Goal: Task Accomplishment & Management: Use online tool/utility

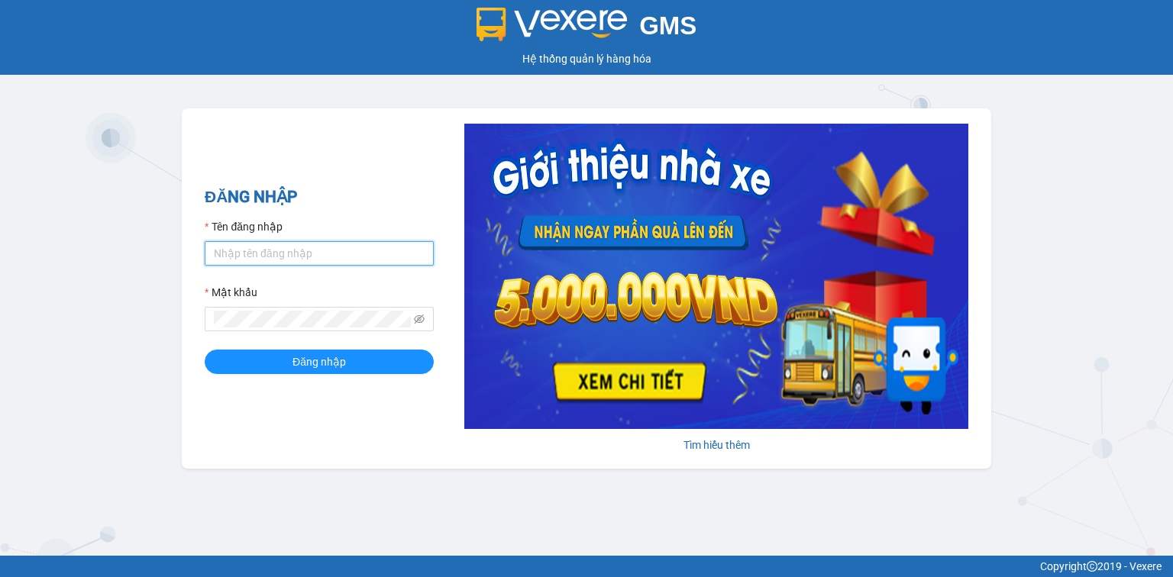
click at [311, 249] on input "Tên đăng nhập" at bounding box center [319, 253] width 229 height 24
type input "hthtrang.hhg"
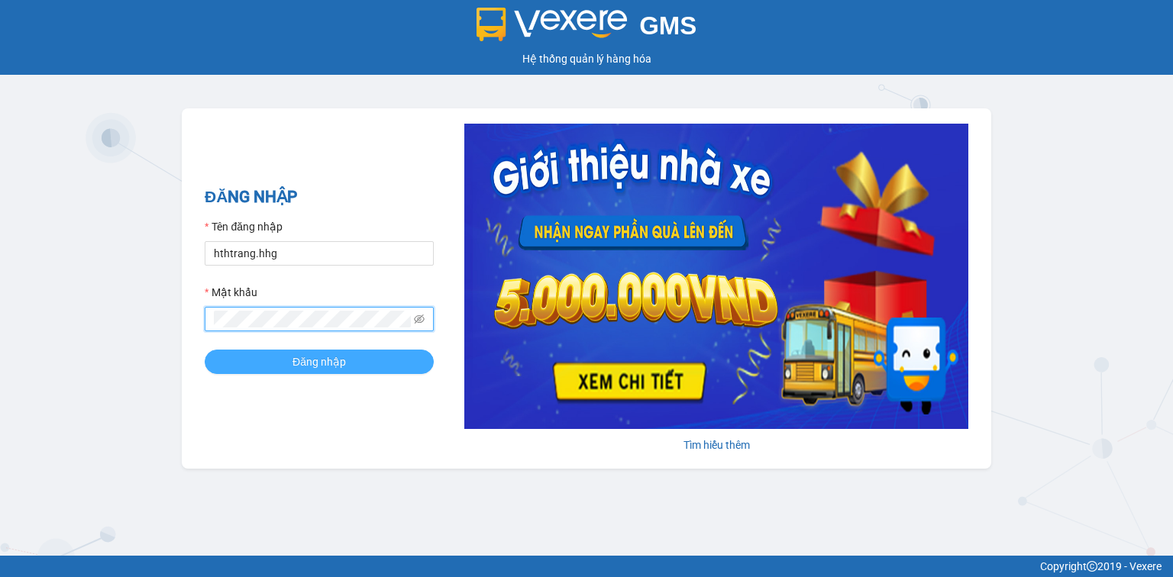
click at [348, 360] on button "Đăng nhập" at bounding box center [319, 362] width 229 height 24
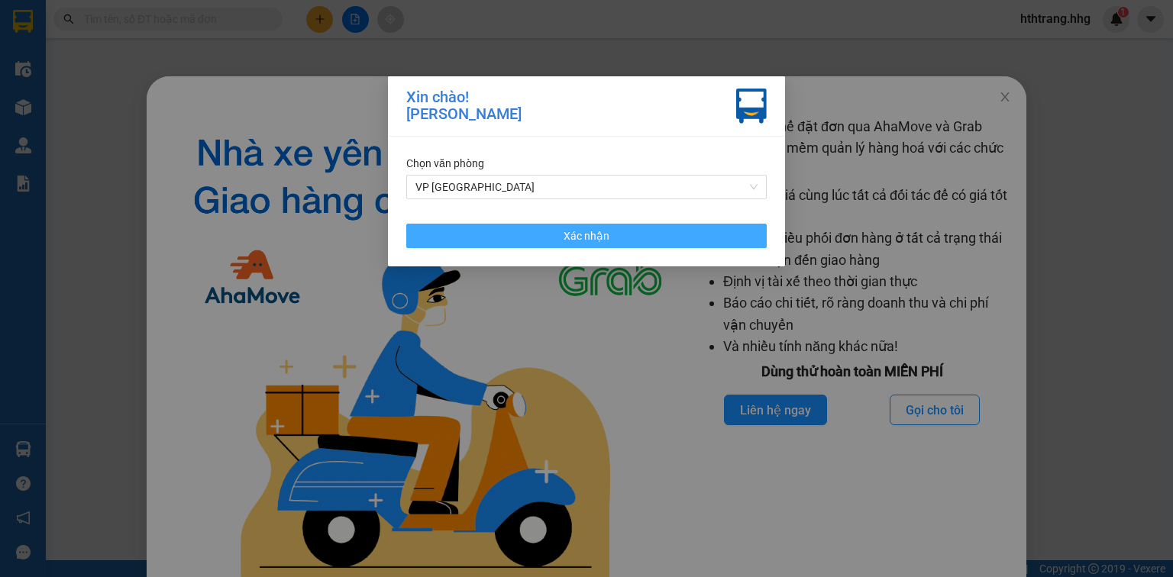
click at [580, 235] on span "Xác nhận" at bounding box center [587, 236] width 46 height 17
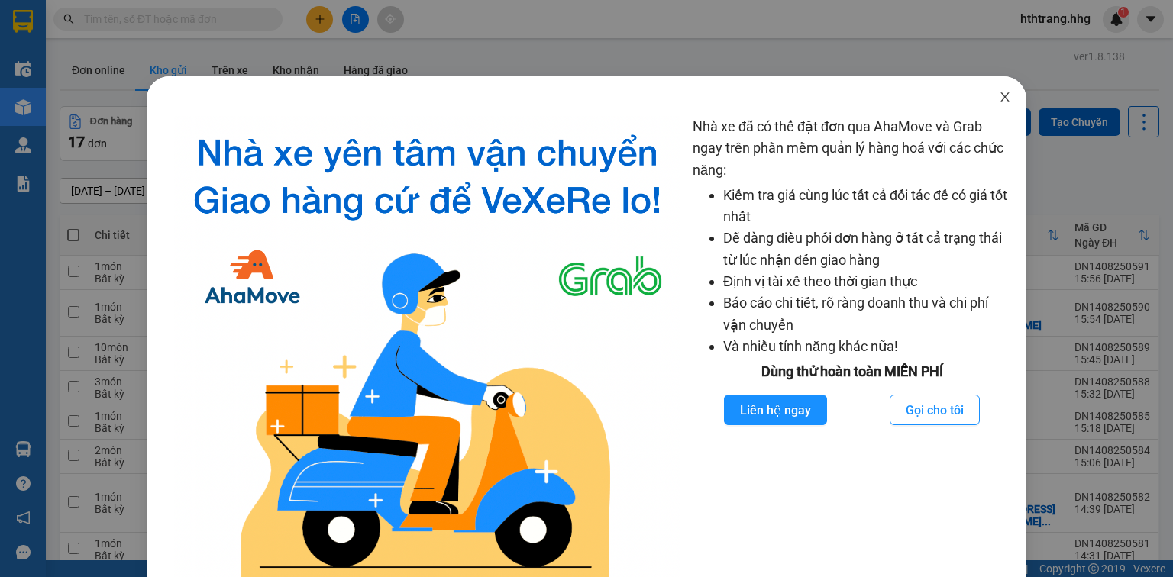
click at [999, 98] on icon "close" at bounding box center [1005, 97] width 12 height 12
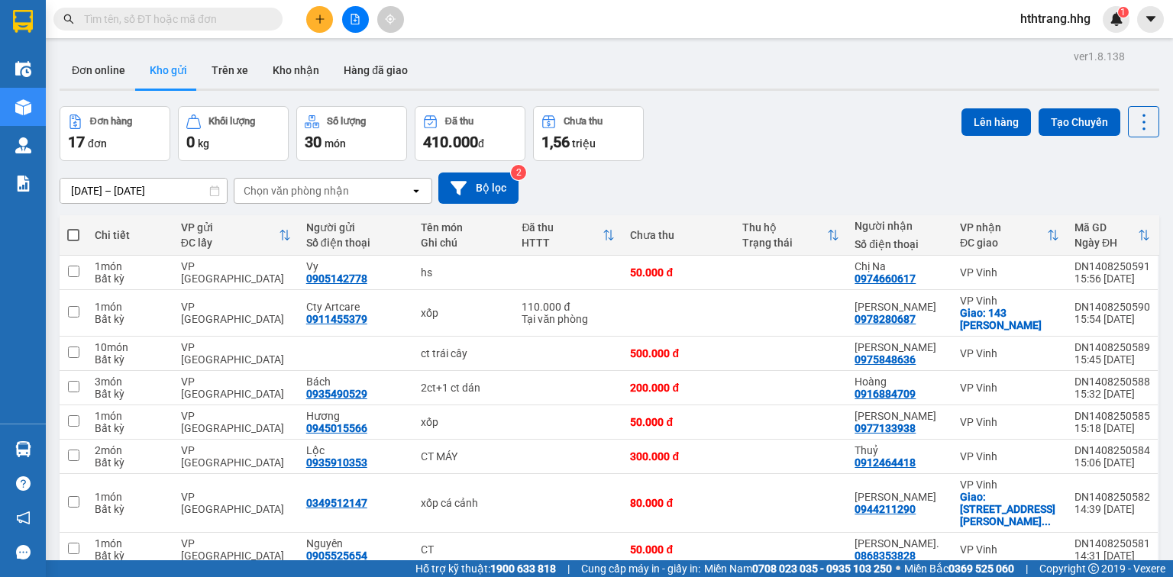
click at [883, 134] on div "Đơn hàng 17 đơn Khối lượng 0 kg Số lượng 30 món Đã thu 410.000 đ Chưa thu 1,56 …" at bounding box center [610, 133] width 1100 height 55
click at [315, 15] on icon "plus" at bounding box center [320, 19] width 11 height 11
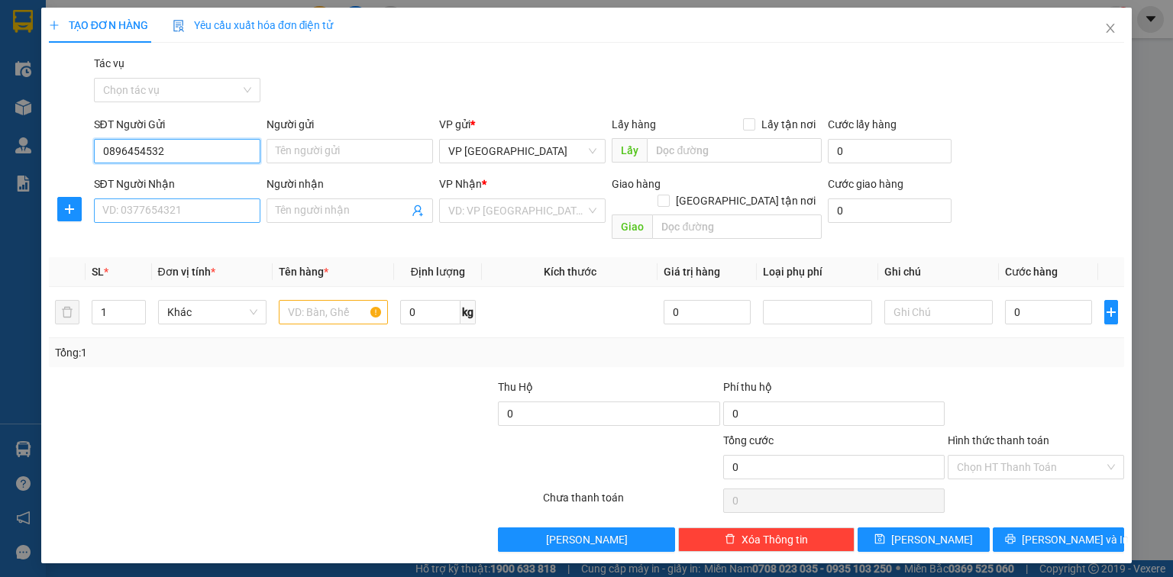
type input "0896454532"
click at [131, 217] on input "SĐT Người Nhận" at bounding box center [177, 211] width 166 height 24
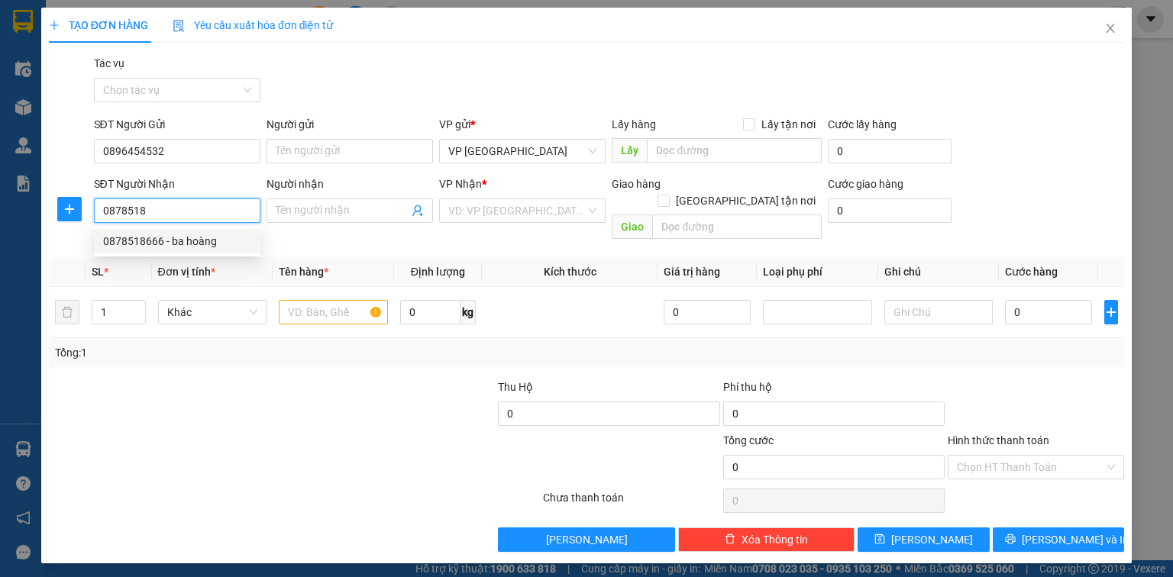
click at [161, 242] on div "0878518666 - ba hoàng" at bounding box center [177, 241] width 148 height 17
type input "0878518666"
type input "ba hoàng"
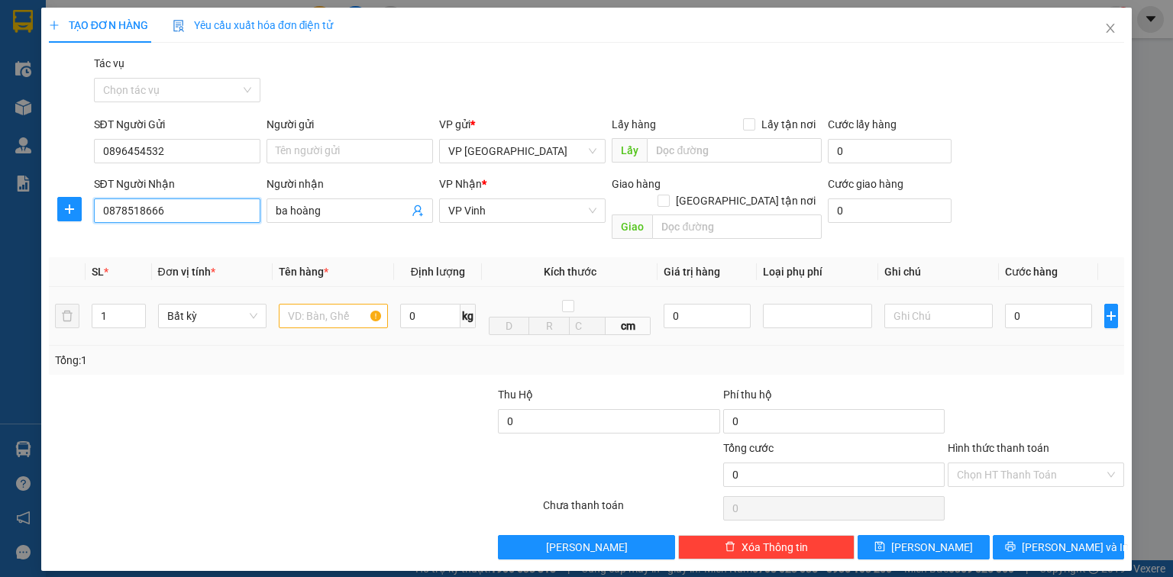
type input "0878518666"
click at [293, 304] on input "text" at bounding box center [333, 316] width 109 height 24
type input "cảng xe oto"
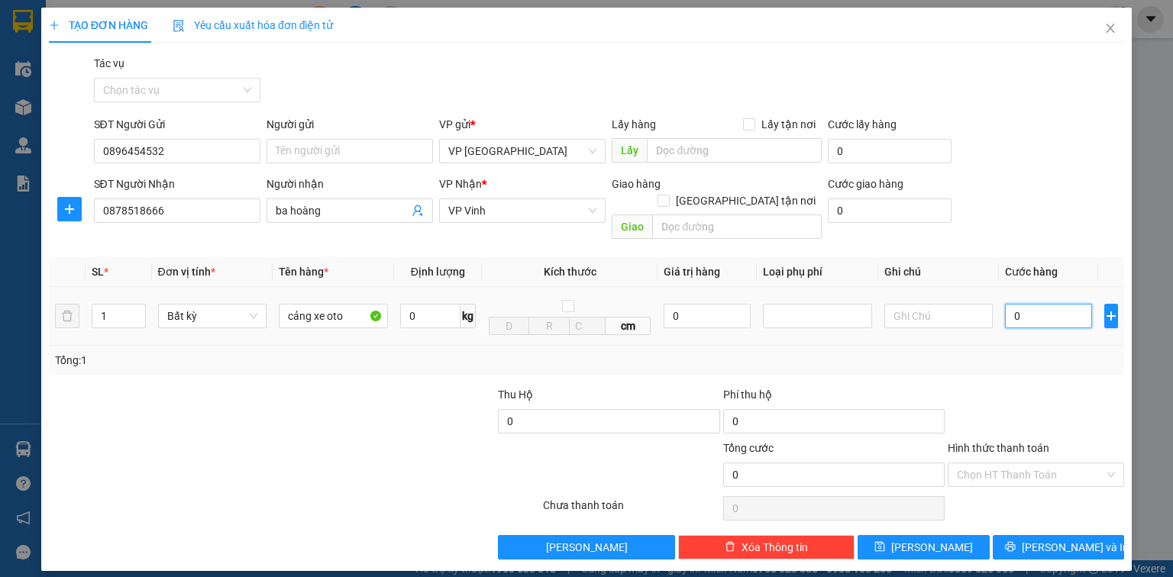
click at [1039, 305] on input "0" at bounding box center [1048, 316] width 87 height 24
type input "3"
type input "38"
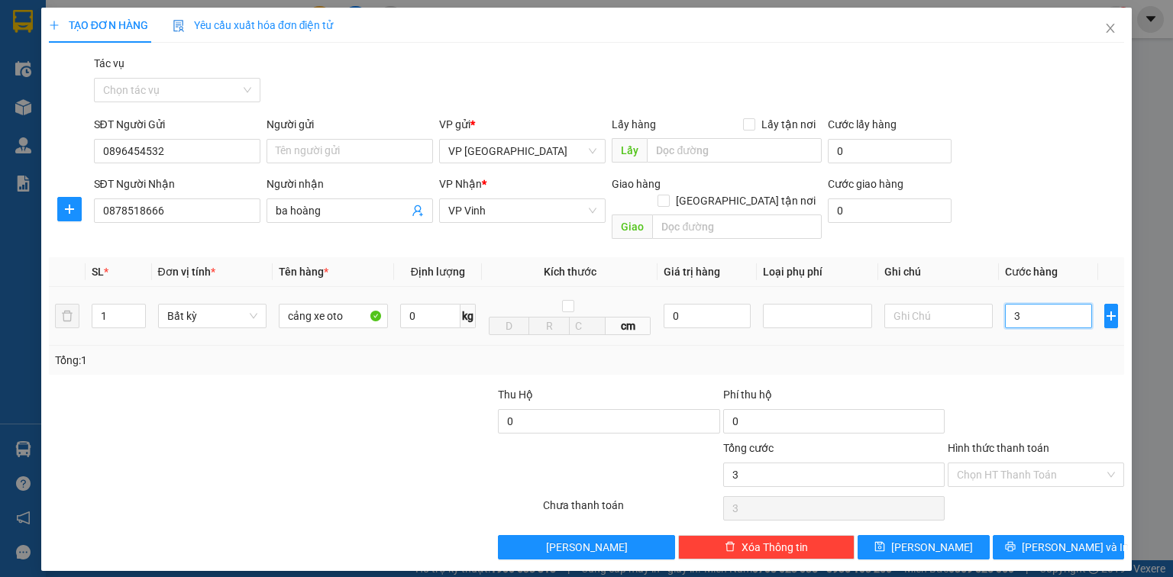
type input "38"
type input "380"
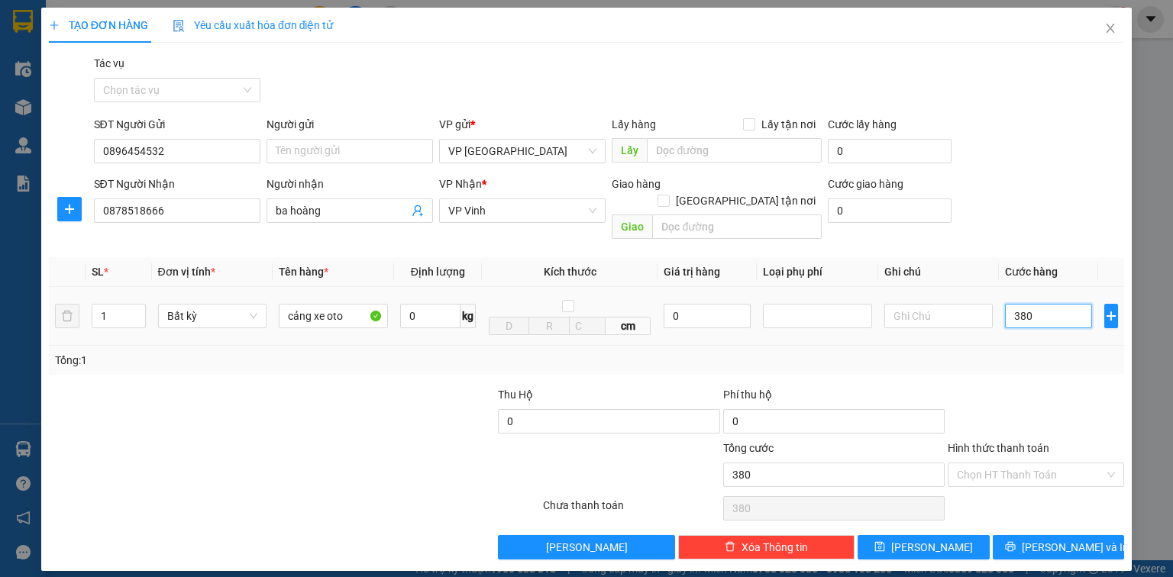
type input "3.800"
type input "38.000"
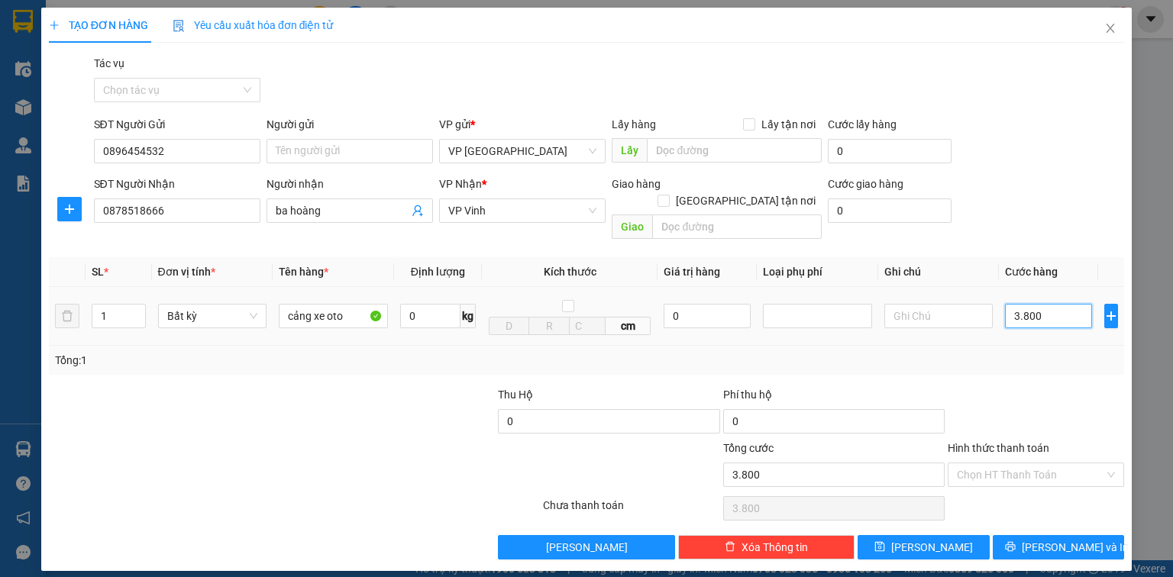
type input "38.000"
type input "380.000"
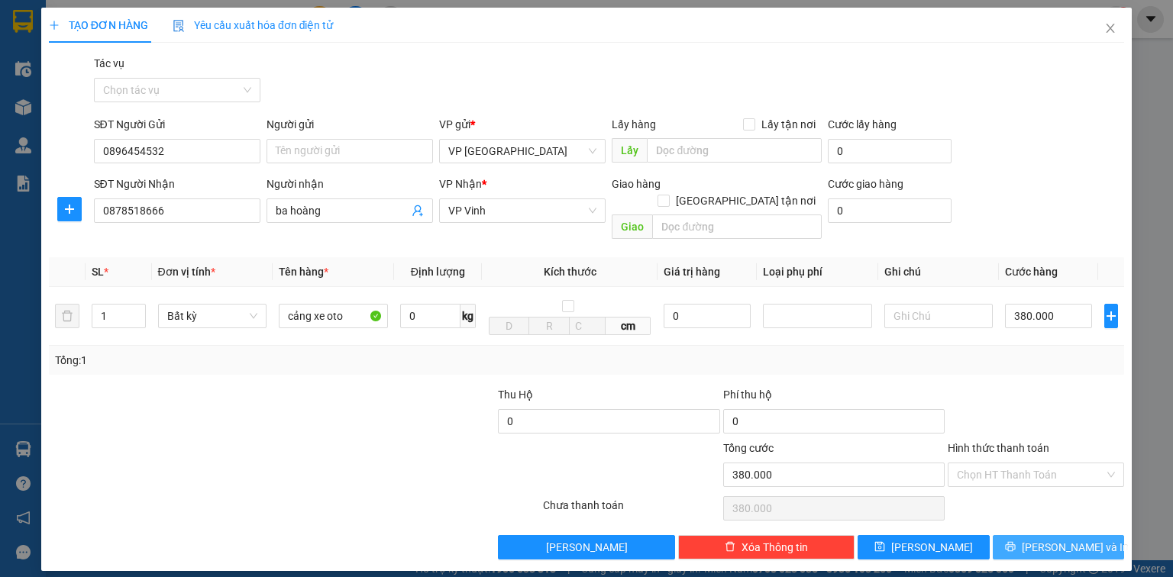
click at [1078, 539] on span "[PERSON_NAME] và In" at bounding box center [1075, 547] width 107 height 17
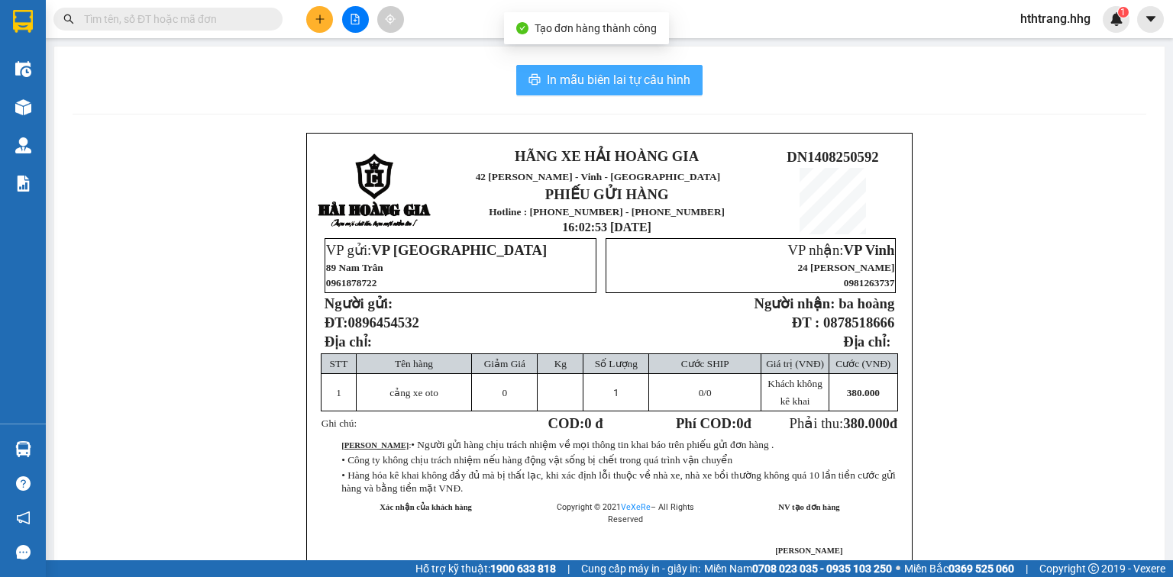
click at [661, 70] on span "In mẫu biên lai tự cấu hình" at bounding box center [619, 79] width 144 height 19
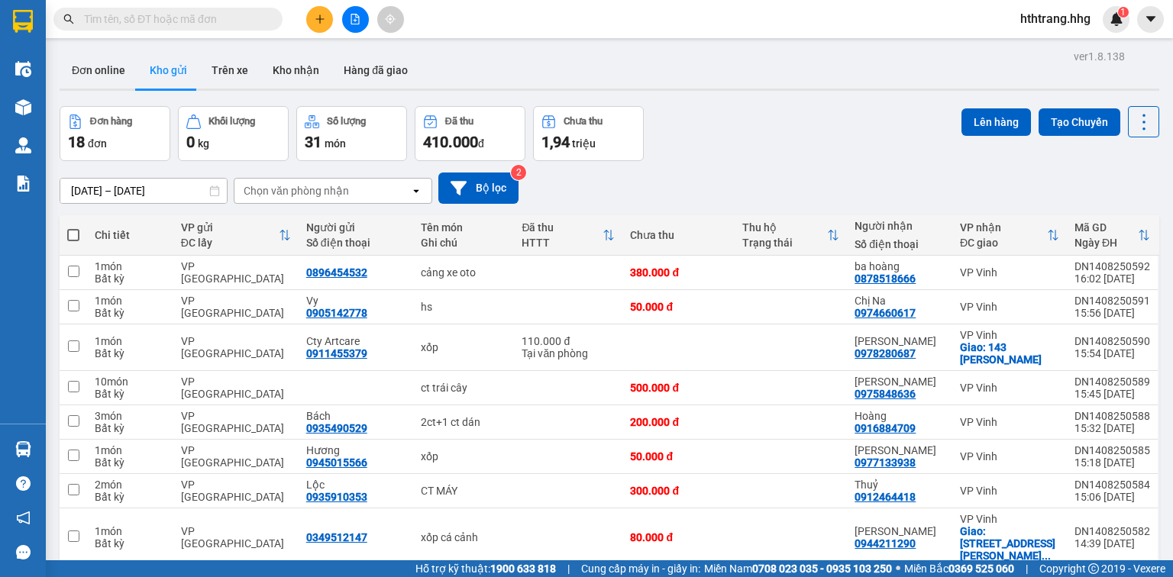
click at [173, 18] on input "text" at bounding box center [174, 19] width 180 height 17
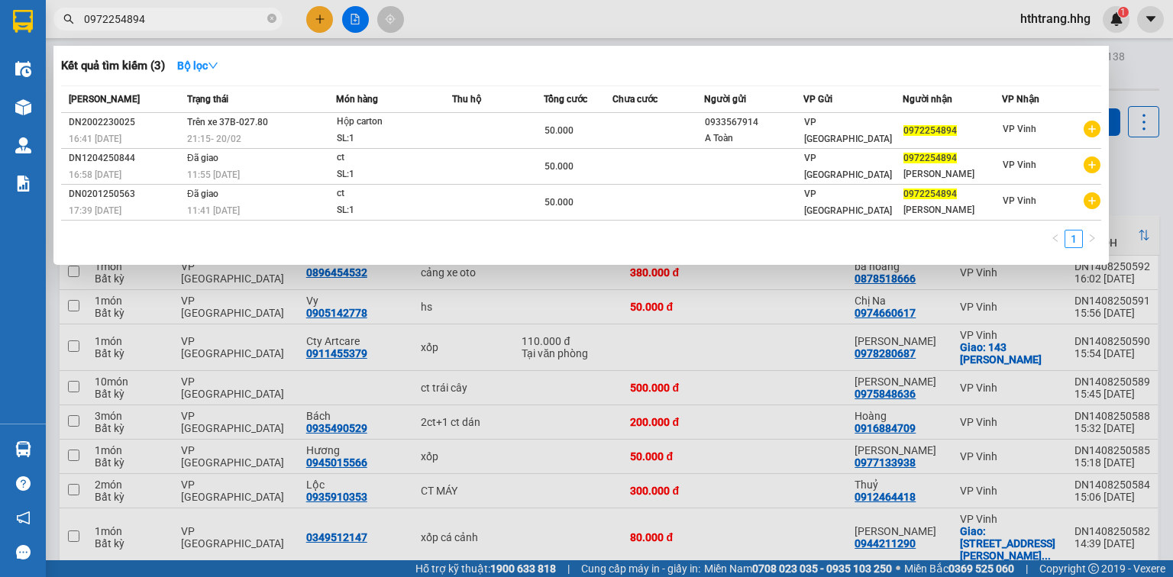
drag, startPoint x: 147, startPoint y: 18, endPoint x: 73, endPoint y: 31, distance: 74.6
click at [73, 31] on div "Kết quả tìm kiếm ( 3 ) Bộ lọc Mã ĐH Trạng thái Món hàng Thu hộ Tổng cước Chưa c…" at bounding box center [149, 19] width 298 height 27
type input "0972254894"
click at [316, 21] on div at bounding box center [586, 288] width 1173 height 577
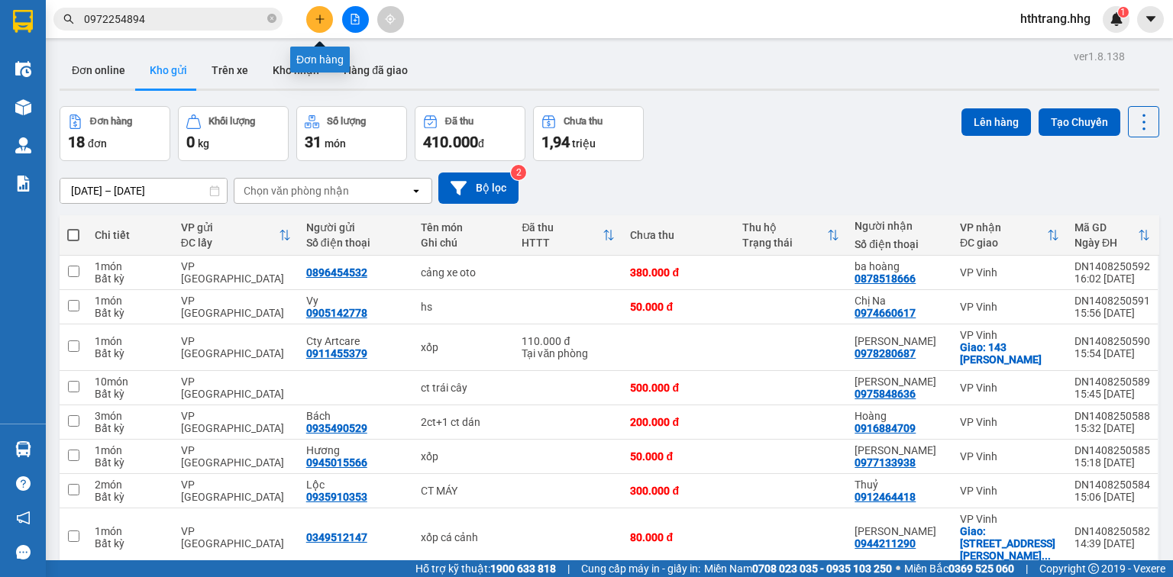
click at [316, 21] on icon "plus" at bounding box center [320, 19] width 11 height 11
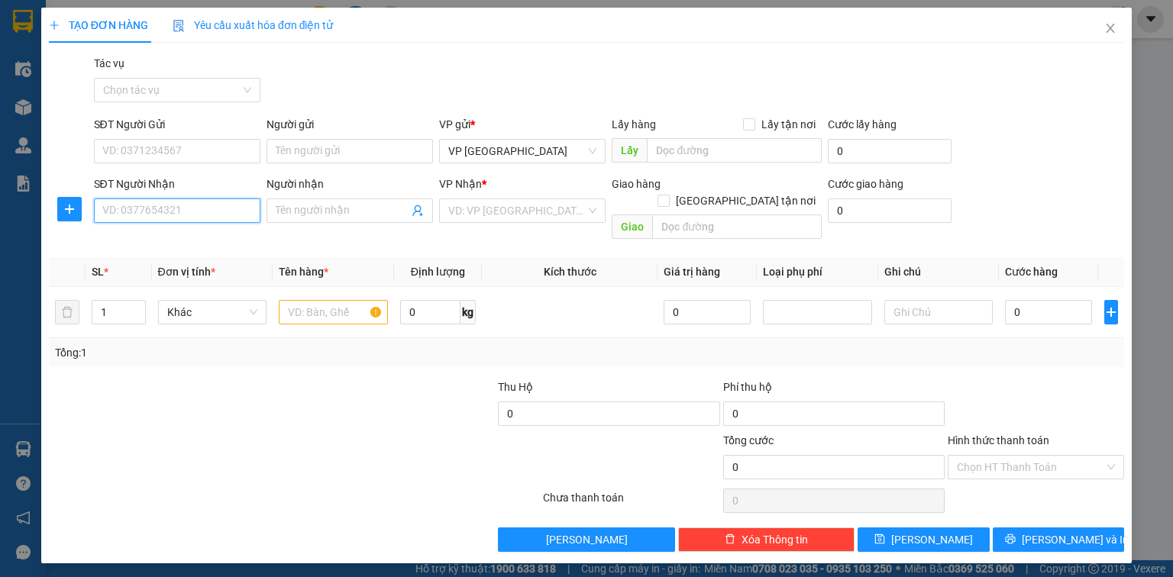
paste input "0972254894"
type input "0972254894"
click at [194, 236] on div "0972254894 - Kim Ngân" at bounding box center [178, 241] width 150 height 17
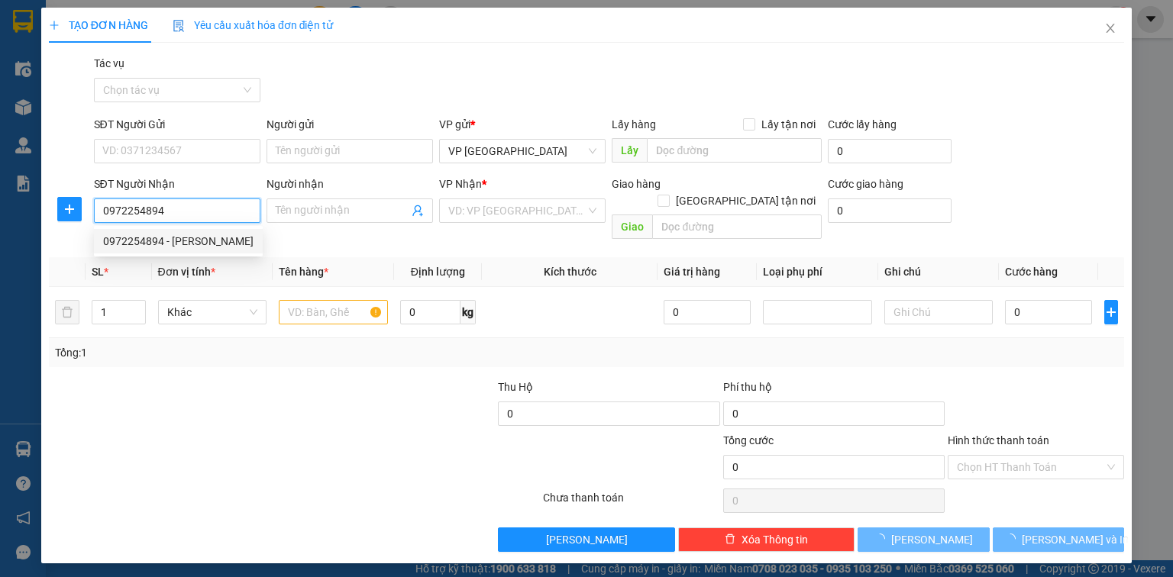
type input "[PERSON_NAME]"
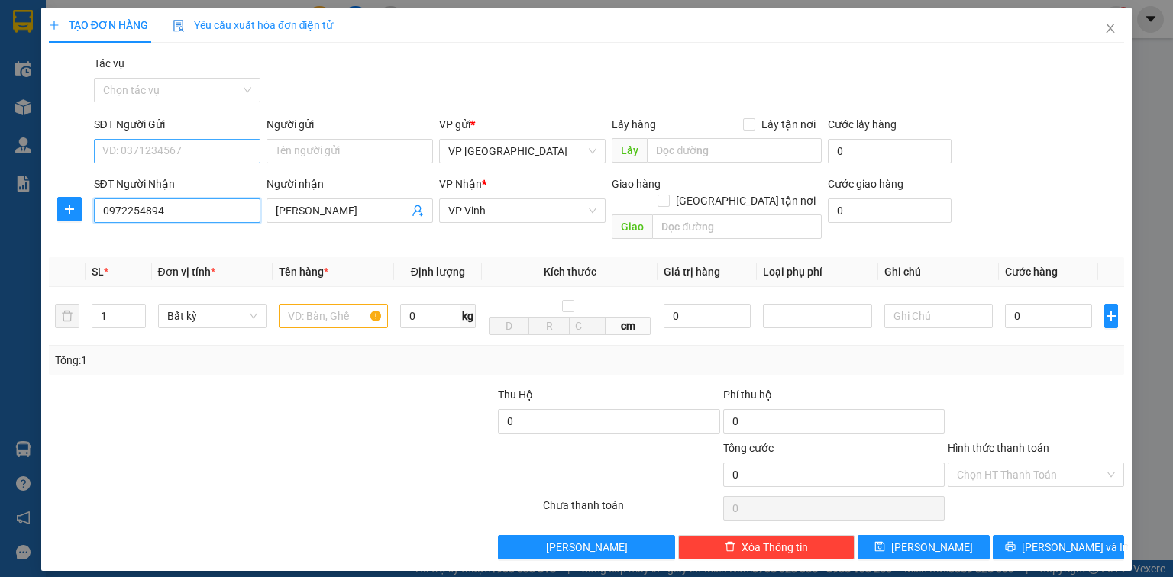
type input "0972254894"
click at [139, 153] on input "SĐT Người Gửi" at bounding box center [177, 151] width 166 height 24
click at [355, 446] on div at bounding box center [204, 466] width 315 height 53
click at [116, 305] on input "1" at bounding box center [118, 316] width 52 height 23
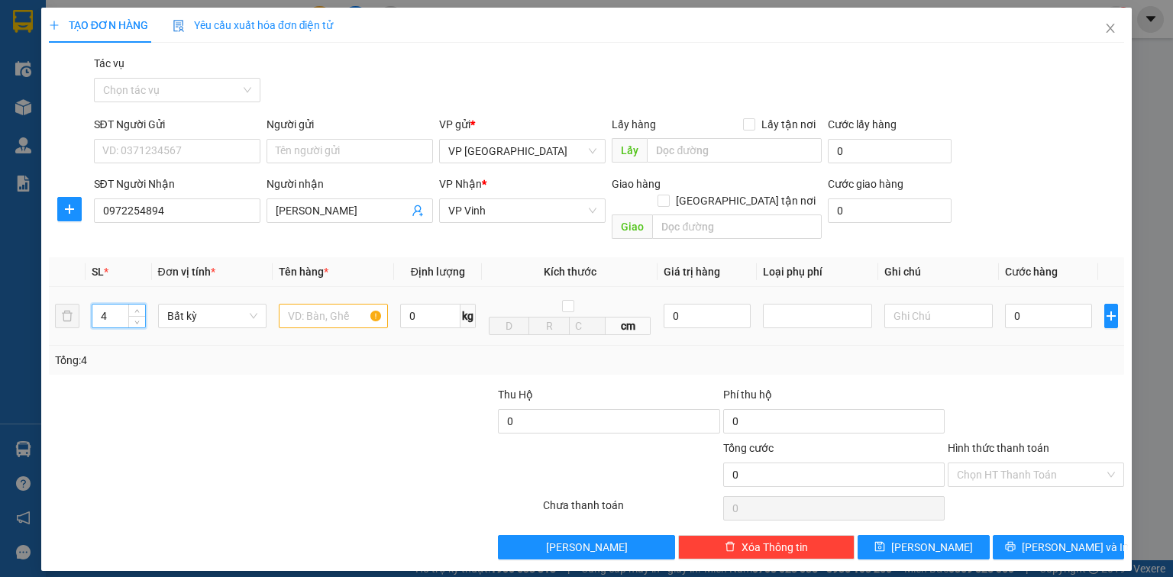
type input "4"
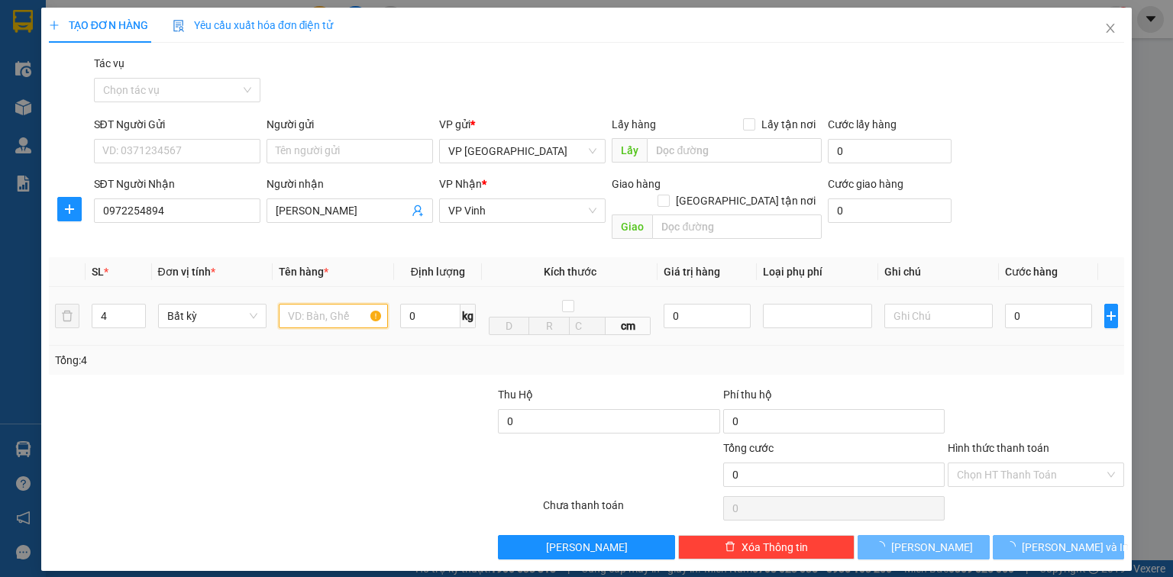
click at [330, 304] on input "text" at bounding box center [333, 316] width 109 height 24
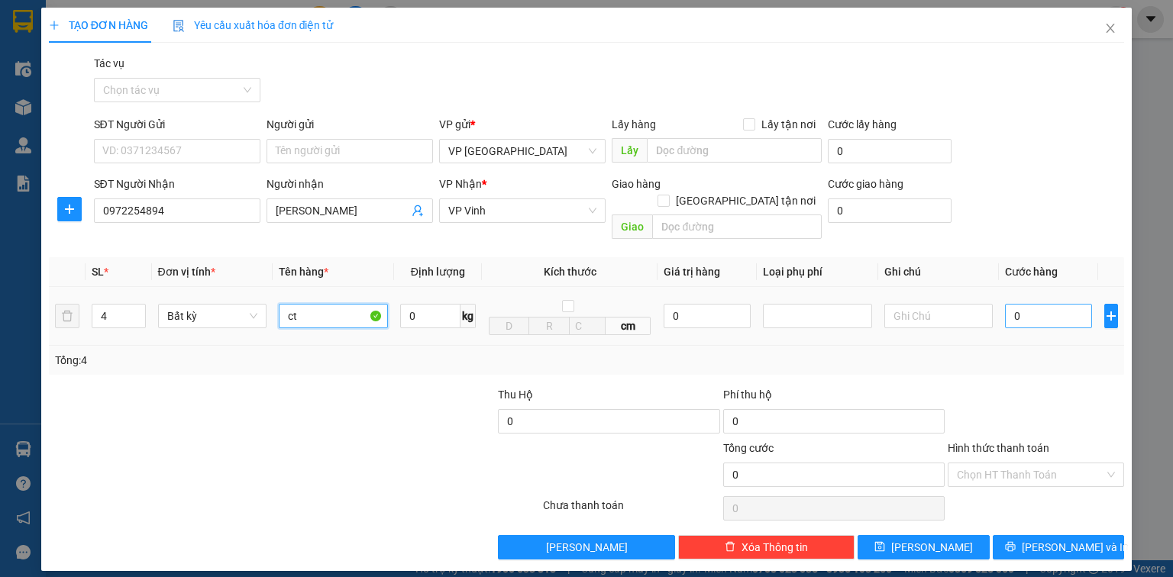
type input "ct"
click at [1034, 304] on input "0" at bounding box center [1048, 316] width 87 height 24
type input "2"
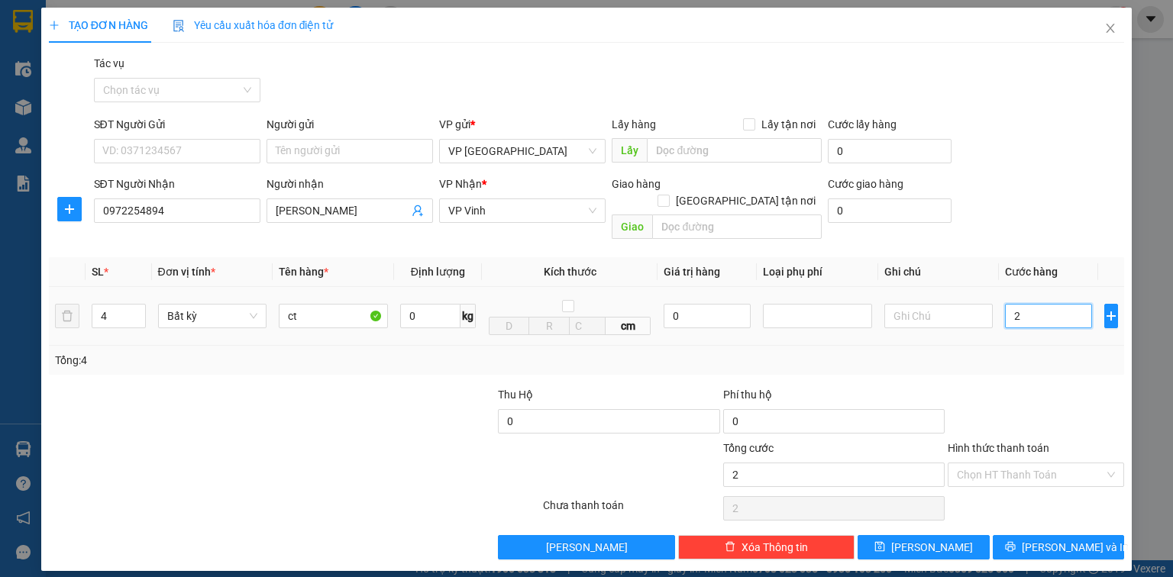
type input "20"
type input "200"
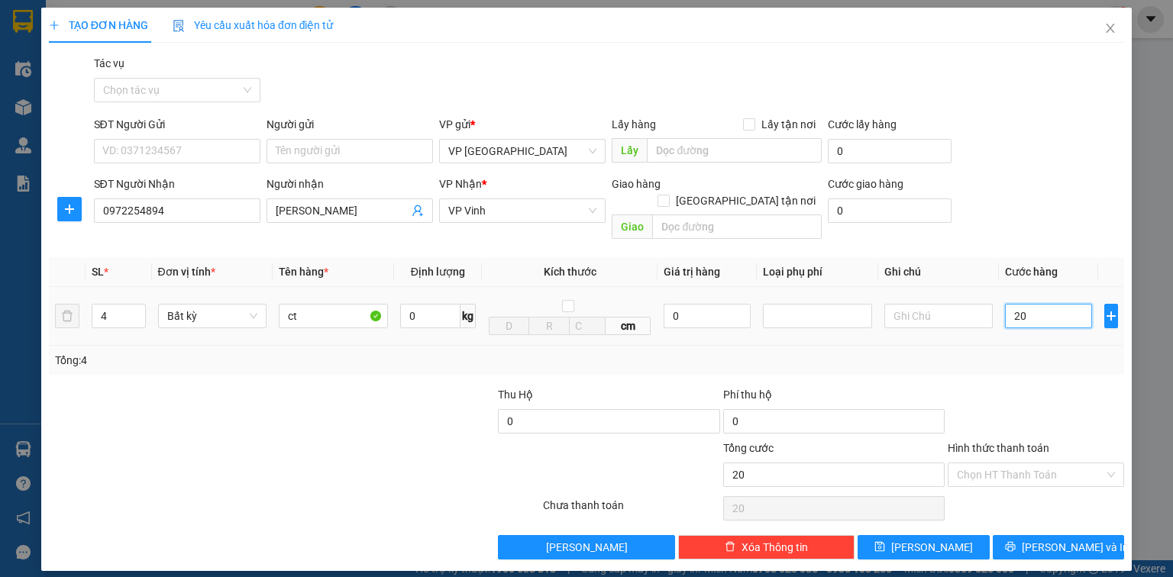
type input "200"
type input "2.000"
type input "20.000"
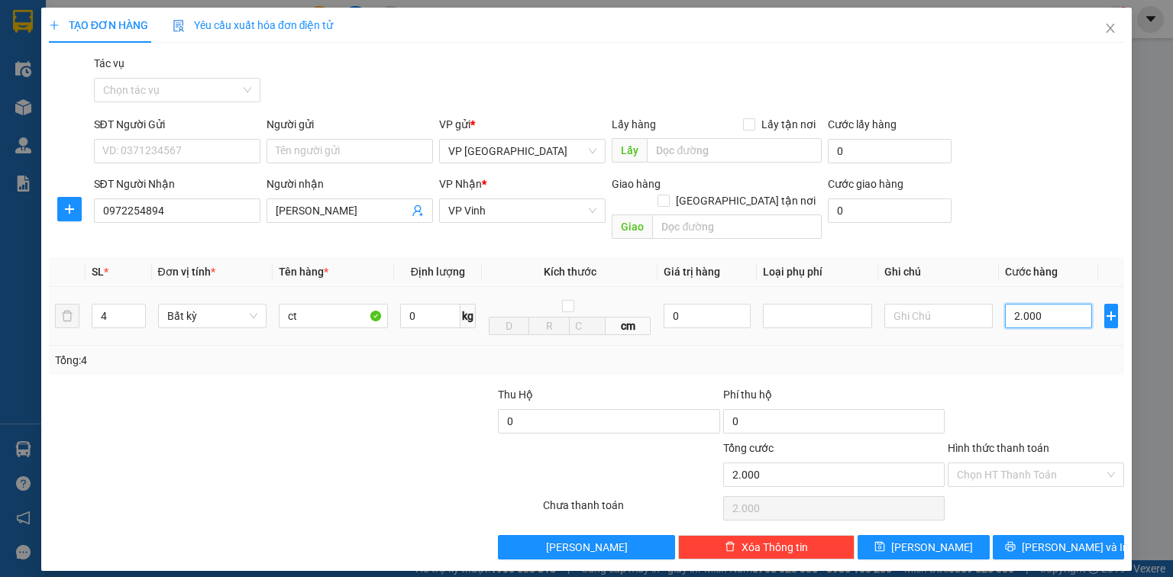
type input "20.000"
type input "200.000"
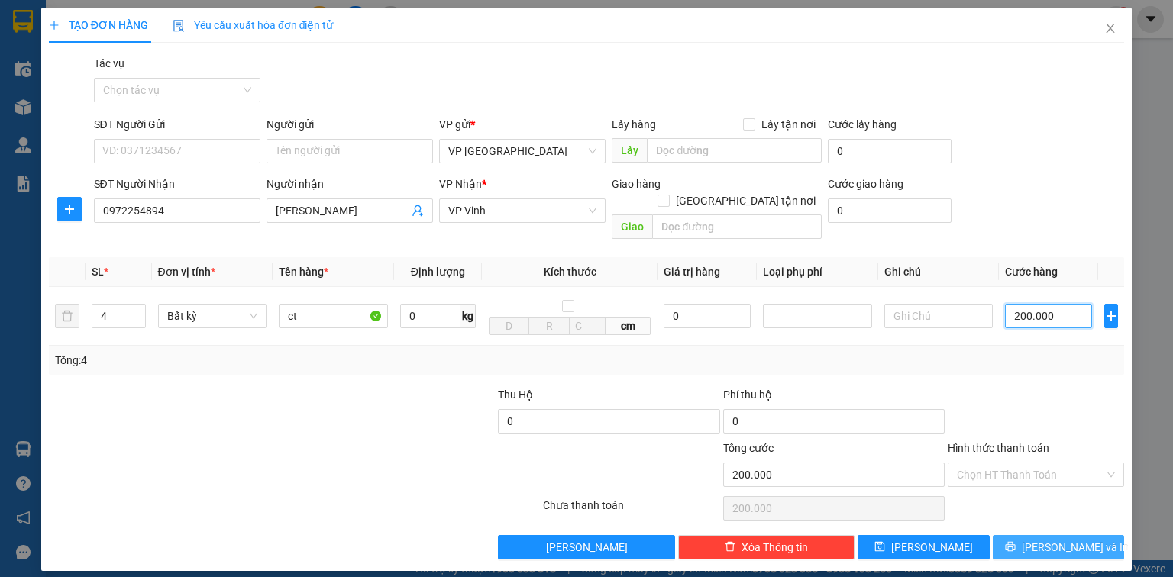
type input "200.000"
click at [1060, 539] on span "[PERSON_NAME] và In" at bounding box center [1075, 547] width 107 height 17
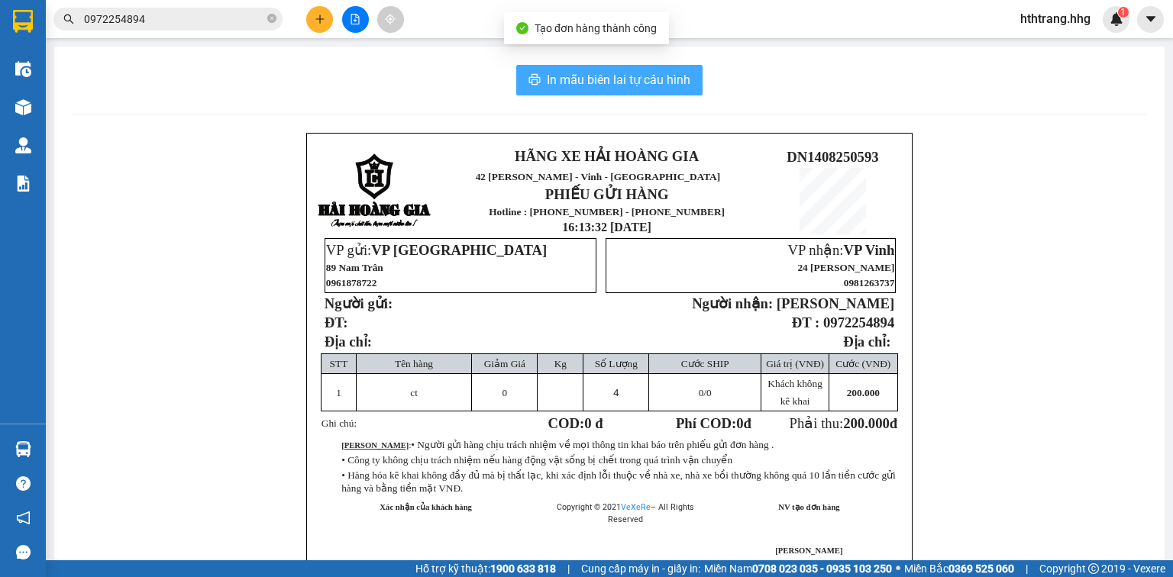
click at [616, 74] on span "In mẫu biên lai tự cấu hình" at bounding box center [619, 79] width 144 height 19
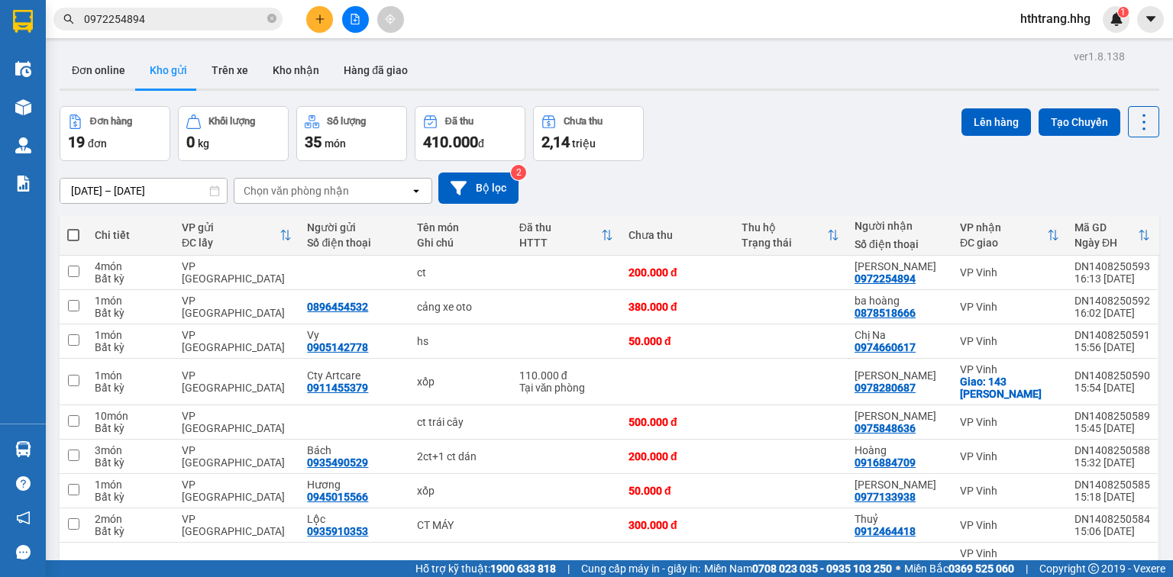
click at [321, 11] on button at bounding box center [319, 19] width 27 height 27
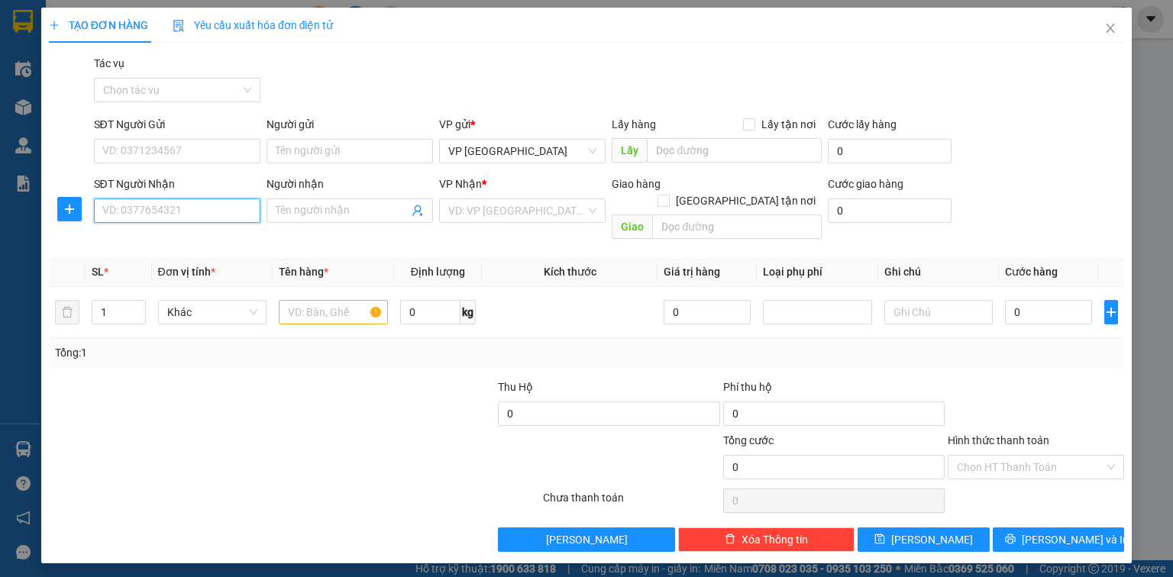
click at [189, 214] on input "SĐT Người Nhận" at bounding box center [177, 211] width 166 height 24
type input "0975574568"
click at [183, 235] on div "0975574568 - Anh Giảng" at bounding box center [177, 241] width 148 height 17
type input "Anh Giảng"
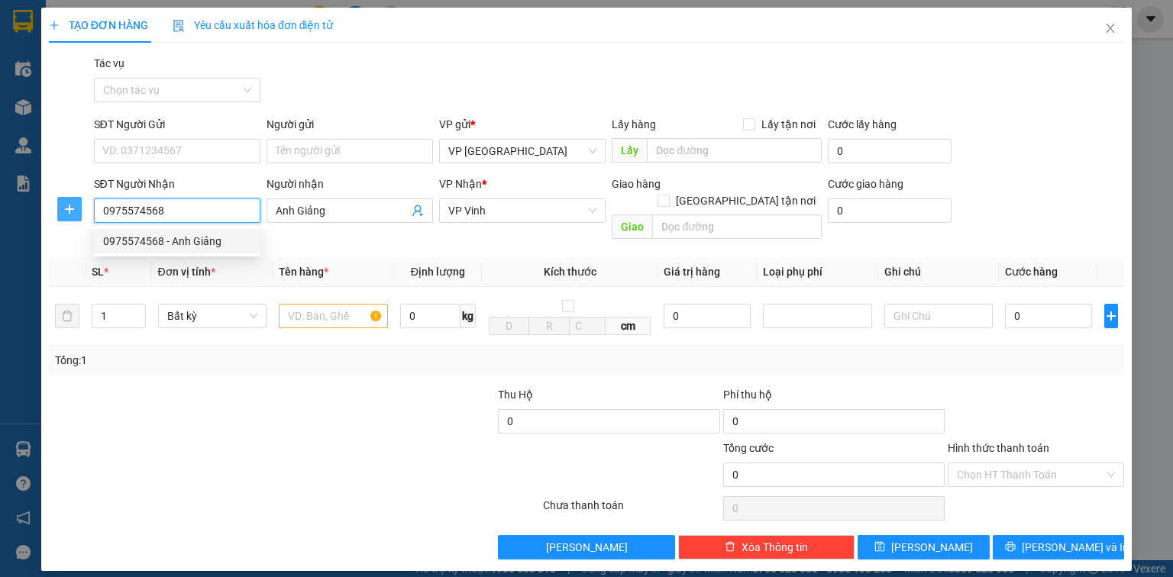
drag, startPoint x: 163, startPoint y: 215, endPoint x: 64, endPoint y: 218, distance: 99.3
click at [64, 218] on div "SĐT Người Nhận 0975574568 Người nhận Anh Giảng VP Nhận * VP Vinh Giao hàng Giao…" at bounding box center [586, 211] width 1078 height 70
type input "0975574568"
click at [1112, 30] on icon "close" at bounding box center [1110, 28] width 12 height 12
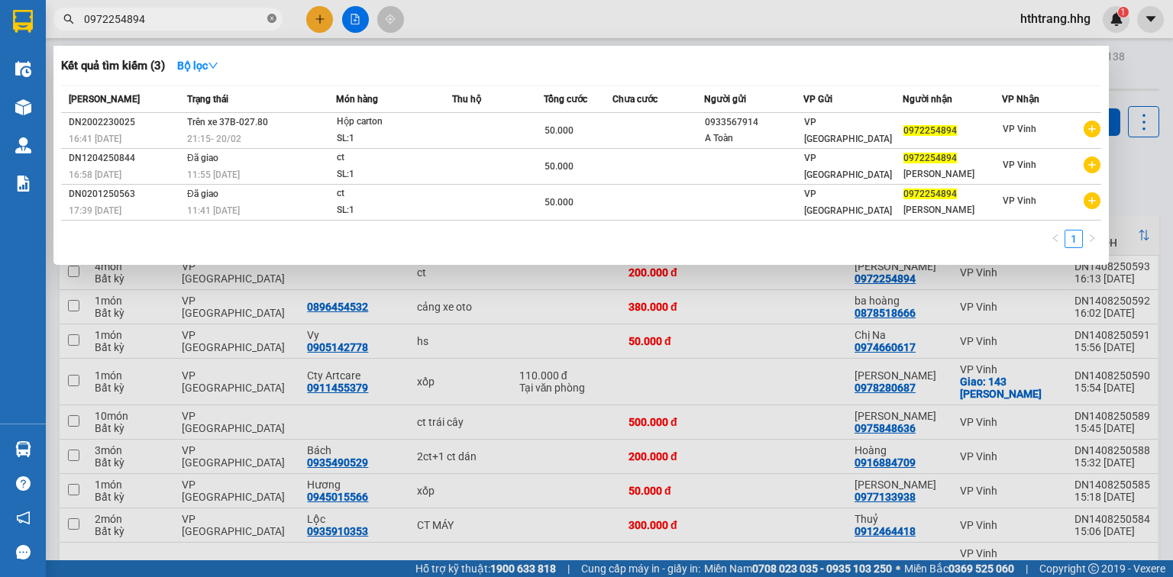
click at [269, 17] on icon "close-circle" at bounding box center [271, 18] width 9 height 9
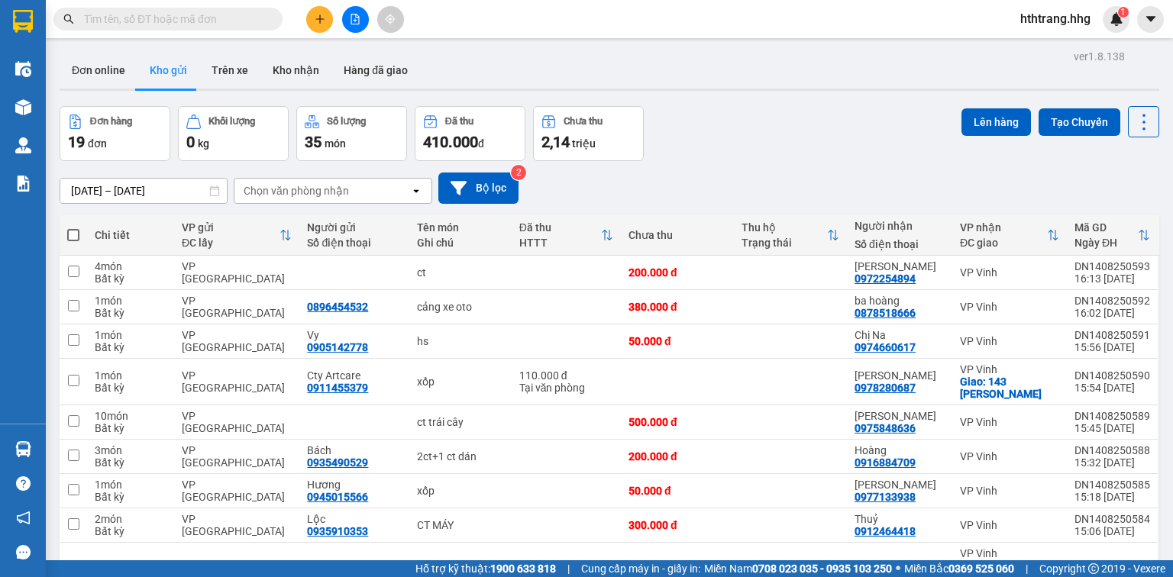
paste input "0975574568"
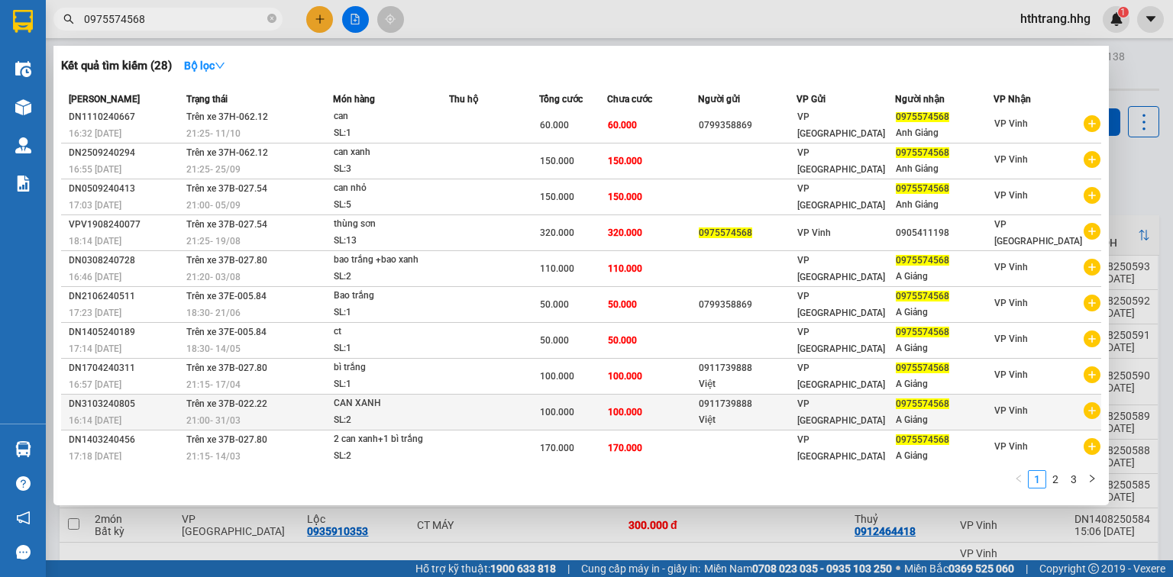
scroll to position [6, 0]
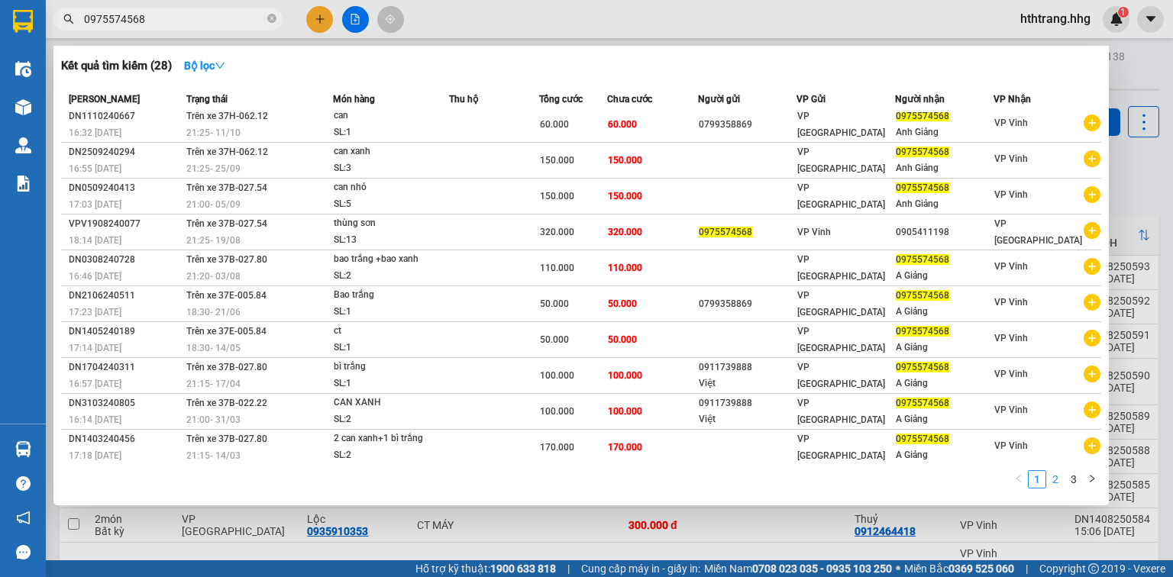
type input "0975574568"
click at [1055, 481] on link "2" at bounding box center [1055, 479] width 17 height 17
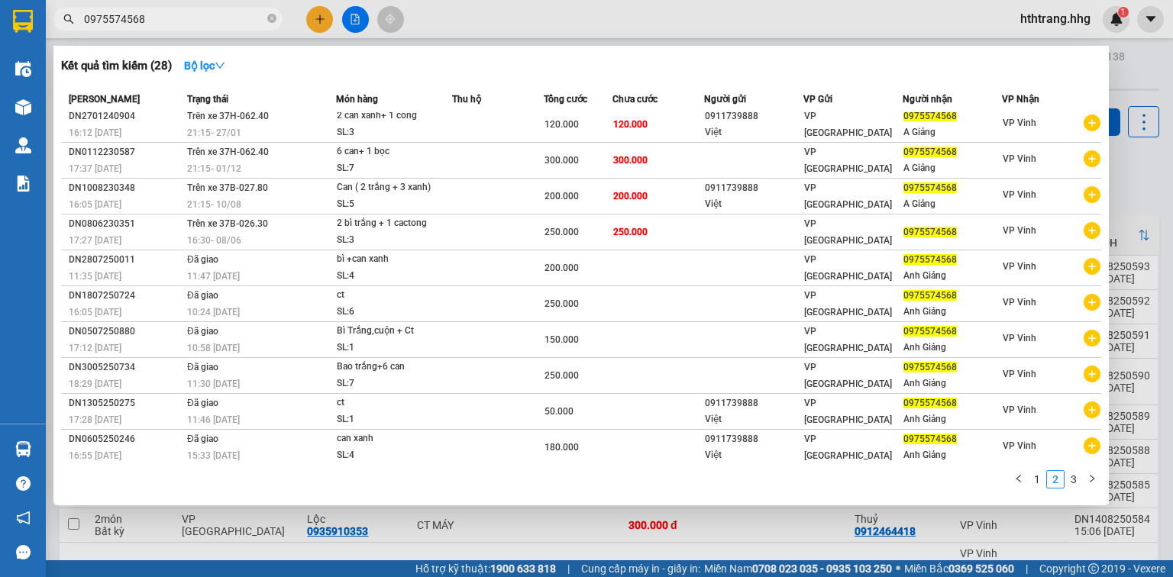
drag, startPoint x: 144, startPoint y: 15, endPoint x: 66, endPoint y: 18, distance: 78.7
click at [66, 18] on div "0975574568" at bounding box center [149, 19] width 298 height 23
click at [314, 16] on div at bounding box center [586, 288] width 1173 height 577
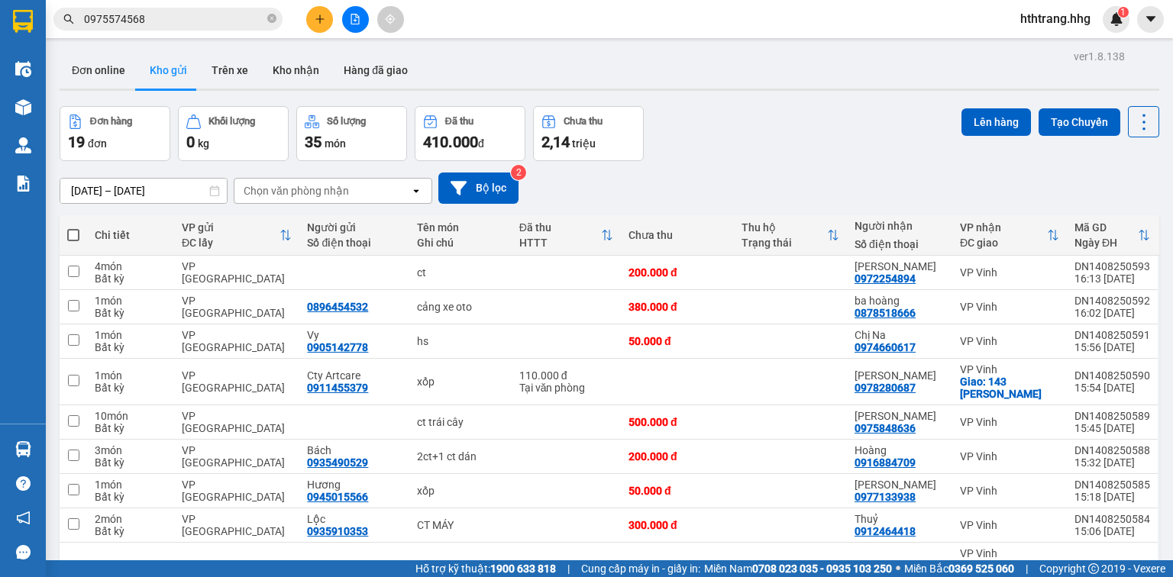
click at [321, 25] on button at bounding box center [319, 19] width 27 height 27
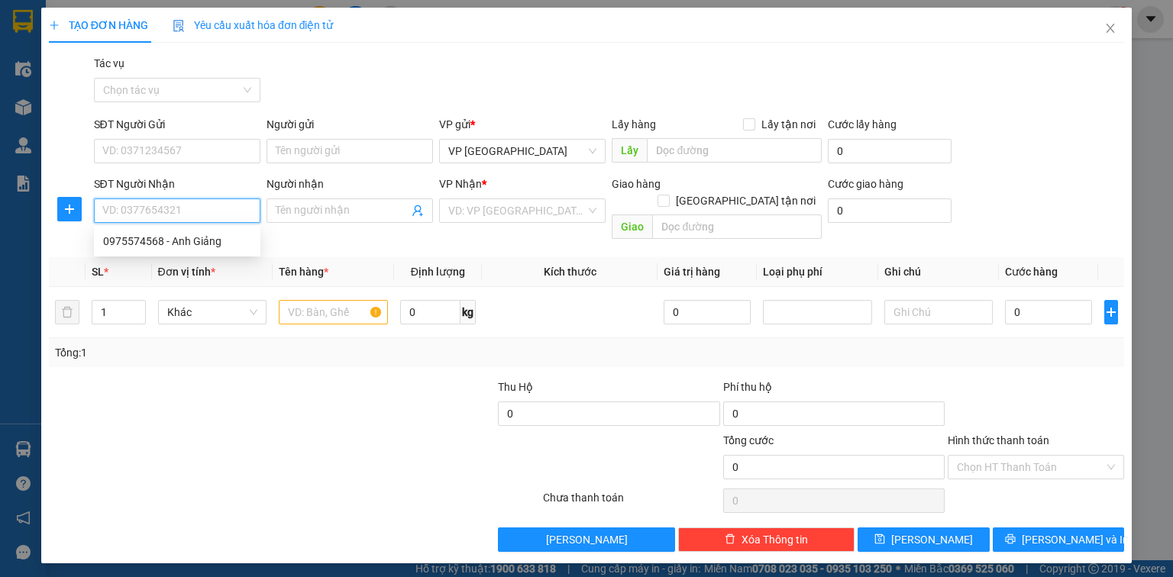
paste input "0975574568"
type input "0975574568"
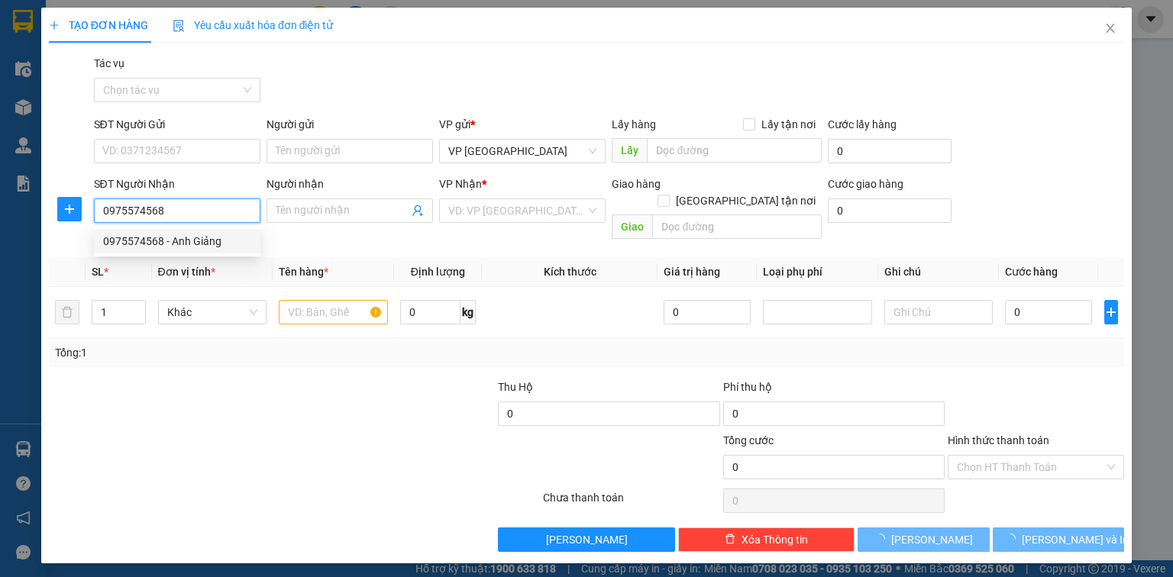
click at [181, 232] on div "0975574568 - Anh Giảng" at bounding box center [177, 241] width 166 height 24
type input "Anh Giảng"
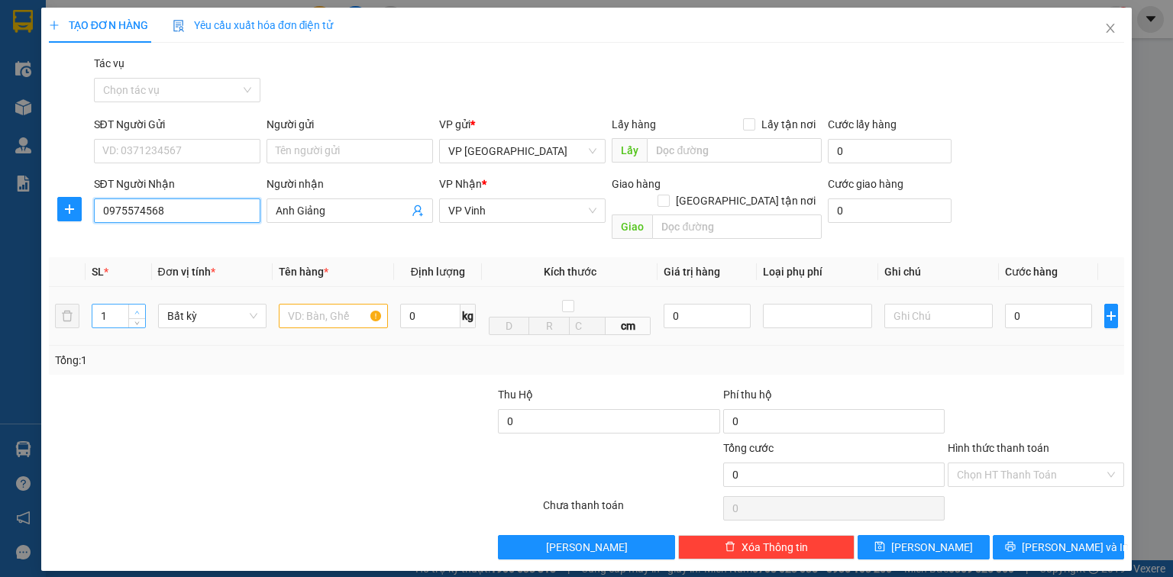
type input "0975574568"
type input "2"
click at [135, 310] on icon "up" at bounding box center [136, 312] width 5 height 5
click at [314, 304] on input "text" at bounding box center [333, 316] width 109 height 24
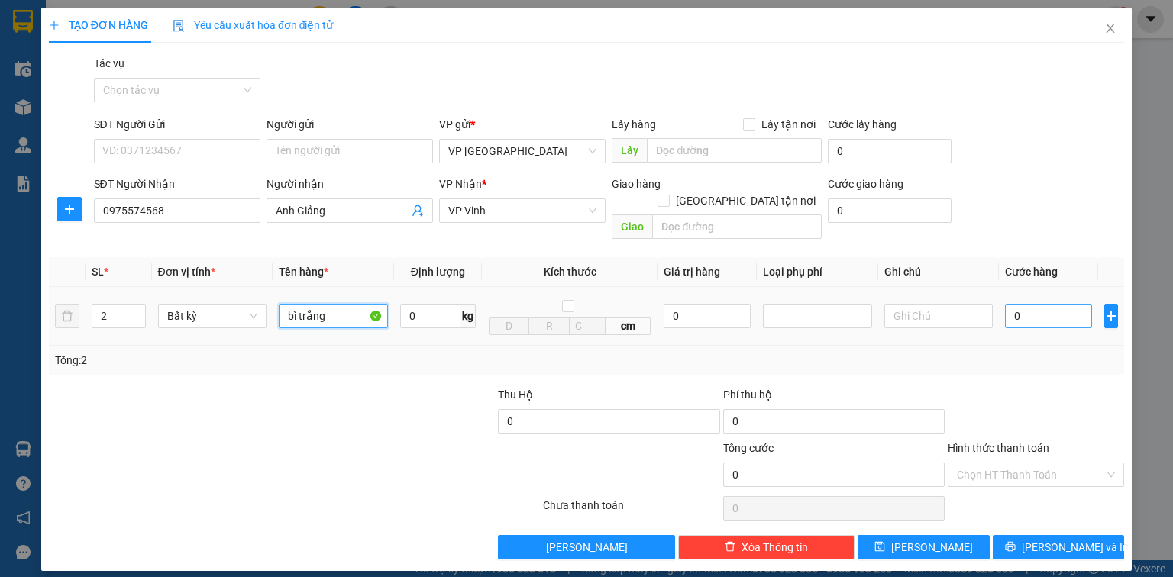
type input "bì trắng"
click at [1039, 304] on input "0" at bounding box center [1048, 316] width 87 height 24
type input "1"
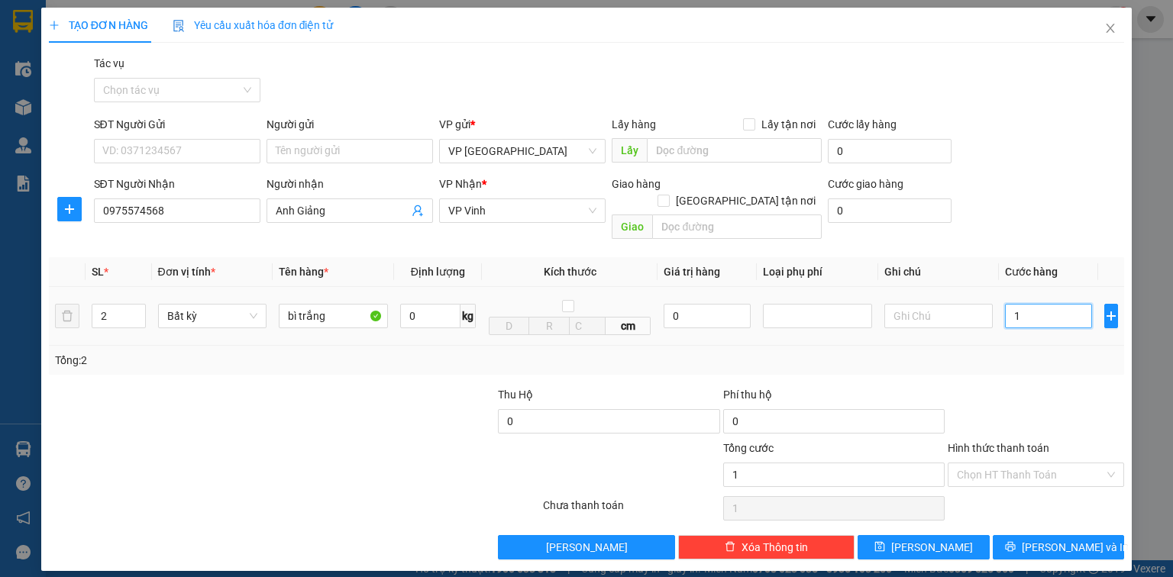
type input "18"
type input "180"
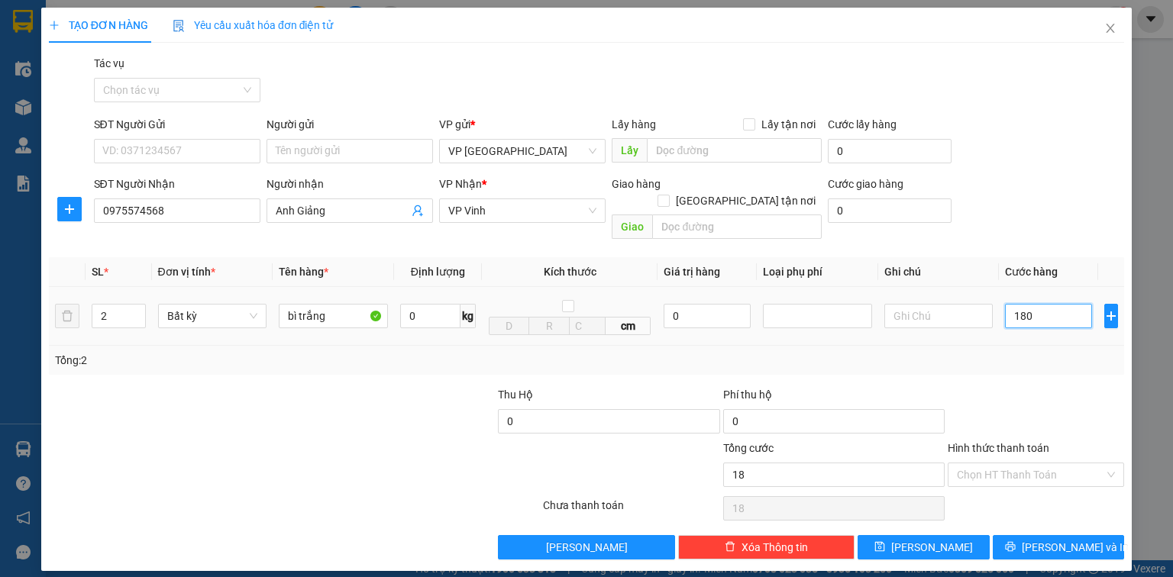
type input "180"
type input "1.800"
type input "18.000"
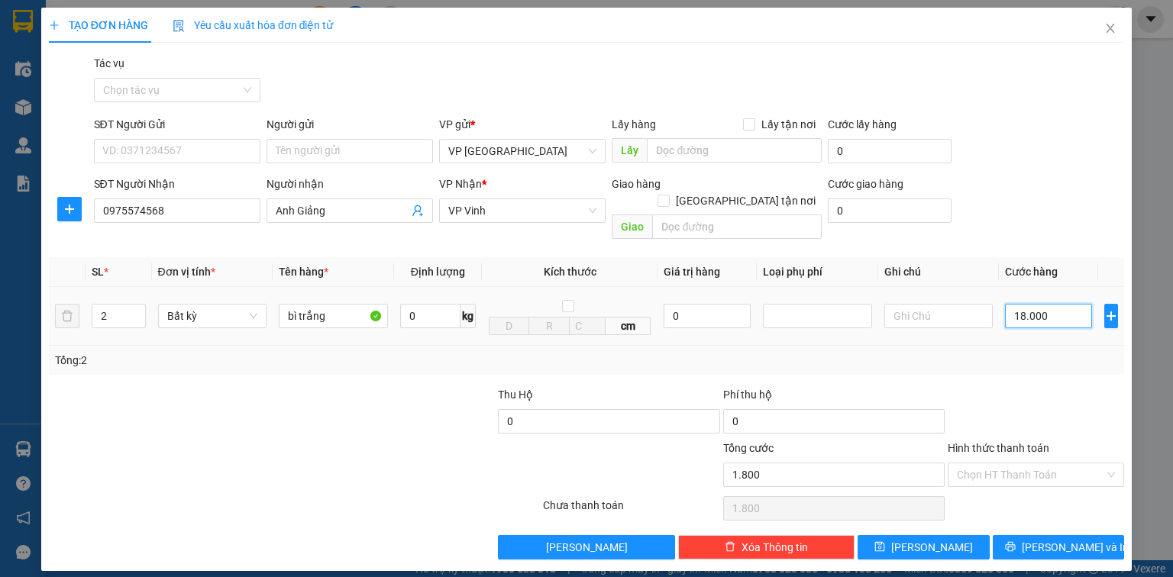
type input "18.000"
type input "1.800"
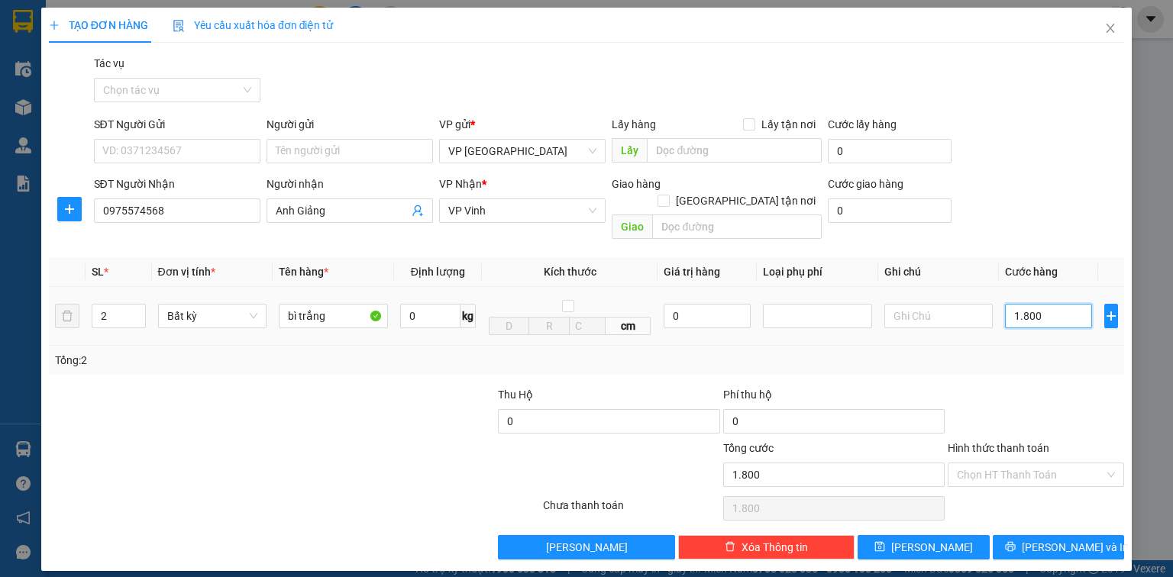
type input "180"
type input "18"
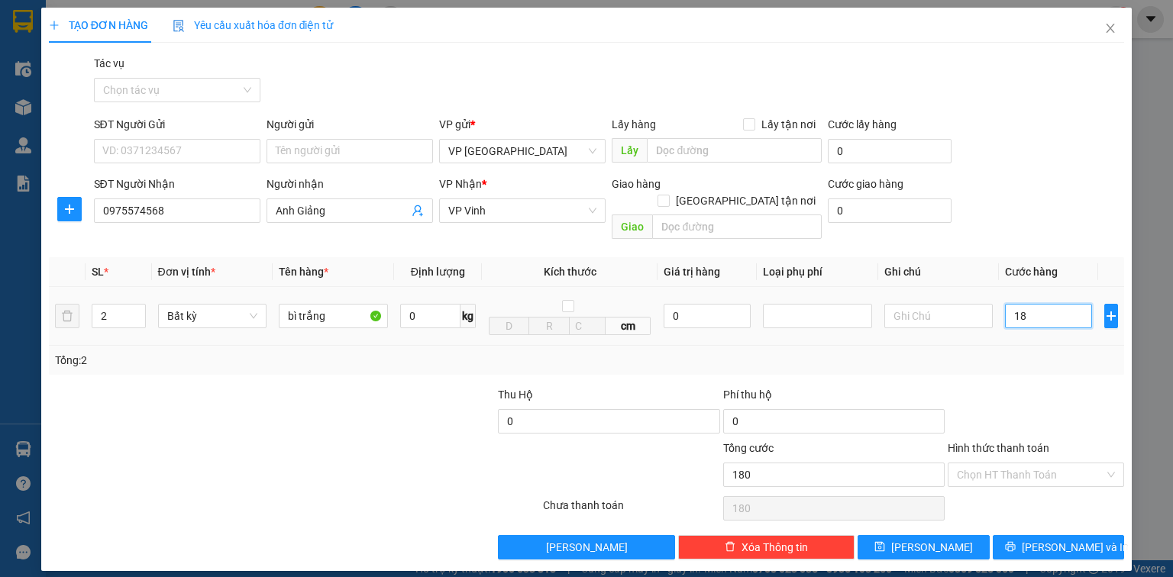
type input "18"
type input "1"
type input "16"
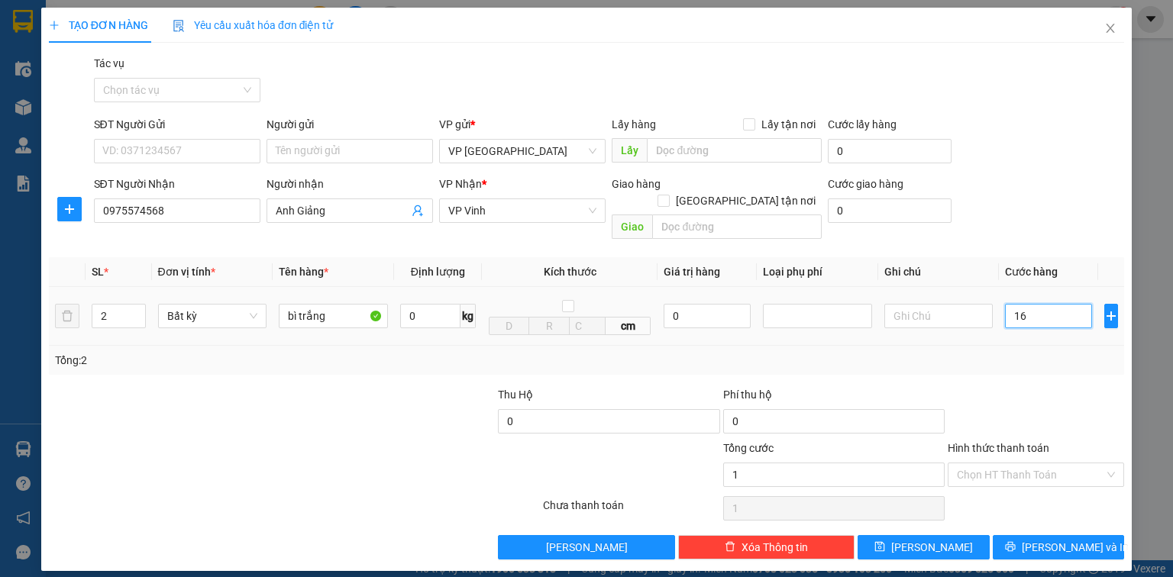
type input "16"
type input "160"
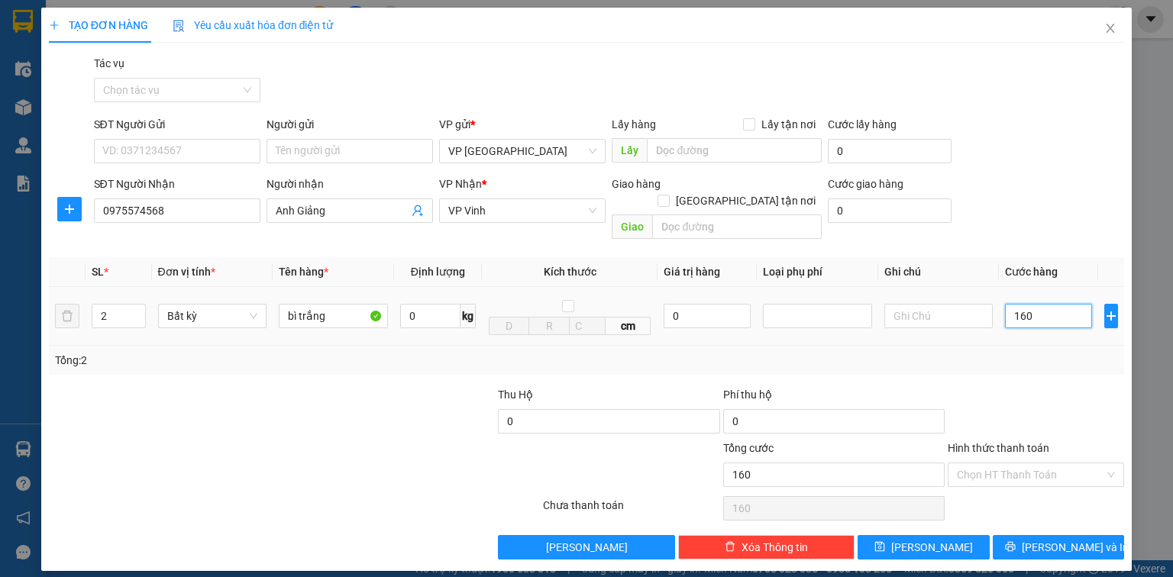
type input "1.600"
type input "16.000"
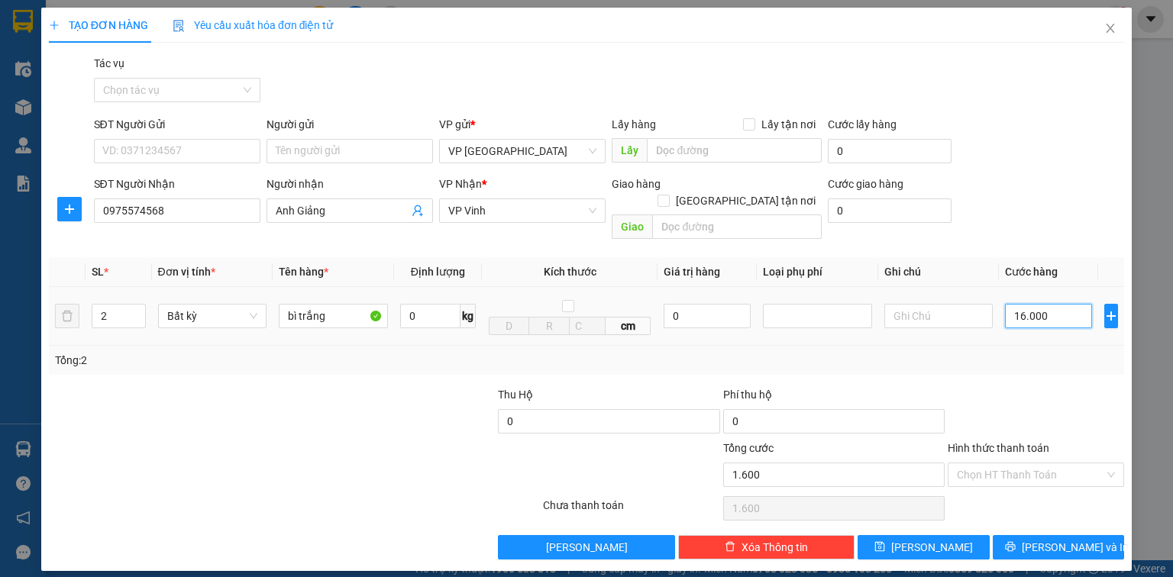
type input "16.000"
type input "160.000"
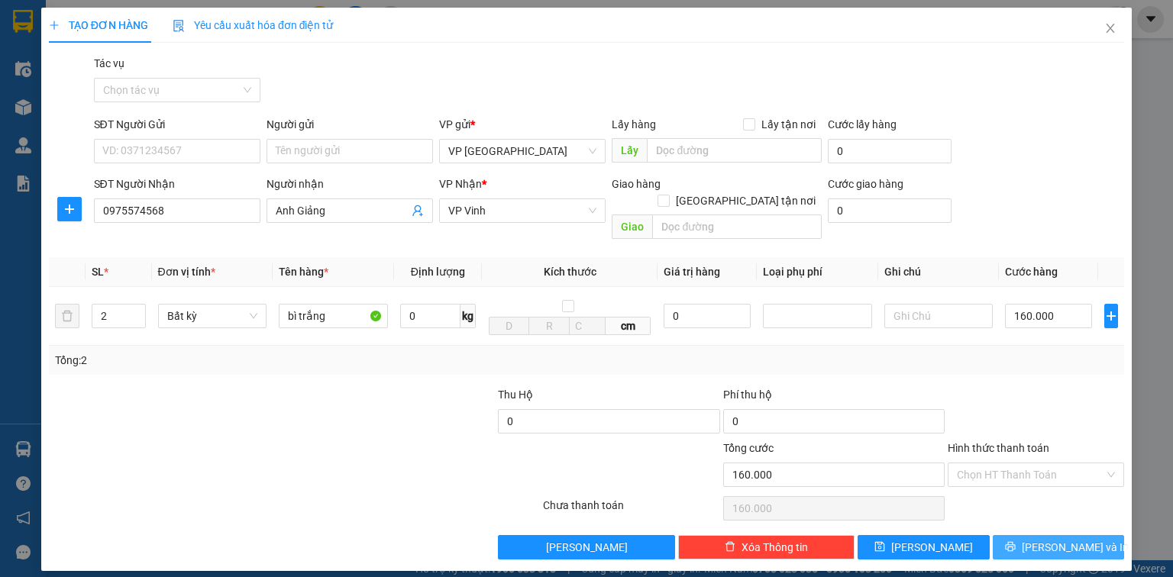
click at [1055, 539] on span "[PERSON_NAME] và In" at bounding box center [1075, 547] width 107 height 17
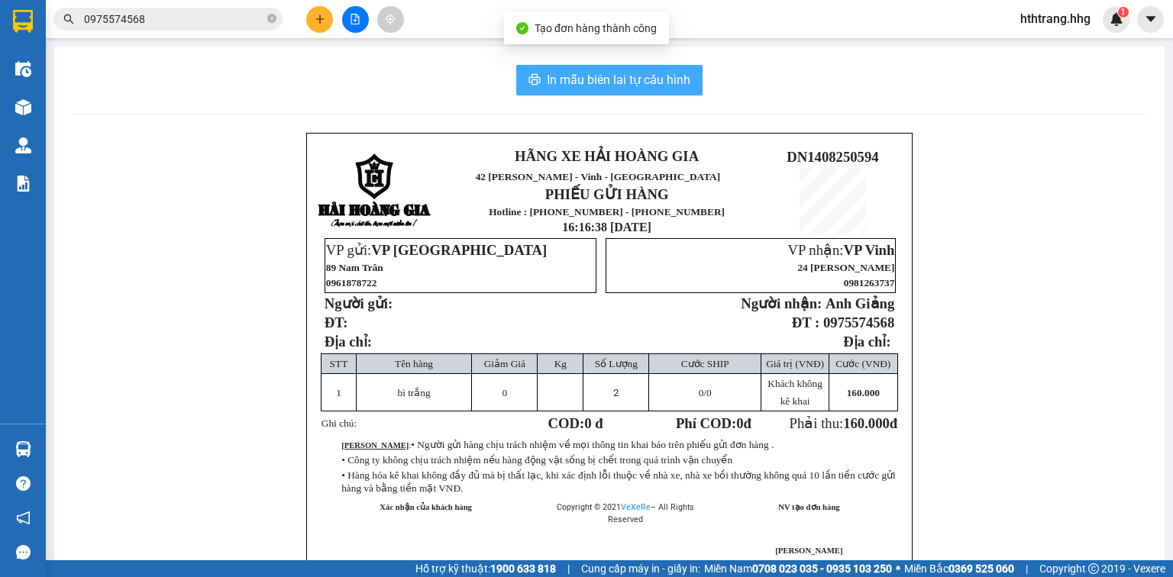
click at [619, 85] on span "In mẫu biên lai tự cấu hình" at bounding box center [619, 79] width 144 height 19
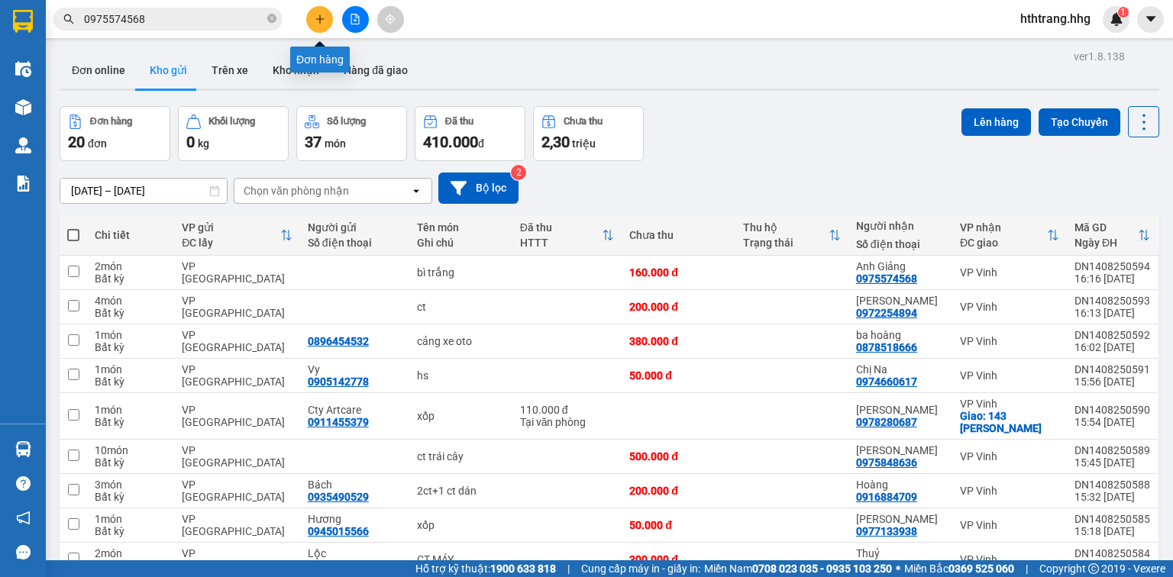
click at [321, 20] on icon "plus" at bounding box center [320, 19] width 11 height 11
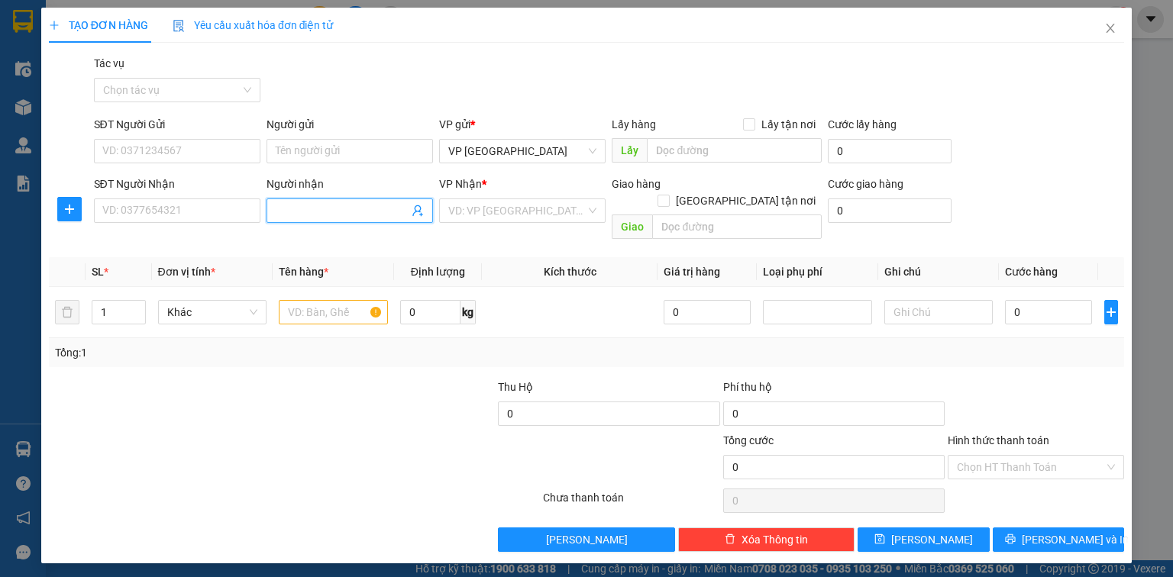
click at [300, 206] on input "Người nhận" at bounding box center [342, 210] width 133 height 17
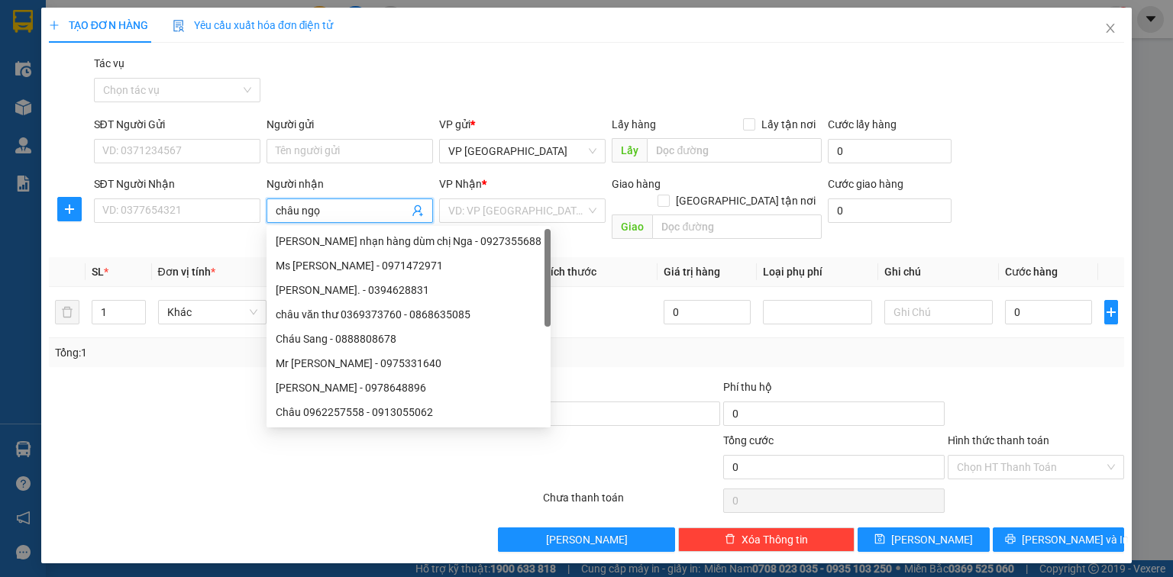
type input "châu ngọc"
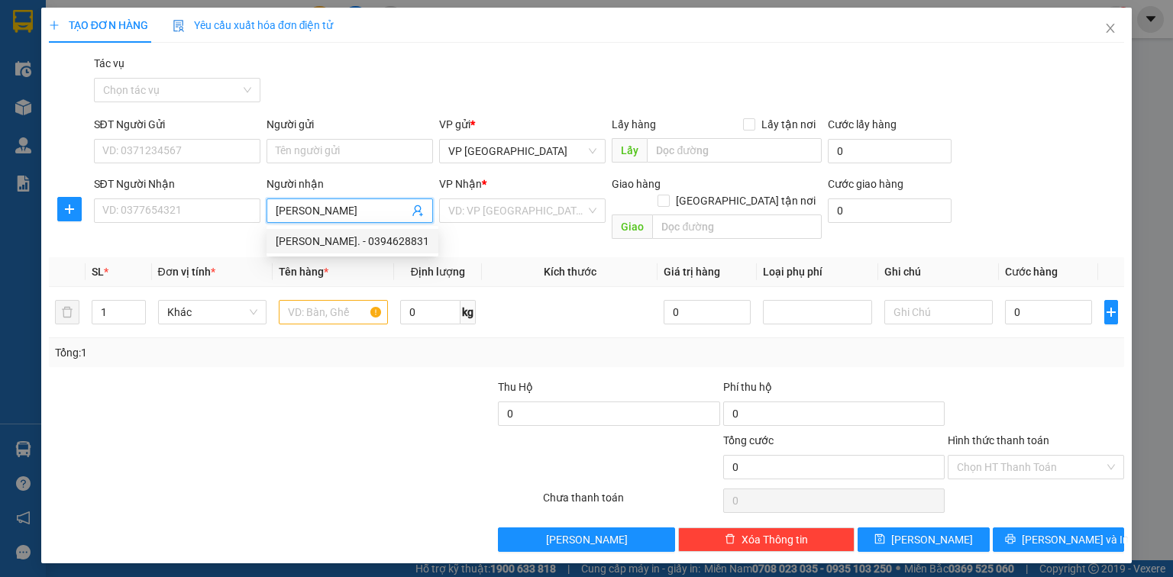
click at [351, 238] on div "Châu Ngọc. - 0394628831" at bounding box center [353, 241] width 154 height 17
type input "0394628831"
type input "[PERSON_NAME]."
checkbox input "true"
type input "Chung cư Cửa Tiền"
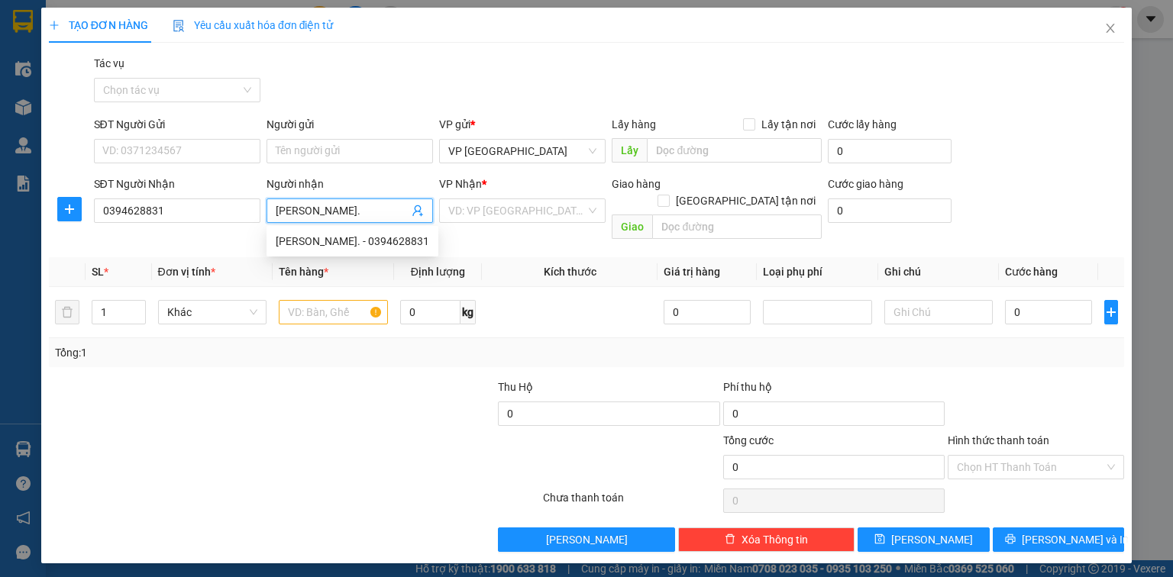
type input "20.000"
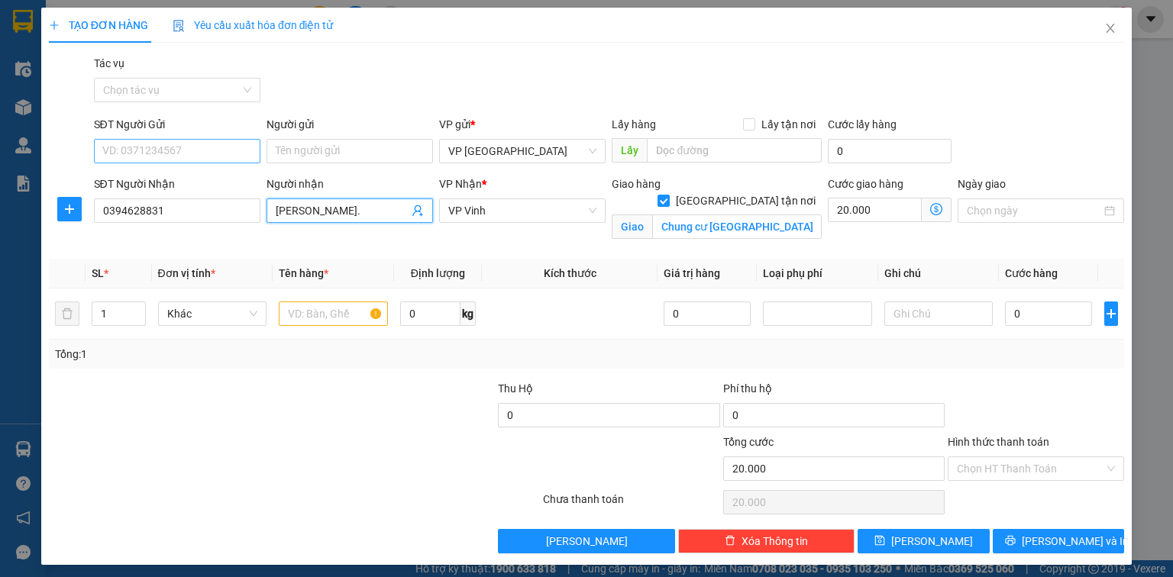
type input "[PERSON_NAME]."
click at [157, 150] on input "SĐT Người Gửi" at bounding box center [177, 151] width 166 height 24
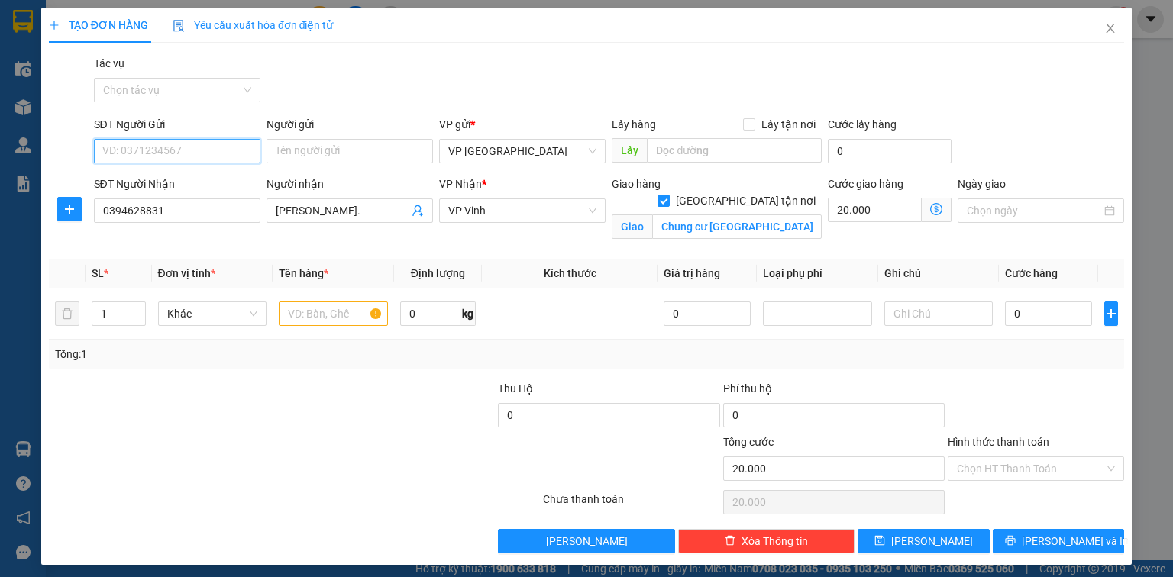
click at [177, 150] on input "SĐT Người Gửi" at bounding box center [177, 151] width 166 height 24
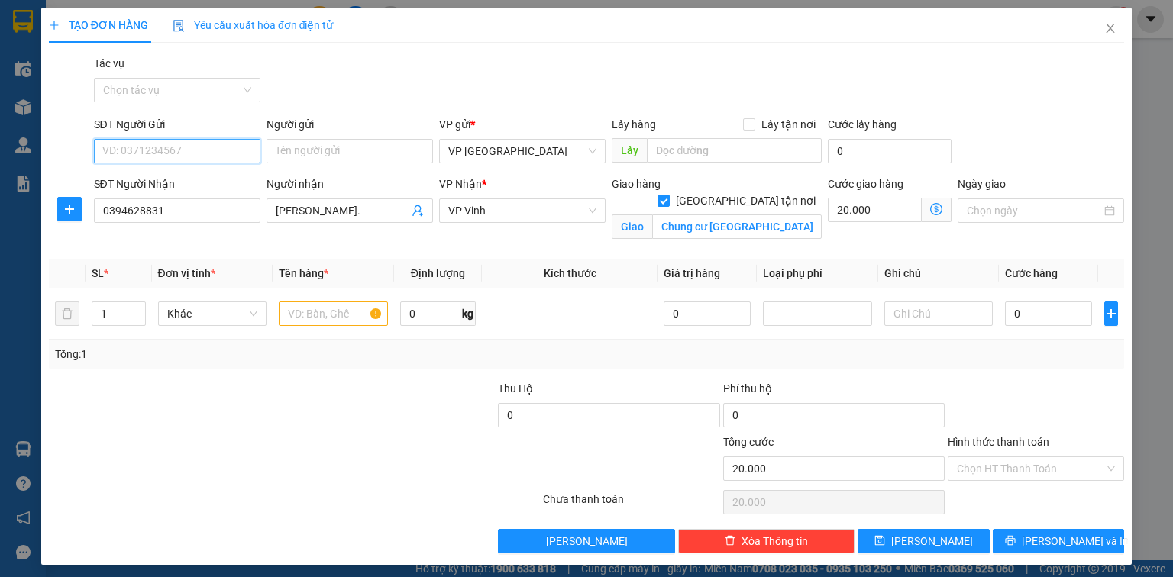
click at [177, 150] on input "SĐT Người Gửi" at bounding box center [177, 151] width 166 height 24
click at [324, 309] on input "text" at bounding box center [333, 314] width 109 height 24
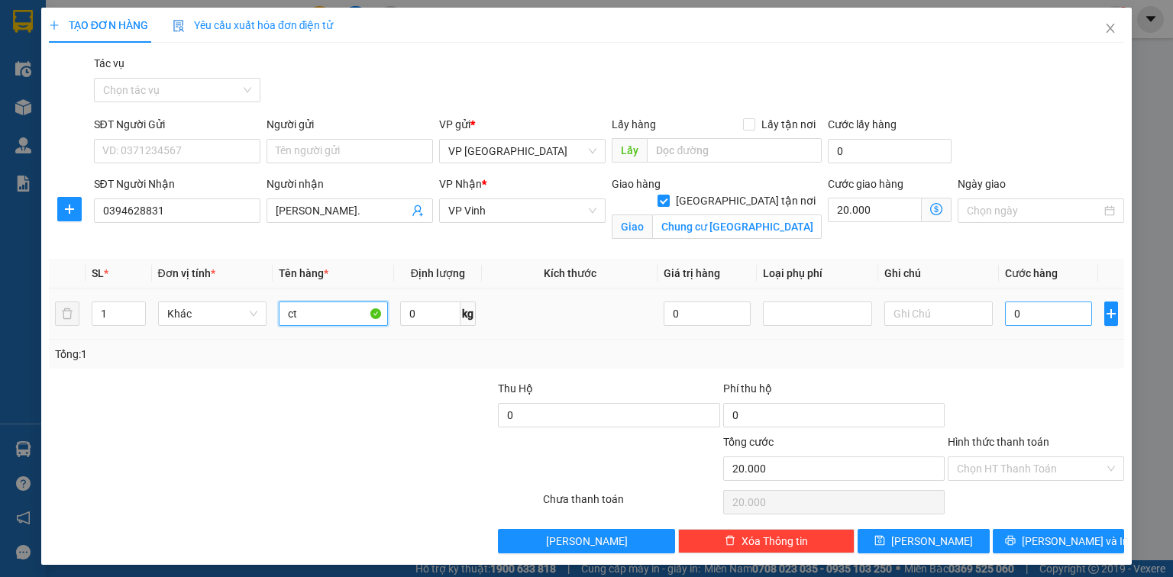
type input "ct"
click at [1010, 313] on input "0" at bounding box center [1048, 314] width 87 height 24
type input "4"
type input "20.004"
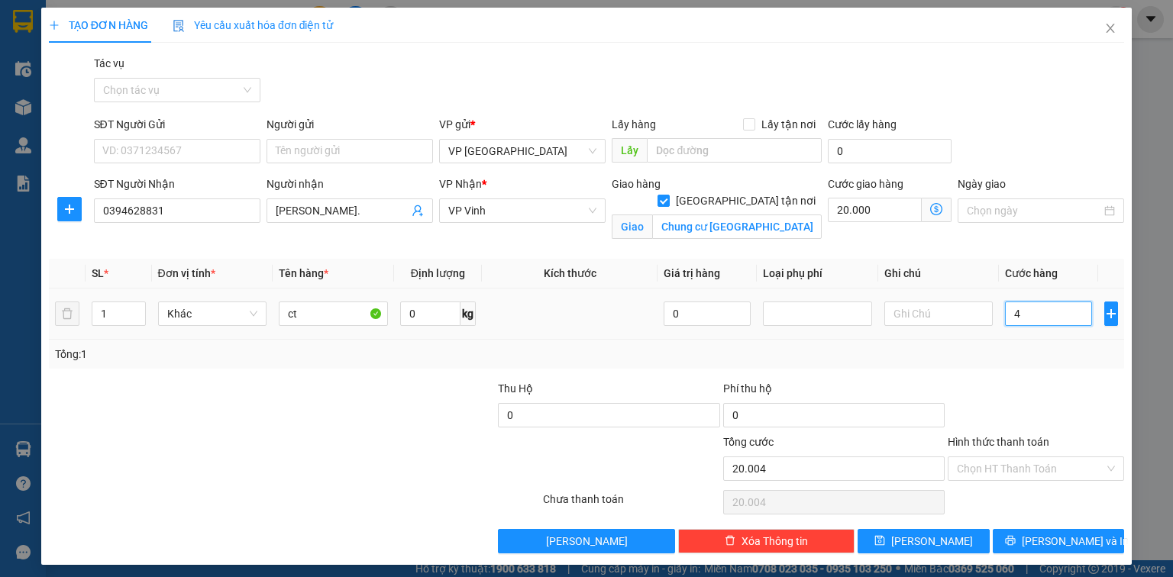
type input "40"
type input "20.040"
type input "400"
type input "20.400"
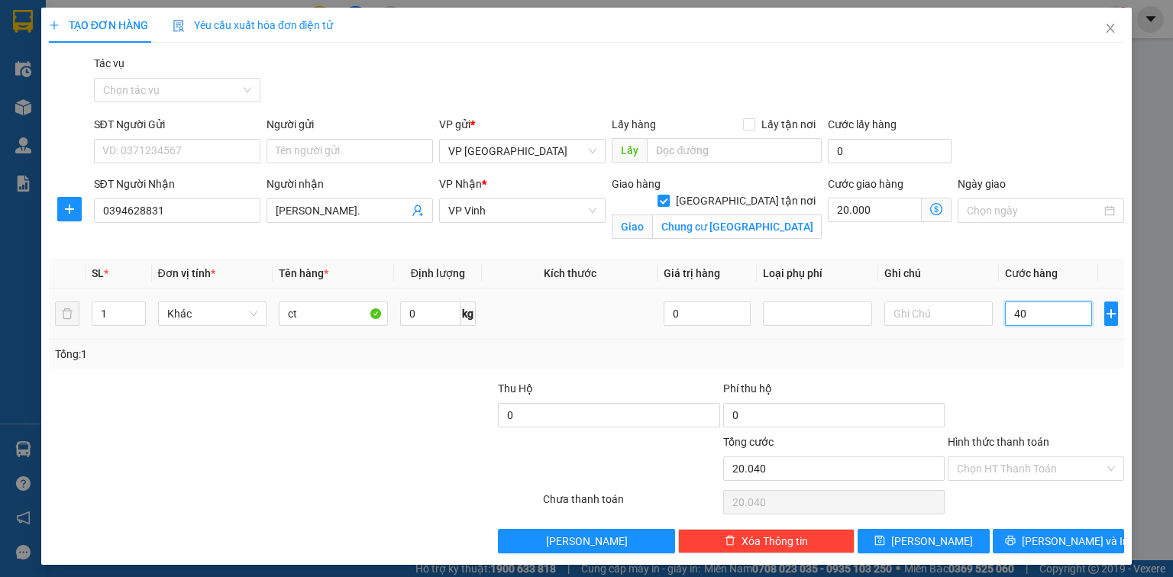
type input "20.400"
type input "4.000"
type input "24.000"
type input "40.000"
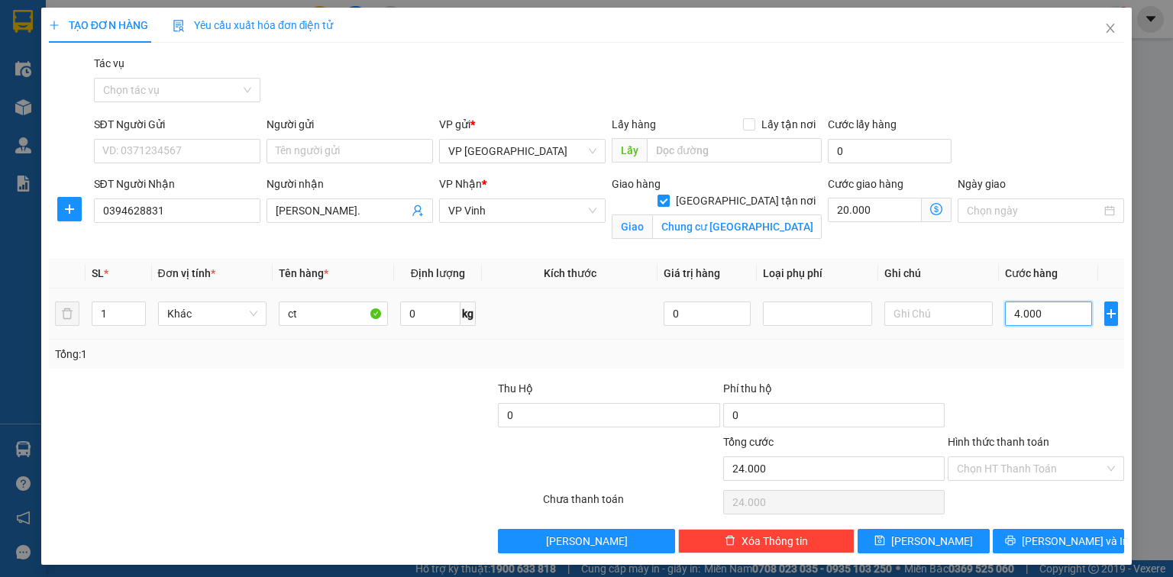
type input "60.000"
type input "40.000"
click at [1052, 457] on input "Hình thức thanh toán" at bounding box center [1030, 468] width 147 height 23
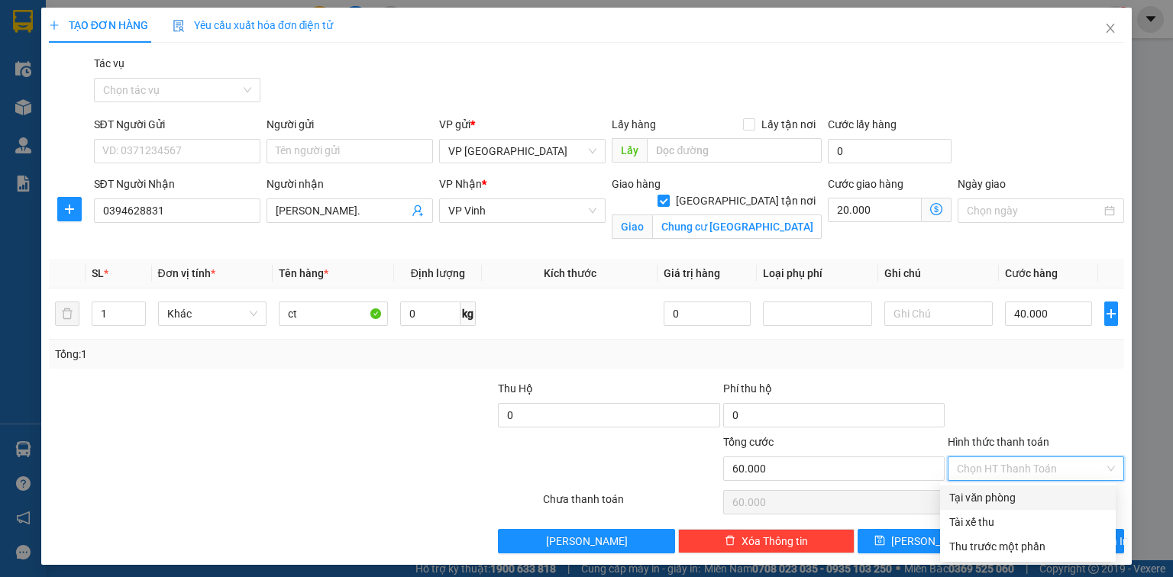
click at [1057, 490] on div "Tại văn phòng" at bounding box center [1027, 498] width 157 height 17
type input "0"
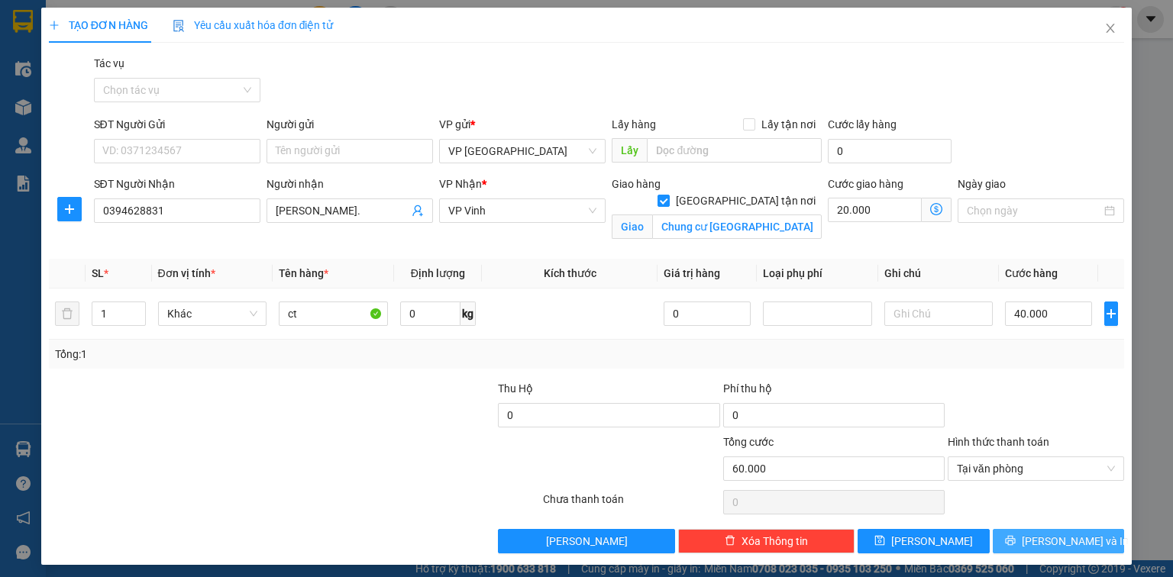
click at [1086, 538] on button "[PERSON_NAME] và In" at bounding box center [1059, 541] width 132 height 24
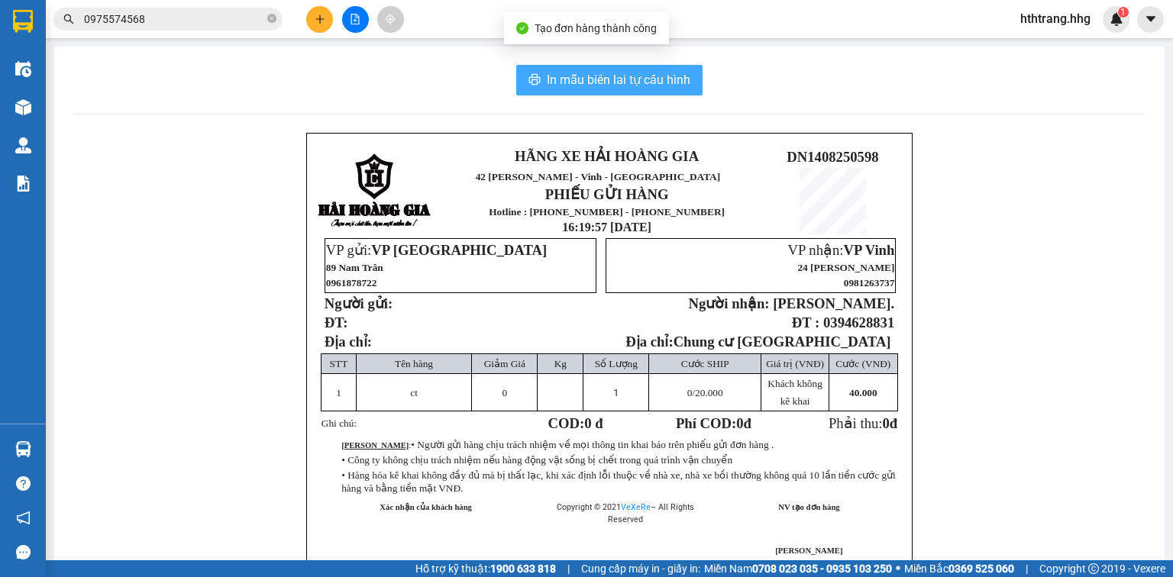
click at [624, 73] on span "In mẫu biên lai tự cấu hình" at bounding box center [619, 79] width 144 height 19
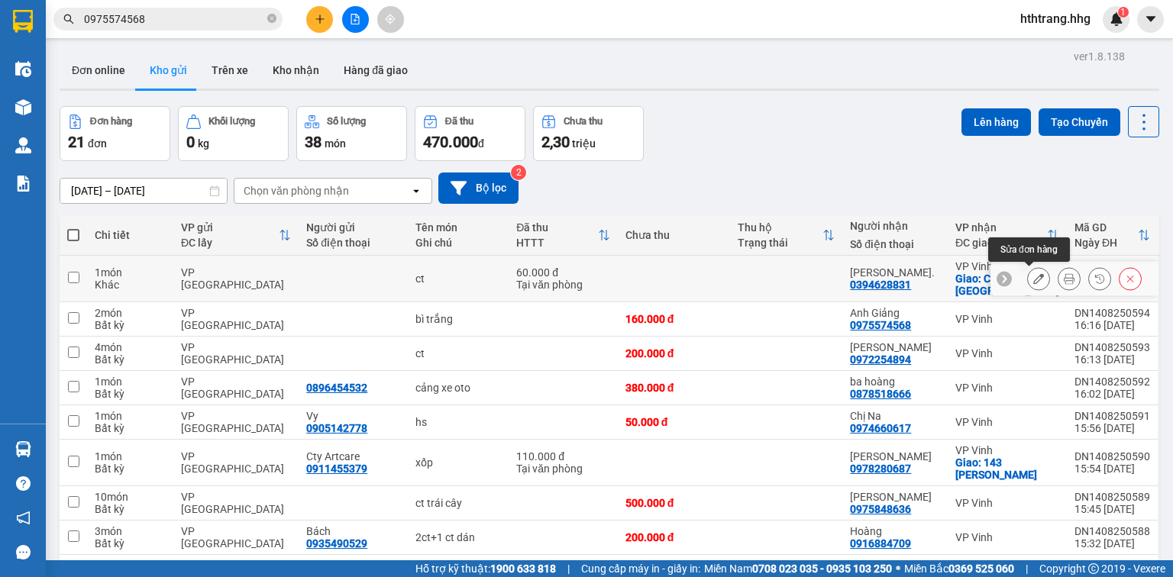
click at [1033, 276] on icon at bounding box center [1038, 278] width 11 height 11
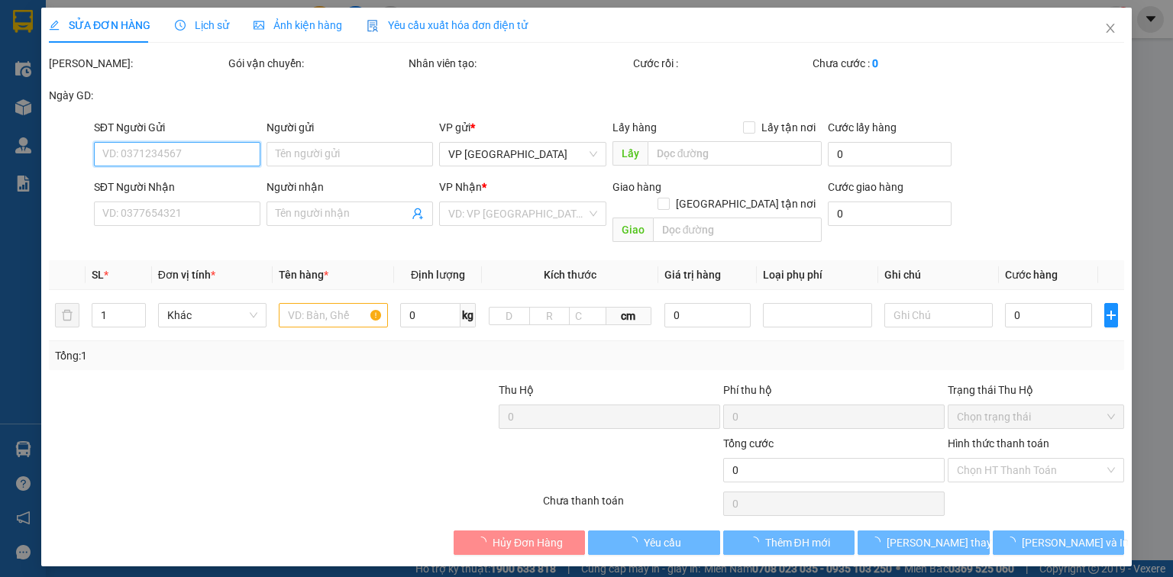
type input "0394628831"
type input "[PERSON_NAME]."
checkbox input "true"
type input "Chung cư Cửa Tiền"
type input "60.000"
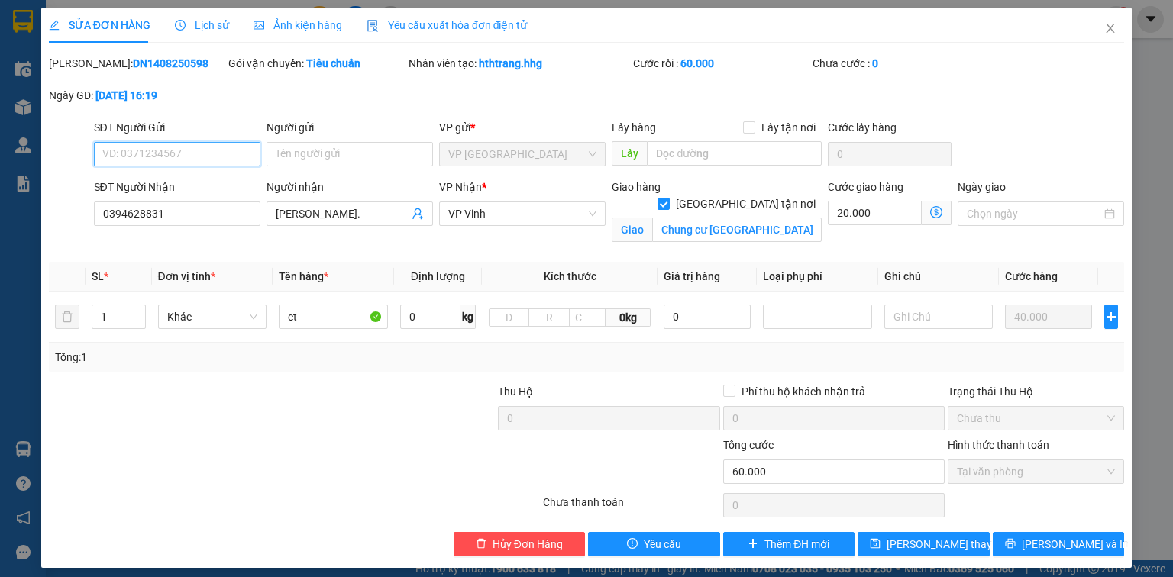
click at [131, 150] on input "SĐT Người Gửi" at bounding box center [177, 154] width 166 height 24
click at [129, 154] on input "SĐT Người Gửi" at bounding box center [177, 154] width 166 height 24
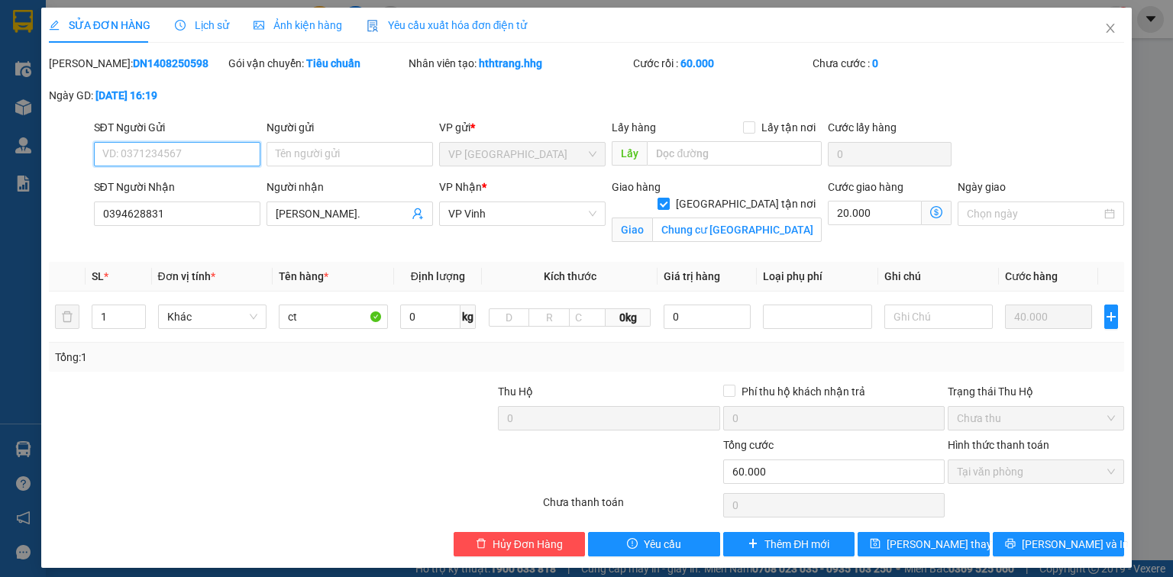
click at [129, 154] on input "SĐT Người Gửi" at bounding box center [177, 154] width 166 height 24
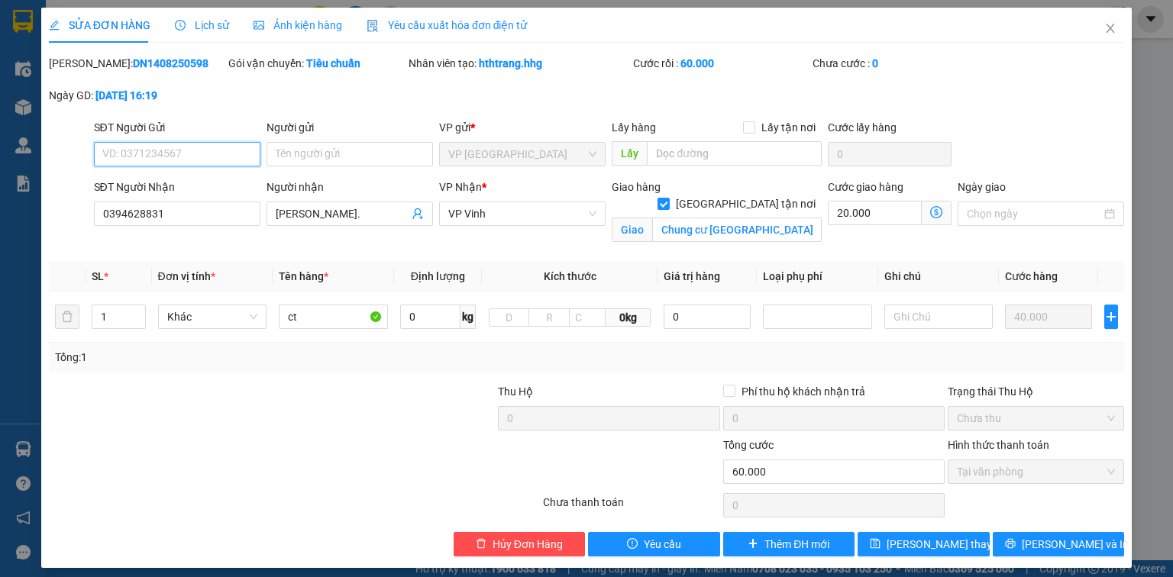
click at [129, 154] on input "SĐT Người Gửi" at bounding box center [177, 154] width 166 height 24
click at [128, 154] on input "SĐT Người Gửi" at bounding box center [177, 154] width 166 height 24
click at [305, 159] on input "Người gửi" at bounding box center [350, 154] width 166 height 24
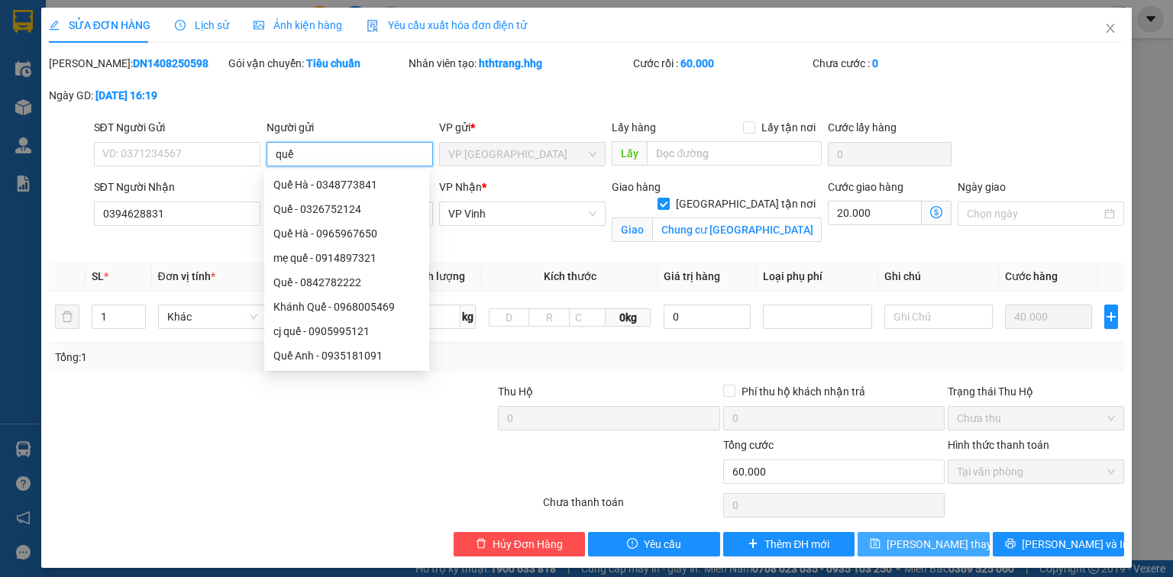
type input "quế"
click at [930, 543] on span "[PERSON_NAME] thay đổi" at bounding box center [948, 544] width 122 height 17
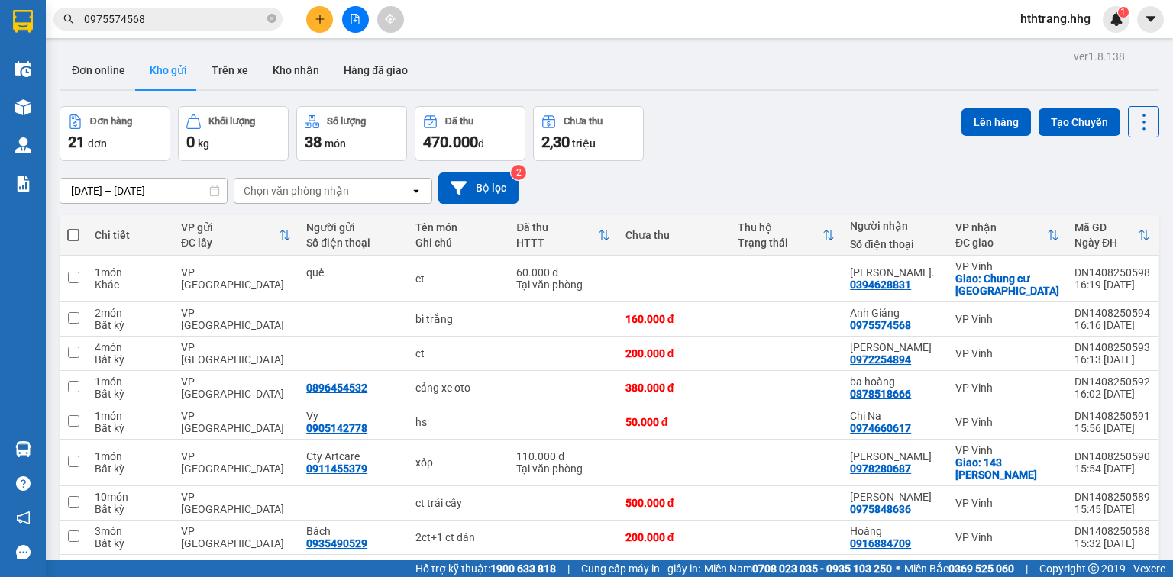
click at [870, 92] on div "Đơn online Kho gửi Trên xe Kho nhận Hàng đã giao" at bounding box center [610, 72] width 1100 height 40
click at [263, 19] on input "0975574568" at bounding box center [174, 19] width 180 height 17
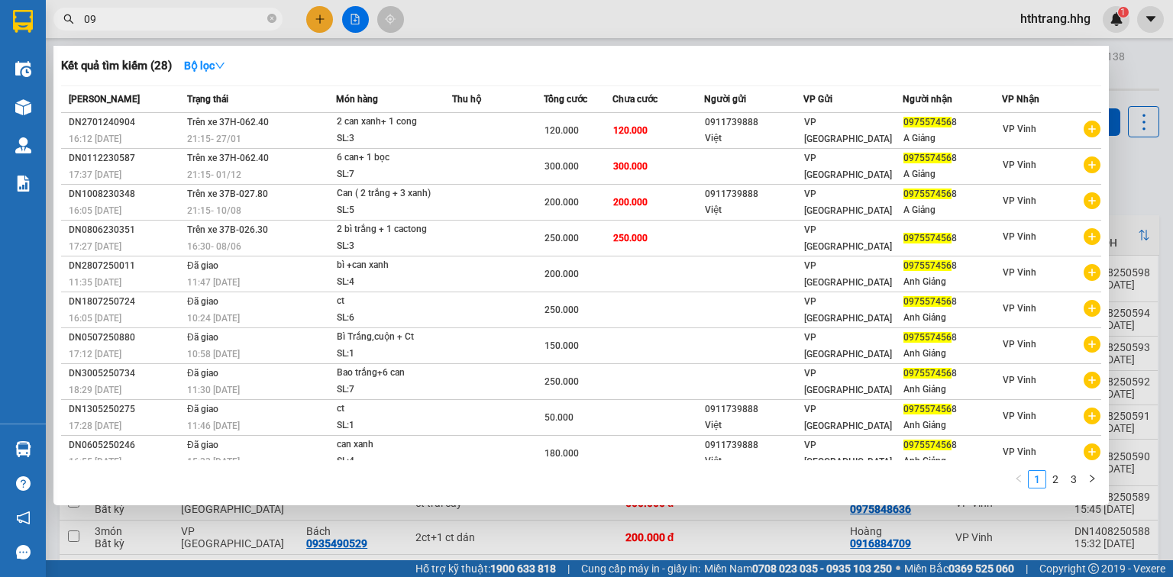
type input "0"
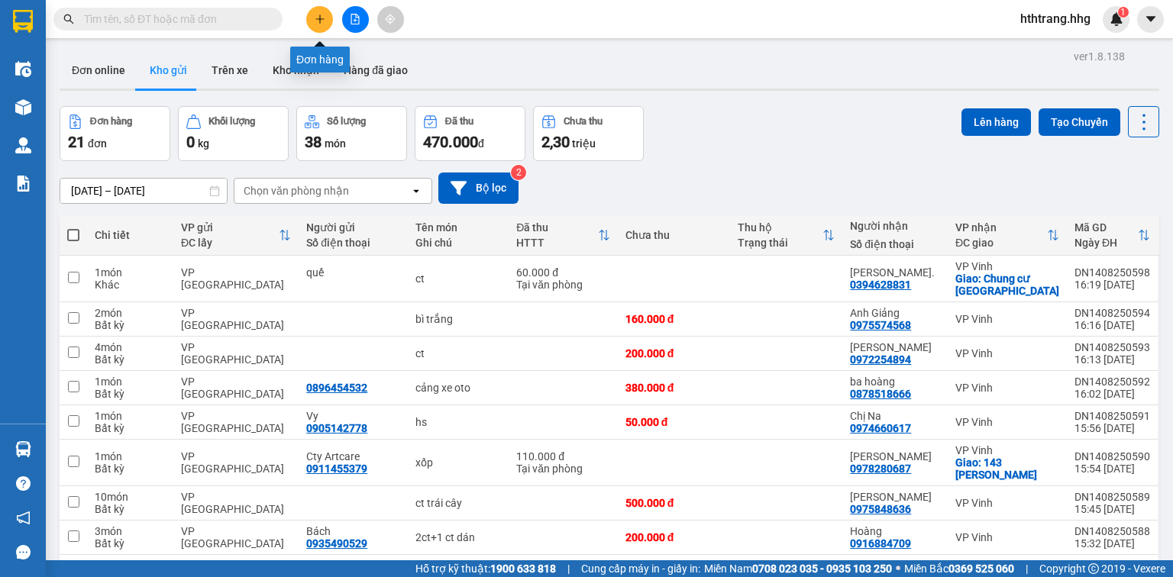
click at [318, 15] on icon "plus" at bounding box center [320, 19] width 11 height 11
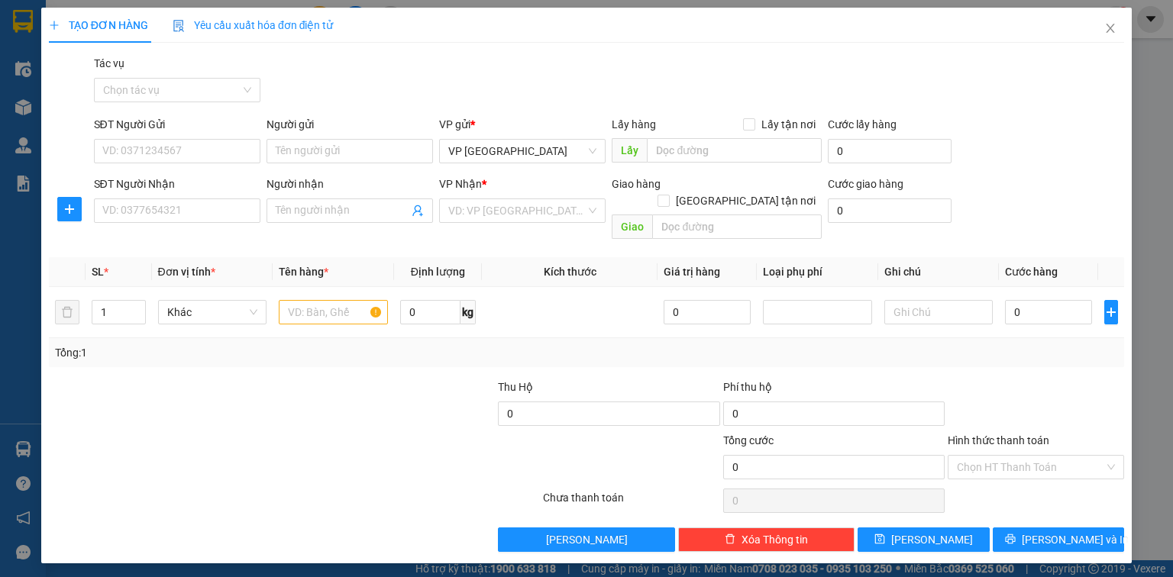
click at [137, 196] on div "SĐT Người Nhận" at bounding box center [177, 187] width 166 height 23
click at [131, 212] on input "SĐT Người Nhận" at bounding box center [177, 211] width 166 height 24
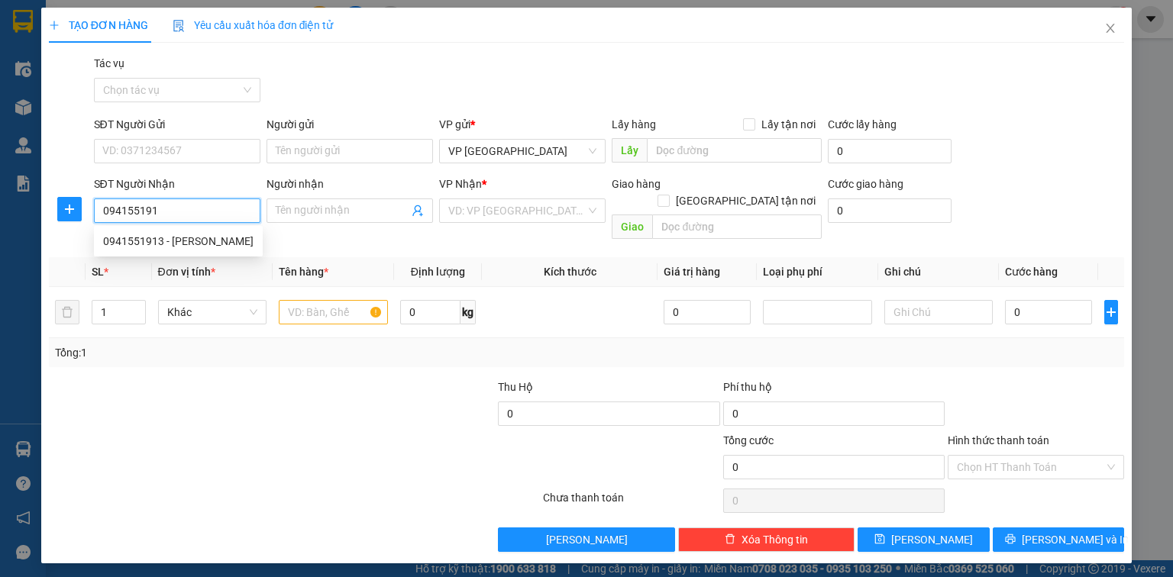
type input "0941551913"
click at [185, 251] on div "0941551913 - Anh Thanh" at bounding box center [178, 241] width 169 height 24
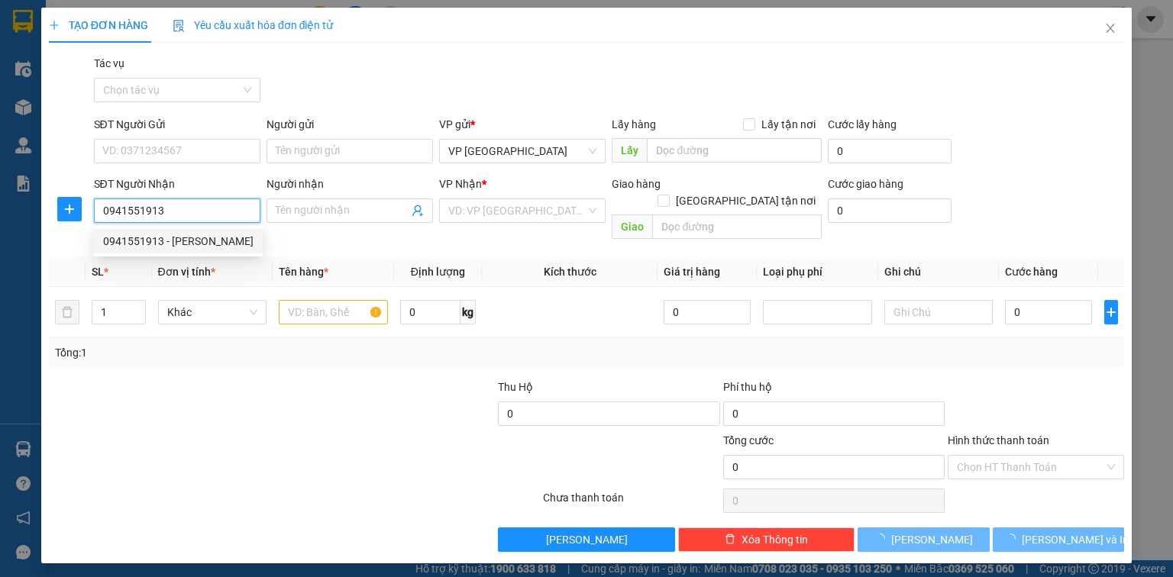
type input "[PERSON_NAME]"
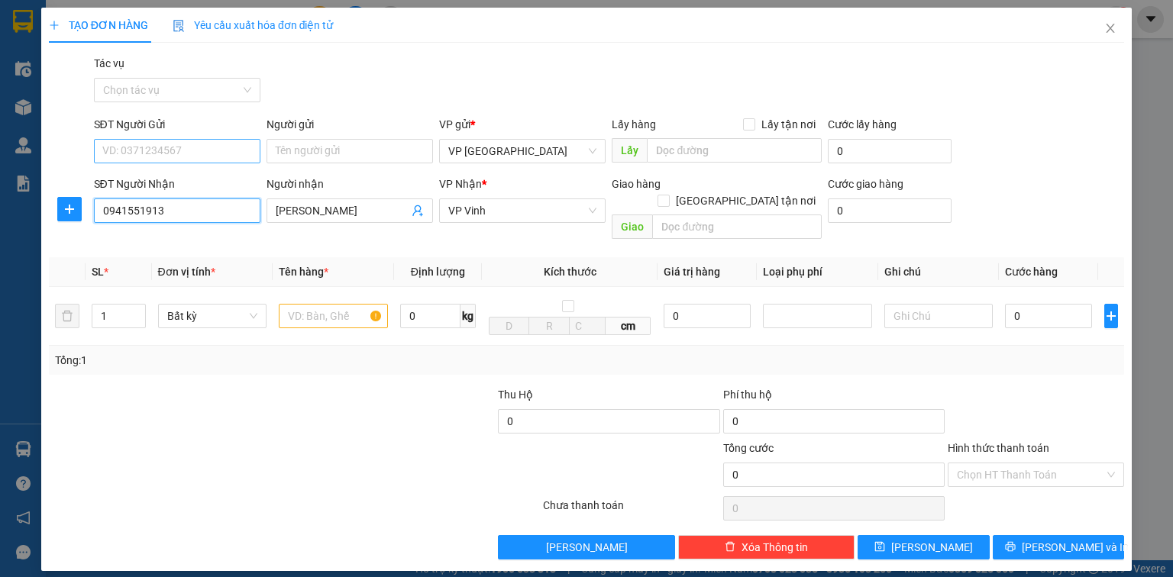
type input "0941551913"
click at [156, 144] on input "SĐT Người Gửi" at bounding box center [177, 151] width 166 height 24
type input "0947615368"
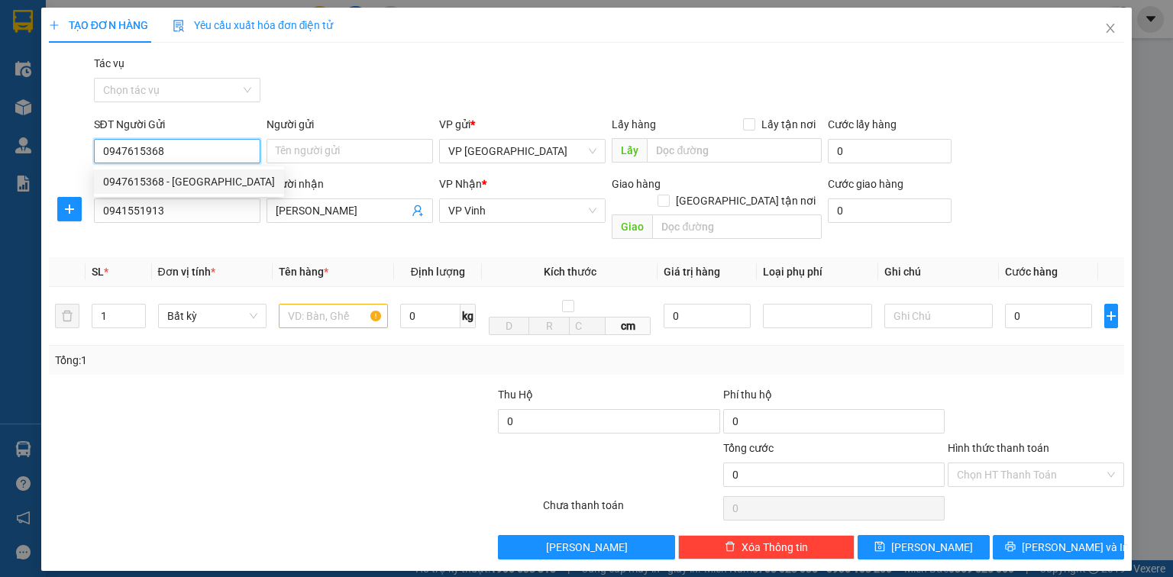
click at [168, 186] on div "0947615368 - Chị Hương" at bounding box center [189, 181] width 172 height 17
type input "Chị Hương"
type input "0947615368"
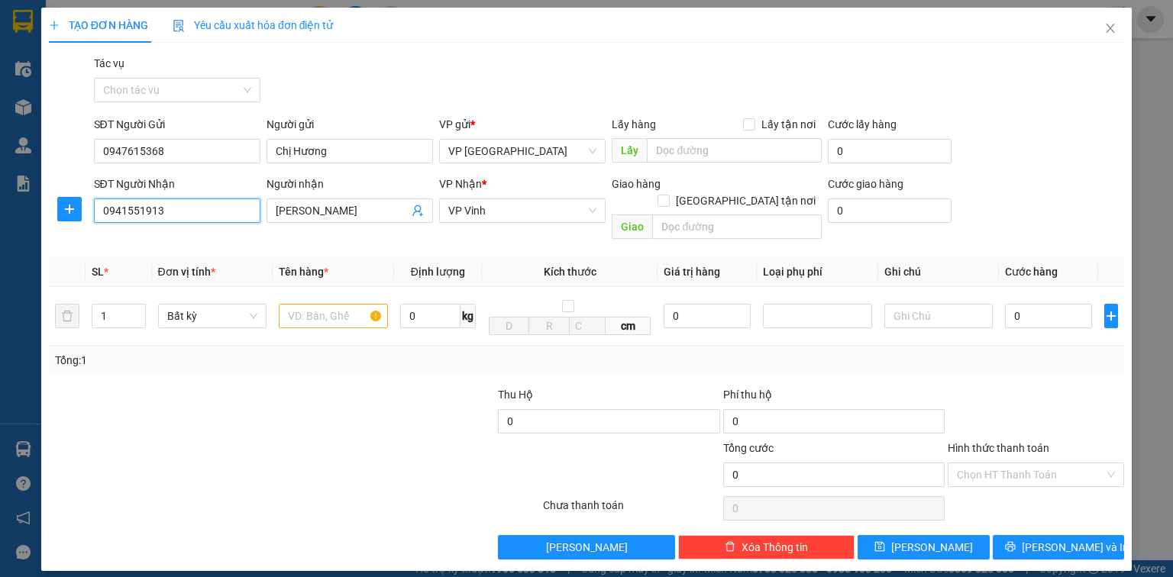
click at [179, 211] on input "0941551913" at bounding box center [177, 211] width 166 height 24
click at [189, 247] on div "0941551913 - Anh Thanh" at bounding box center [178, 241] width 150 height 17
click at [111, 305] on input "1" at bounding box center [118, 316] width 52 height 23
type input "4"
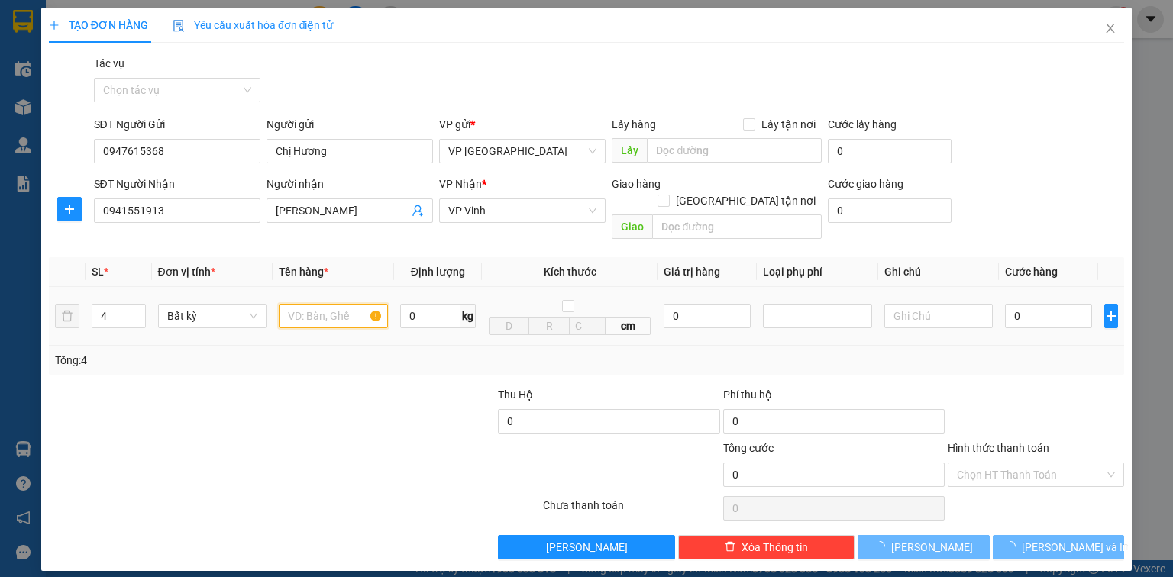
click at [303, 304] on input "text" at bounding box center [333, 316] width 109 height 24
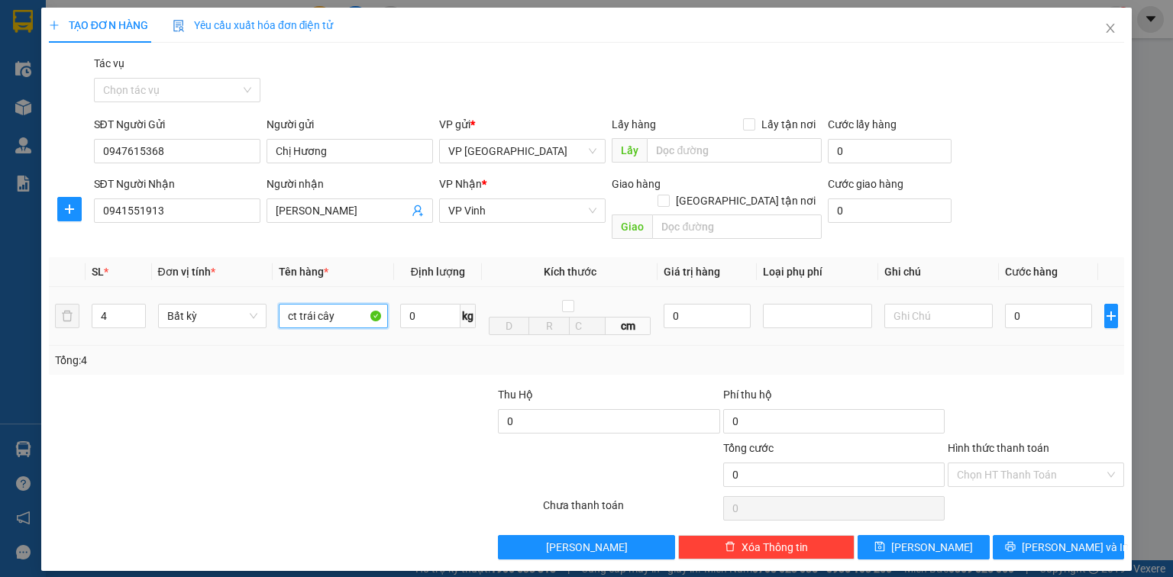
click at [297, 304] on input "ct trái cây" at bounding box center [333, 316] width 109 height 24
type input "ct đỏ trái cây"
click at [1045, 304] on input "0" at bounding box center [1048, 316] width 87 height 24
type input "2"
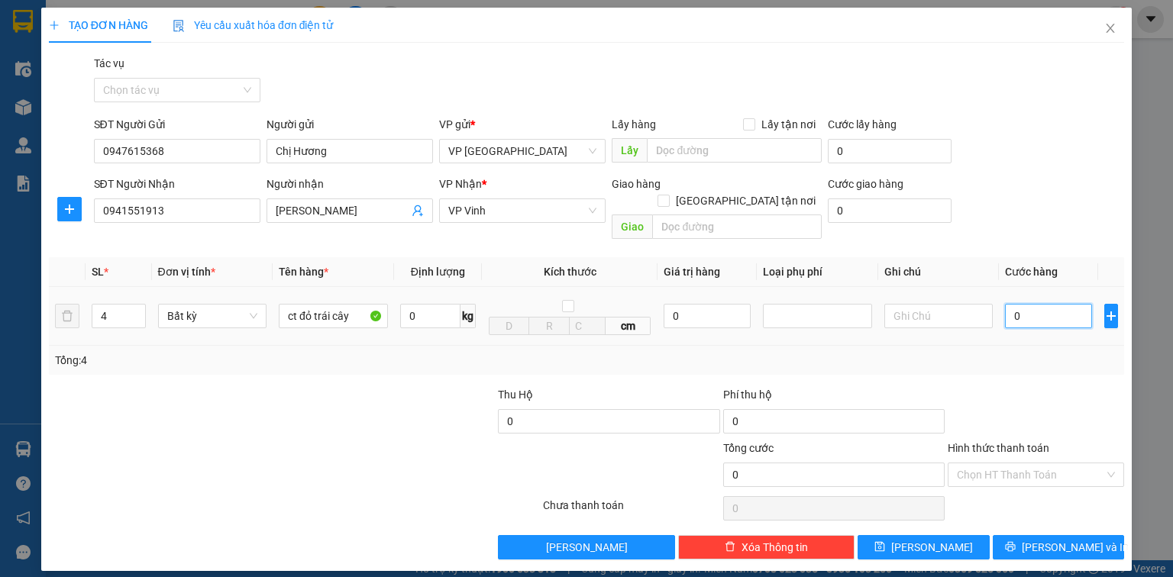
type input "2"
type input "20"
type input "200"
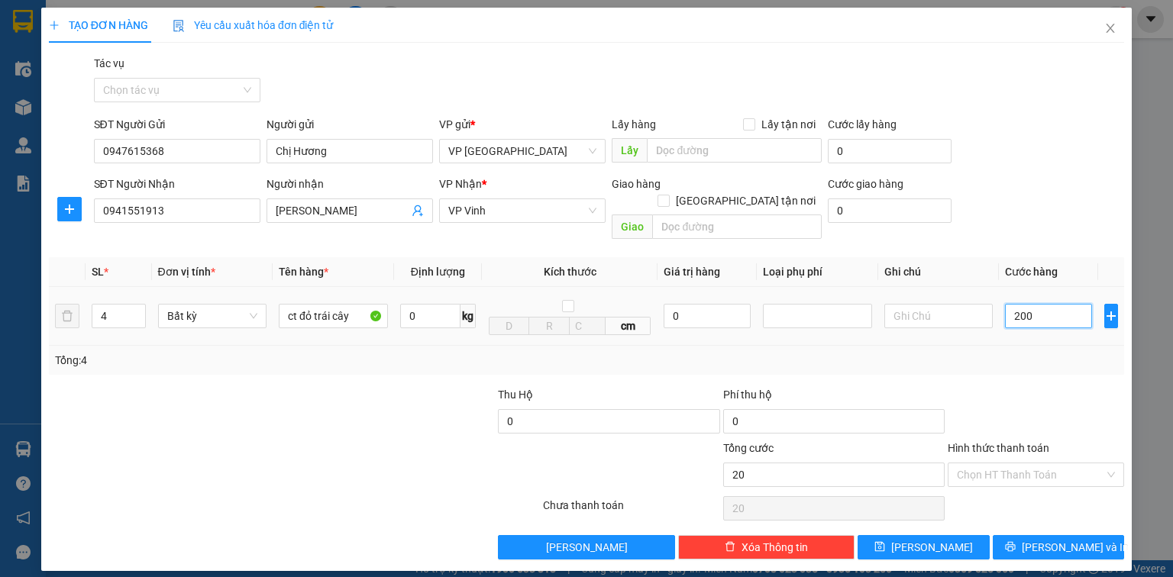
type input "200"
type input "2.000"
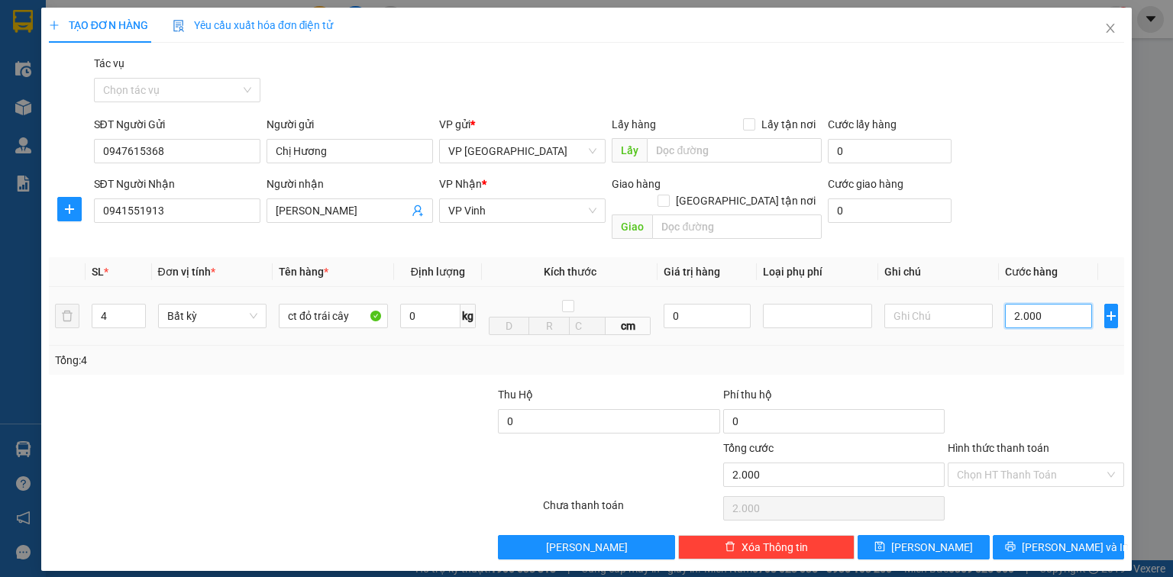
type input "20.000"
type input "200.000"
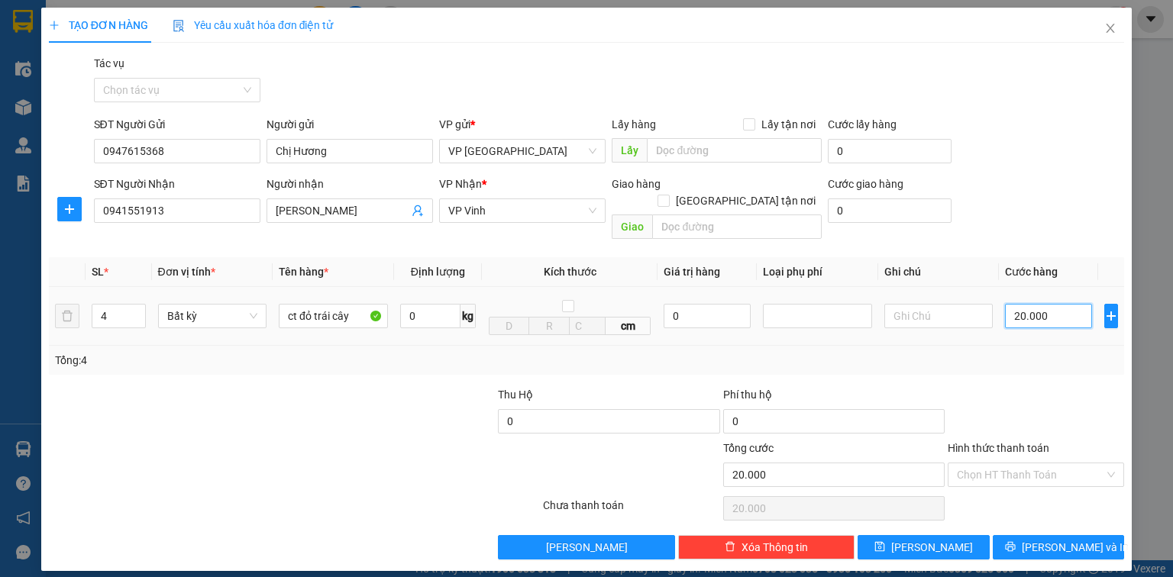
type input "200.000"
click at [1016, 541] on icon "printer" at bounding box center [1010, 546] width 11 height 11
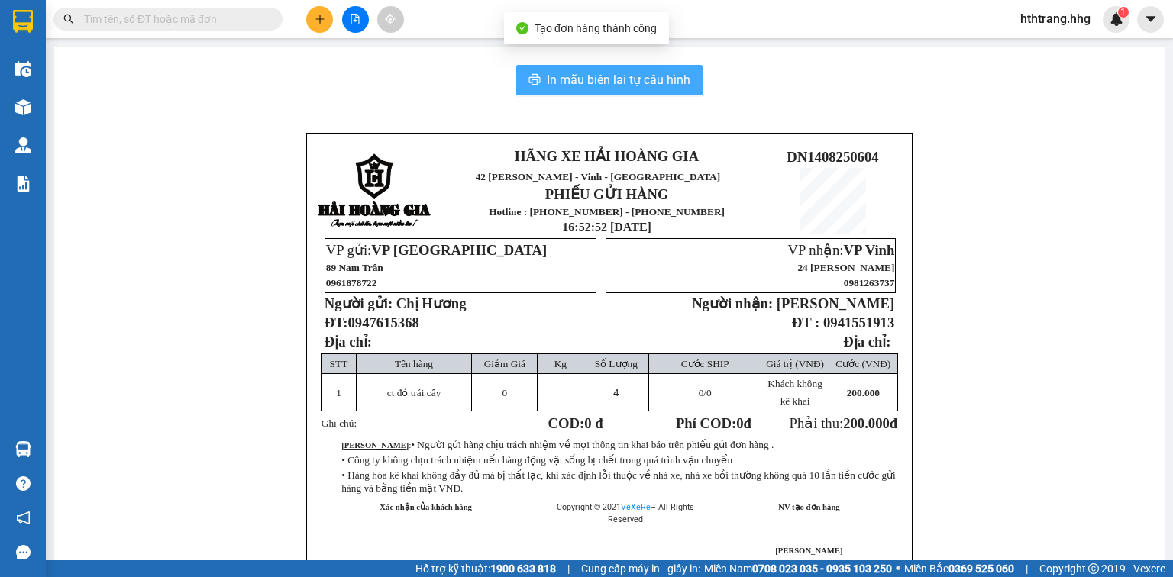
click at [638, 77] on span "In mẫu biên lai tự cấu hình" at bounding box center [619, 79] width 144 height 19
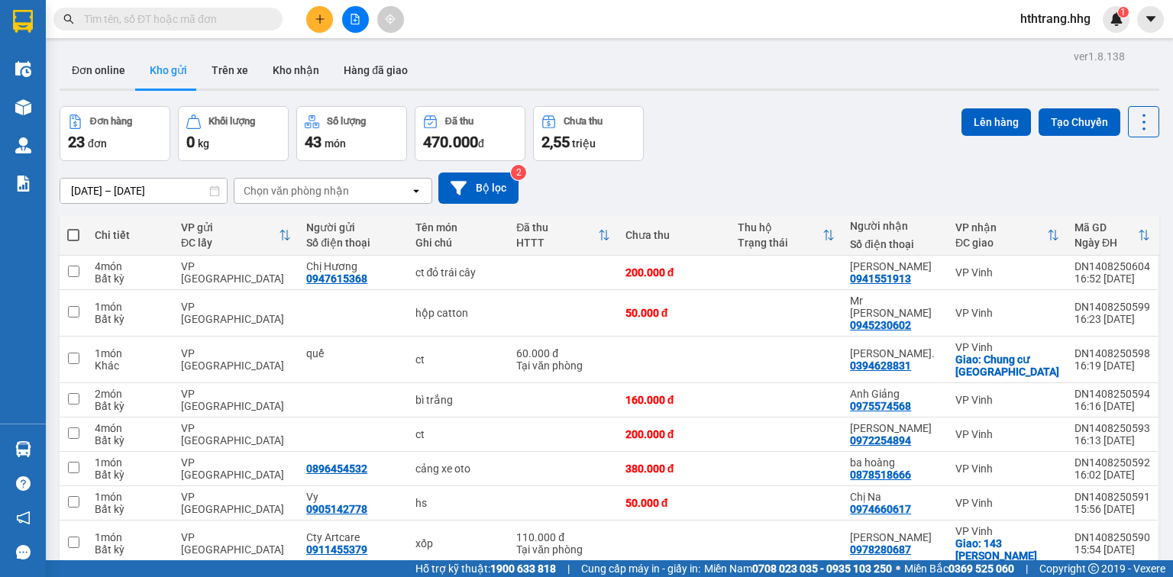
click at [318, 18] on icon "plus" at bounding box center [320, 19] width 11 height 11
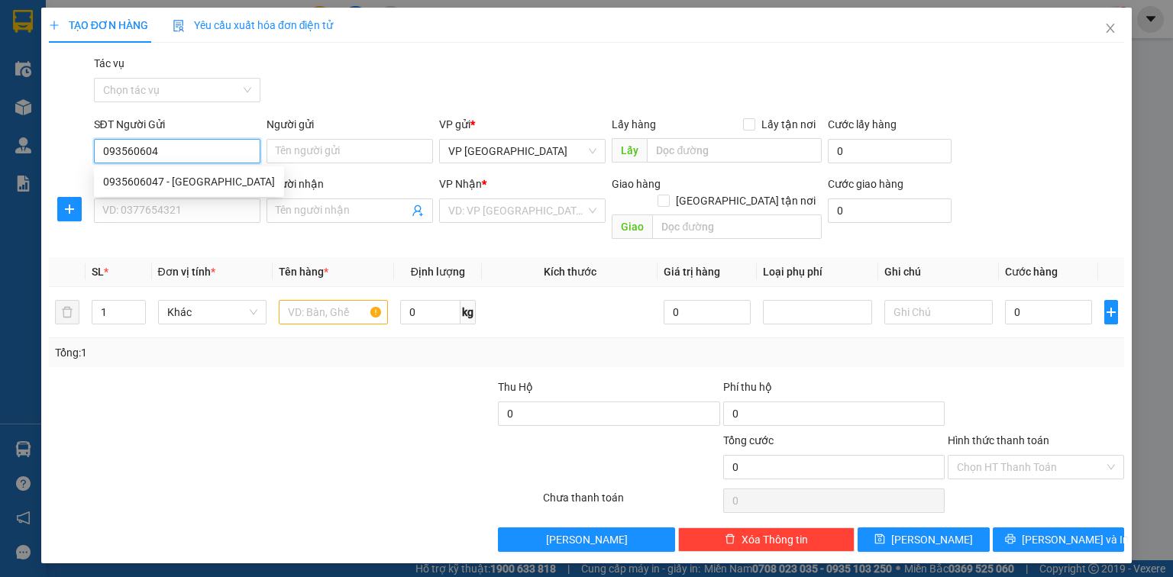
type input "0935606047"
click at [208, 178] on div "0935606047 - Cty Đại Sơn" at bounding box center [189, 181] width 172 height 17
type input "[GEOGRAPHIC_DATA]"
type input "0935606047"
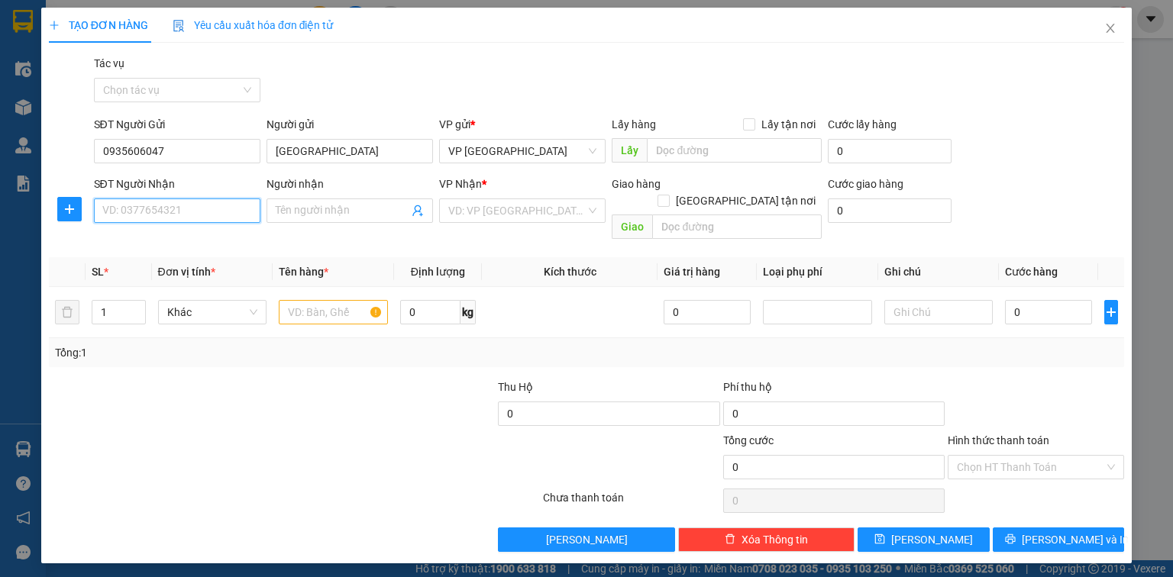
click at [212, 221] on input "SĐT Người Nhận" at bounding box center [177, 211] width 166 height 24
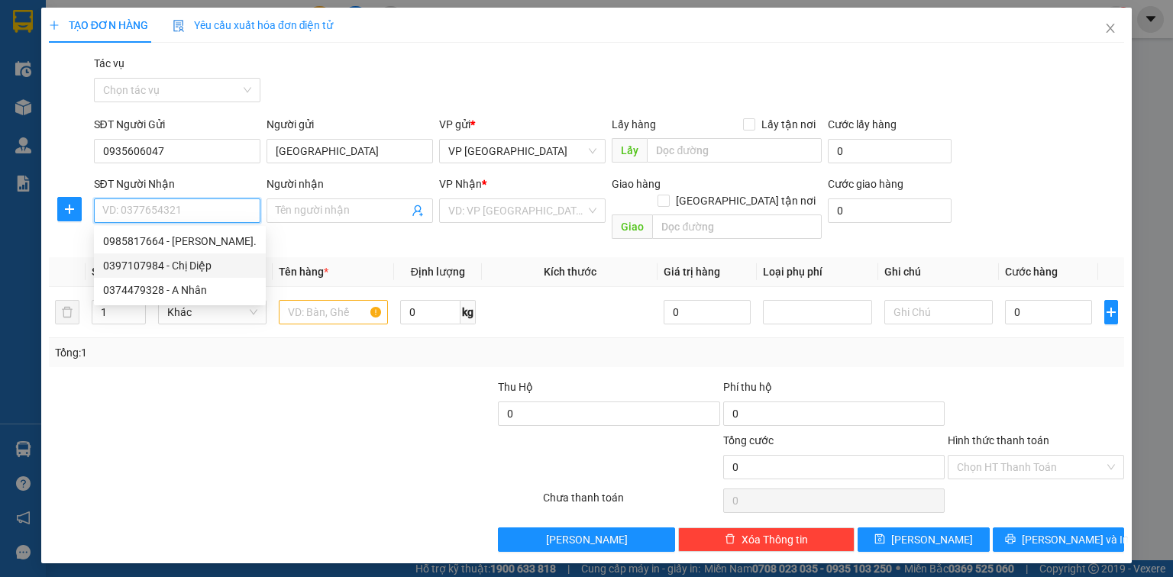
click at [200, 263] on div "0397107984 - Chị Diệp" at bounding box center [180, 265] width 154 height 17
type input "0397107984"
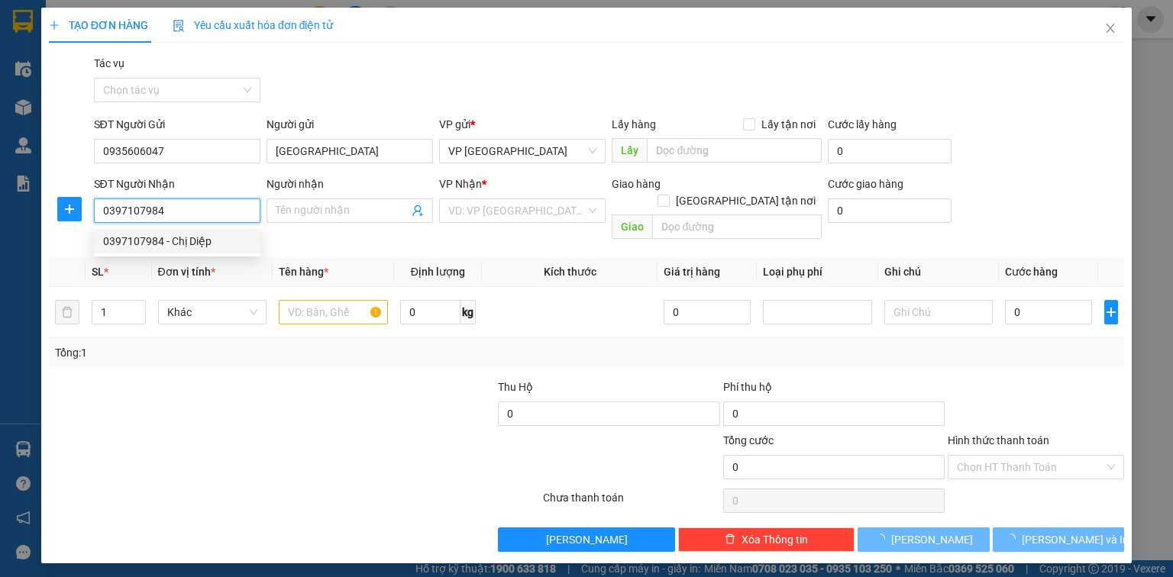
type input "Chị Diệp"
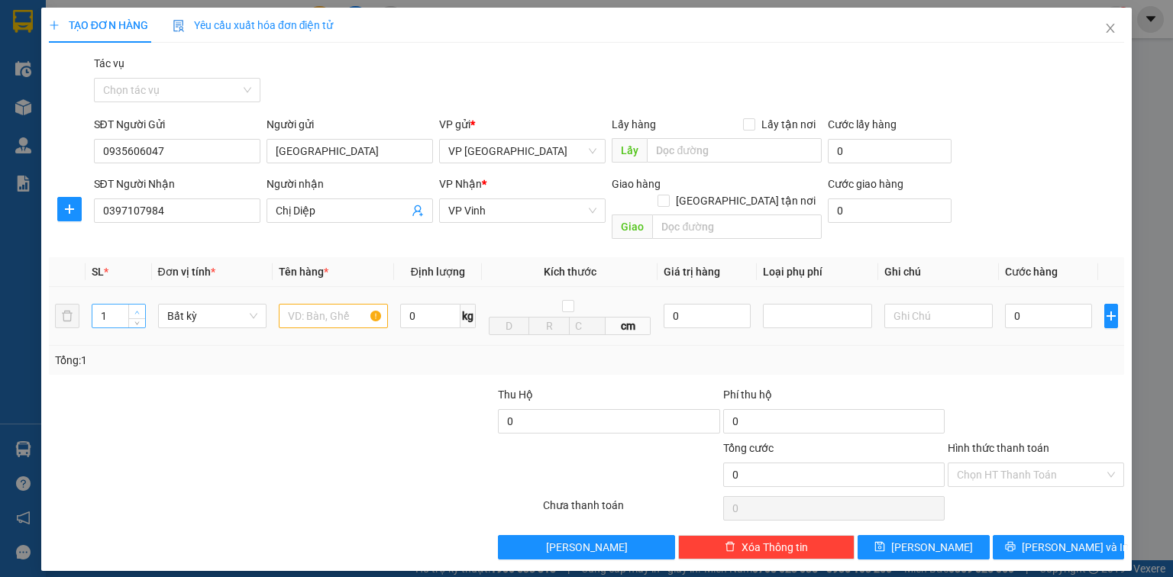
type input "2"
click at [133, 308] on span "up" at bounding box center [137, 312] width 9 height 9
click at [304, 304] on input "text" at bounding box center [333, 316] width 109 height 24
type input "ct"
click at [1033, 309] on input "0" at bounding box center [1048, 316] width 87 height 24
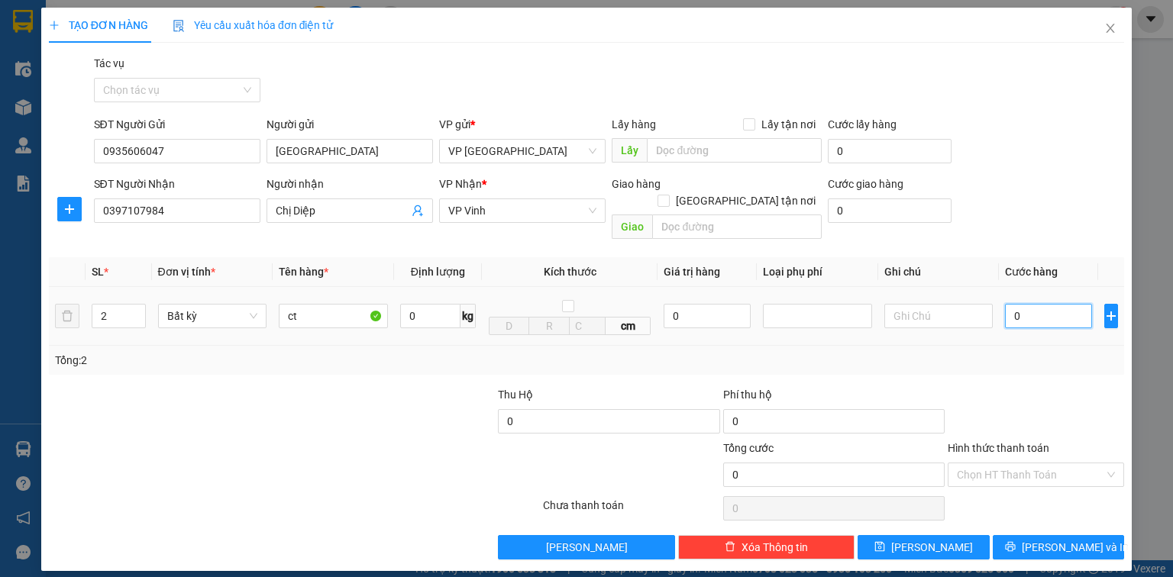
type input "1"
type input "15"
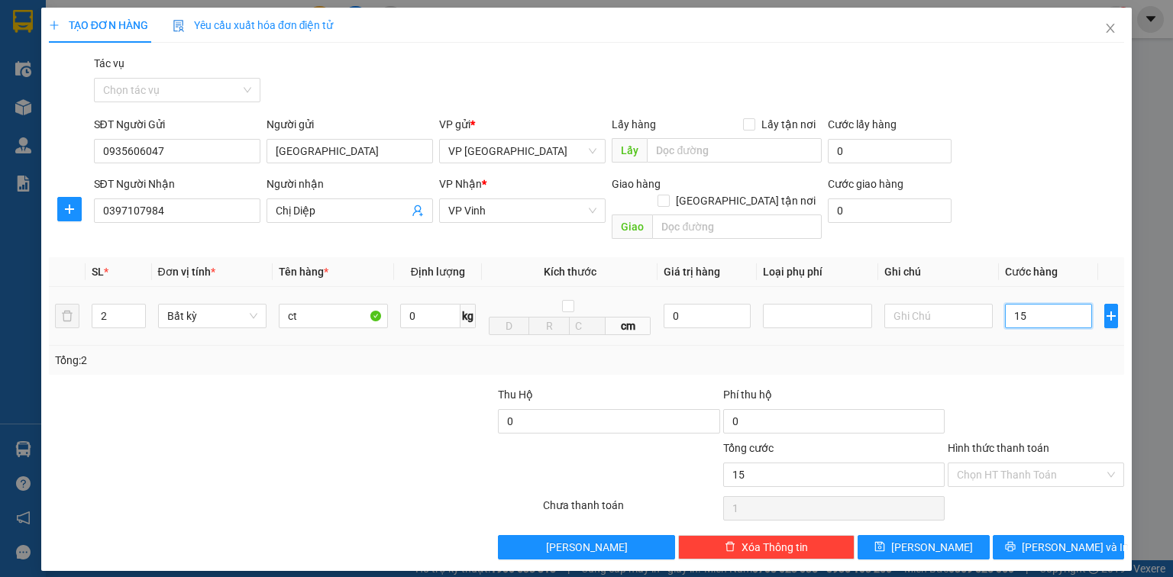
type input "15"
type input "150"
type input "1.500"
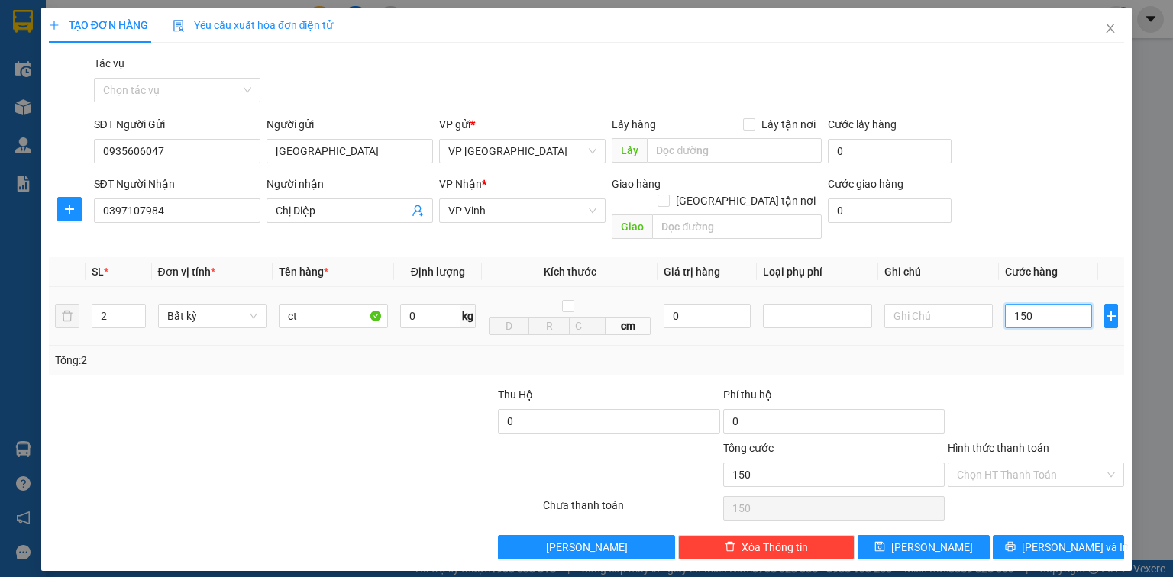
type input "1.500"
type input "15.000"
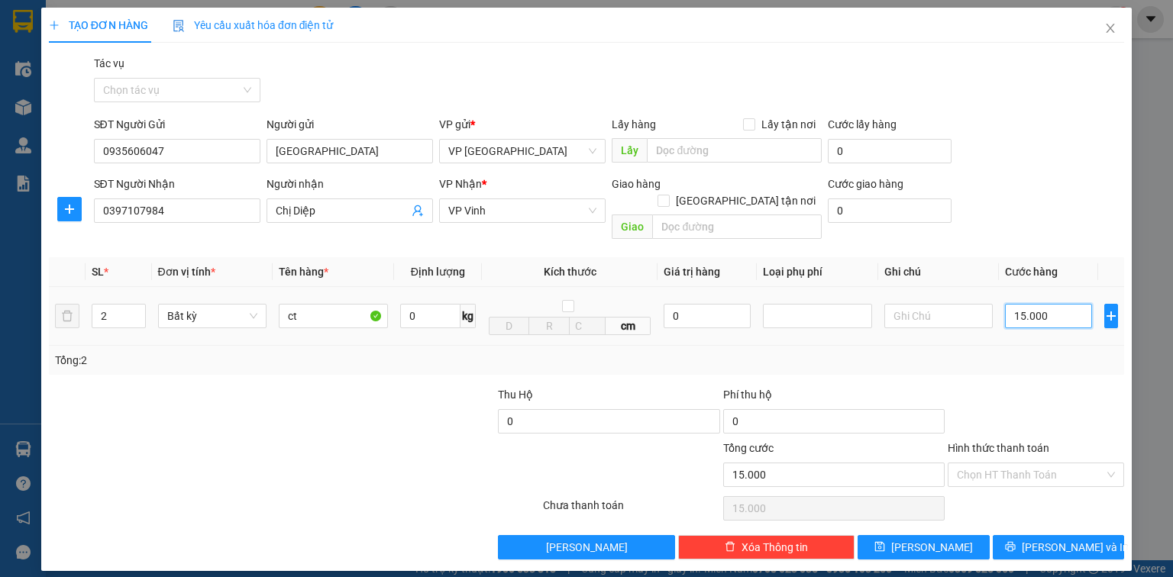
type input "150.000"
click at [1068, 464] on input "Hình thức thanh toán" at bounding box center [1030, 475] width 147 height 23
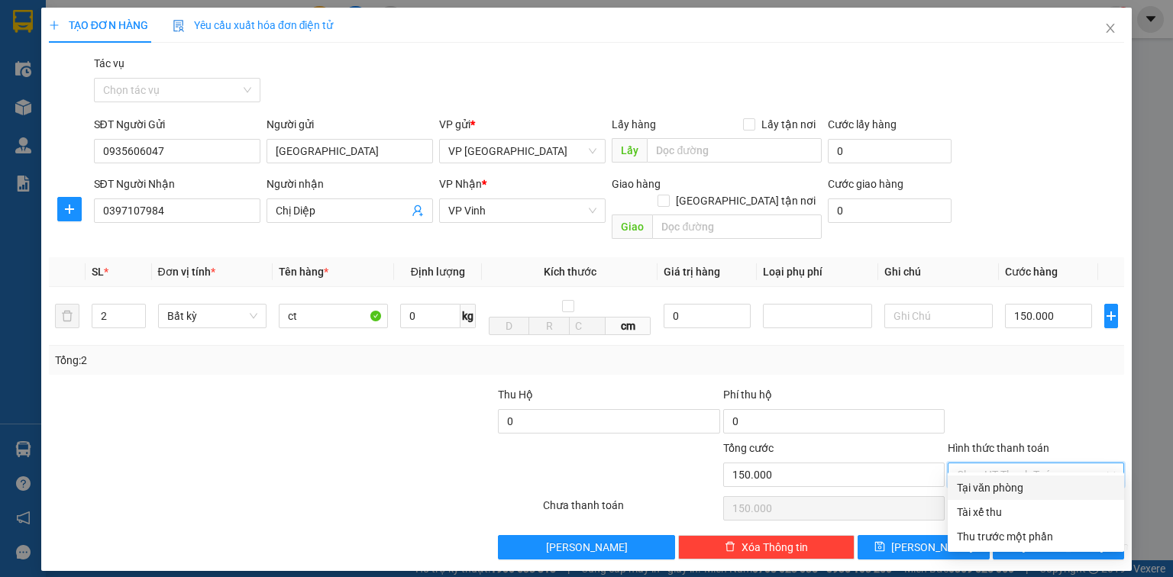
click at [1072, 486] on div "Tại văn phòng" at bounding box center [1036, 488] width 158 height 17
type input "0"
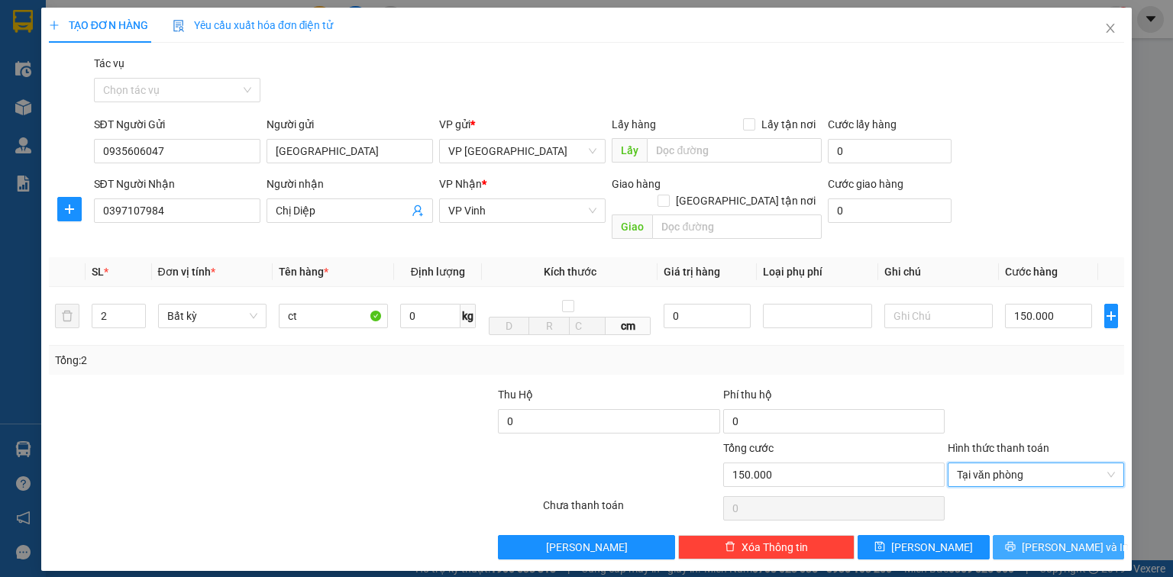
click at [1074, 539] on span "[PERSON_NAME] và In" at bounding box center [1075, 547] width 107 height 17
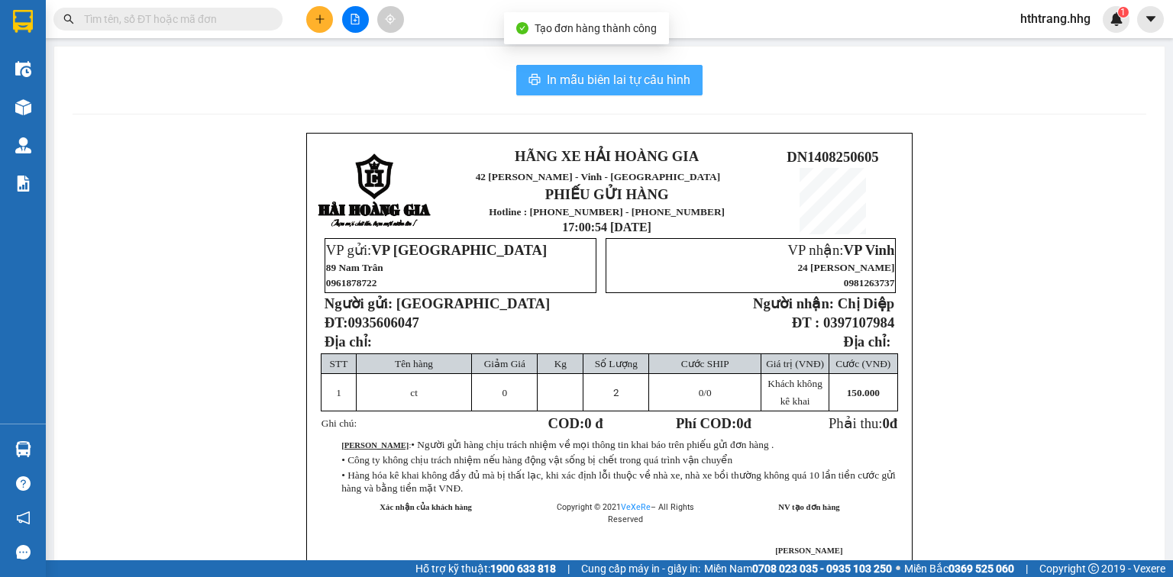
click at [650, 73] on span "In mẫu biên lai tự cấu hình" at bounding box center [619, 79] width 144 height 19
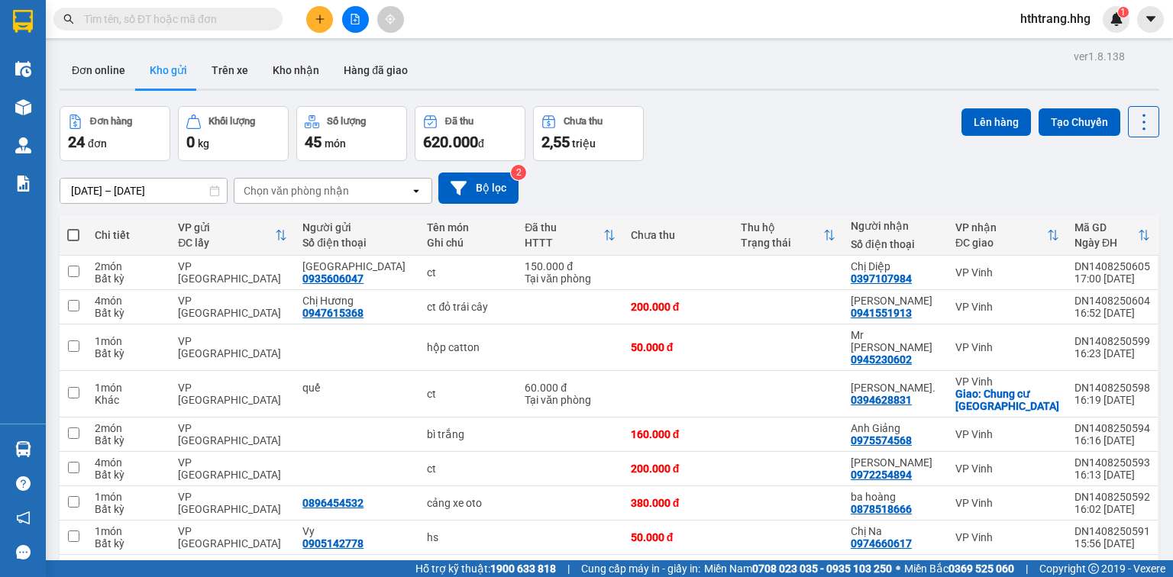
click at [320, 15] on icon "plus" at bounding box center [320, 19] width 11 height 11
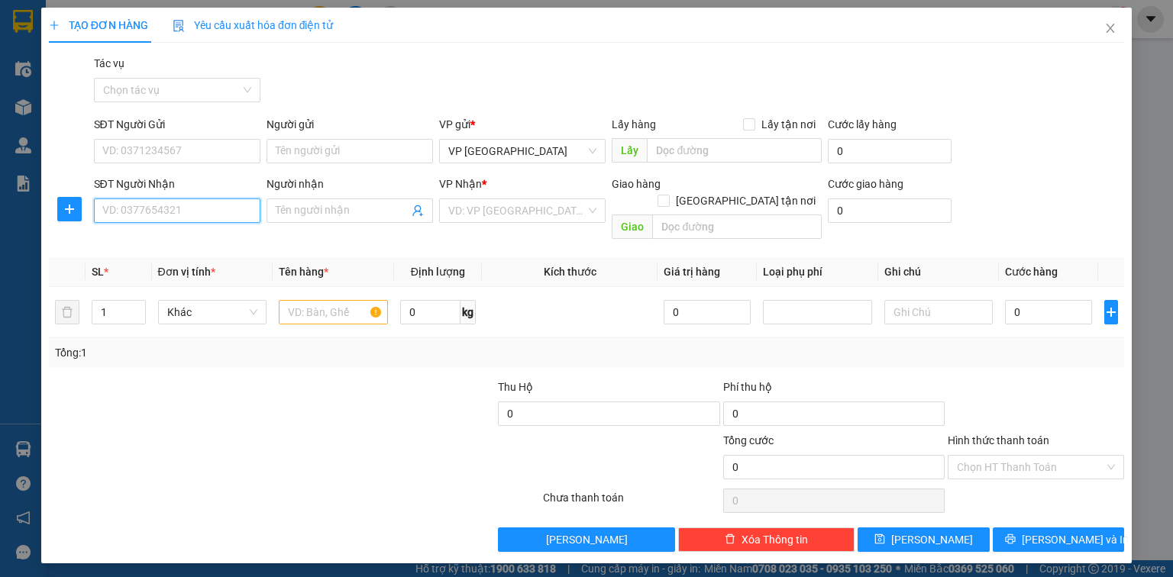
click at [107, 205] on input "SĐT Người Nhận" at bounding box center [177, 211] width 166 height 24
type input "0912464418"
click at [165, 236] on div "0912464418 - Thuỷ" at bounding box center [177, 241] width 148 height 17
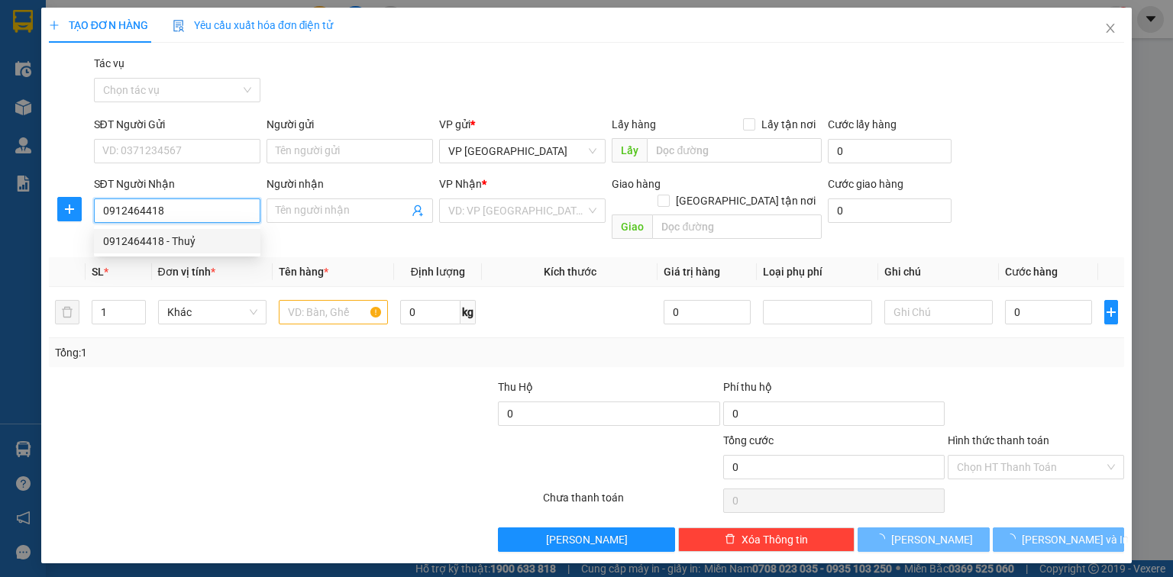
type input "Thuỷ"
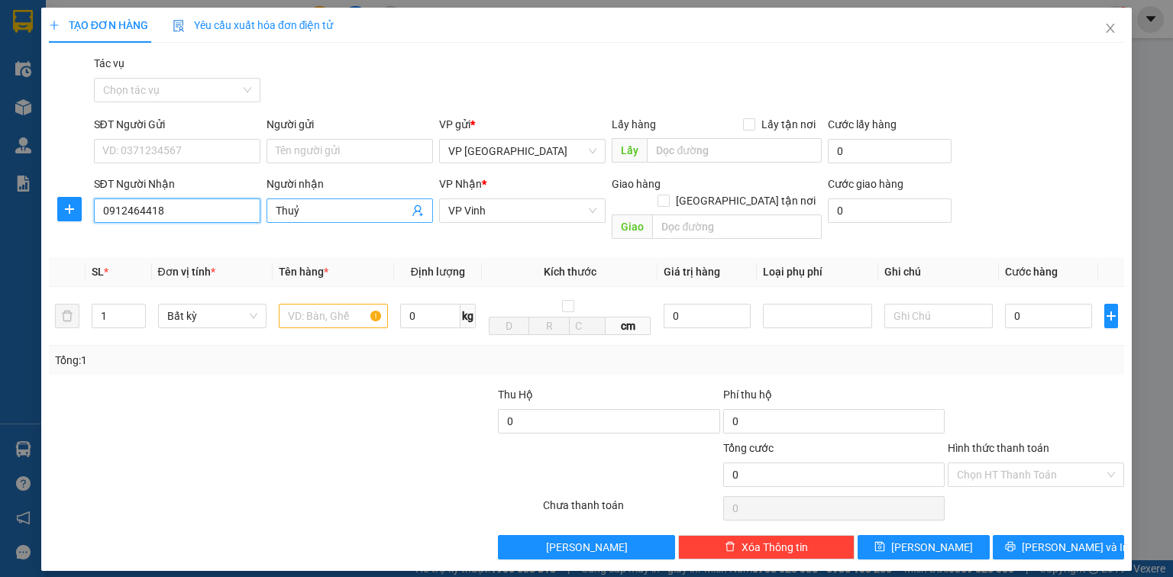
type input "0912464418"
click at [304, 208] on input "Thuỷ" at bounding box center [342, 210] width 133 height 17
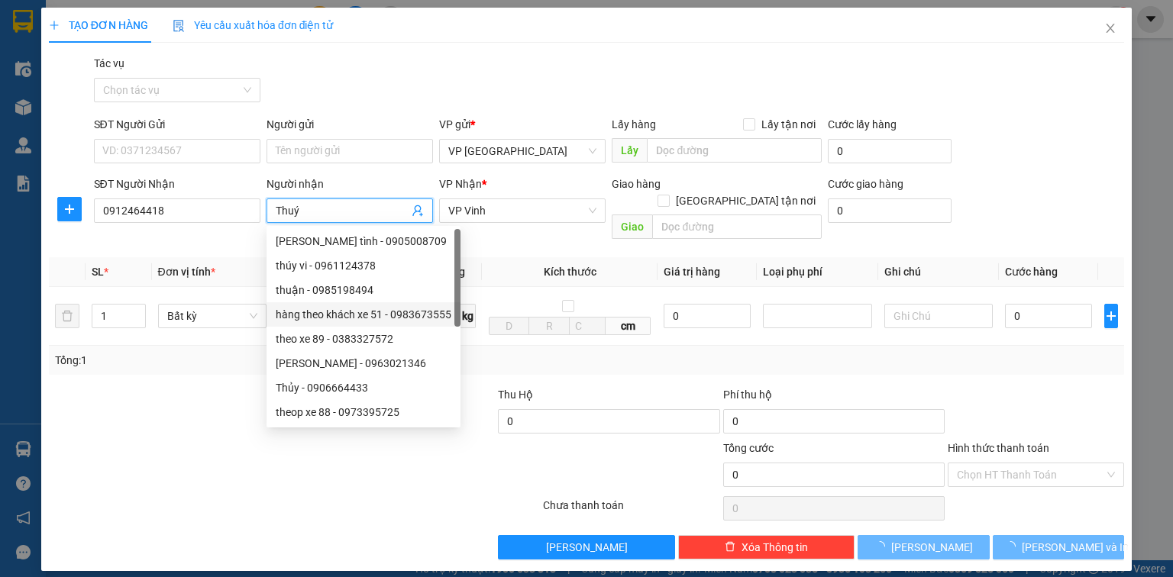
type input "Thuý"
click at [107, 496] on div at bounding box center [294, 508] width 494 height 31
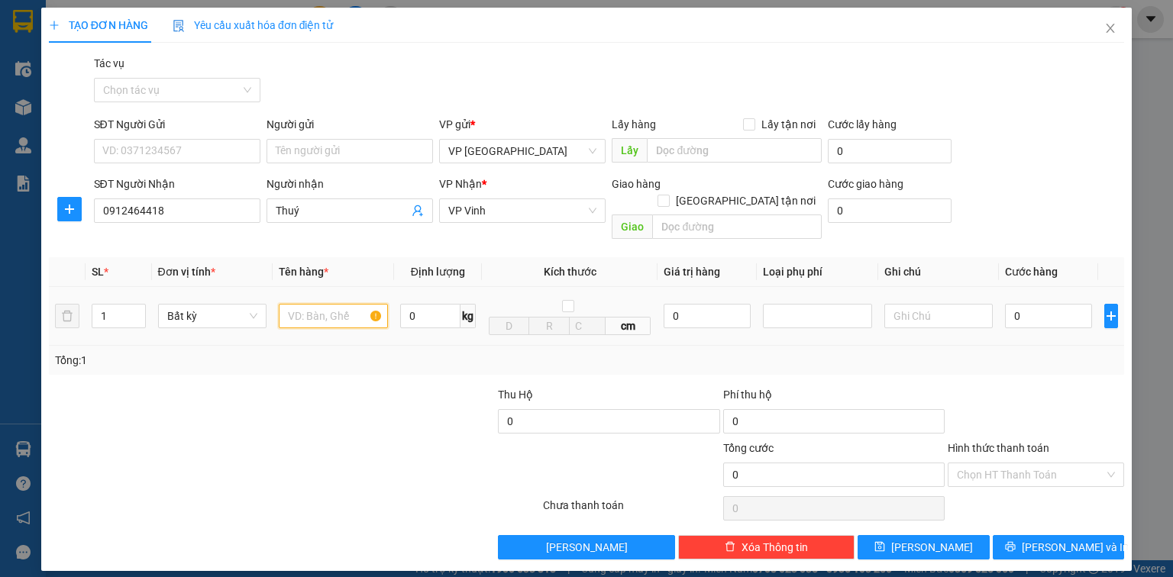
click at [305, 304] on input "text" at bounding box center [333, 316] width 109 height 24
type input "bì xanh nhỏ"
click at [1054, 305] on input "0" at bounding box center [1048, 316] width 87 height 24
type input "5"
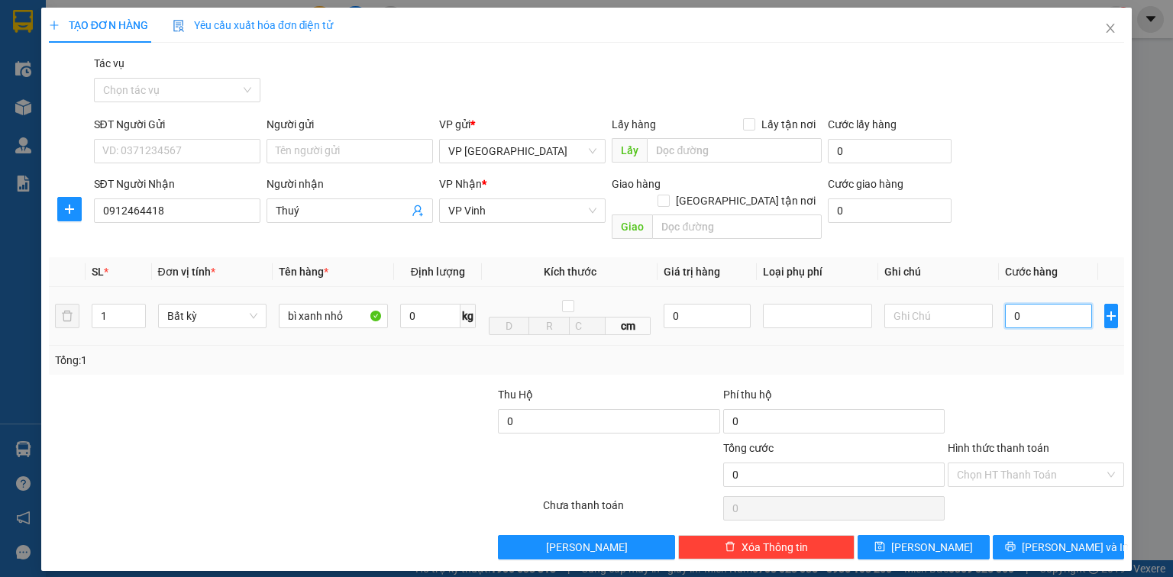
type input "5"
type input "520"
click at [1052, 539] on span "[PERSON_NAME] và In" at bounding box center [1075, 547] width 107 height 17
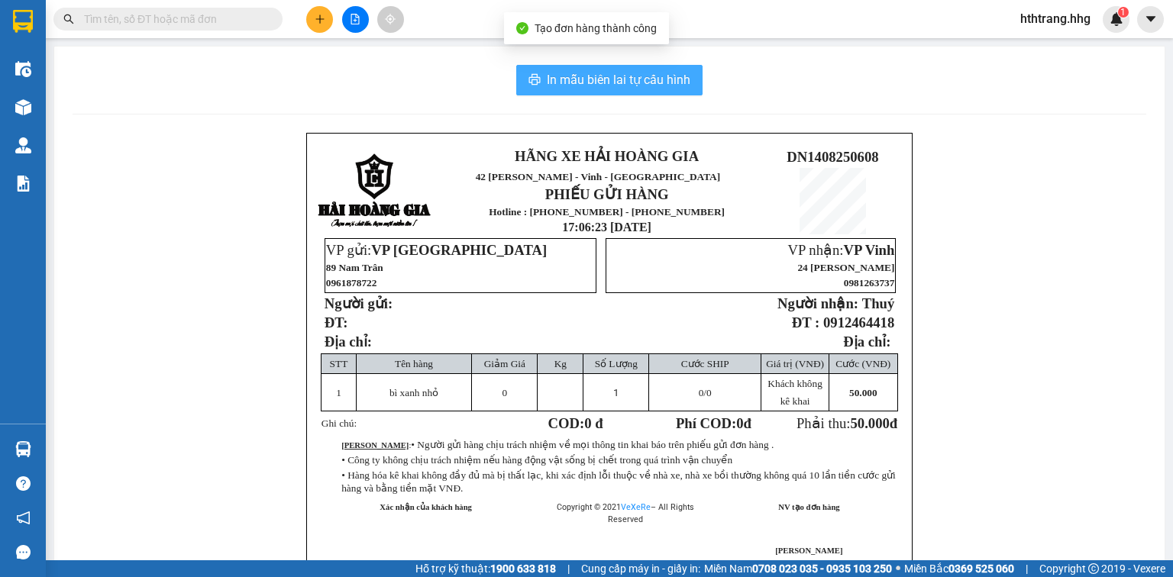
click at [574, 76] on span "In mẫu biên lai tự cấu hình" at bounding box center [619, 79] width 144 height 19
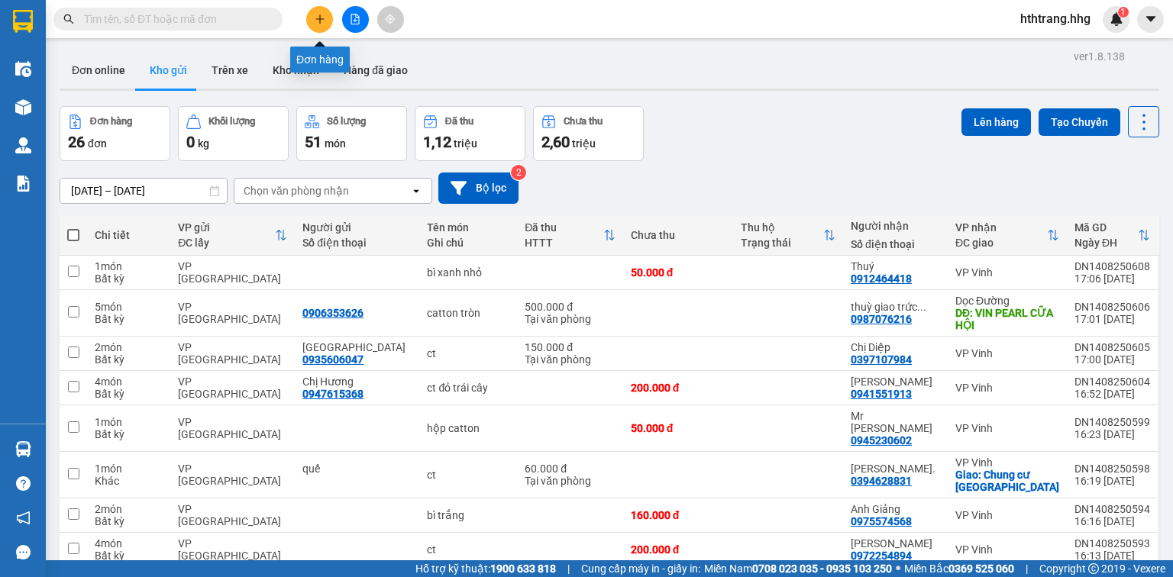
click at [321, 14] on icon "plus" at bounding box center [320, 19] width 11 height 11
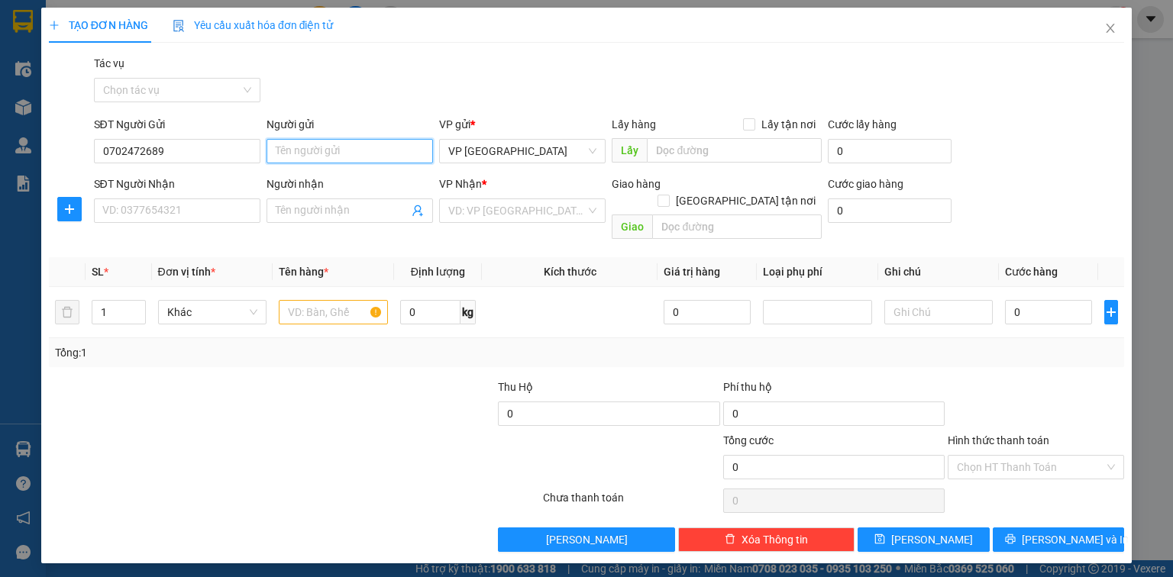
click at [300, 143] on input "Người gửi" at bounding box center [350, 151] width 166 height 24
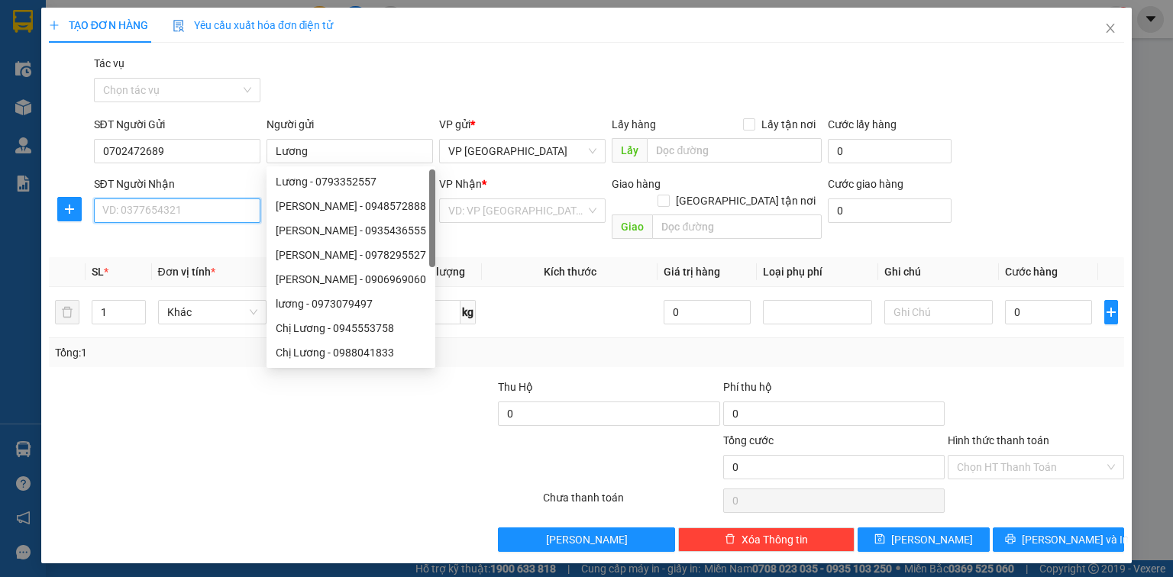
click at [134, 213] on input "SĐT Người Nhận" at bounding box center [177, 211] width 166 height 24
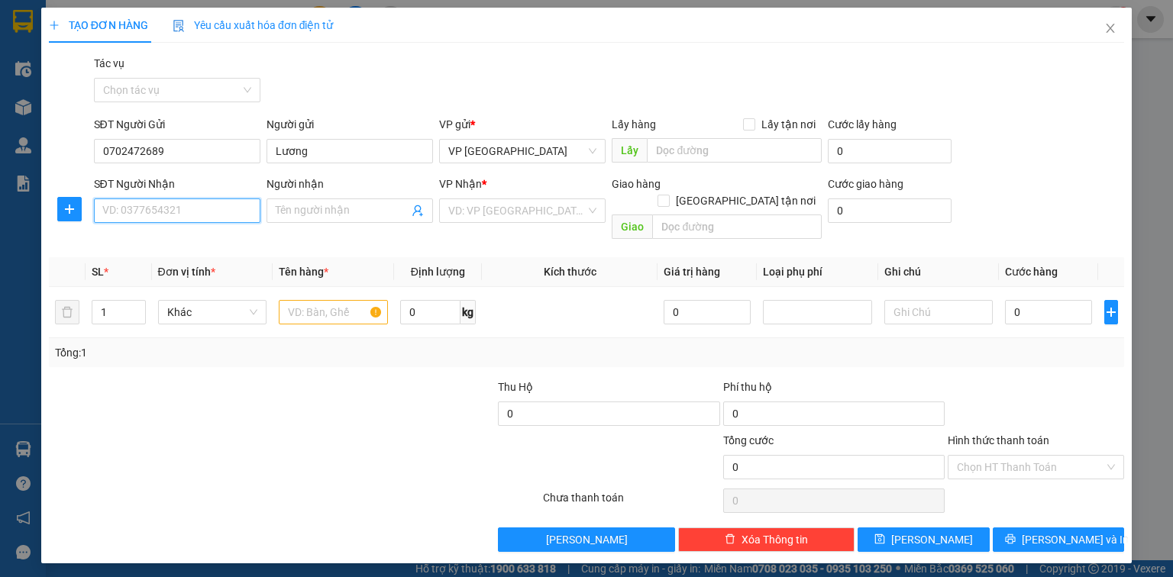
click at [106, 211] on input "SĐT Người Nhận" at bounding box center [177, 211] width 166 height 24
click at [115, 240] on div "0915429099 - Lê Thị Thanh Tâm" at bounding box center [178, 241] width 150 height 17
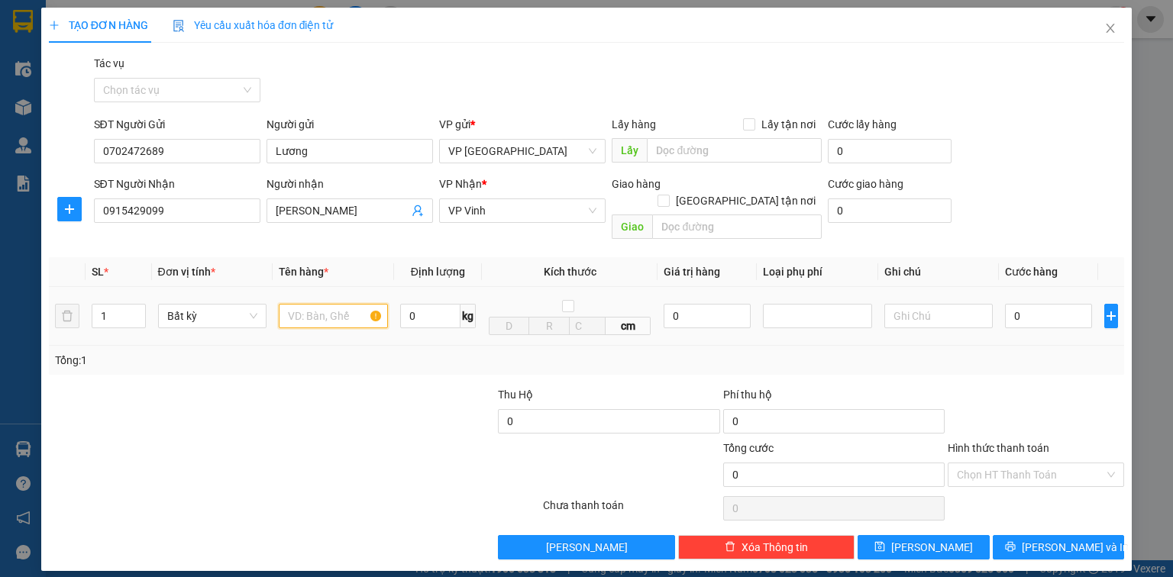
click at [297, 304] on input "text" at bounding box center [333, 316] width 109 height 24
click at [1023, 304] on input "0" at bounding box center [1048, 316] width 87 height 24
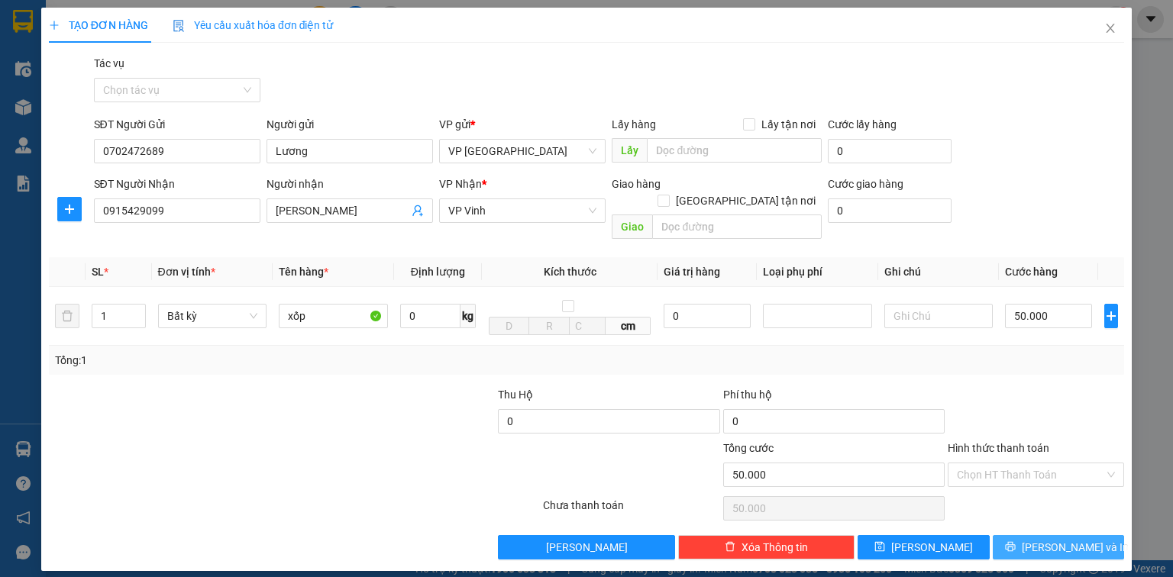
click at [1032, 535] on button "[PERSON_NAME] và In" at bounding box center [1059, 547] width 132 height 24
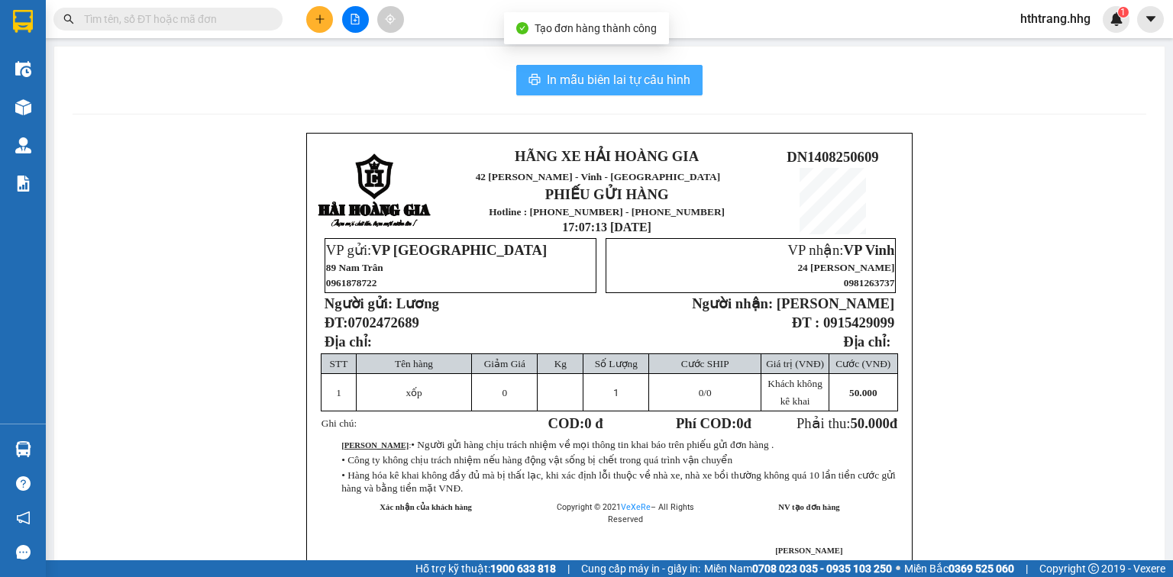
click at [598, 77] on span "In mẫu biên lai tự cấu hình" at bounding box center [619, 79] width 144 height 19
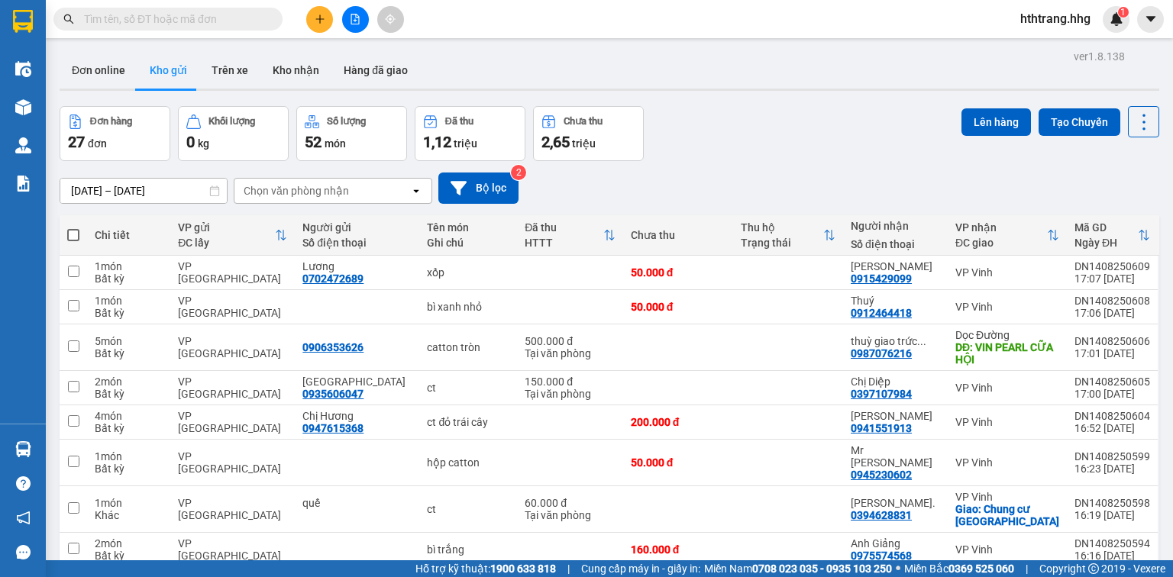
click at [318, 8] on button at bounding box center [319, 19] width 27 height 27
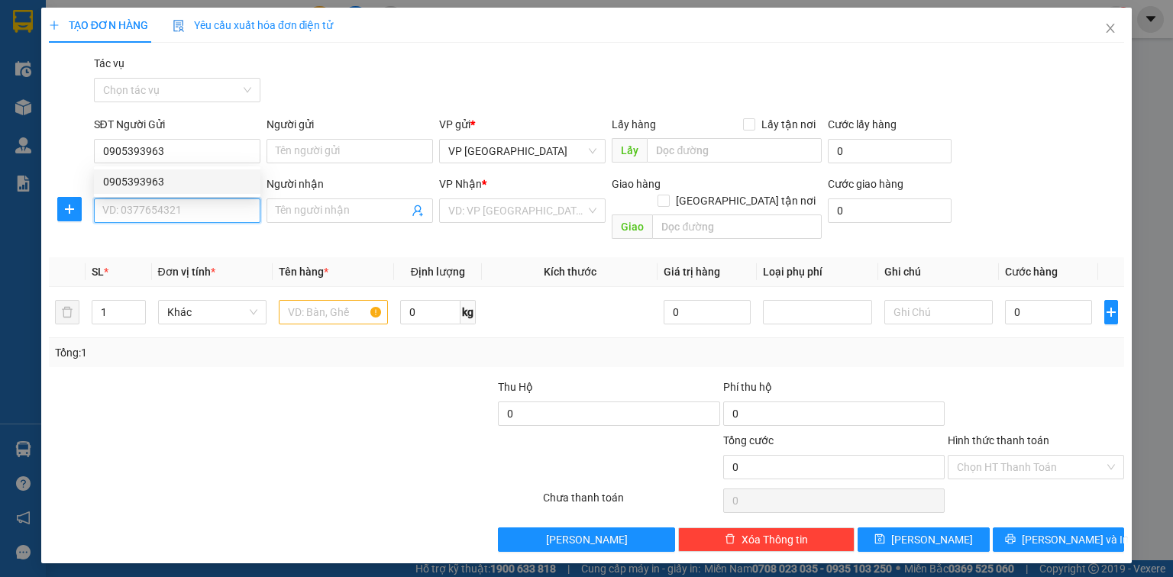
click at [176, 207] on input "SĐT Người Nhận" at bounding box center [177, 211] width 166 height 24
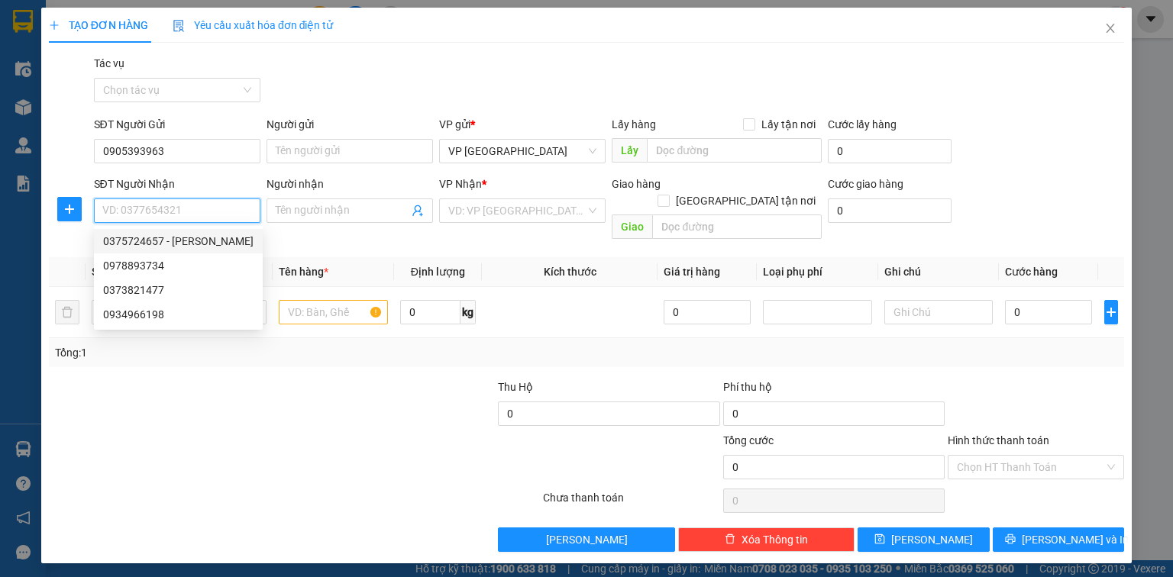
click at [173, 239] on div "0375724657 - Vân" at bounding box center [178, 241] width 150 height 17
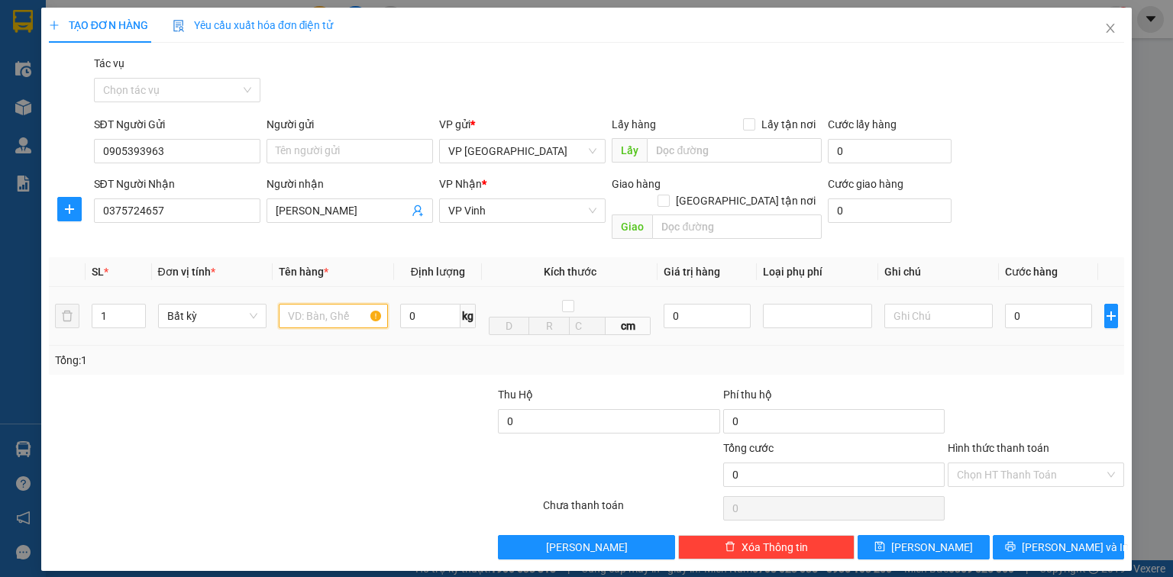
click at [314, 304] on input "text" at bounding box center [333, 316] width 109 height 24
click at [1029, 304] on input "0" at bounding box center [1048, 316] width 87 height 24
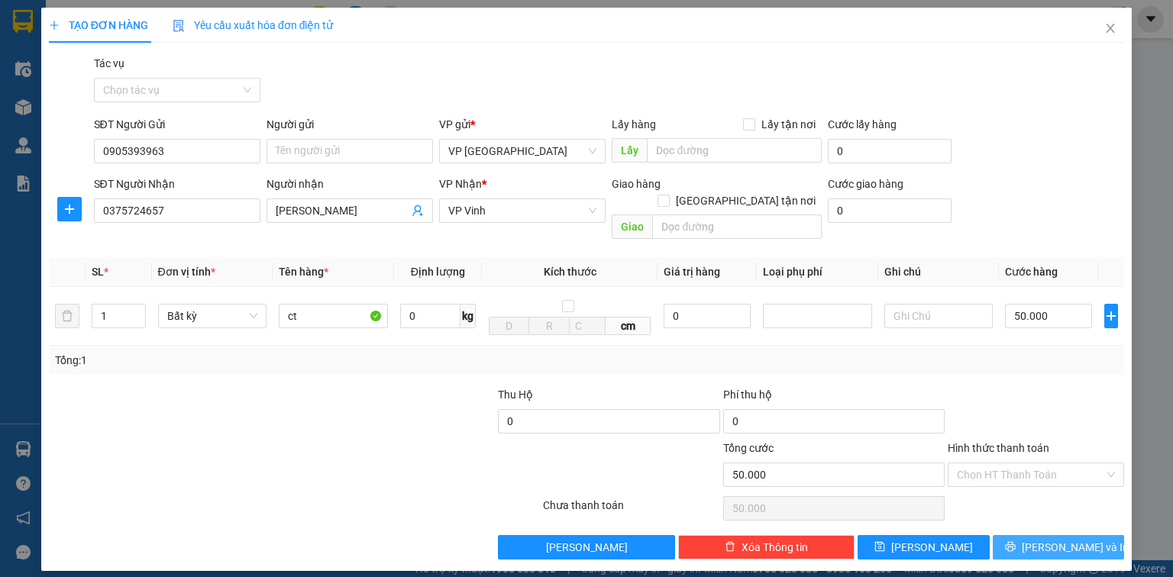
click at [1075, 539] on span "[PERSON_NAME] và In" at bounding box center [1075, 547] width 107 height 17
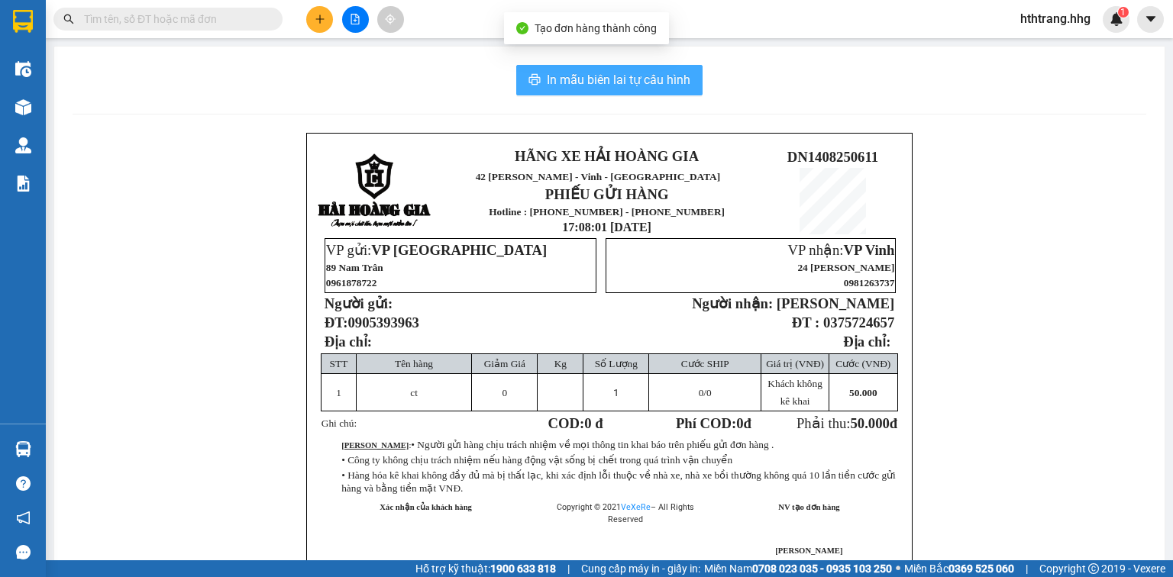
click at [634, 73] on span "In mẫu biên lai tự cấu hình" at bounding box center [619, 79] width 144 height 19
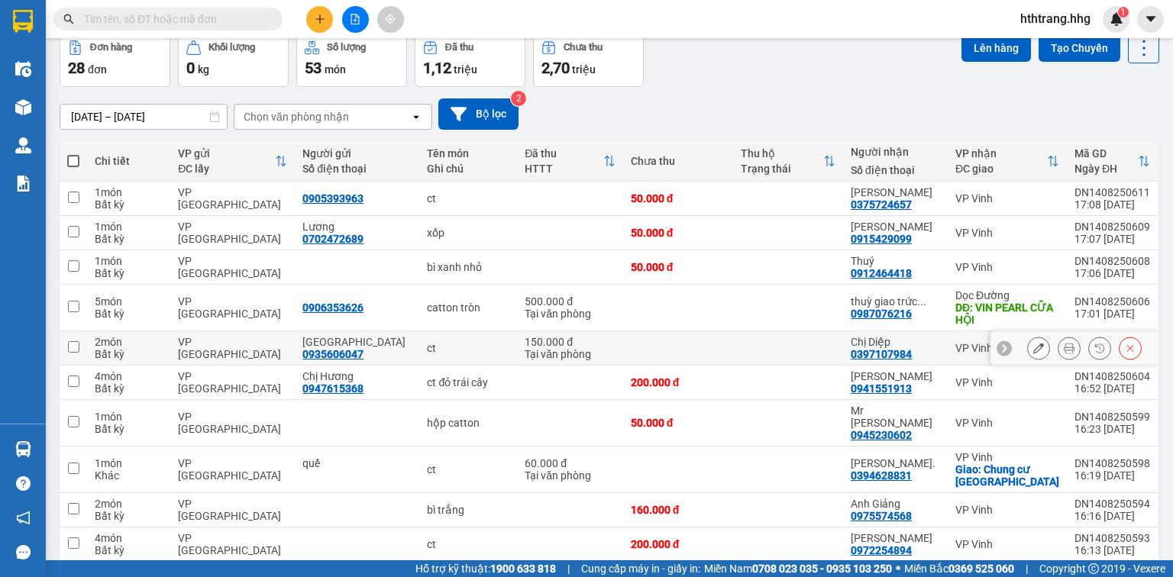
scroll to position [123, 0]
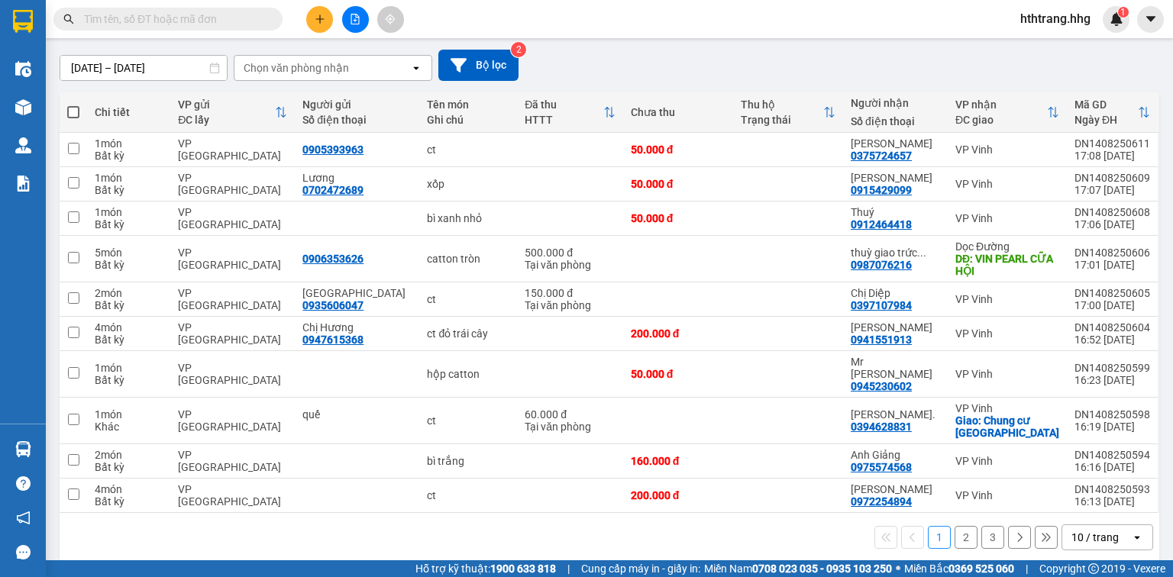
click at [1120, 525] on div "10 / trang" at bounding box center [1096, 537] width 69 height 24
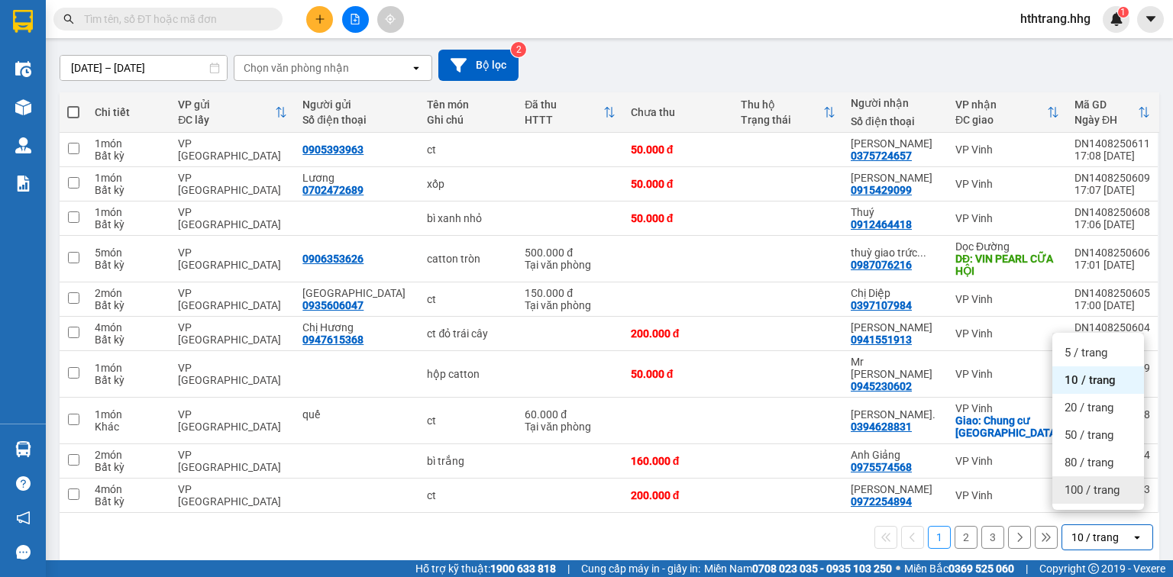
click at [1107, 486] on span "100 / trang" at bounding box center [1092, 490] width 55 height 15
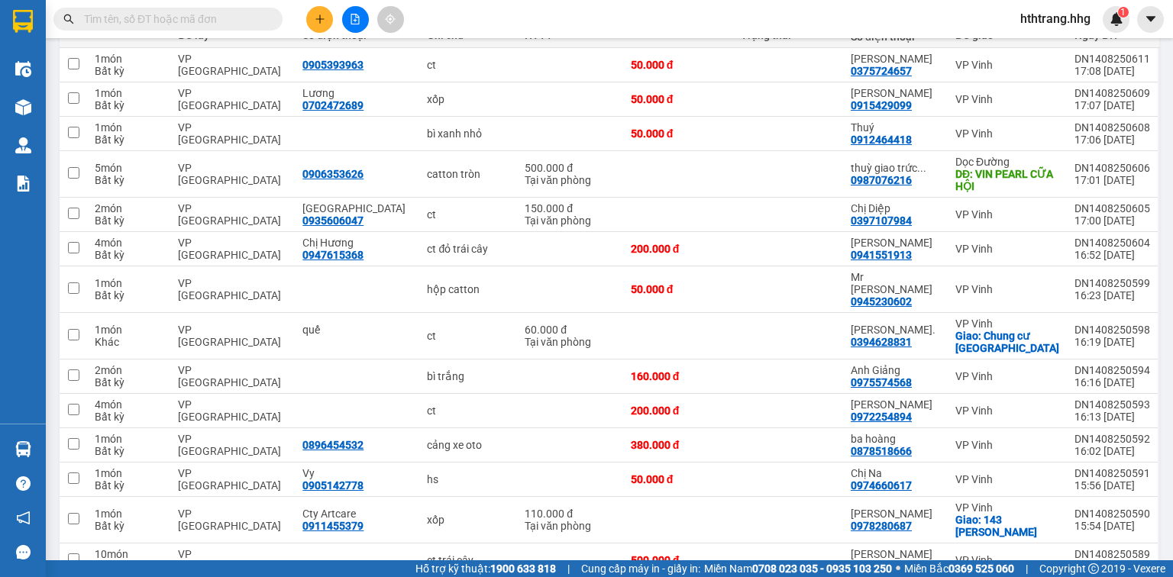
scroll to position [0, 0]
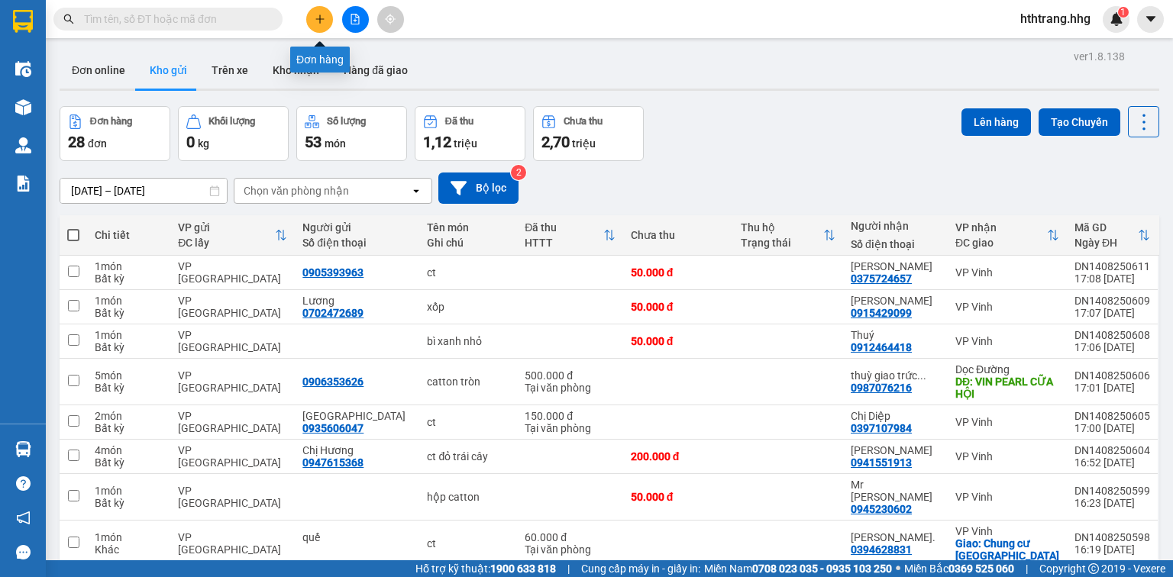
click at [312, 18] on button at bounding box center [319, 19] width 27 height 27
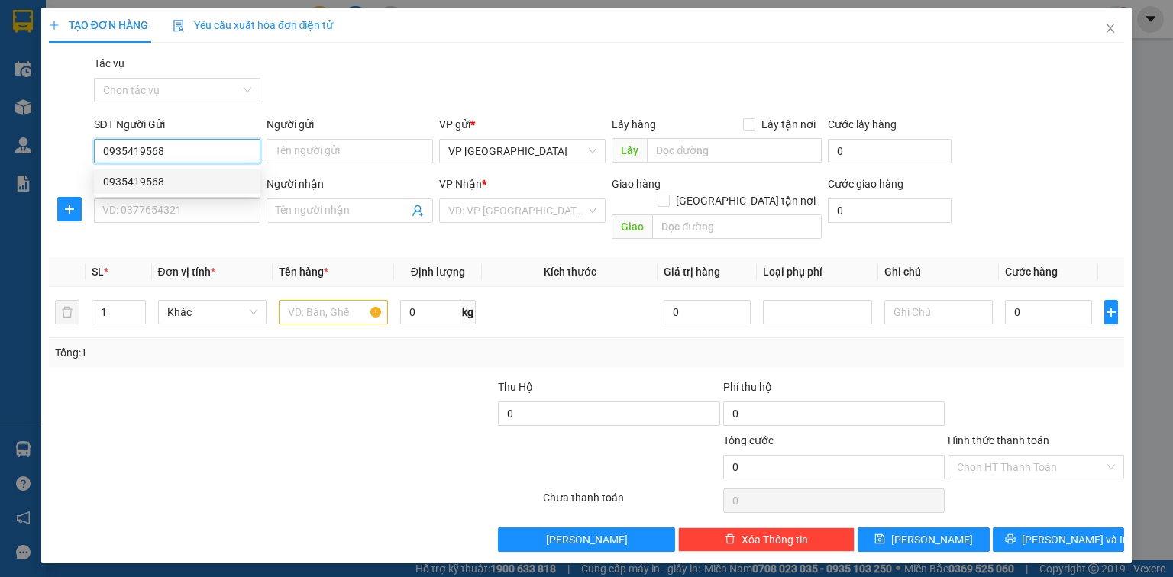
click at [144, 189] on div "0935419568" at bounding box center [177, 181] width 148 height 17
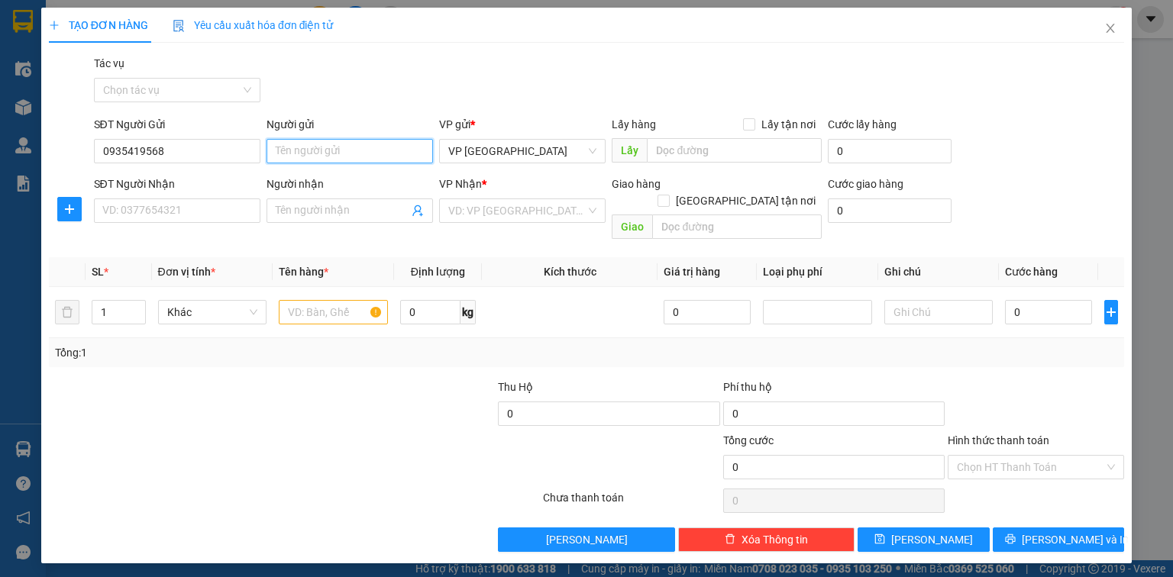
click at [299, 150] on input "Người gửi" at bounding box center [350, 151] width 166 height 24
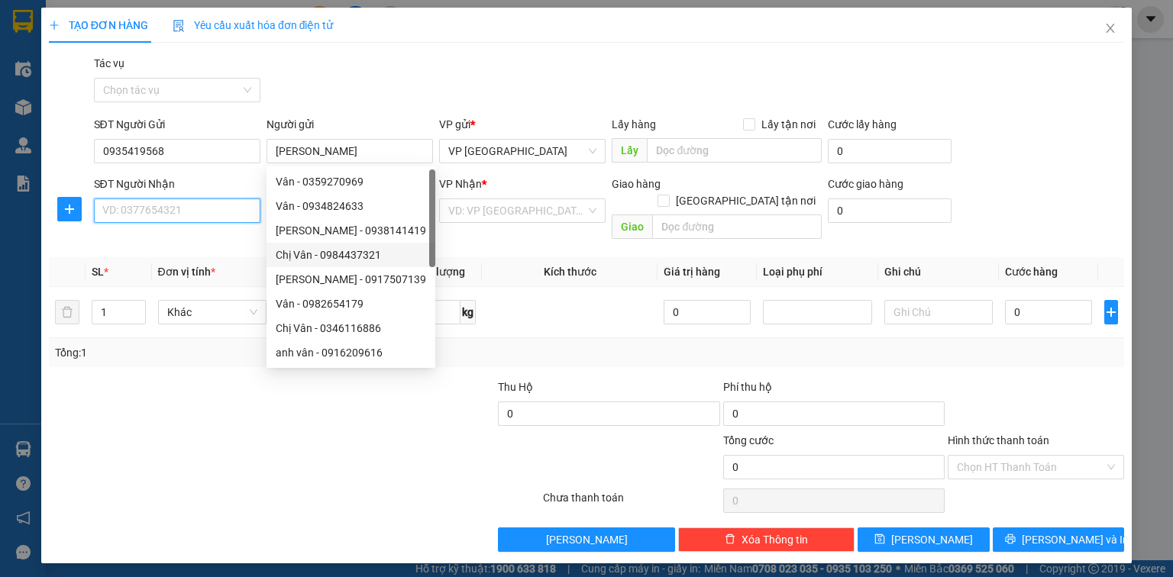
click at [205, 206] on input "SĐT Người Nhận" at bounding box center [177, 211] width 166 height 24
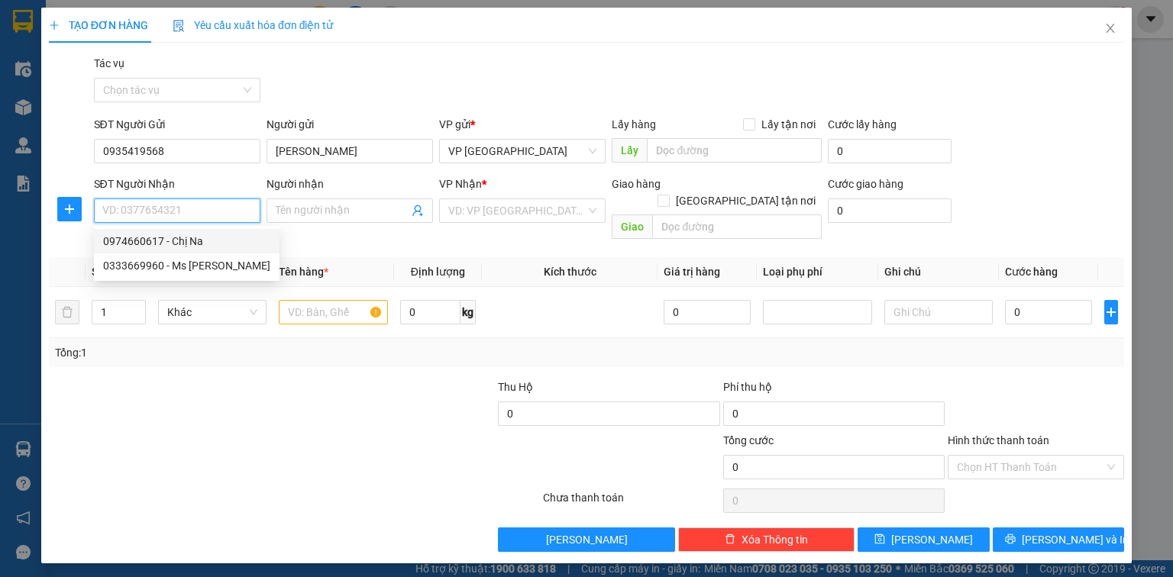
click at [197, 242] on div "0974660617 - Chị Na" at bounding box center [186, 241] width 167 height 17
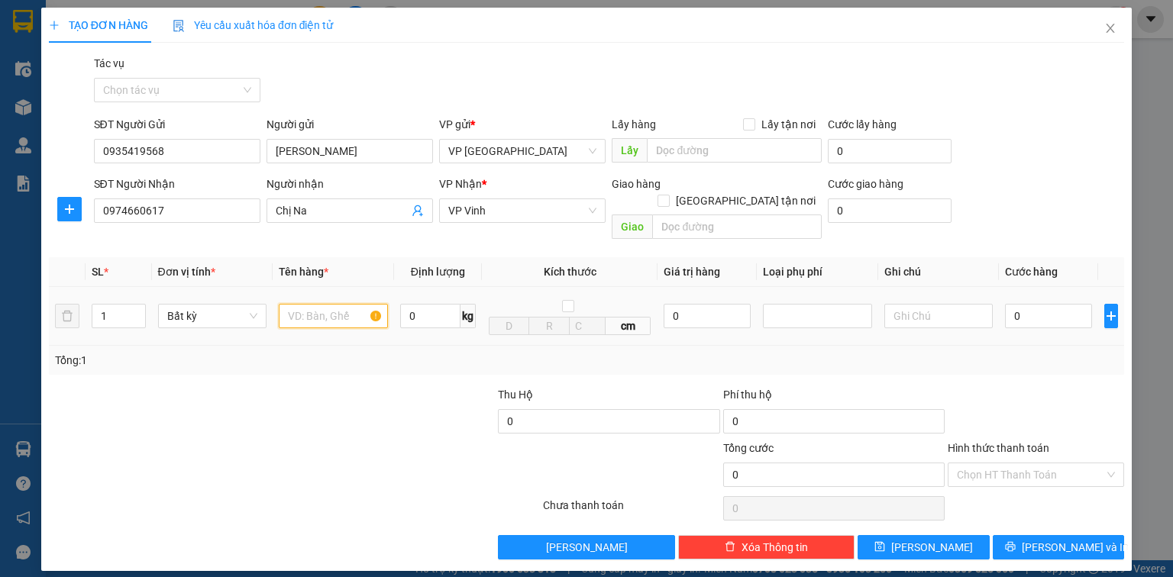
click at [338, 304] on input "text" at bounding box center [333, 316] width 109 height 24
click at [1033, 304] on input "0" at bounding box center [1048, 316] width 87 height 24
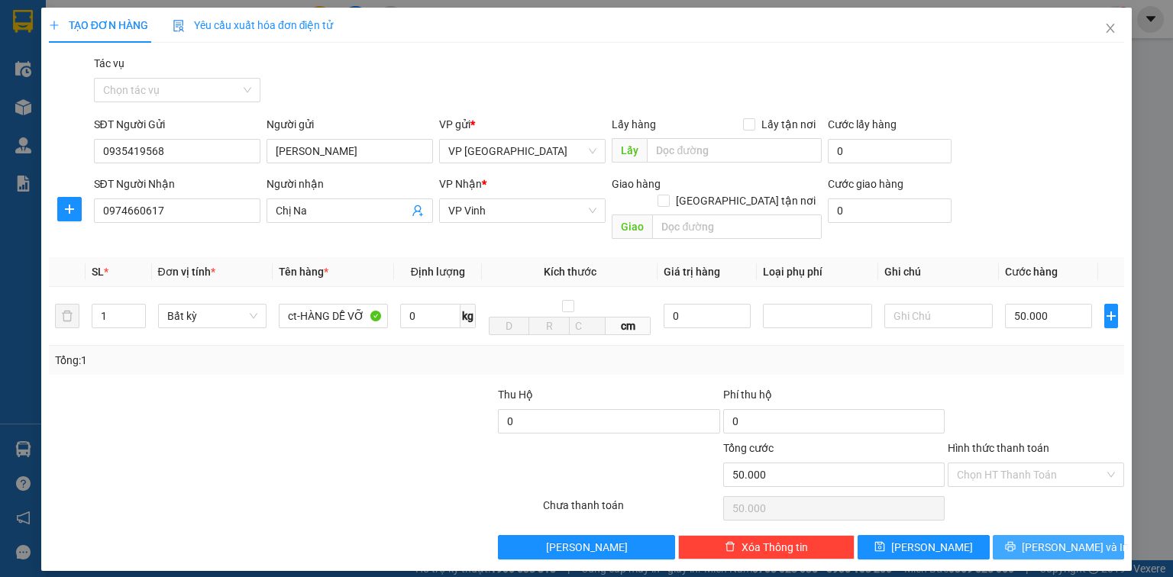
click at [1072, 539] on span "[PERSON_NAME] và In" at bounding box center [1075, 547] width 107 height 17
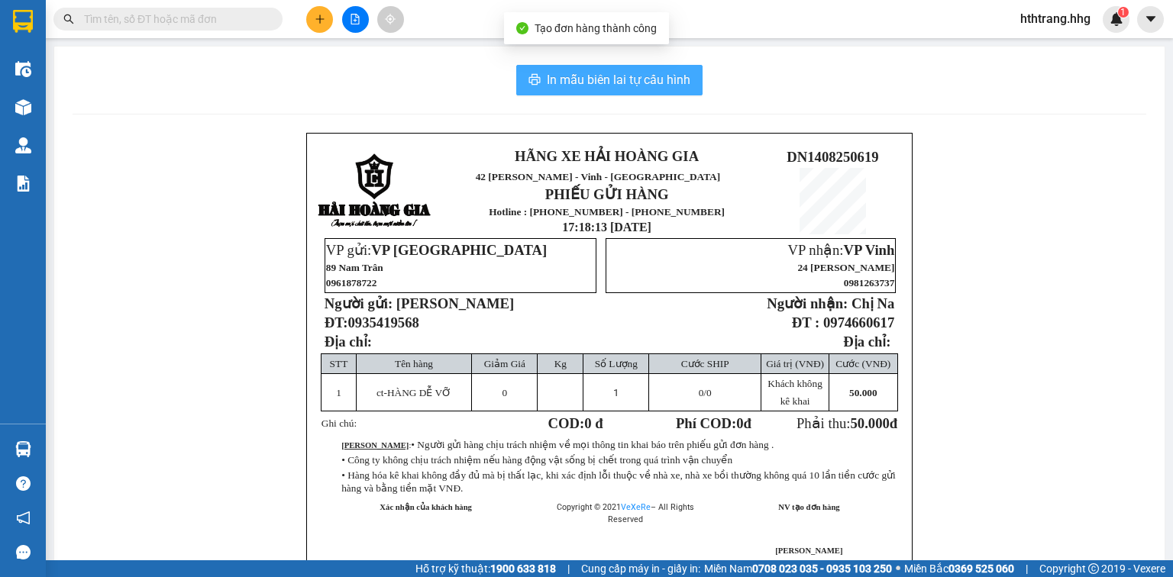
click at [619, 78] on span "In mẫu biên lai tự cấu hình" at bounding box center [619, 79] width 144 height 19
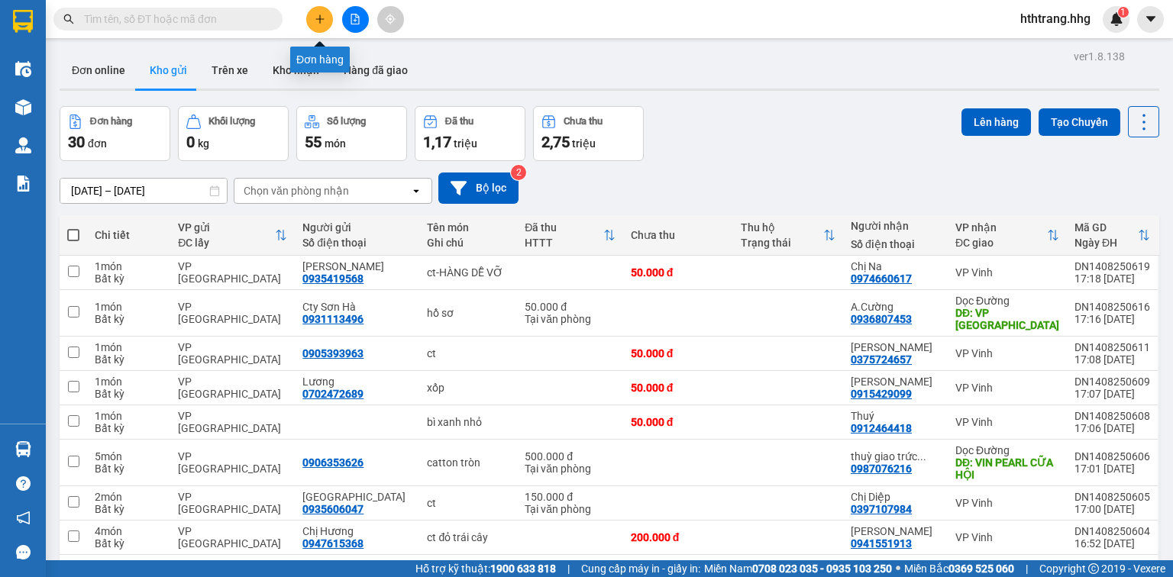
click at [317, 19] on icon "plus" at bounding box center [320, 19] width 11 height 11
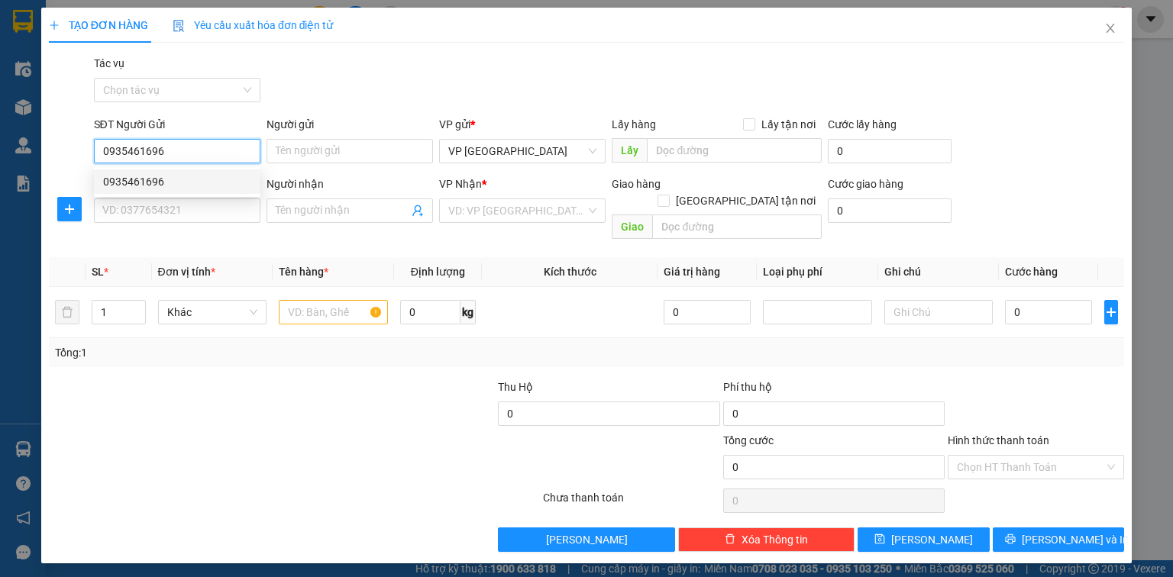
click at [162, 179] on div "0935461696" at bounding box center [177, 181] width 148 height 17
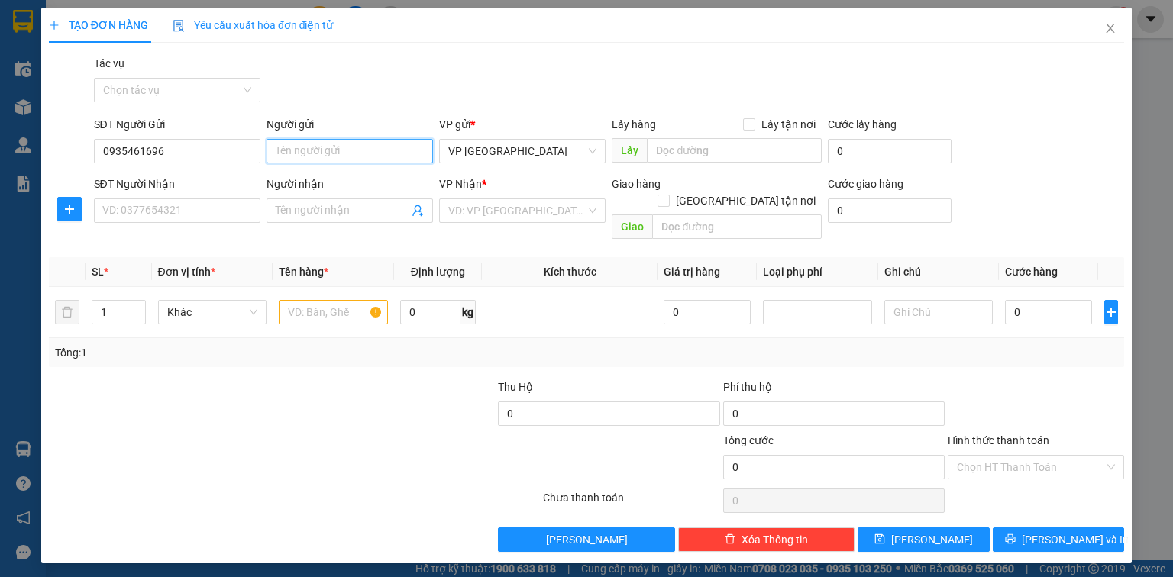
click at [280, 150] on input "Người gửi" at bounding box center [350, 151] width 166 height 24
click at [200, 214] on input "SĐT Người Nhận" at bounding box center [177, 211] width 166 height 24
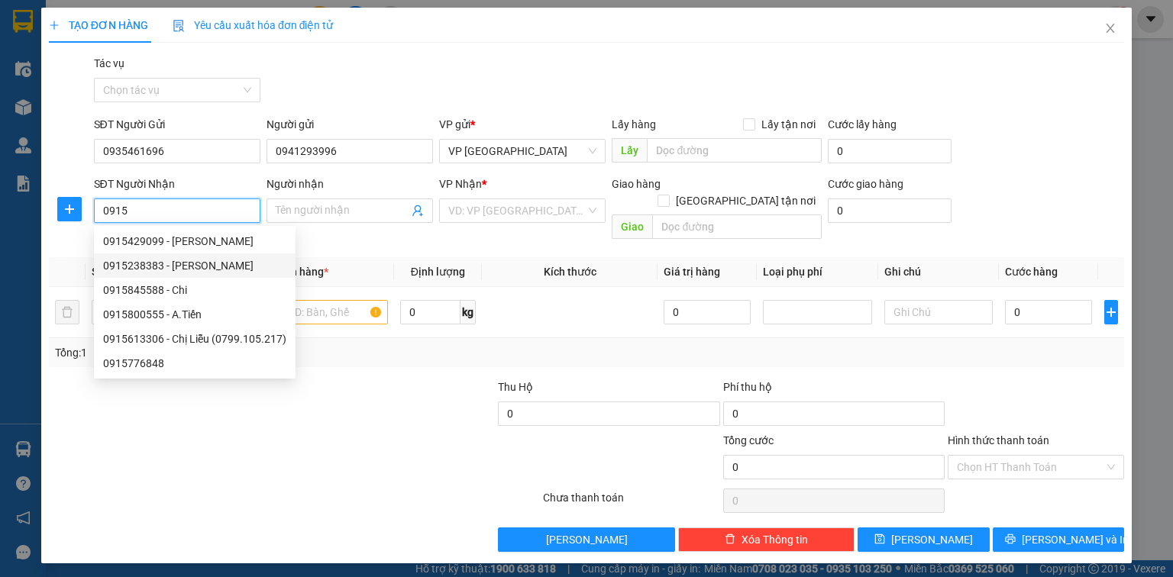
click at [212, 267] on div "0915238383 - Anh Phương" at bounding box center [194, 265] width 183 height 17
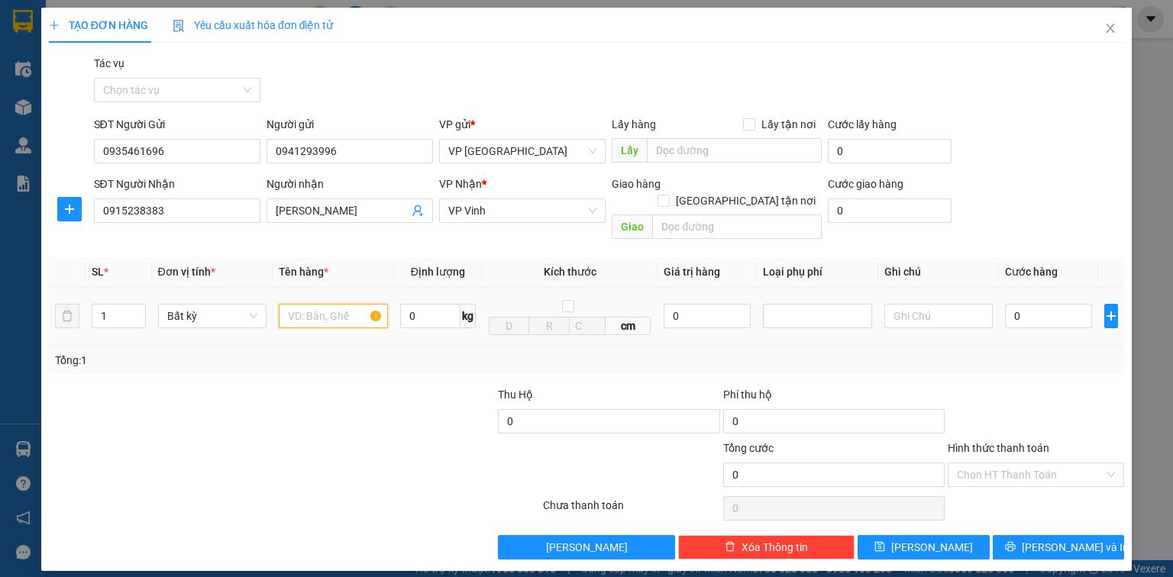
click at [303, 309] on input "text" at bounding box center [333, 316] width 109 height 24
click at [1017, 304] on input "0" at bounding box center [1048, 316] width 87 height 24
click at [1063, 464] on input "Hình thức thanh toán" at bounding box center [1030, 475] width 147 height 23
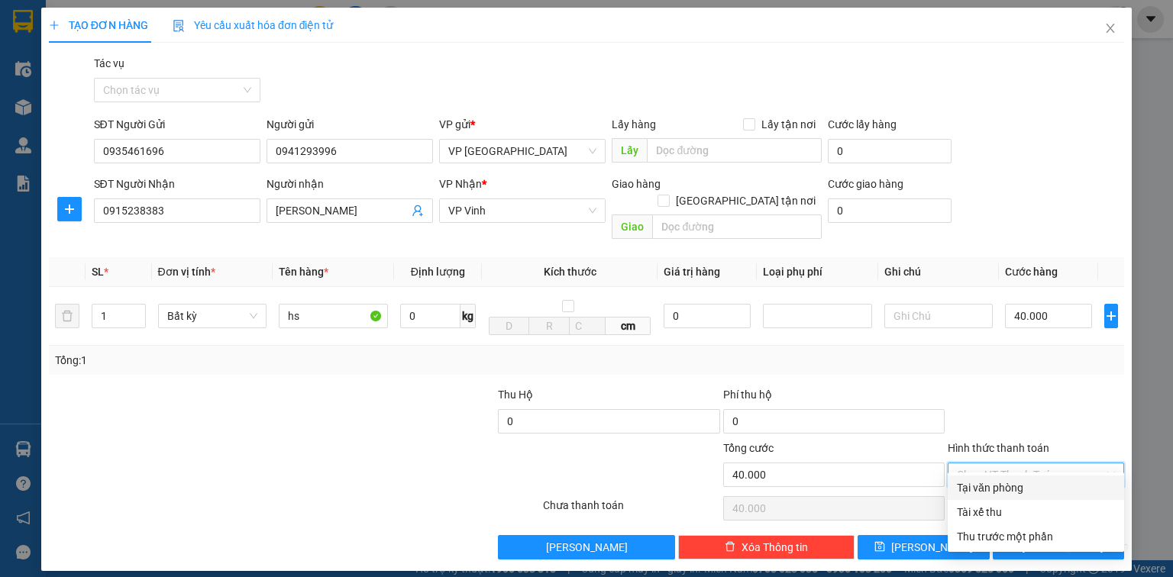
click at [1060, 486] on div "Tại văn phòng" at bounding box center [1036, 488] width 158 height 17
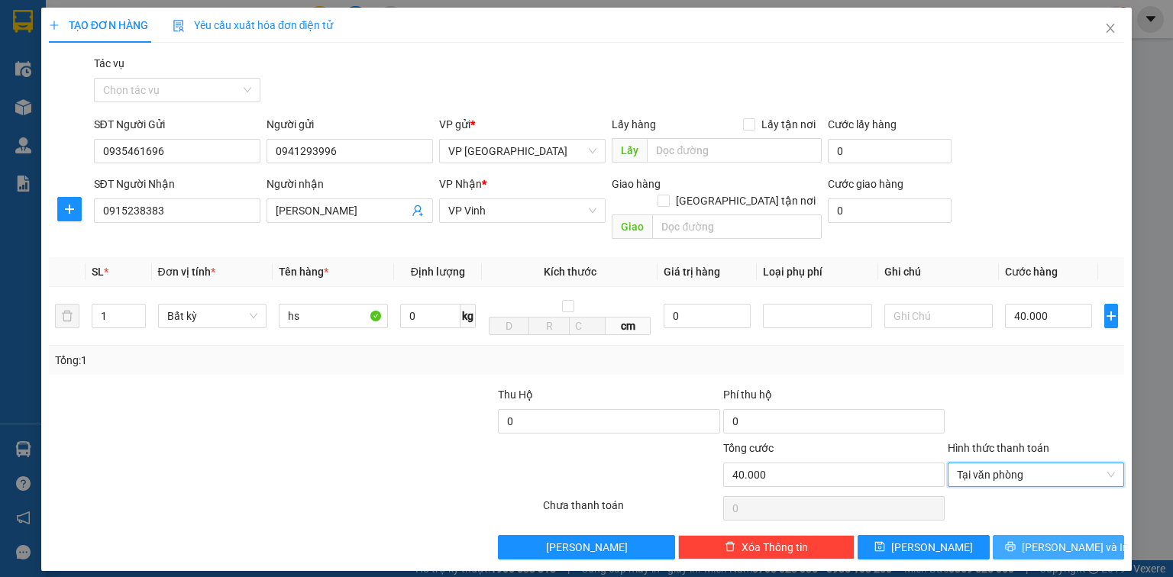
click at [1063, 539] on span "[PERSON_NAME] và In" at bounding box center [1075, 547] width 107 height 17
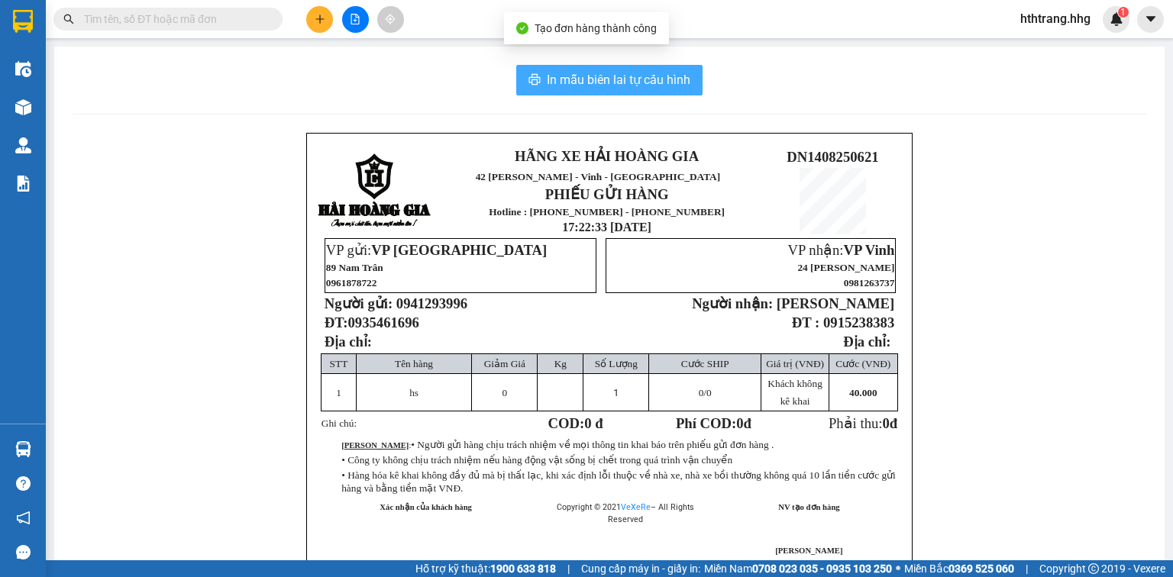
click at [642, 73] on span "In mẫu biên lai tự cấu hình" at bounding box center [619, 79] width 144 height 19
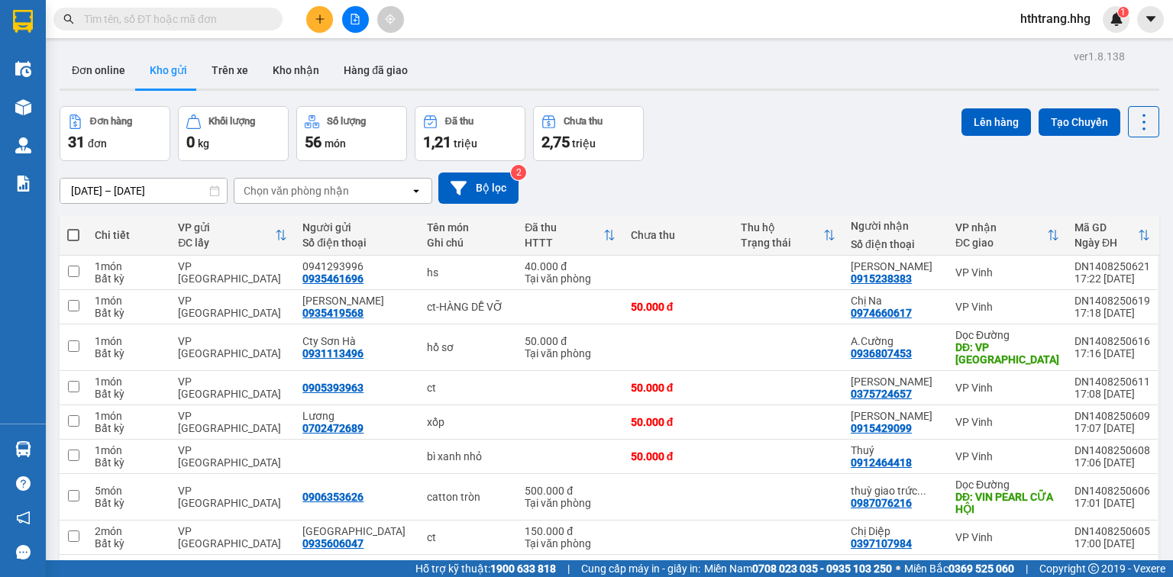
click at [321, 11] on button at bounding box center [319, 19] width 27 height 27
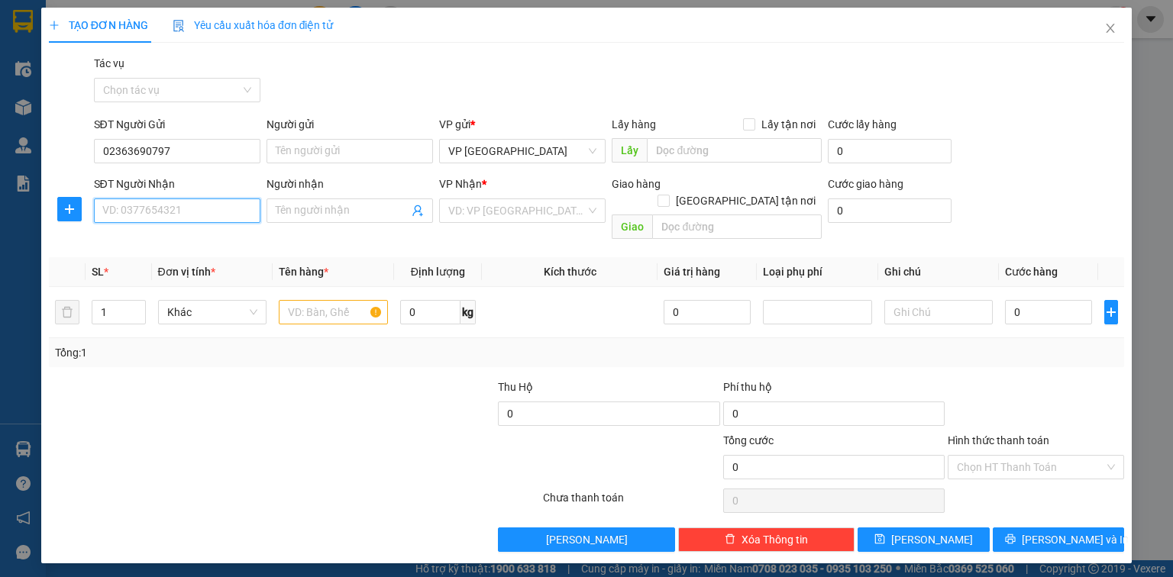
click at [159, 214] on input "SĐT Người Nhận" at bounding box center [177, 211] width 166 height 24
click at [174, 234] on div "0988433137 - Phi fPT" at bounding box center [177, 241] width 148 height 17
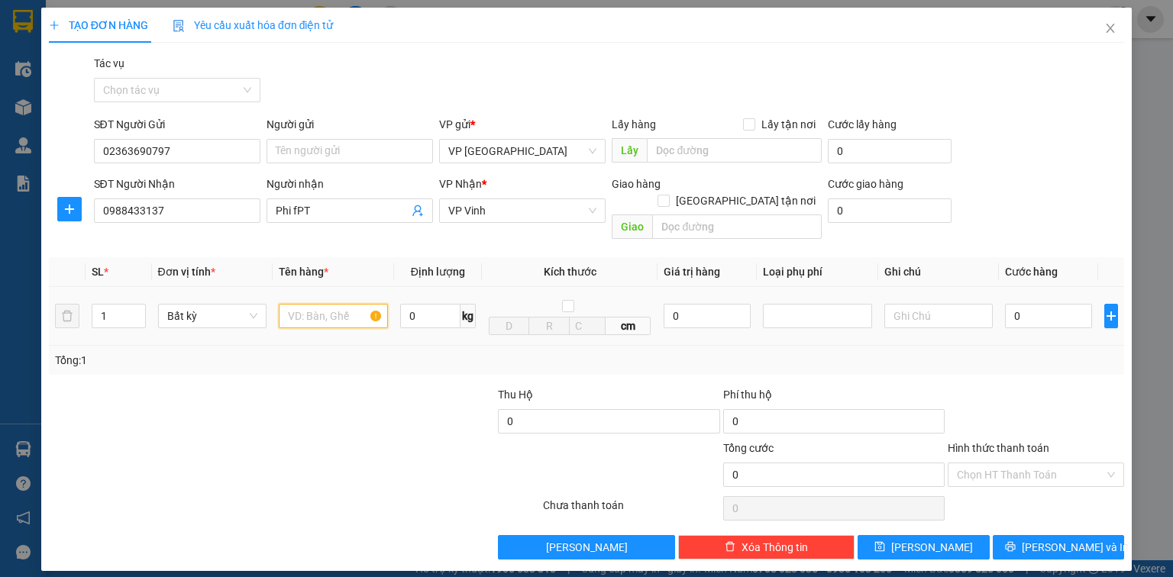
click at [295, 304] on input "text" at bounding box center [333, 316] width 109 height 24
click at [1022, 304] on input "0" at bounding box center [1048, 316] width 87 height 24
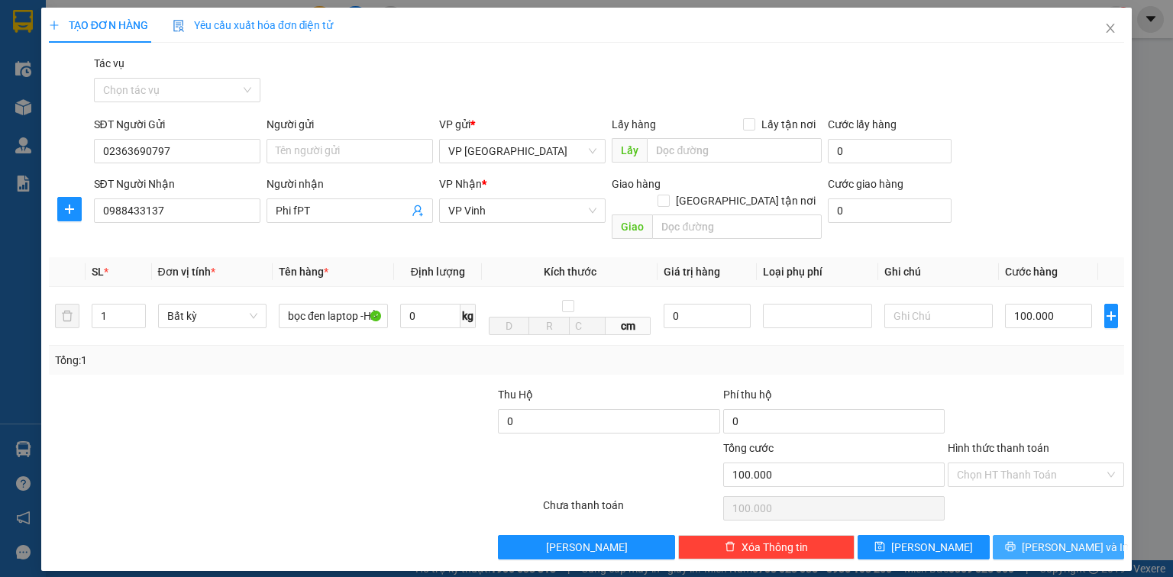
click at [1078, 539] on span "[PERSON_NAME] và In" at bounding box center [1075, 547] width 107 height 17
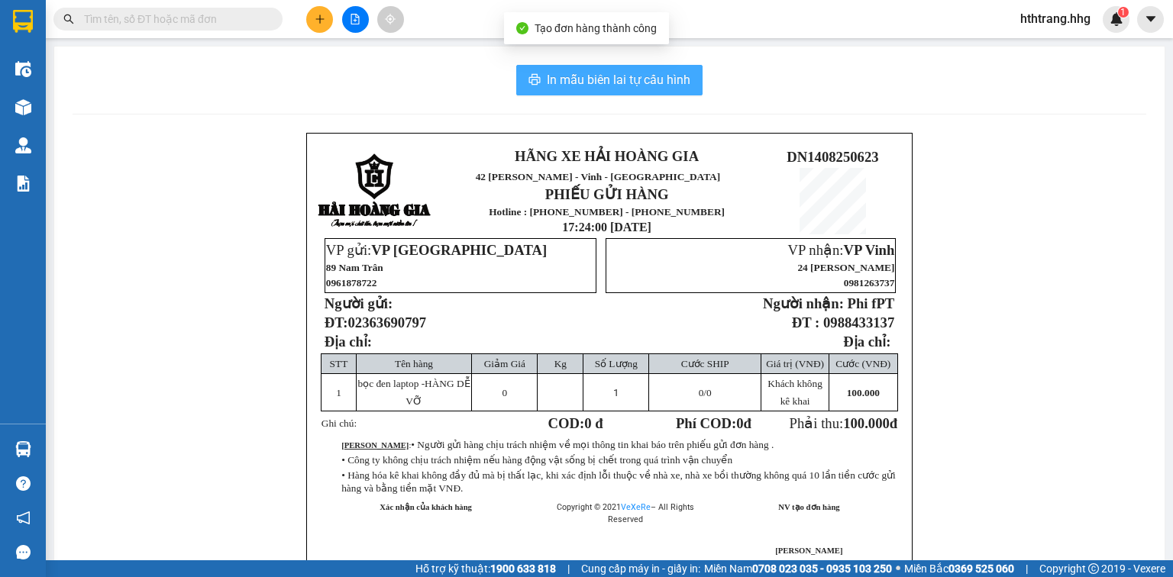
click at [642, 83] on span "In mẫu biên lai tự cấu hình" at bounding box center [619, 79] width 144 height 19
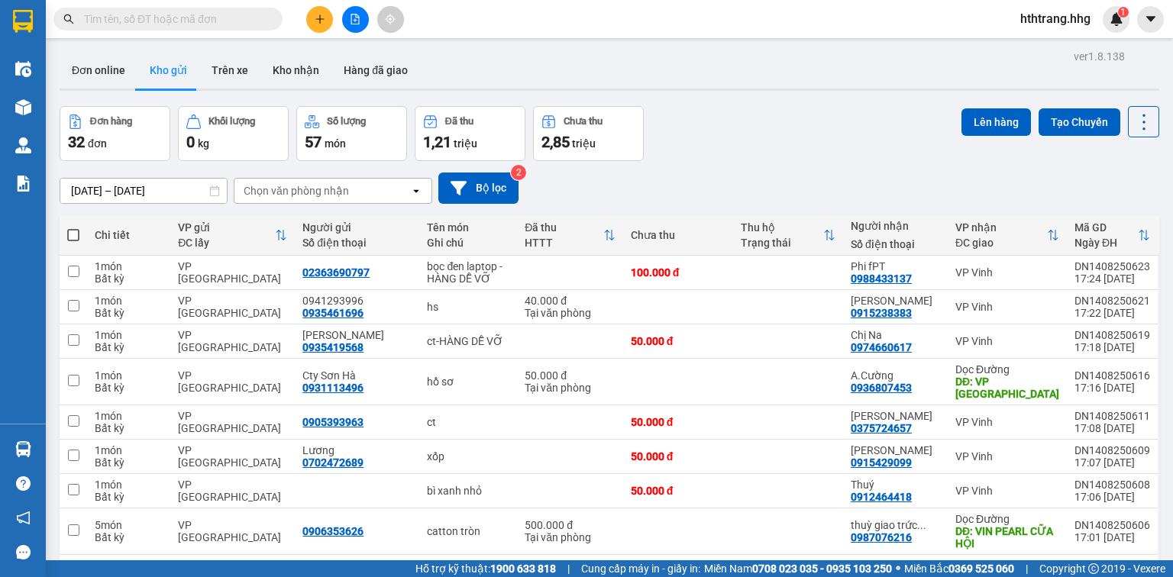
click at [315, 16] on icon "plus" at bounding box center [320, 19] width 11 height 11
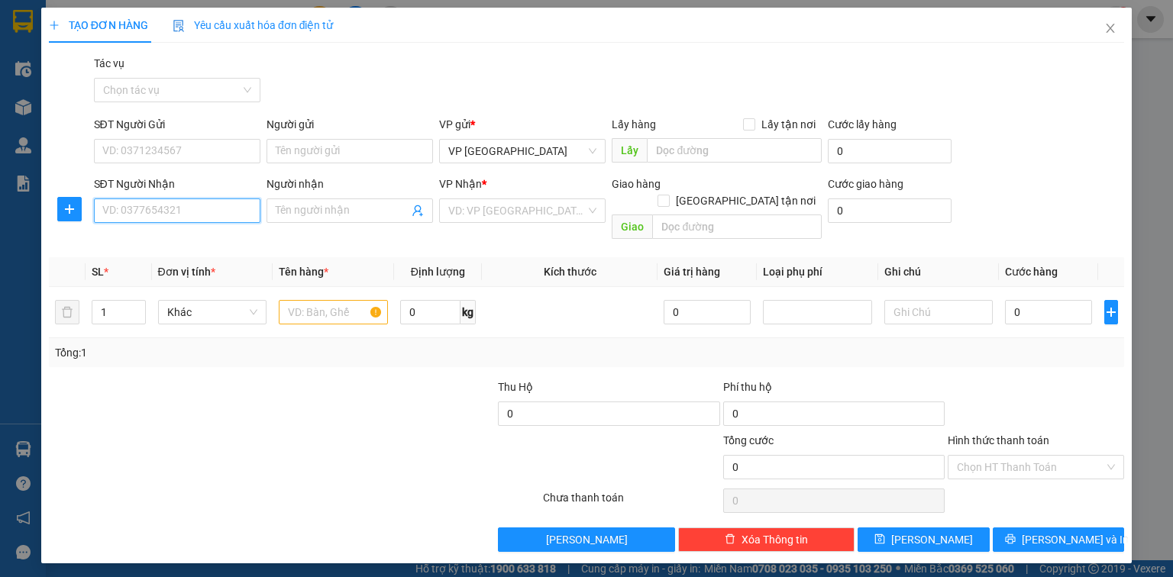
click at [183, 214] on input "SĐT Người Nhận" at bounding box center [177, 211] width 166 height 24
click at [184, 238] on div "0971370408 - [PERSON_NAME]." at bounding box center [180, 241] width 154 height 17
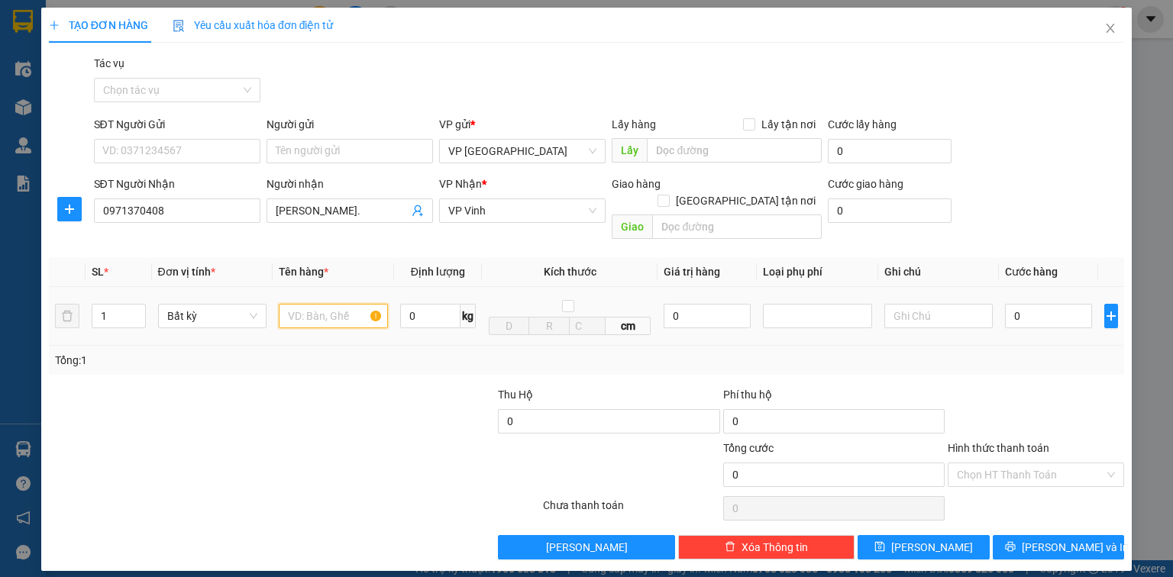
click at [308, 304] on input "text" at bounding box center [333, 316] width 109 height 24
click at [1029, 304] on input "0" at bounding box center [1048, 316] width 87 height 24
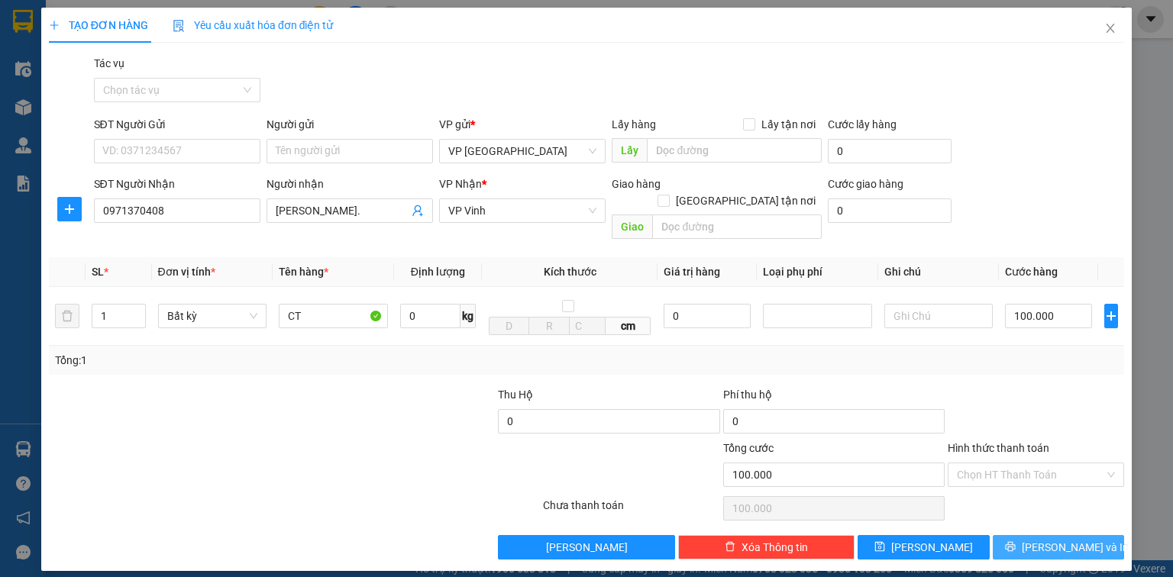
click at [1068, 539] on span "[PERSON_NAME] và In" at bounding box center [1075, 547] width 107 height 17
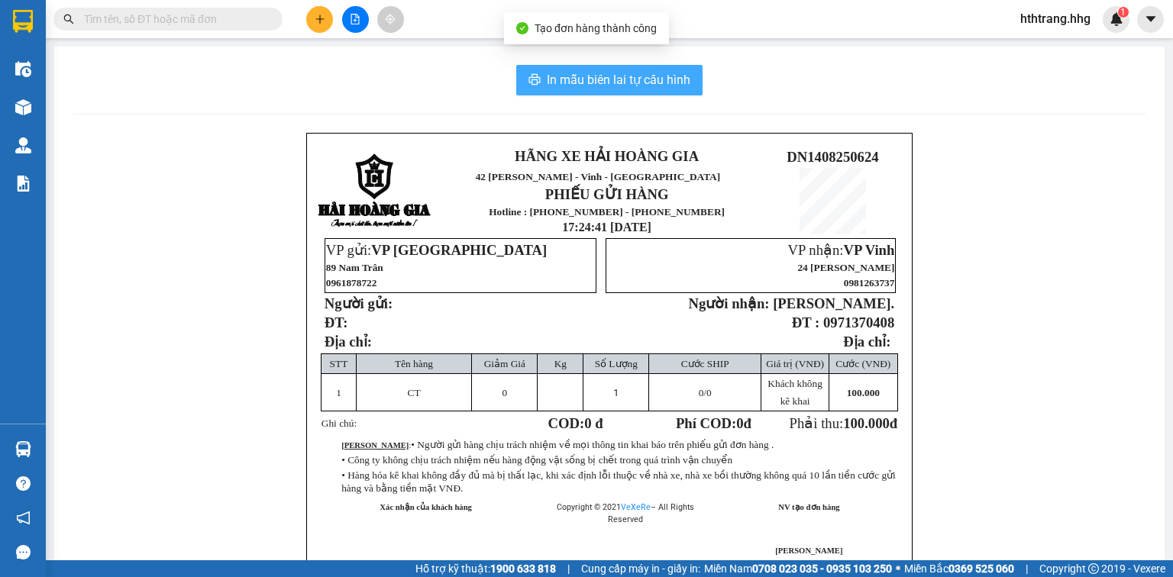
click at [651, 79] on span "In mẫu biên lai tự cấu hình" at bounding box center [619, 79] width 144 height 19
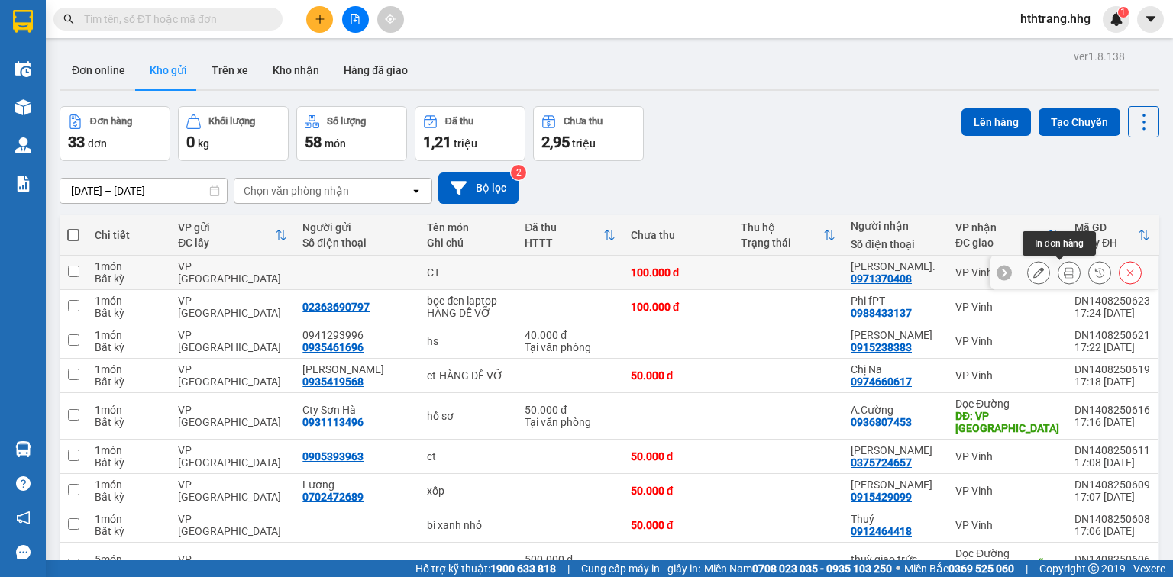
click at [1064, 273] on icon at bounding box center [1069, 272] width 11 height 11
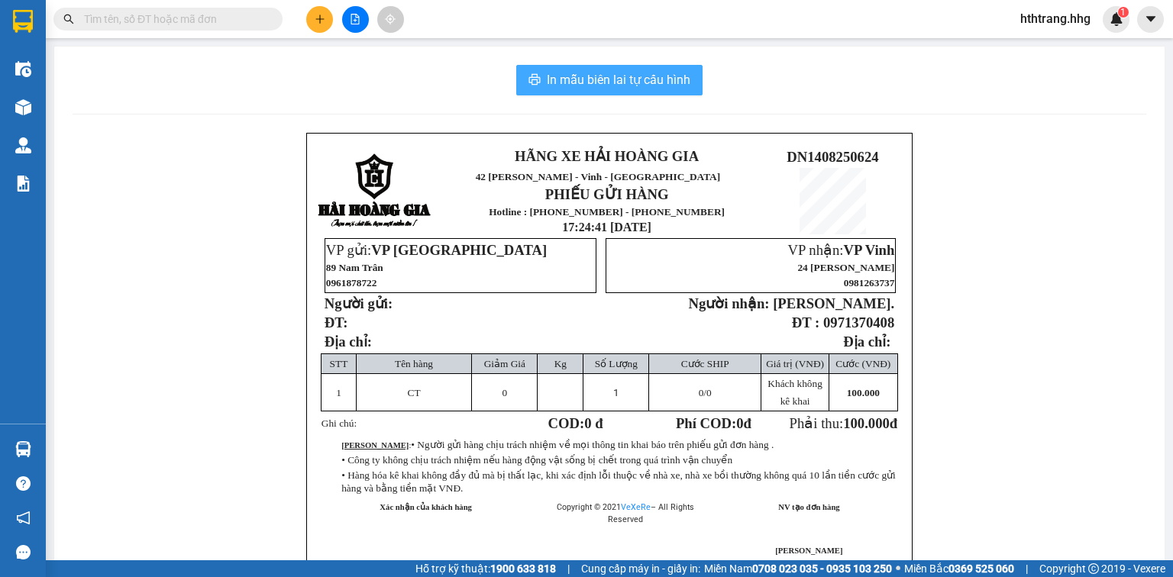
click at [636, 82] on span "In mẫu biên lai tự cấu hình" at bounding box center [619, 79] width 144 height 19
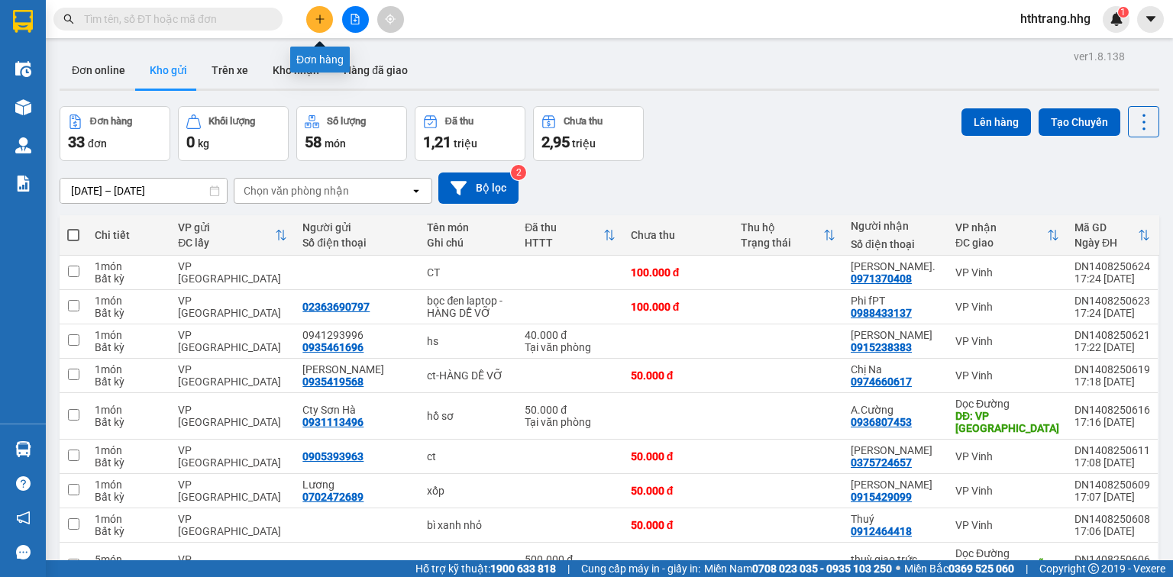
click at [311, 21] on button at bounding box center [319, 19] width 27 height 27
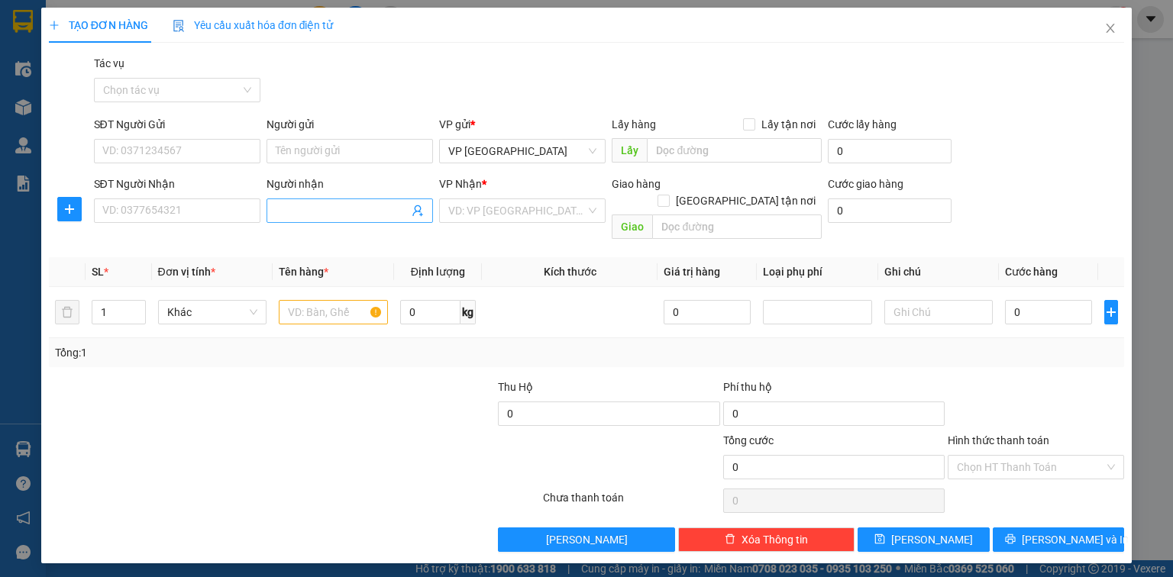
click at [312, 212] on input "Người nhận" at bounding box center [342, 210] width 133 height 17
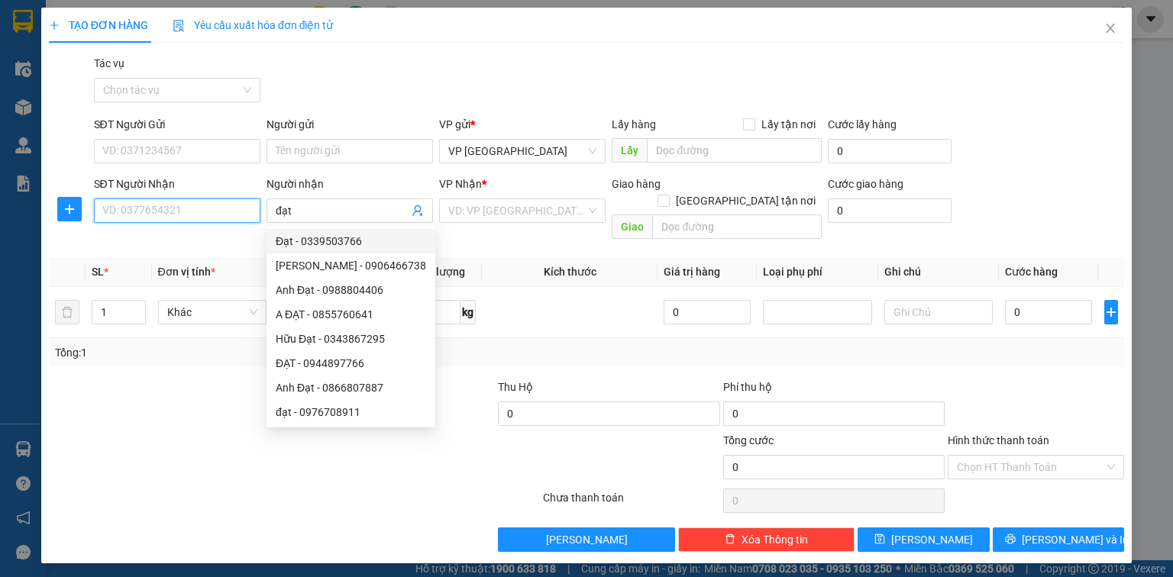
click at [179, 220] on input "SĐT Người Nhận" at bounding box center [177, 211] width 166 height 24
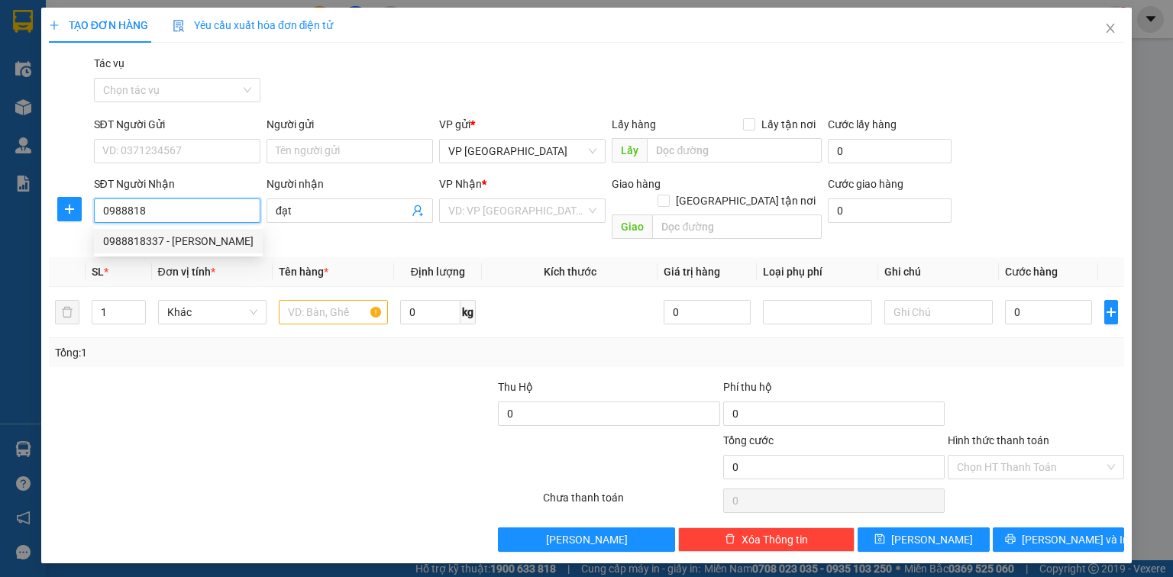
click at [181, 241] on div "0988818337 - Anh Đạt" at bounding box center [178, 241] width 150 height 17
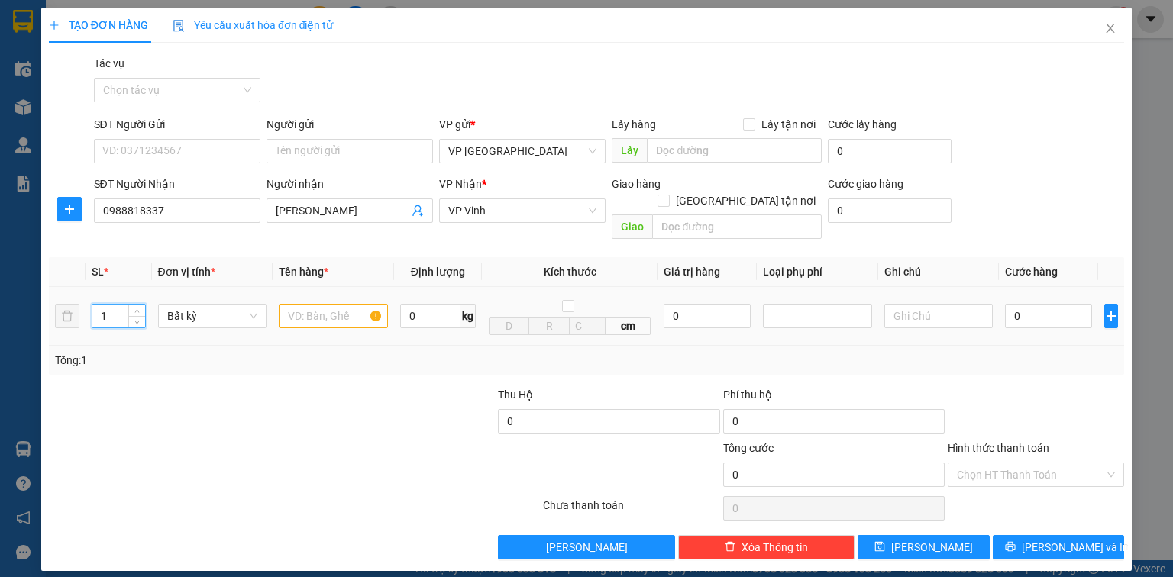
click at [118, 305] on input "1" at bounding box center [118, 316] width 52 height 23
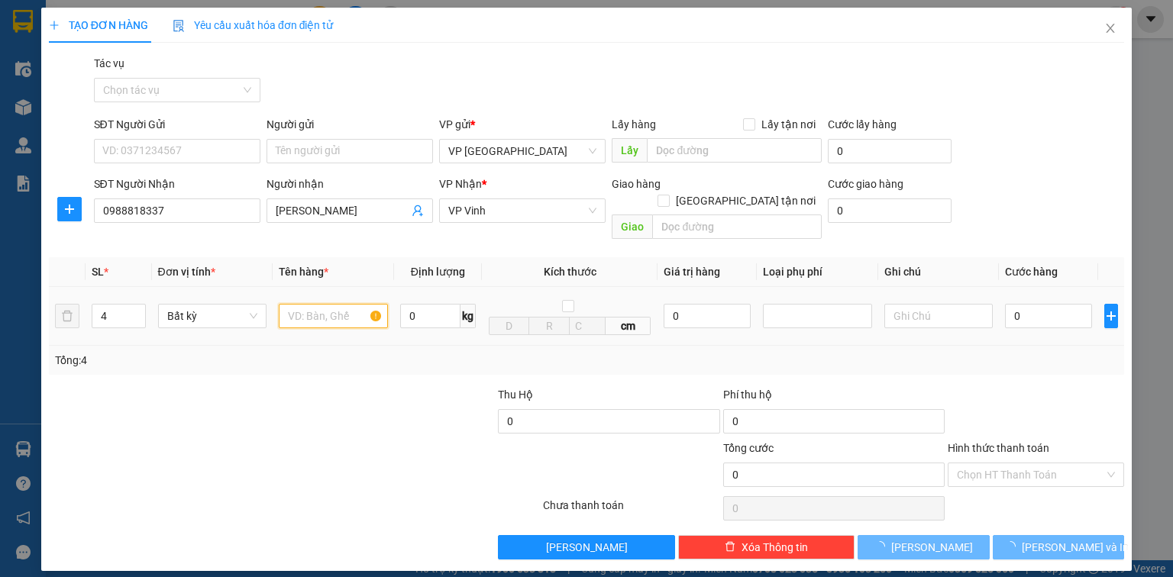
click at [339, 306] on input "text" at bounding box center [333, 316] width 109 height 24
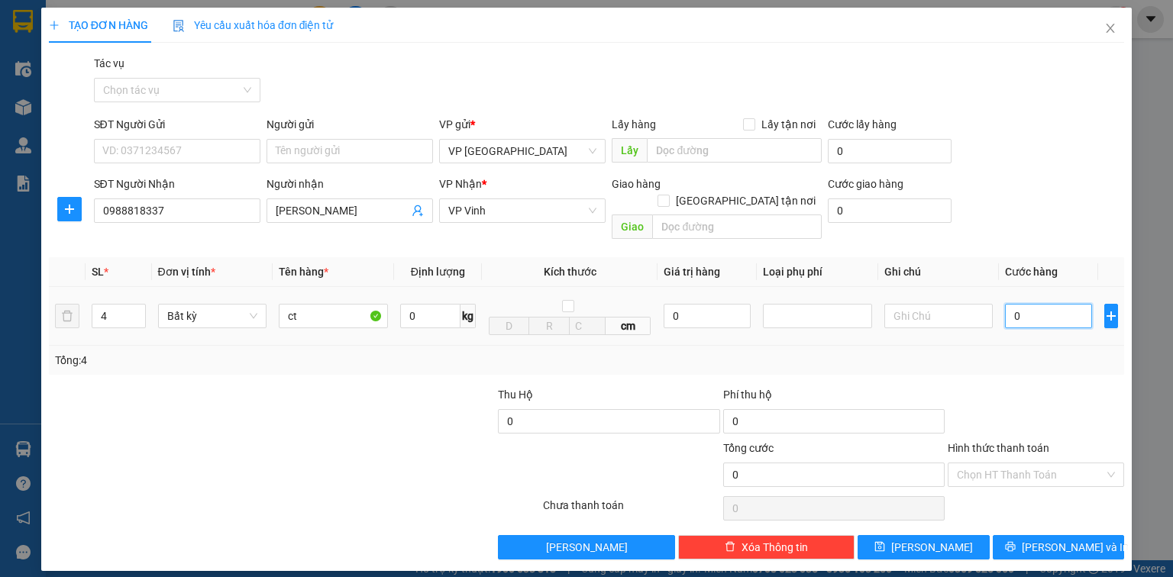
click at [1043, 305] on input "0" at bounding box center [1048, 316] width 87 height 24
click at [1047, 539] on span "[PERSON_NAME] và In" at bounding box center [1075, 547] width 107 height 17
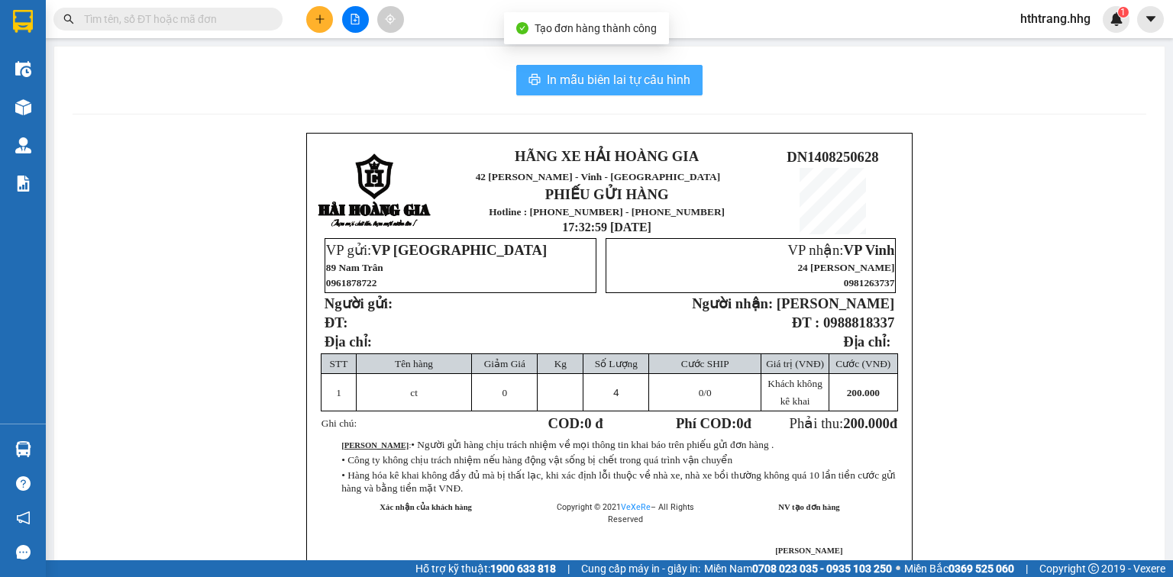
click at [626, 79] on span "In mẫu biên lai tự cấu hình" at bounding box center [619, 79] width 144 height 19
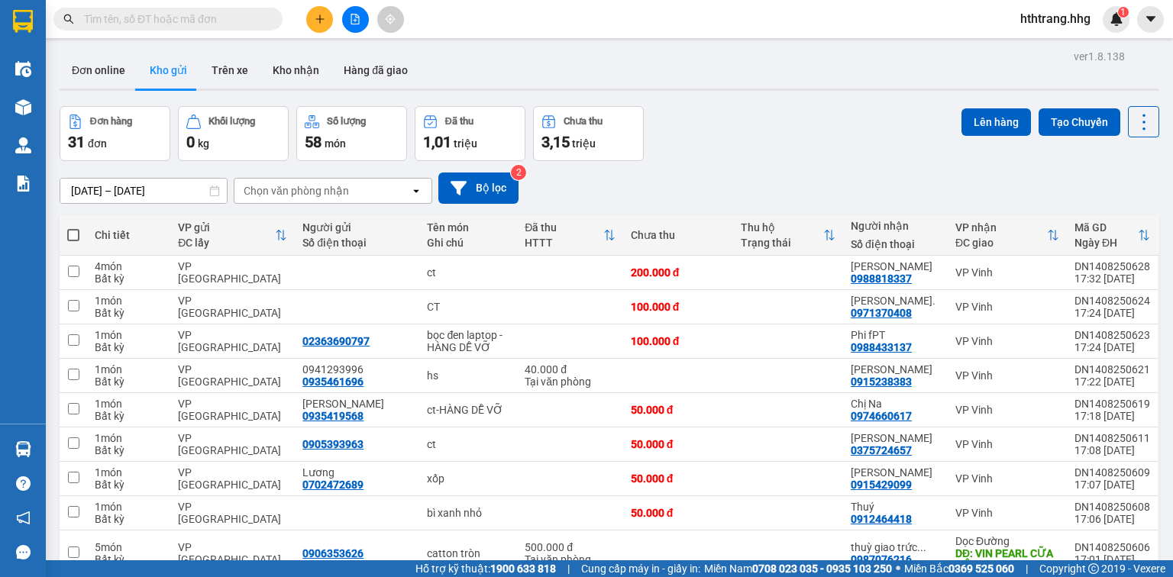
click at [325, 24] on icon "plus" at bounding box center [320, 19] width 11 height 11
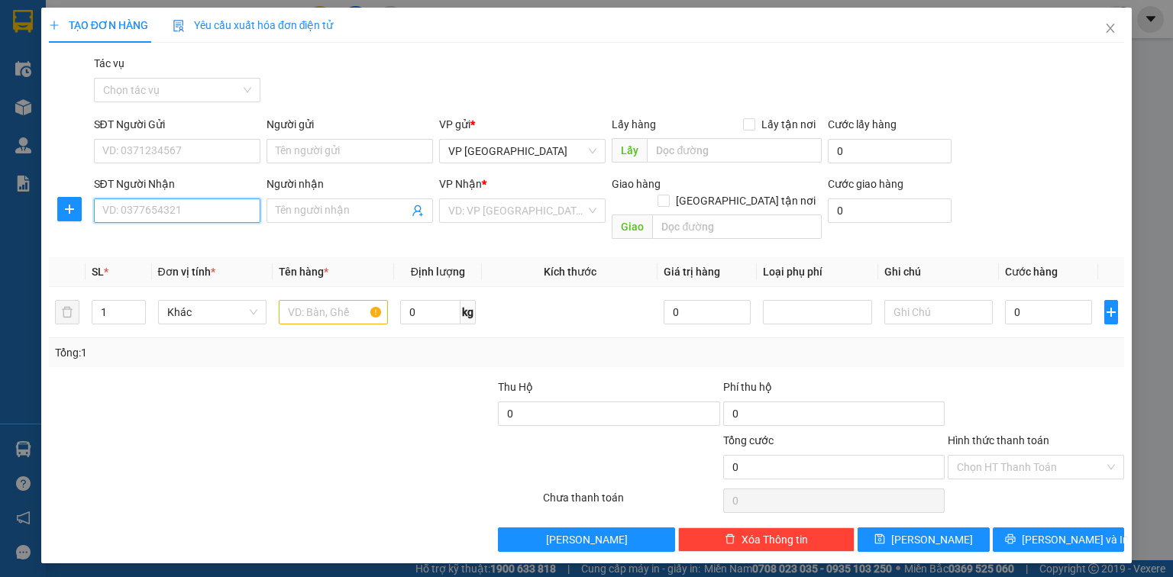
click at [147, 212] on input "SĐT Người Nhận" at bounding box center [177, 211] width 166 height 24
click at [183, 244] on div "0903227229 - Hoà Phát" at bounding box center [177, 241] width 148 height 17
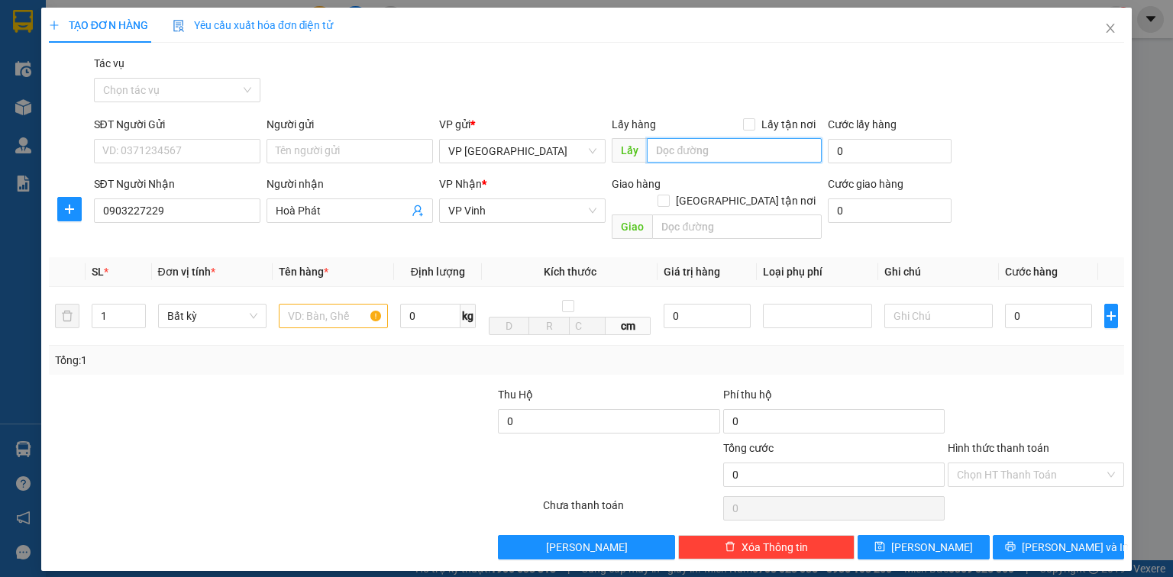
click at [674, 150] on input "text" at bounding box center [734, 150] width 175 height 24
click at [318, 304] on input "text" at bounding box center [333, 316] width 109 height 24
click at [682, 150] on input "text" at bounding box center [734, 150] width 175 height 24
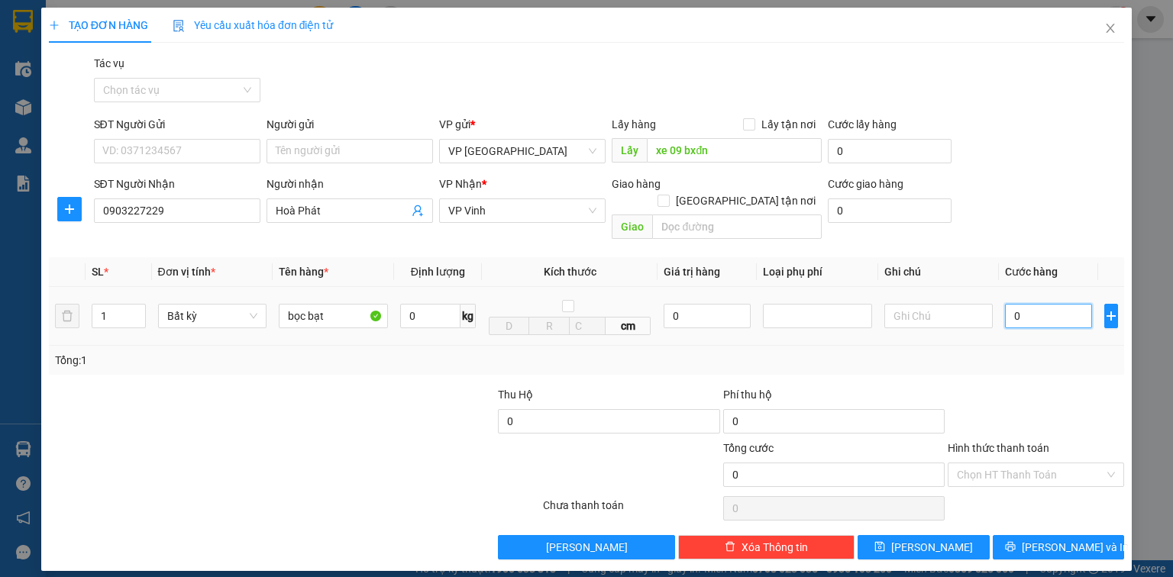
click at [1052, 304] on input "0" at bounding box center [1048, 316] width 87 height 24
click at [1020, 304] on input "05.000" at bounding box center [1048, 316] width 87 height 24
click at [1048, 304] on input "5.000" at bounding box center [1048, 316] width 87 height 24
click at [1063, 464] on input "Hình thức thanh toán" at bounding box center [1030, 475] width 147 height 23
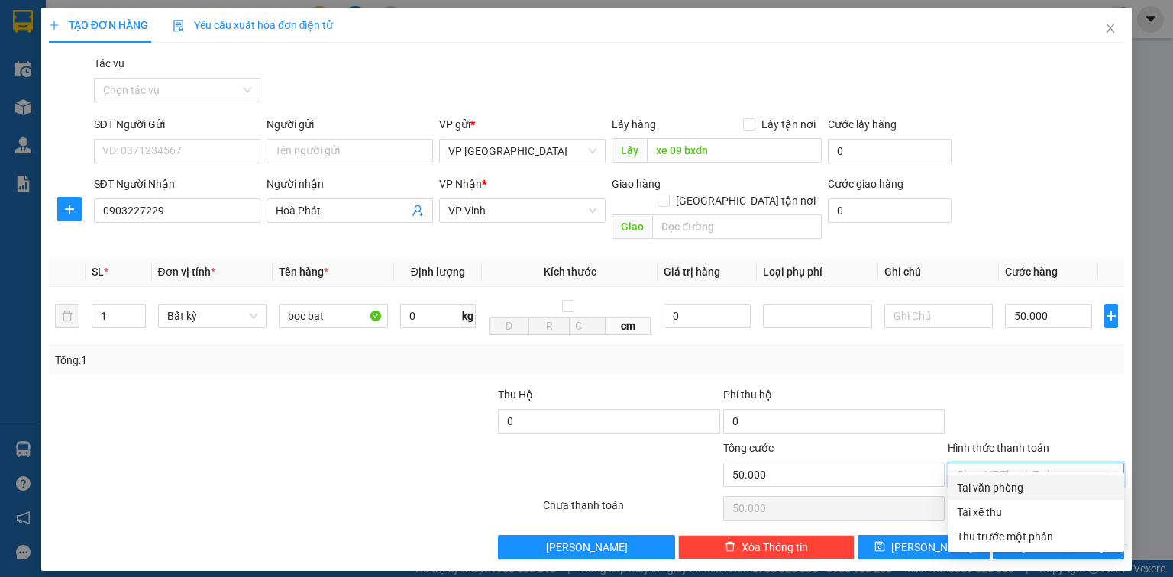
click at [1059, 486] on div "Tại văn phòng" at bounding box center [1036, 488] width 158 height 17
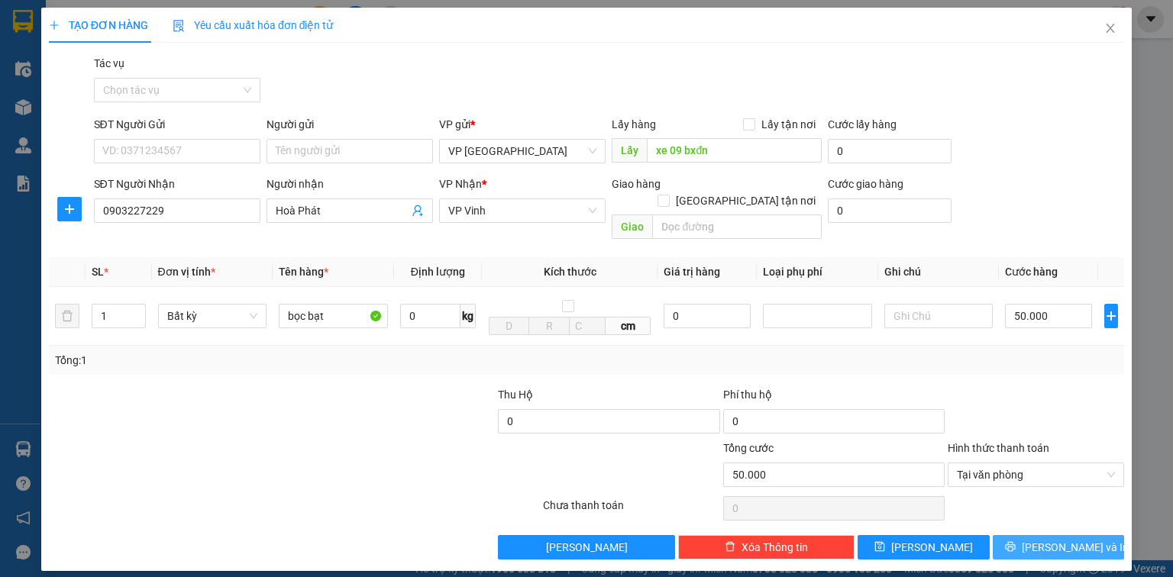
click at [1070, 539] on span "[PERSON_NAME] và In" at bounding box center [1075, 547] width 107 height 17
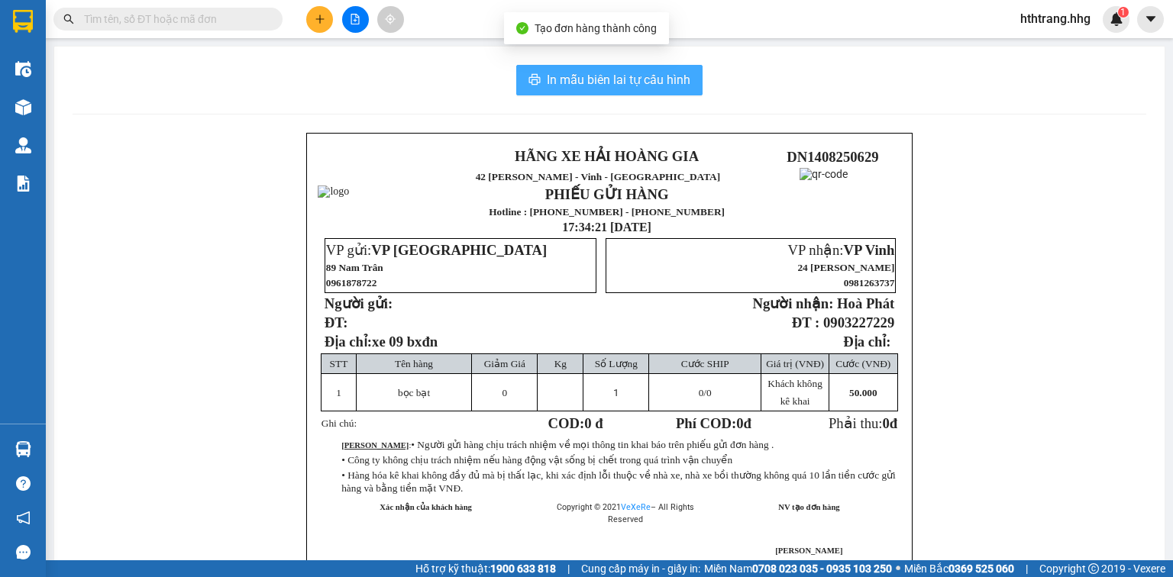
click at [629, 78] on span "In mẫu biên lai tự cấu hình" at bounding box center [619, 79] width 144 height 19
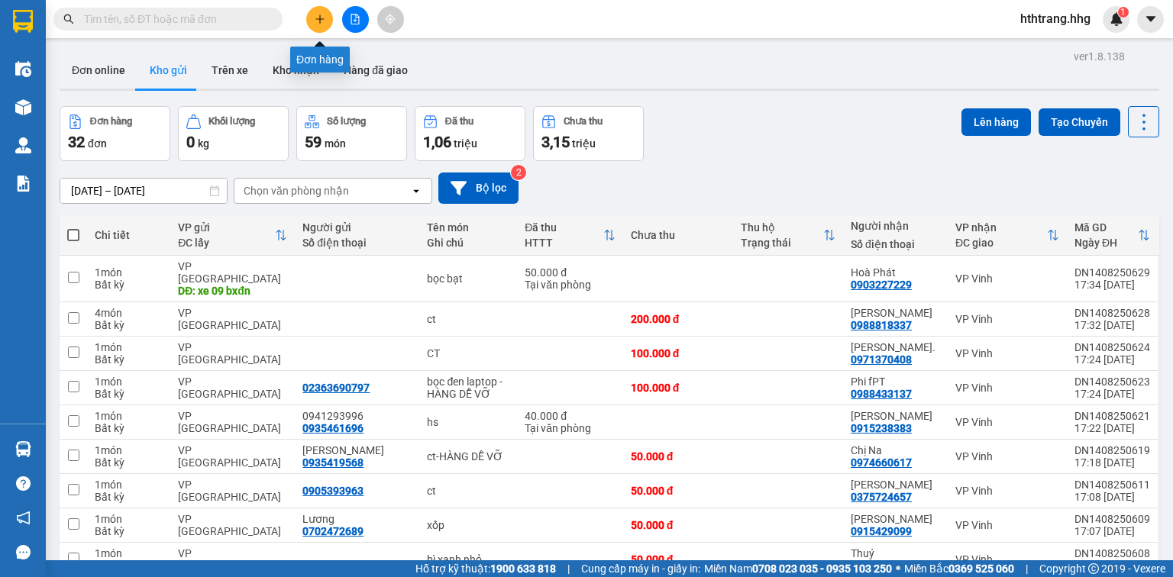
click at [325, 19] on button at bounding box center [319, 19] width 27 height 27
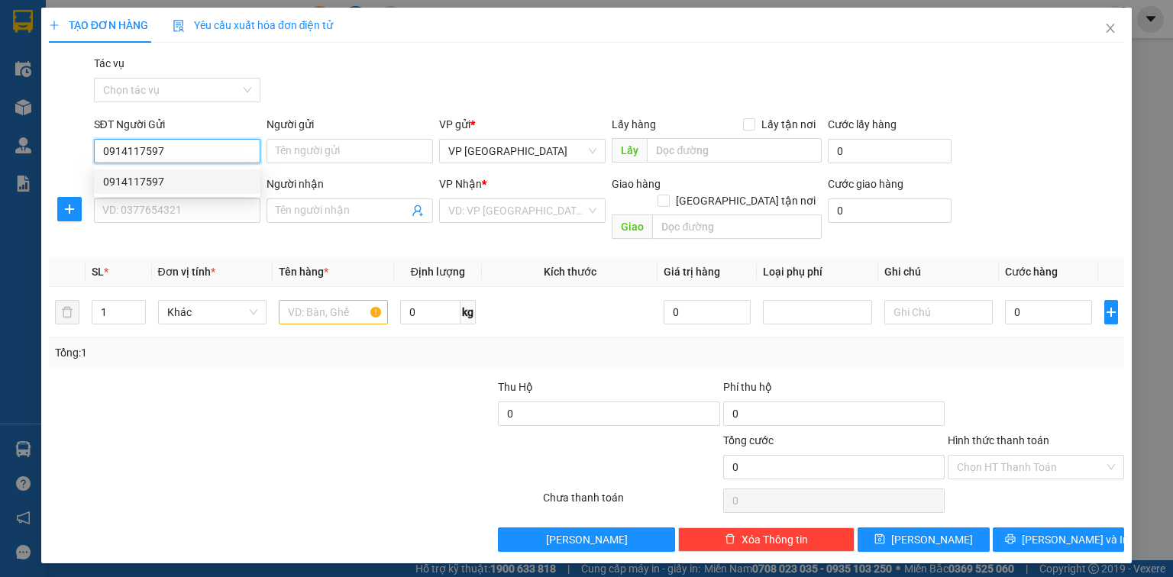
click at [113, 178] on div "0914117597" at bounding box center [177, 181] width 148 height 17
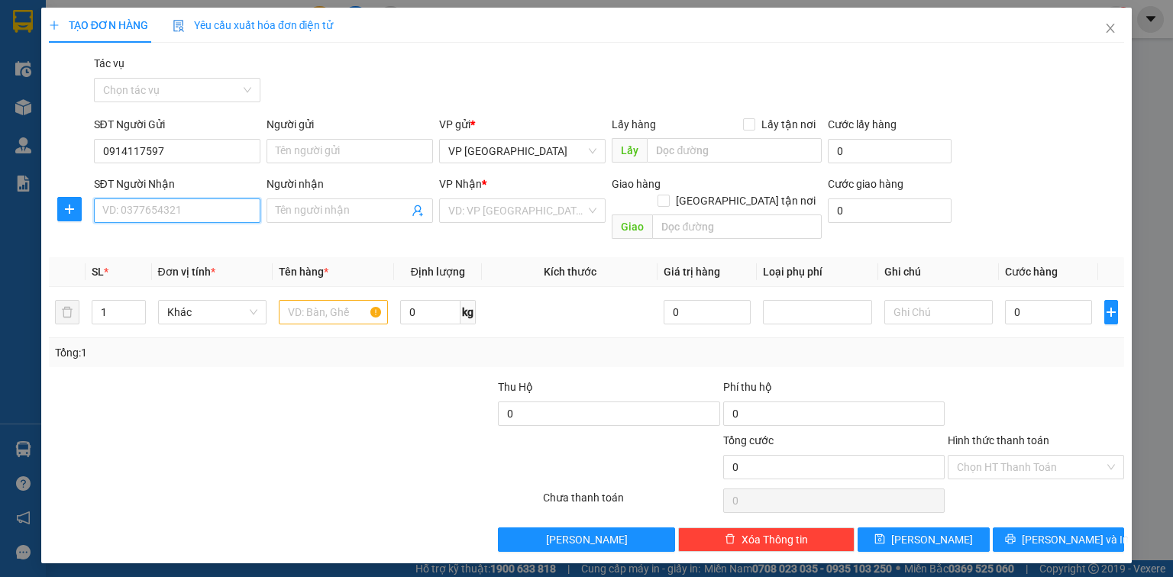
click at [155, 217] on input "SĐT Người Nhận" at bounding box center [177, 211] width 166 height 24
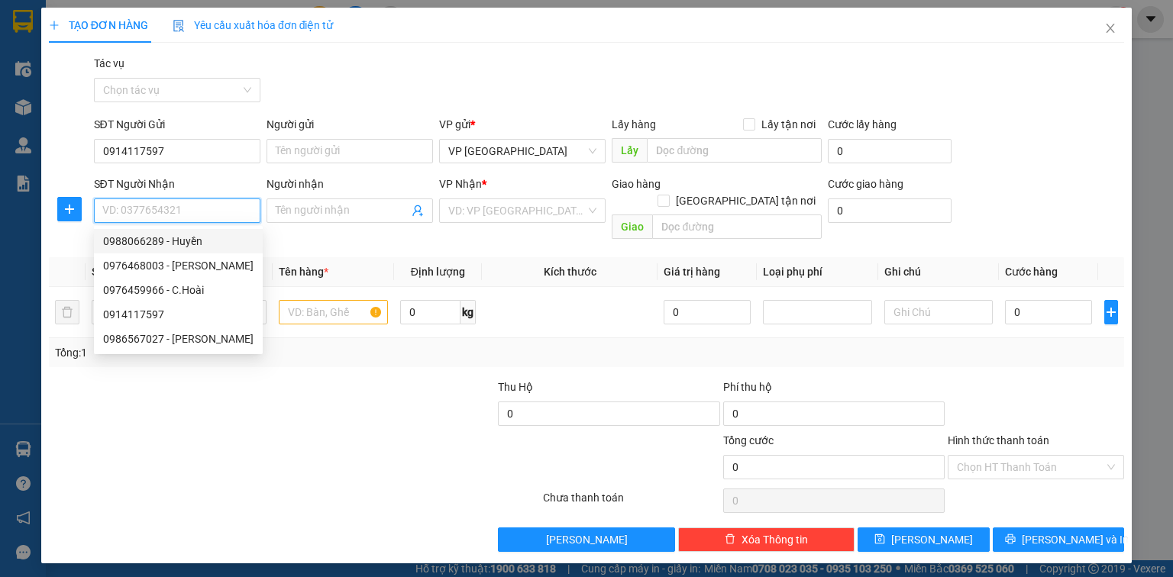
click at [153, 233] on div "0988066289 - Huyền" at bounding box center [178, 241] width 150 height 17
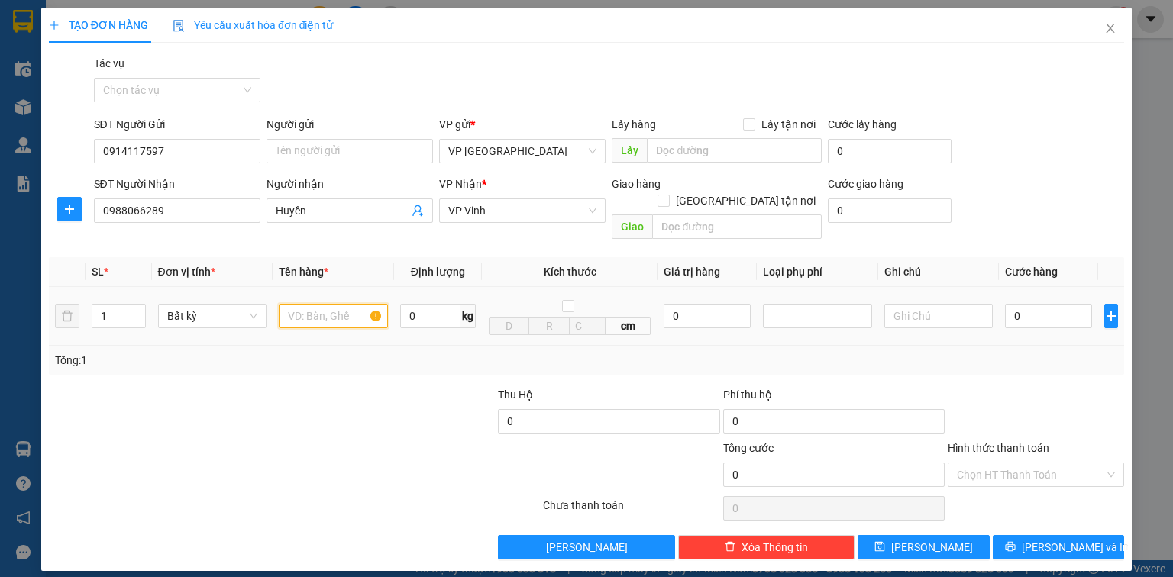
click at [299, 304] on input "text" at bounding box center [333, 316] width 109 height 24
click at [1031, 287] on td "0" at bounding box center [1048, 316] width 99 height 59
click at [1021, 304] on input "0" at bounding box center [1048, 316] width 87 height 24
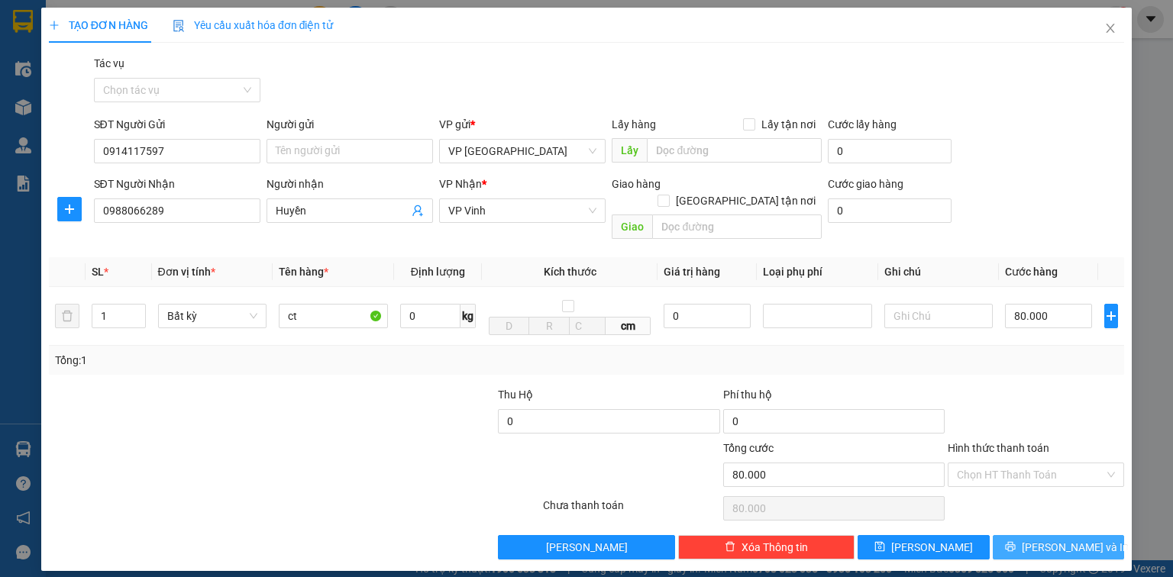
click at [1066, 539] on span "[PERSON_NAME] và In" at bounding box center [1075, 547] width 107 height 17
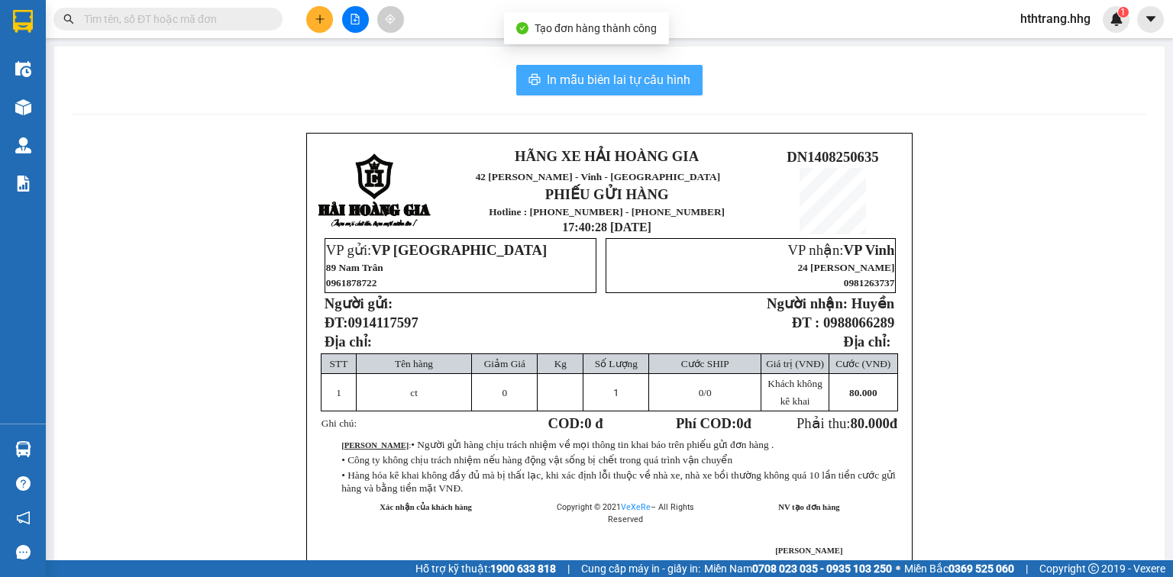
click at [603, 79] on span "In mẫu biên lai tự cấu hình" at bounding box center [619, 79] width 144 height 19
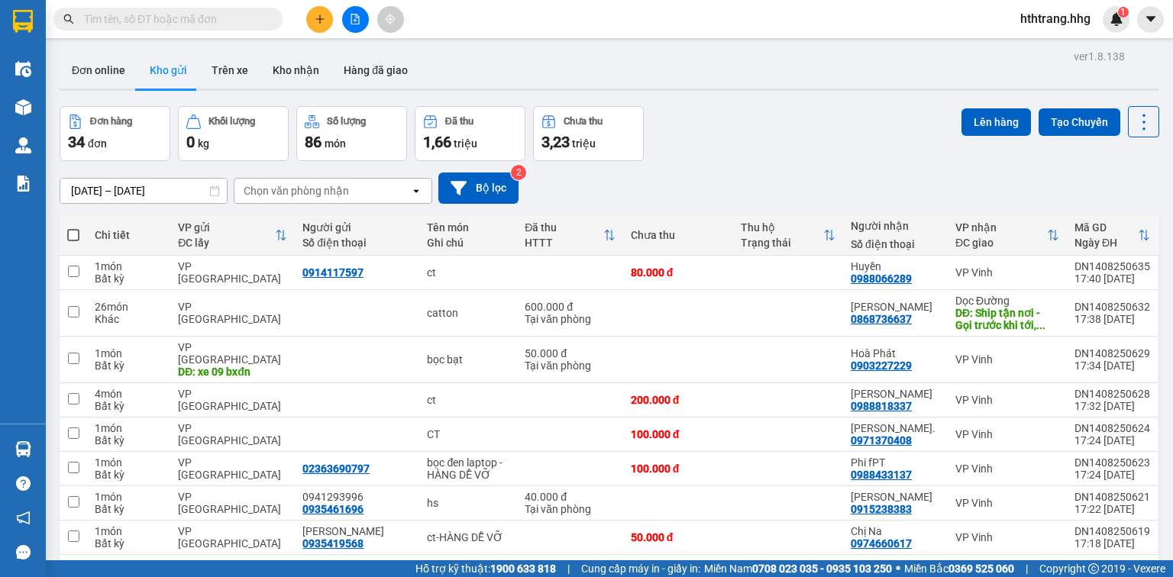
click at [321, 25] on button at bounding box center [319, 19] width 27 height 27
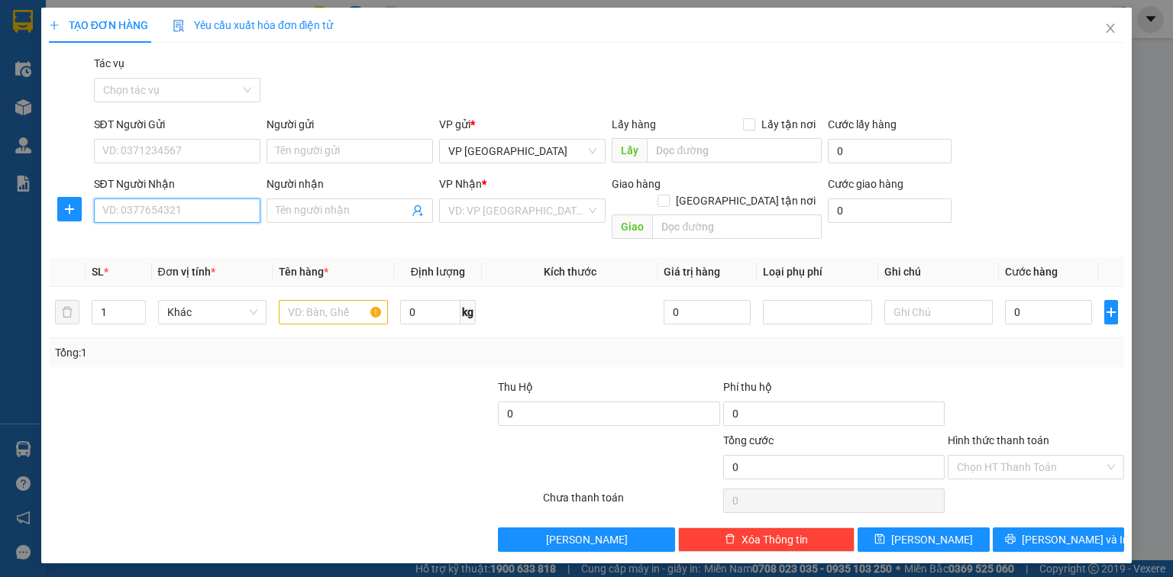
click at [138, 201] on input "SĐT Người Nhận" at bounding box center [177, 211] width 166 height 24
click at [157, 238] on div "0979087742 - ngô hạnh" at bounding box center [178, 241] width 150 height 17
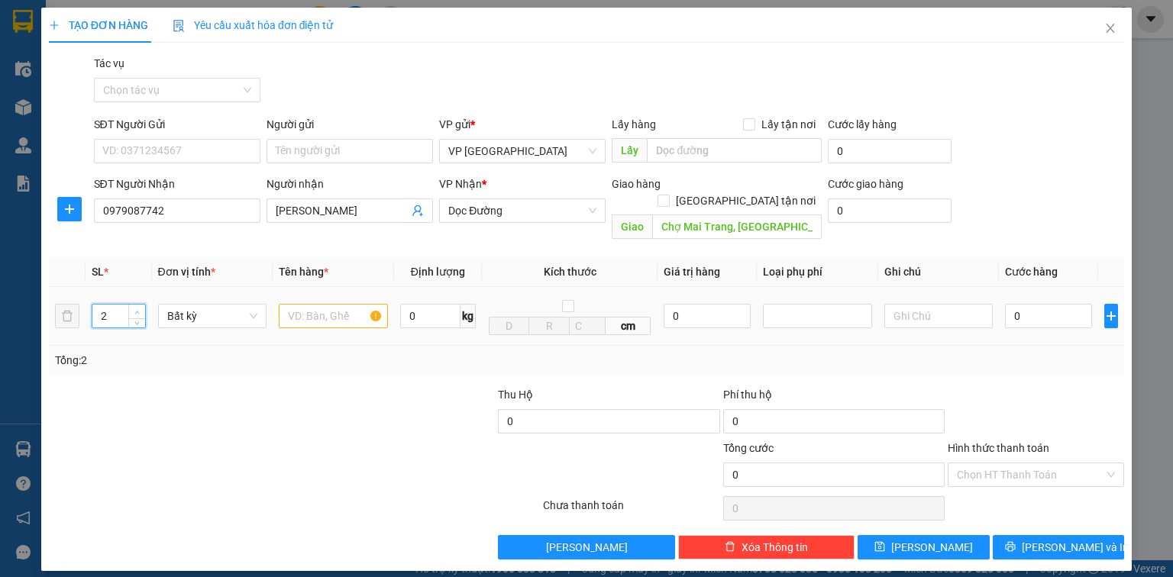
click at [134, 310] on icon "up" at bounding box center [136, 312] width 5 height 5
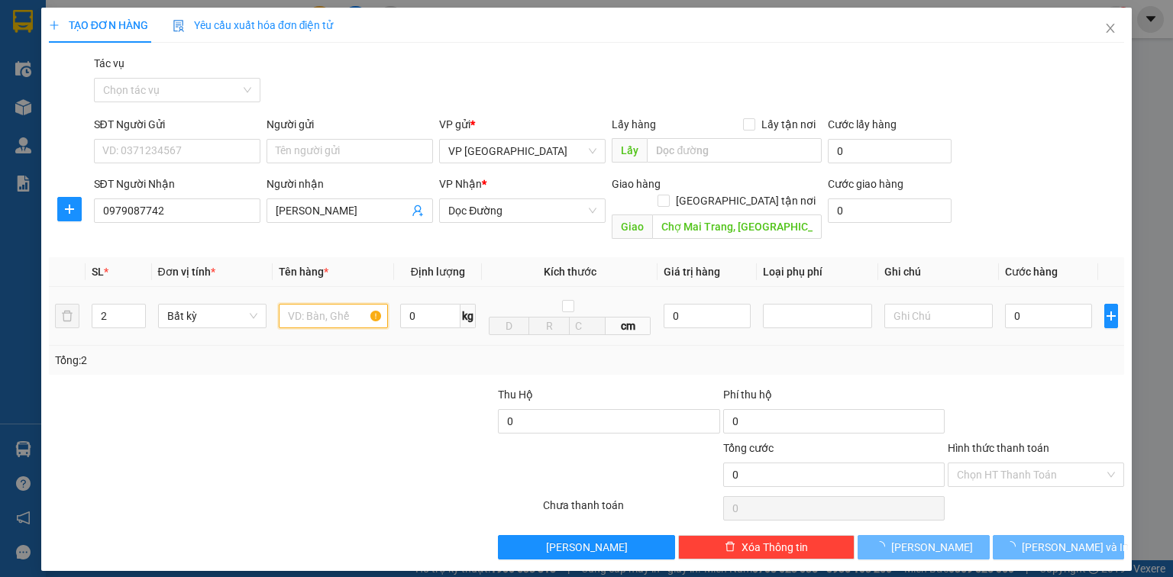
click at [330, 304] on input "text" at bounding box center [333, 316] width 109 height 24
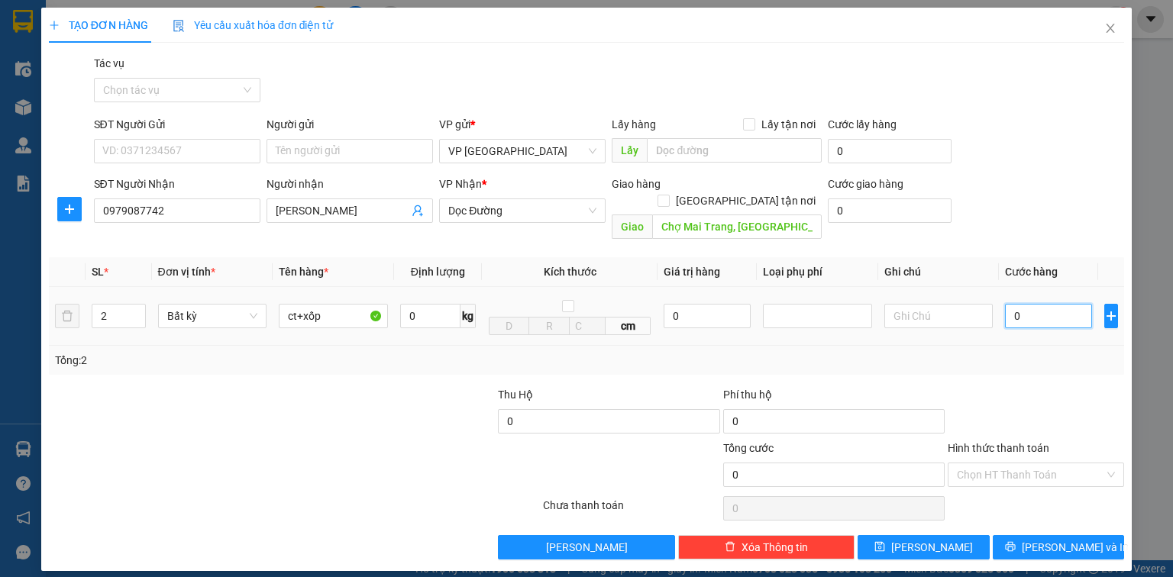
click at [1049, 304] on input "0" at bounding box center [1048, 316] width 87 height 24
click at [1027, 464] on input "Hình thức thanh toán" at bounding box center [1030, 475] width 147 height 23
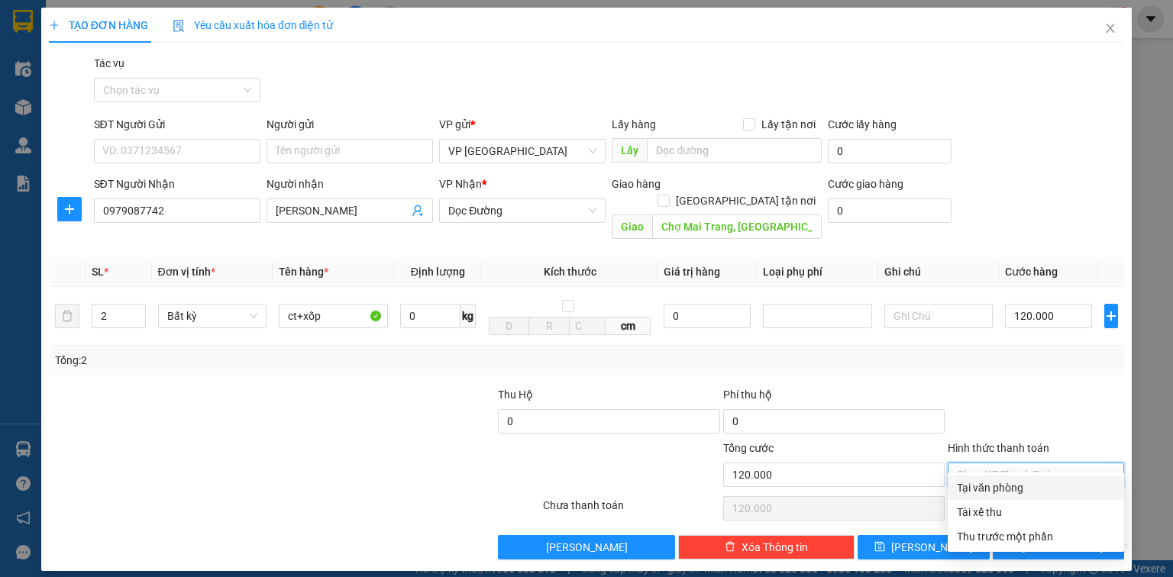
click at [1030, 481] on div "Tại văn phòng" at bounding box center [1036, 488] width 158 height 17
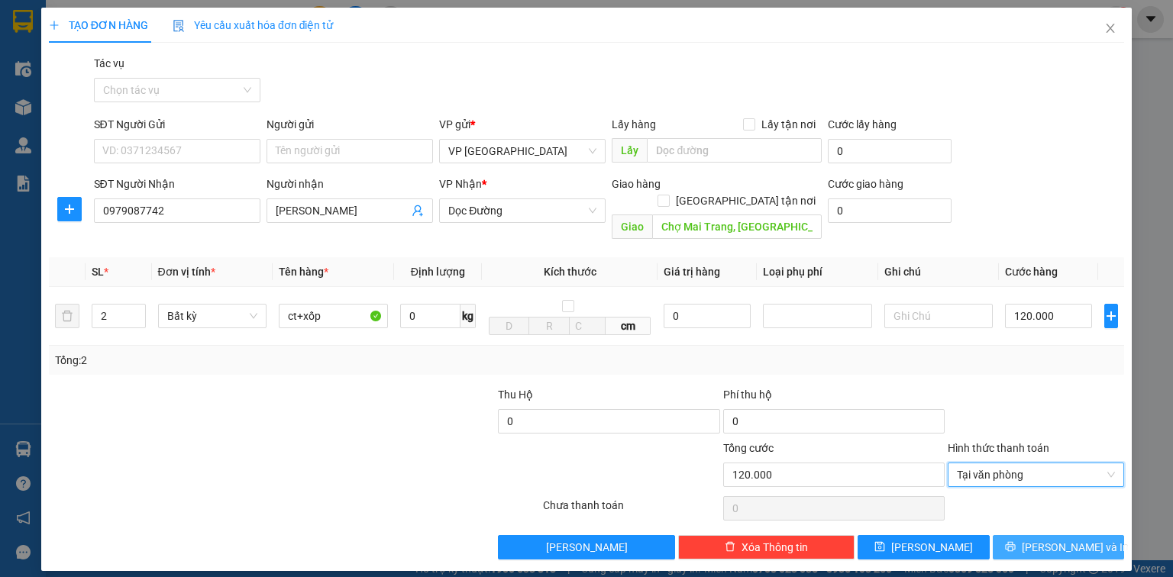
click at [1054, 535] on button "[PERSON_NAME] và In" at bounding box center [1059, 547] width 132 height 24
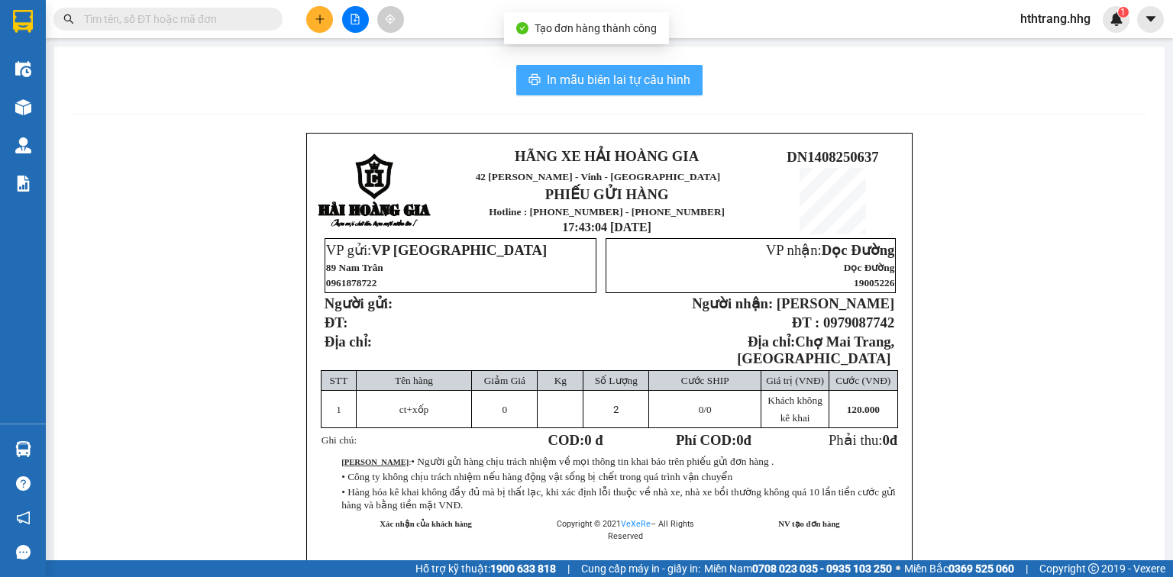
click at [654, 81] on span "In mẫu biên lai tự cấu hình" at bounding box center [619, 79] width 144 height 19
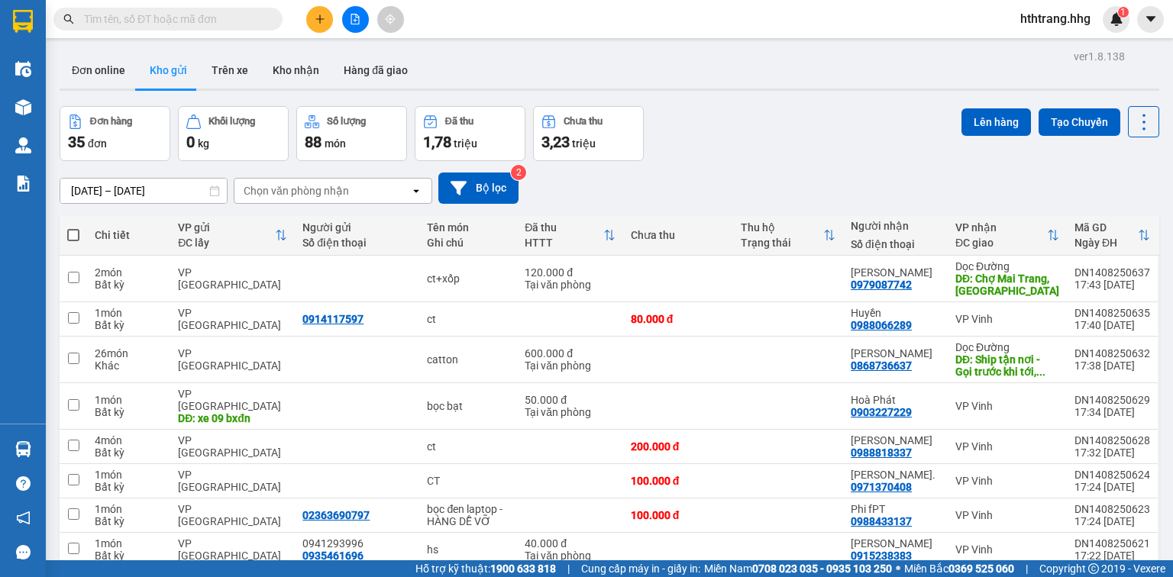
click at [164, 19] on input "text" at bounding box center [174, 19] width 180 height 17
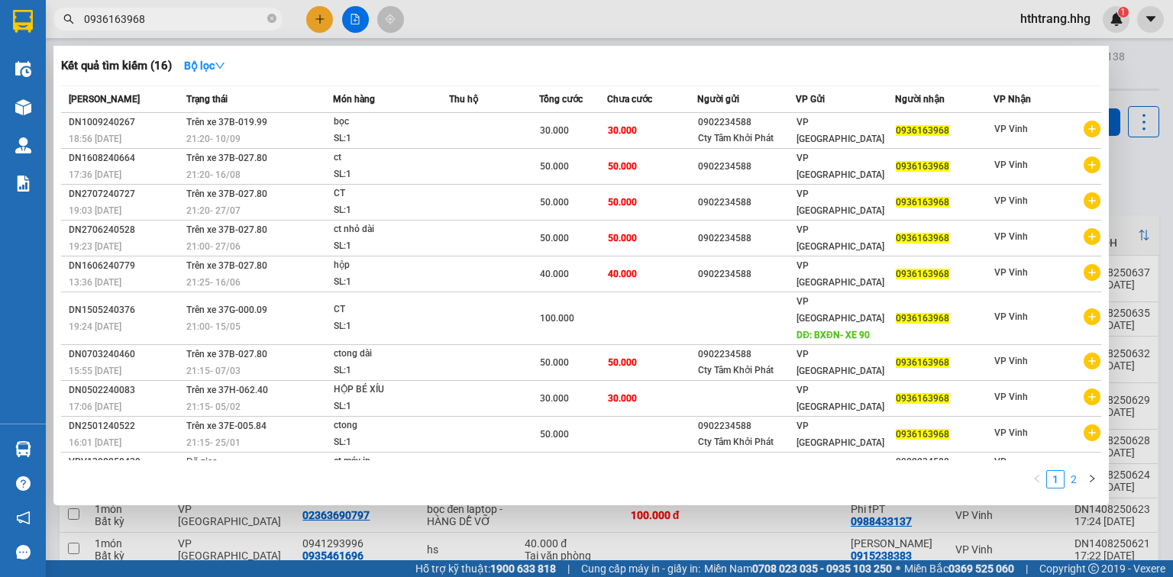
click at [1070, 479] on link "2" at bounding box center [1073, 479] width 17 height 17
click at [1070, 478] on link "2" at bounding box center [1073, 479] width 17 height 17
drag, startPoint x: 148, startPoint y: 23, endPoint x: 63, endPoint y: 21, distance: 85.6
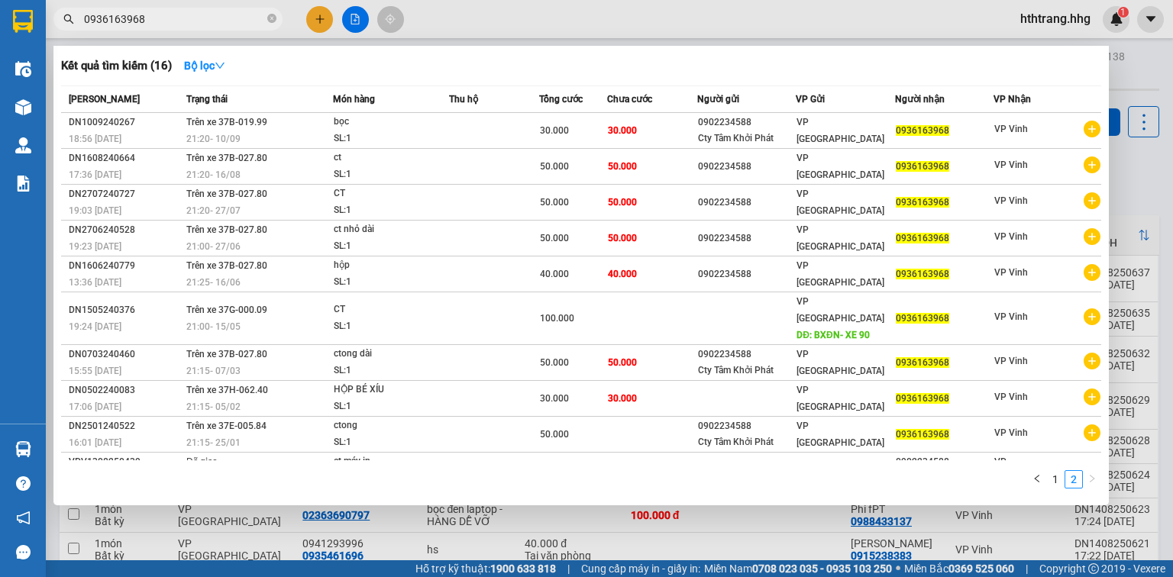
click at [63, 21] on div "0936163968" at bounding box center [149, 19] width 298 height 23
click at [315, 11] on div at bounding box center [586, 288] width 1173 height 577
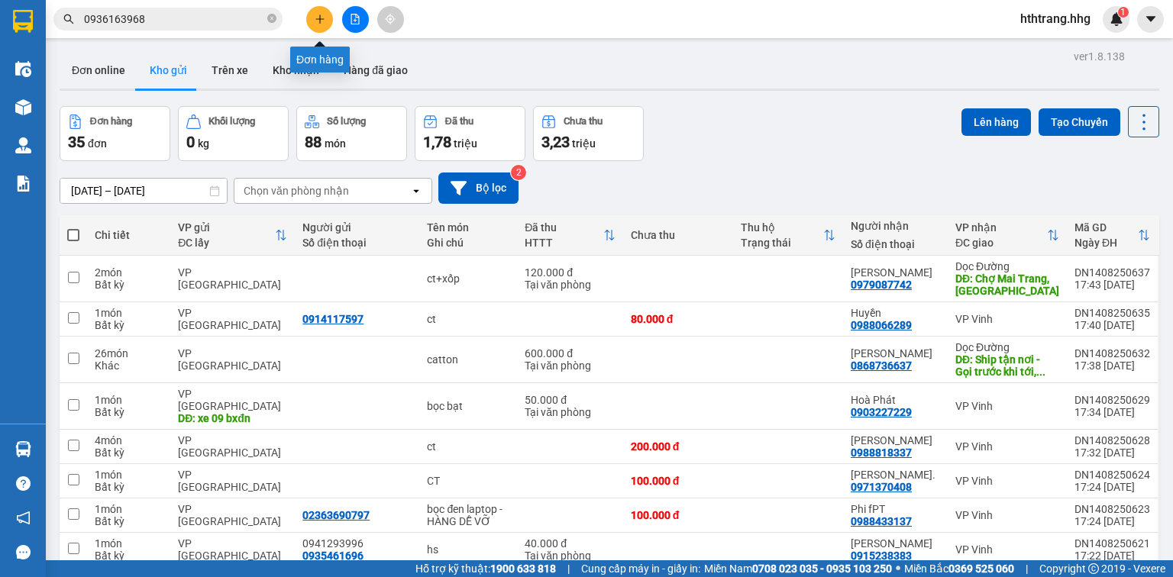
click at [312, 16] on button at bounding box center [319, 19] width 27 height 27
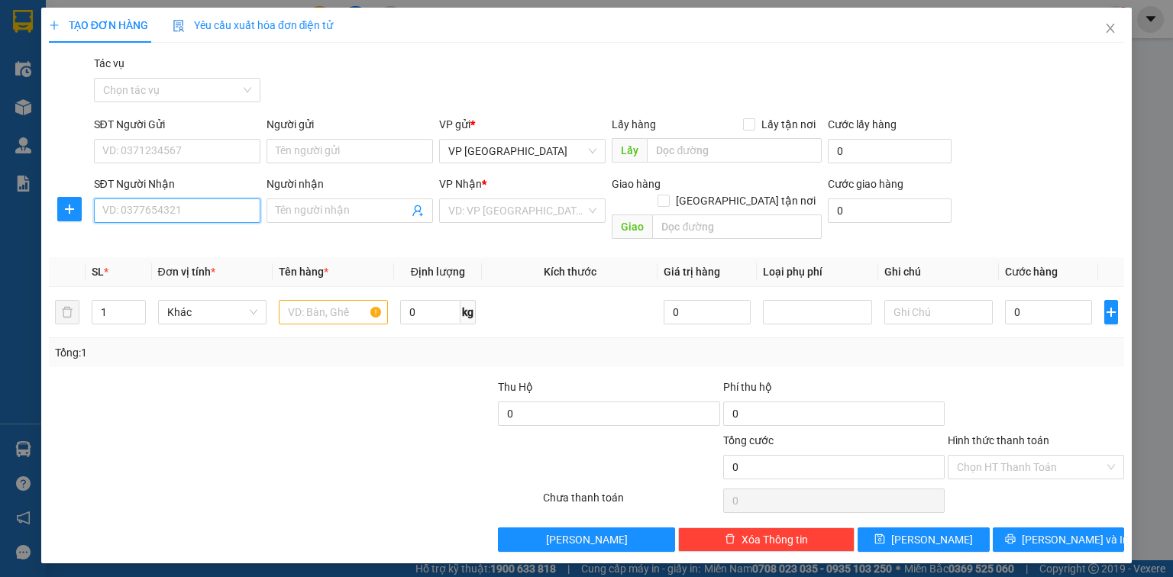
paste input "0936163968"
click at [157, 238] on div "0936163968" at bounding box center [177, 241] width 148 height 17
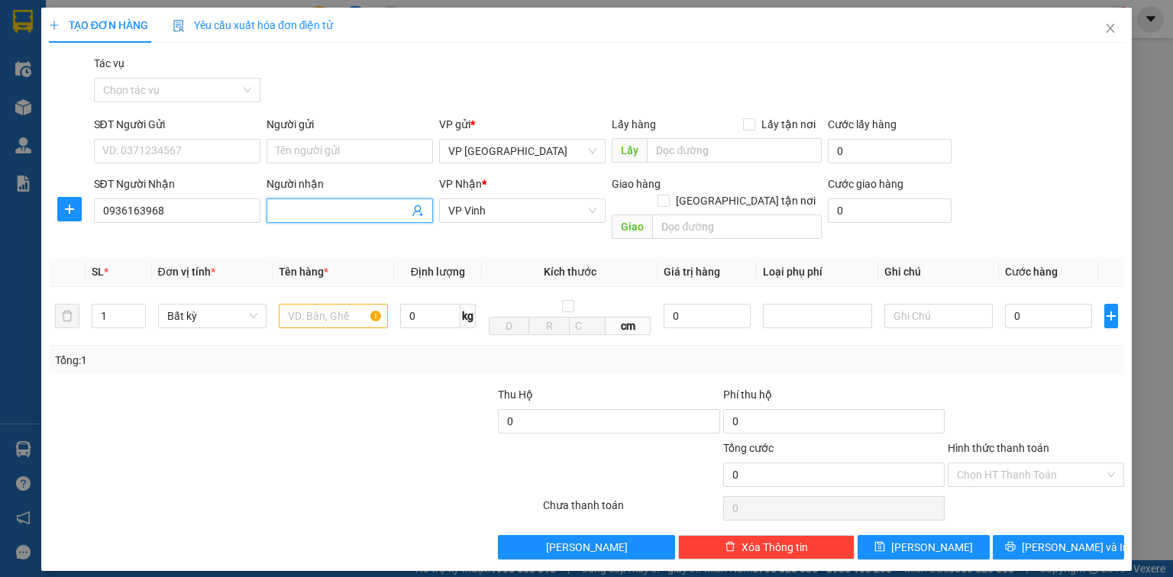
click at [287, 215] on input "Người nhận" at bounding box center [342, 210] width 133 height 17
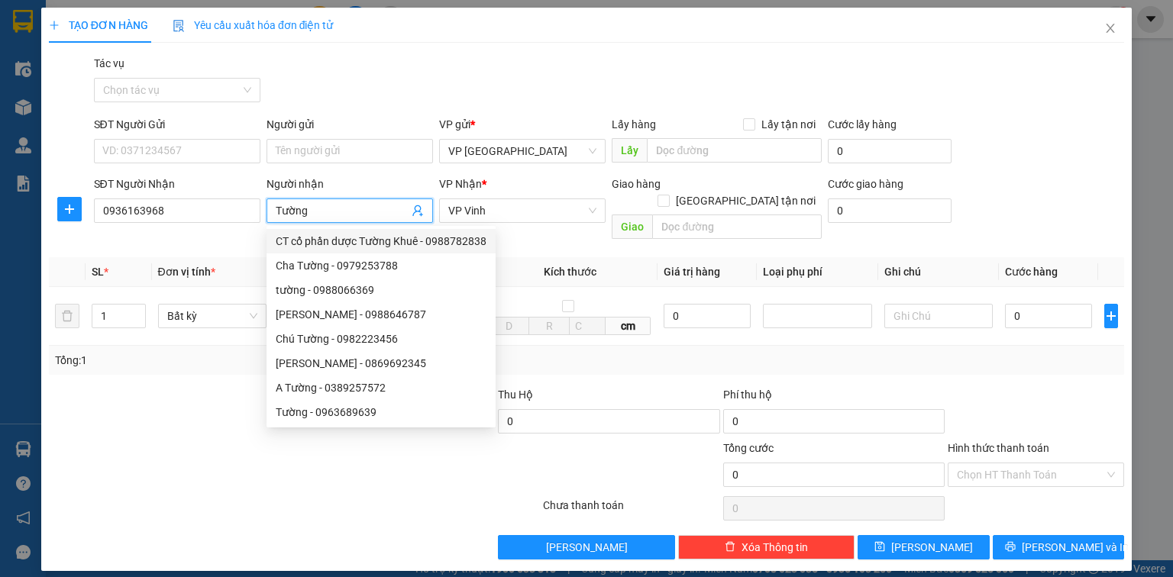
click at [124, 440] on div at bounding box center [204, 466] width 315 height 53
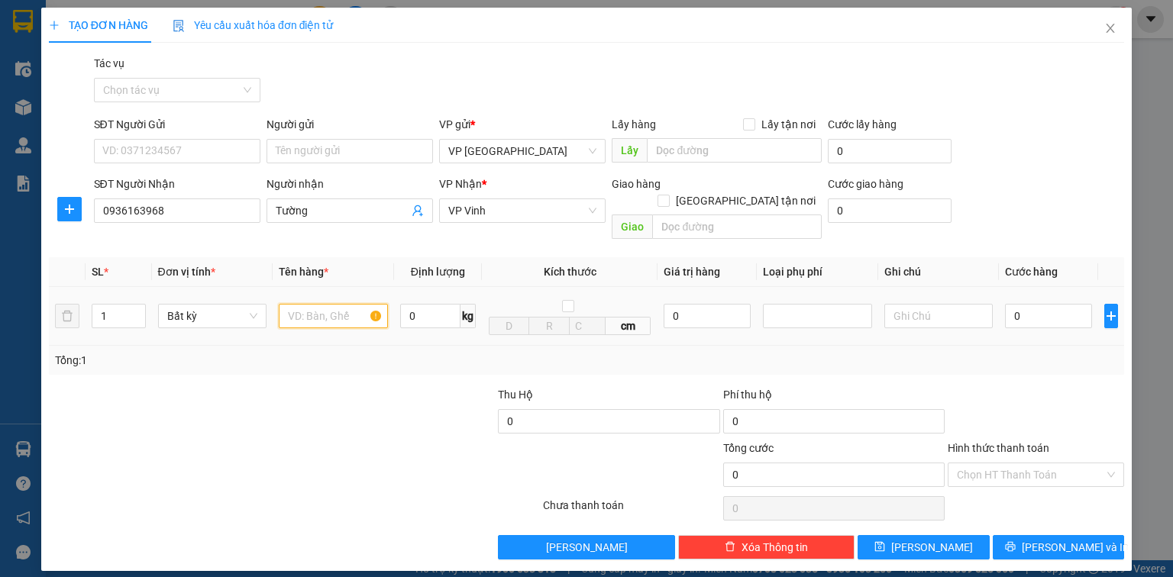
click at [315, 305] on input "text" at bounding box center [333, 316] width 109 height 24
click at [1043, 304] on input "0" at bounding box center [1048, 316] width 87 height 24
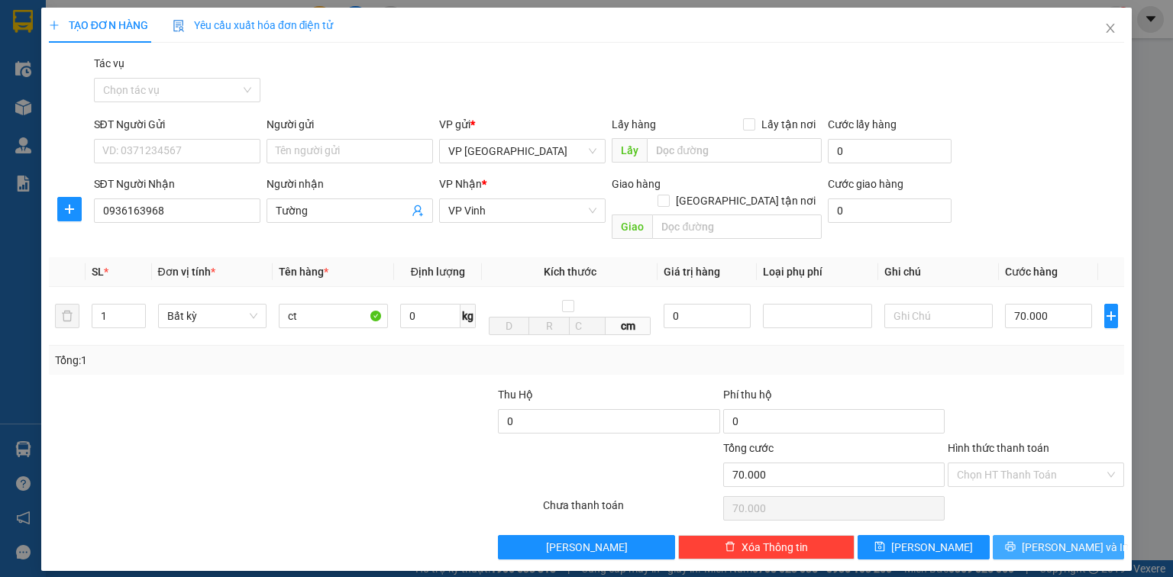
click at [1045, 535] on button "[PERSON_NAME] và In" at bounding box center [1059, 547] width 132 height 24
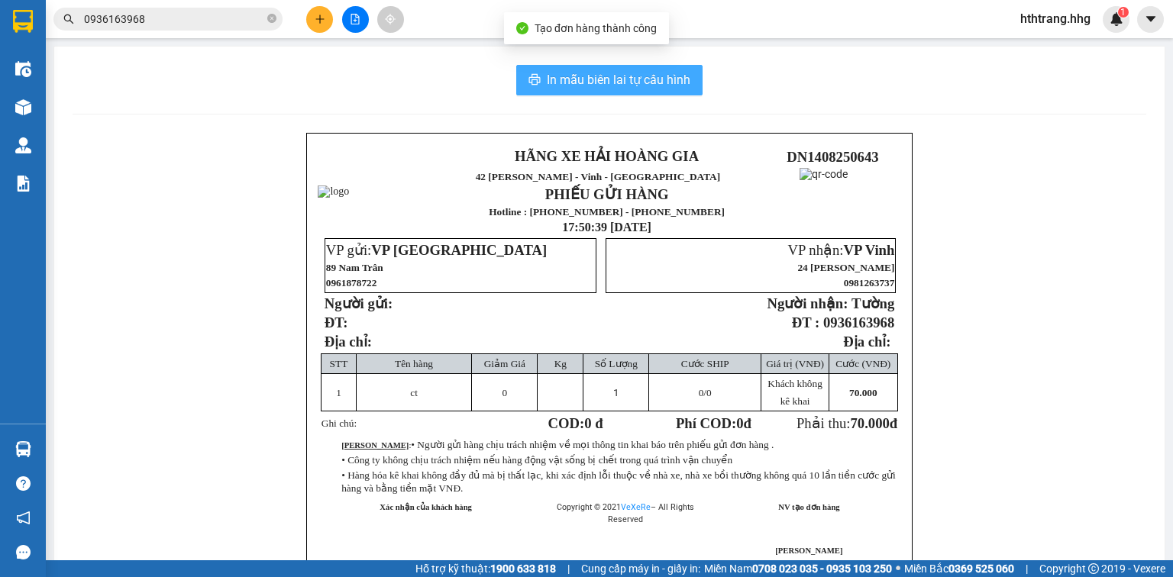
click at [643, 76] on span "In mẫu biên lai tự cấu hình" at bounding box center [619, 79] width 144 height 19
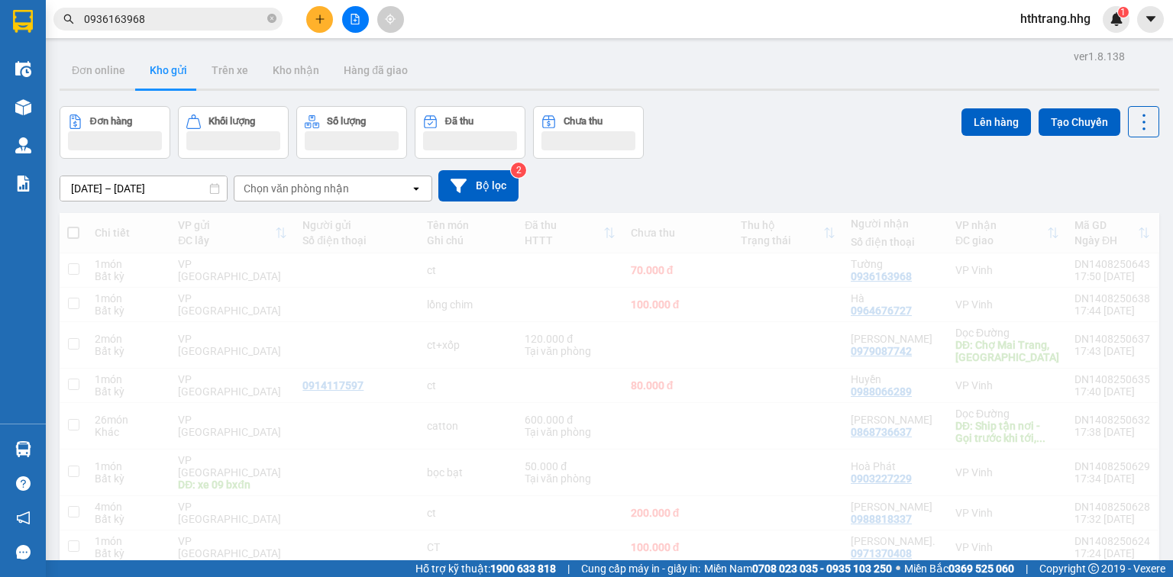
click at [321, 14] on icon "plus" at bounding box center [320, 19] width 11 height 11
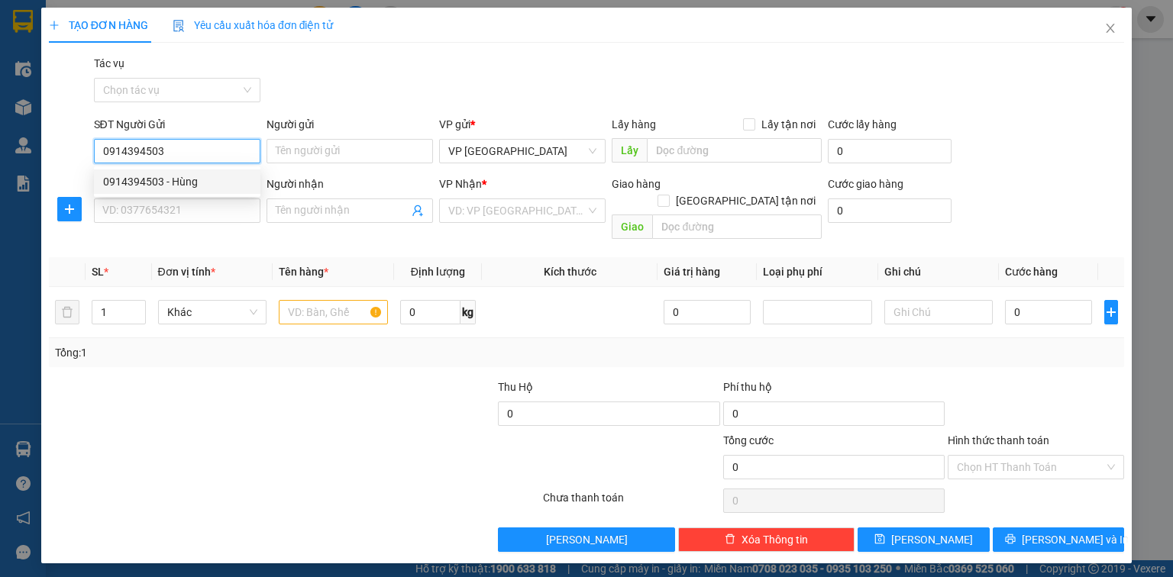
click at [181, 189] on div "0914394503 - Hùng" at bounding box center [177, 181] width 148 height 17
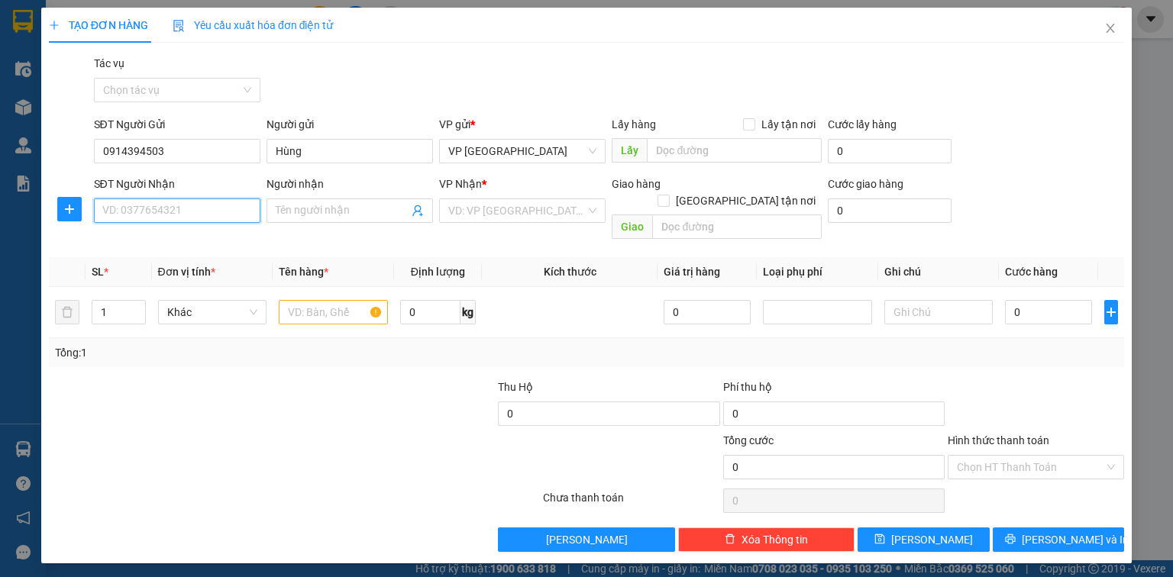
click at [180, 207] on input "SĐT Người Nhận" at bounding box center [177, 211] width 166 height 24
click at [181, 263] on div "0912209410 - A. việt" at bounding box center [177, 265] width 148 height 17
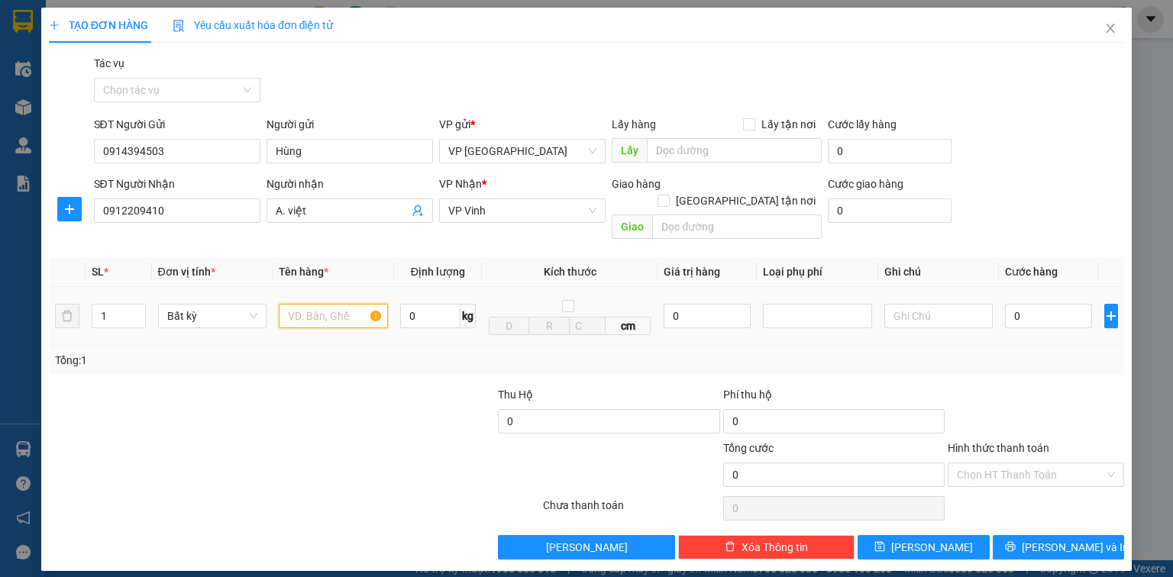
click at [323, 304] on input "text" at bounding box center [333, 316] width 109 height 24
click at [1060, 304] on input "0" at bounding box center [1048, 316] width 87 height 24
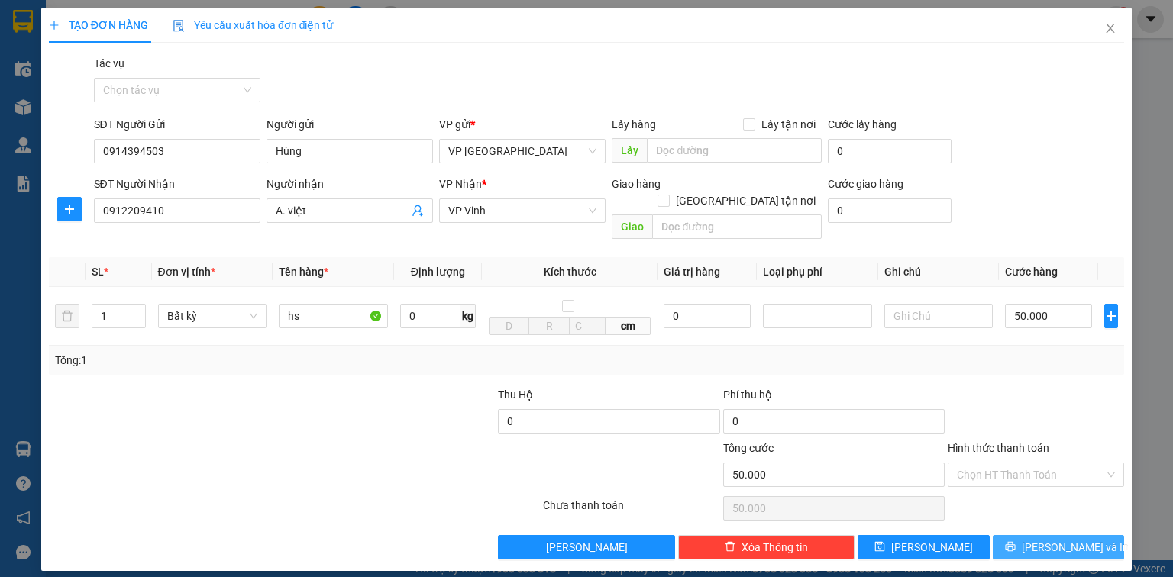
click at [1056, 539] on span "[PERSON_NAME] và In" at bounding box center [1075, 547] width 107 height 17
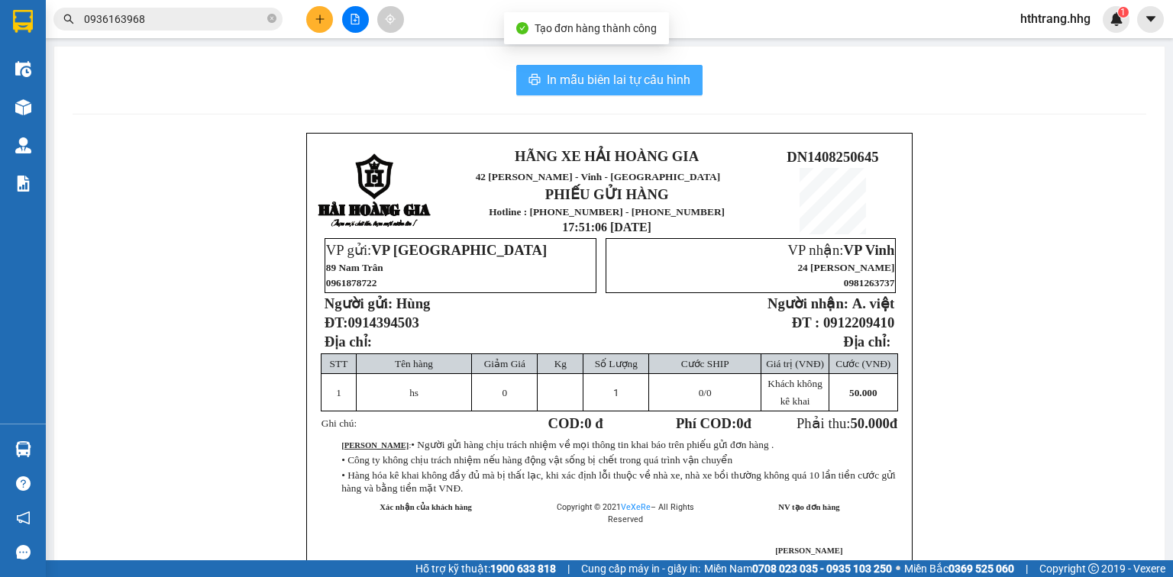
click at [564, 74] on span "In mẫu biên lai tự cấu hình" at bounding box center [619, 79] width 144 height 19
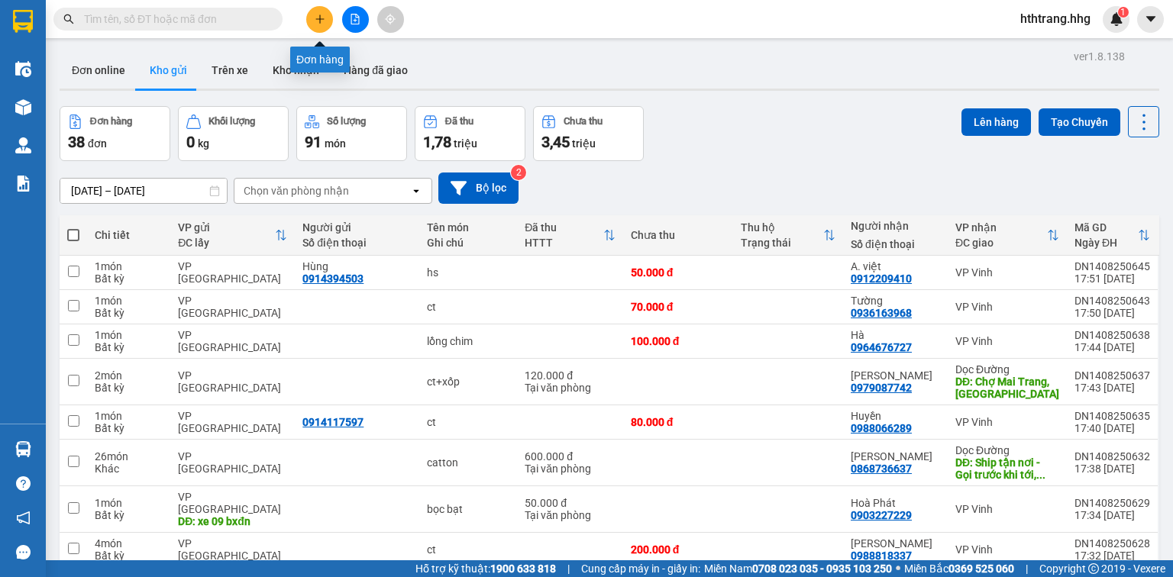
click at [322, 11] on button at bounding box center [319, 19] width 27 height 27
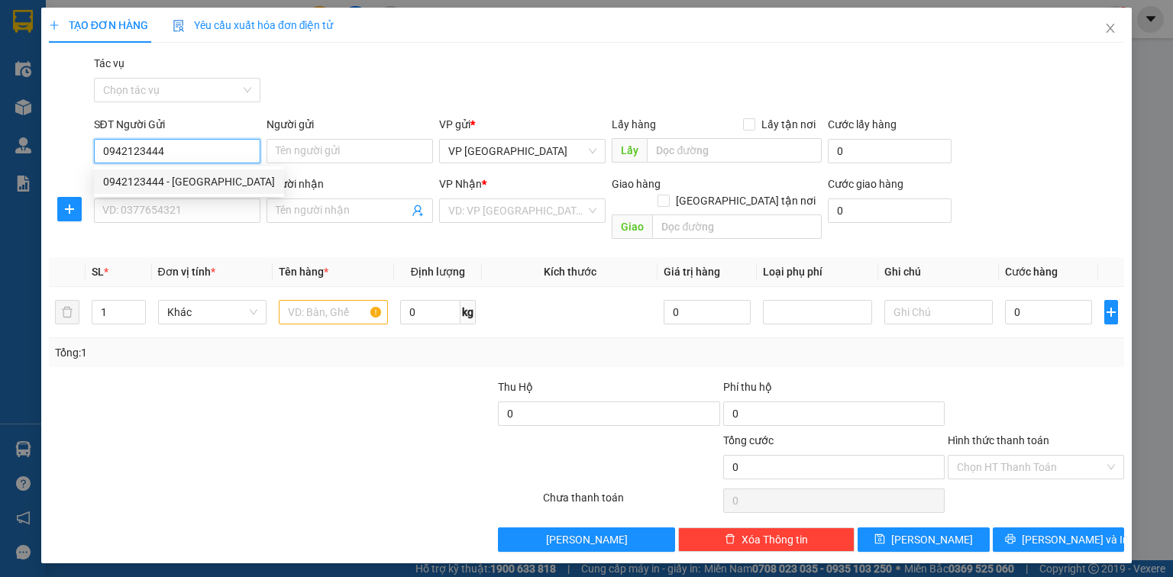
click at [182, 171] on div "0942123444 - [GEOGRAPHIC_DATA]" at bounding box center [189, 182] width 190 height 24
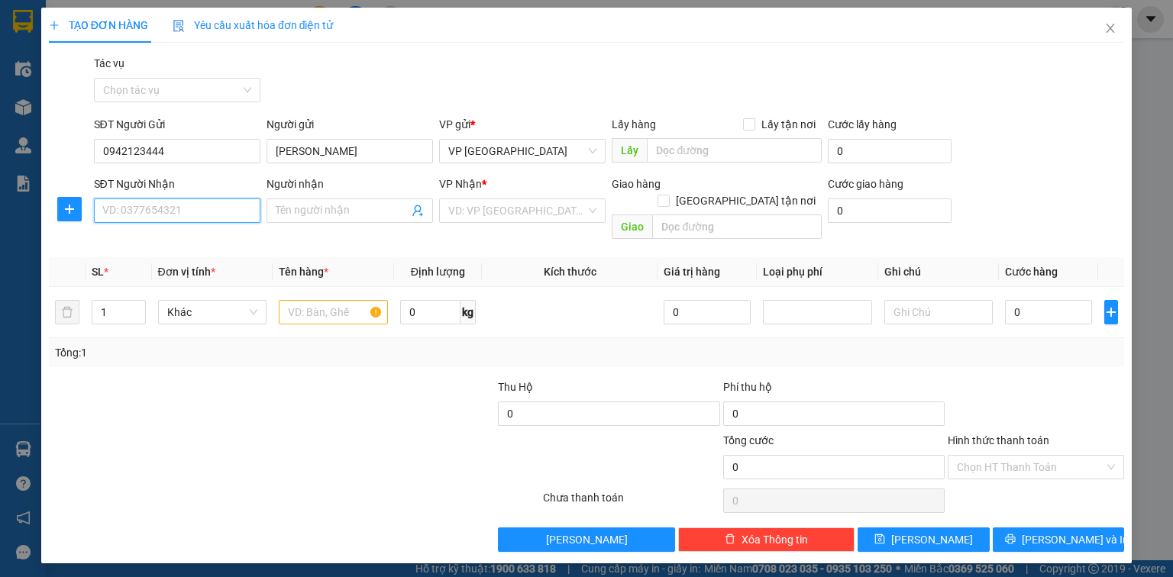
click at [186, 212] on input "SĐT Người Nhận" at bounding box center [177, 211] width 166 height 24
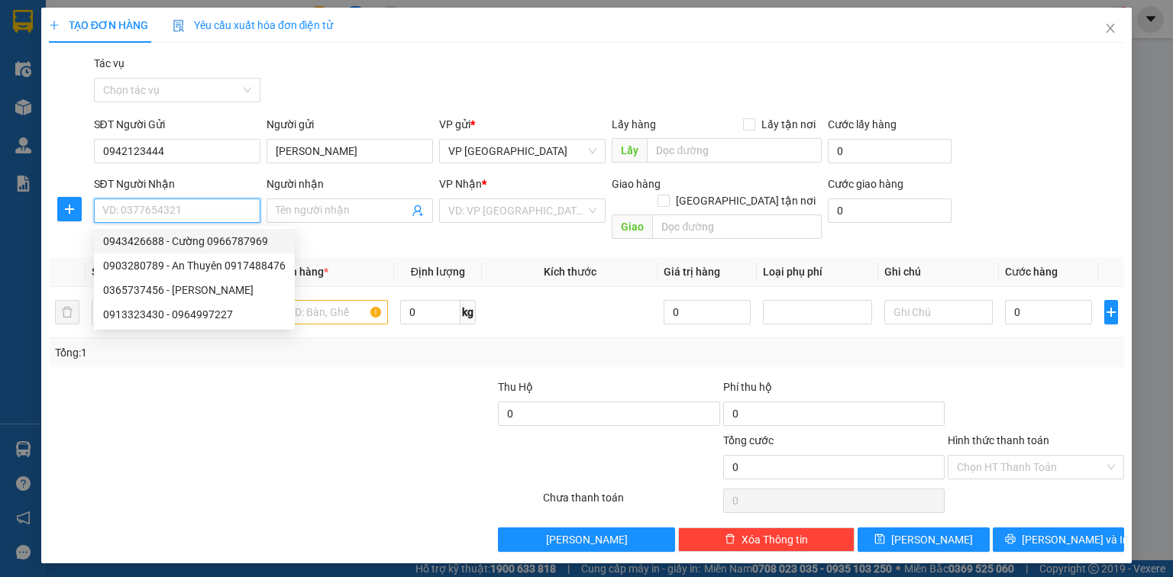
click at [191, 244] on div "0943426688 - Cường 0966787969" at bounding box center [194, 241] width 183 height 17
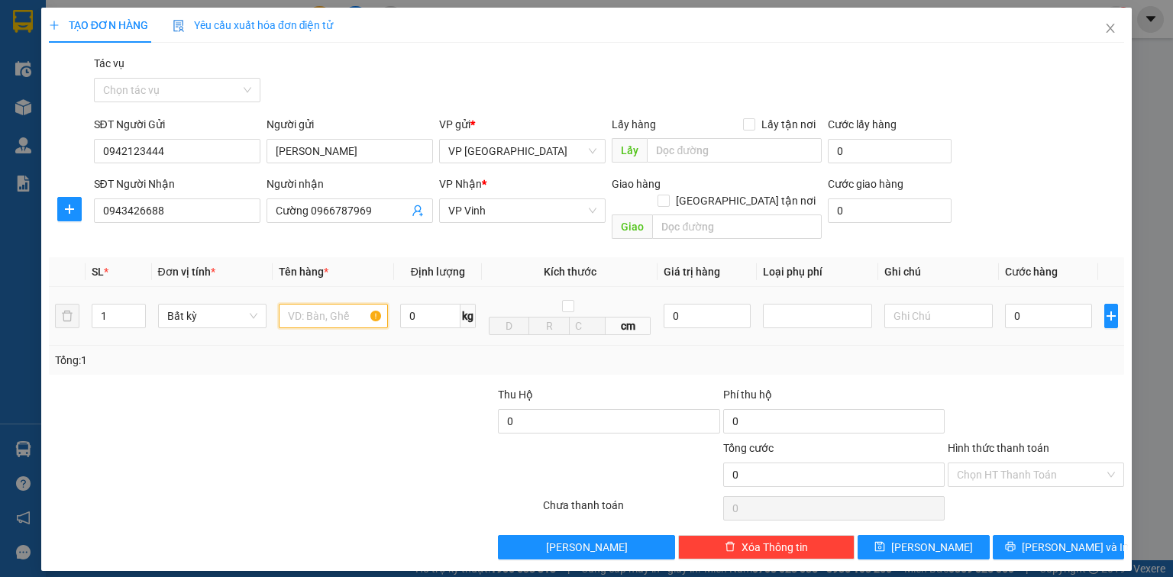
click at [307, 305] on input "text" at bounding box center [333, 316] width 109 height 24
click at [1038, 305] on input "0" at bounding box center [1048, 316] width 87 height 24
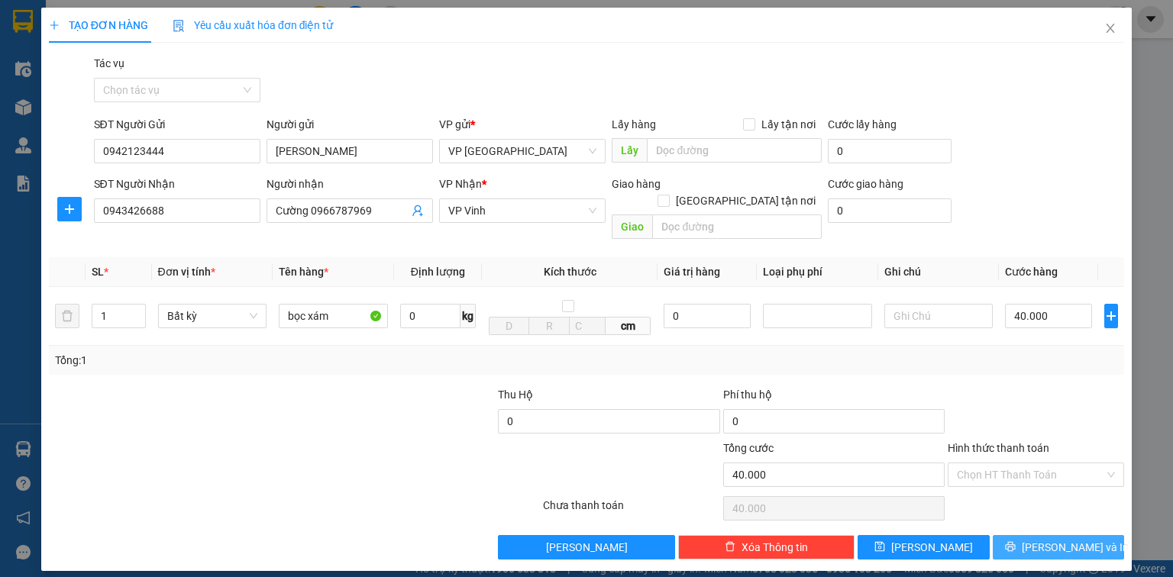
click at [1085, 539] on span "[PERSON_NAME] và In" at bounding box center [1075, 547] width 107 height 17
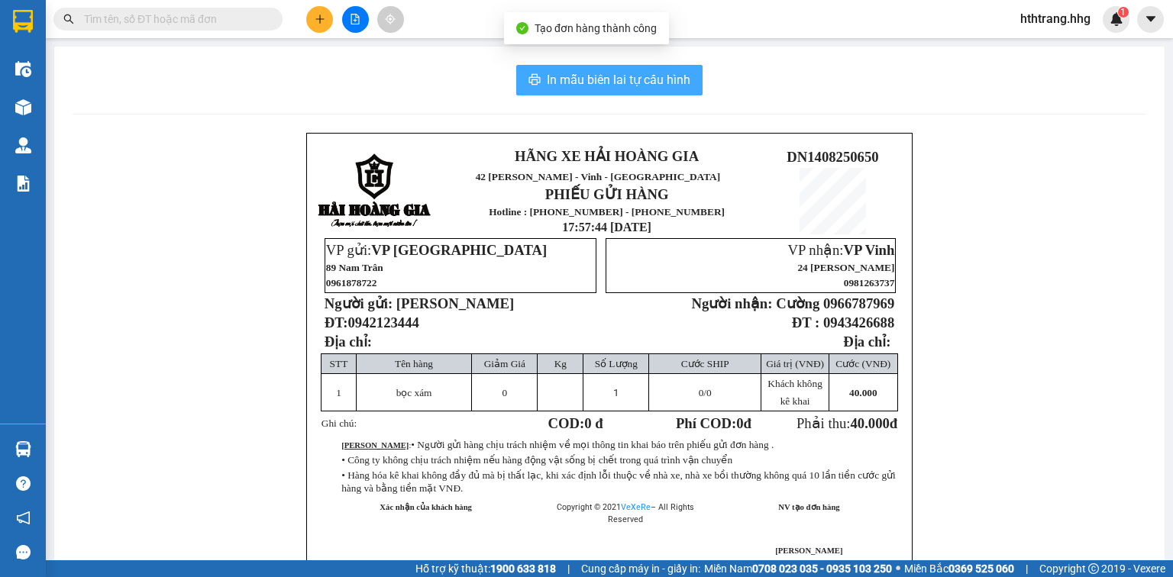
click at [658, 76] on span "In mẫu biên lai tự cấu hình" at bounding box center [619, 79] width 144 height 19
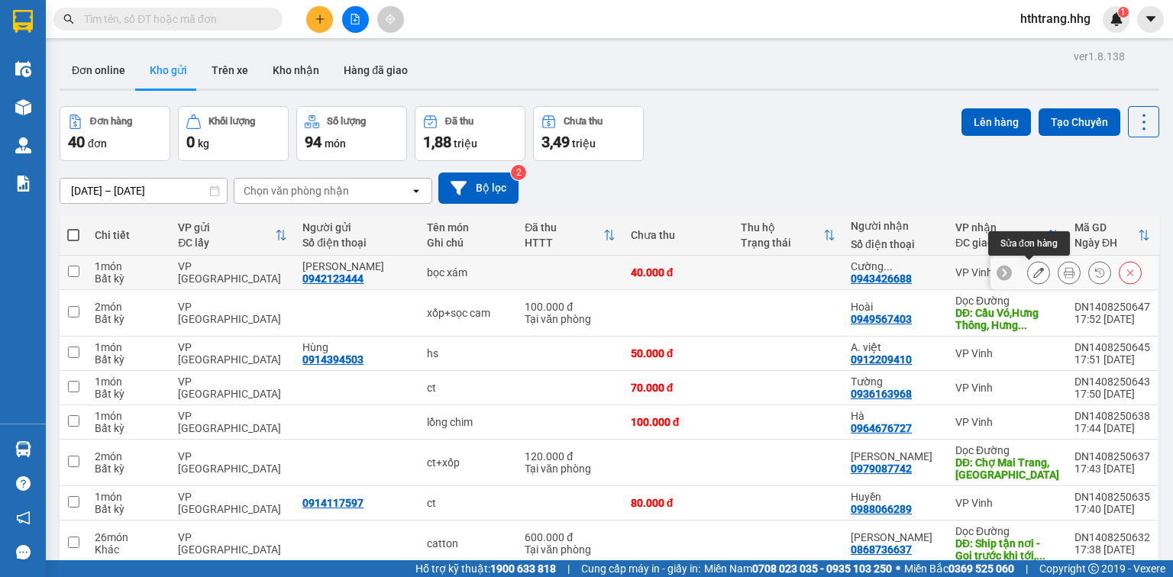
click at [1033, 270] on icon at bounding box center [1038, 272] width 11 height 11
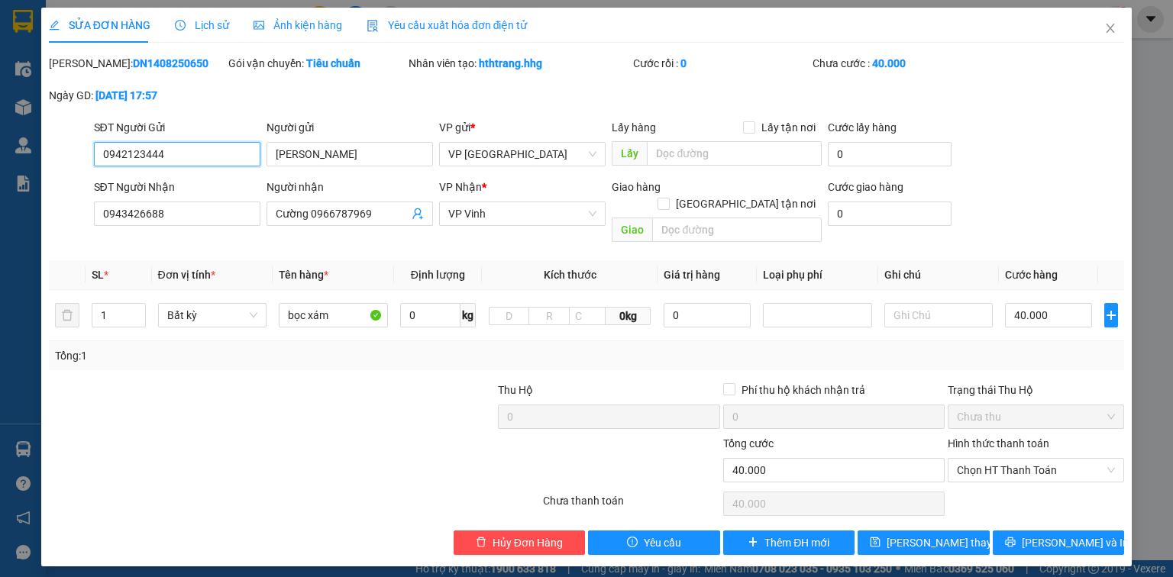
drag, startPoint x: 176, startPoint y: 153, endPoint x: 93, endPoint y: 160, distance: 82.8
click at [94, 160] on input "0942123444" at bounding box center [177, 154] width 166 height 24
click at [1111, 31] on icon "close" at bounding box center [1110, 28] width 12 height 12
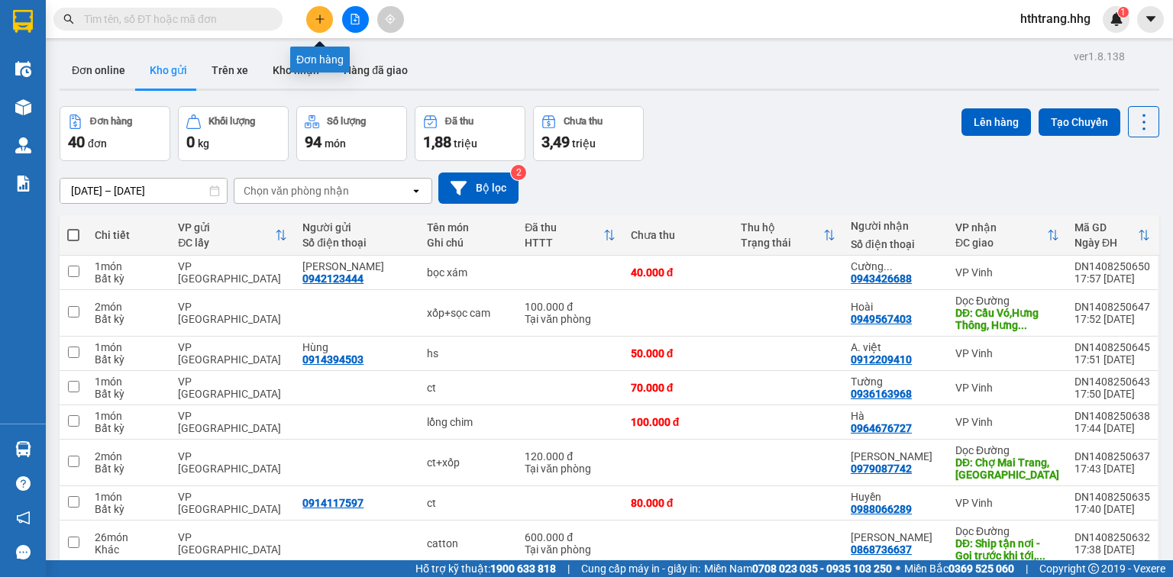
click at [317, 18] on icon "plus" at bounding box center [319, 18] width 8 height 1
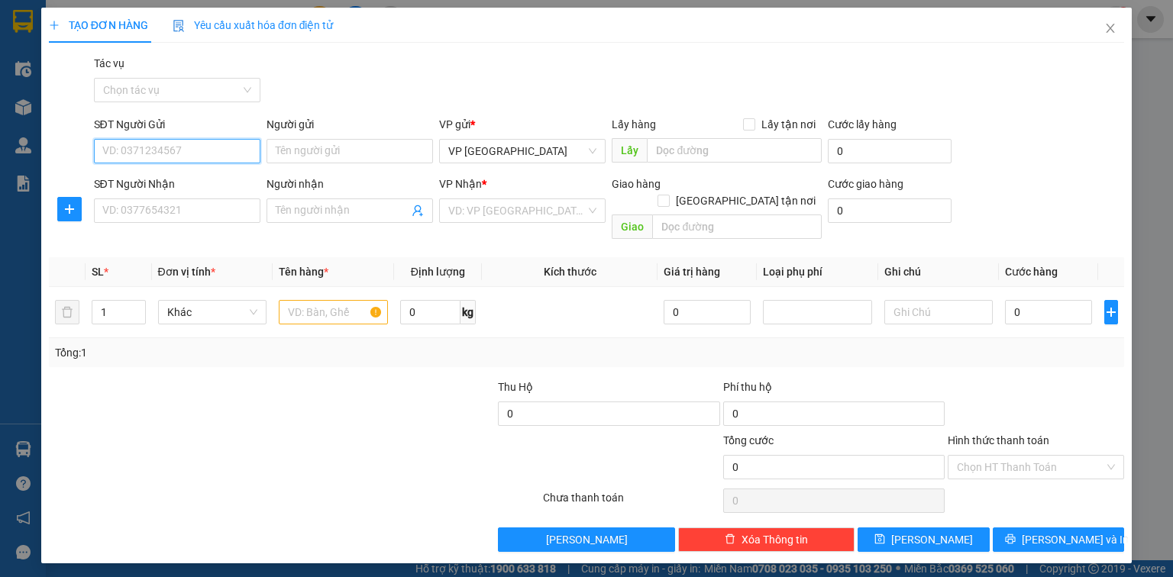
paste input "0942123444"
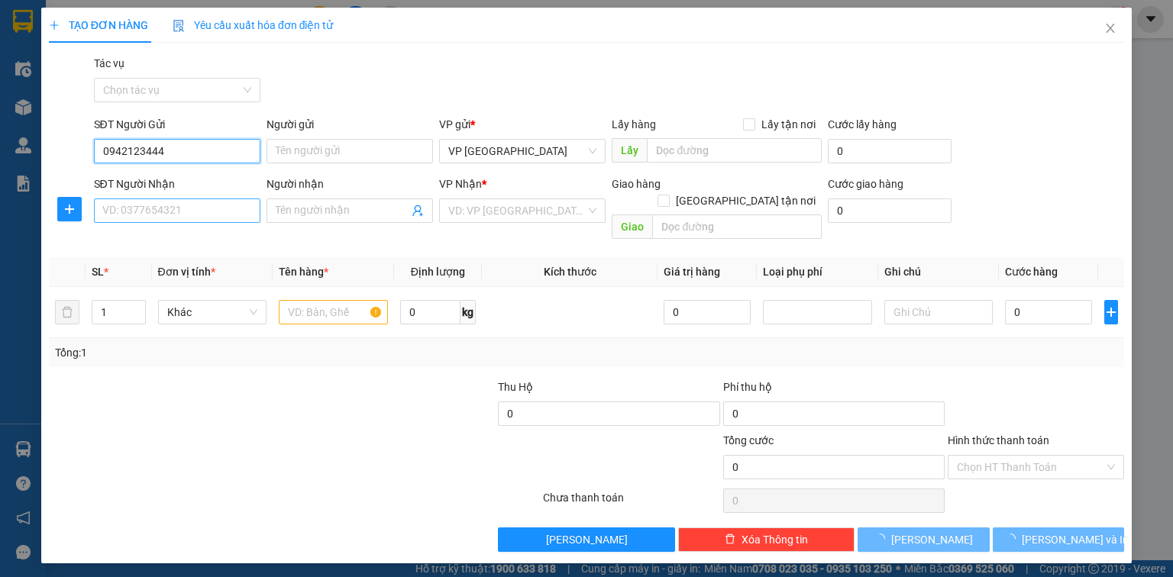
type input "0942123444"
click at [151, 211] on input "SĐT Người Nhận" at bounding box center [177, 211] width 166 height 24
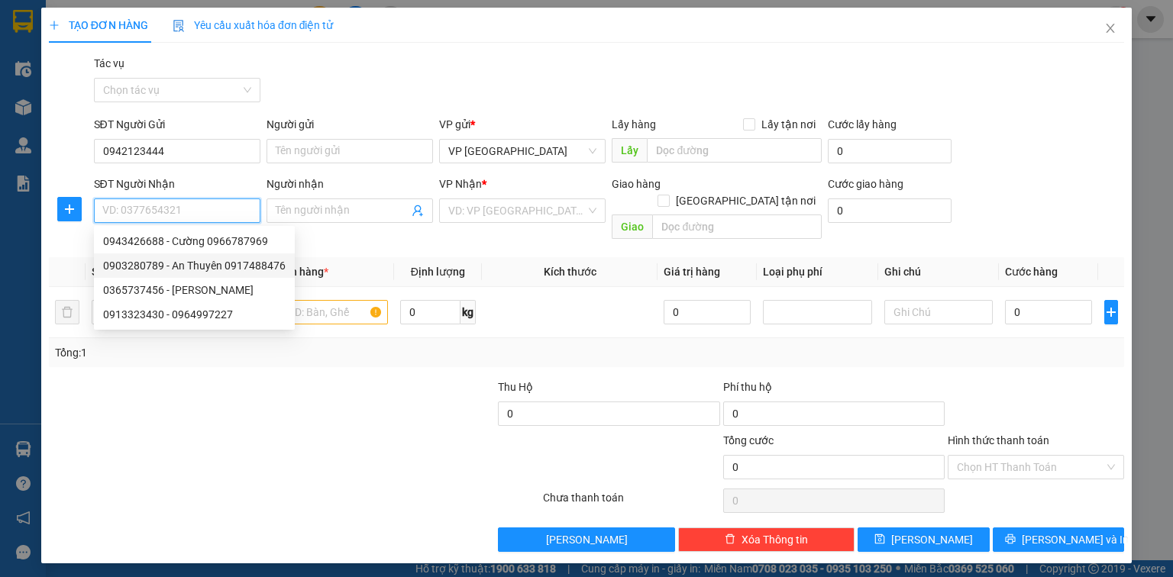
click at [164, 269] on div "0903280789 - An Thuyên 0917488476" at bounding box center [194, 265] width 183 height 17
type input "0903280789"
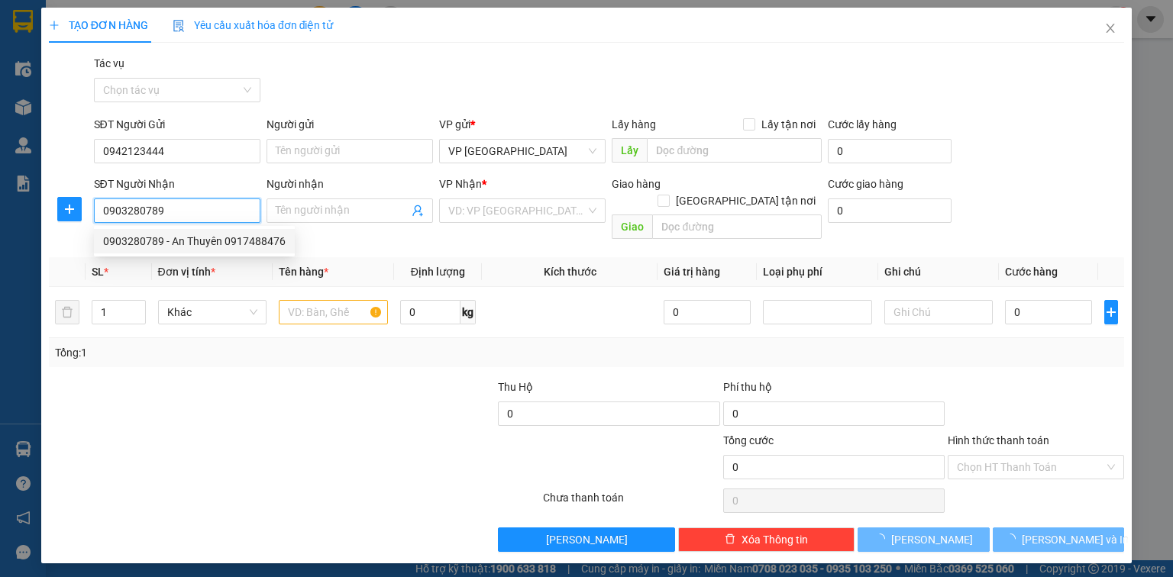
type input "An Thuyên 0917488476"
type input "VP [GEOGRAPHIC_DATA]"
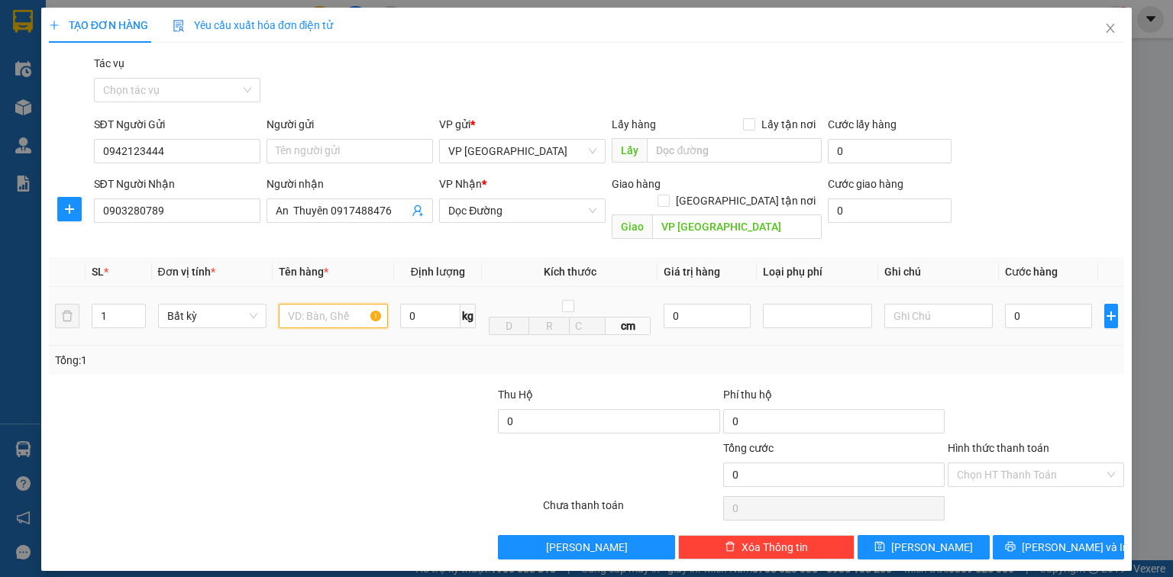
click at [364, 304] on input "text" at bounding box center [333, 316] width 109 height 24
type input "bọc đen"
click at [1044, 304] on input "0" at bounding box center [1048, 316] width 87 height 24
type input "5"
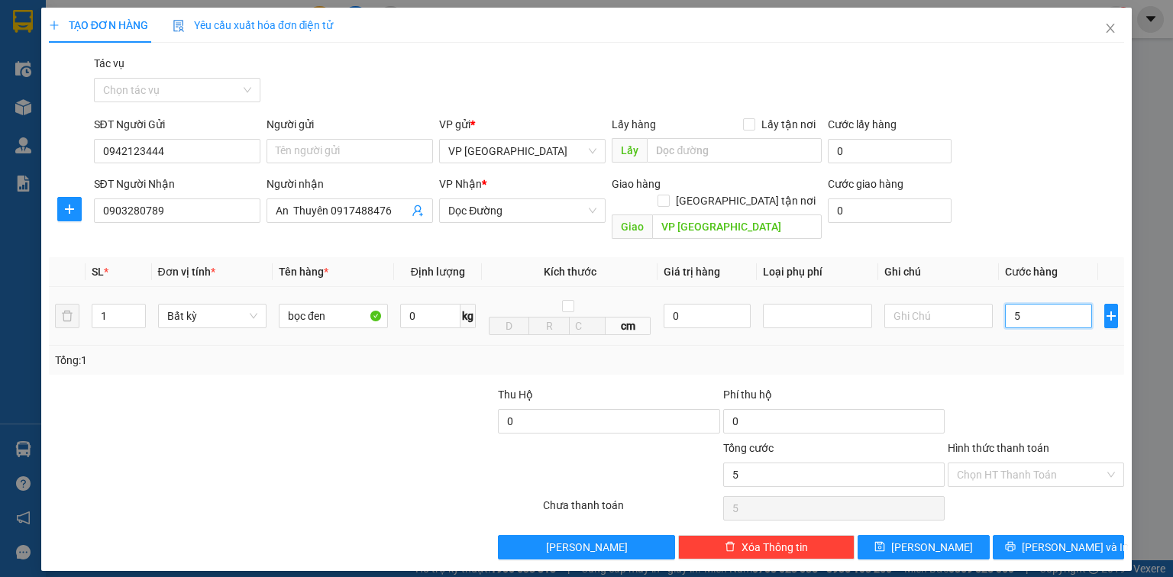
type input "5"
type input "50"
type input "500"
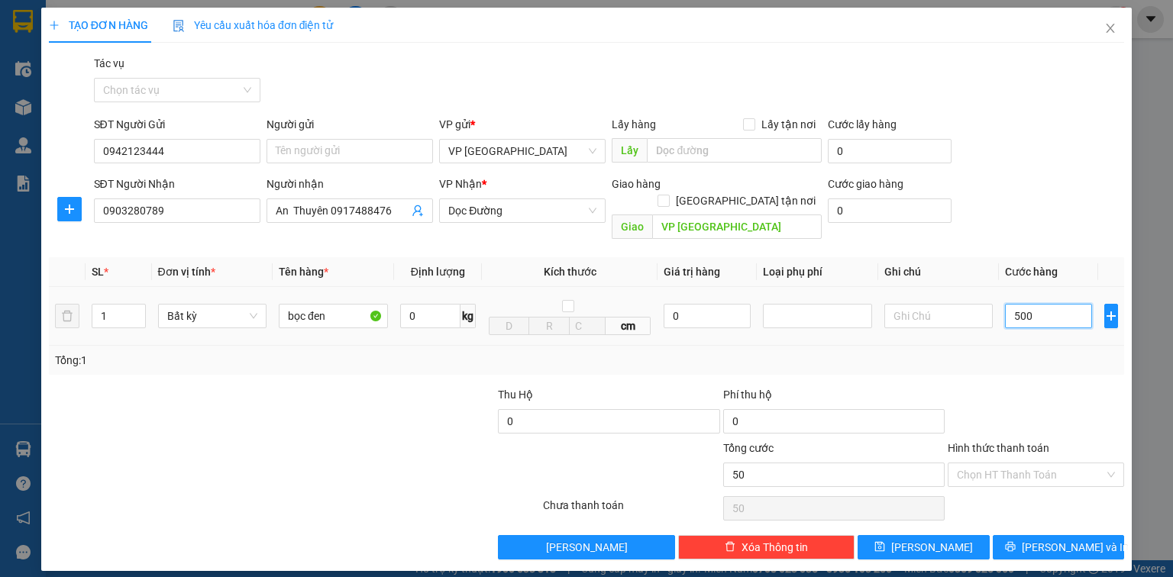
type input "500"
type input "5.000"
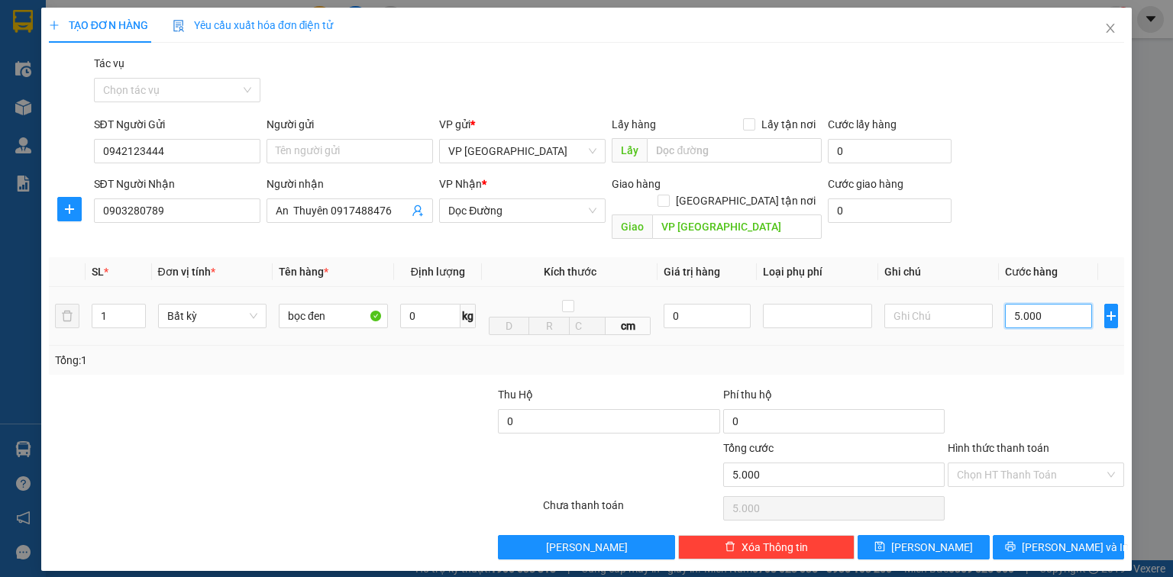
type input "50.000"
click at [1075, 539] on span "[PERSON_NAME] và In" at bounding box center [1075, 547] width 107 height 17
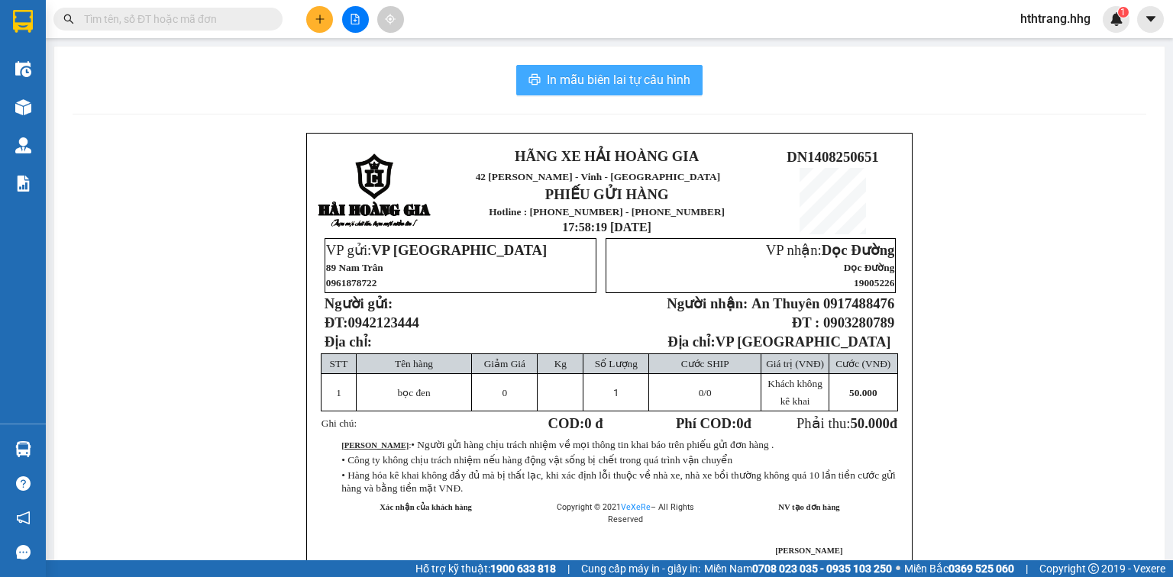
click at [669, 79] on span "In mẫu biên lai tự cấu hình" at bounding box center [619, 79] width 144 height 19
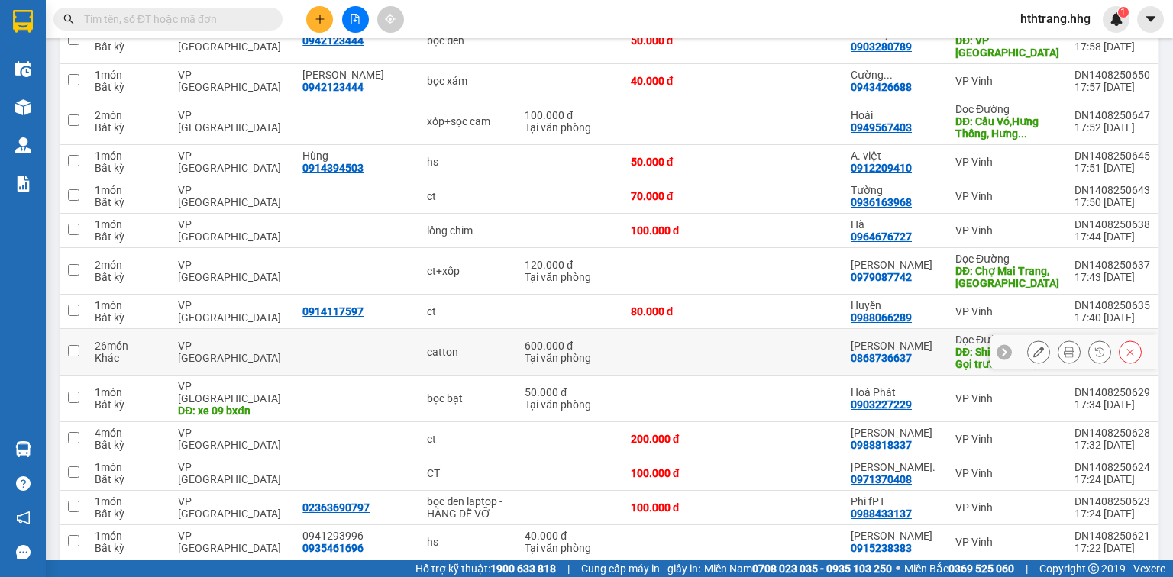
scroll to position [244, 0]
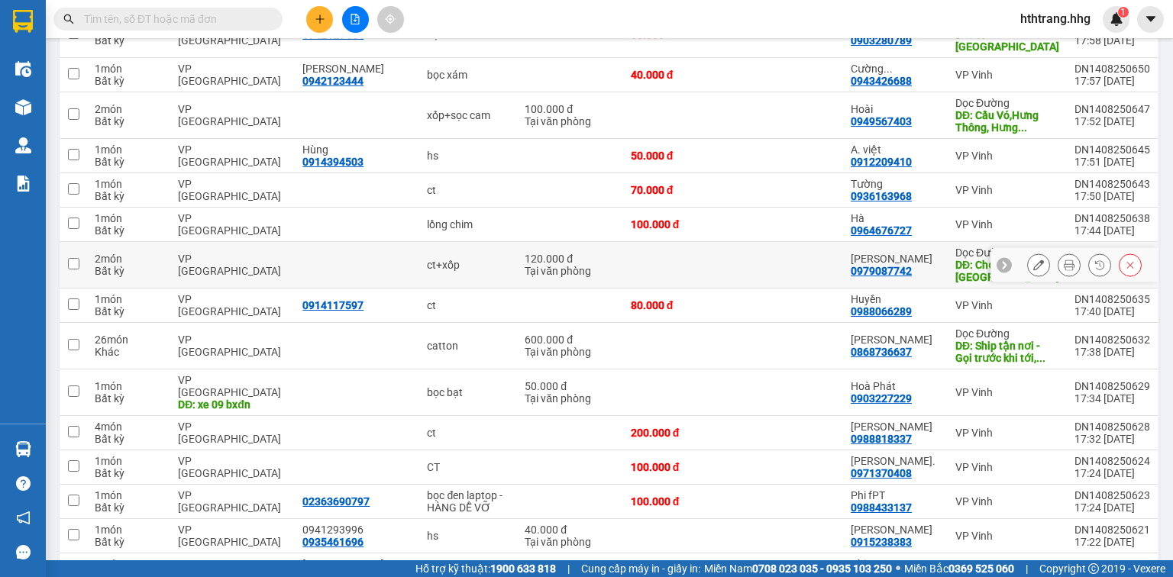
click at [800, 251] on td at bounding box center [788, 265] width 110 height 47
checkbox input "true"
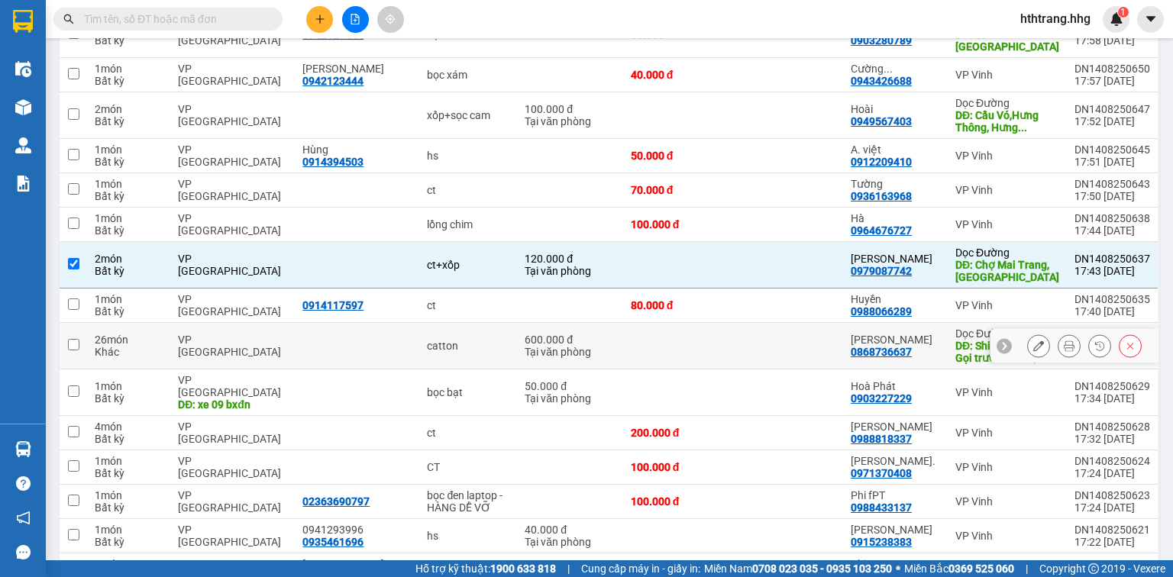
click at [785, 341] on td at bounding box center [788, 346] width 110 height 47
checkbox input "true"
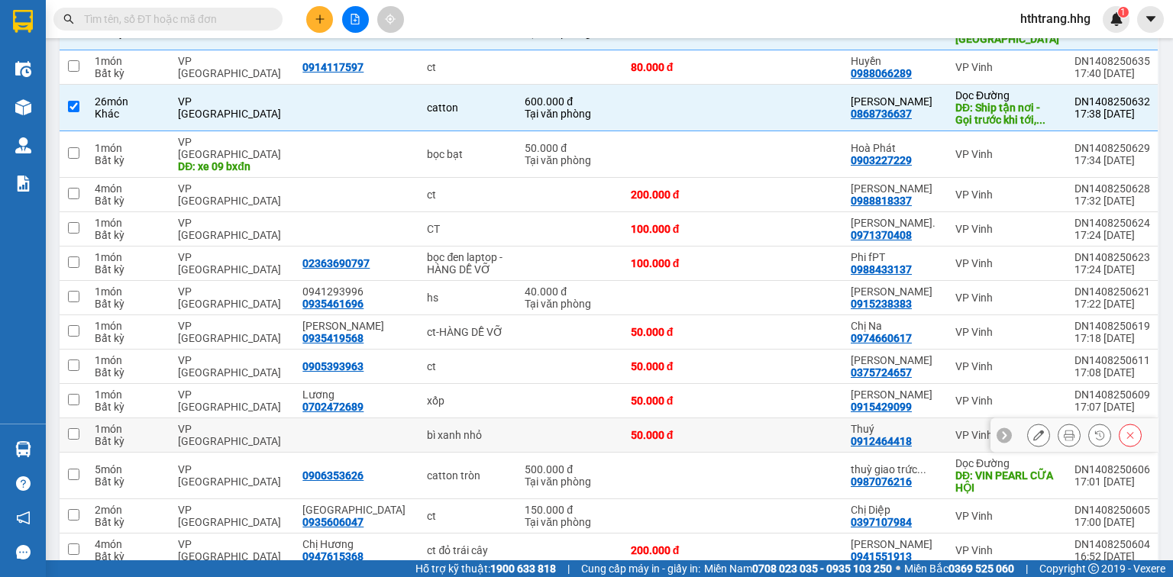
scroll to position [550, 0]
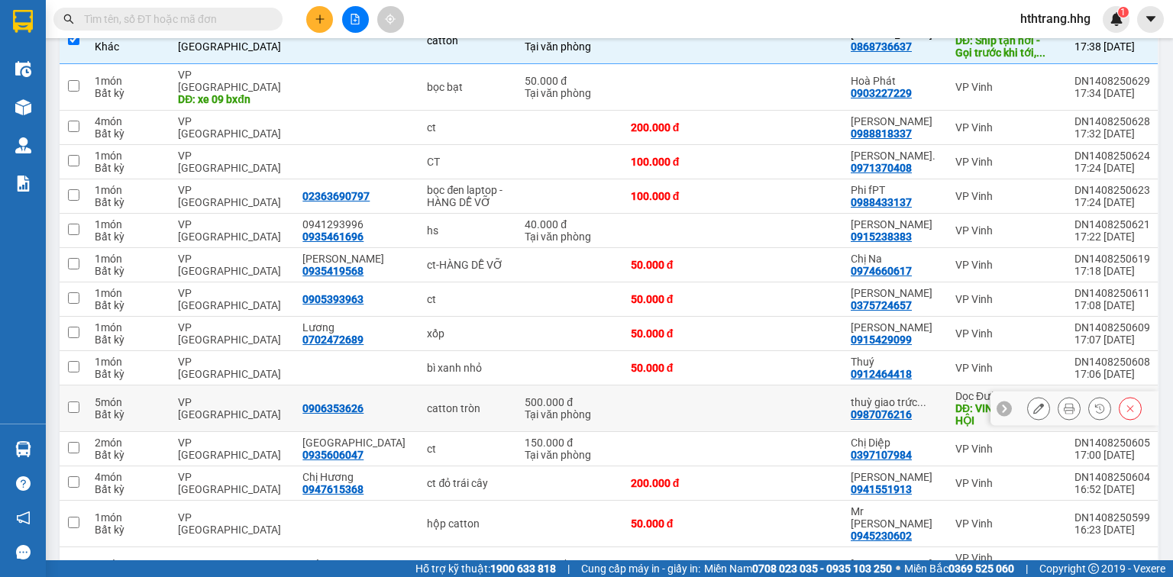
click at [790, 386] on td at bounding box center [788, 409] width 110 height 47
checkbox input "true"
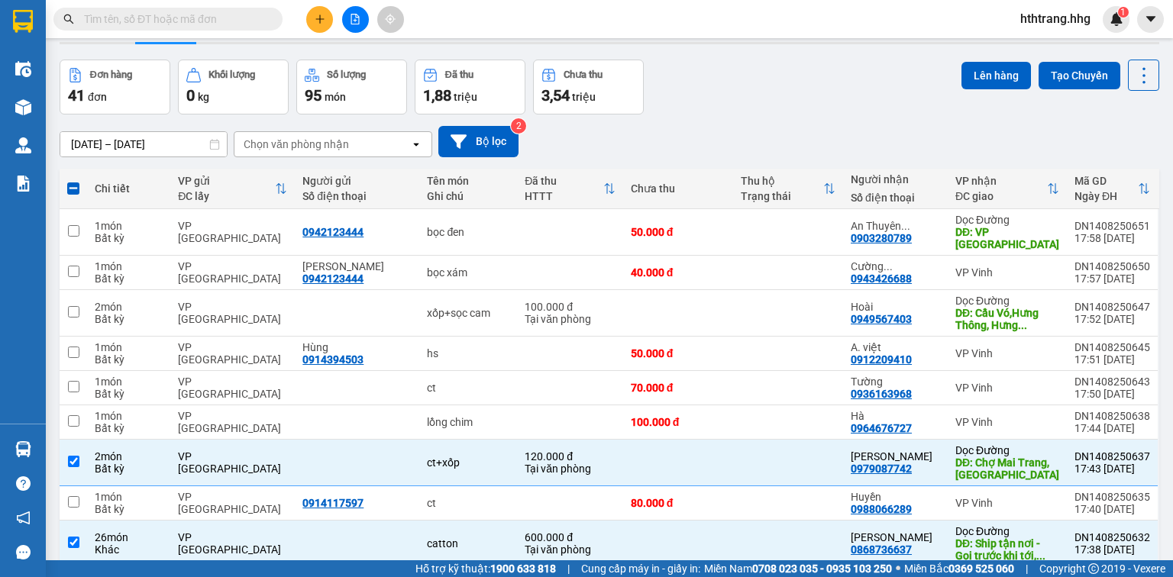
scroll to position [0, 0]
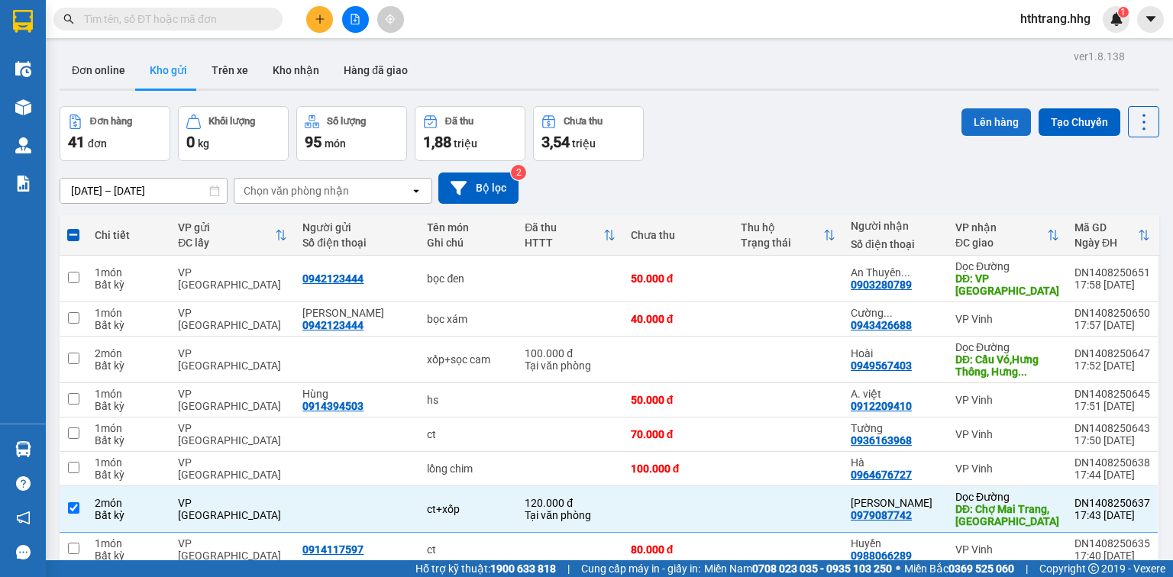
click at [997, 123] on button "Lên hàng" at bounding box center [996, 121] width 69 height 27
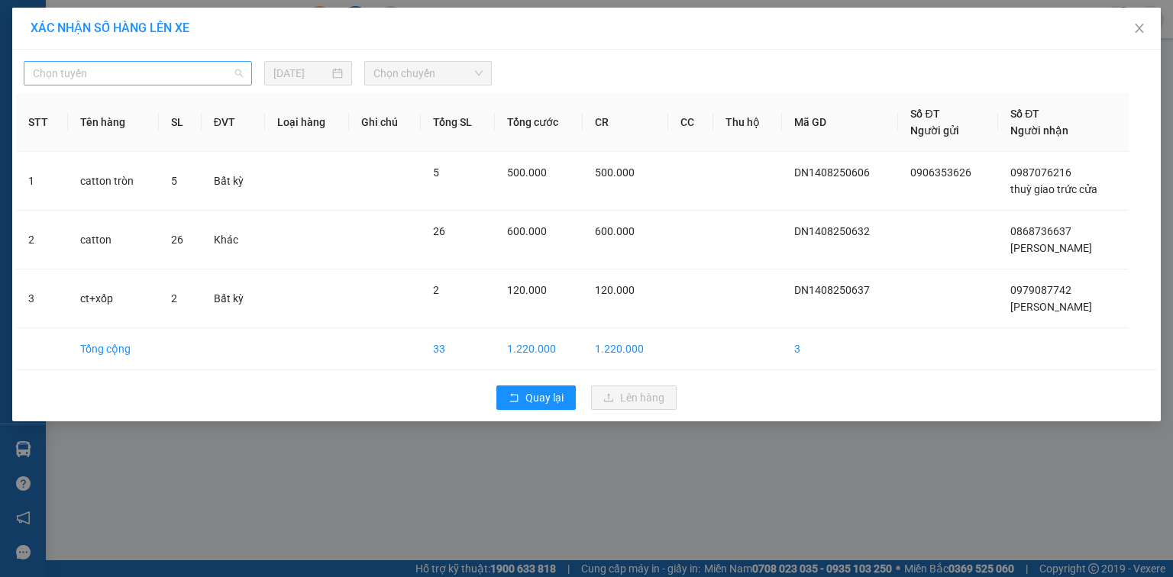
click at [146, 66] on span "Chọn tuyến" at bounding box center [138, 73] width 210 height 23
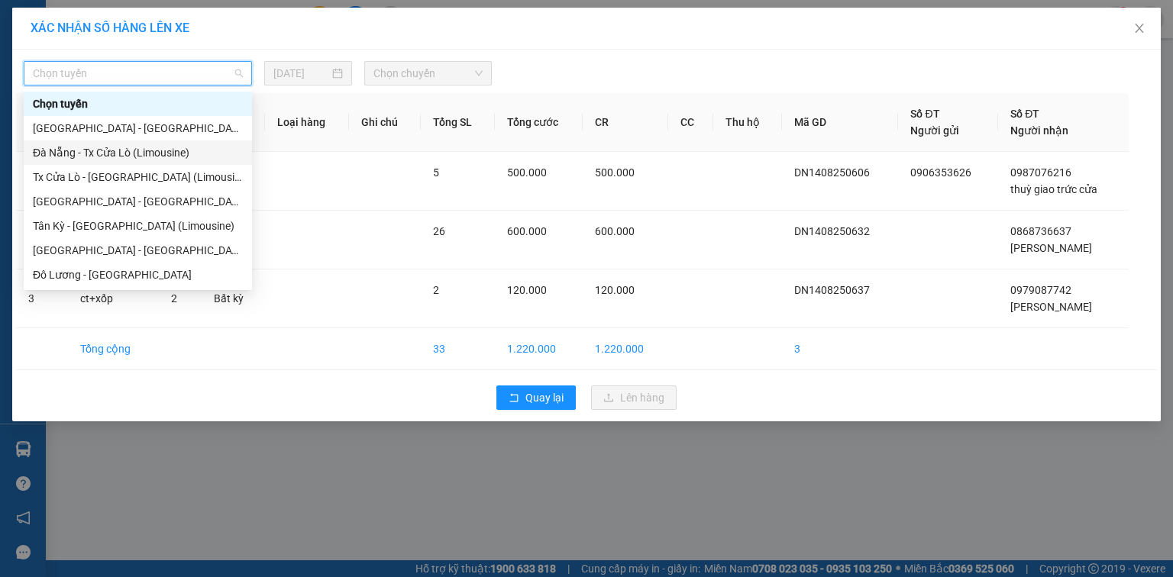
click at [111, 151] on div "Đà Nẵng - Tx Cửa Lò (Limousine)" at bounding box center [138, 152] width 210 height 17
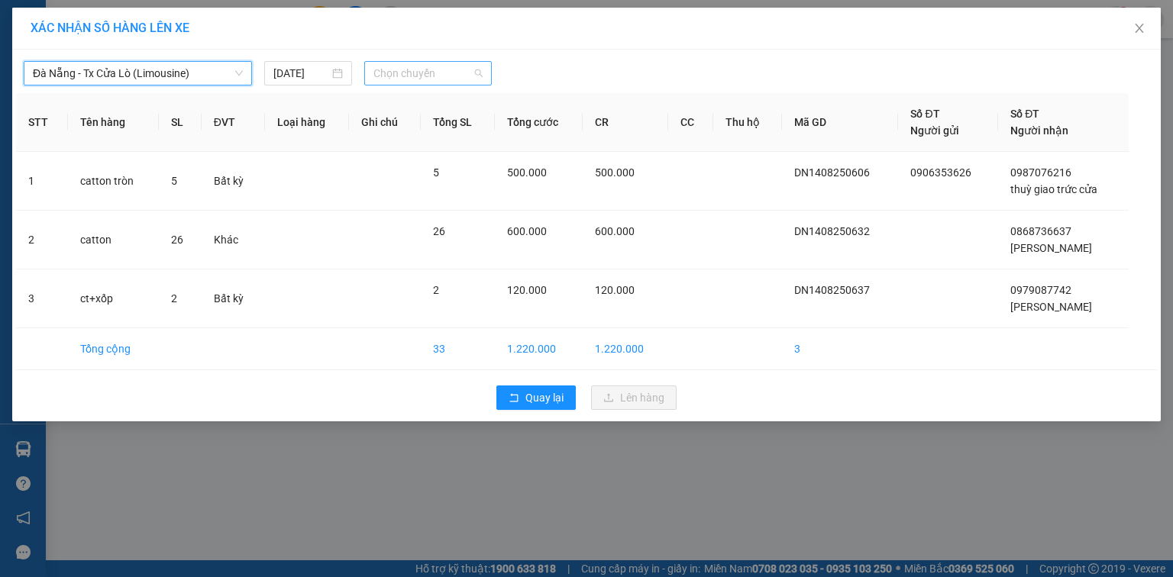
click at [467, 69] on span "Chọn chuyến" at bounding box center [428, 73] width 110 height 23
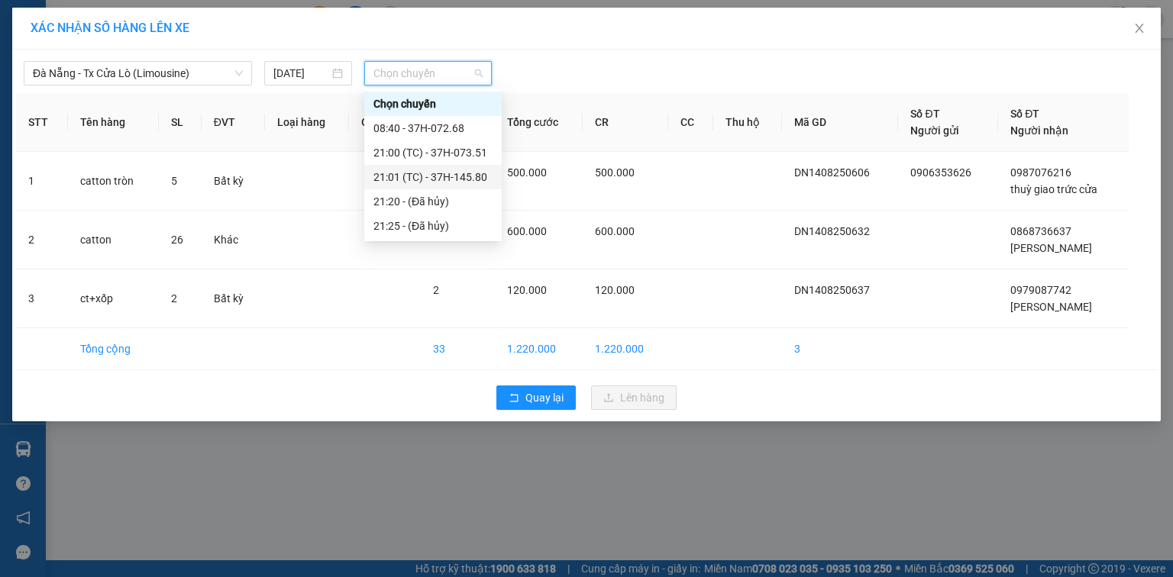
click at [459, 178] on div "21:01 (TC) - 37H-145.80" at bounding box center [432, 177] width 119 height 17
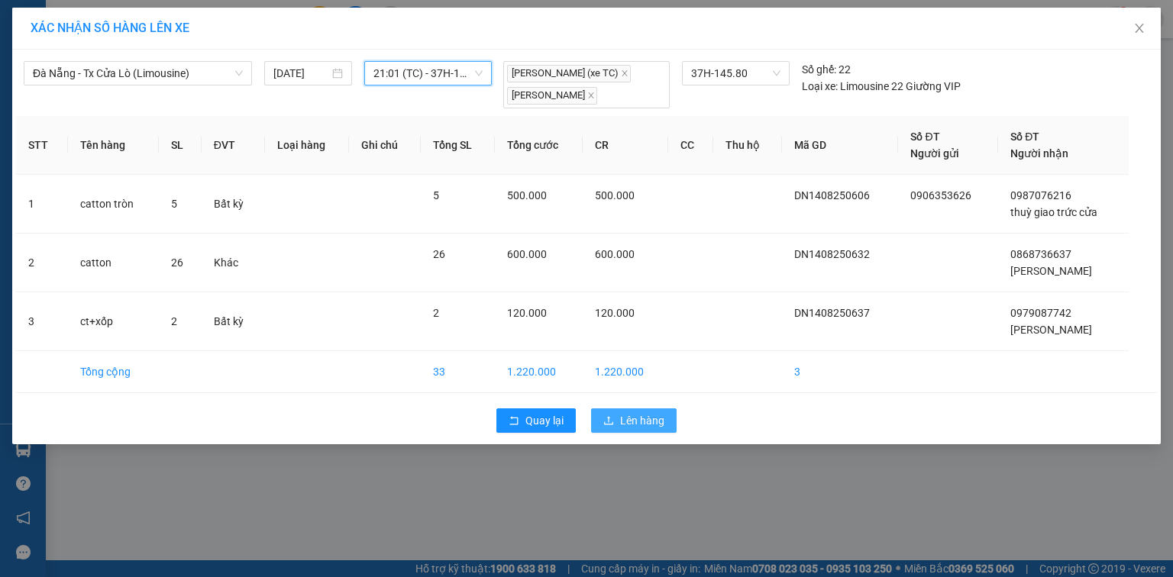
click at [635, 423] on span "Lên hàng" at bounding box center [642, 420] width 44 height 17
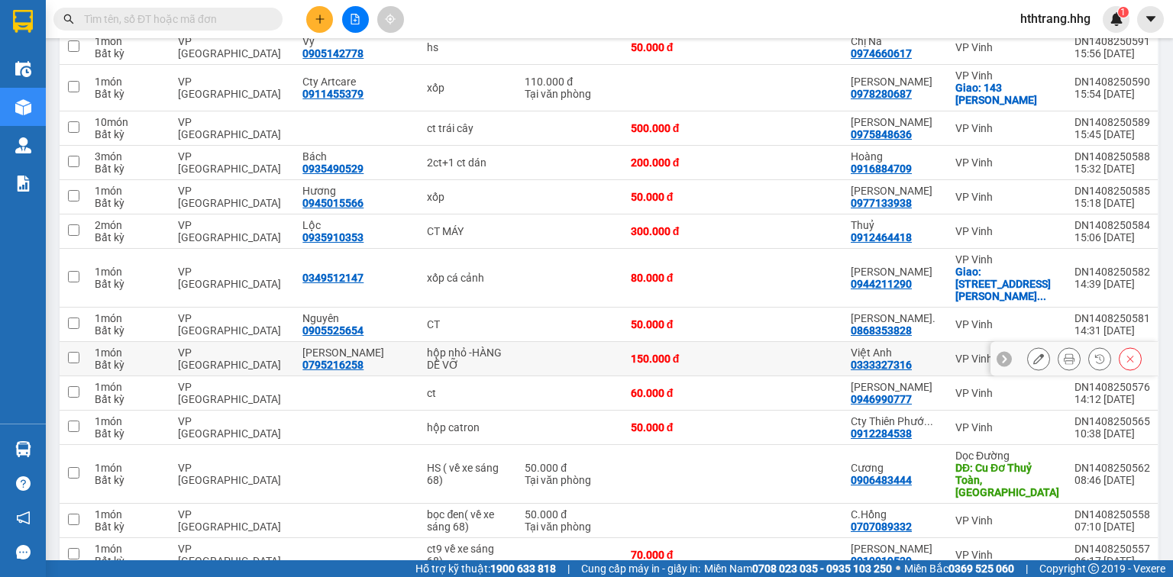
scroll to position [1118, 0]
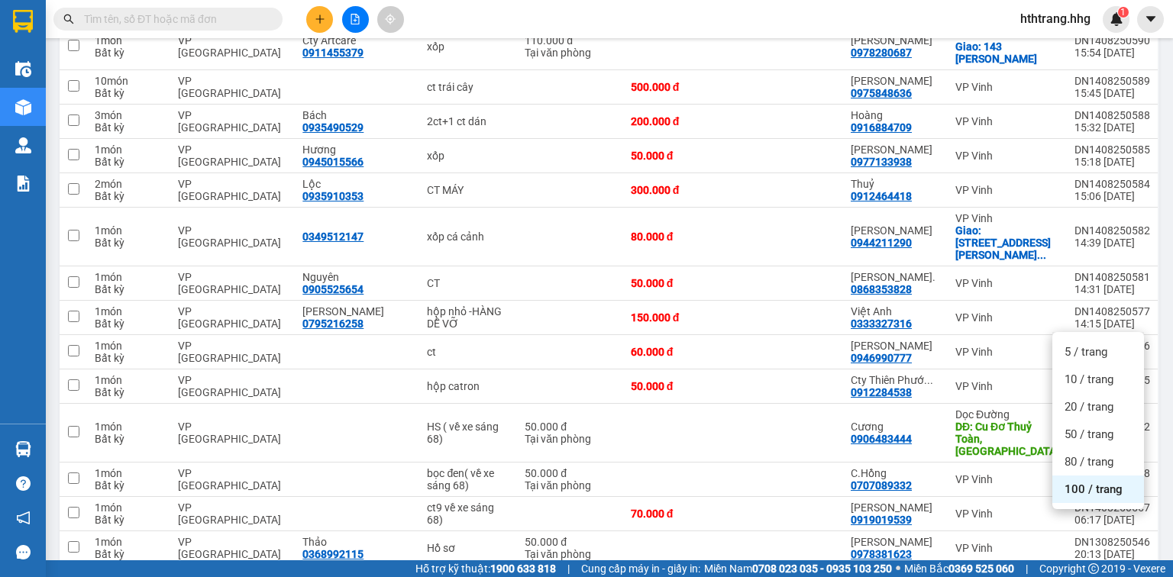
click at [1107, 500] on div "100 / trang" at bounding box center [1098, 489] width 92 height 27
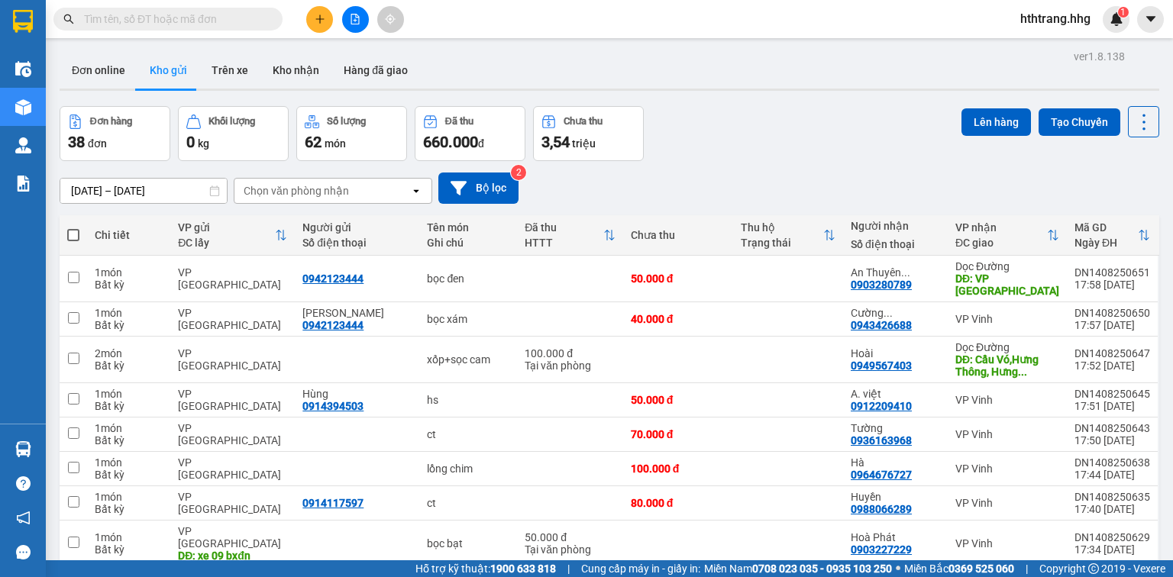
scroll to position [0, 0]
click at [354, 18] on icon "file-add" at bounding box center [355, 19] width 11 height 11
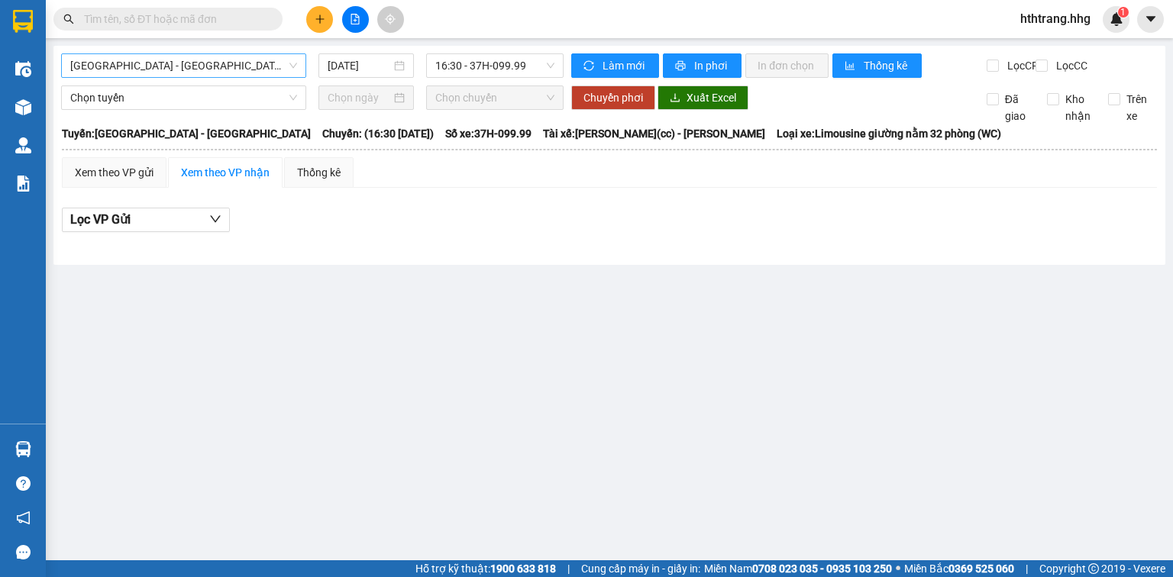
click at [225, 63] on span "[GEOGRAPHIC_DATA] - [GEOGRAPHIC_DATA]" at bounding box center [183, 65] width 227 height 23
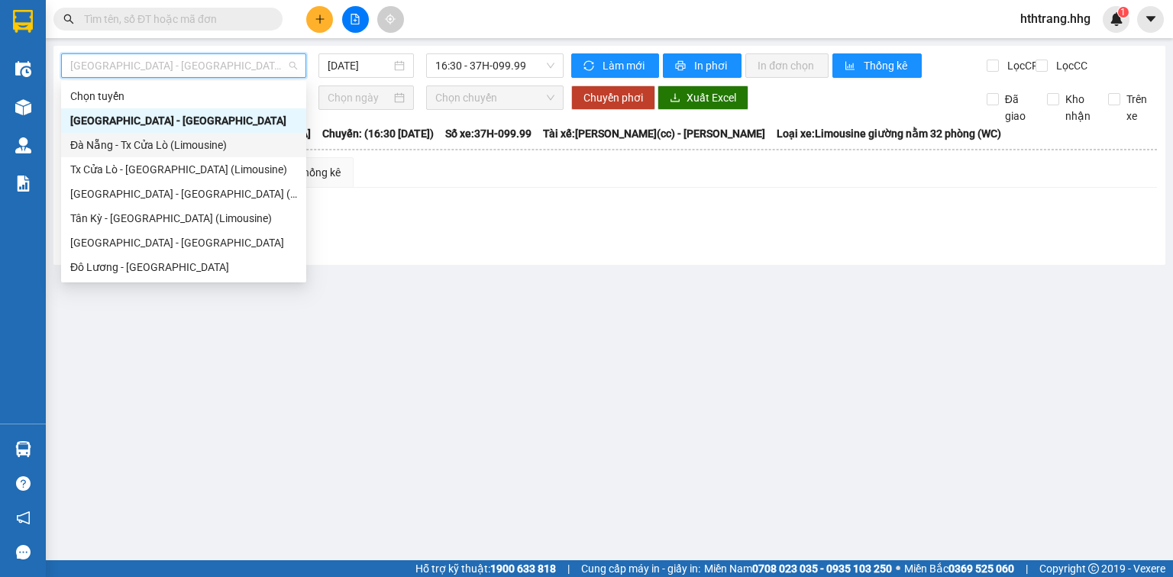
click at [153, 145] on div "Đà Nẵng - Tx Cửa Lò (Limousine)" at bounding box center [183, 145] width 227 height 17
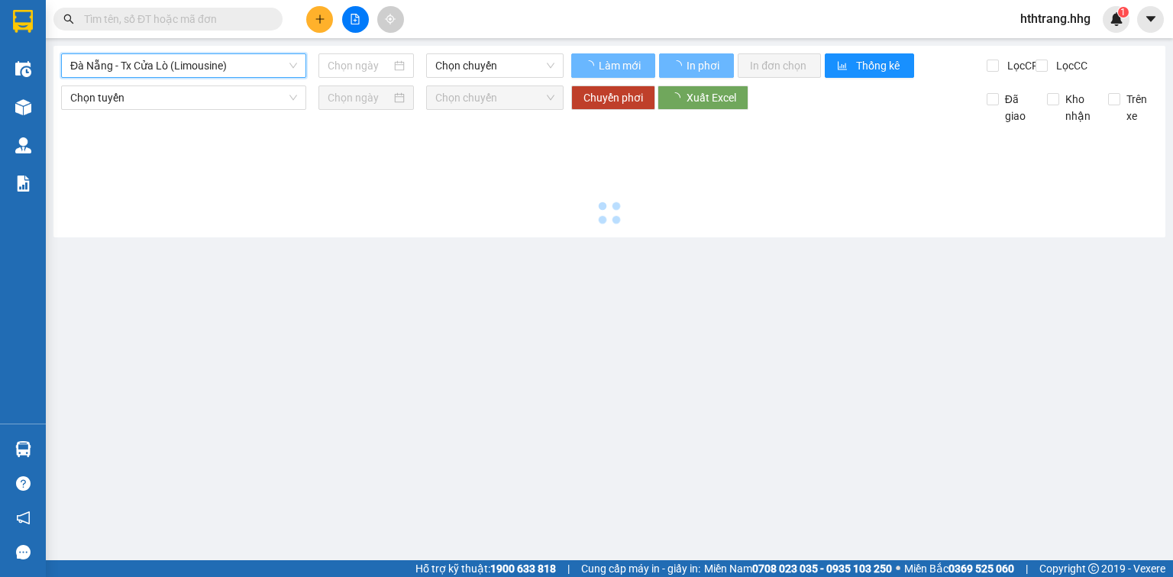
type input "[DATE]"
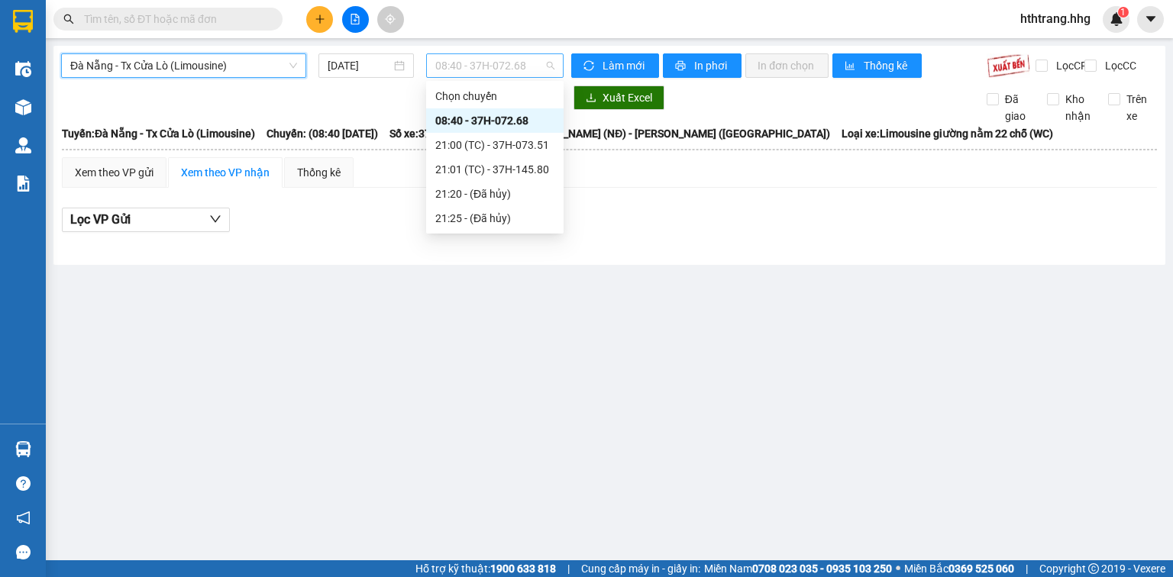
click at [538, 64] on span "08:40 - 37H-072.68" at bounding box center [495, 65] width 120 height 23
click at [512, 122] on div "08:40 - 37H-072.68" at bounding box center [494, 120] width 119 height 17
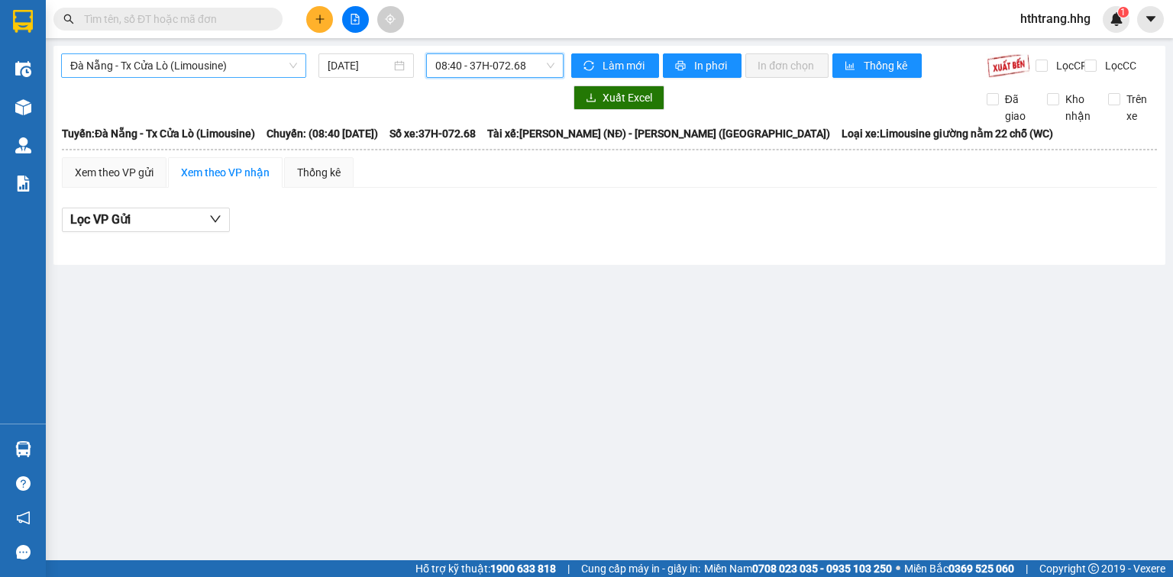
click at [254, 65] on span "Đà Nẵng - Tx Cửa Lò (Limousine)" at bounding box center [183, 65] width 227 height 23
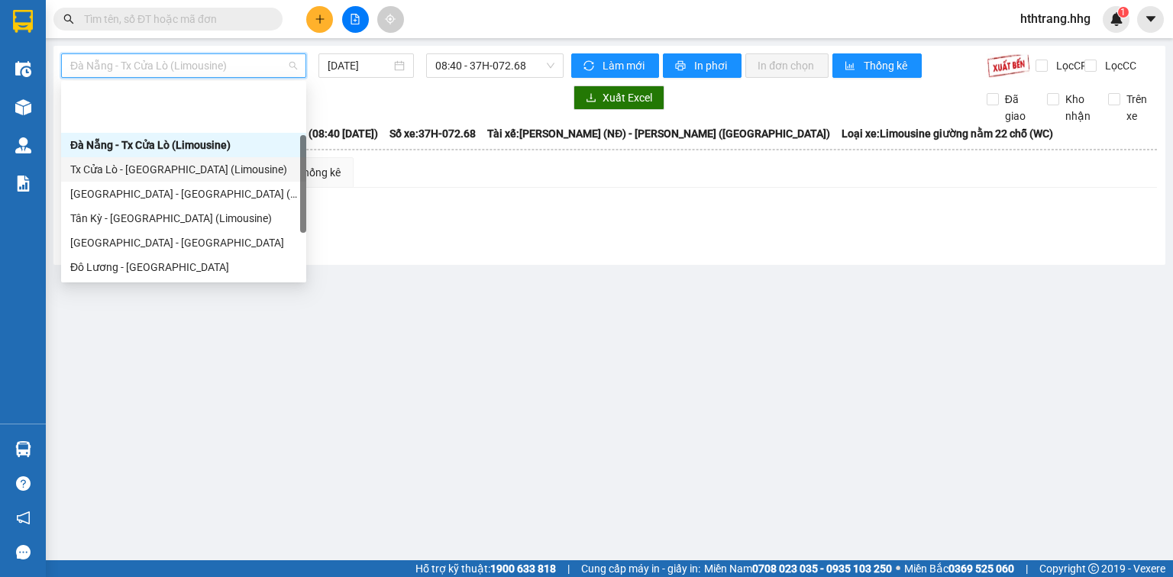
scroll to position [61, 0]
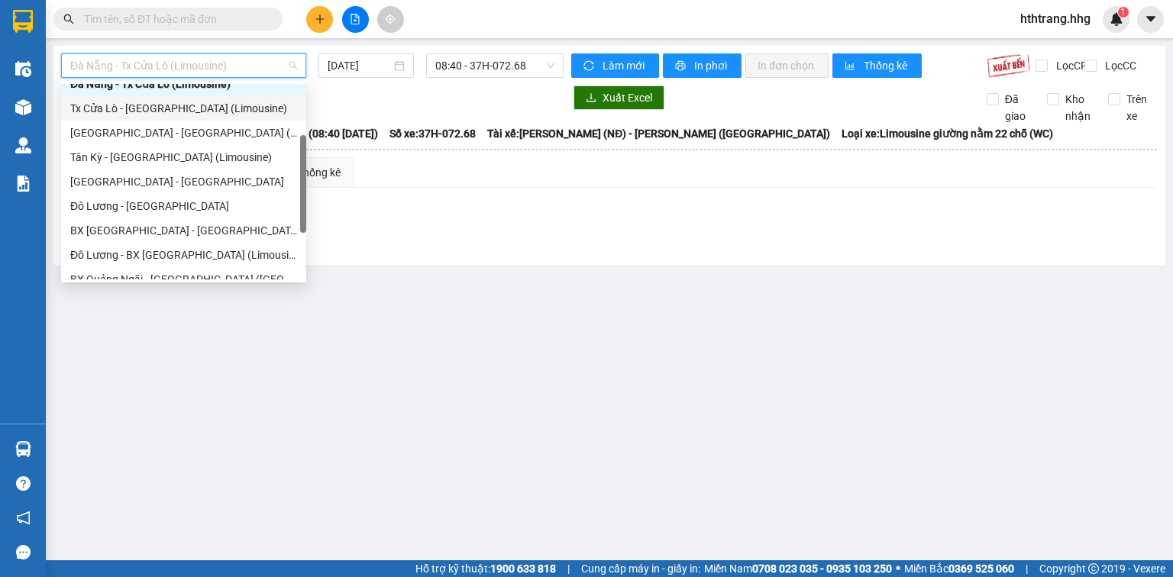
click at [147, 108] on div "Tx Cửa Lò - [GEOGRAPHIC_DATA] (Limousine)" at bounding box center [183, 108] width 227 height 17
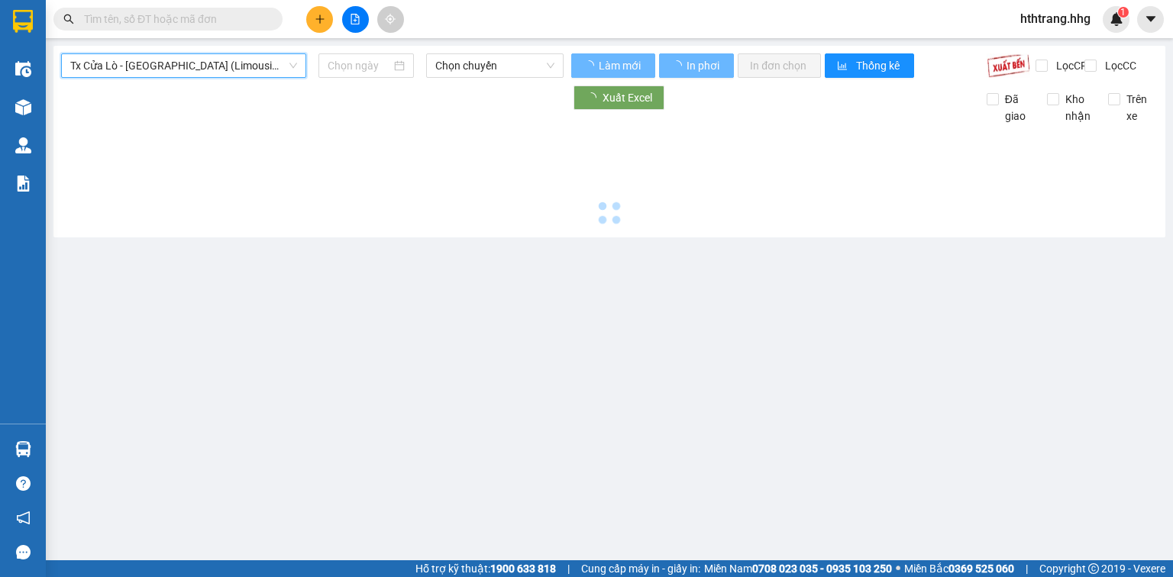
type input "[DATE]"
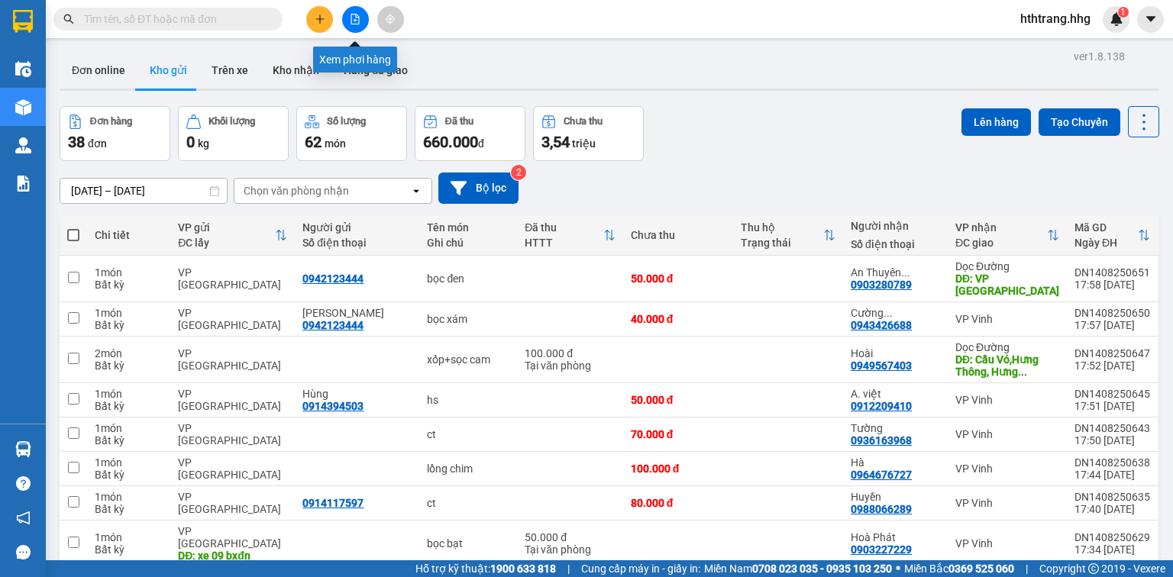
click at [354, 24] on button at bounding box center [355, 19] width 27 height 27
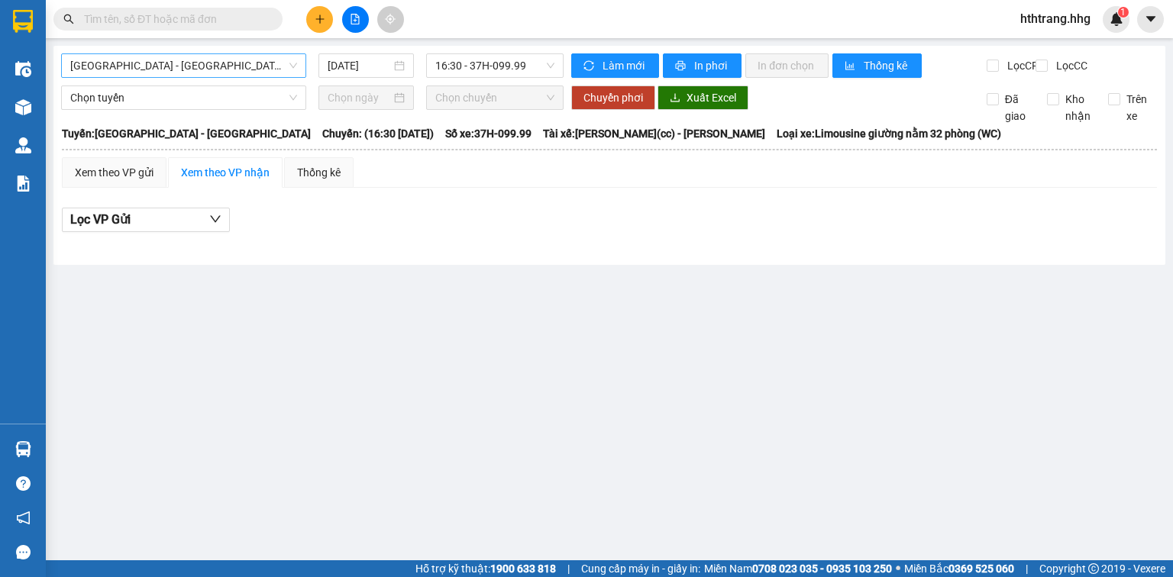
click at [232, 65] on span "[GEOGRAPHIC_DATA] - [GEOGRAPHIC_DATA]" at bounding box center [183, 65] width 227 height 23
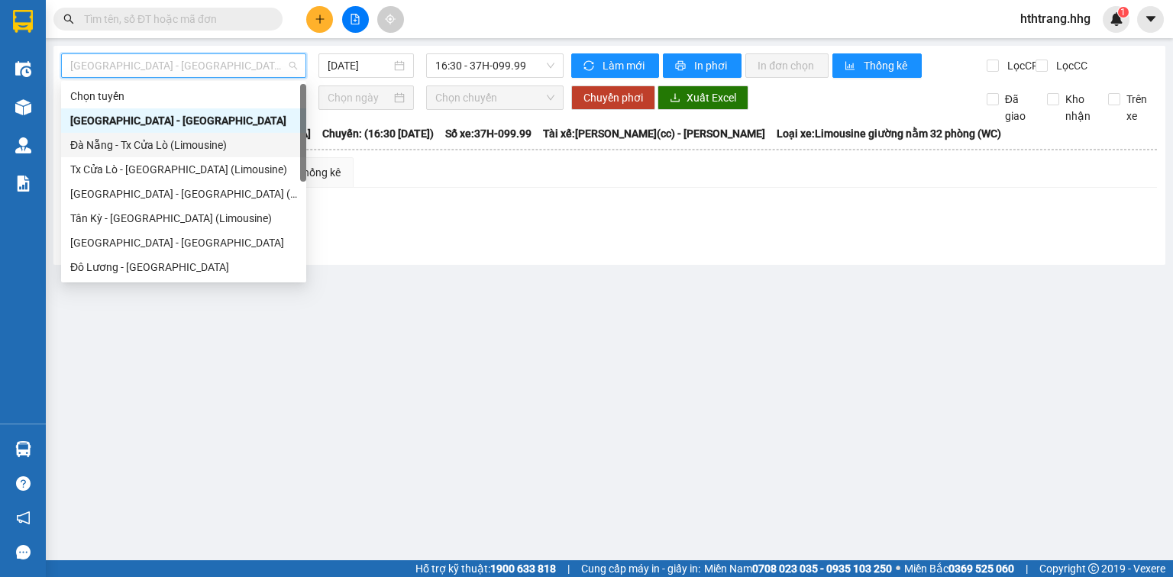
click at [149, 146] on div "Đà Nẵng - Tx Cửa Lò (Limousine)" at bounding box center [183, 145] width 227 height 17
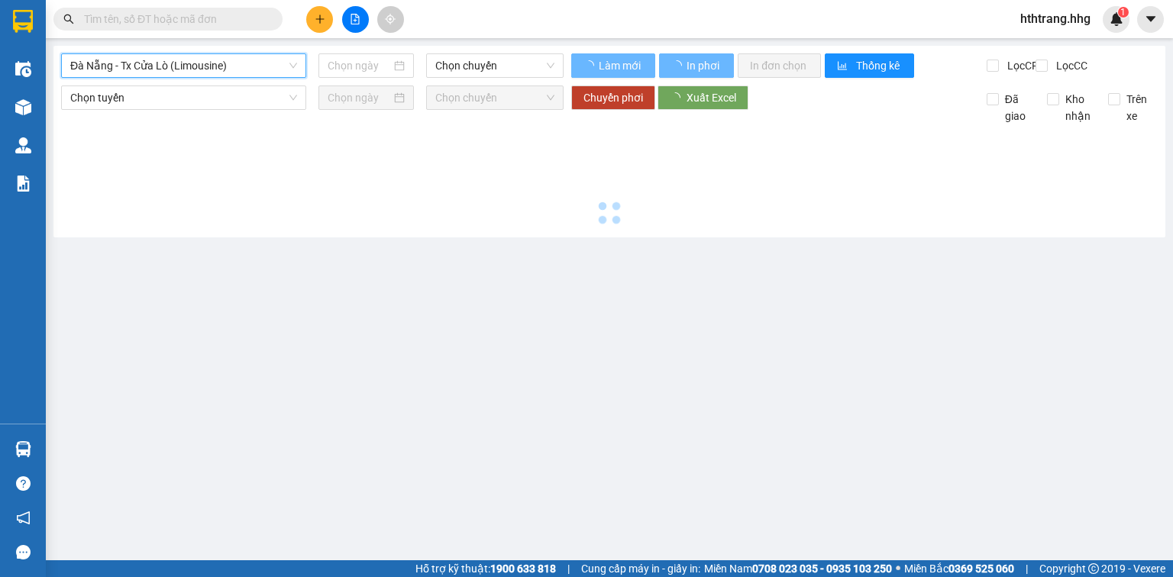
type input "[DATE]"
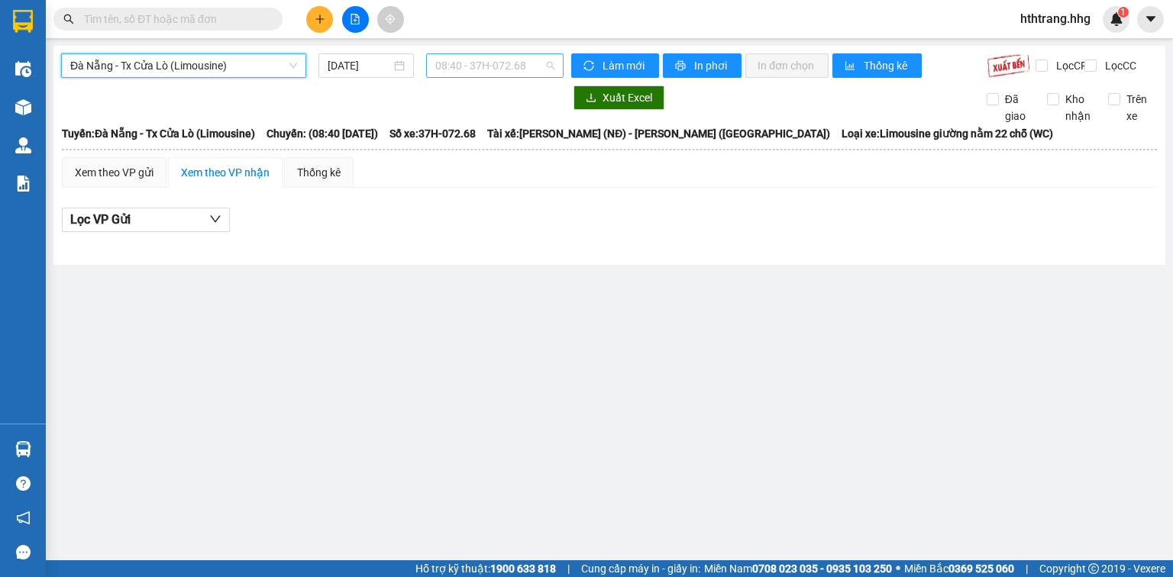
click at [538, 68] on span "08:40 - 37H-072.68" at bounding box center [495, 65] width 120 height 23
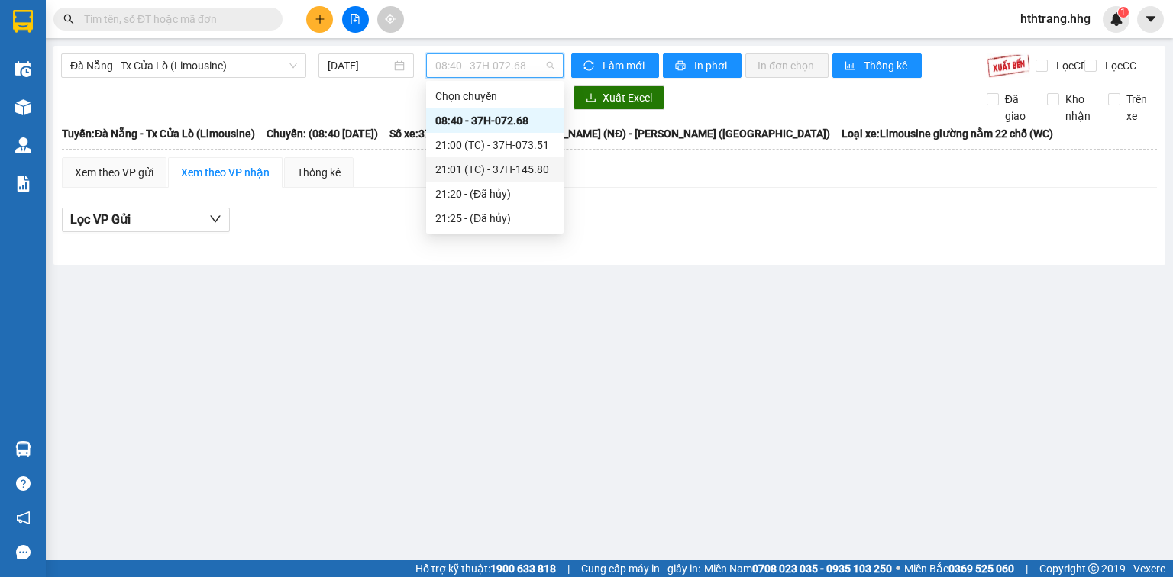
click at [524, 174] on div "21:01 (TC) - 37H-145.80" at bounding box center [494, 169] width 119 height 17
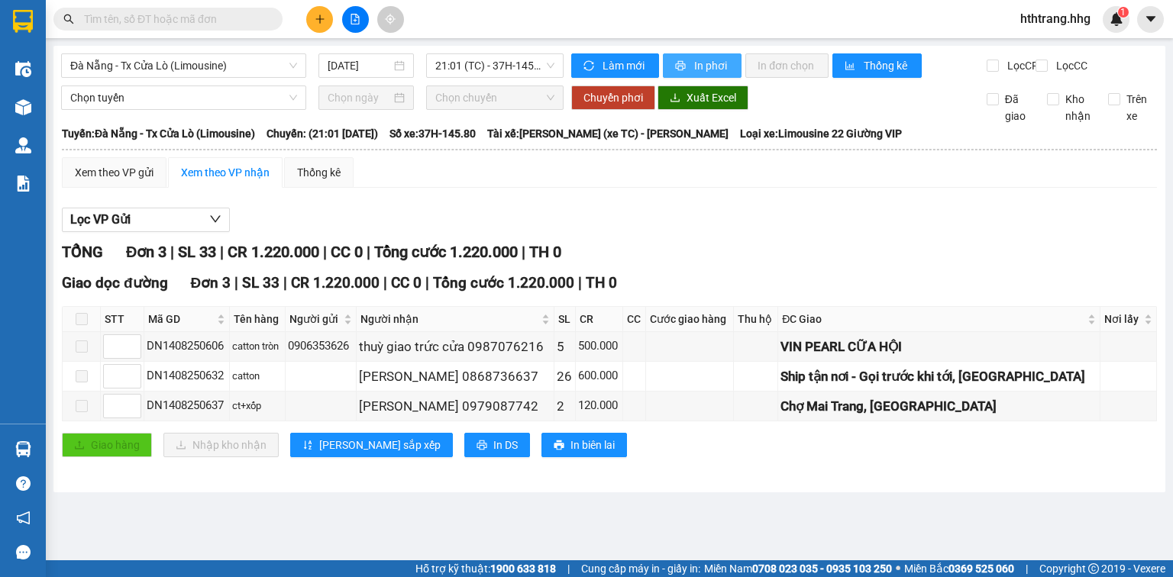
click at [714, 66] on span "In phơi" at bounding box center [711, 65] width 35 height 17
click at [884, 254] on div "TỔNG Đơn 3 | SL 33 | CR 1.220.000 | CC 0 | Tổng cước 1.220.000 | TH 0" at bounding box center [609, 253] width 1095 height 24
click at [712, 74] on button "In phơi" at bounding box center [702, 65] width 79 height 24
click at [313, 18] on button at bounding box center [319, 19] width 27 height 27
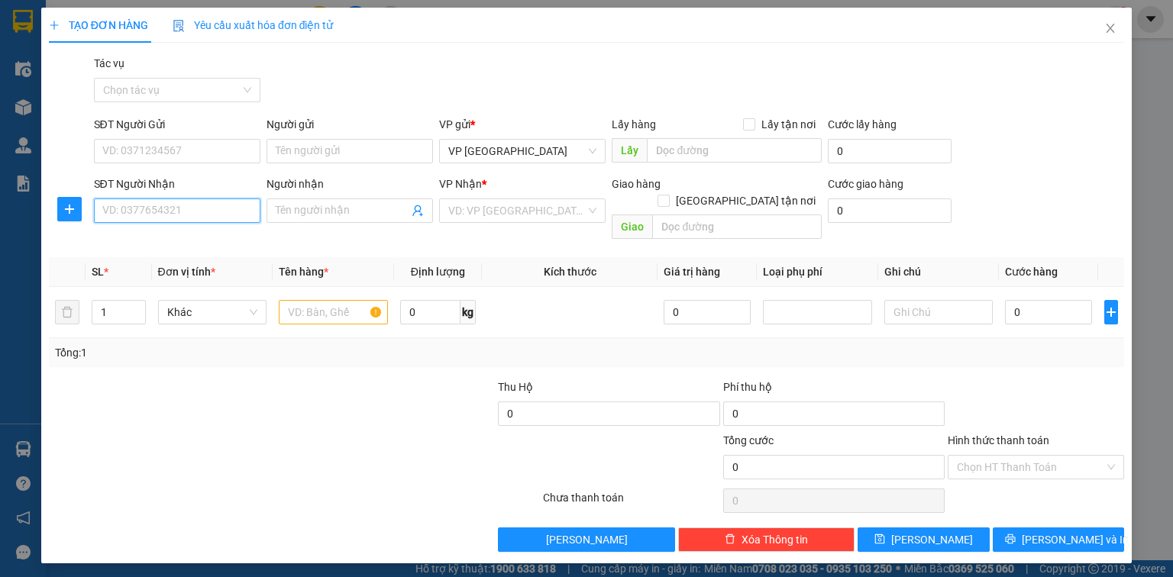
click at [182, 217] on input "SĐT Người Nhận" at bounding box center [177, 211] width 166 height 24
type input "0971387358"
click at [141, 238] on div "0971387358 - [PERSON_NAME]" at bounding box center [178, 241] width 150 height 17
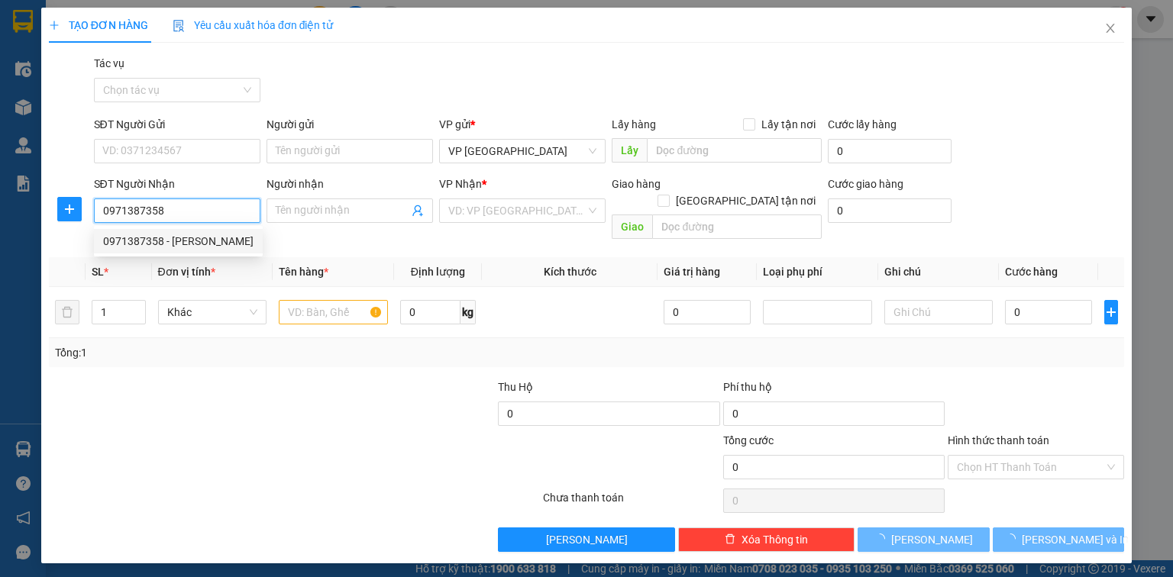
type input "[PERSON_NAME]"
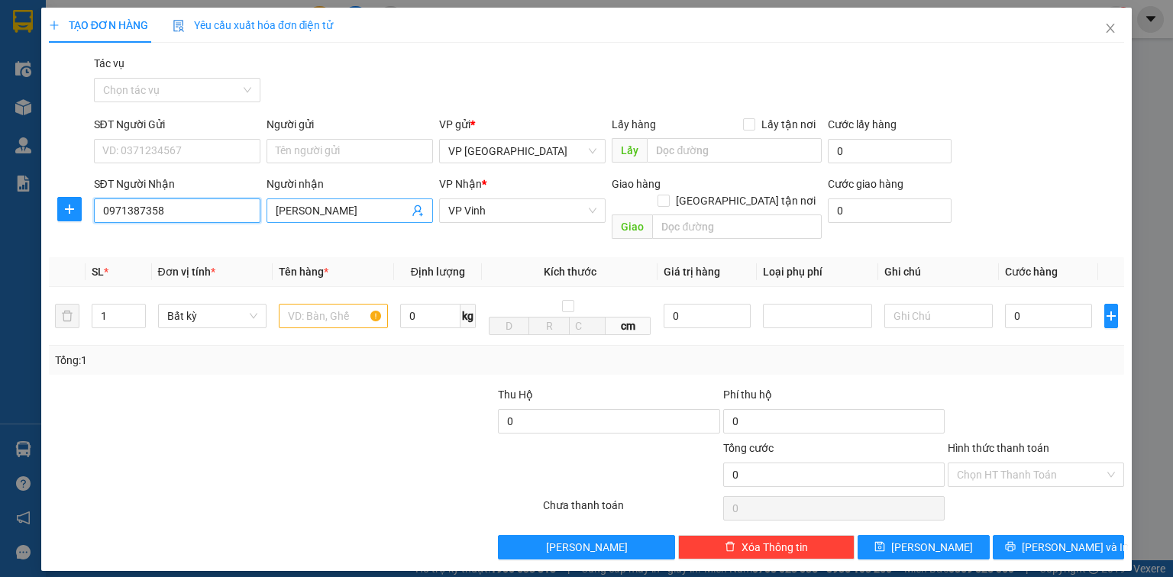
type input "0971387358"
click at [305, 214] on input "[PERSON_NAME]" at bounding box center [342, 210] width 133 height 17
type input "hà vi"
click at [309, 305] on input "text" at bounding box center [333, 316] width 109 height 24
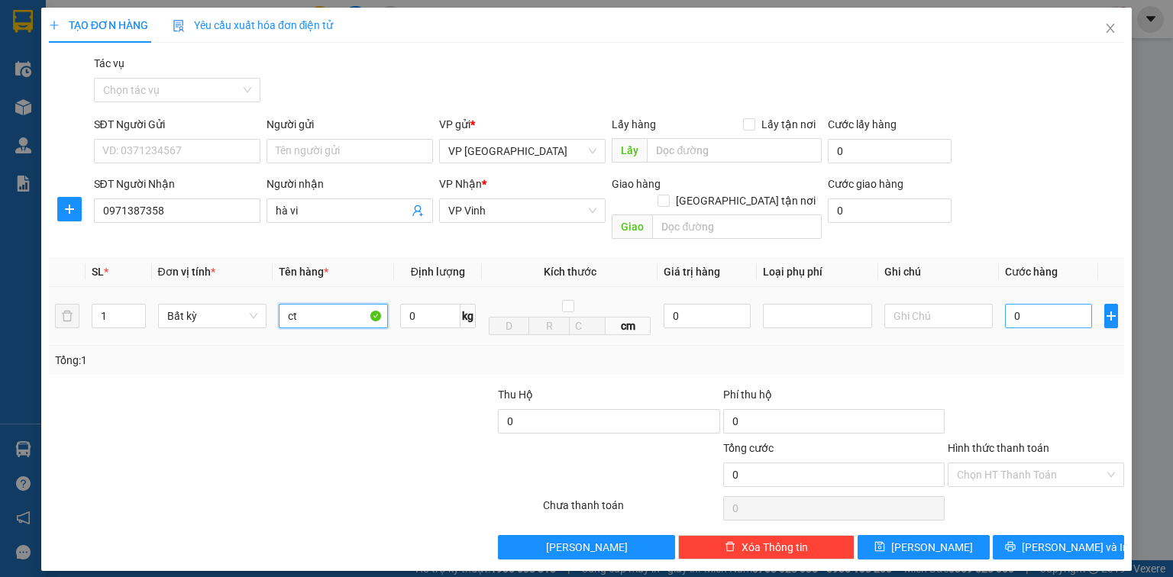
type input "ct"
click at [1024, 304] on input "0" at bounding box center [1048, 316] width 87 height 24
type input "5"
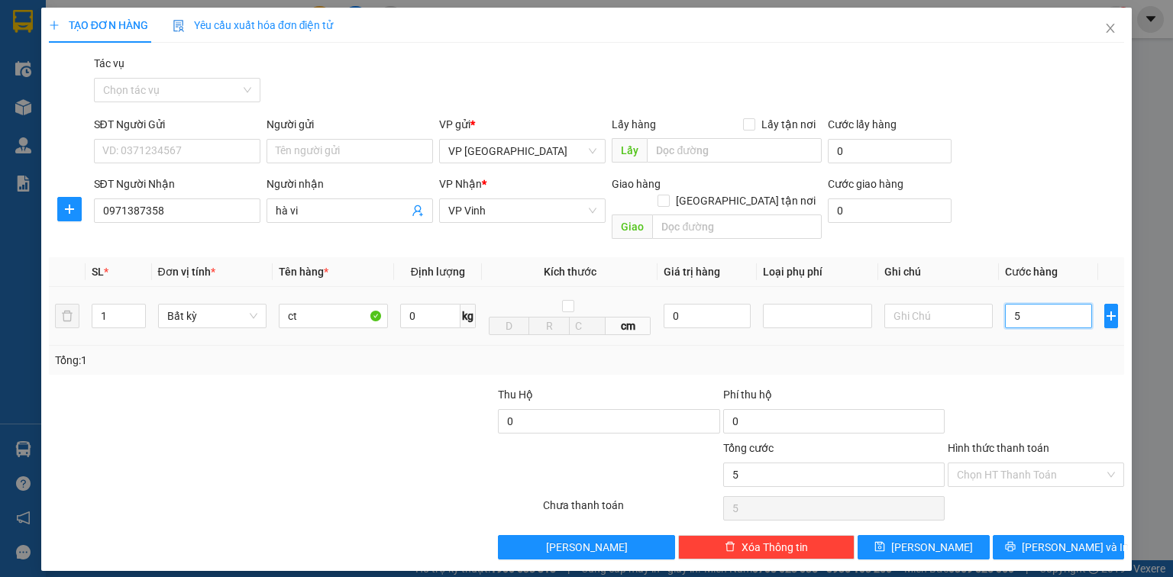
type input "50"
type input "500"
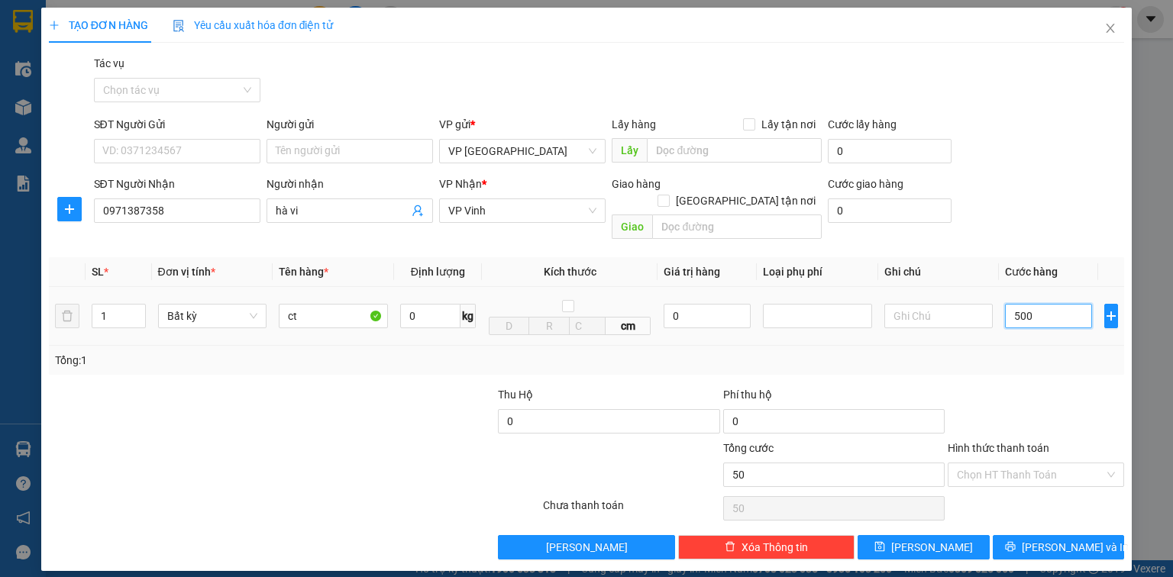
type input "500"
type input "5.000"
type input "50.000"
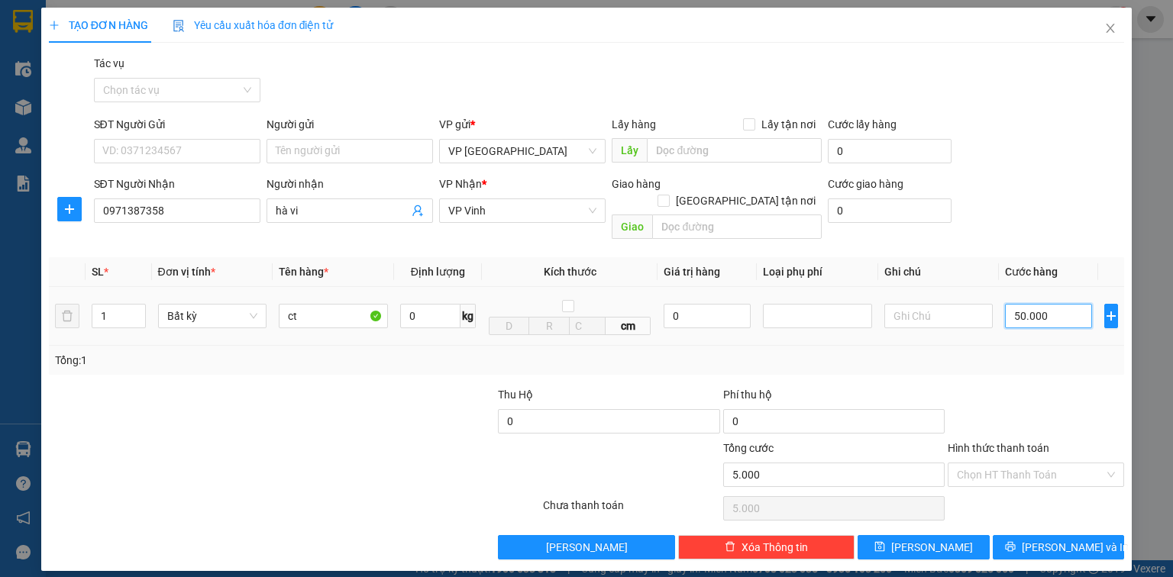
type input "50.000"
click at [1083, 539] on span "[PERSON_NAME] và In" at bounding box center [1075, 547] width 107 height 17
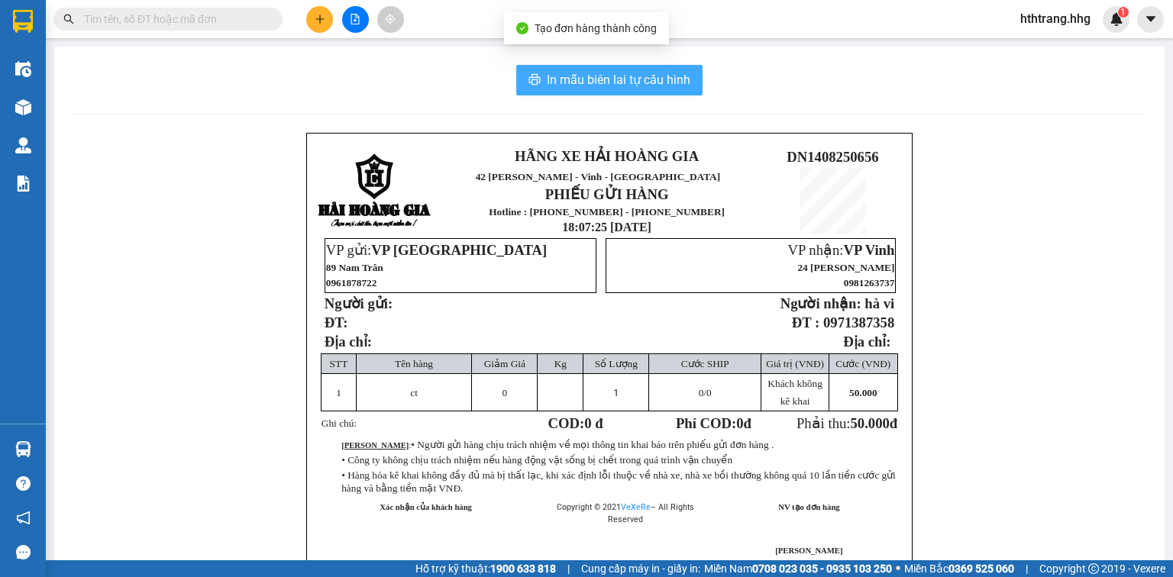
click at [625, 73] on span "In mẫu biên lai tự cấu hình" at bounding box center [619, 79] width 144 height 19
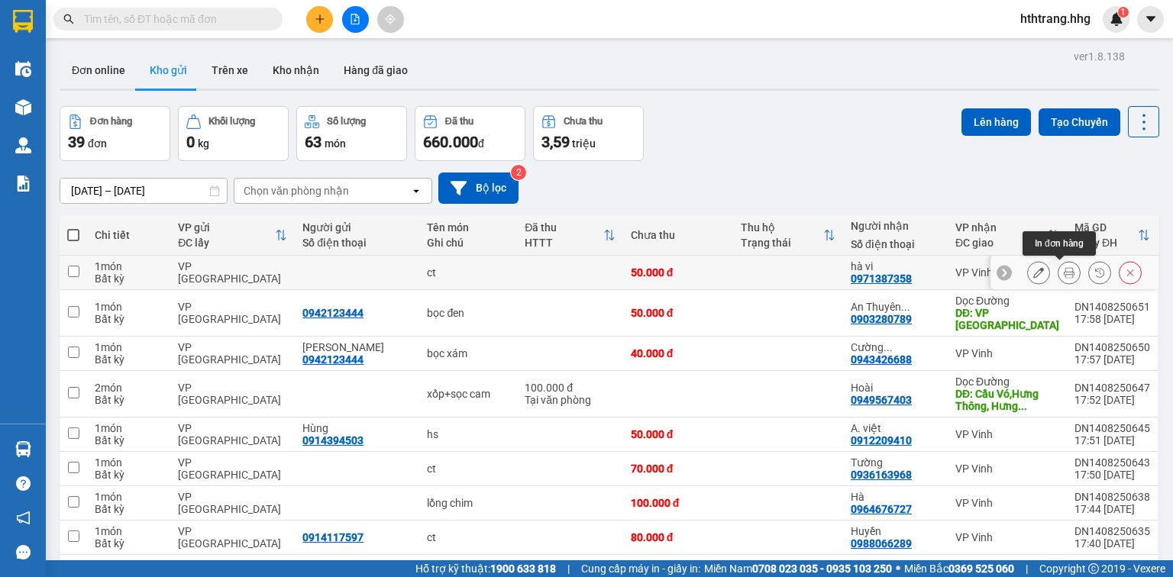
click at [1059, 267] on button at bounding box center [1069, 273] width 21 height 27
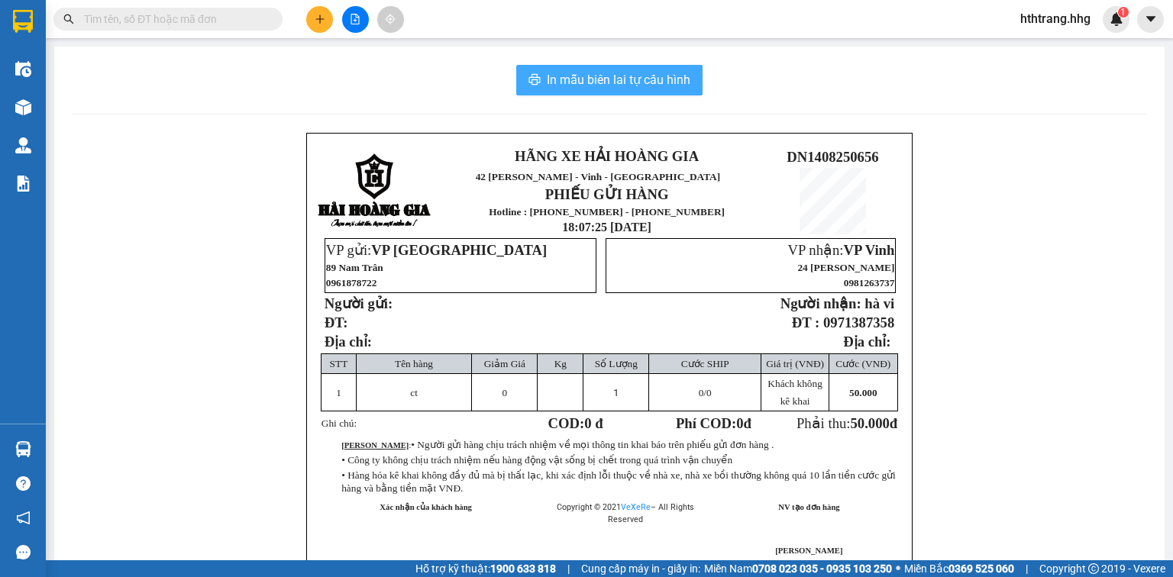
click at [649, 82] on span "In mẫu biên lai tự cấu hình" at bounding box center [619, 79] width 144 height 19
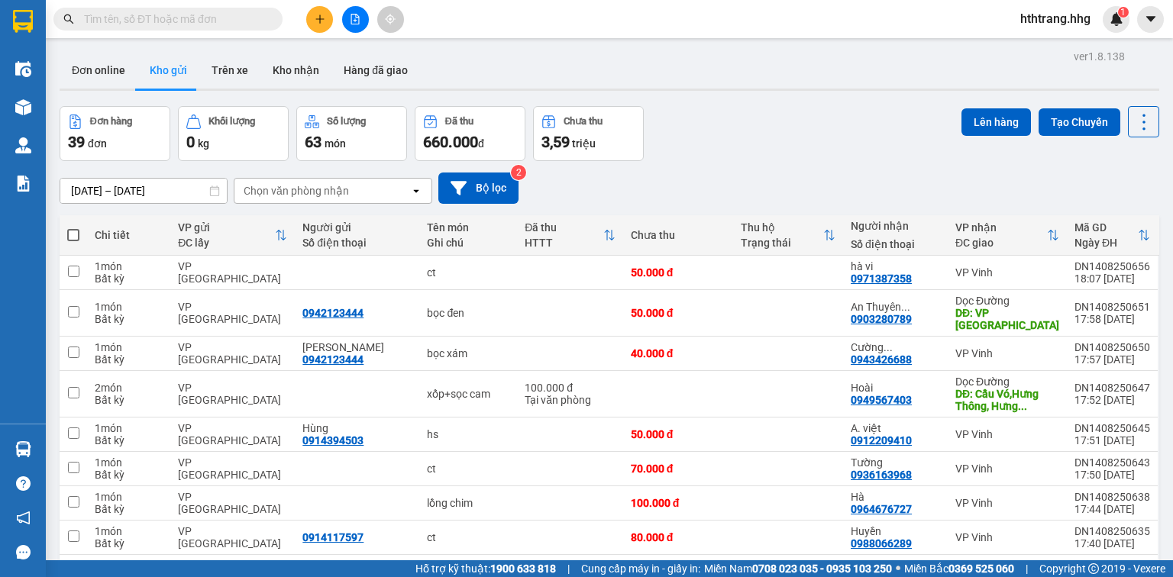
click at [319, 21] on icon "plus" at bounding box center [319, 19] width 1 height 8
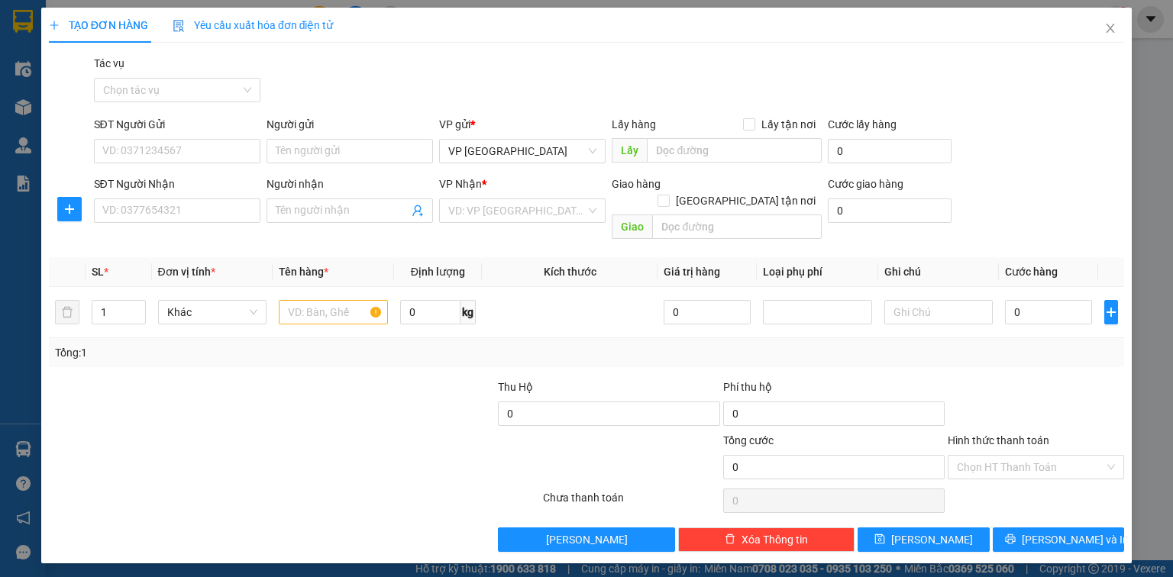
drag, startPoint x: 860, startPoint y: 232, endPoint x: 0, endPoint y: 606, distance: 937.6
drag, startPoint x: 0, startPoint y: 606, endPoint x: 139, endPoint y: 134, distance: 492.0
click at [139, 134] on div "SĐT Người Gửi" at bounding box center [177, 127] width 166 height 23
click at [144, 151] on input "SĐT Người Gửi" at bounding box center [177, 151] width 166 height 24
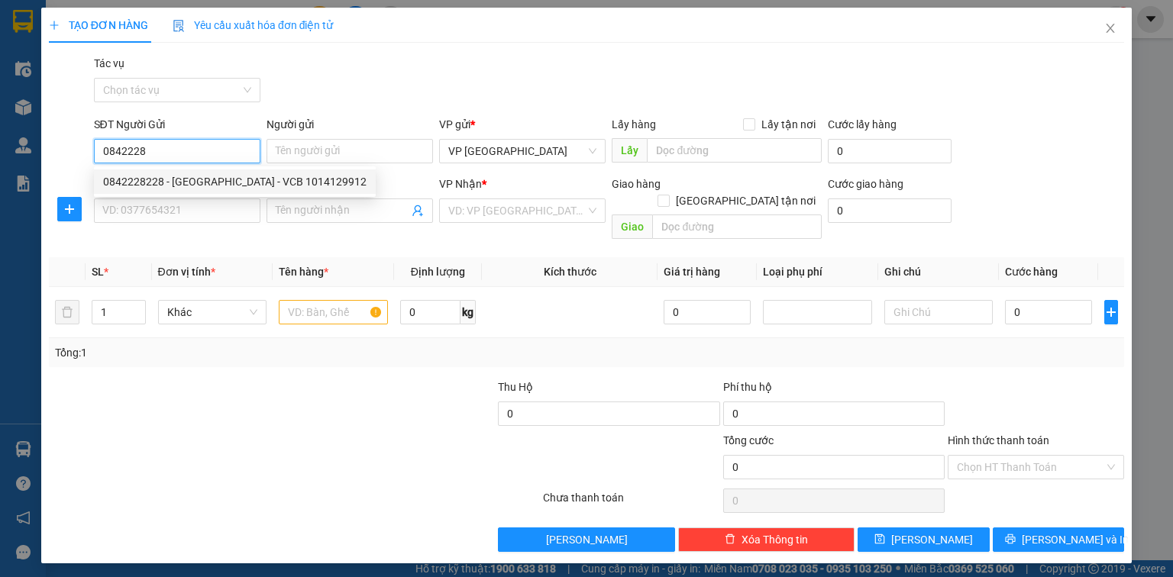
click at [210, 192] on div "0842228228 - [GEOGRAPHIC_DATA] - VCB 1014129912" at bounding box center [235, 182] width 282 height 24
type input "0842228228"
type input "[PERSON_NAME] - VCB 1014129912"
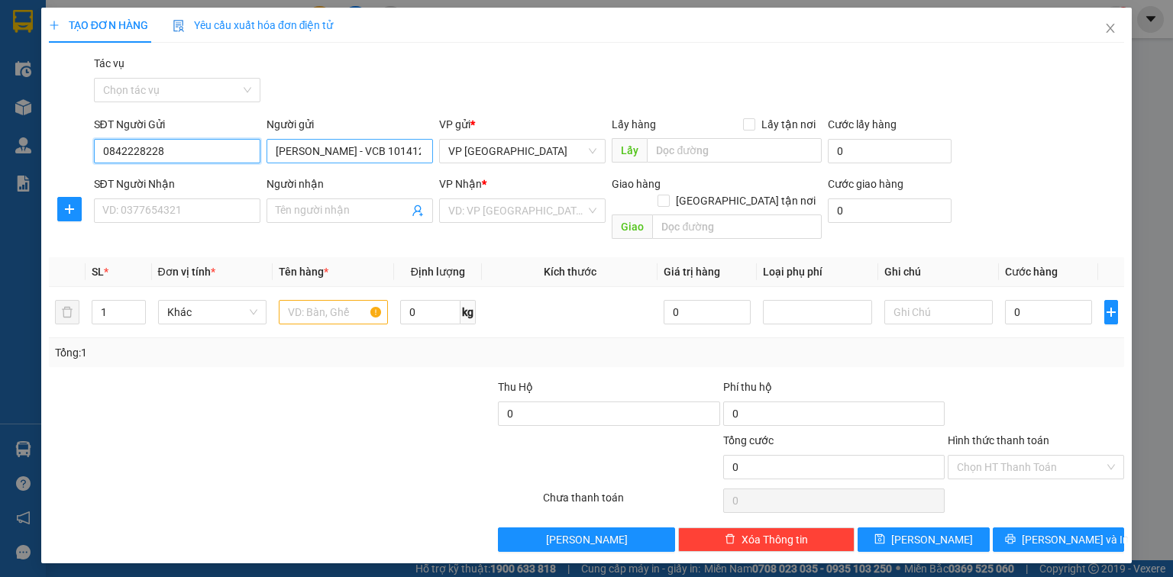
type input "0842228228"
click at [427, 152] on input "[PERSON_NAME] - VCB 1014129912" at bounding box center [350, 151] width 166 height 24
click at [339, 154] on input "[PERSON_NAME] - VCB 1014129912" at bounding box center [350, 151] width 166 height 24
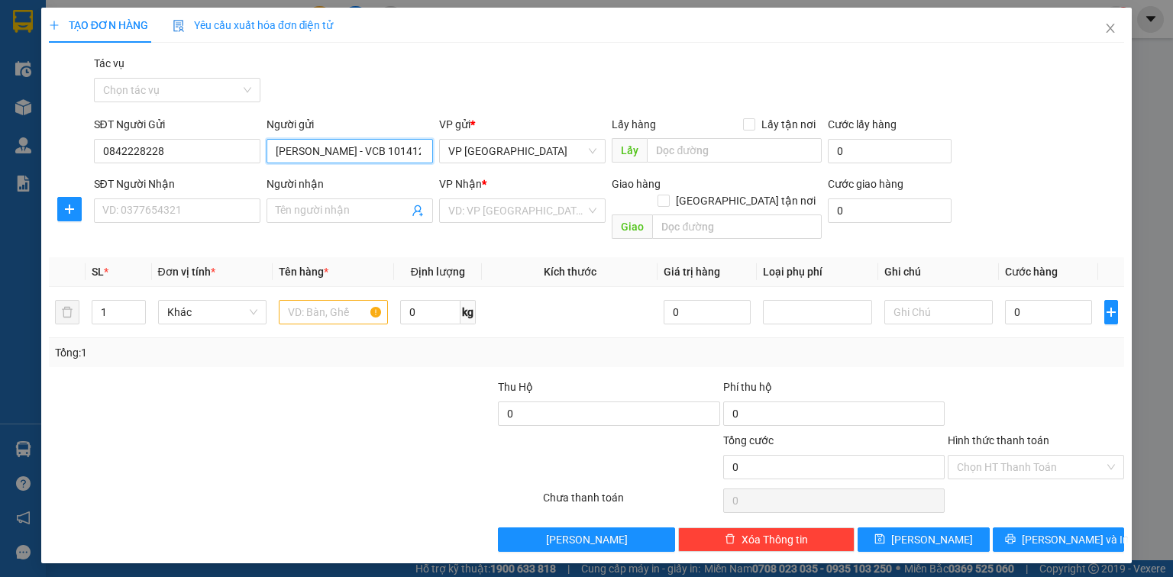
click at [357, 152] on input "[PERSON_NAME] - VCB 1014129912" at bounding box center [350, 151] width 166 height 24
type input "[PERSON_NAME] -NH [GEOGRAPHIC_DATA] VCB 1014129912"
click at [128, 217] on input "SĐT Người Nhận" at bounding box center [177, 211] width 166 height 24
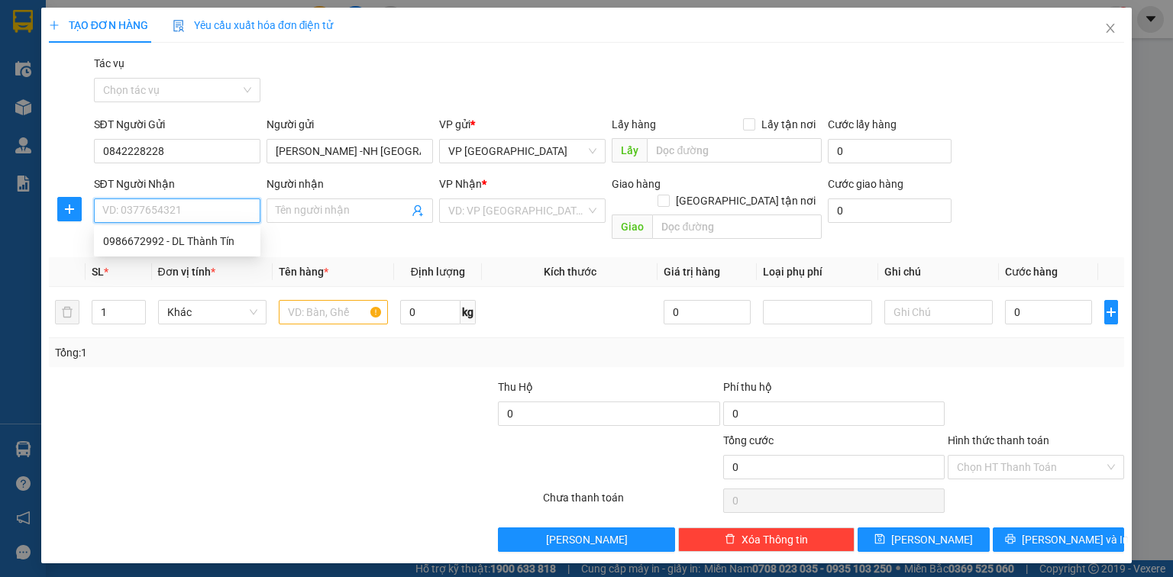
click at [128, 217] on input "SĐT Người Nhận" at bounding box center [177, 211] width 166 height 24
click at [174, 247] on div "0986672992 - DL Thành Tín" at bounding box center [177, 241] width 148 height 17
type input "0986672992"
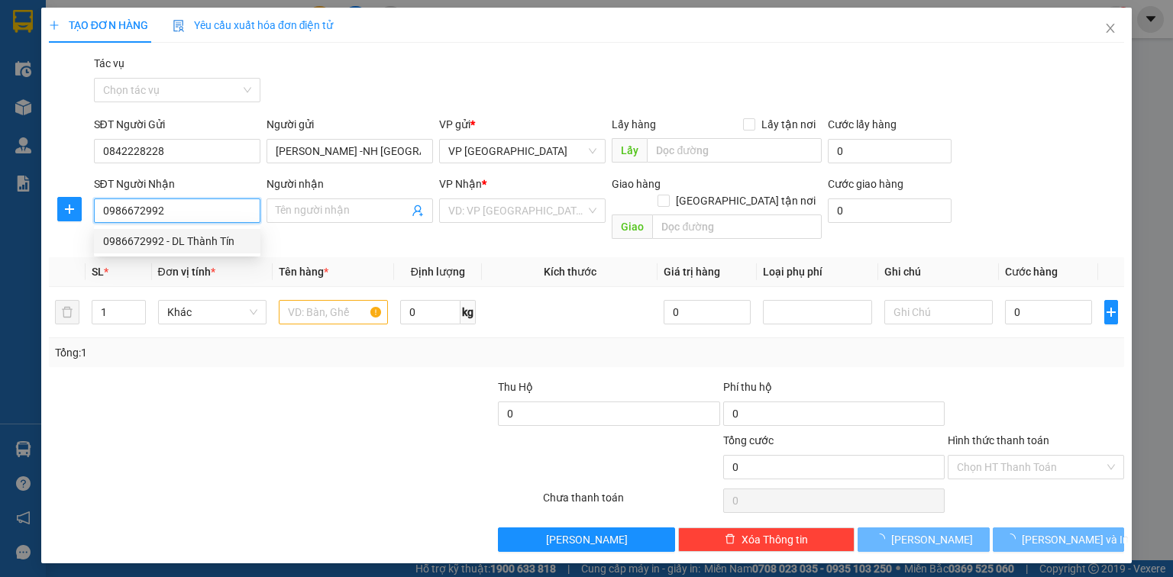
type input "DL Thành Tín"
type input "N4 [PERSON_NAME], [GEOGRAPHIC_DATA]"
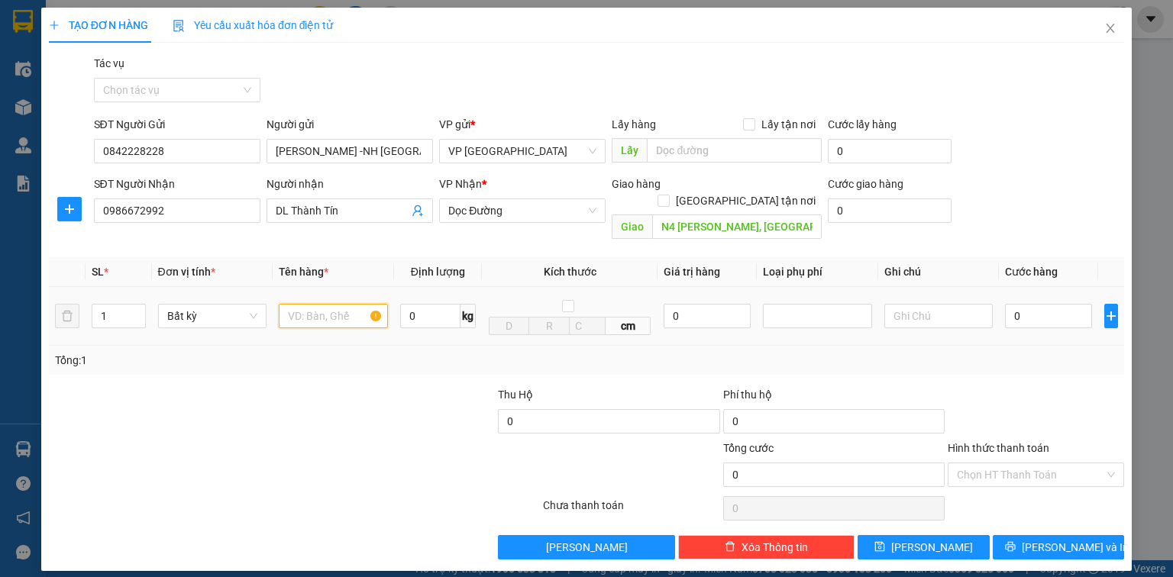
click at [287, 304] on input "text" at bounding box center [333, 316] width 109 height 24
type input "ct-HÀNG DỄ VỠ"
click at [1055, 305] on input "0" at bounding box center [1048, 316] width 87 height 24
type input "6"
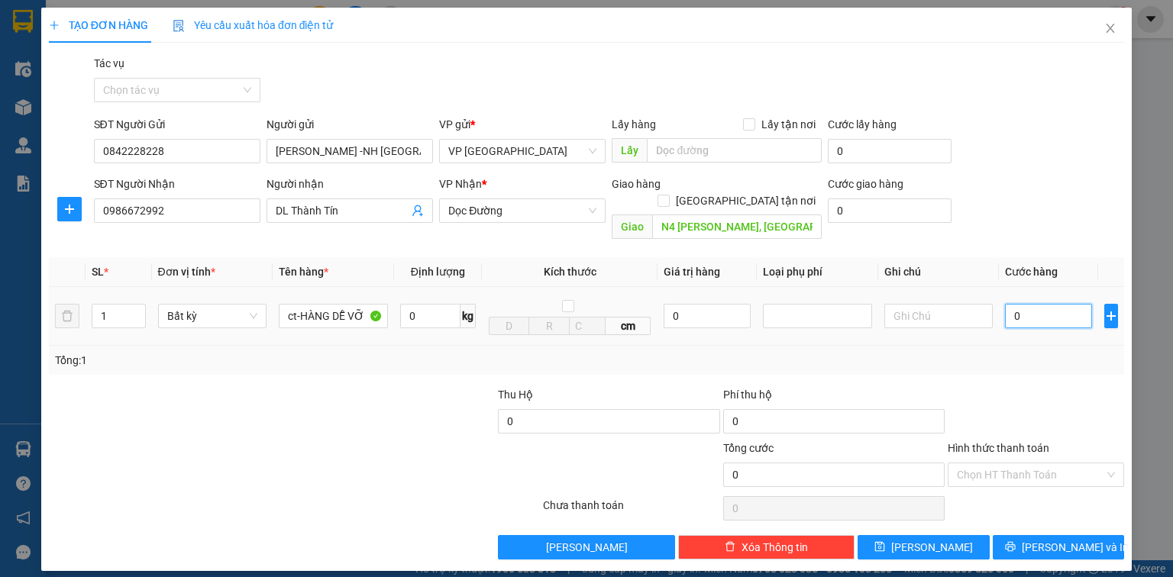
type input "6"
type input "60"
type input "600"
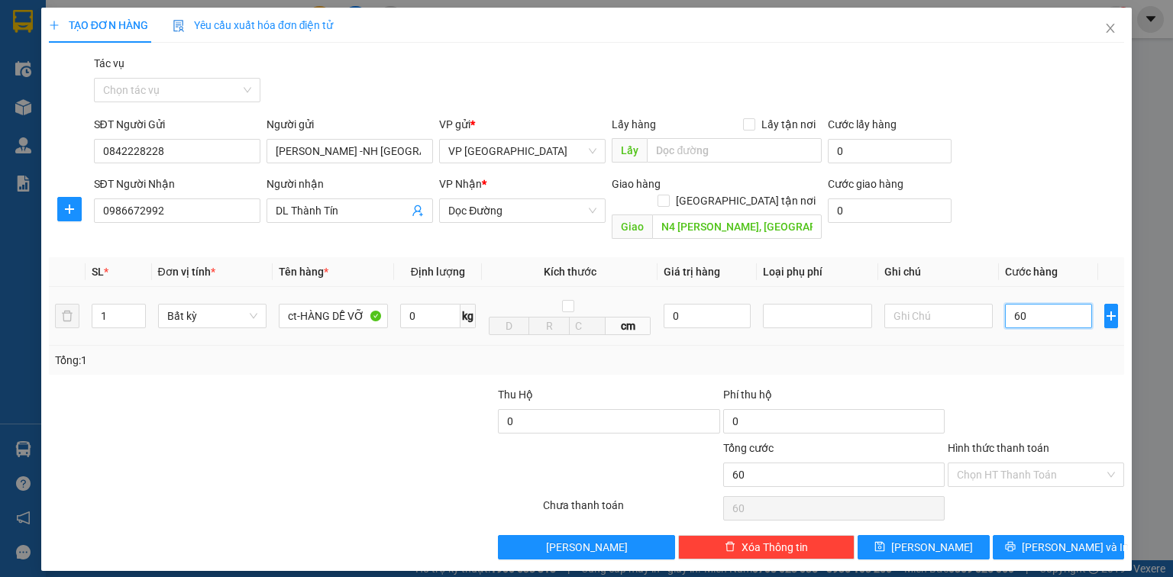
type input "600"
type input "6.000"
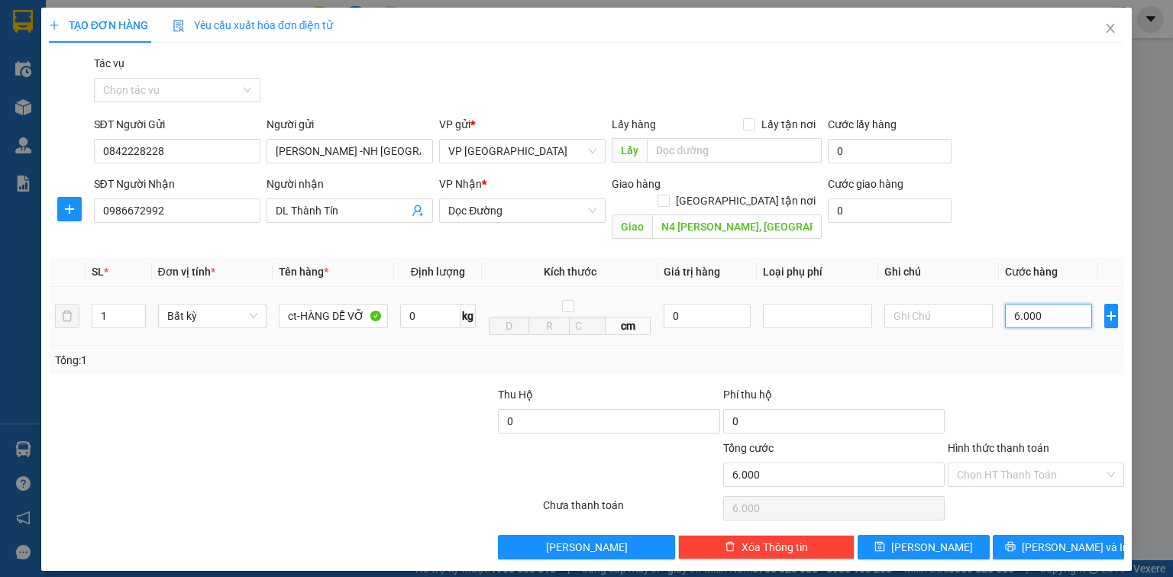
type input "60.000"
click at [511, 412] on input "0" at bounding box center [608, 421] width 221 height 24
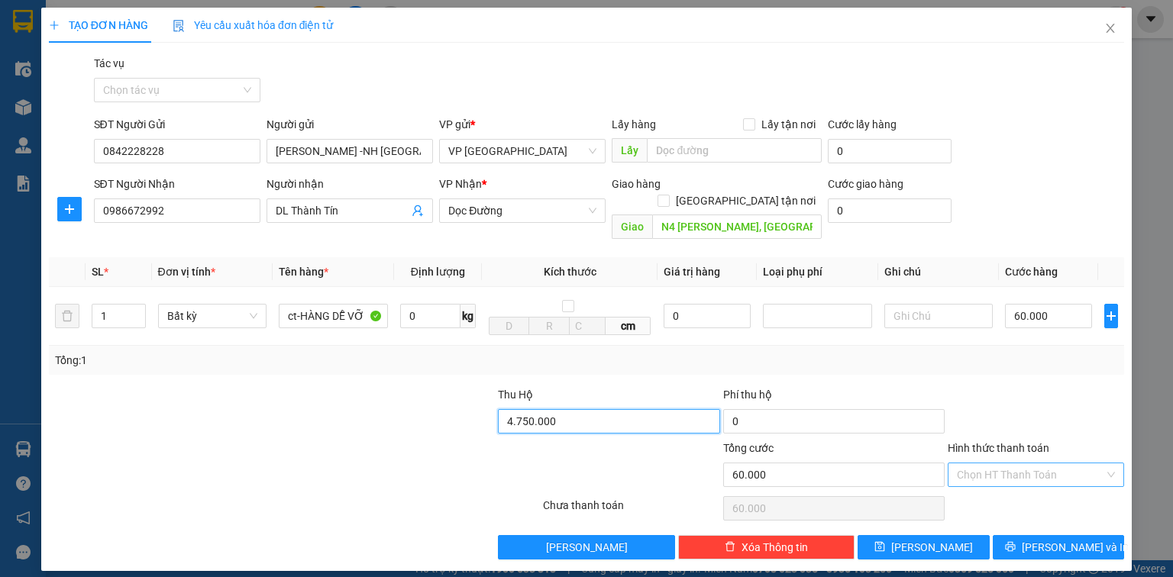
type input "4.750.000"
type input "30.000"
type input "90.000"
click at [964, 464] on input "Hình thức thanh toán" at bounding box center [1030, 475] width 147 height 23
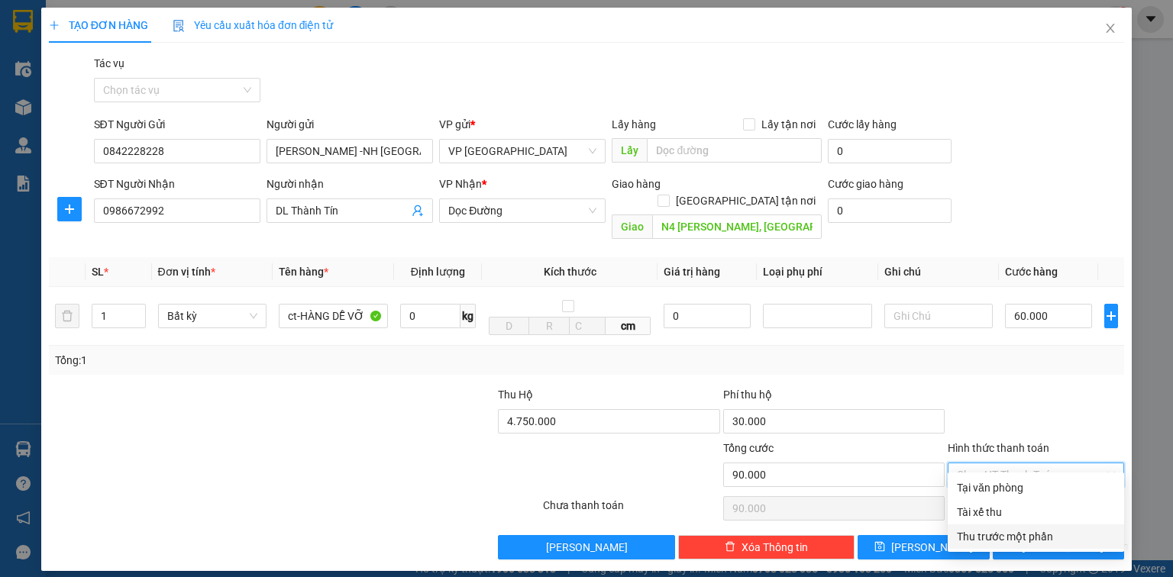
click at [1025, 538] on div "Thu trước một phần" at bounding box center [1036, 537] width 158 height 17
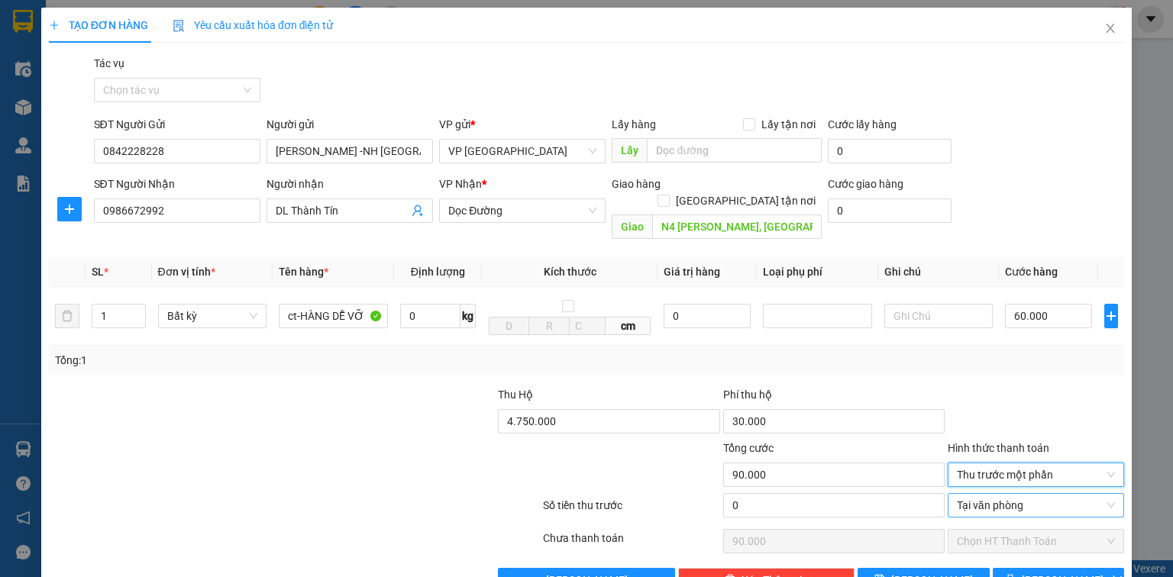
click at [968, 494] on span "Tại văn phòng" at bounding box center [1036, 505] width 158 height 23
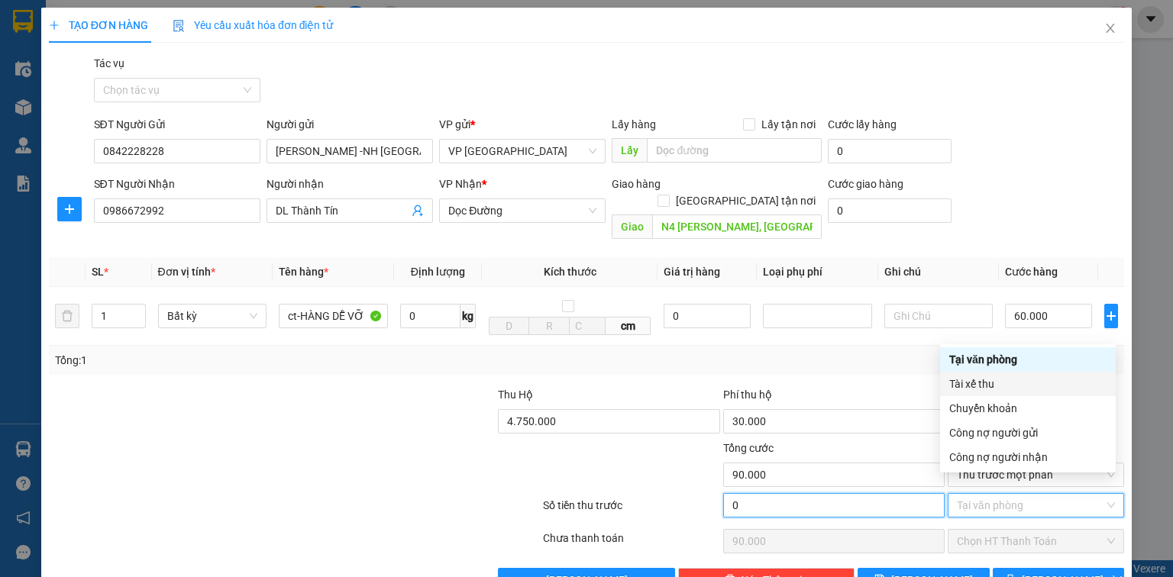
click at [786, 493] on input "0" at bounding box center [833, 505] width 221 height 24
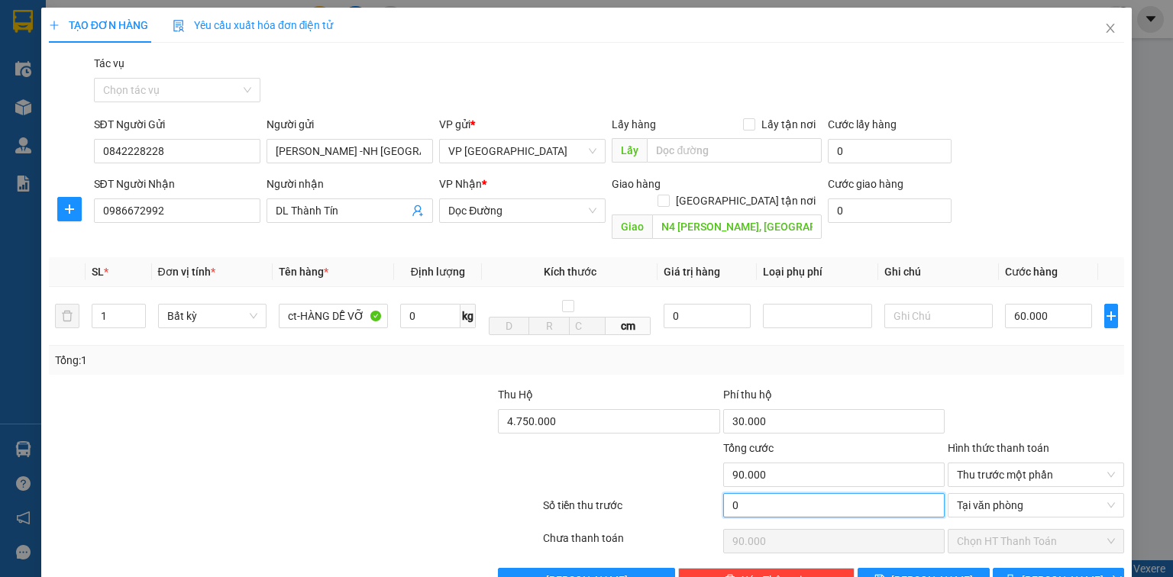
type input "9"
type input "89.991"
type input "90"
type input "89.910"
type input "900"
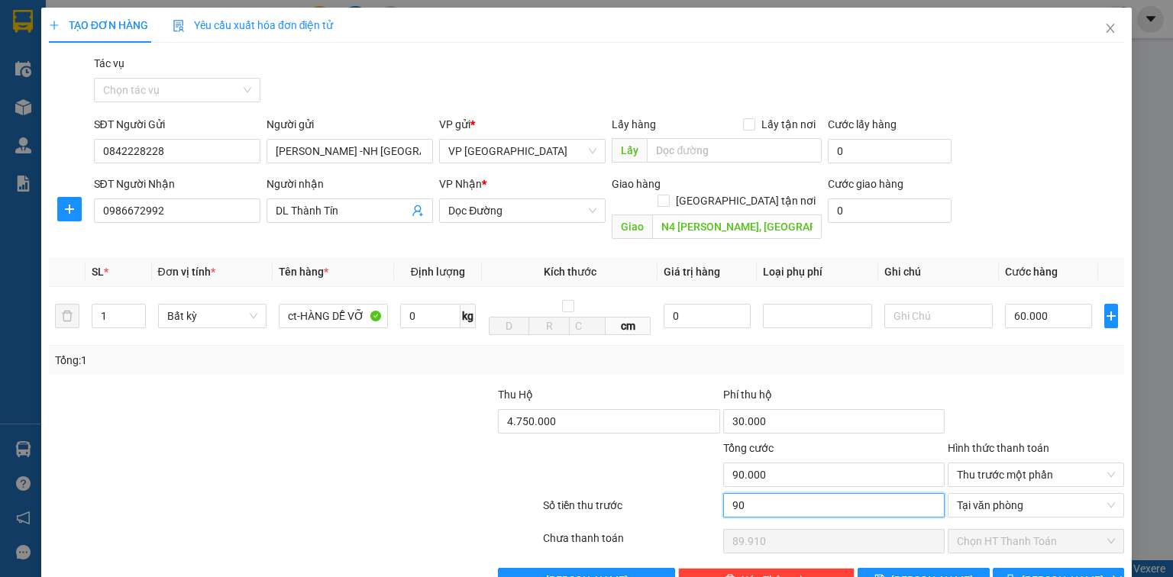
type input "89.100"
type input "9.000"
type input "81.000"
type input "90.000"
type input "0"
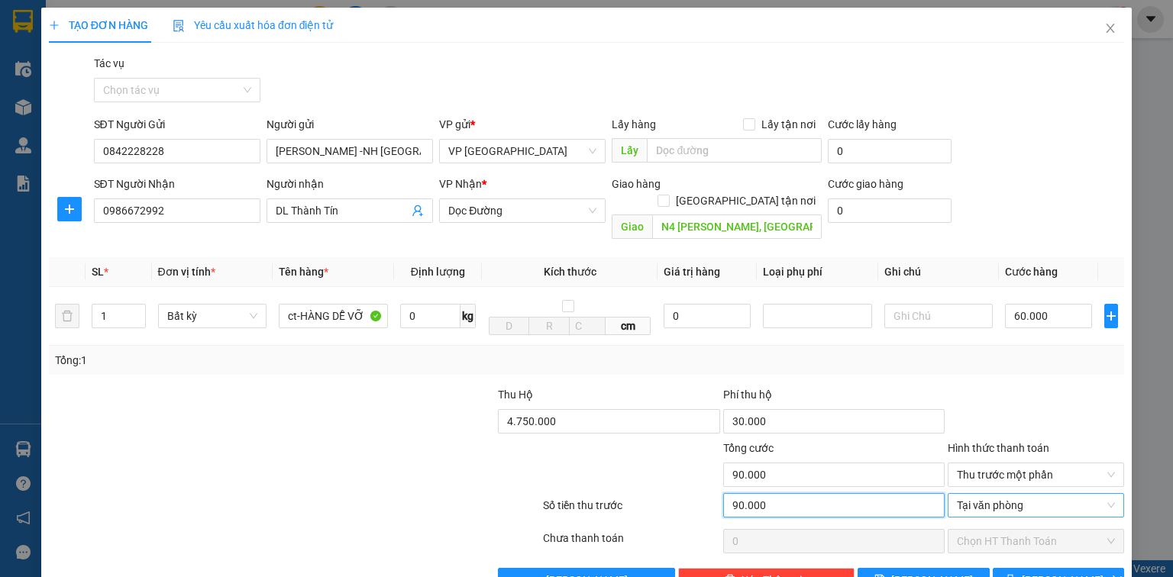
click at [962, 494] on span "Tại văn phòng" at bounding box center [1036, 505] width 158 height 23
type input "90.000"
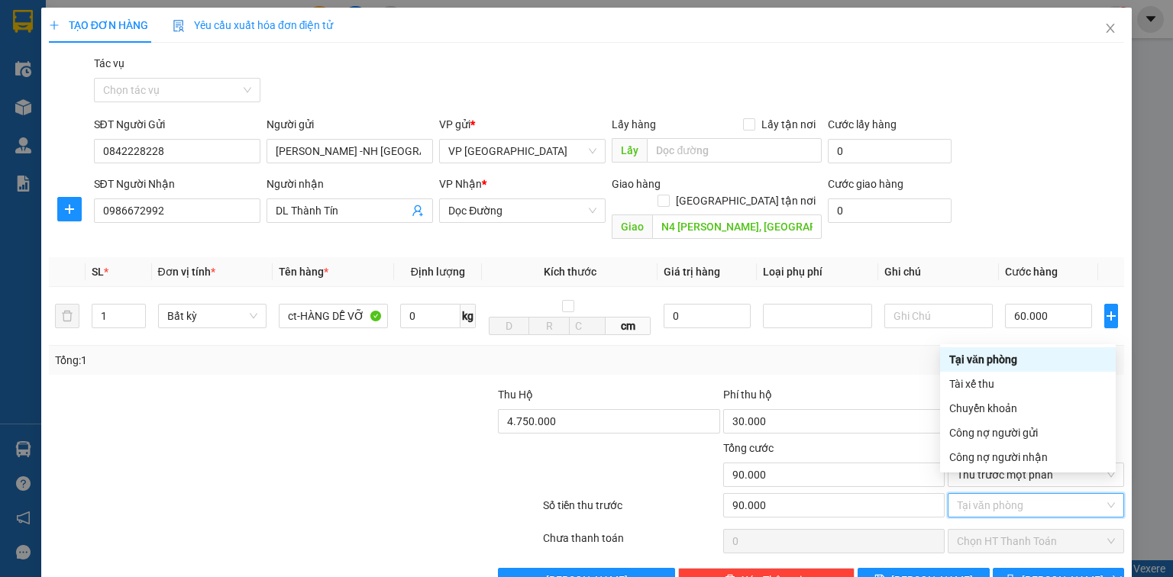
click at [996, 351] on div "Tại văn phòng" at bounding box center [1027, 359] width 157 height 17
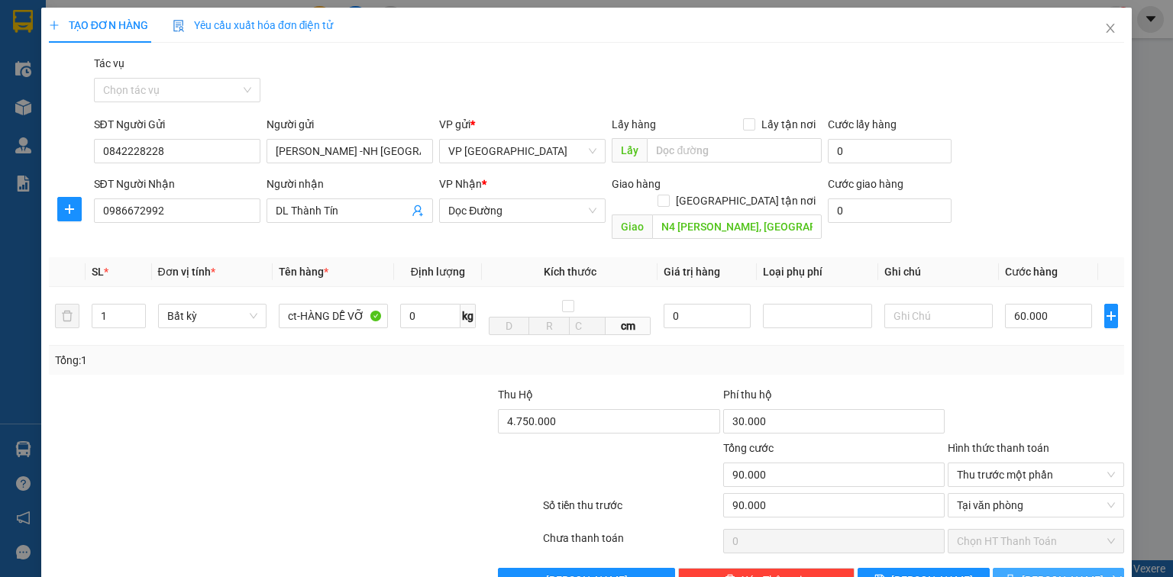
click at [1051, 572] on span "[PERSON_NAME] và In" at bounding box center [1075, 580] width 107 height 17
click at [1019, 494] on span "Tại văn phòng" at bounding box center [1036, 505] width 158 height 23
click at [1091, 182] on div "SĐT Người Nhận 0986672992 Người nhận DL Thành Tín VP Nhận * Dọc Đường Giao hàng…" at bounding box center [609, 211] width 1037 height 70
type input "90.000"
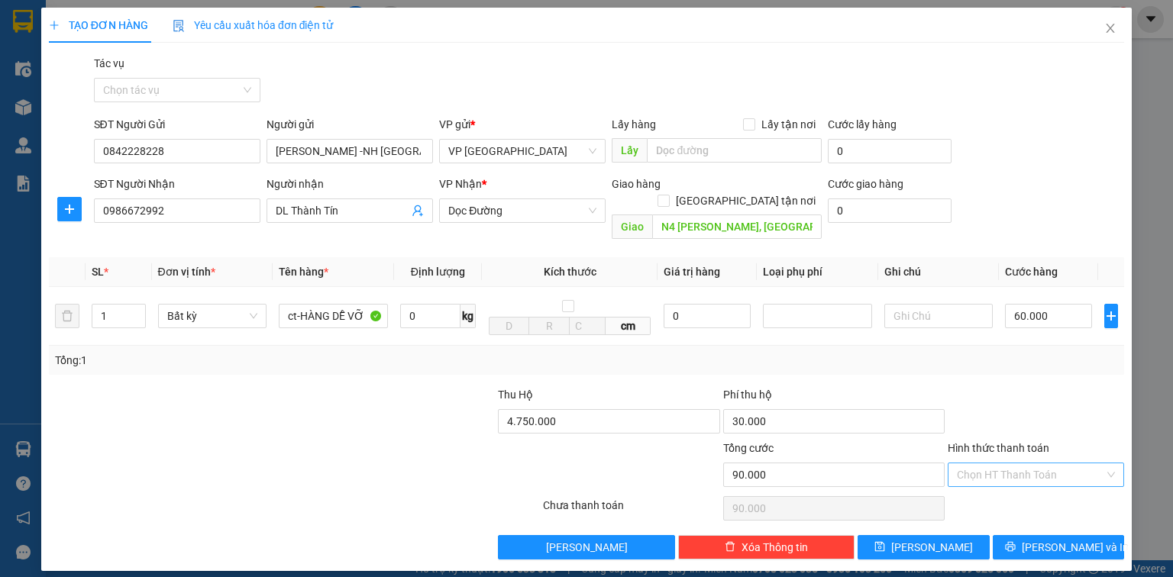
click at [964, 464] on input "Hình thức thanh toán" at bounding box center [1030, 475] width 147 height 23
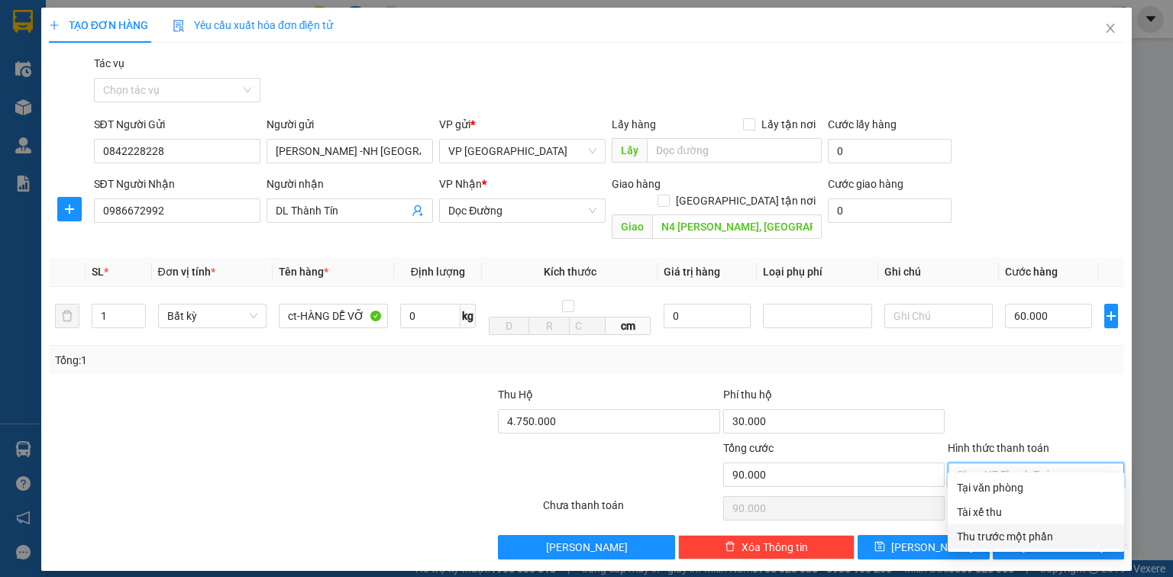
click at [994, 540] on div "Thu trước một phần" at bounding box center [1036, 537] width 158 height 17
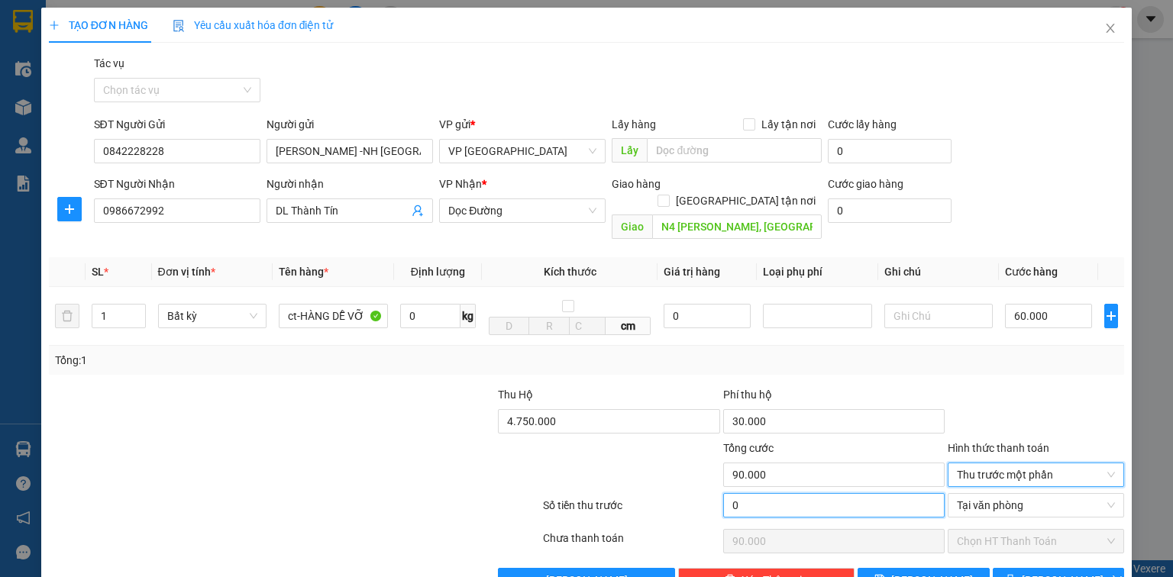
click at [763, 493] on input "0" at bounding box center [833, 505] width 221 height 24
type input "9"
type input "89.991"
type input "90"
type input "89.910"
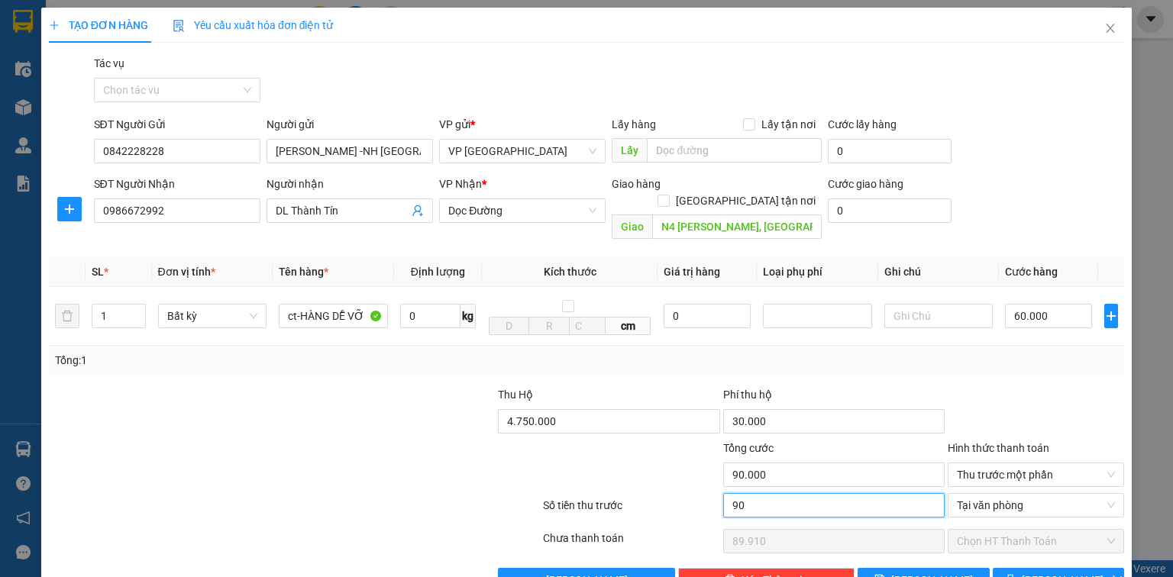
type input "900"
type input "89.100"
type input "9.000"
type input "81.000"
type input "90.000"
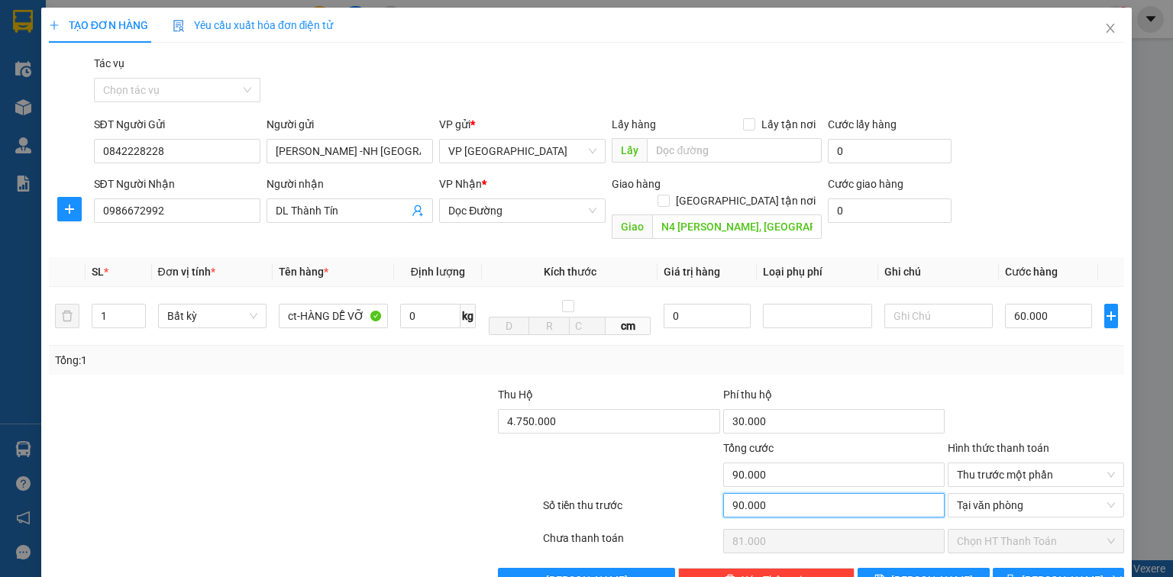
type input "0"
click at [962, 494] on span "Tại văn phòng" at bounding box center [1036, 505] width 158 height 23
type input "90.000"
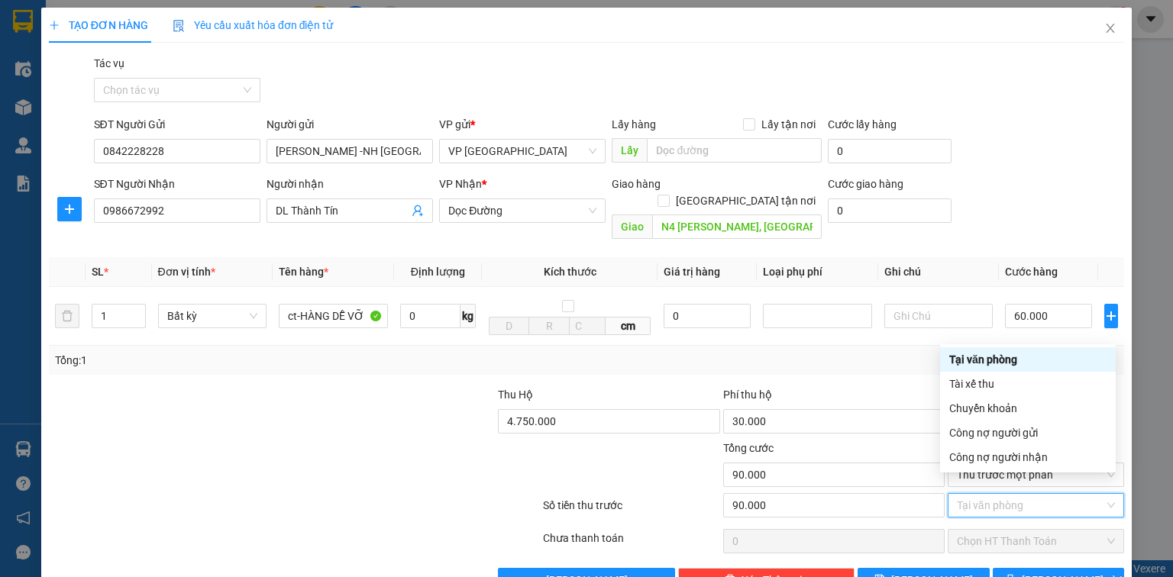
click at [984, 364] on div "Tại văn phòng" at bounding box center [1027, 359] width 157 height 17
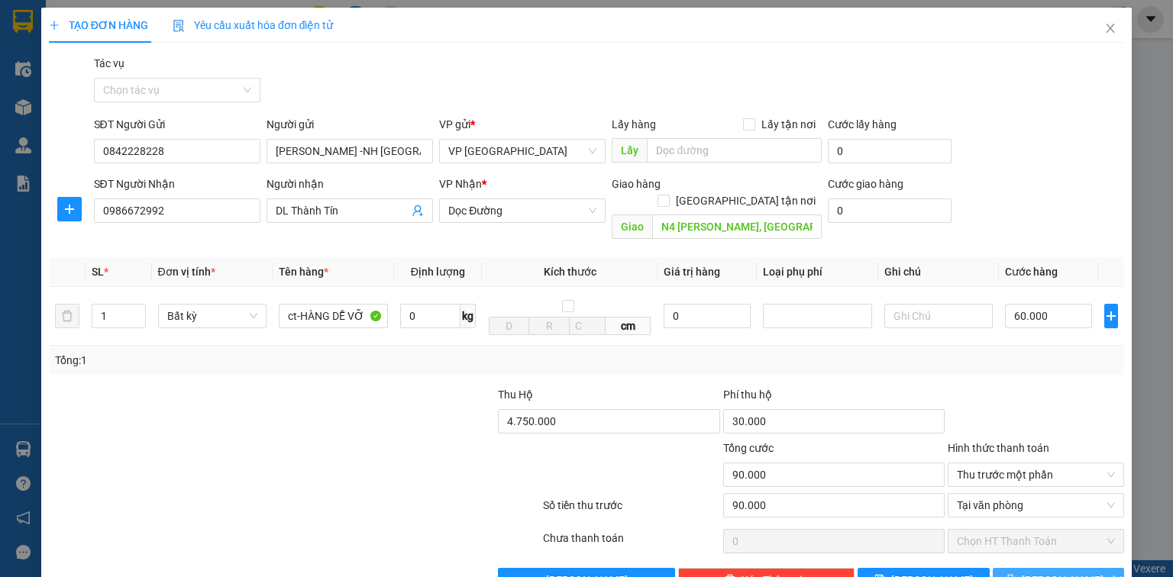
click at [1059, 572] on span "[PERSON_NAME] và In" at bounding box center [1075, 580] width 107 height 17
click at [1033, 464] on span "Thu trước một phần" at bounding box center [1036, 475] width 158 height 23
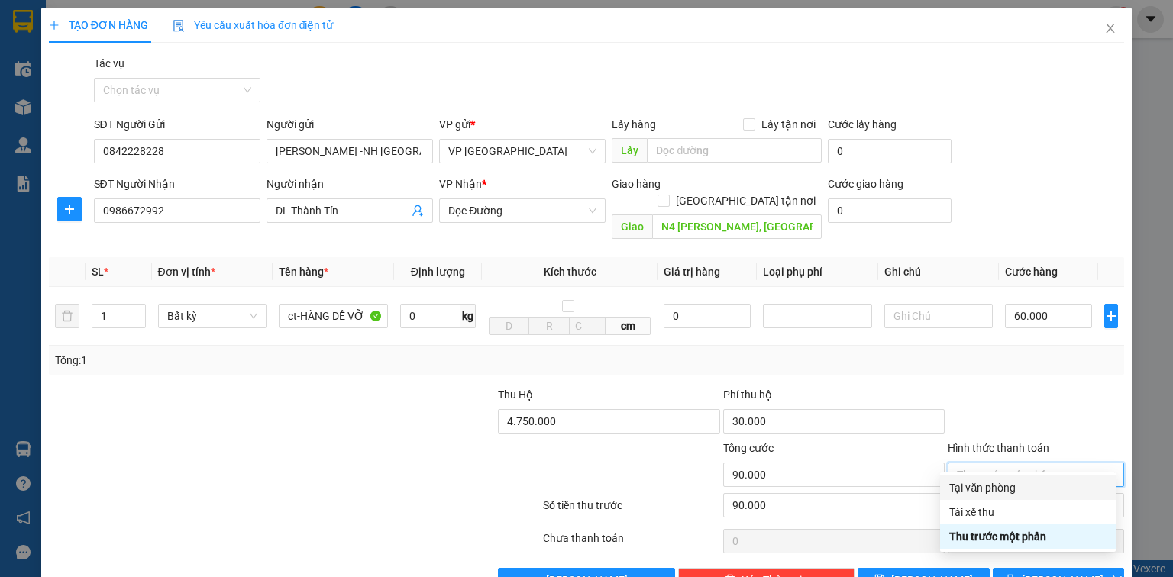
click at [1048, 360] on div "Transit Pickup Surcharge Ids Transit Deliver Surcharge Ids Transit Deliver Surc…" at bounding box center [586, 324] width 1075 height 538
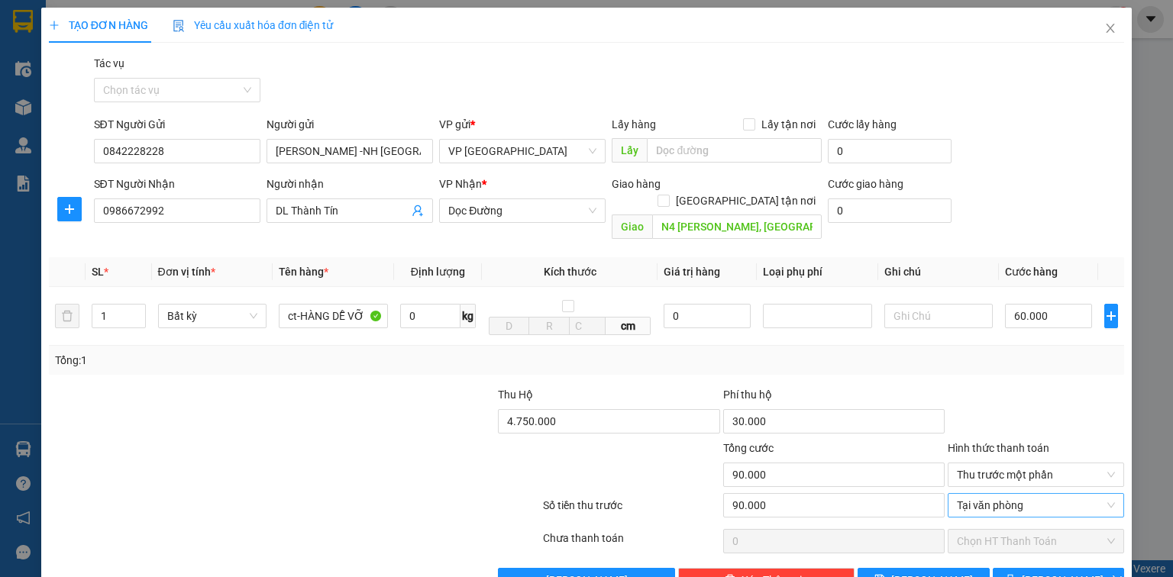
click at [1058, 494] on span "Tại văn phòng" at bounding box center [1036, 505] width 158 height 23
click at [1020, 129] on div "SĐT Người Gửi 0842228228 Người gửi [PERSON_NAME] -NH [GEOGRAPHIC_DATA] VCB 1014…" at bounding box center [609, 142] width 1037 height 53
click at [1050, 572] on span "[PERSON_NAME] và In" at bounding box center [1075, 580] width 107 height 17
type input "90.000"
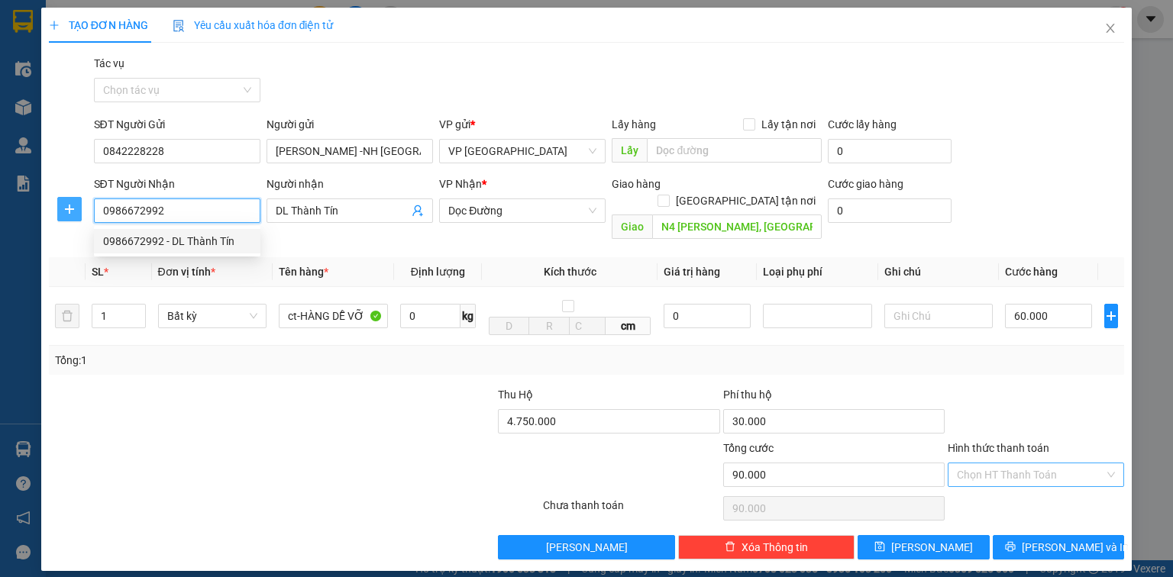
drag, startPoint x: 160, startPoint y: 210, endPoint x: 77, endPoint y: 211, distance: 83.3
click at [77, 211] on div "SĐT Người Nhận 0986672992 Người nhận DL Thành Tín VP Nhận * Dọc Đường Giao hàng…" at bounding box center [586, 211] width 1078 height 70
click at [1110, 24] on icon "close" at bounding box center [1110, 28] width 12 height 12
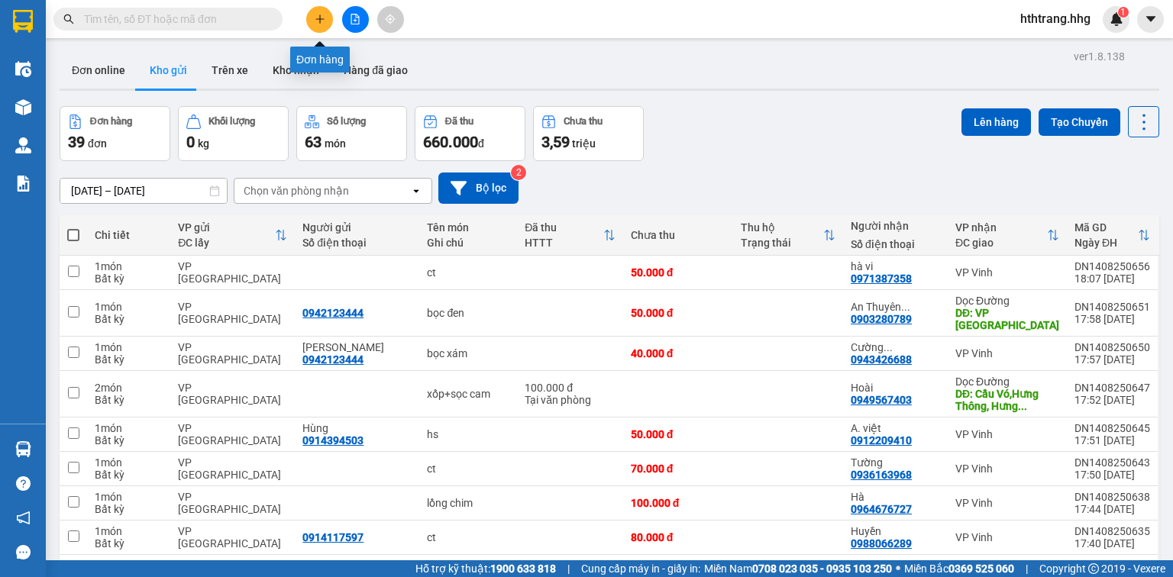
click at [312, 15] on button at bounding box center [319, 19] width 27 height 27
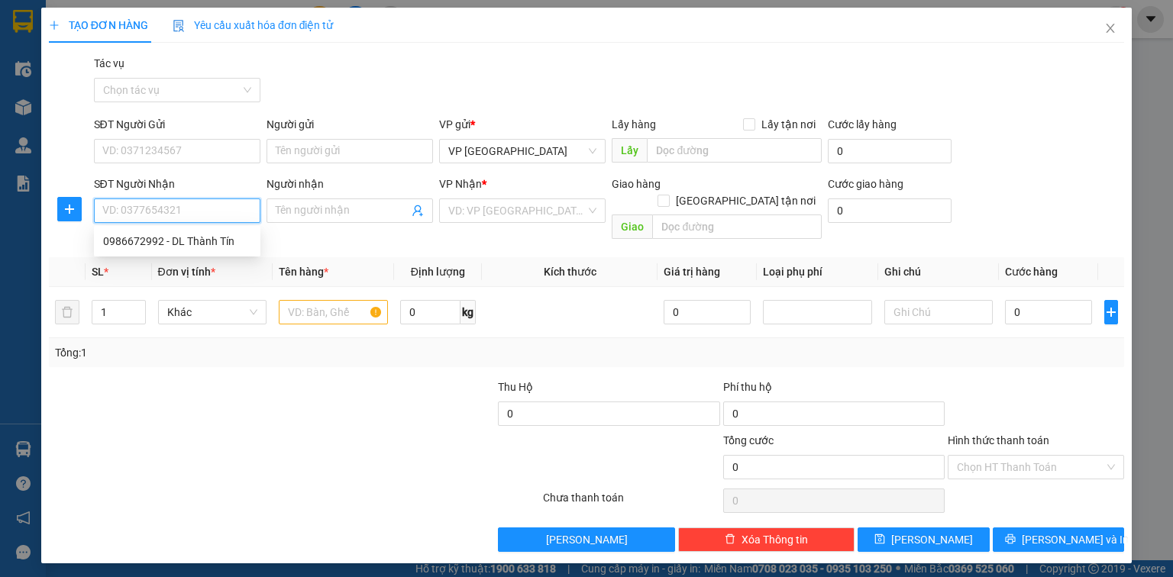
paste input "0986672992"
type input "0986672992"
click at [218, 238] on div "0986672992 - DL Thành Tín" at bounding box center [177, 241] width 148 height 17
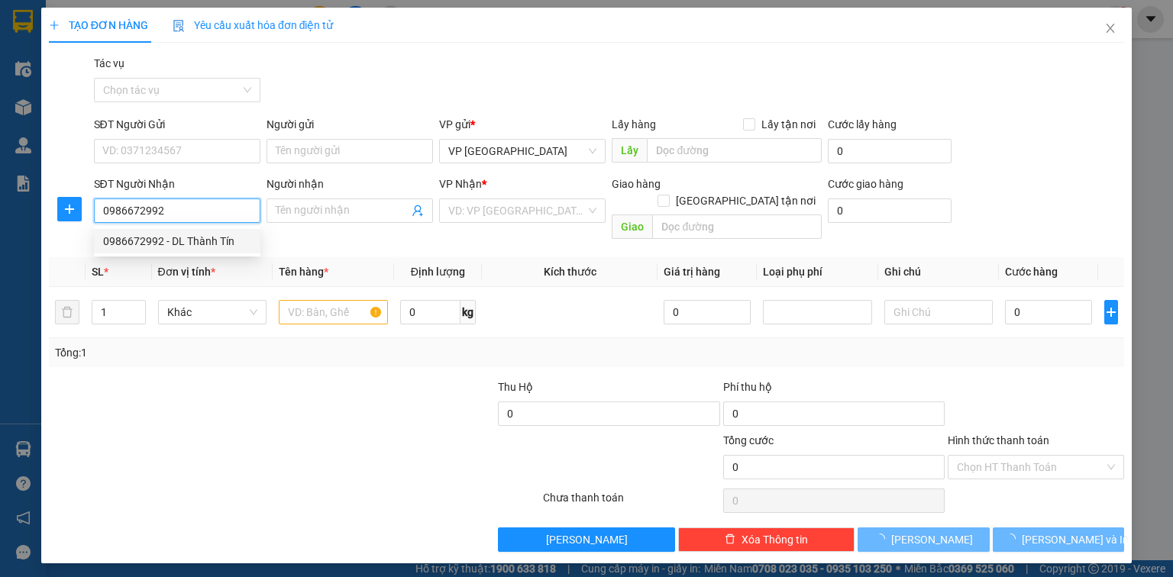
type input "DL Thành Tín"
type input "N4 [PERSON_NAME], [GEOGRAPHIC_DATA]"
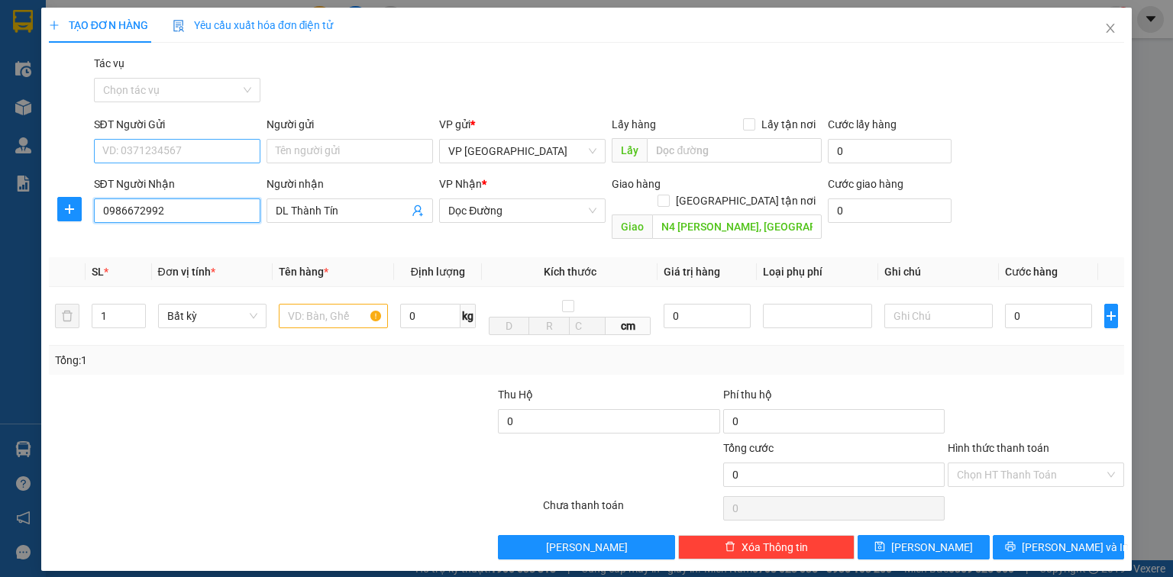
type input "0986672992"
click at [204, 153] on input "SĐT Người Gửi" at bounding box center [177, 151] width 166 height 24
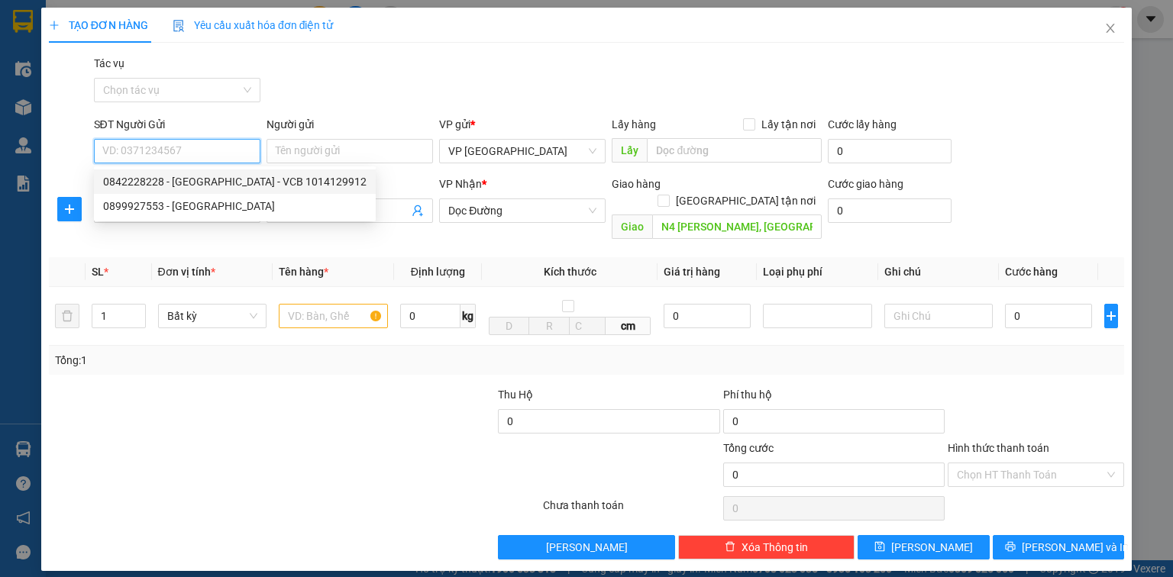
click at [215, 182] on div "0842228228 - [GEOGRAPHIC_DATA] - VCB 1014129912" at bounding box center [234, 181] width 263 height 17
type input "0842228228"
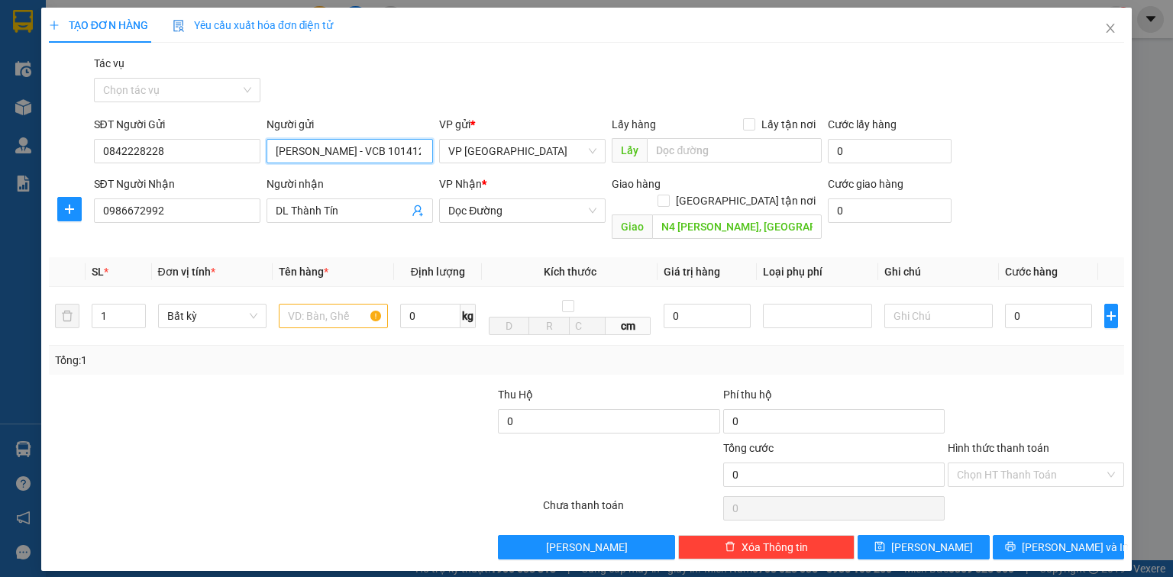
click at [360, 150] on input "[PERSON_NAME] - VCB 1014129912" at bounding box center [350, 151] width 166 height 24
type input "[PERSON_NAME] - NH [GEOGRAPHIC_DATA] 1014129912"
click at [347, 306] on input "text" at bounding box center [333, 316] width 109 height 24
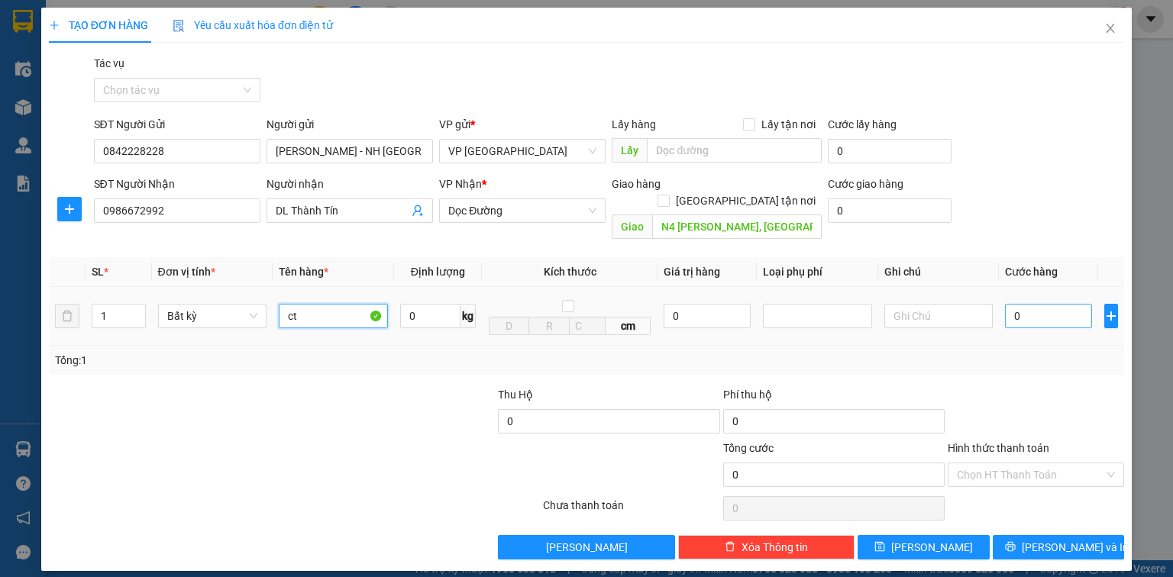
type input "ct"
click at [1011, 304] on input "0" at bounding box center [1048, 316] width 87 height 24
type input "6"
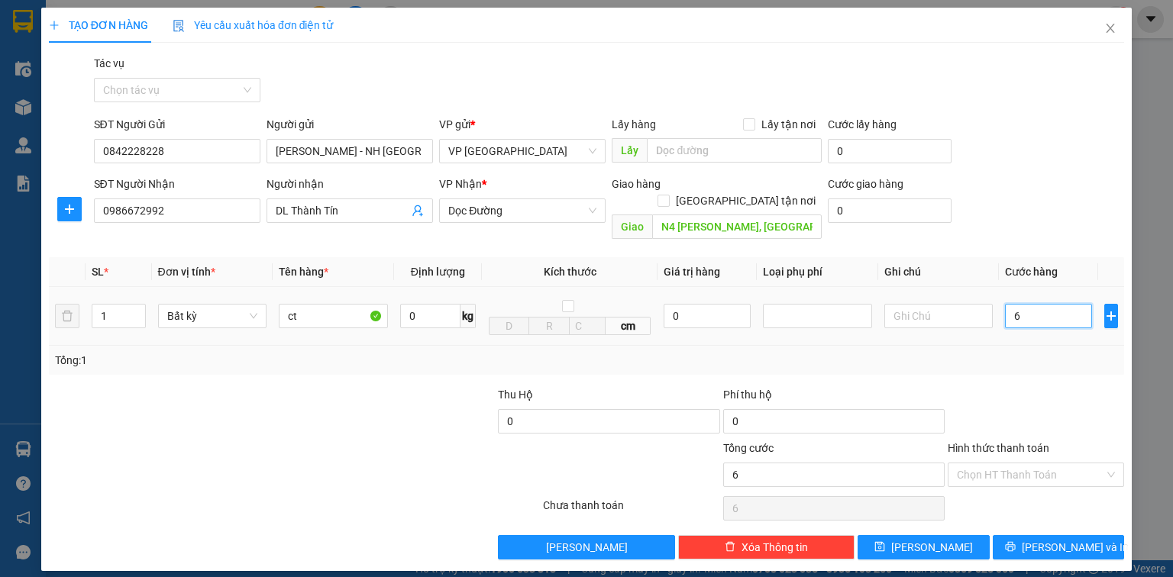
type input "60"
type input "600"
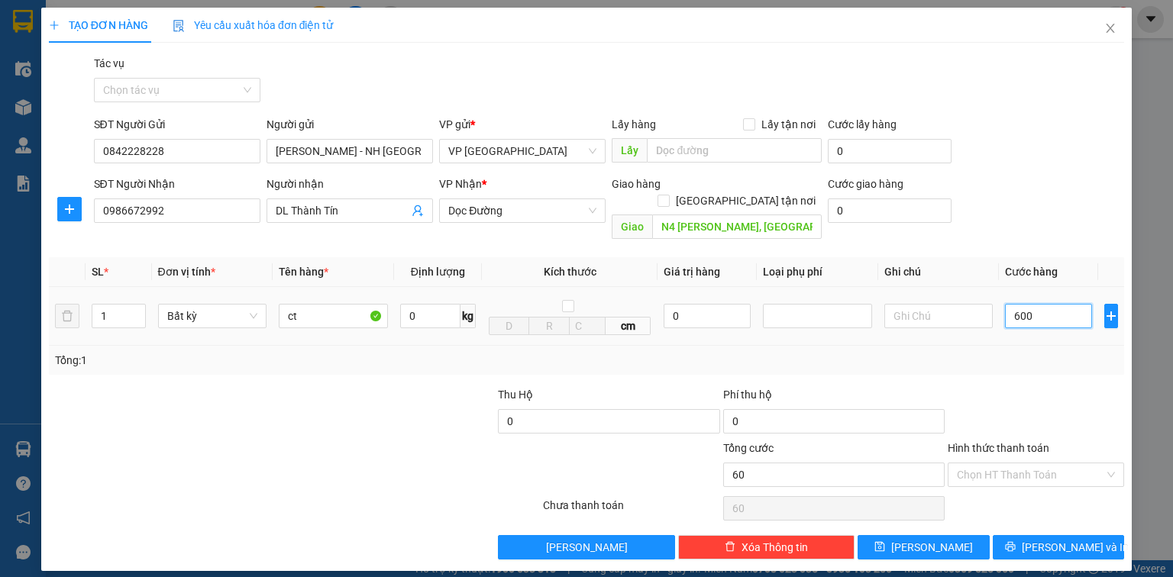
type input "600"
type input "6.000"
type input "60.000"
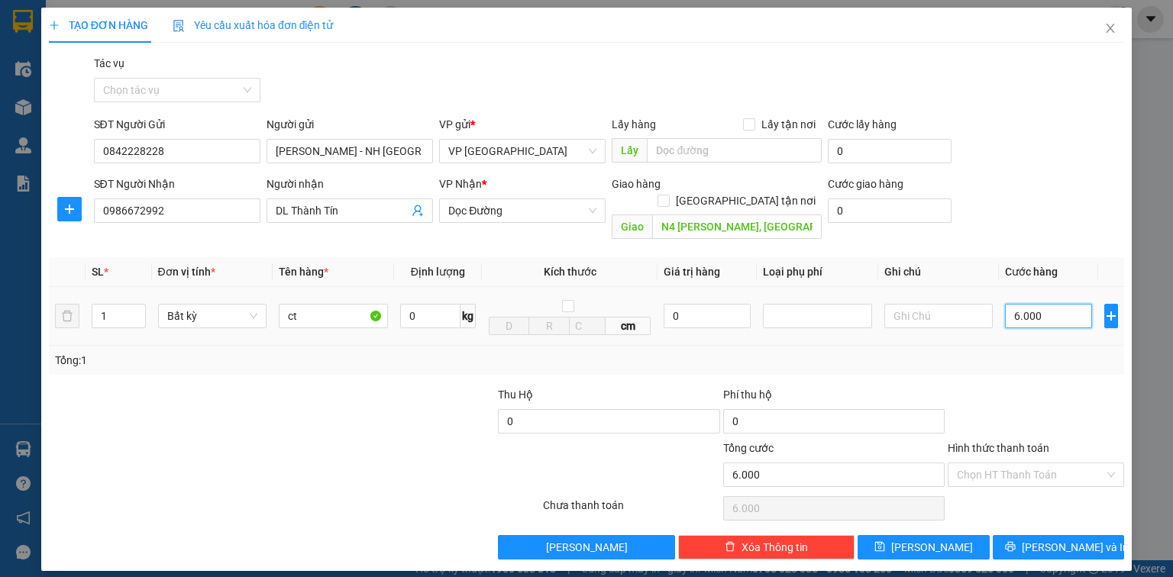
type input "60.000"
click at [563, 415] on input "0" at bounding box center [608, 421] width 221 height 24
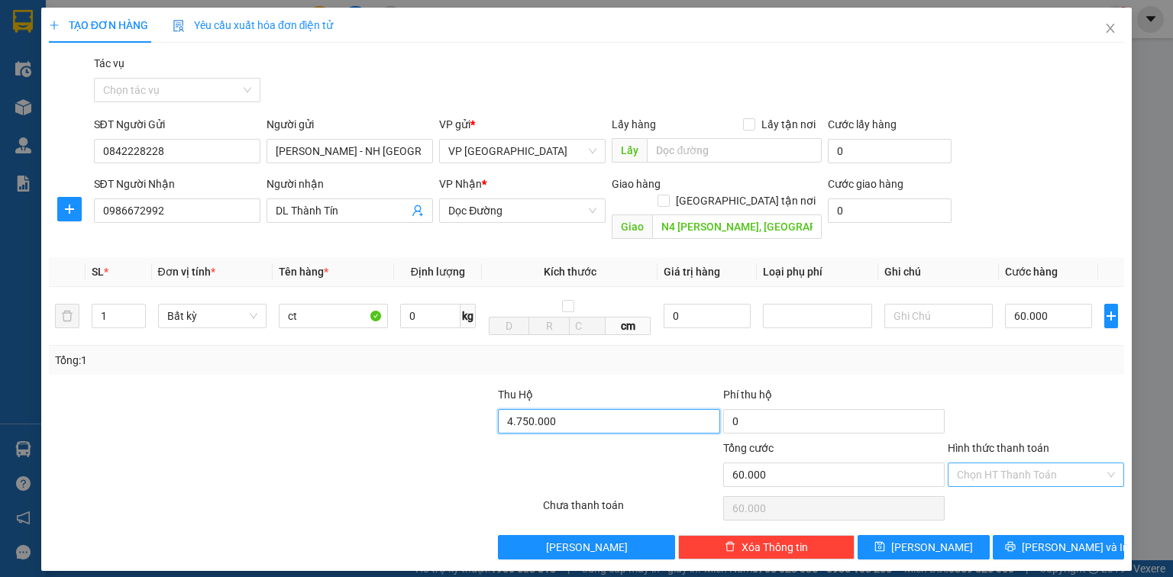
type input "4.750.000"
click at [1104, 463] on div "Chọn HT Thanh Toán" at bounding box center [1036, 475] width 176 height 24
type input "30.000"
type input "90.000"
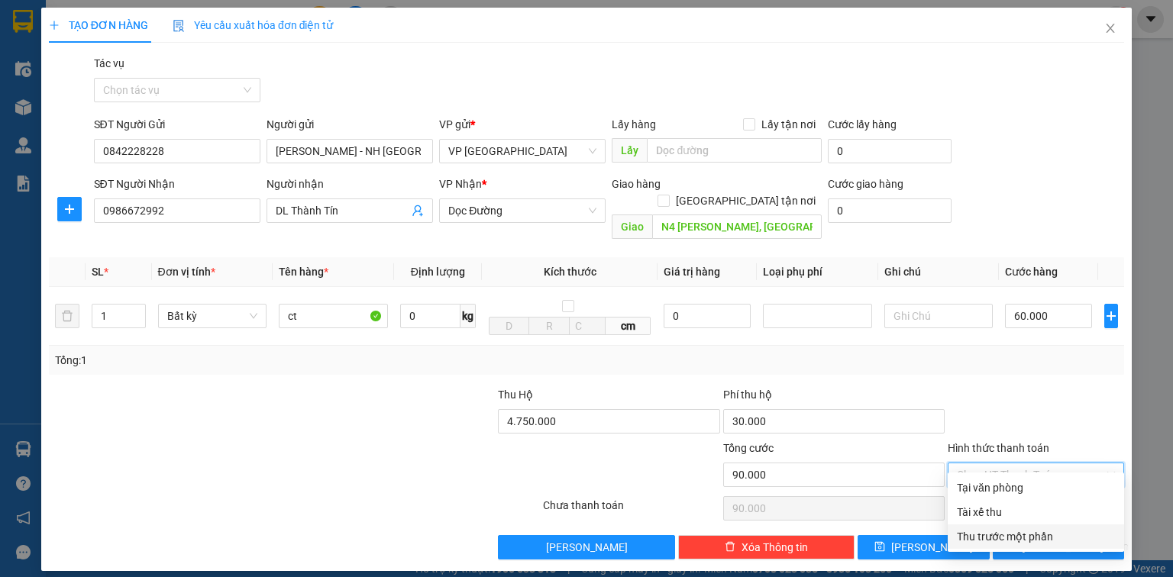
click at [1039, 537] on div "Thu trước một phần" at bounding box center [1036, 537] width 158 height 17
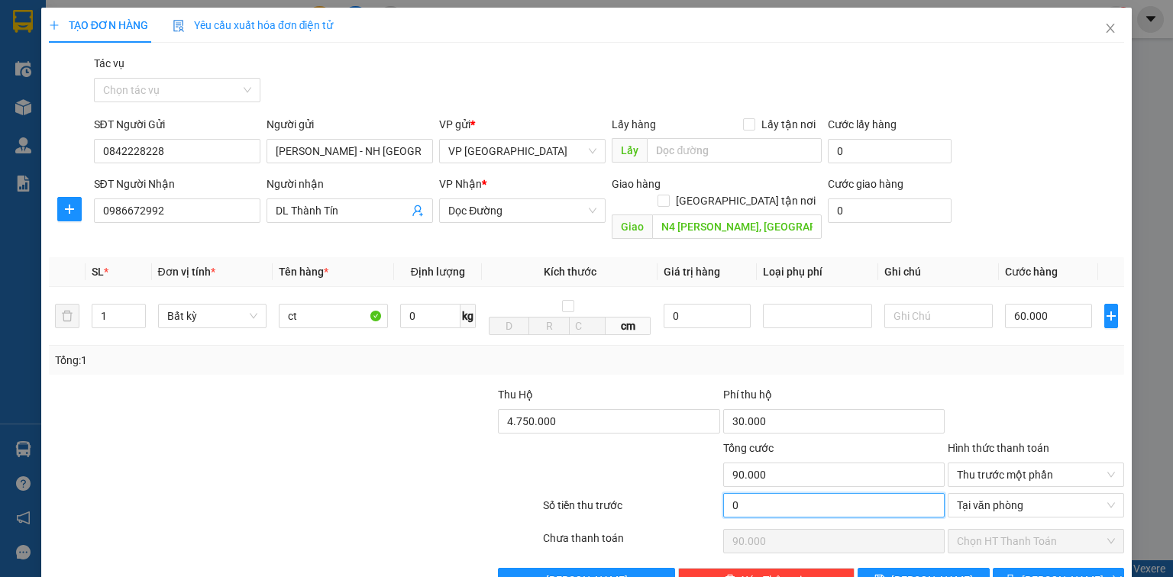
click at [727, 493] on input "0" at bounding box center [833, 505] width 221 height 24
type input "9"
type input "89.991"
type input "90"
type input "89.910"
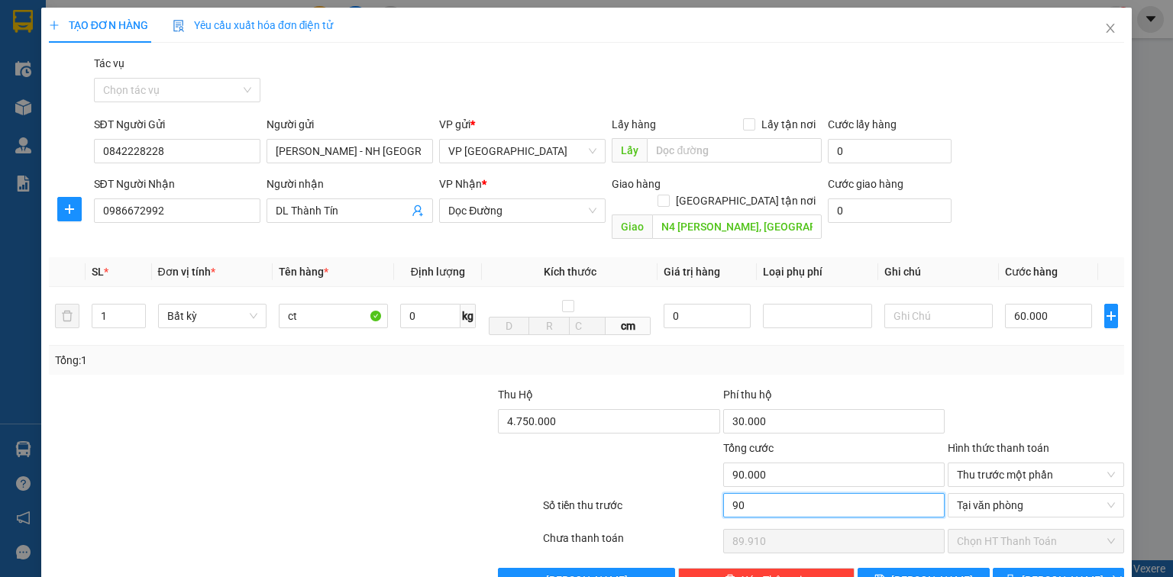
type input "900"
type input "89.100"
type input "9.000"
type input "81.000"
type input "90.000"
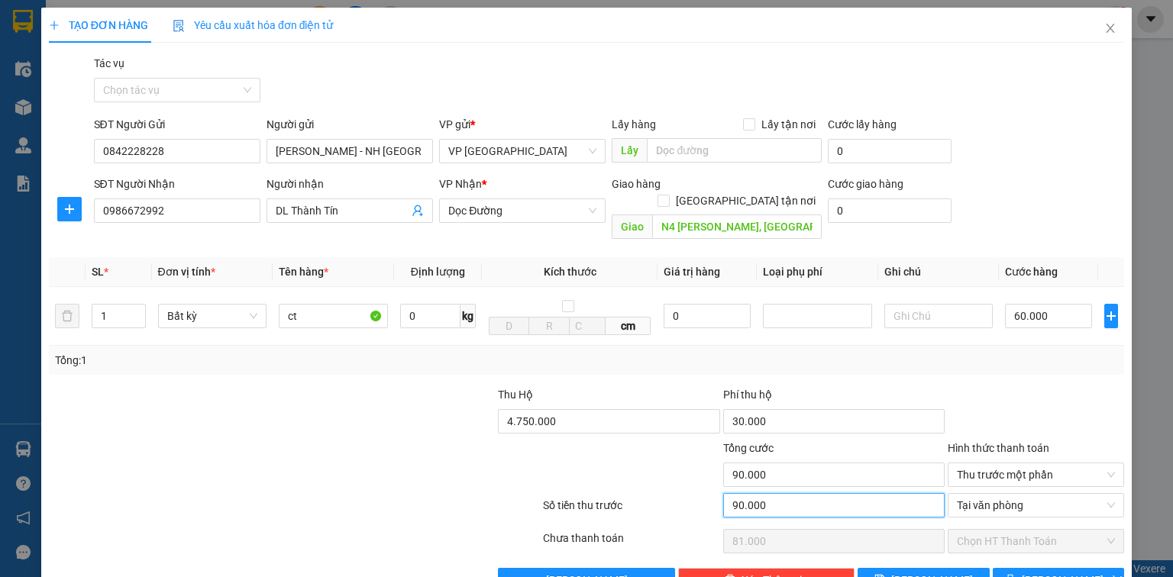
type input "0"
type input "90.000"
click at [1076, 572] on span "[PERSON_NAME] và In" at bounding box center [1075, 580] width 107 height 17
click at [1051, 494] on span "Tại văn phòng" at bounding box center [1036, 505] width 158 height 23
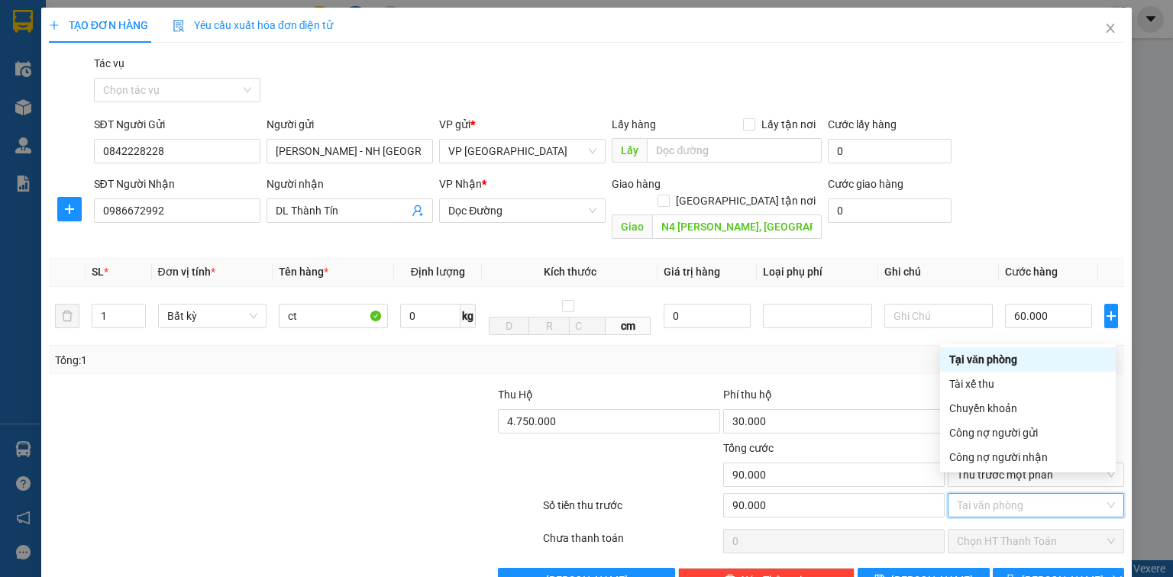
click at [1020, 357] on div "Tại văn phòng" at bounding box center [1027, 359] width 157 height 17
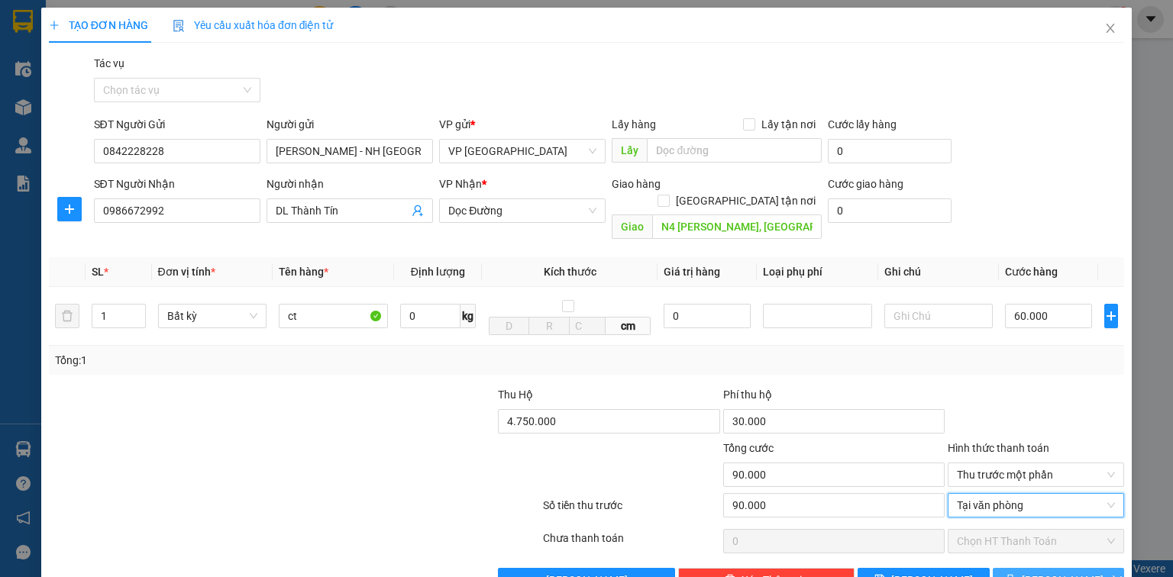
click at [1057, 572] on span "[PERSON_NAME] và In" at bounding box center [1075, 580] width 107 height 17
click at [1094, 464] on span "Thu trước một phần" at bounding box center [1036, 475] width 158 height 23
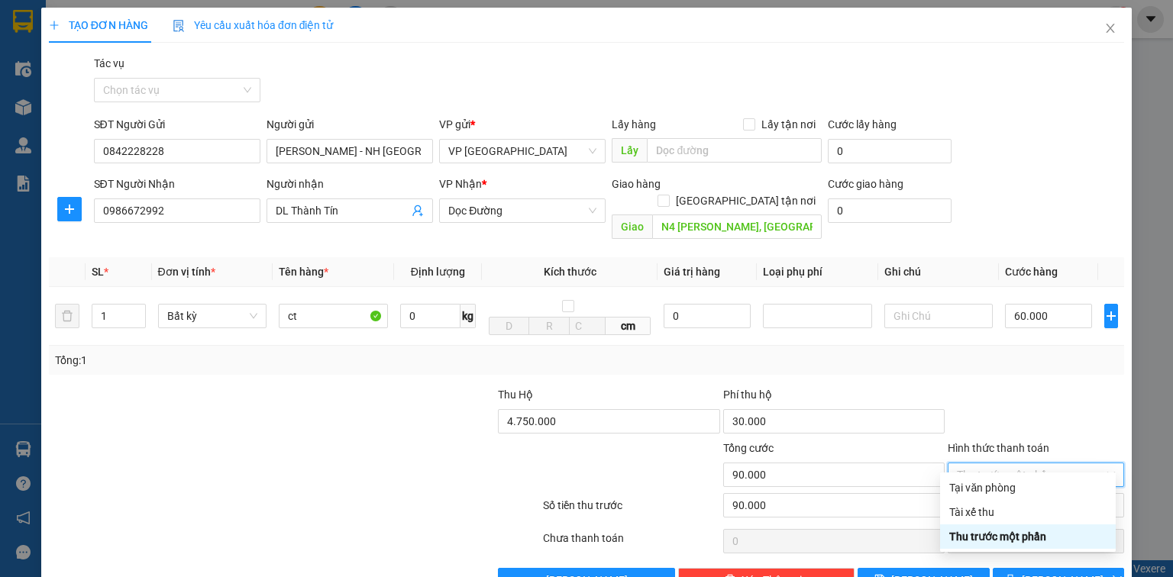
click at [1046, 533] on div "Thu trước một phần" at bounding box center [1027, 537] width 157 height 17
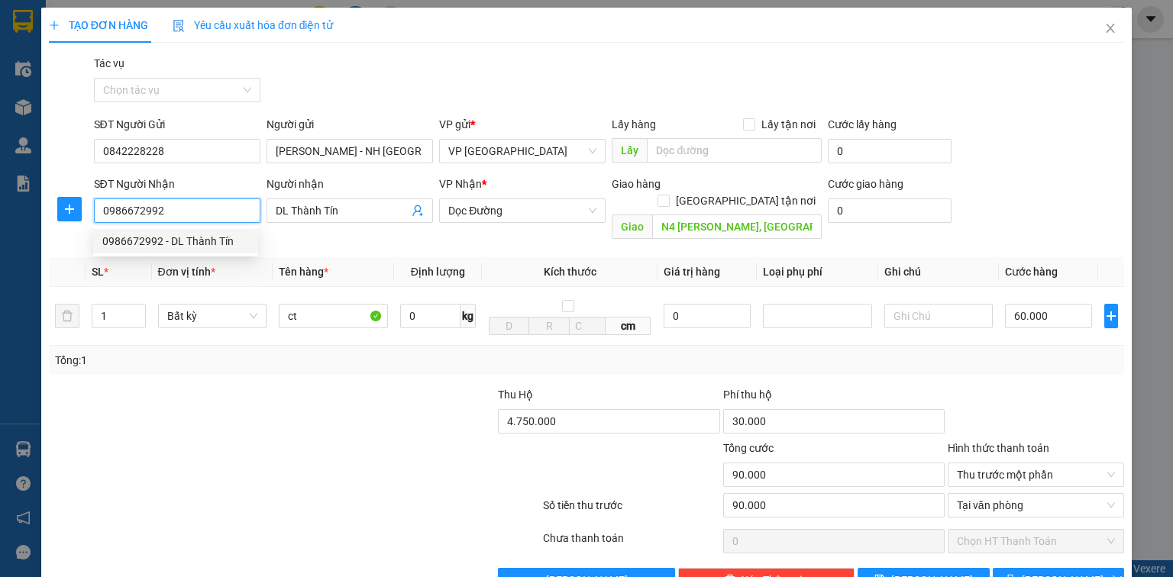
drag, startPoint x: 183, startPoint y: 216, endPoint x: 89, endPoint y: 213, distance: 94.8
click at [89, 213] on div "SĐT Người Nhận 0986672992 Người nhận DL Thành Tín VP Nhận * Dọc Đường Giao hàng…" at bounding box center [586, 211] width 1078 height 70
drag, startPoint x: 1103, startPoint y: 23, endPoint x: 1172, endPoint y: 116, distance: 116.2
click at [1103, 22] on span "Close" at bounding box center [1110, 29] width 43 height 43
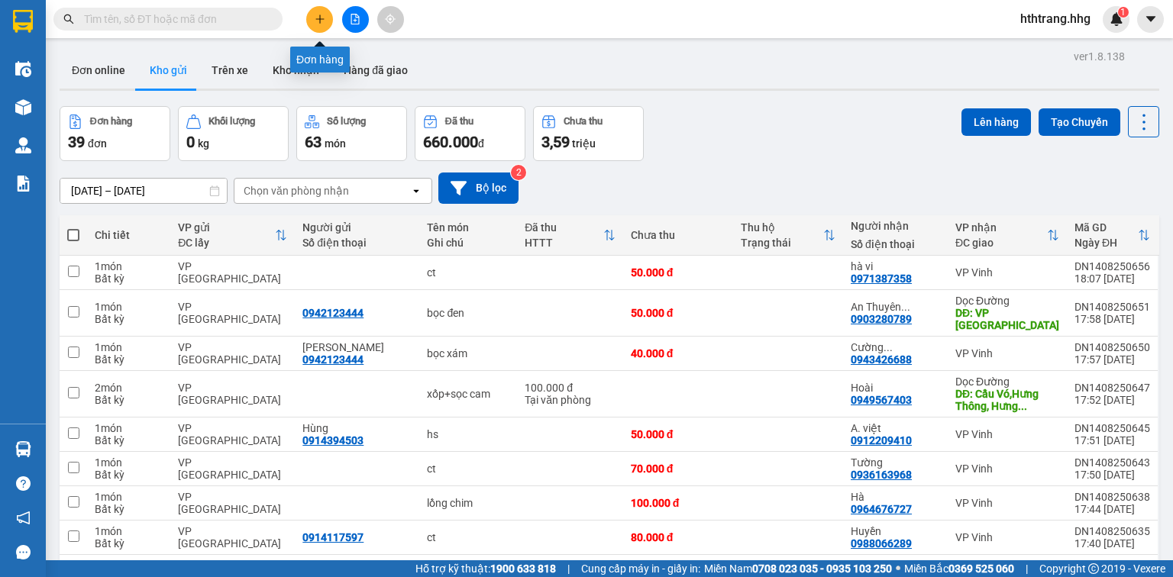
click at [328, 17] on button at bounding box center [319, 19] width 27 height 27
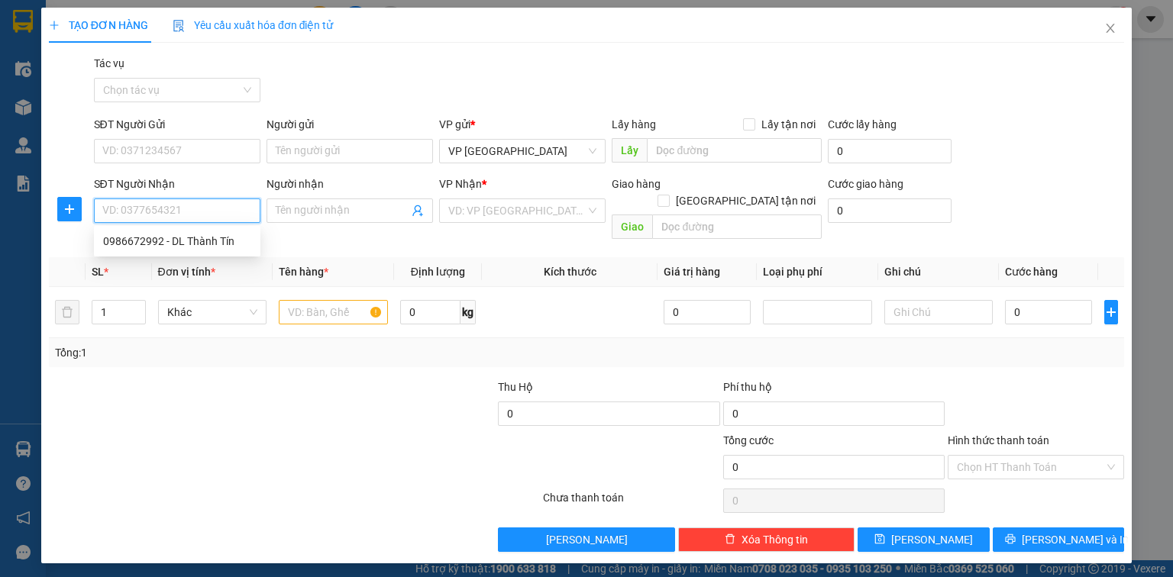
paste input "0986672992"
type input "0986672992"
click at [206, 243] on div "0986672992 - DL Thành Tín" at bounding box center [177, 241] width 148 height 17
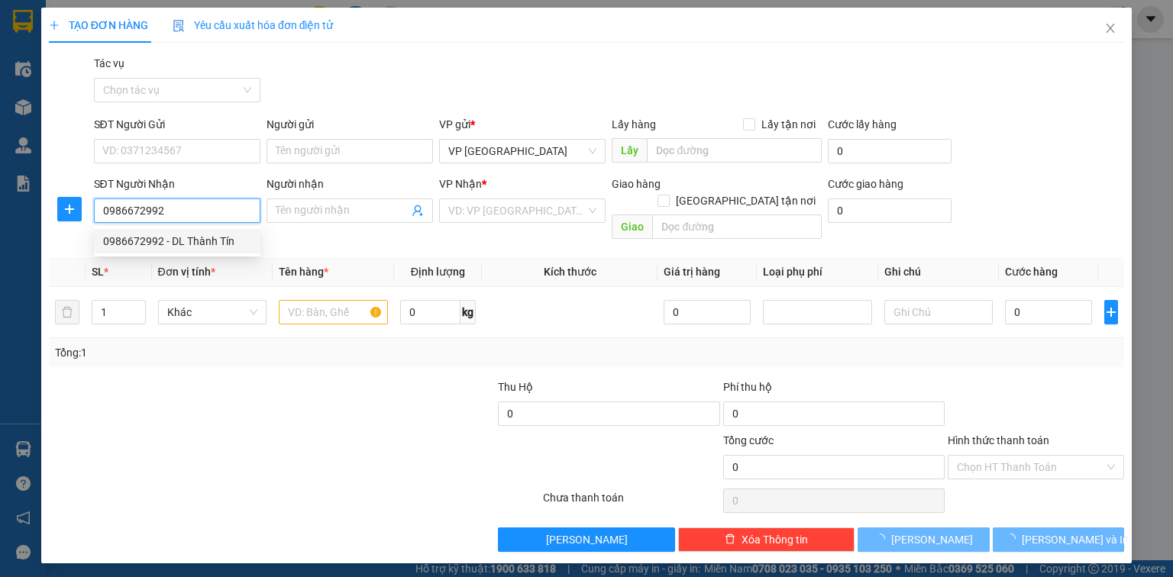
type input "DL Thành Tín"
type input "N4 [PERSON_NAME], [GEOGRAPHIC_DATA]"
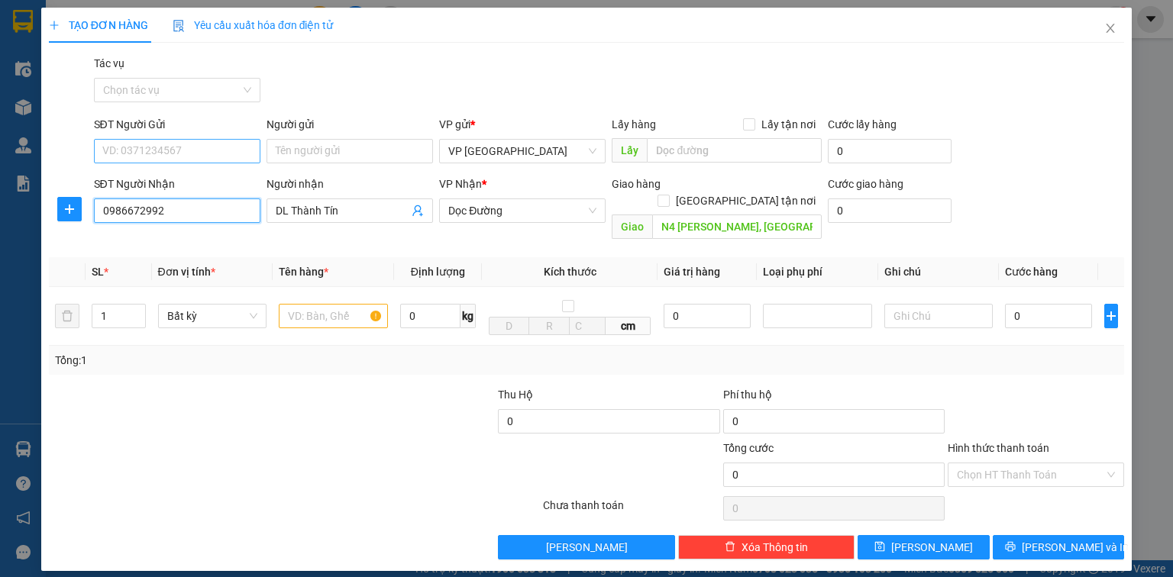
type input "0986672992"
click at [165, 150] on input "SĐT Người Gửi" at bounding box center [177, 151] width 166 height 24
click at [164, 150] on input "SĐT Người Gửi" at bounding box center [177, 151] width 166 height 24
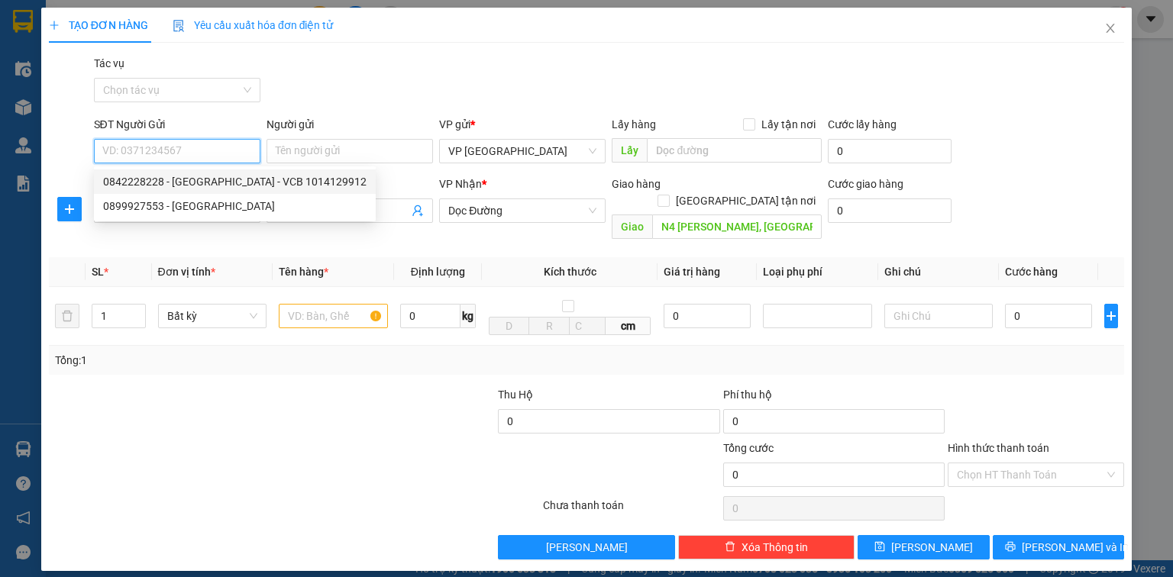
click at [192, 180] on div "0842228228 - [GEOGRAPHIC_DATA] - VCB 1014129912" at bounding box center [234, 181] width 263 height 17
type input "0842228228"
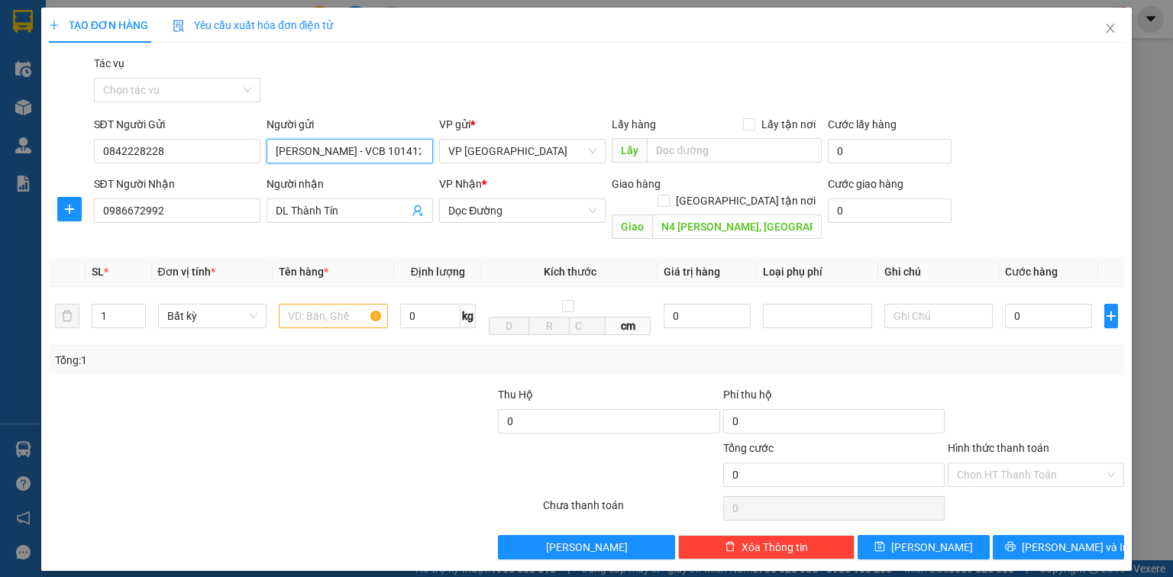
click at [358, 150] on input "[PERSON_NAME] - VCB 1014129912" at bounding box center [350, 151] width 166 height 24
type input "[PERSON_NAME] -NH [GEOGRAPHIC_DATA] VCB 1014129912"
click at [349, 304] on input "text" at bounding box center [333, 316] width 109 height 24
click at [1045, 304] on input "0" at bounding box center [1048, 316] width 87 height 24
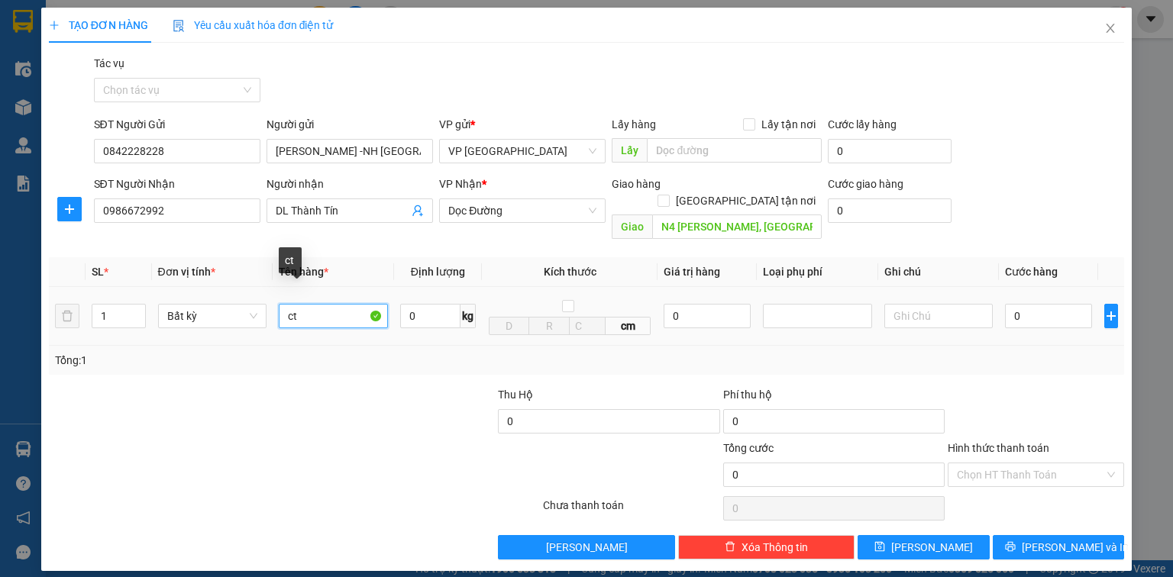
click at [311, 304] on input "ct" at bounding box center [333, 316] width 109 height 24
type input "ct-HÀNG DỄ VỠ"
click at [1054, 304] on input "0" at bounding box center [1048, 316] width 87 height 24
type input "6"
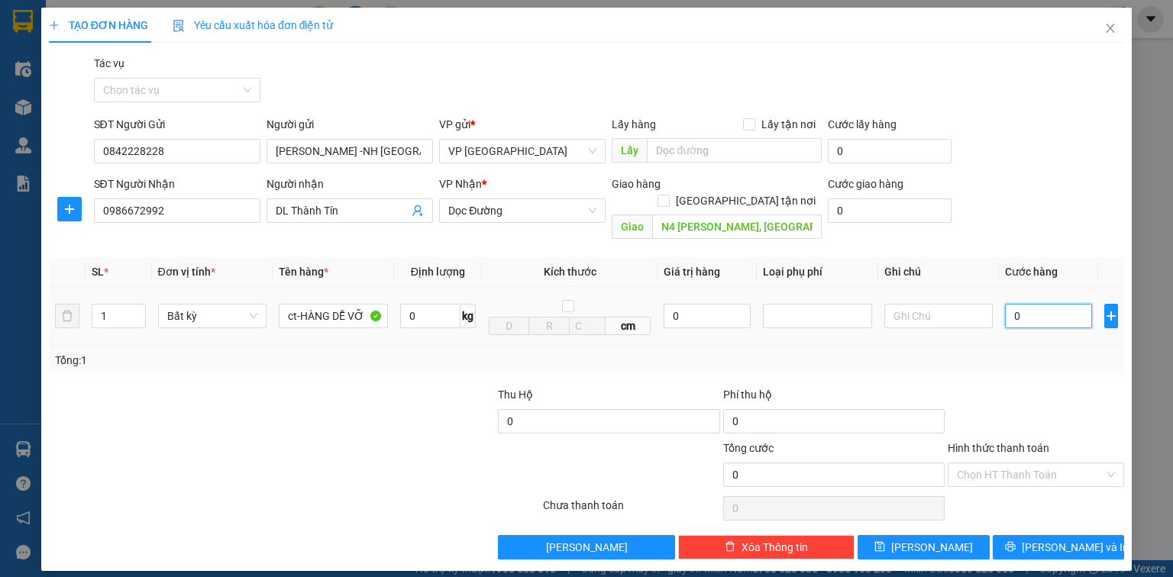
type input "6"
type input "60"
type input "600"
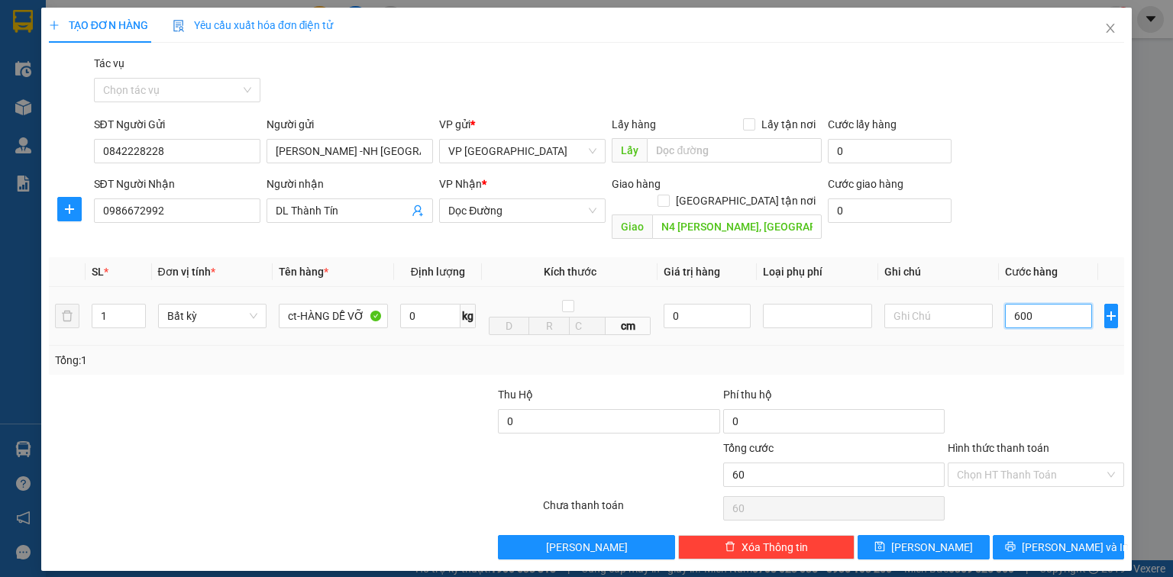
type input "600"
type input "6.000"
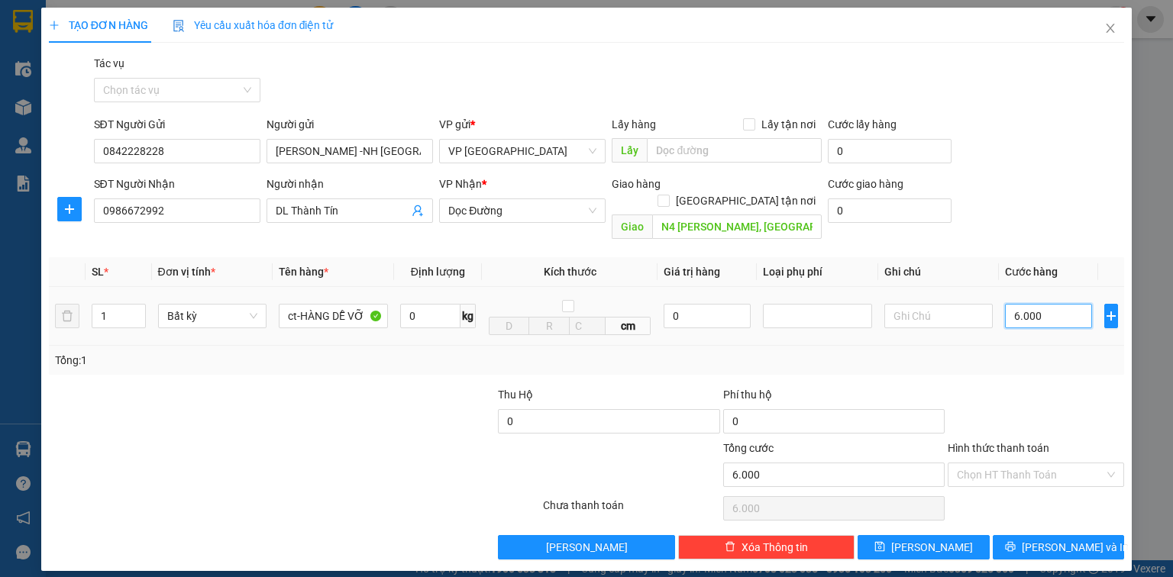
type input "60.000"
click at [547, 409] on input "0" at bounding box center [608, 421] width 221 height 24
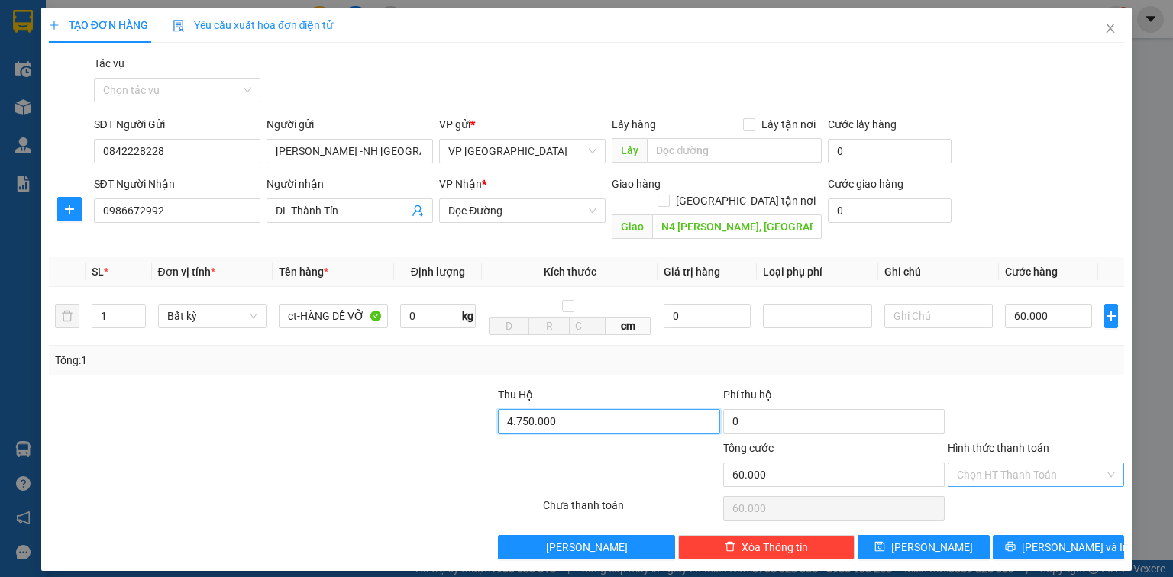
type input "4.750.000"
type input "30.000"
type input "90.000"
click at [1035, 464] on input "Hình thức thanh toán" at bounding box center [1030, 475] width 147 height 23
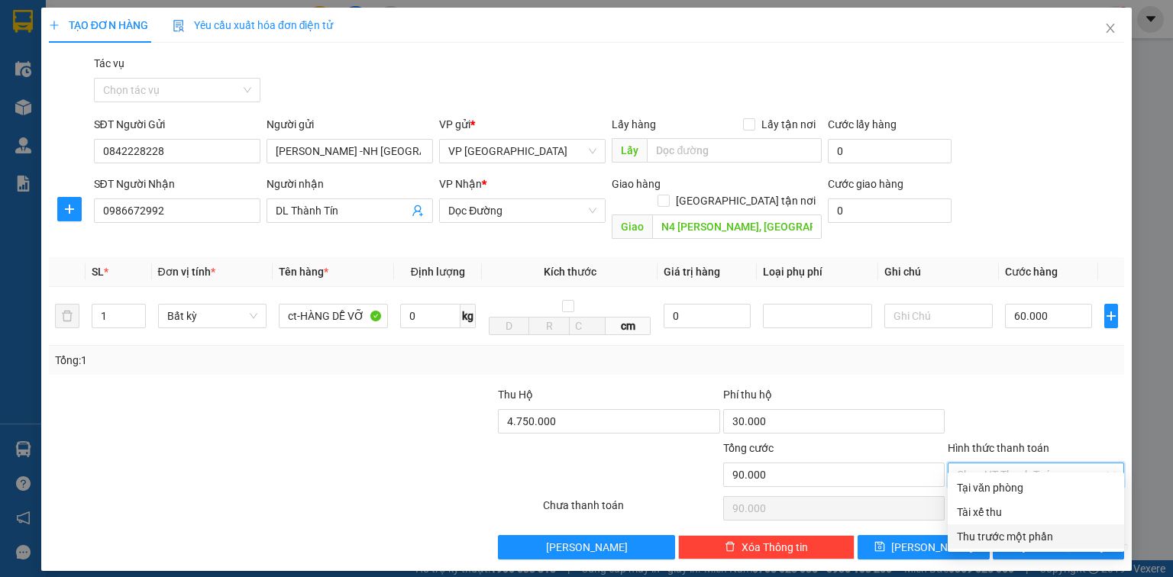
click at [1033, 533] on div "Thu trước một phần" at bounding box center [1036, 537] width 158 height 17
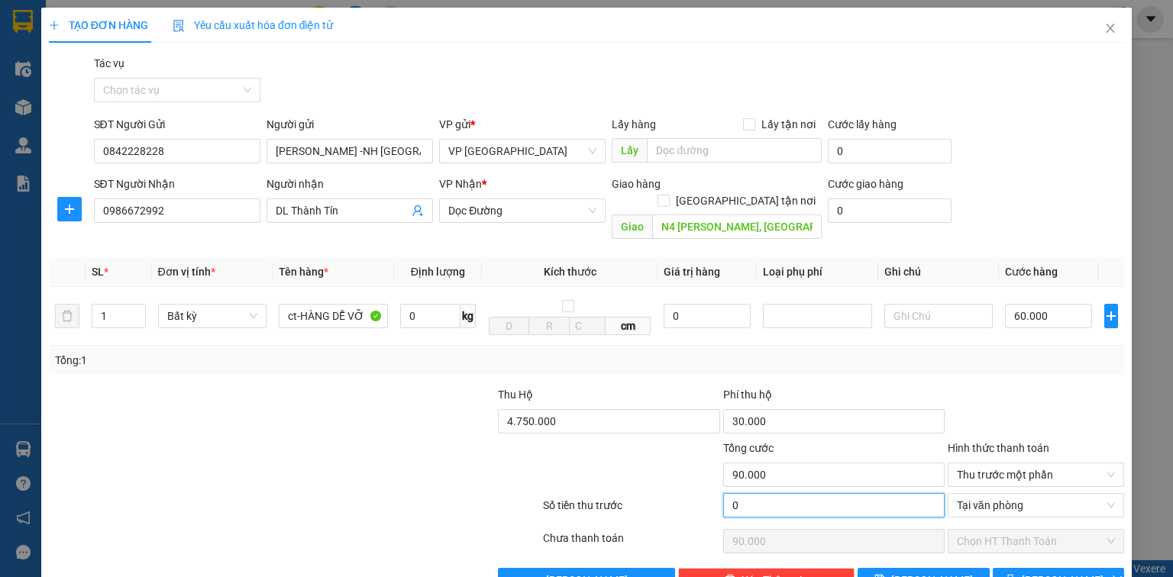
click at [749, 493] on input "0" at bounding box center [833, 505] width 221 height 24
type input "9"
type input "89.991"
type input "90"
type input "89.910"
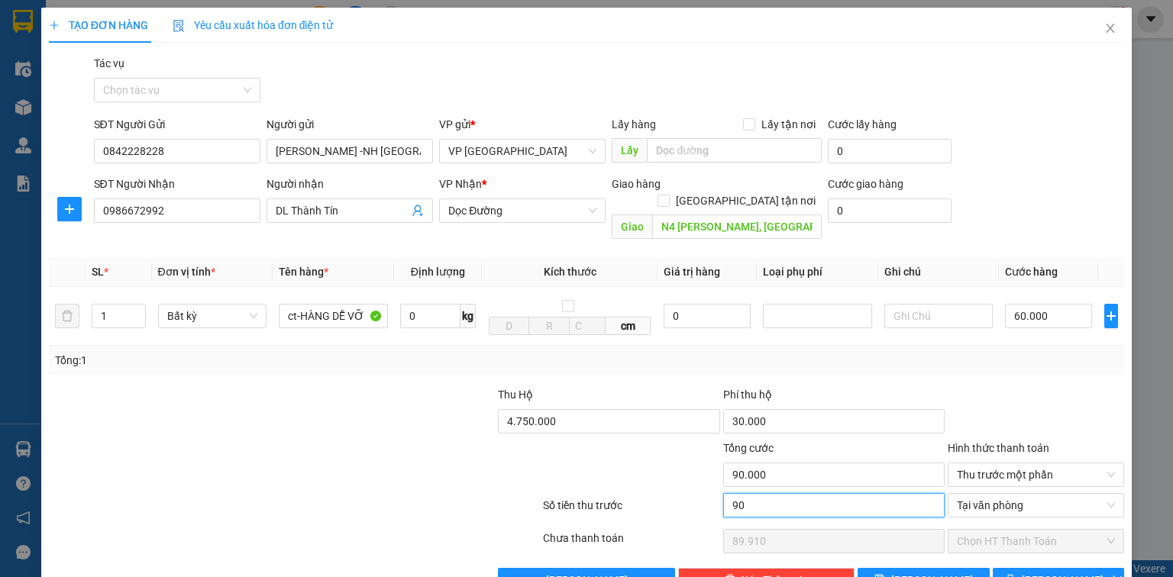
type input "900"
type input "89.100"
type input "9.000"
type input "81.000"
type input "90.000"
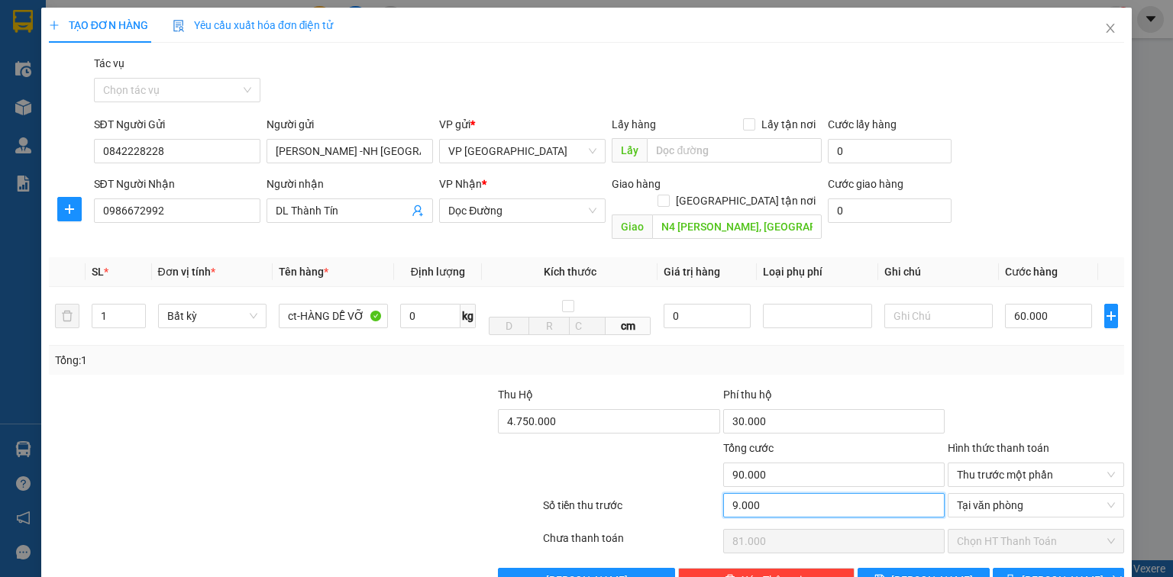
type input "0"
click at [1039, 494] on span "Tại văn phòng" at bounding box center [1036, 505] width 158 height 23
type input "90.000"
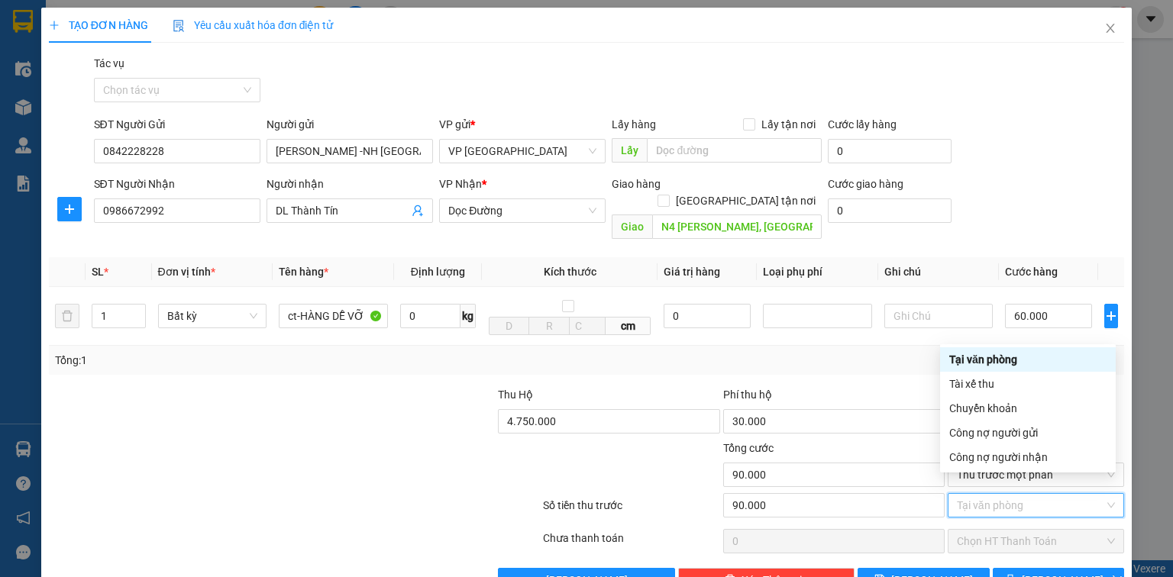
click at [1015, 363] on div "Tại văn phòng" at bounding box center [1027, 359] width 157 height 17
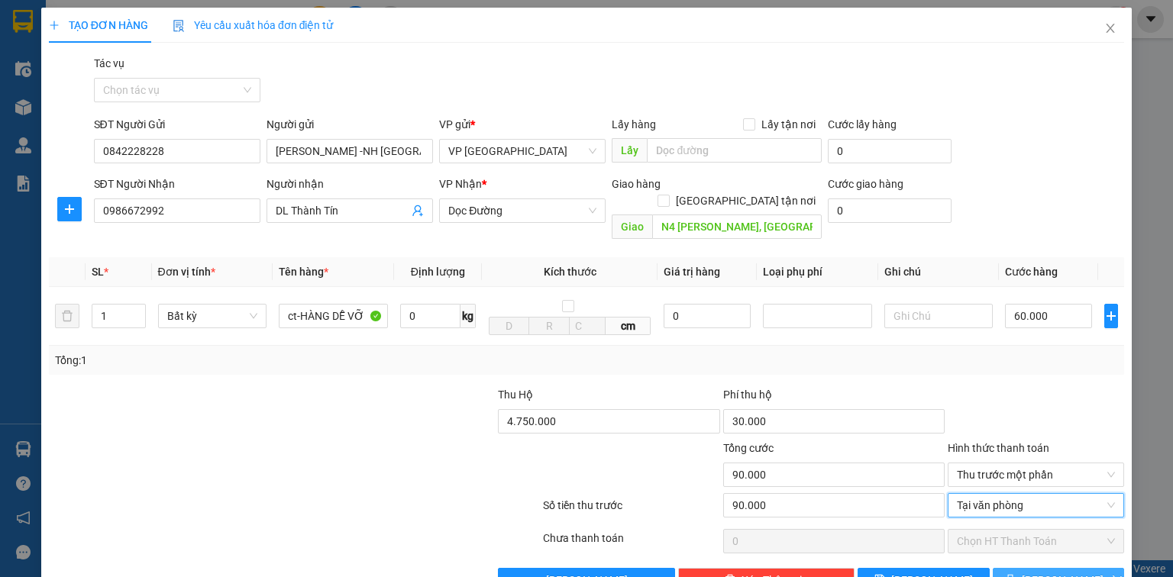
click at [1062, 572] on span "[PERSON_NAME] và In" at bounding box center [1075, 580] width 107 height 17
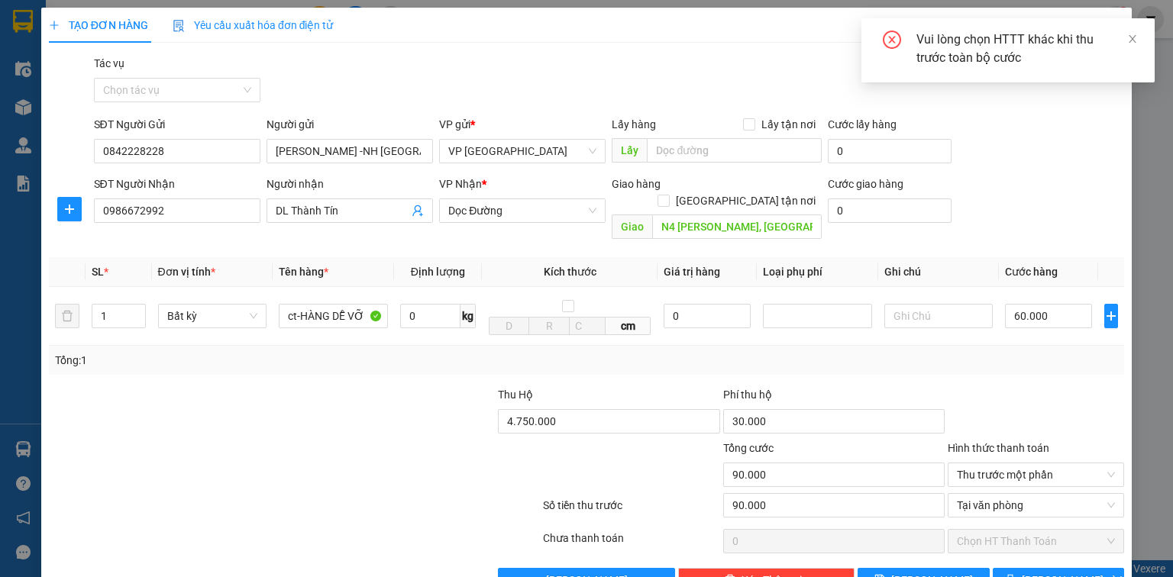
click at [837, 536] on div "0" at bounding box center [833, 541] width 221 height 31
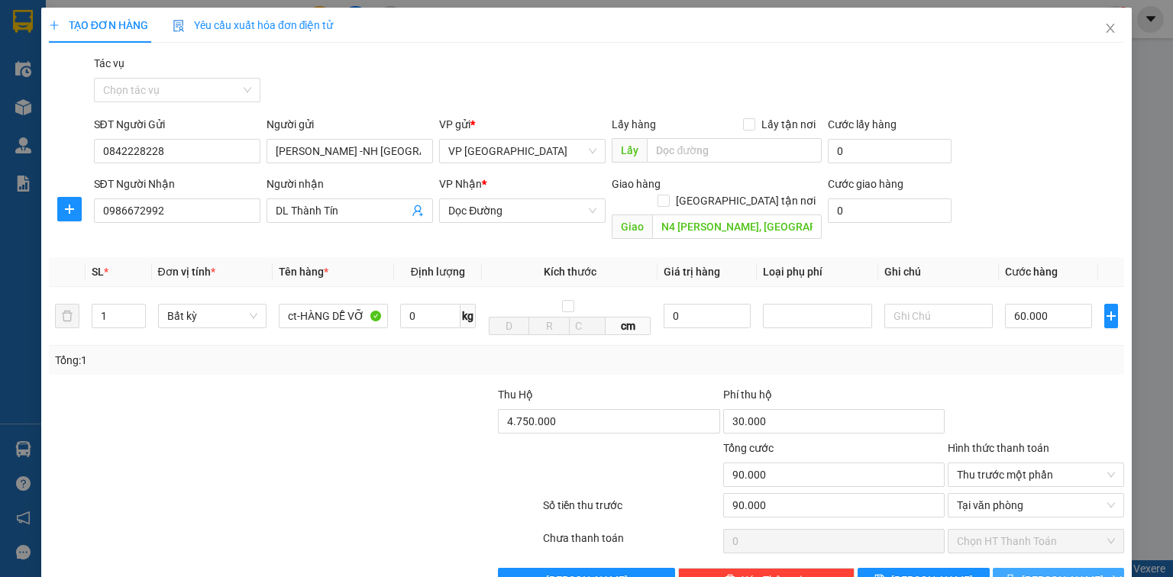
click at [1030, 568] on button "[PERSON_NAME] và In" at bounding box center [1059, 580] width 132 height 24
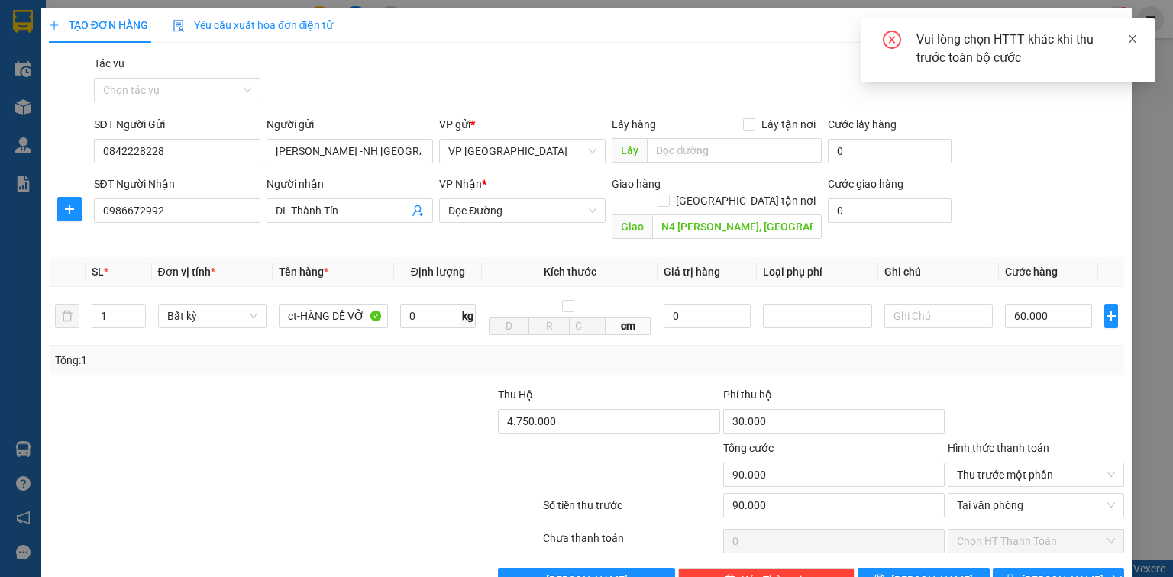
click at [1134, 40] on icon "close" at bounding box center [1132, 39] width 11 height 11
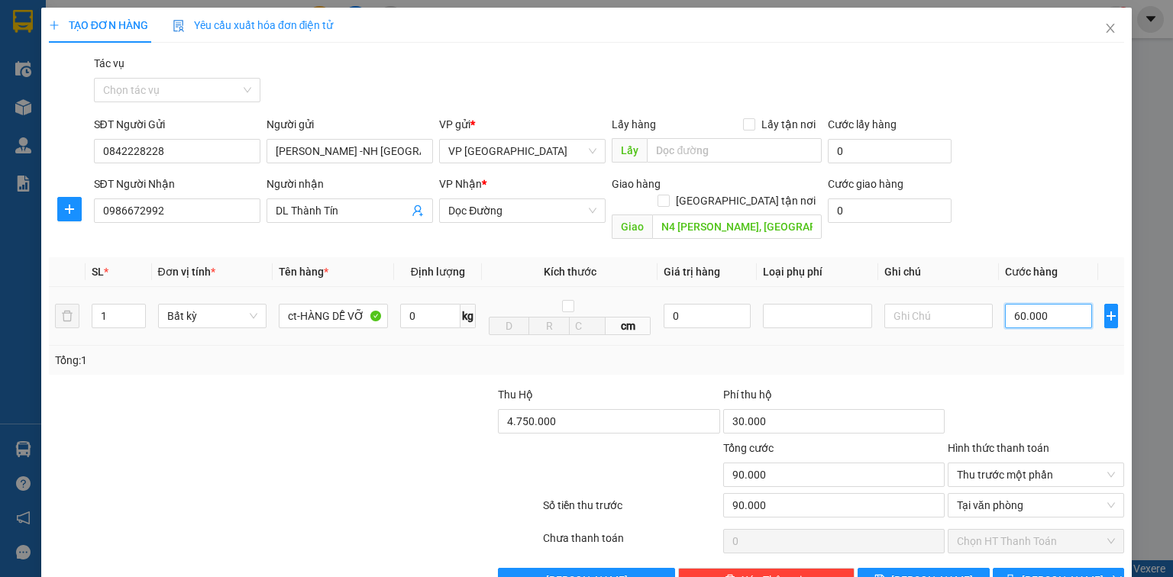
click at [1045, 304] on input "60.000" at bounding box center [1048, 316] width 87 height 24
click at [1097, 464] on span "Thu trước một phần" at bounding box center [1036, 475] width 158 height 23
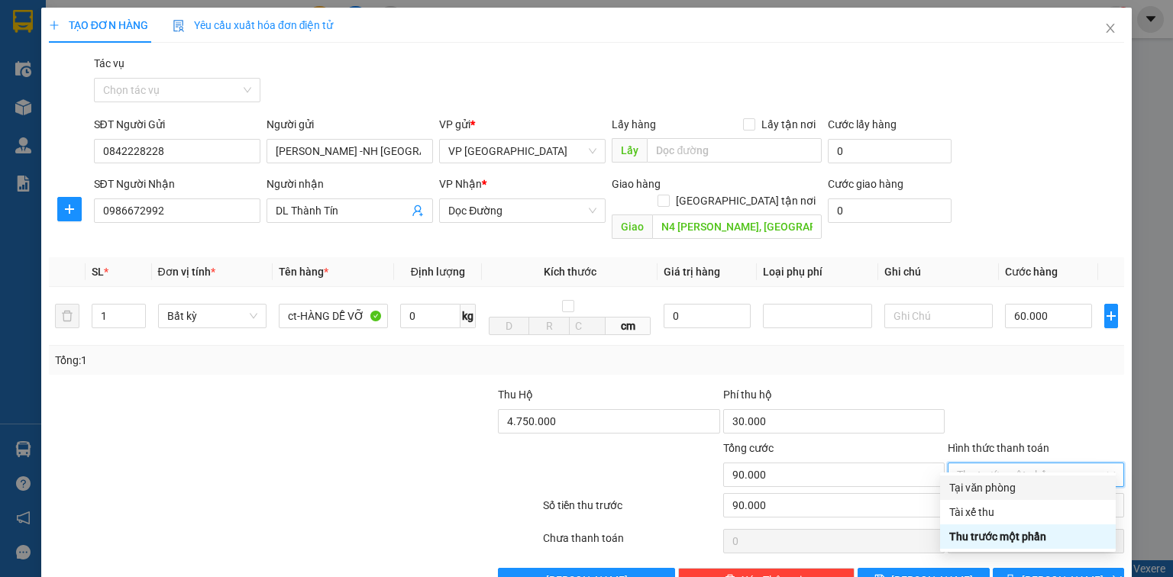
click at [1038, 495] on div "Tại văn phòng" at bounding box center [1027, 488] width 157 height 17
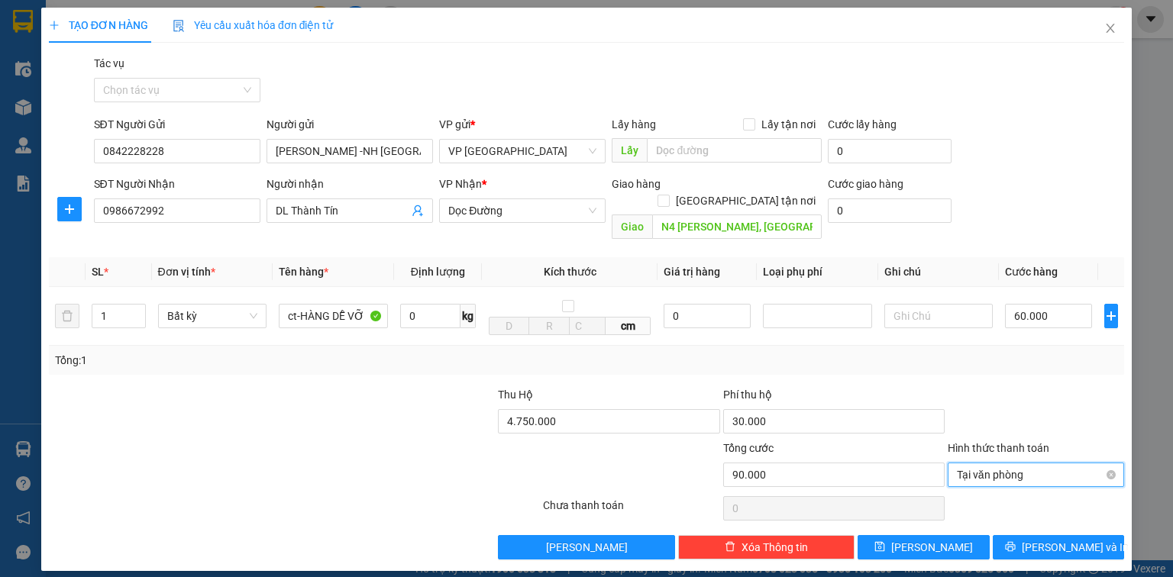
click at [1054, 464] on span "Tại văn phòng" at bounding box center [1036, 475] width 158 height 23
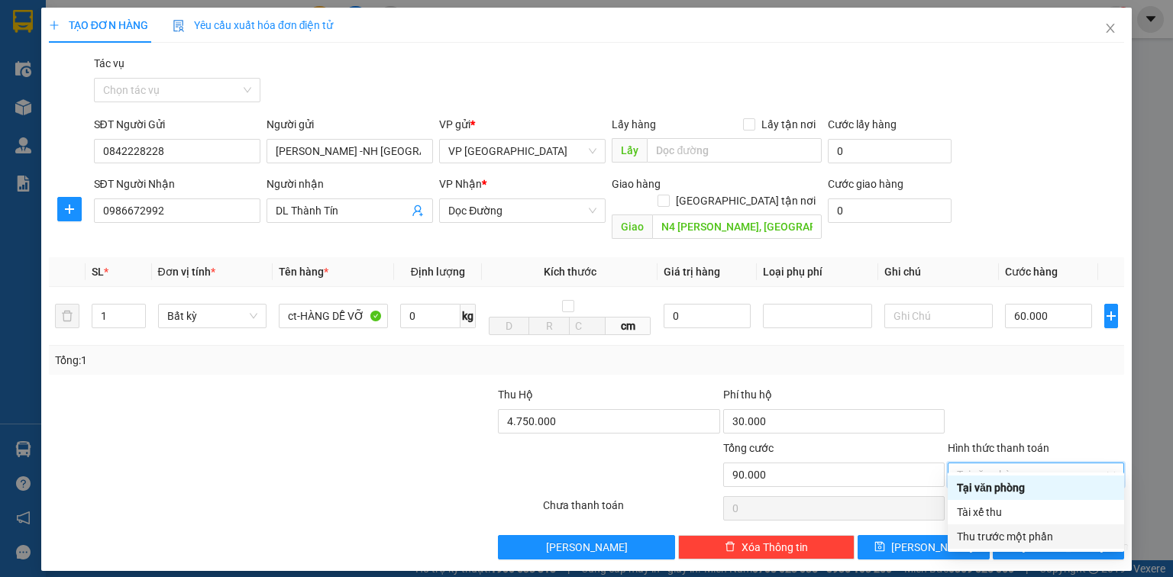
click at [1051, 538] on div "Thu trước một phần" at bounding box center [1036, 537] width 158 height 17
type input "90.000"
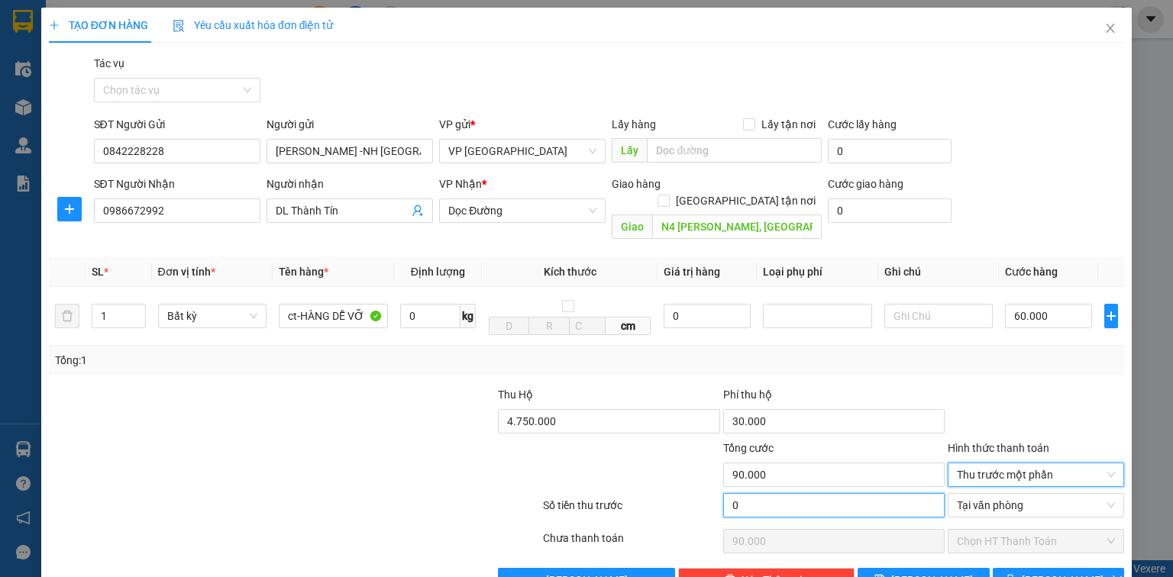
click at [791, 493] on input "0" at bounding box center [833, 505] width 221 height 24
type input "9"
type input "89.991"
type input "90"
type input "89.910"
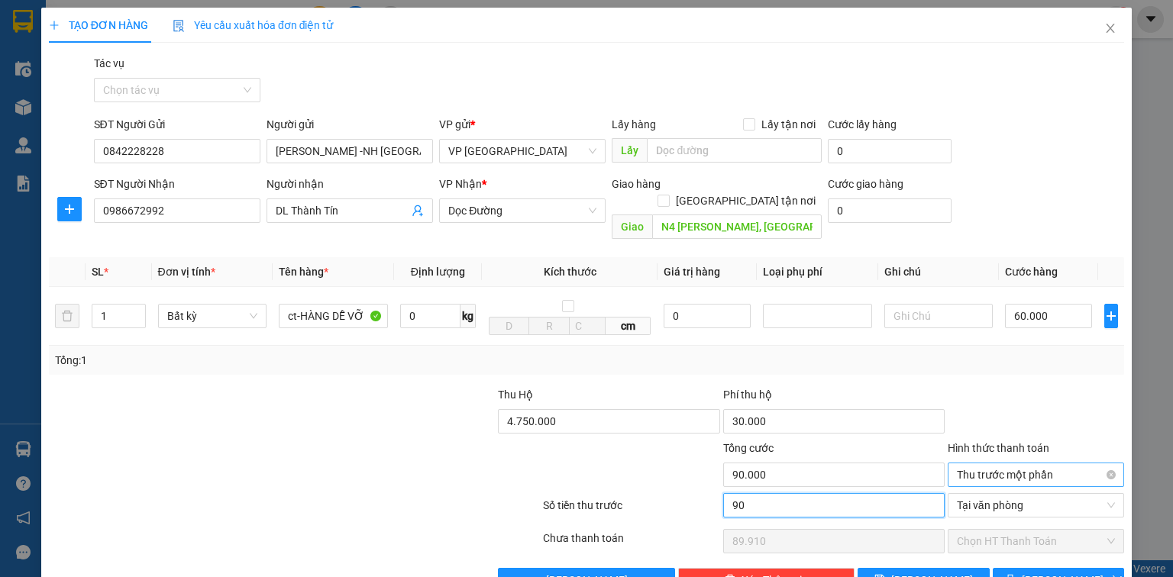
type input "900"
type input "89.100"
type input "9.000"
type input "81.000"
type input "90.000"
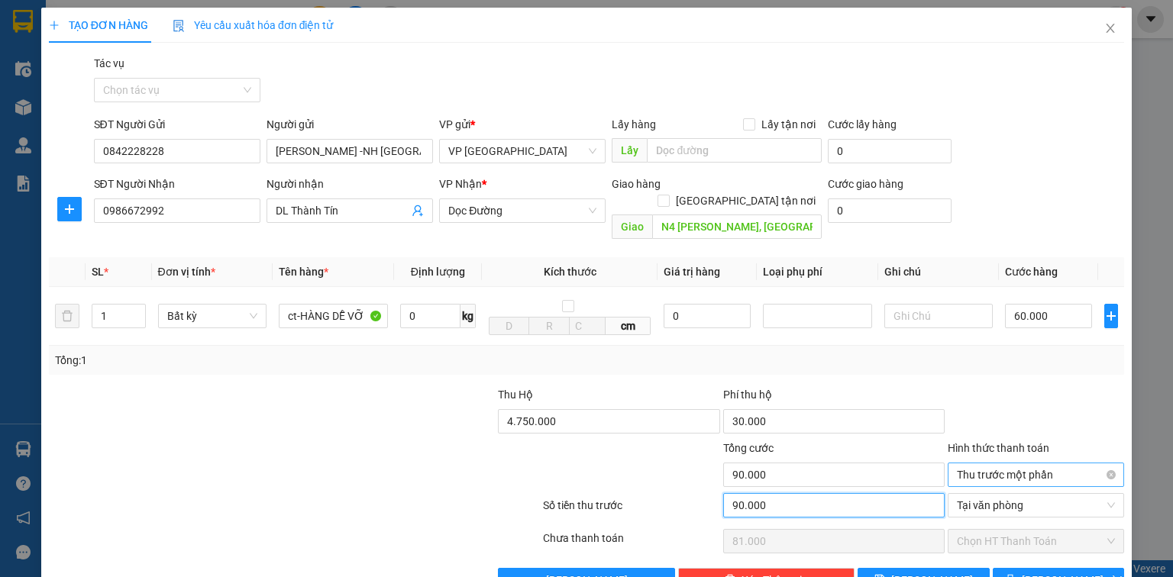
type input "0"
type input "90.000"
click at [1064, 572] on span "[PERSON_NAME] và In" at bounding box center [1075, 580] width 107 height 17
click at [805, 463] on input "90.000" at bounding box center [833, 475] width 221 height 24
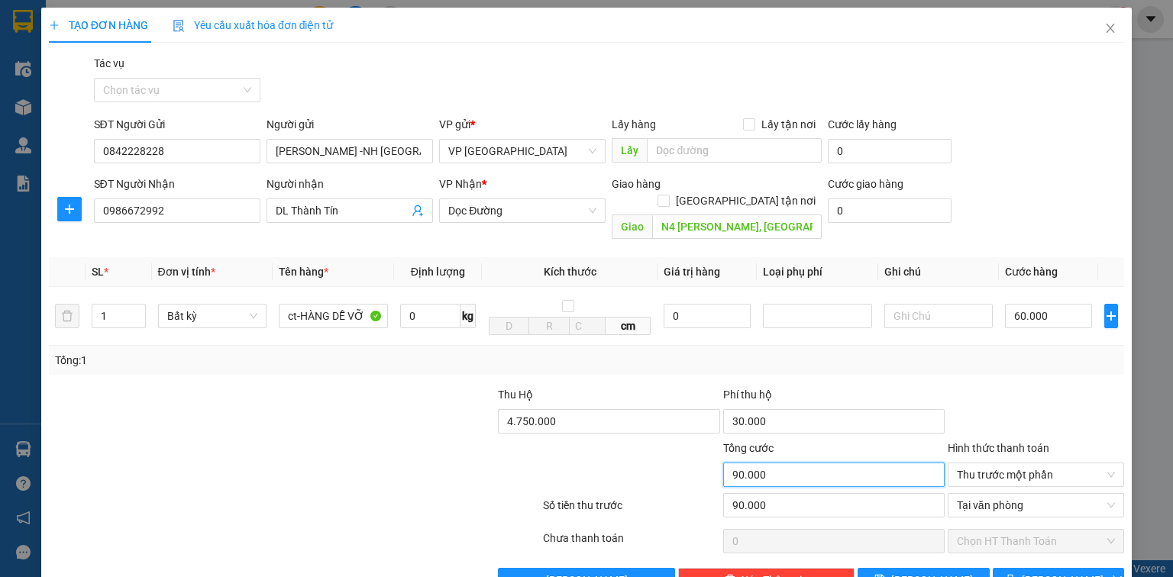
click at [816, 463] on input "90.000" at bounding box center [833, 475] width 221 height 24
click at [780, 463] on input "90.000" at bounding box center [833, 475] width 221 height 24
click at [1059, 386] on div at bounding box center [1035, 412] width 179 height 53
click at [1059, 304] on input "60.000" at bounding box center [1048, 316] width 87 height 24
type input "0"
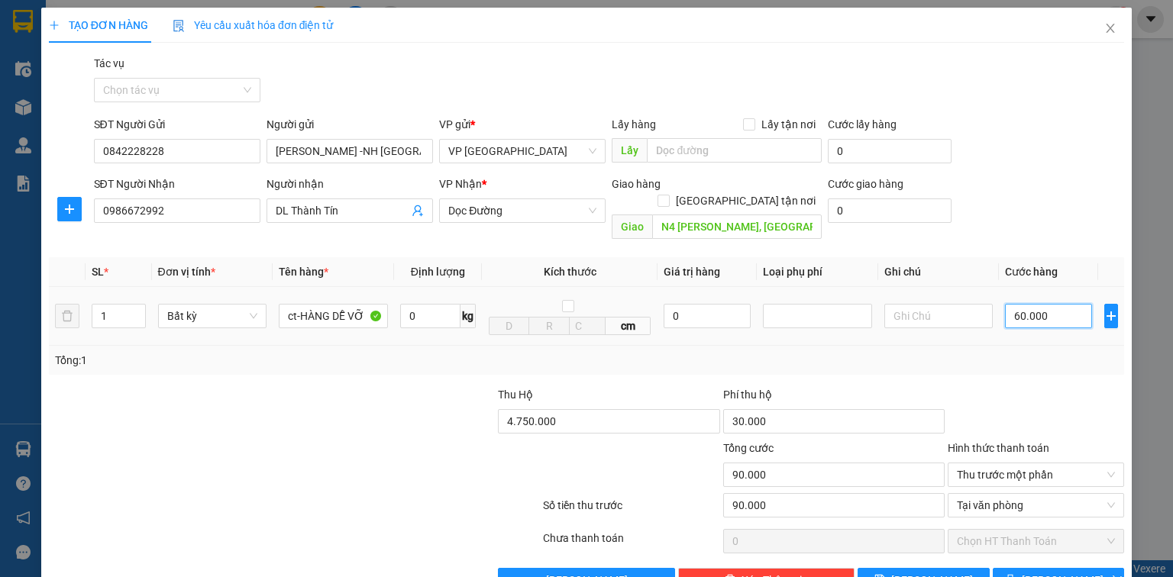
type input "30.000"
type input "-60.000"
type input "09"
type input "30.009"
type input "-59.991"
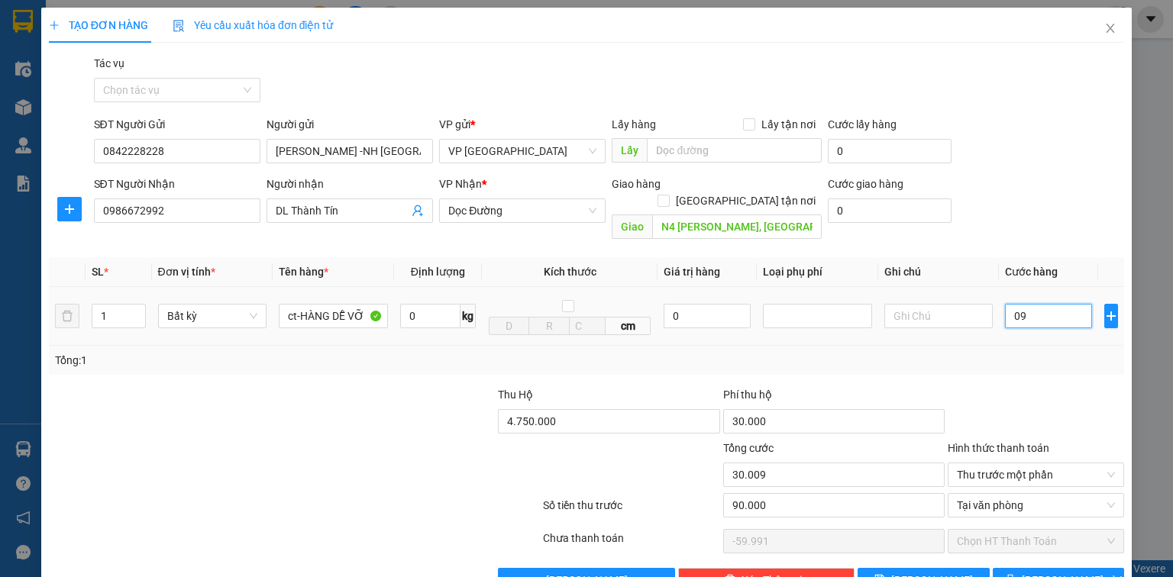
type input "090"
type input "30.090"
type input "-59.910"
type input "0.900"
type input "30.900"
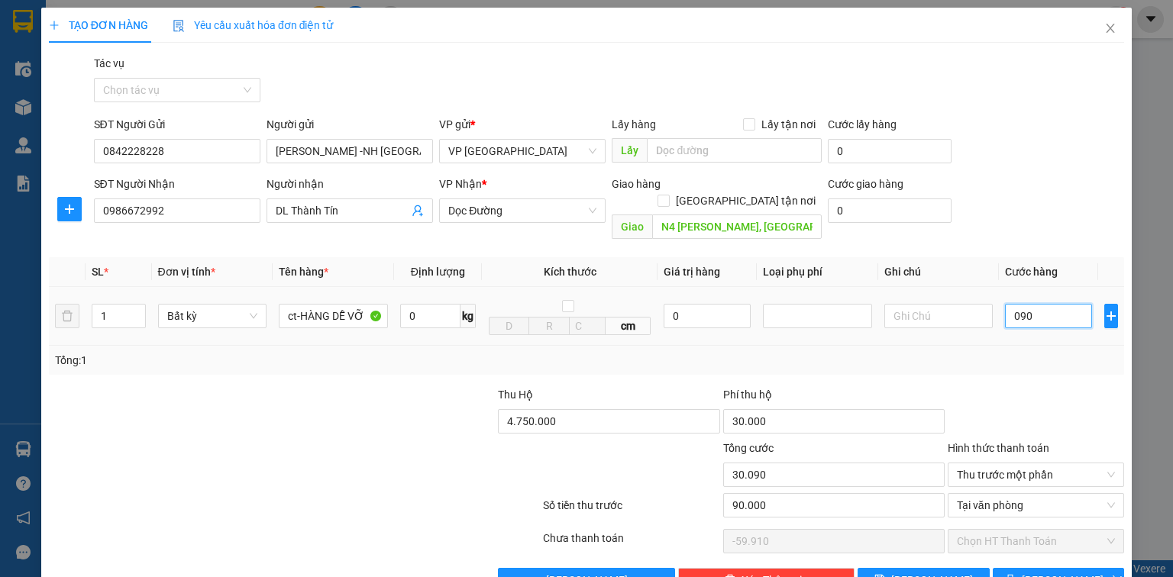
type input "-59.100"
click at [1012, 304] on input "090.000" at bounding box center [1048, 316] width 87 height 24
click at [1017, 464] on span "Thu trước một phần" at bounding box center [1036, 475] width 158 height 23
click at [765, 493] on input "90.000" at bounding box center [833, 505] width 221 height 24
click at [1057, 572] on span "[PERSON_NAME] và In" at bounding box center [1075, 580] width 107 height 17
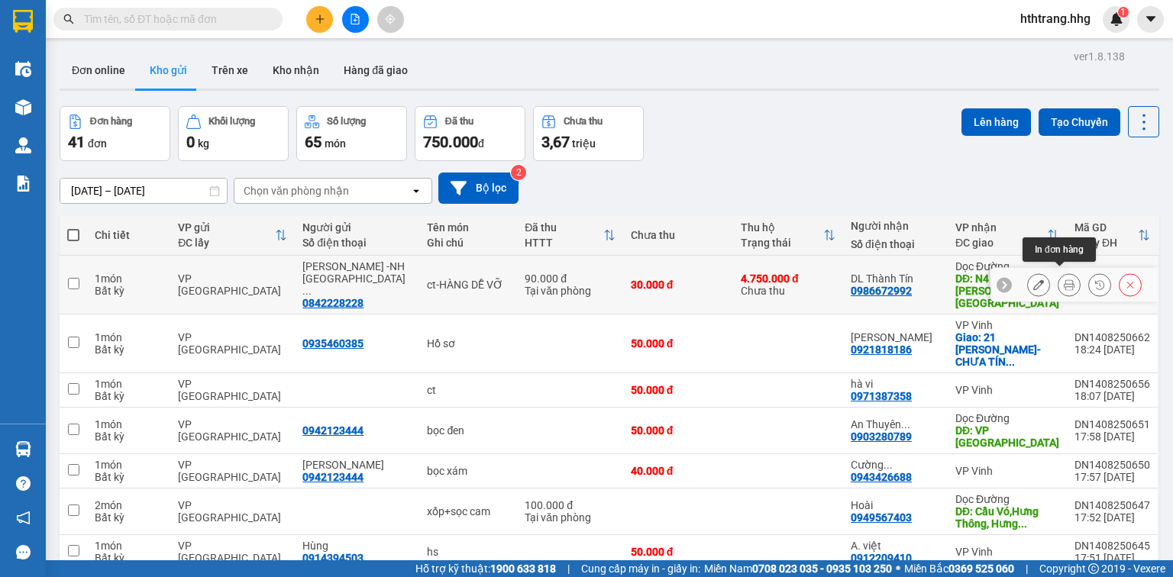
click at [1065, 280] on button at bounding box center [1069, 285] width 21 height 27
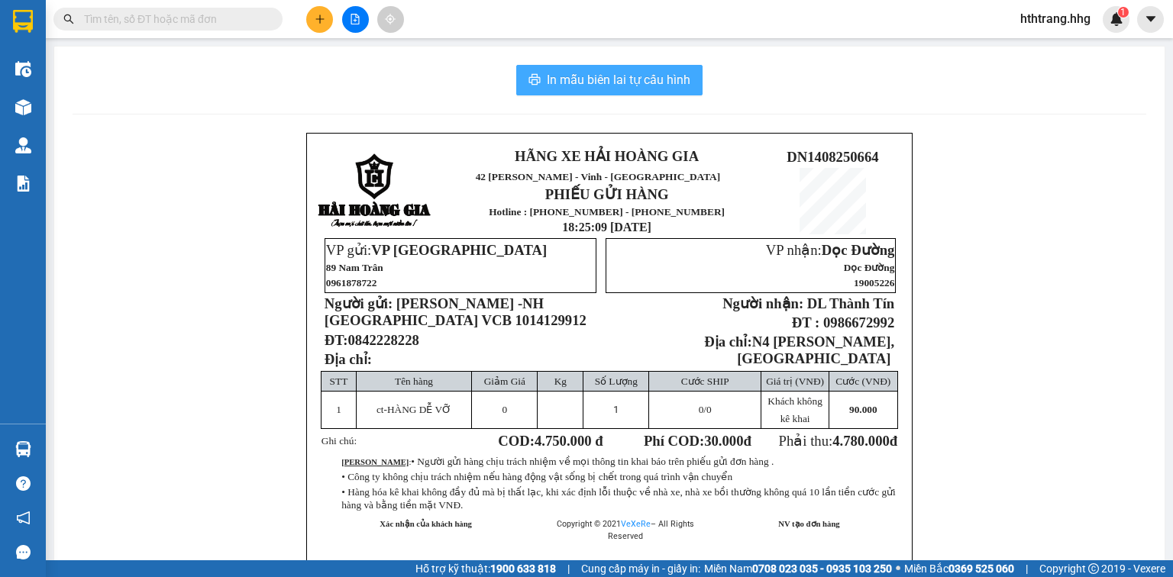
click at [577, 88] on span "In mẫu biên lai tự cấu hình" at bounding box center [619, 79] width 144 height 19
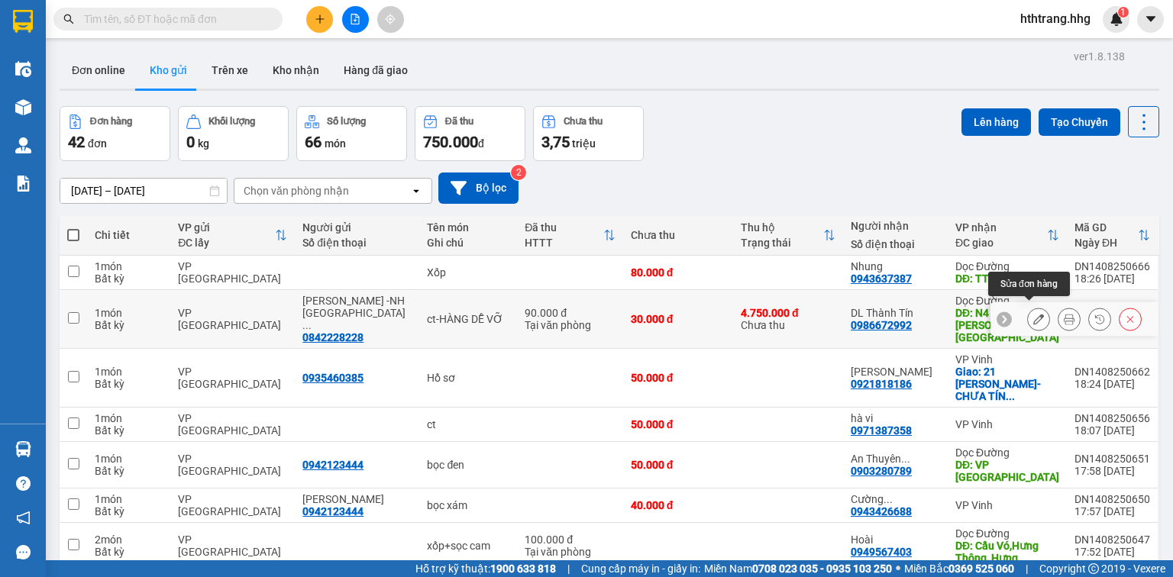
click at [1033, 315] on icon at bounding box center [1038, 319] width 11 height 11
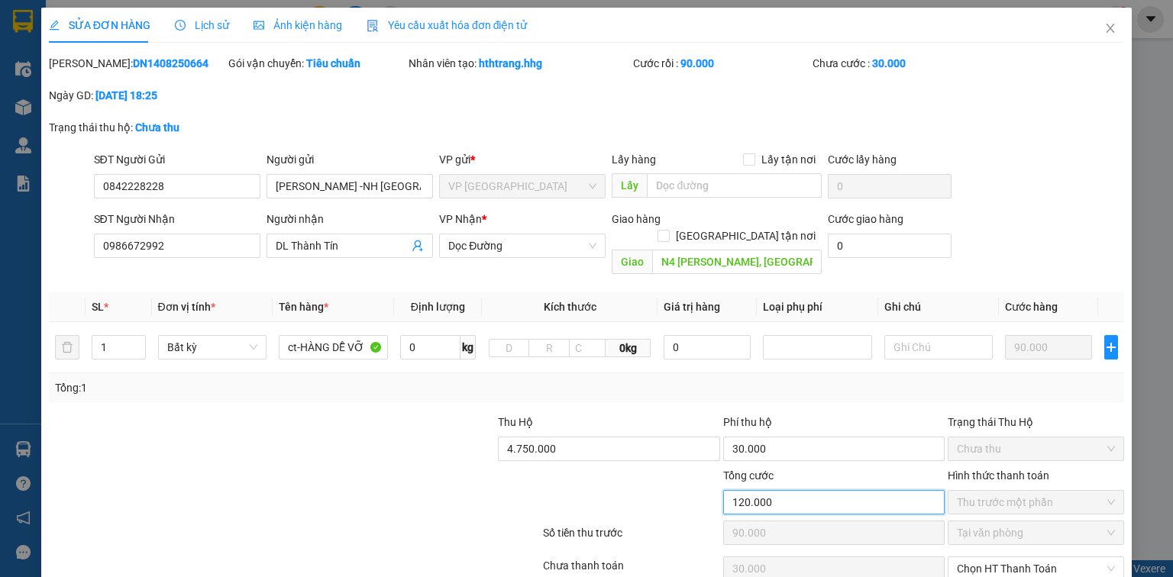
click at [780, 490] on input "120.000" at bounding box center [833, 502] width 221 height 24
click at [771, 490] on input "120.000" at bounding box center [833, 502] width 221 height 24
click at [786, 490] on input "120.000" at bounding box center [833, 502] width 221 height 24
click at [778, 490] on input "120.000" at bounding box center [833, 502] width 221 height 24
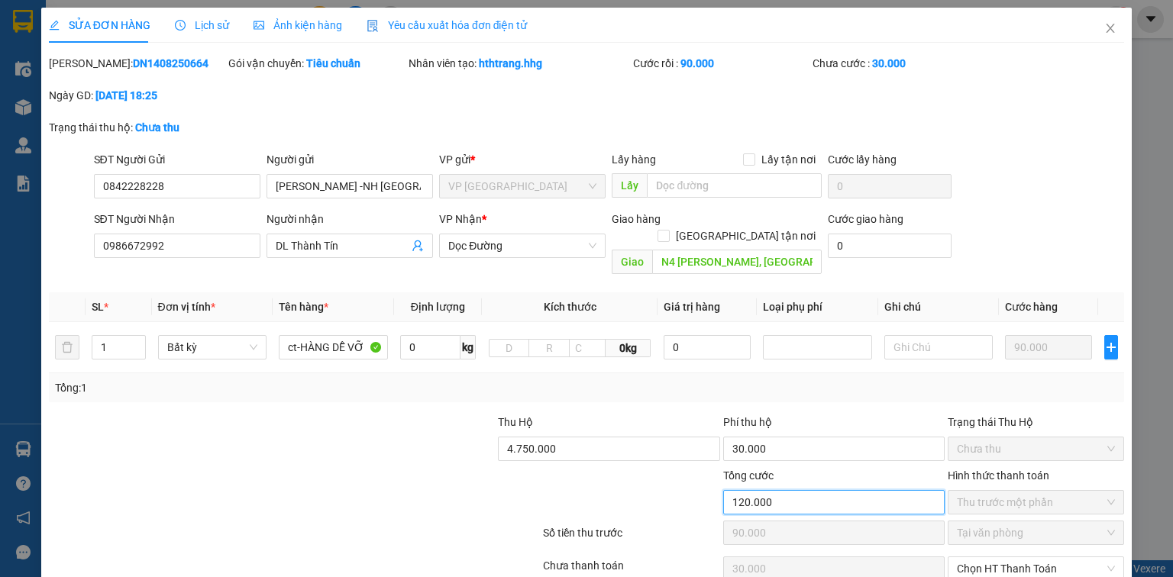
click at [778, 490] on input "120.000" at bounding box center [833, 502] width 221 height 24
click at [764, 493] on input "120.000" at bounding box center [833, 502] width 221 height 24
click at [764, 490] on input "120.000" at bounding box center [833, 502] width 221 height 24
drag, startPoint x: 764, startPoint y: 484, endPoint x: 712, endPoint y: 484, distance: 51.9
click at [712, 484] on div "Tổng cước 120.000 Hình thức thanh toán Thu trước một phần" at bounding box center [586, 493] width 1078 height 53
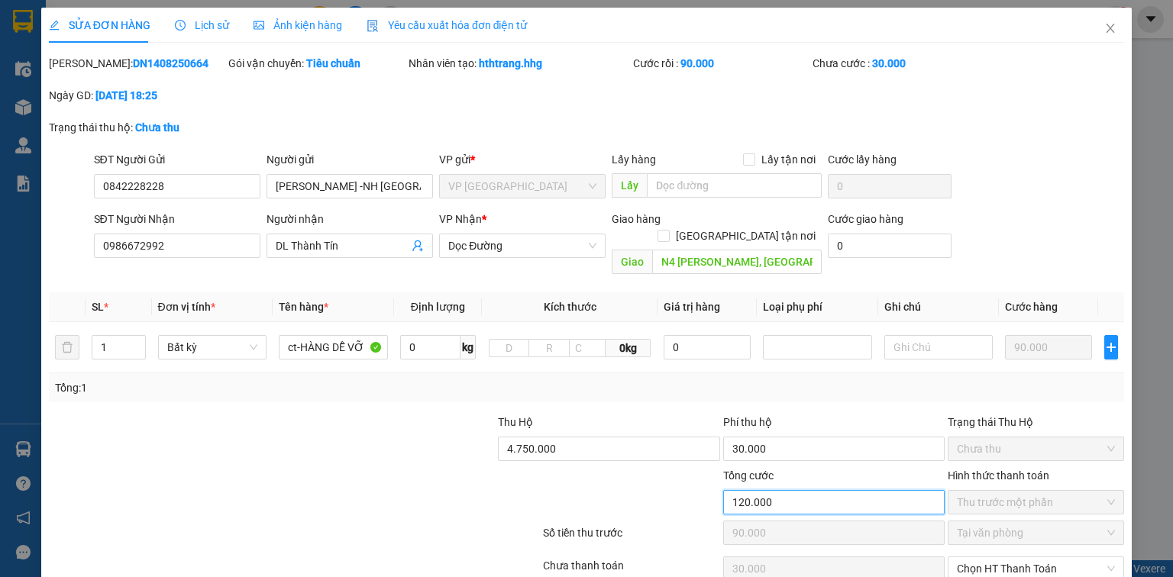
click at [800, 490] on input "120.000" at bounding box center [833, 502] width 221 height 24
click at [784, 437] on input "30.000" at bounding box center [833, 449] width 221 height 24
click at [782, 491] on input "120.000" at bounding box center [833, 502] width 221 height 24
click at [785, 490] on input "120.000" at bounding box center [833, 502] width 221 height 24
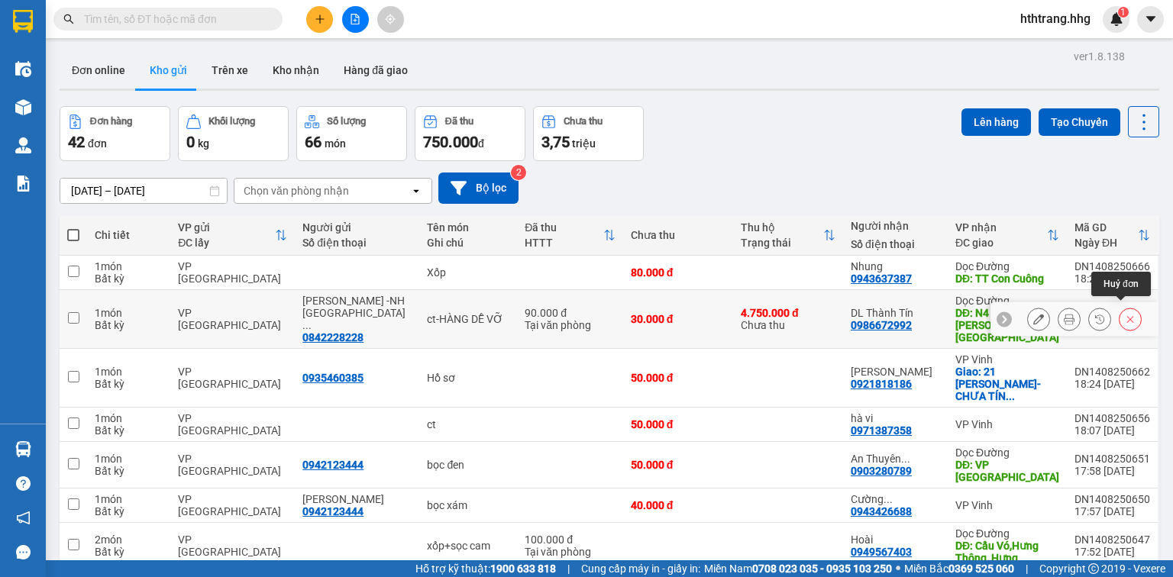
click at [1120, 314] on button at bounding box center [1130, 319] width 21 height 27
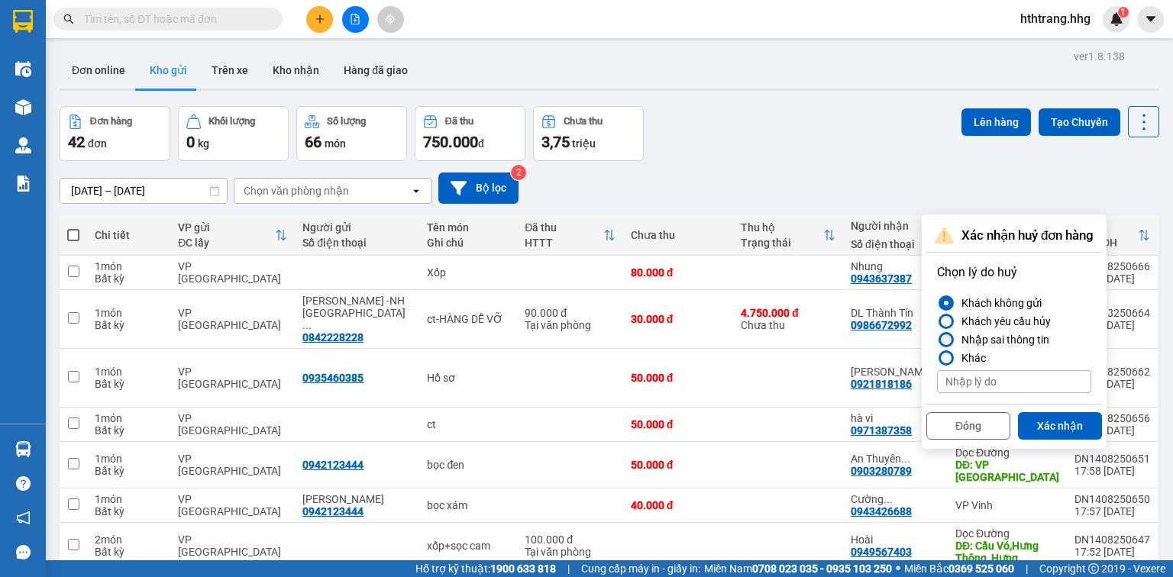
click at [947, 338] on div at bounding box center [946, 340] width 11 height 11
click at [937, 340] on input "Nhập sai thông tin" at bounding box center [937, 340] width 0 height 0
click at [1060, 425] on button "Xác nhận" at bounding box center [1060, 425] width 84 height 27
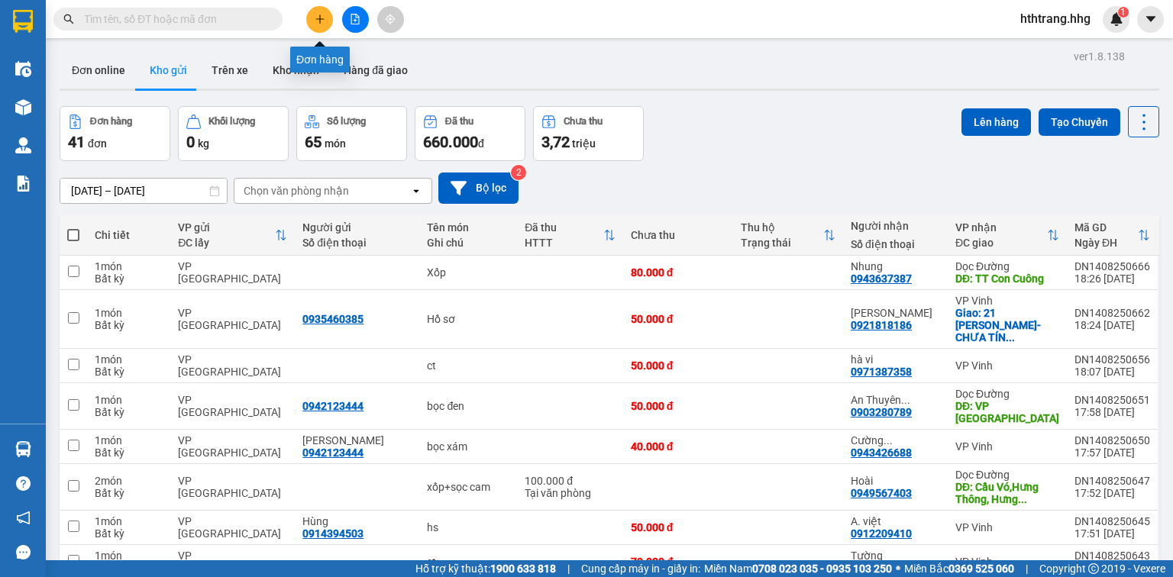
click at [318, 15] on icon "plus" at bounding box center [320, 19] width 11 height 11
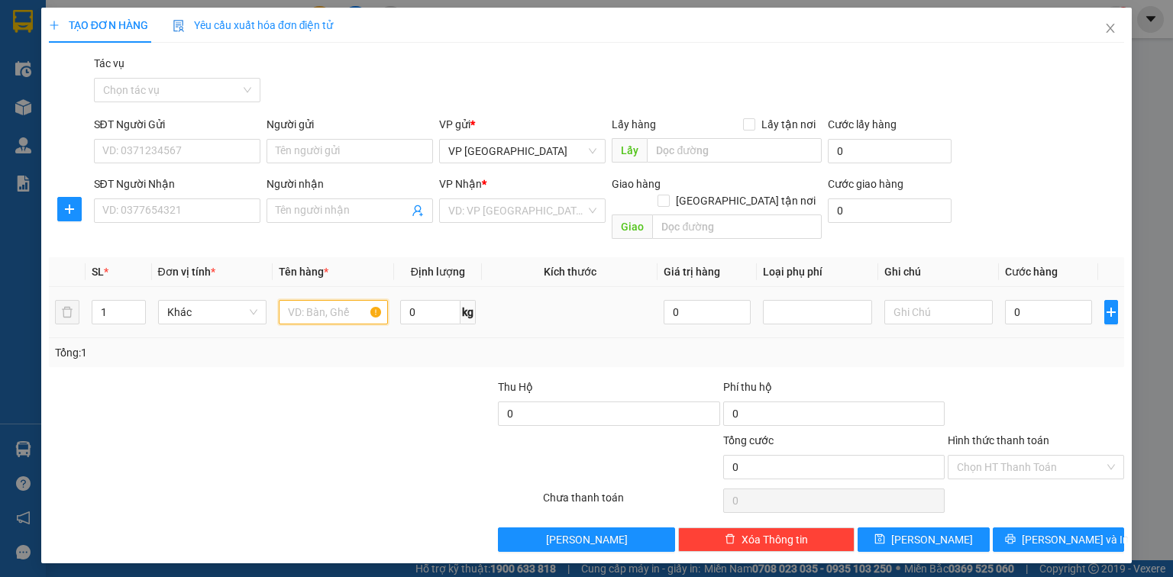
click at [333, 300] on input "text" at bounding box center [333, 312] width 109 height 24
click at [226, 215] on input "SĐT Người Nhận" at bounding box center [177, 211] width 166 height 24
click at [245, 152] on input "SĐT Người Gửi" at bounding box center [177, 151] width 166 height 24
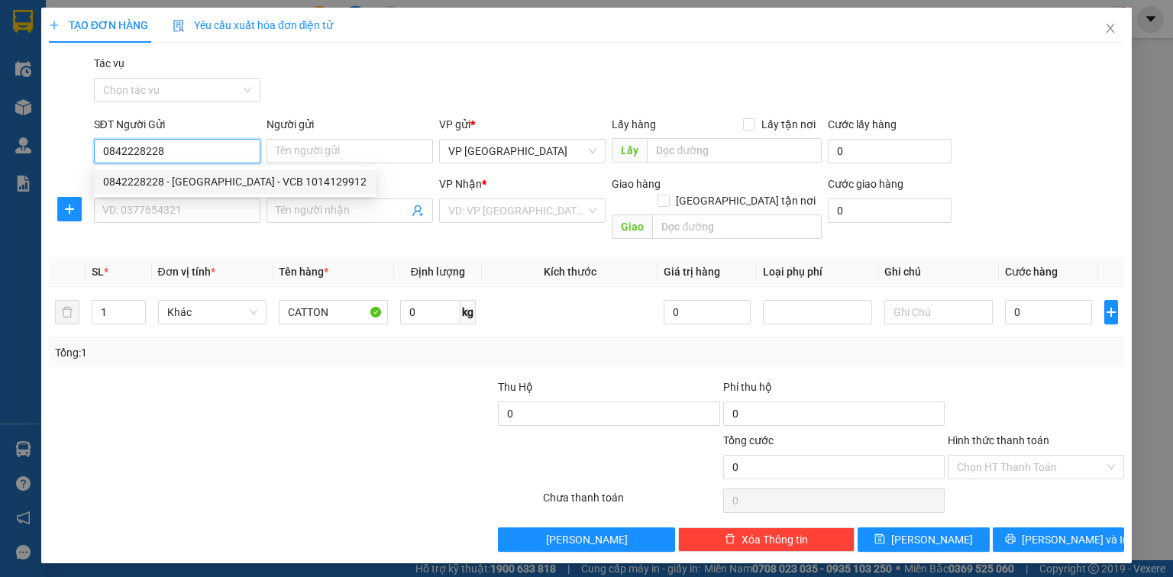
click at [198, 184] on div "0842228228 - [GEOGRAPHIC_DATA] - VCB 1014129912" at bounding box center [234, 181] width 263 height 17
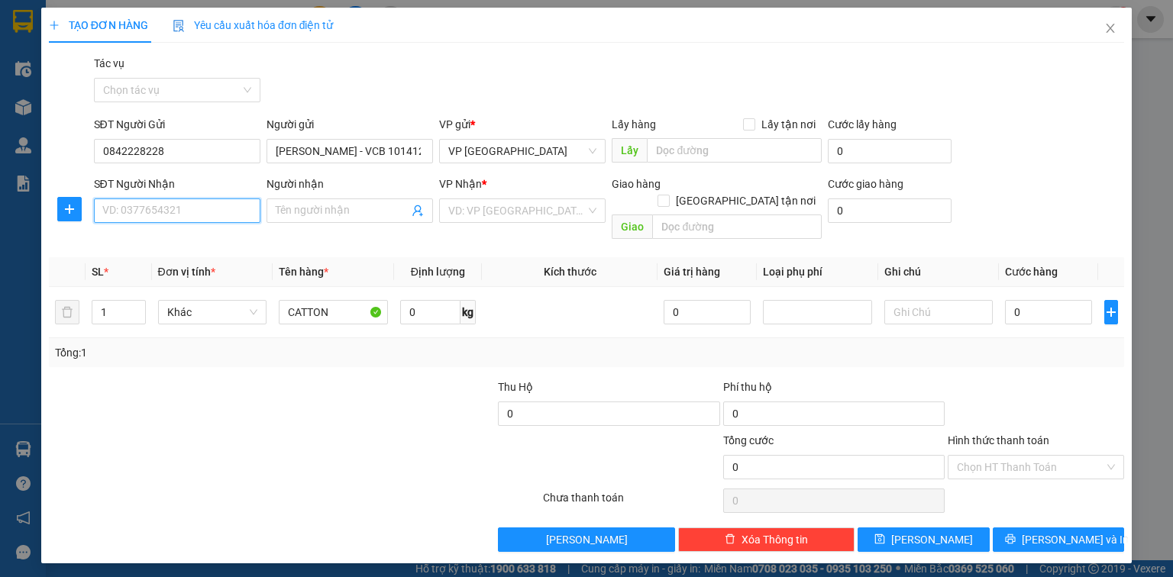
click at [208, 214] on input "SĐT Người Nhận" at bounding box center [177, 211] width 166 height 24
click at [212, 242] on div "0986672992 - DL Thành Tín" at bounding box center [177, 241] width 148 height 17
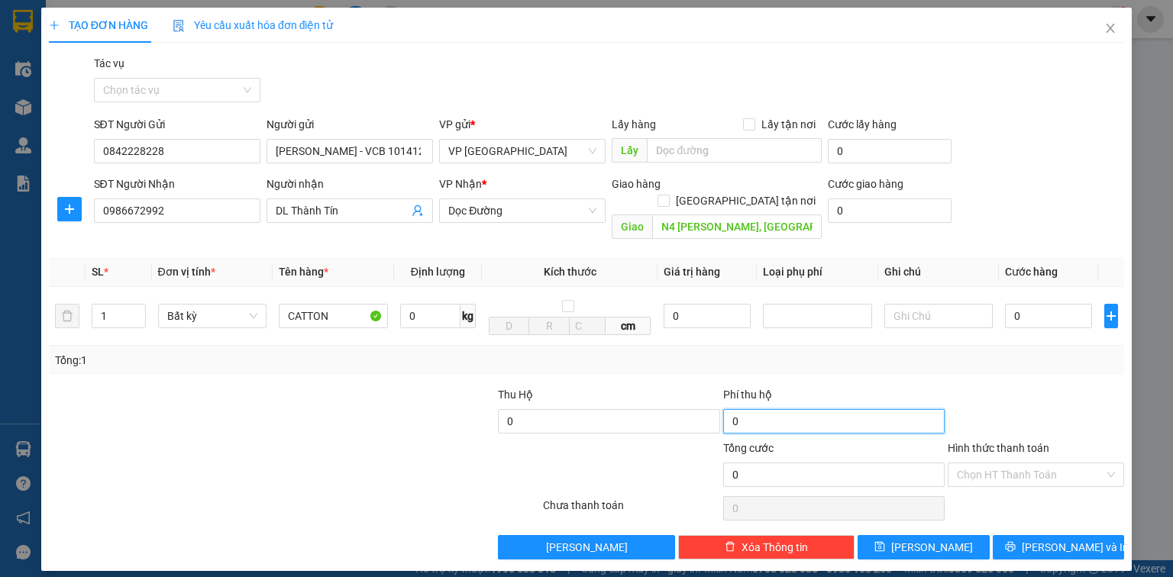
click at [812, 409] on input "0" at bounding box center [833, 421] width 221 height 24
click at [789, 409] on input "4.750.000" at bounding box center [833, 421] width 221 height 24
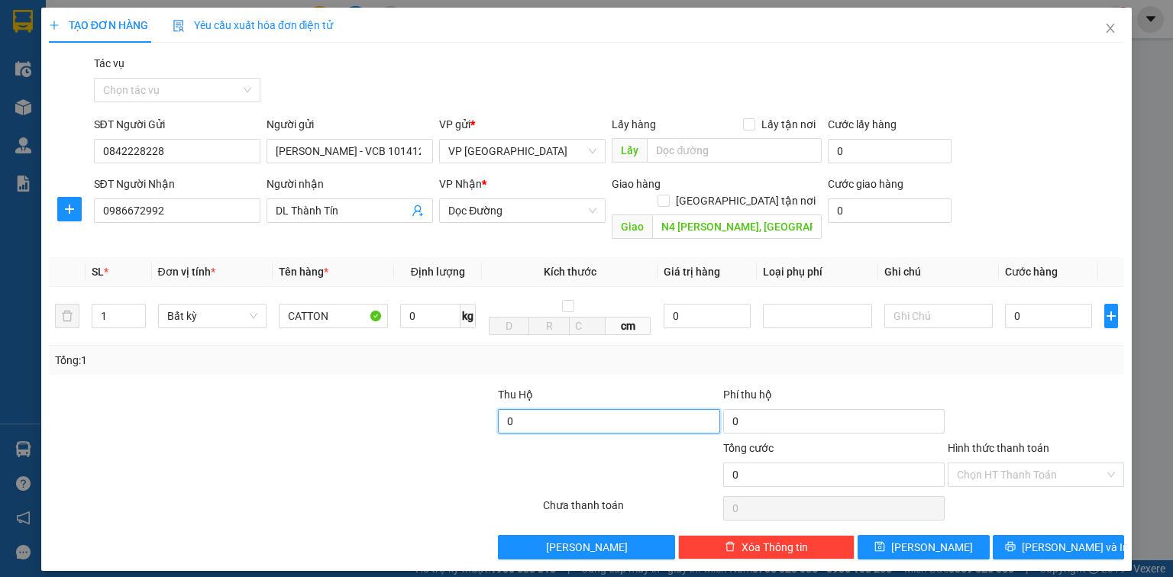
click at [583, 409] on input "0" at bounding box center [608, 421] width 221 height 24
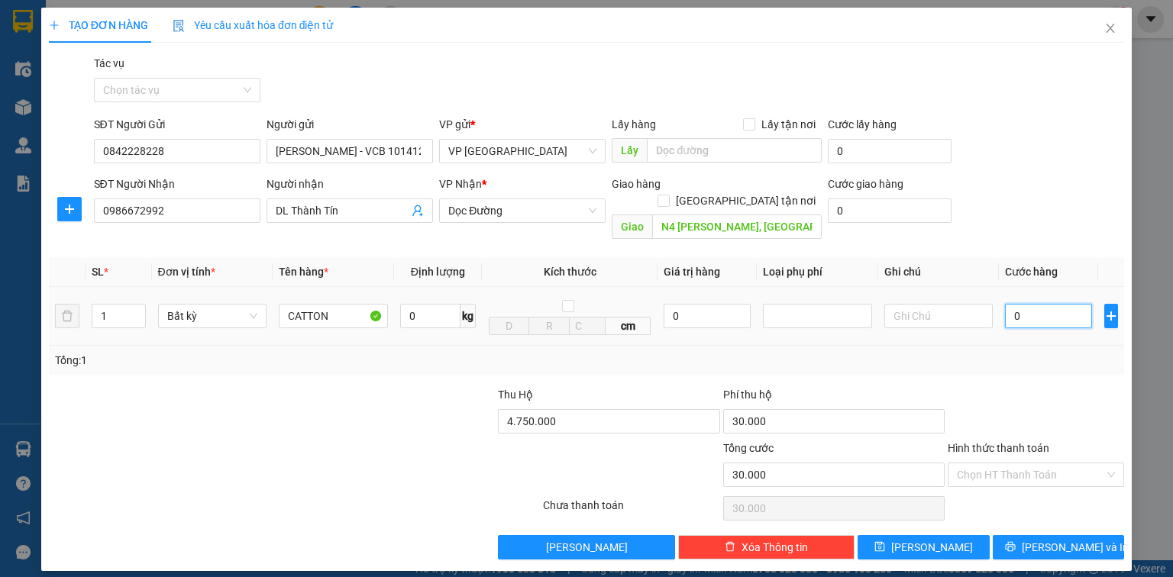
click at [1060, 305] on input "0" at bounding box center [1048, 316] width 87 height 24
click at [1016, 442] on label "Hình thức thanh toán" at bounding box center [999, 448] width 102 height 12
click at [1016, 464] on input "Hình thức thanh toán" at bounding box center [1030, 475] width 147 height 23
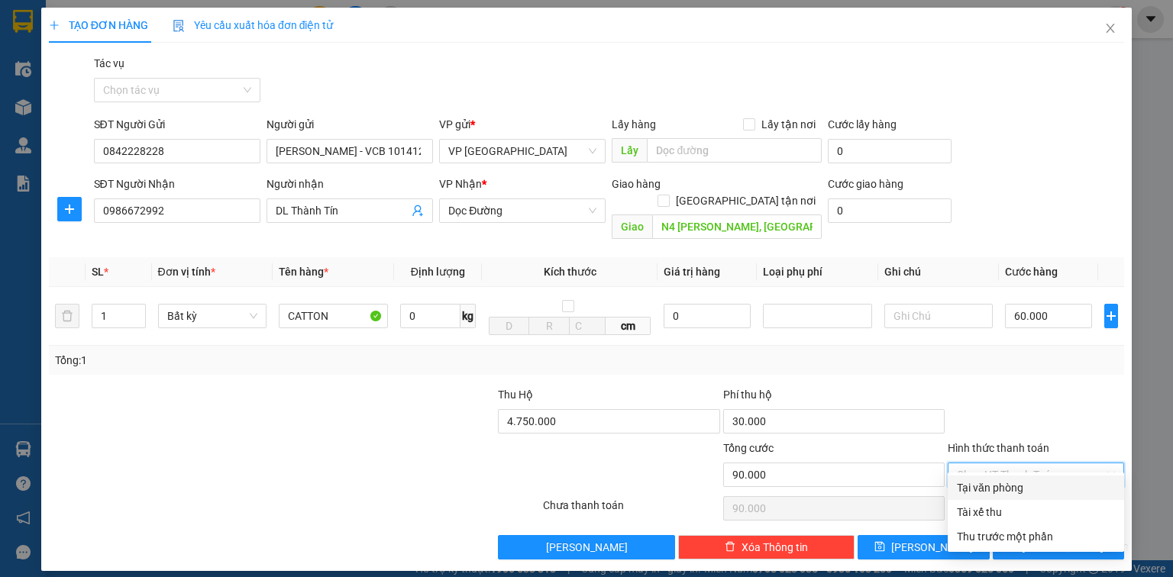
click at [1005, 485] on div "Tại văn phòng" at bounding box center [1036, 488] width 158 height 17
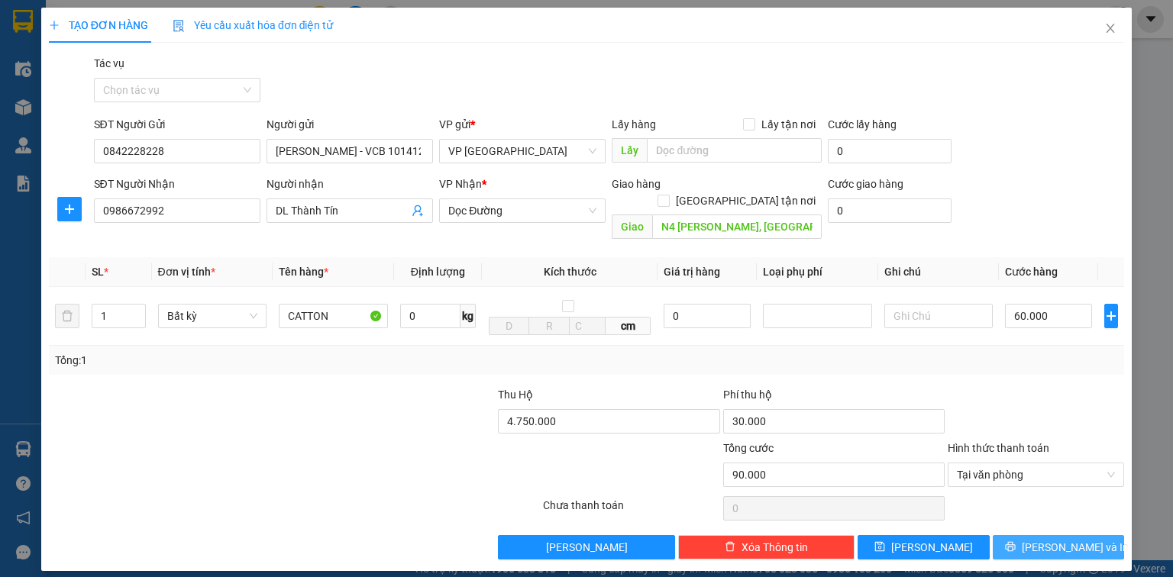
click at [1034, 535] on button "[PERSON_NAME] và In" at bounding box center [1059, 547] width 132 height 24
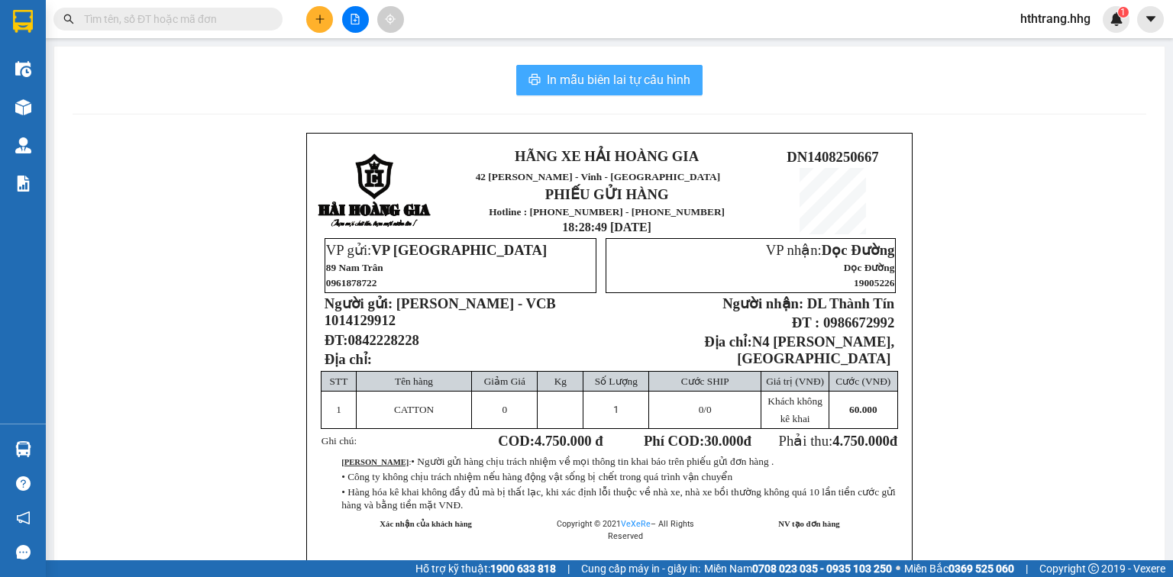
click at [664, 76] on span "In mẫu biên lai tự cấu hình" at bounding box center [619, 79] width 144 height 19
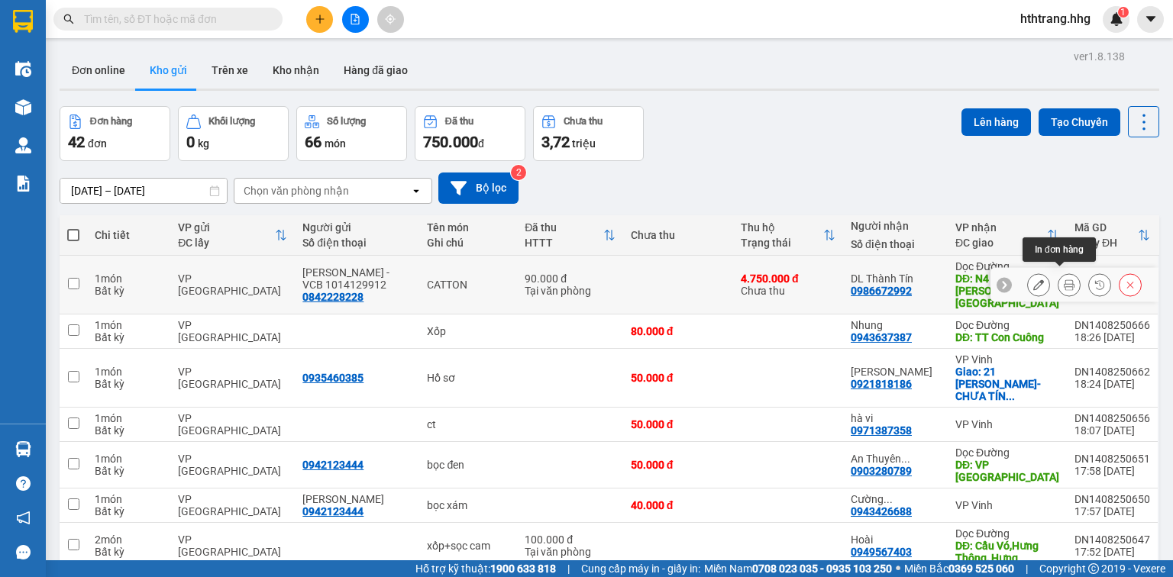
click at [1059, 278] on button at bounding box center [1069, 285] width 21 height 27
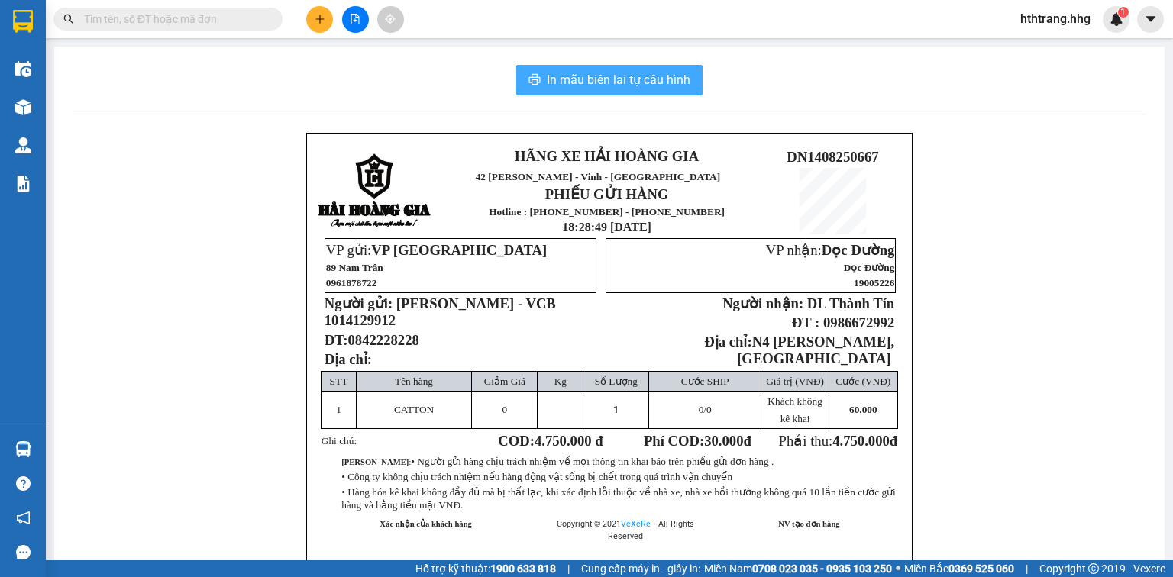
click at [681, 82] on span "In mẫu biên lai tự cấu hình" at bounding box center [619, 79] width 144 height 19
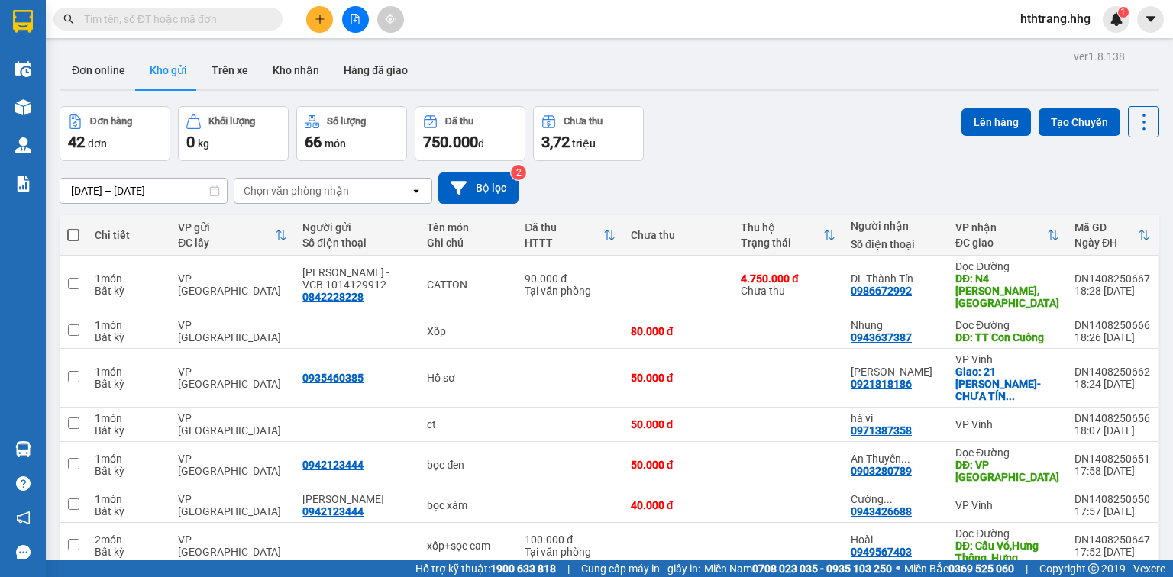
click at [901, 171] on div "[DATE] – [DATE] Press the down arrow key to interact with the calendar and sele…" at bounding box center [610, 188] width 1100 height 54
click at [326, 15] on button at bounding box center [319, 19] width 27 height 27
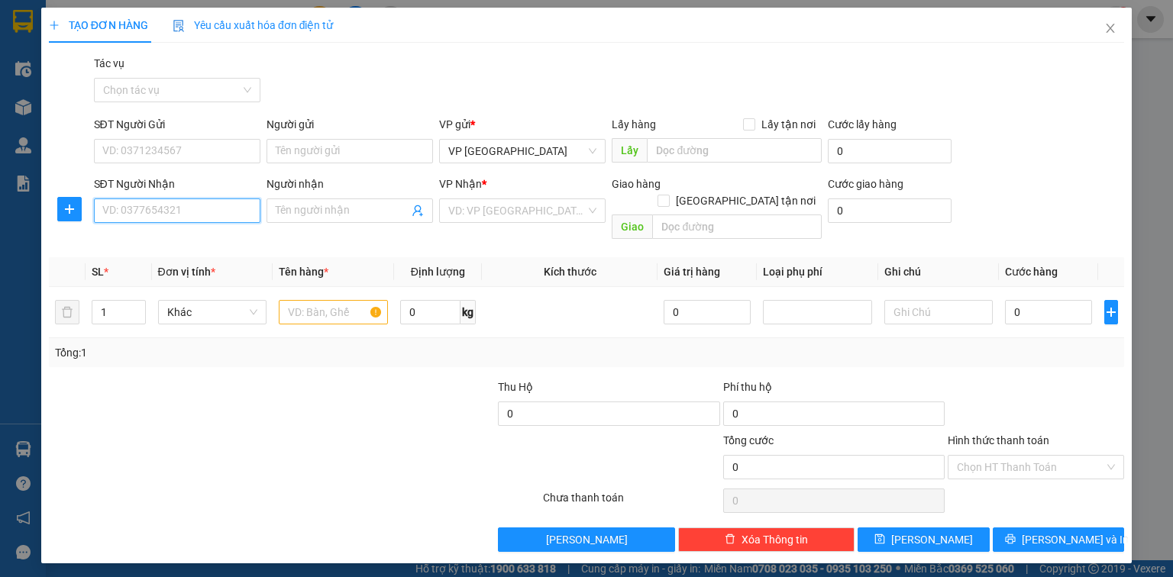
click at [182, 220] on input "SĐT Người Nhận" at bounding box center [177, 211] width 166 height 24
click at [302, 218] on span at bounding box center [350, 211] width 166 height 24
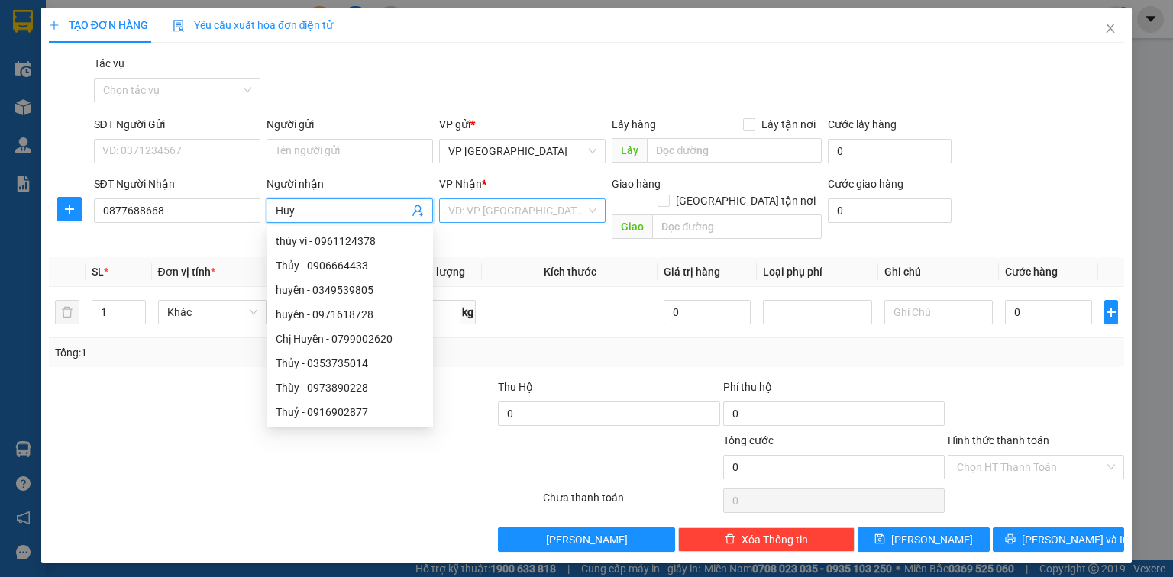
click at [500, 208] on input "search" at bounding box center [516, 210] width 137 height 23
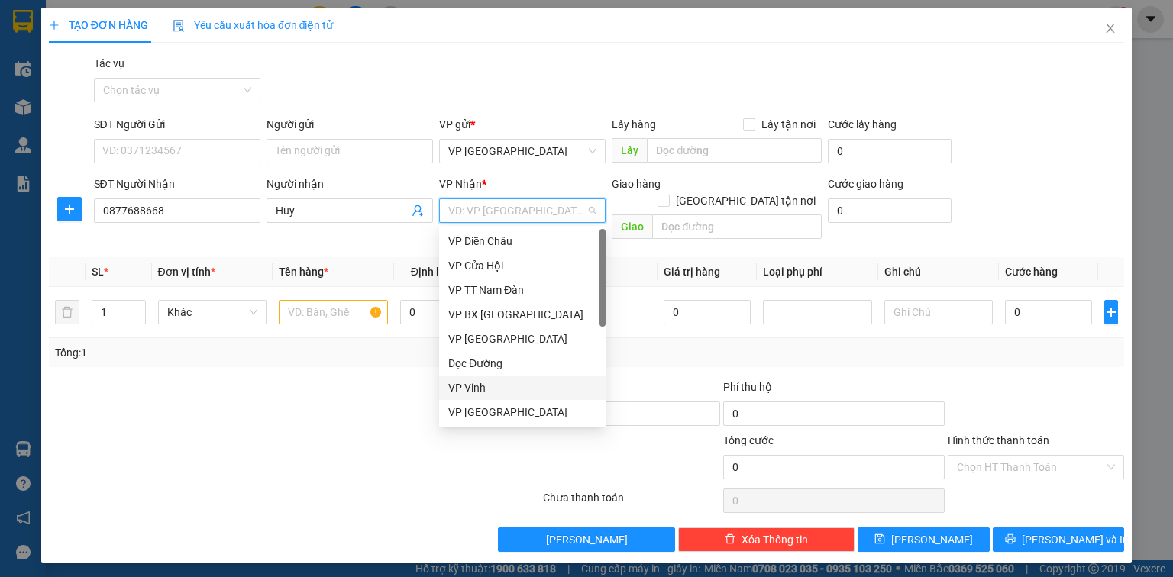
click at [472, 386] on div "VP Vinh" at bounding box center [522, 388] width 148 height 17
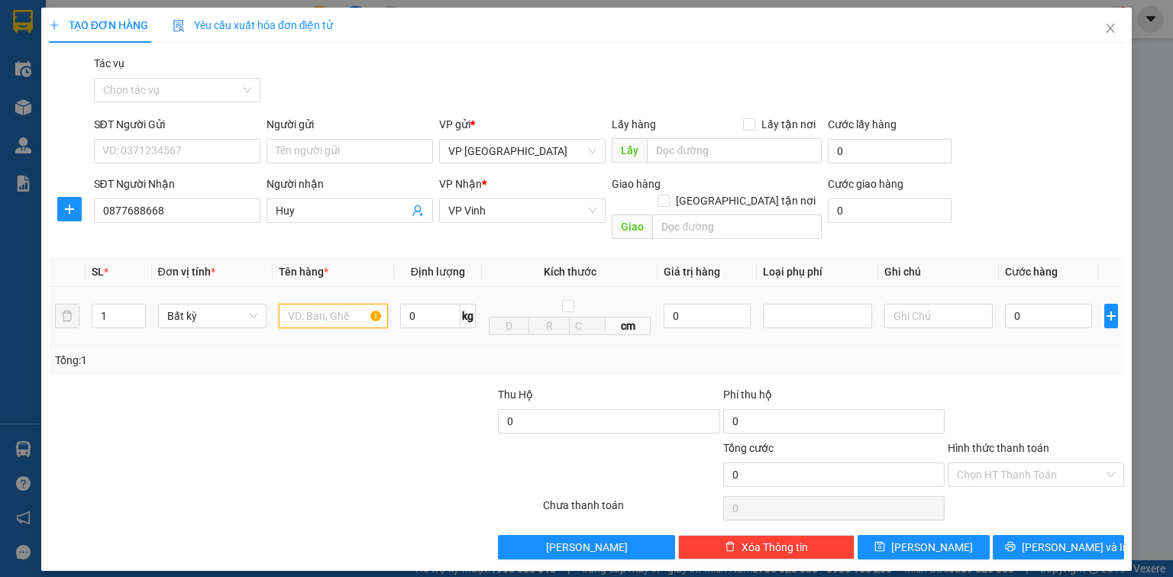
click at [316, 309] on input "text" at bounding box center [333, 316] width 109 height 24
click at [1065, 308] on input "0" at bounding box center [1048, 316] width 87 height 24
click at [100, 152] on input "SĐT Người Gửi" at bounding box center [177, 151] width 166 height 24
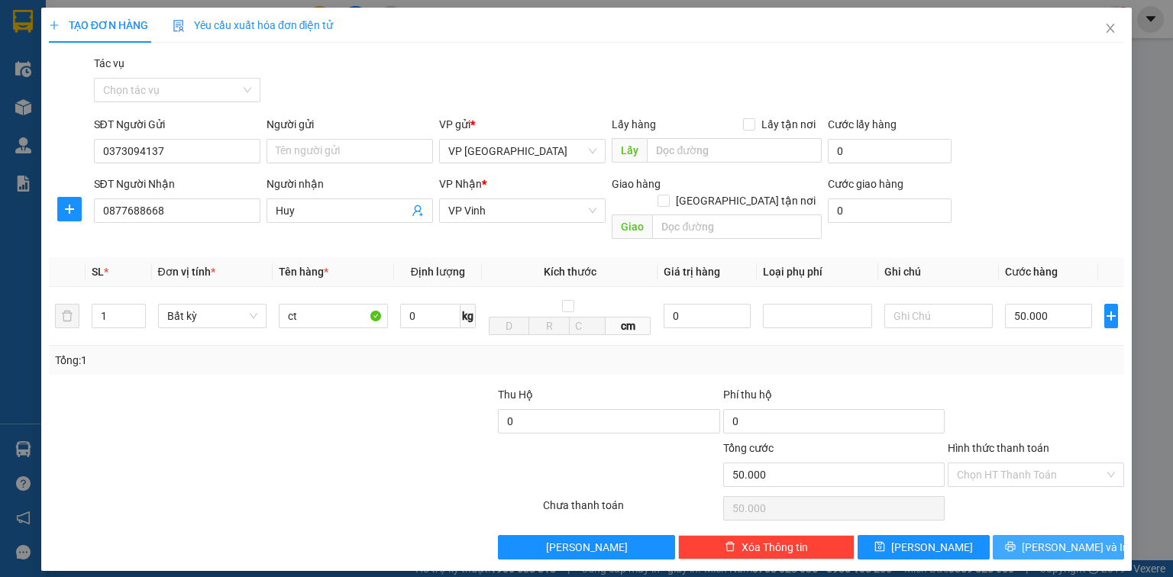
click at [1052, 539] on span "[PERSON_NAME] và In" at bounding box center [1075, 547] width 107 height 17
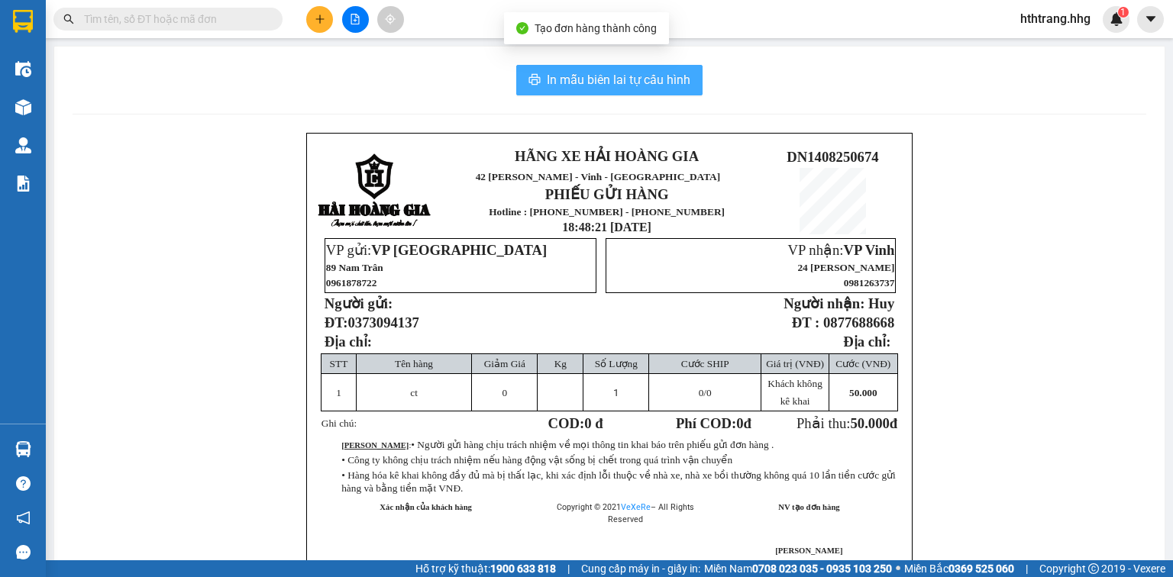
click at [603, 76] on span "In mẫu biên lai tự cấu hình" at bounding box center [619, 79] width 144 height 19
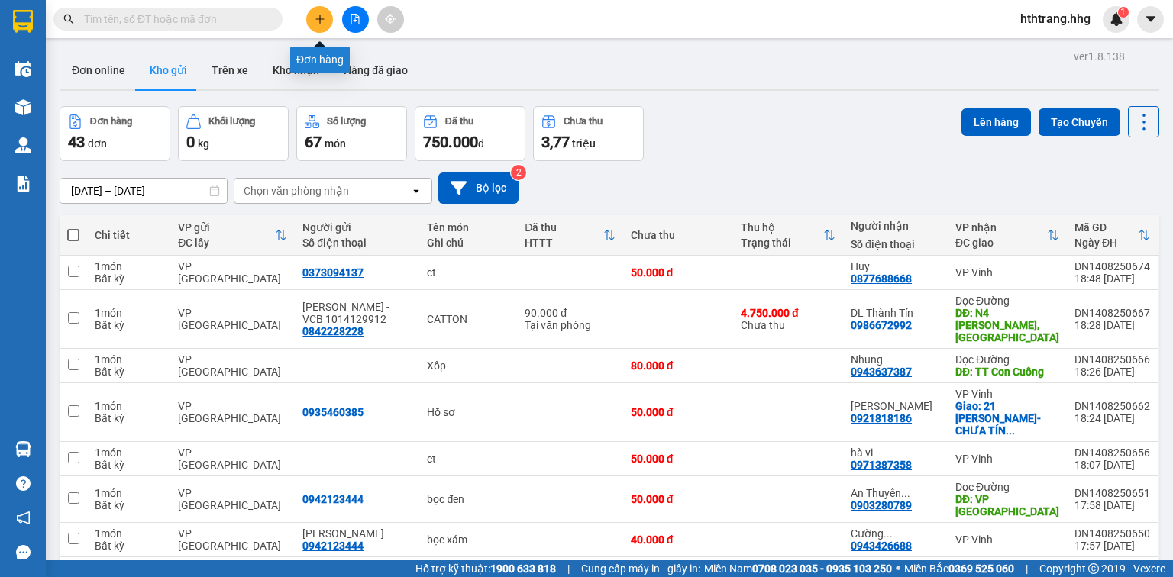
click at [327, 21] on button at bounding box center [319, 19] width 27 height 27
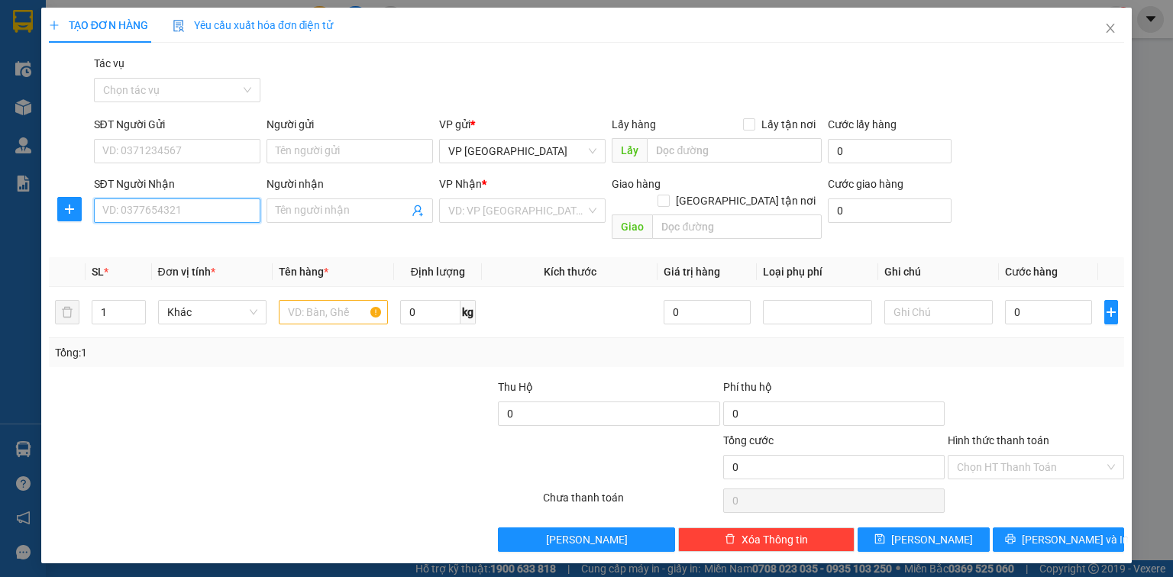
click at [125, 214] on input "SĐT Người Nhận" at bounding box center [177, 211] width 166 height 24
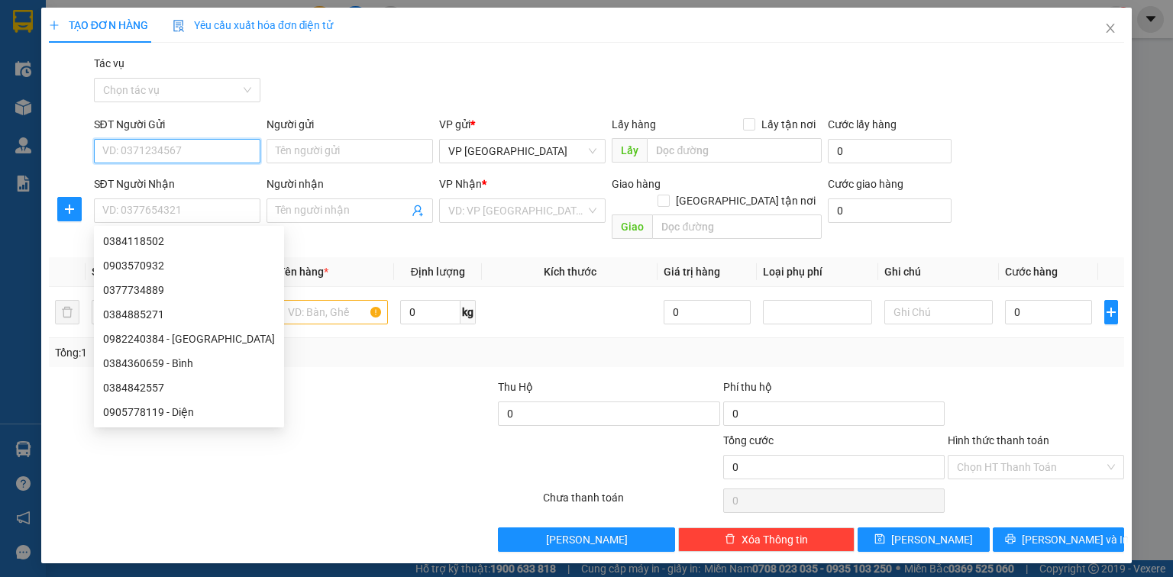
click at [134, 150] on input "SĐT Người Gửi" at bounding box center [177, 151] width 166 height 24
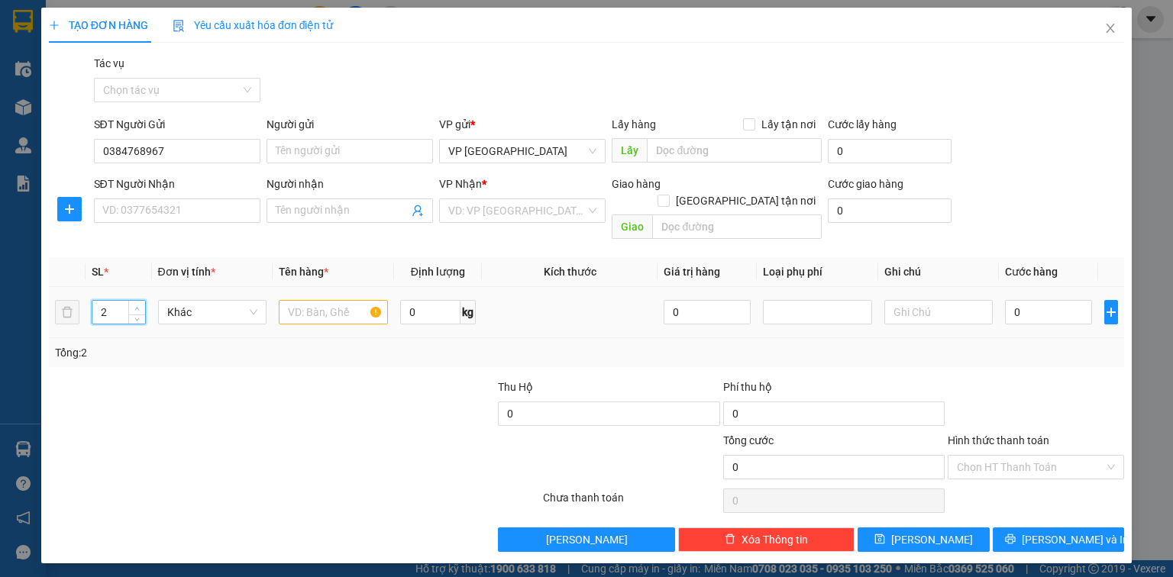
click at [136, 306] on icon "up" at bounding box center [136, 308] width 5 height 5
click at [312, 300] on input "text" at bounding box center [333, 312] width 109 height 24
click at [1027, 300] on input "0" at bounding box center [1048, 312] width 87 height 24
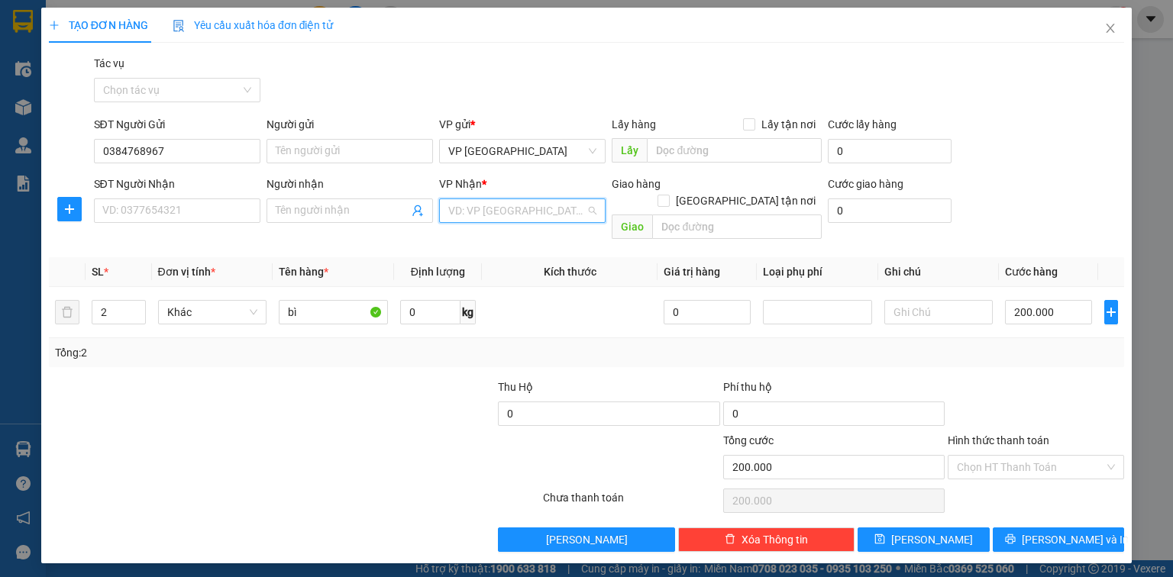
click at [483, 215] on input "search" at bounding box center [516, 210] width 137 height 23
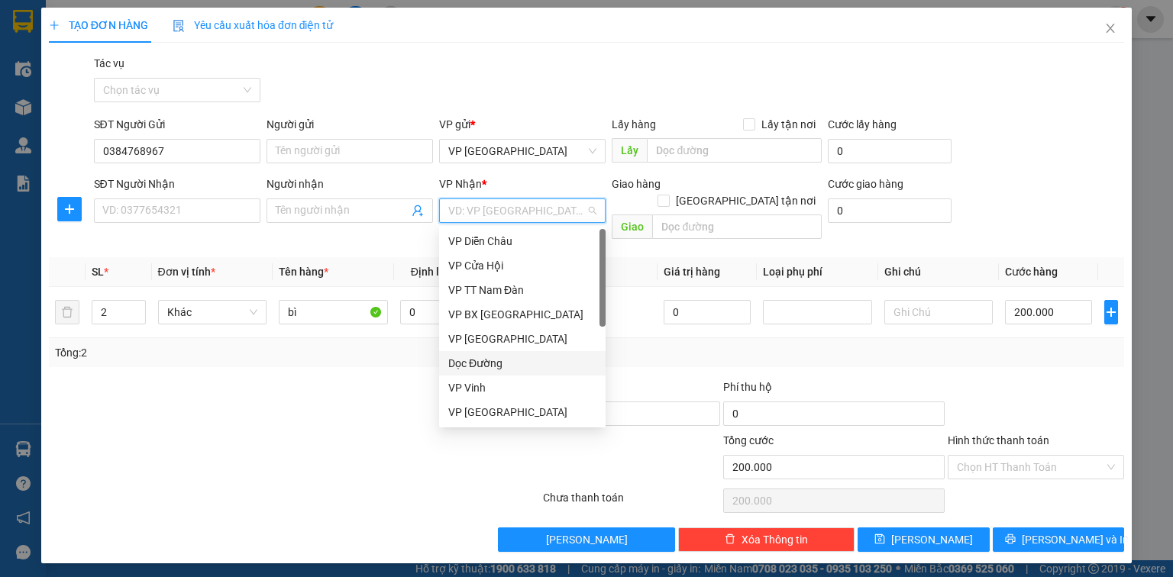
click at [492, 365] on div "Dọc Đường" at bounding box center [522, 363] width 148 height 17
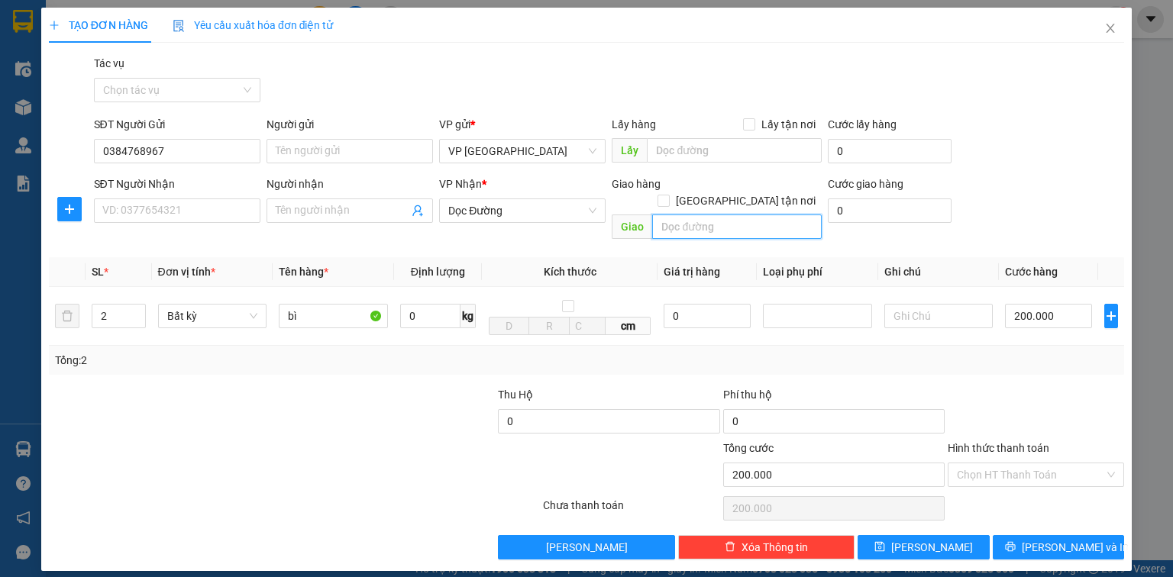
click at [679, 215] on input "text" at bounding box center [737, 227] width 170 height 24
click at [910, 304] on input "text" at bounding box center [938, 316] width 109 height 24
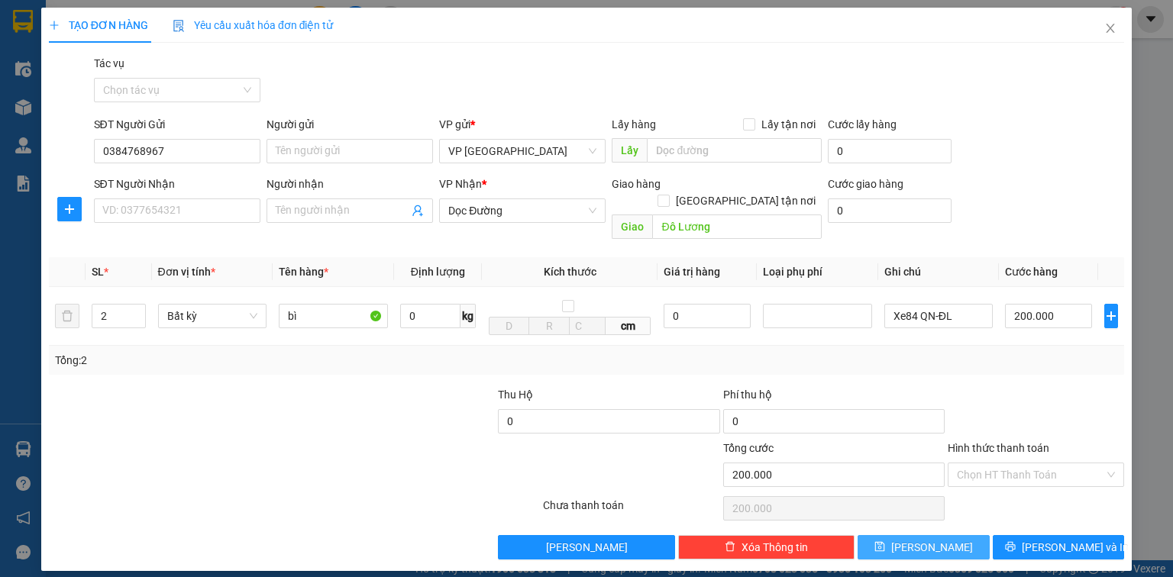
click at [948, 535] on button "[PERSON_NAME]" at bounding box center [924, 547] width 132 height 24
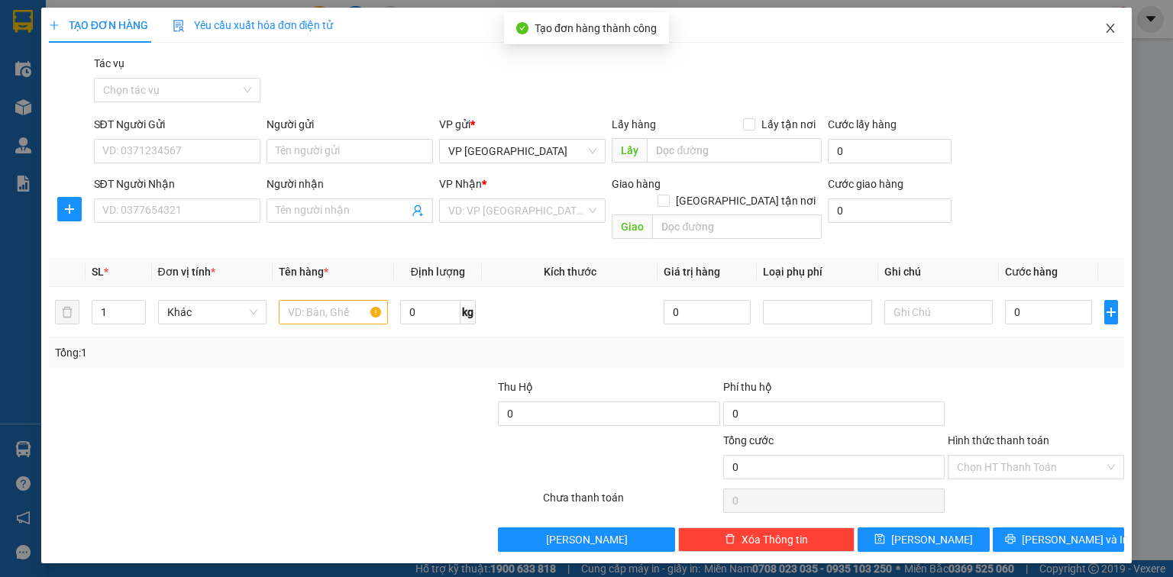
click at [1112, 25] on icon "close" at bounding box center [1110, 28] width 12 height 12
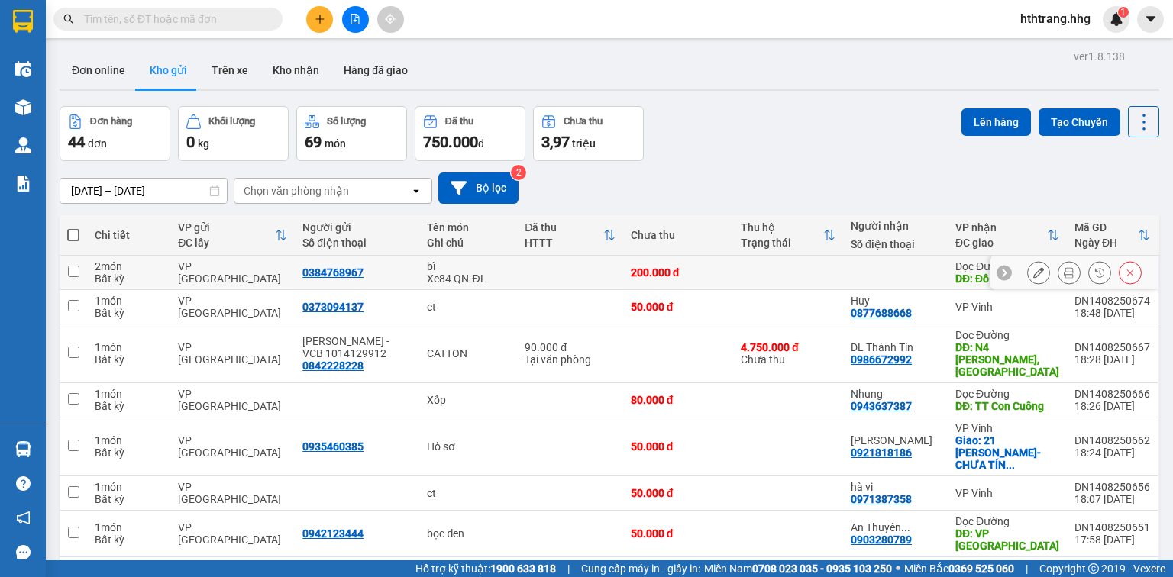
click at [562, 273] on td at bounding box center [570, 273] width 106 height 34
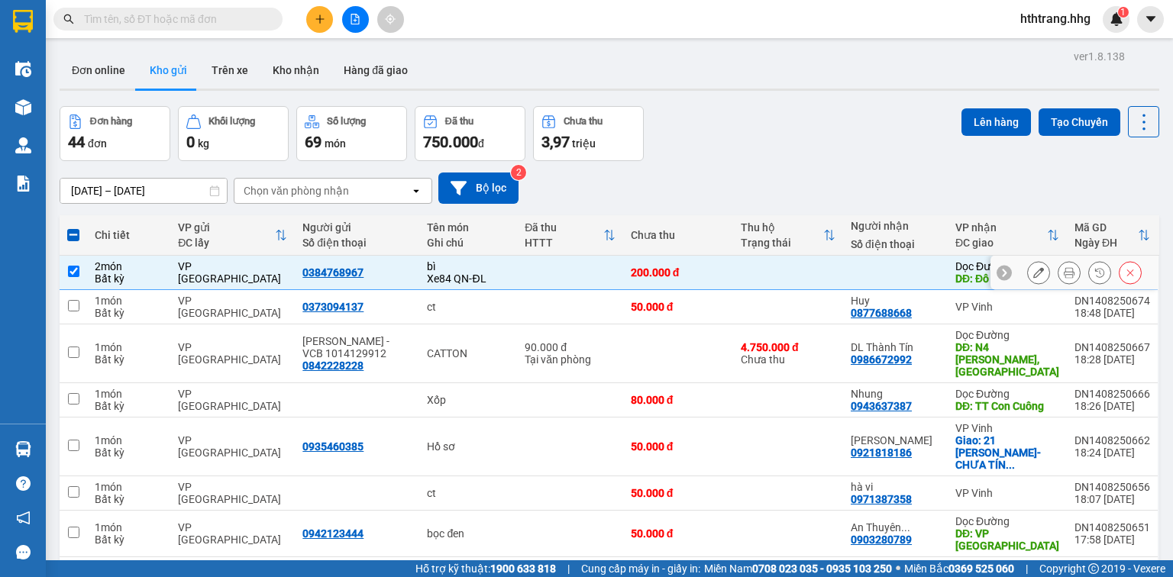
click at [562, 273] on td at bounding box center [570, 273] width 106 height 34
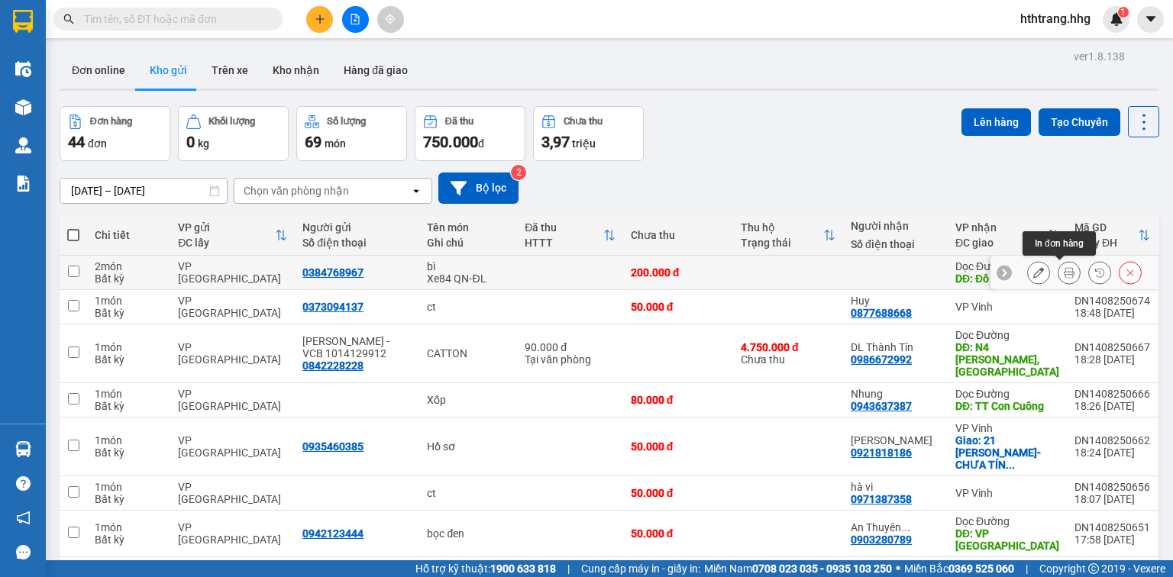
click at [1064, 270] on icon at bounding box center [1069, 272] width 11 height 11
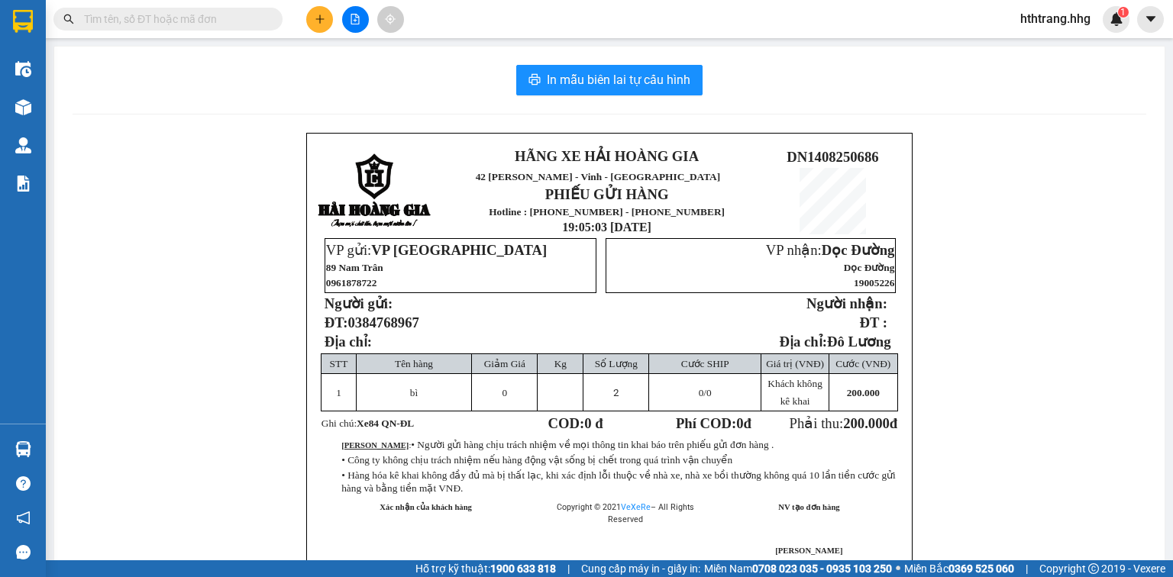
click at [328, 14] on button at bounding box center [319, 19] width 27 height 27
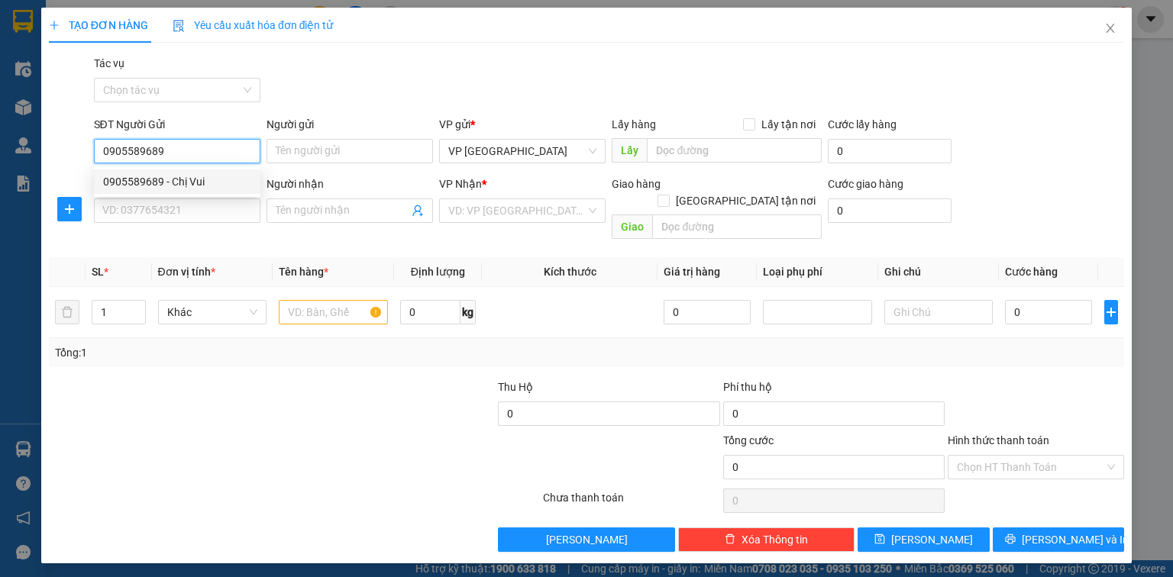
click at [173, 180] on div "0905589689 - Chị Vui" at bounding box center [177, 181] width 148 height 17
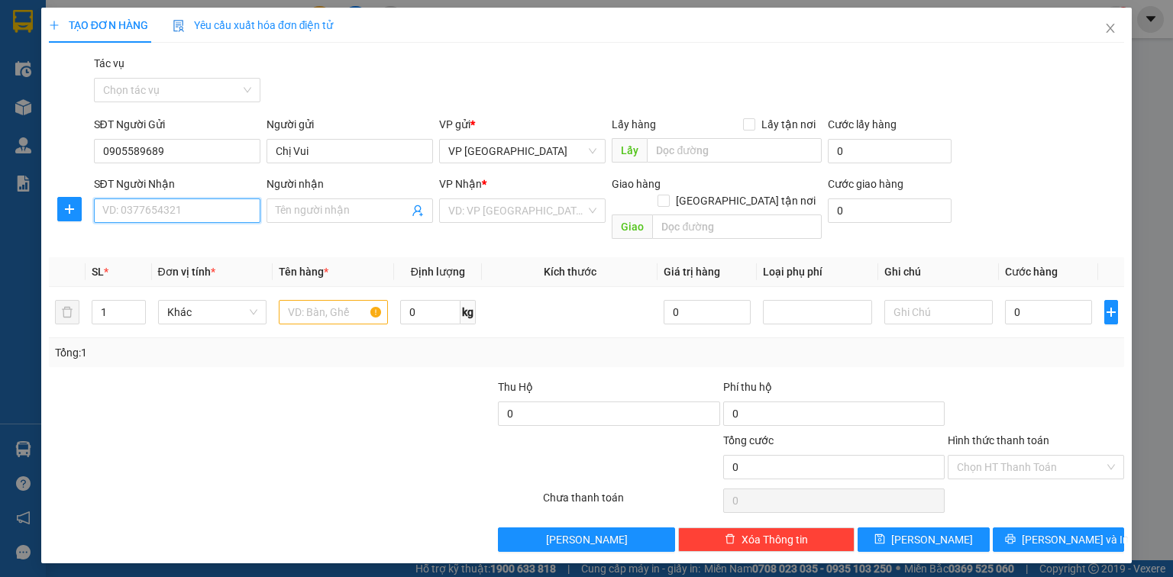
click at [186, 208] on input "SĐT Người Nhận" at bounding box center [177, 211] width 166 height 24
click at [189, 239] on div "0914610809 - [PERSON_NAME]" at bounding box center [178, 241] width 150 height 17
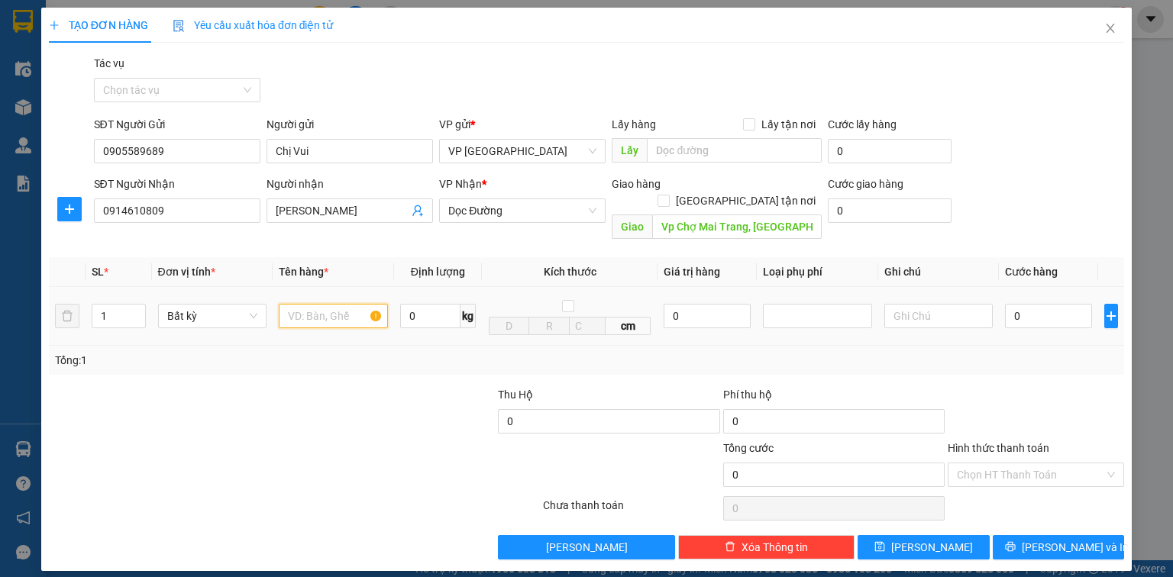
click at [322, 304] on input "text" at bounding box center [333, 316] width 109 height 24
click at [1036, 304] on input "0" at bounding box center [1048, 316] width 87 height 24
click at [1012, 464] on input "Hình thức thanh toán" at bounding box center [1030, 475] width 147 height 23
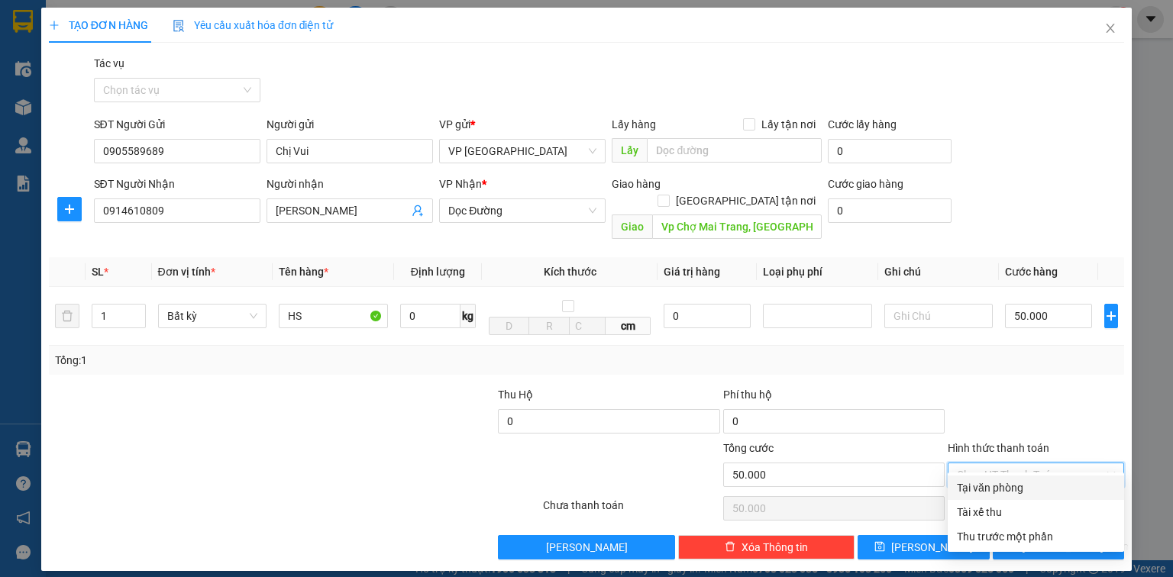
click at [1023, 483] on div "Tại văn phòng" at bounding box center [1036, 488] width 158 height 17
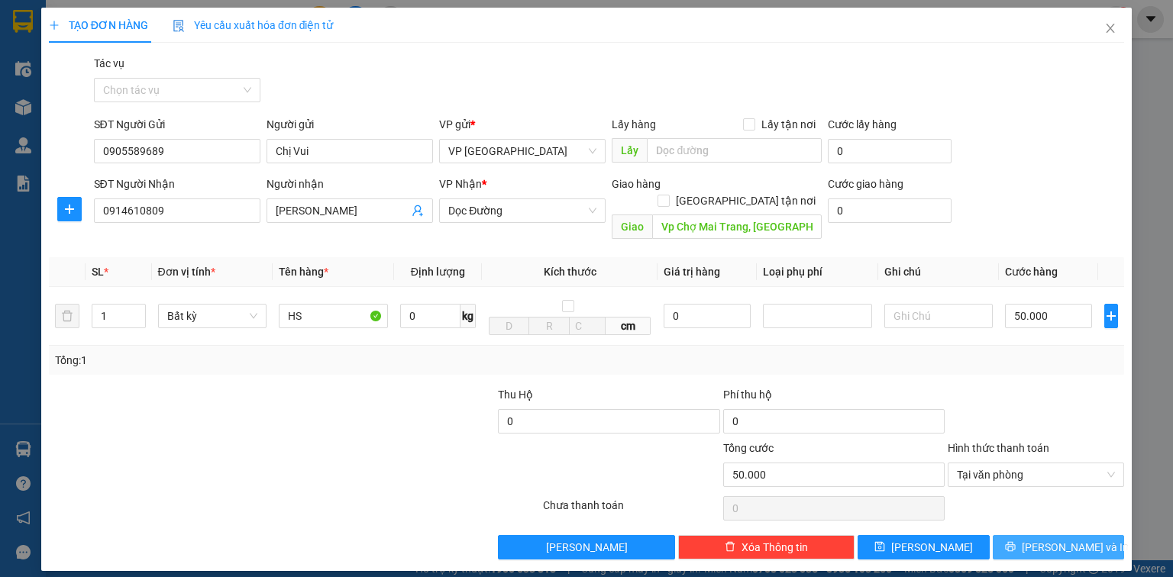
click at [1068, 539] on span "[PERSON_NAME] và In" at bounding box center [1075, 547] width 107 height 17
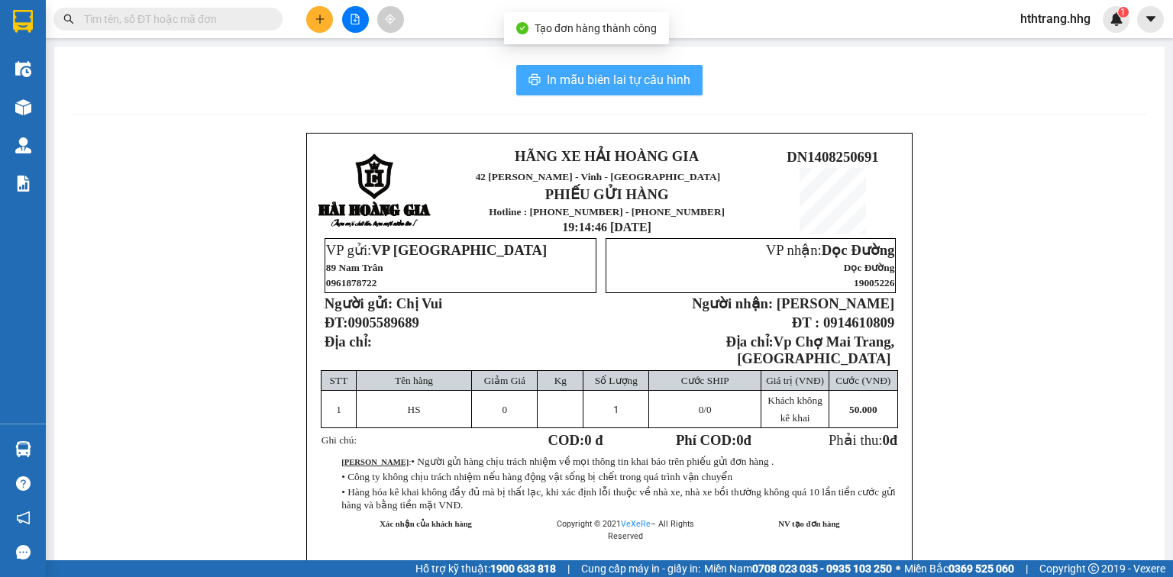
click at [657, 75] on span "In mẫu biên lai tự cấu hình" at bounding box center [619, 79] width 144 height 19
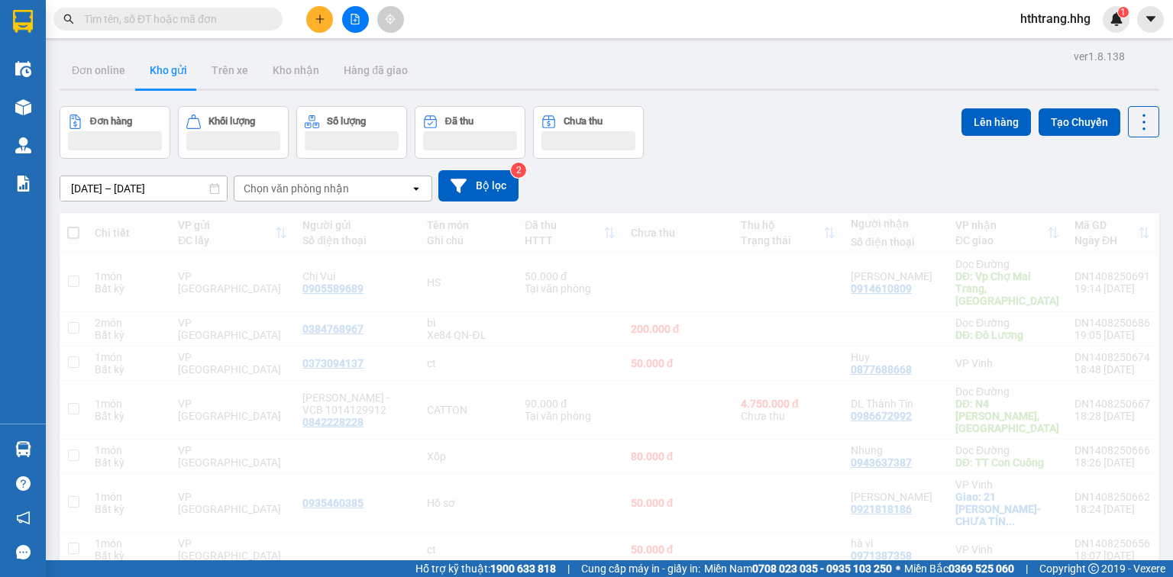
click at [312, 18] on button at bounding box center [319, 19] width 27 height 27
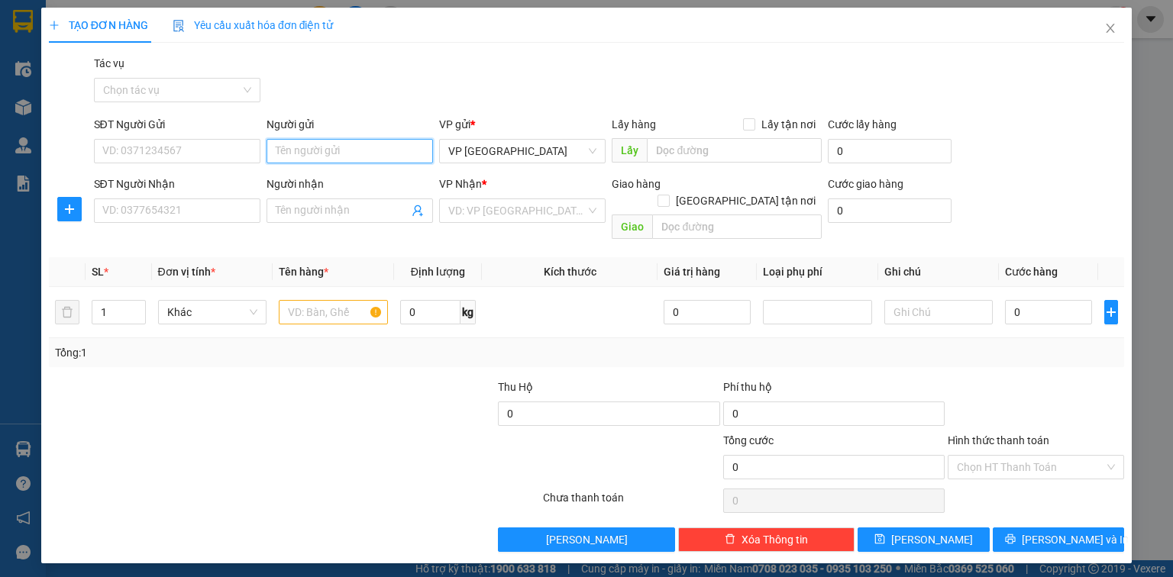
click at [322, 151] on input "Người gửi" at bounding box center [350, 151] width 166 height 24
click at [283, 157] on input "Người gửi" at bounding box center [350, 151] width 166 height 24
click at [131, 160] on input "SĐT Người Gửi" at bounding box center [177, 151] width 166 height 24
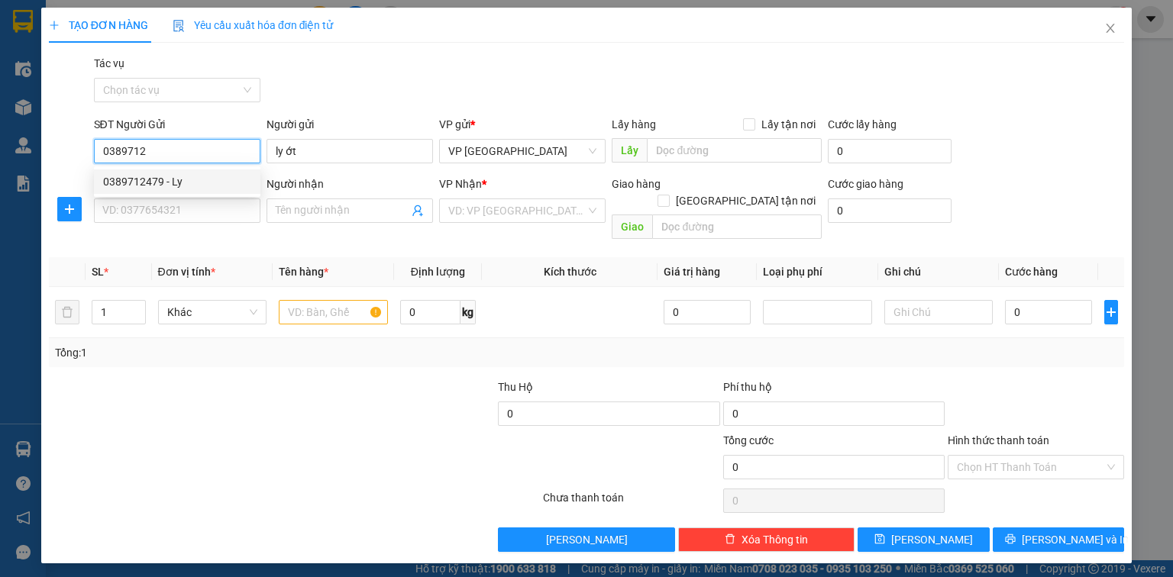
click at [164, 188] on div "0389712479 - Ly" at bounding box center [177, 181] width 148 height 17
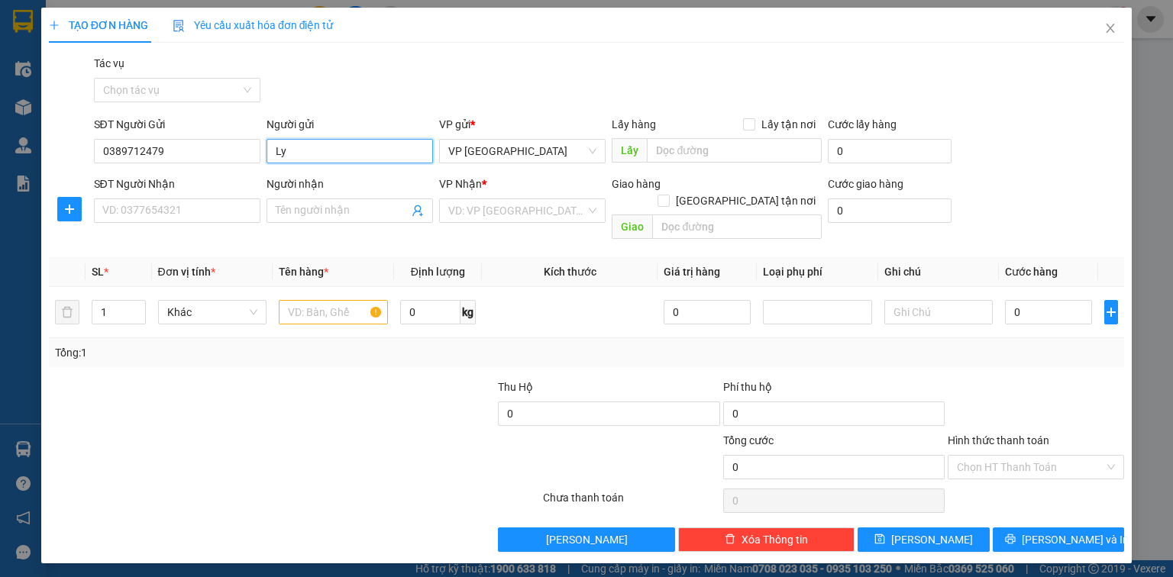
click at [305, 147] on input "Ly" at bounding box center [350, 151] width 166 height 24
click at [186, 214] on input "SĐT Người Nhận" at bounding box center [177, 211] width 166 height 24
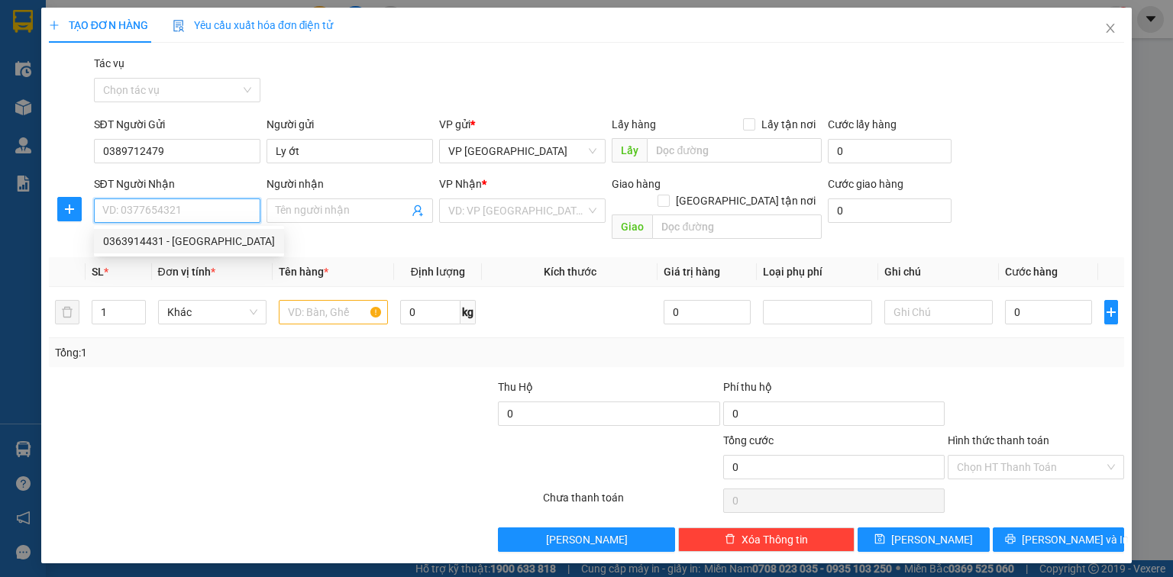
click at [182, 242] on div "0363914431 - [GEOGRAPHIC_DATA]" at bounding box center [189, 241] width 172 height 17
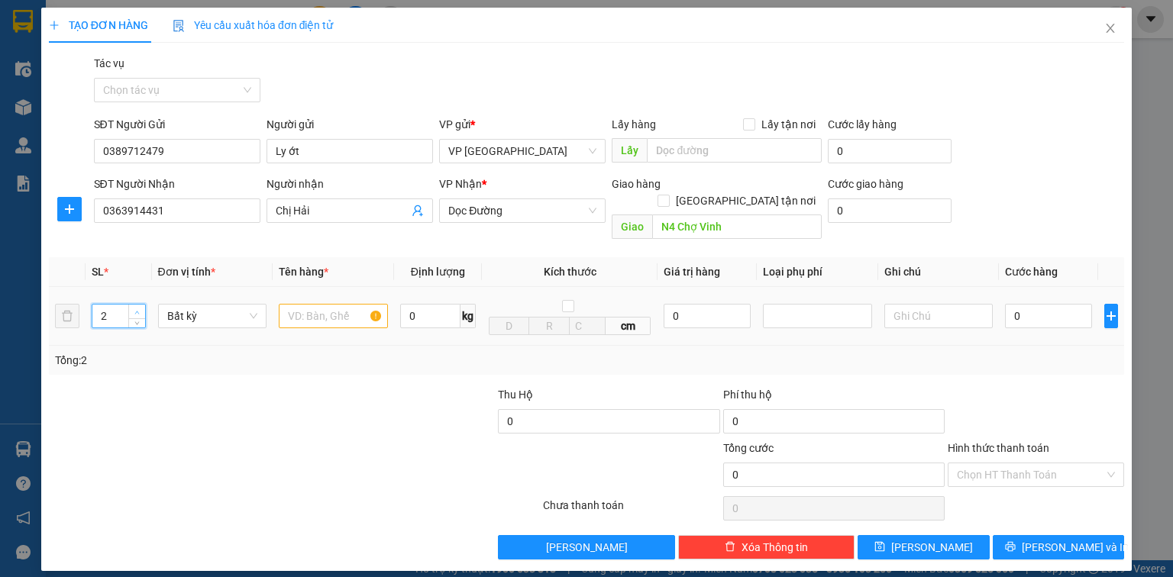
click at [134, 308] on span "up" at bounding box center [137, 312] width 9 height 9
click at [321, 306] on input "text" at bounding box center [333, 316] width 109 height 24
click at [1057, 304] on input "0" at bounding box center [1048, 316] width 87 height 24
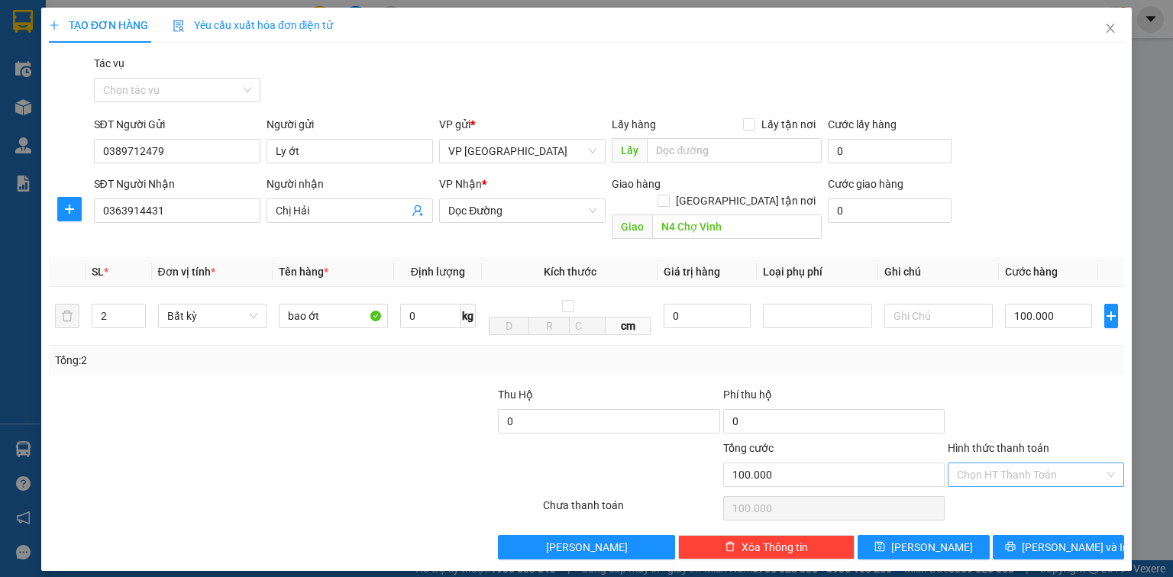
click at [1062, 464] on input "Hình thức thanh toán" at bounding box center [1030, 475] width 147 height 23
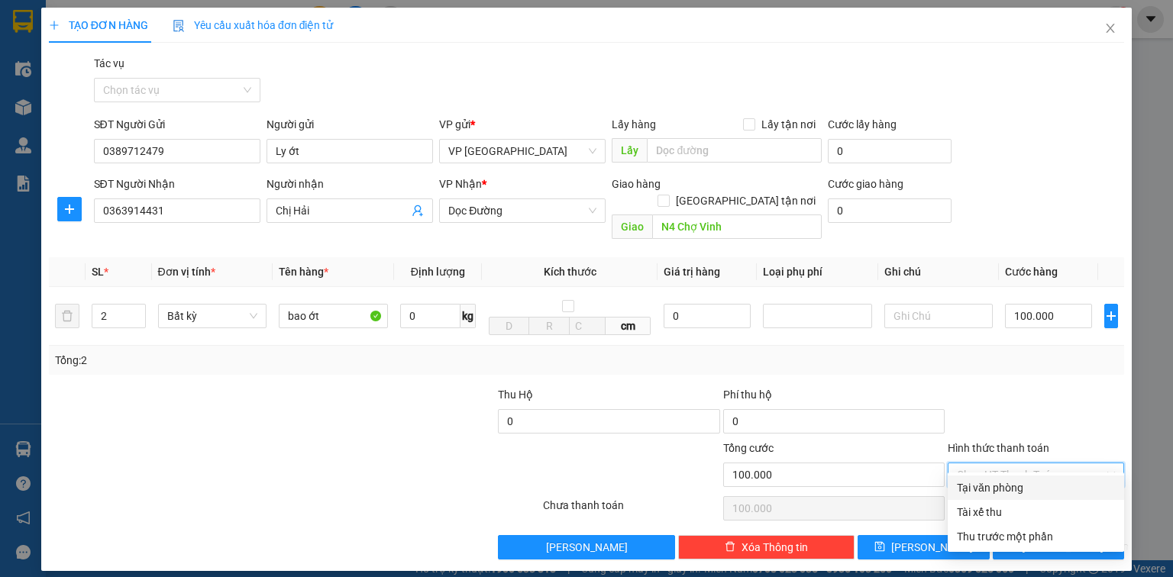
click at [1055, 485] on div "Tại văn phòng" at bounding box center [1036, 488] width 158 height 17
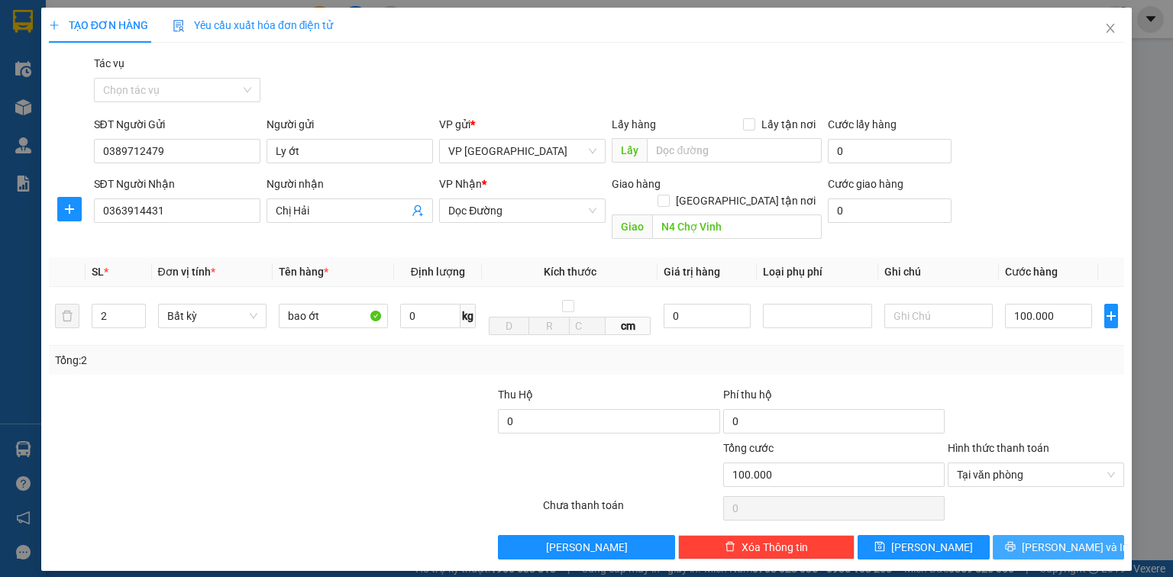
click at [1083, 539] on span "[PERSON_NAME] và In" at bounding box center [1075, 547] width 107 height 17
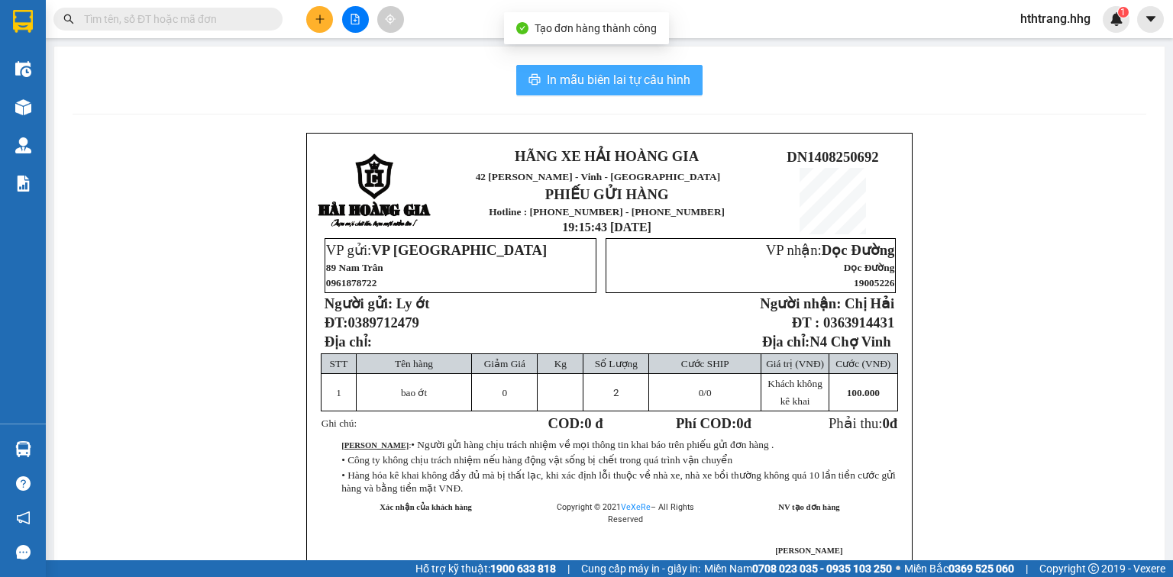
click at [642, 79] on span "In mẫu biên lai tự cấu hình" at bounding box center [619, 79] width 144 height 19
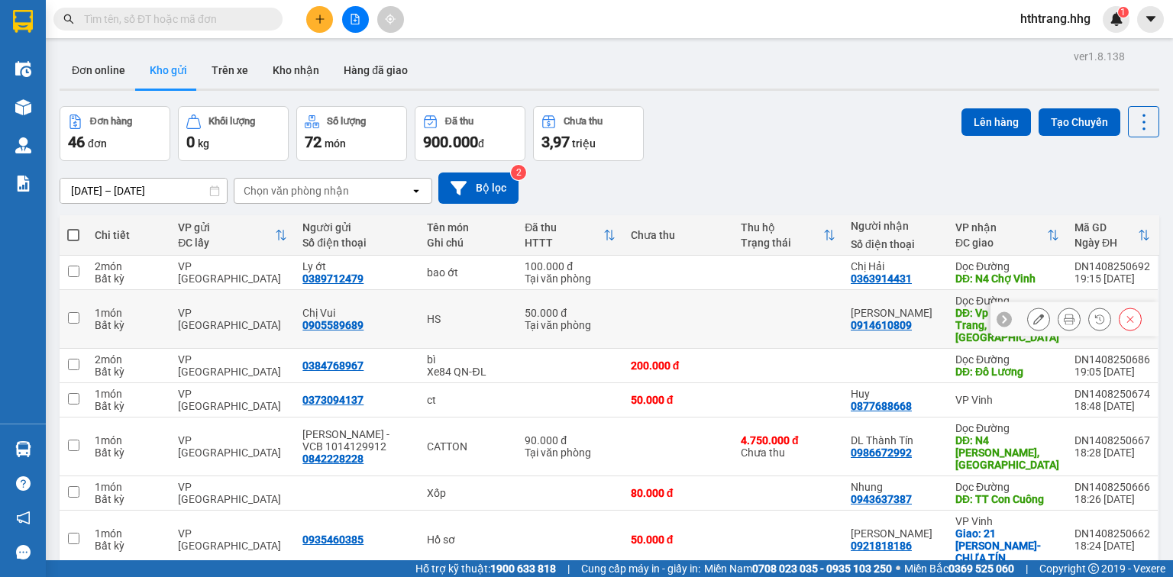
click at [804, 305] on td at bounding box center [788, 319] width 110 height 59
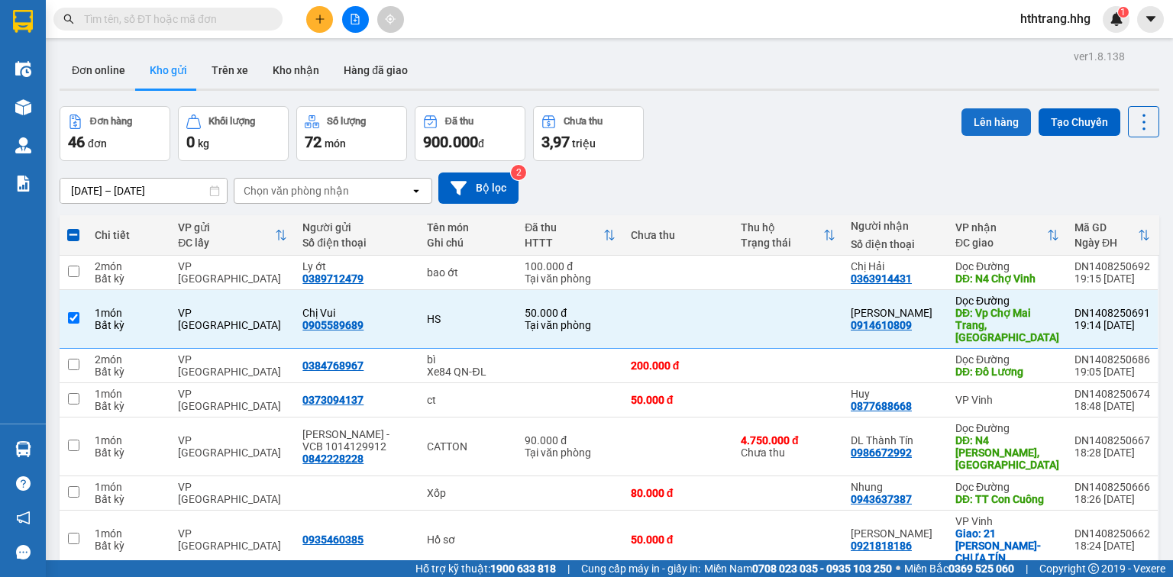
click at [1000, 121] on button "Lên hàng" at bounding box center [996, 121] width 69 height 27
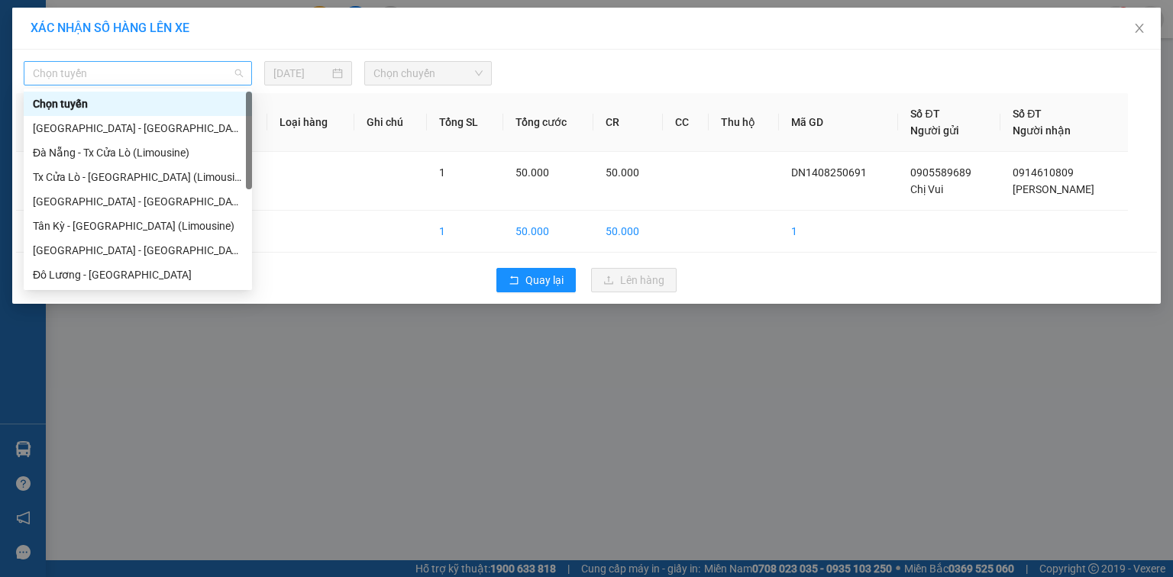
click at [213, 76] on span "Chọn tuyến" at bounding box center [138, 73] width 210 height 23
click at [99, 153] on div "Đà Nẵng - Tx Cửa Lò (Limousine)" at bounding box center [138, 152] width 210 height 17
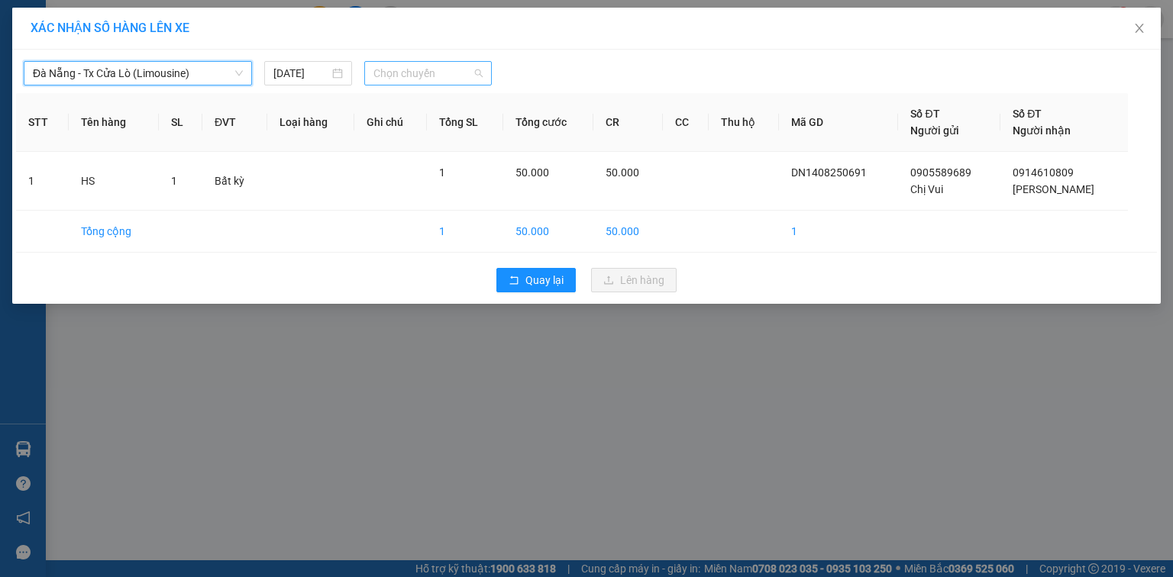
click at [442, 72] on span "Chọn chuyến" at bounding box center [428, 73] width 110 height 23
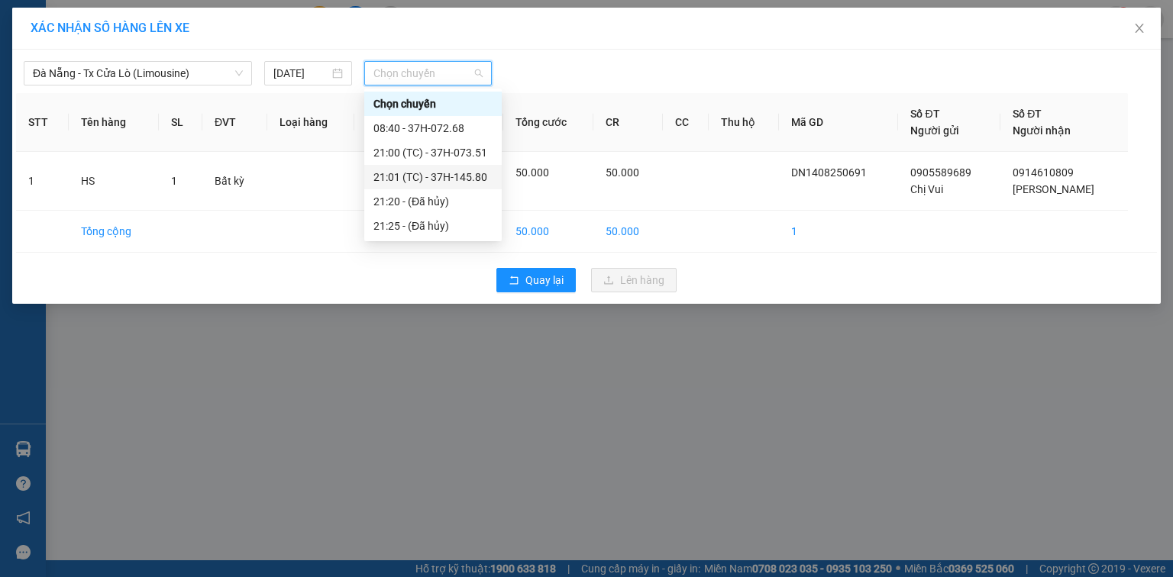
click at [461, 176] on div "21:01 (TC) - 37H-145.80" at bounding box center [432, 177] width 119 height 17
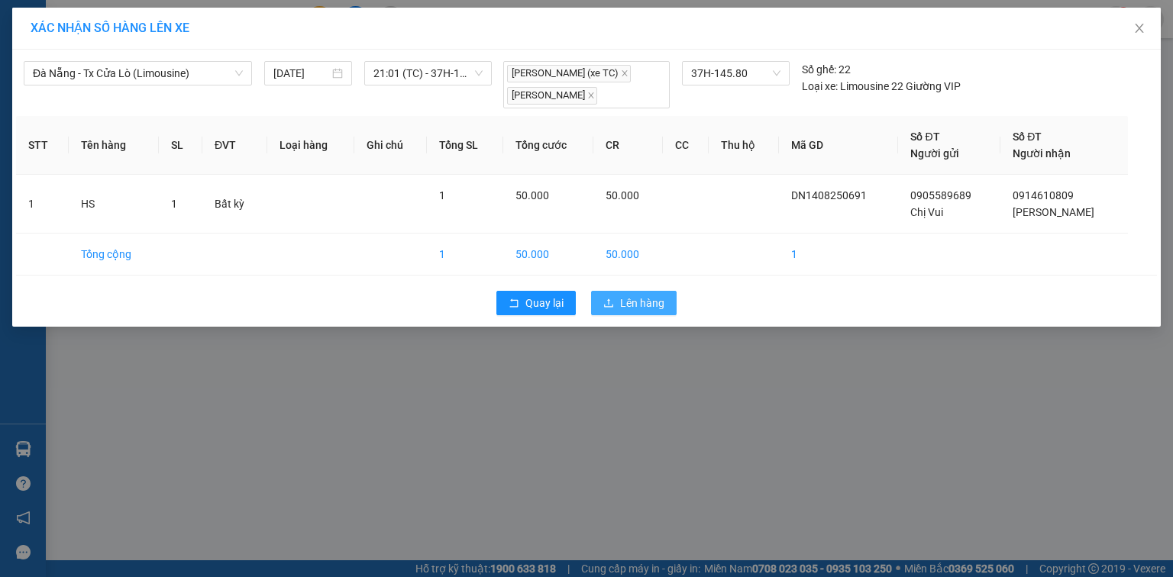
click at [624, 305] on span "Lên hàng" at bounding box center [642, 303] width 44 height 17
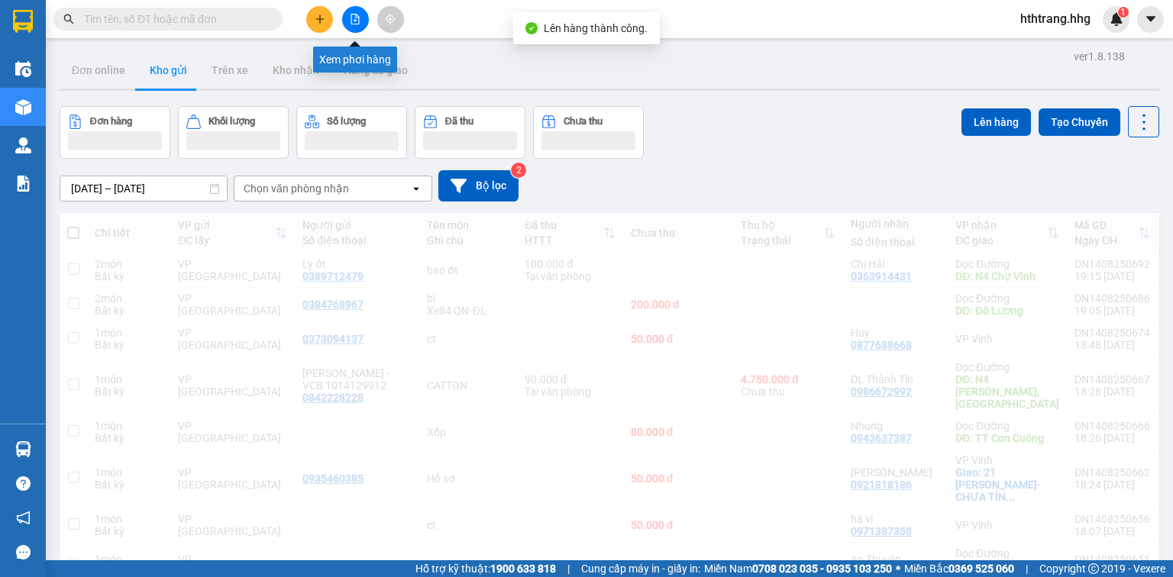
click at [364, 15] on button at bounding box center [355, 19] width 27 height 27
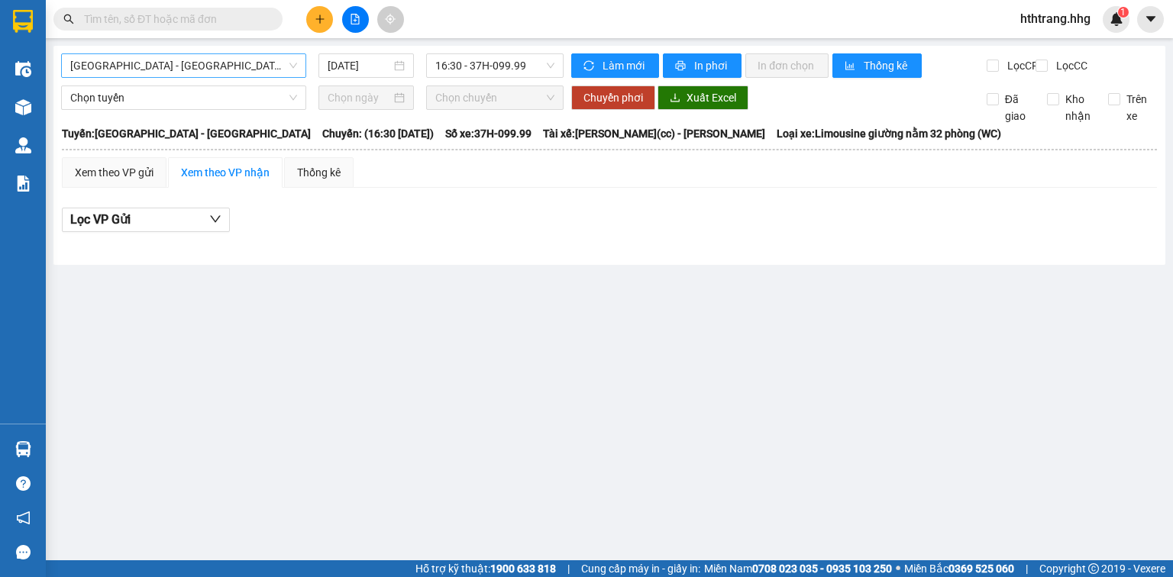
click at [234, 71] on span "[GEOGRAPHIC_DATA] - [GEOGRAPHIC_DATA]" at bounding box center [183, 65] width 227 height 23
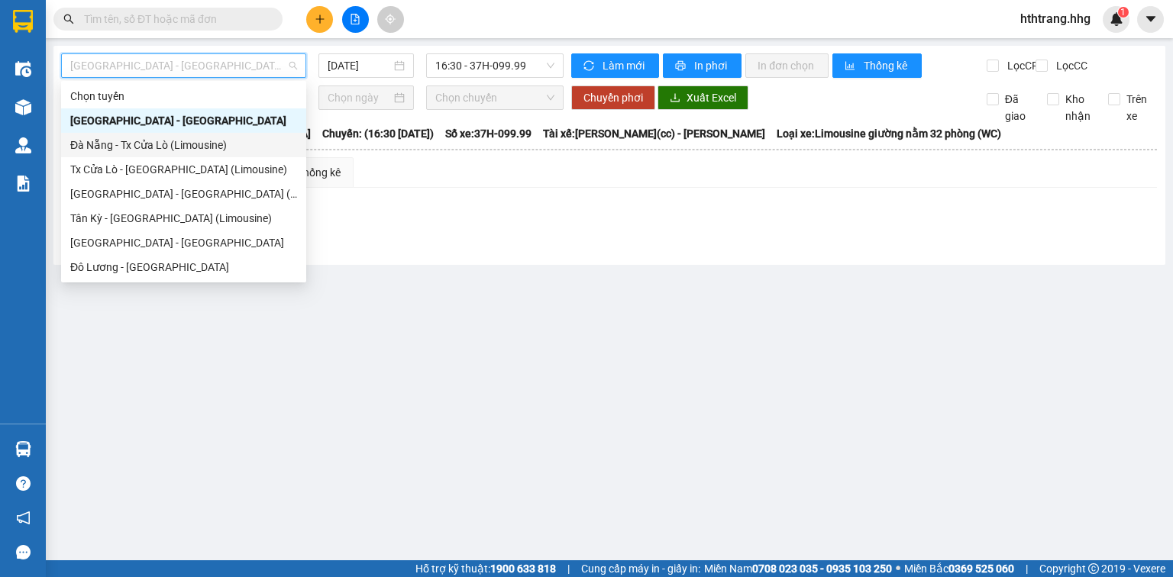
click at [151, 145] on div "Đà Nẵng - Tx Cửa Lò (Limousine)" at bounding box center [183, 145] width 227 height 17
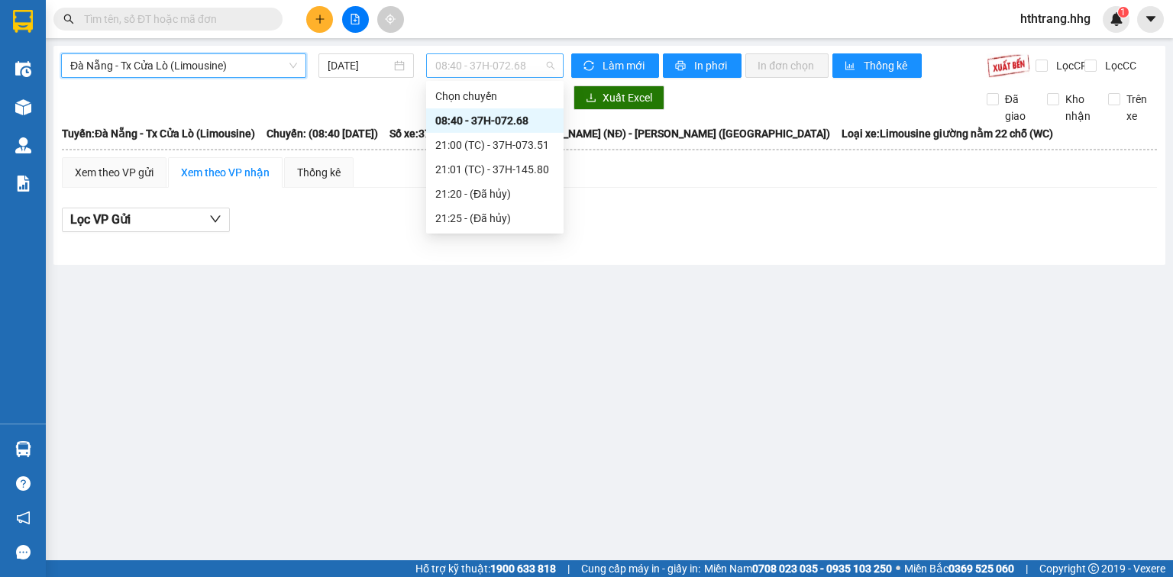
click at [538, 66] on span "08:40 - 37H-072.68" at bounding box center [495, 65] width 120 height 23
click at [513, 174] on div "21:01 (TC) - 37H-145.80" at bounding box center [494, 169] width 119 height 17
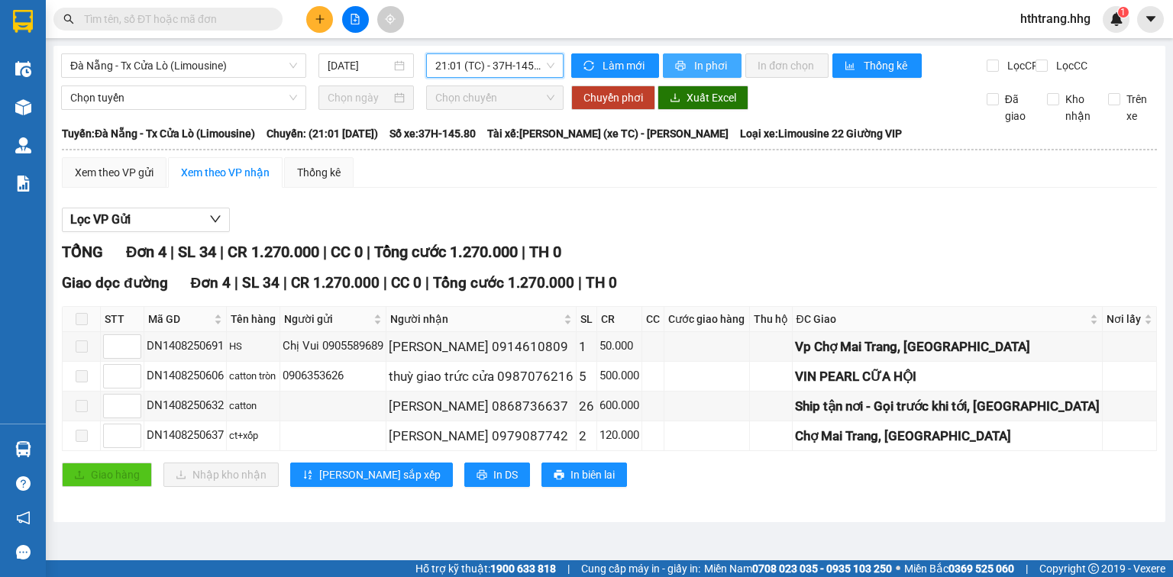
click at [709, 63] on span "In phơi" at bounding box center [711, 65] width 35 height 17
click at [1139, 577] on html "Kết quả tìm kiếm ( 16 ) Bộ lọc Mã ĐH Trạng thái Món hàng Thu hộ Tổng cước Chưa …" at bounding box center [586, 288] width 1173 height 577
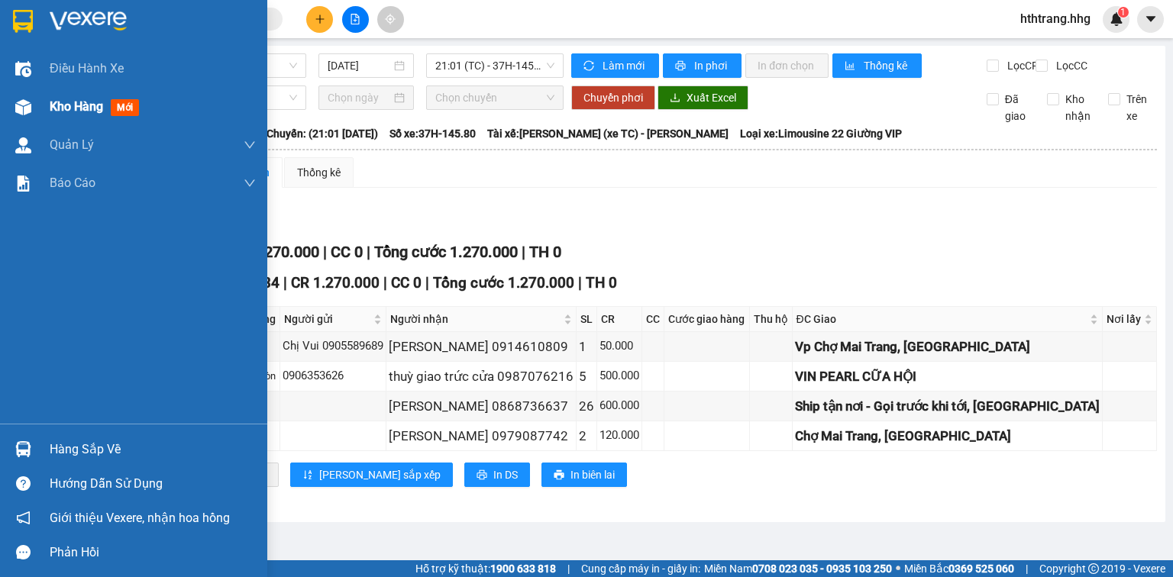
click at [35, 97] on div at bounding box center [23, 107] width 27 height 27
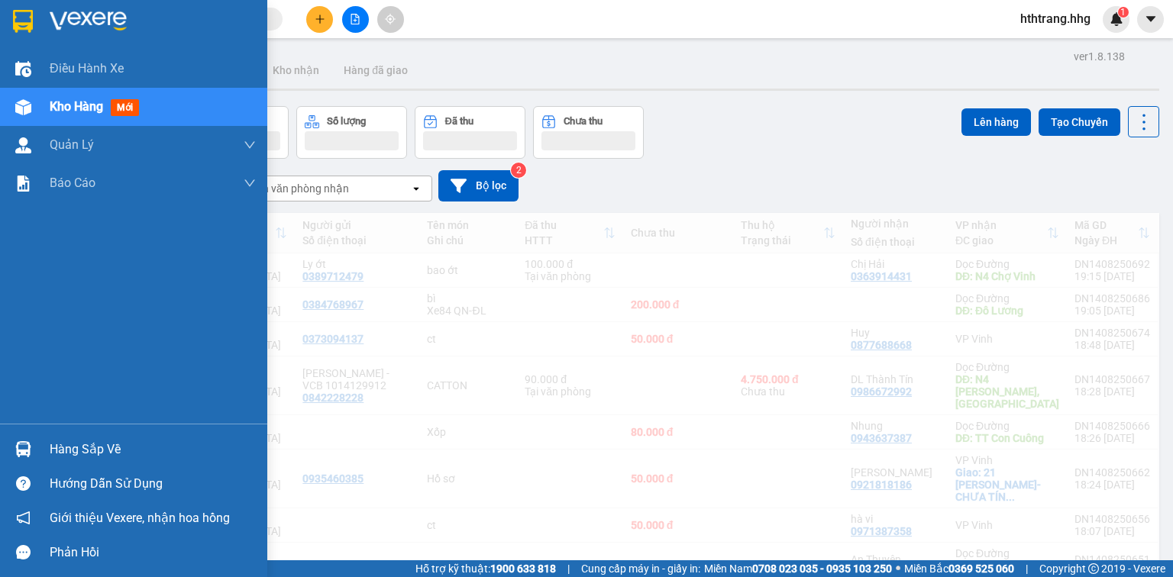
click at [95, 107] on span "Kho hàng" at bounding box center [76, 106] width 53 height 15
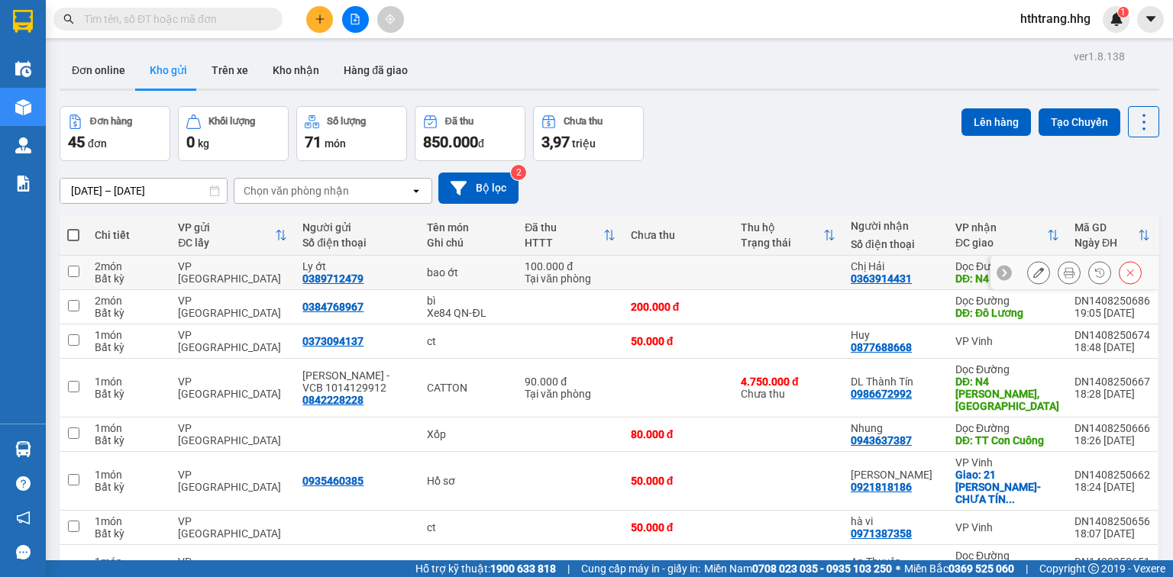
click at [793, 272] on td at bounding box center [788, 273] width 110 height 34
checkbox input "true"
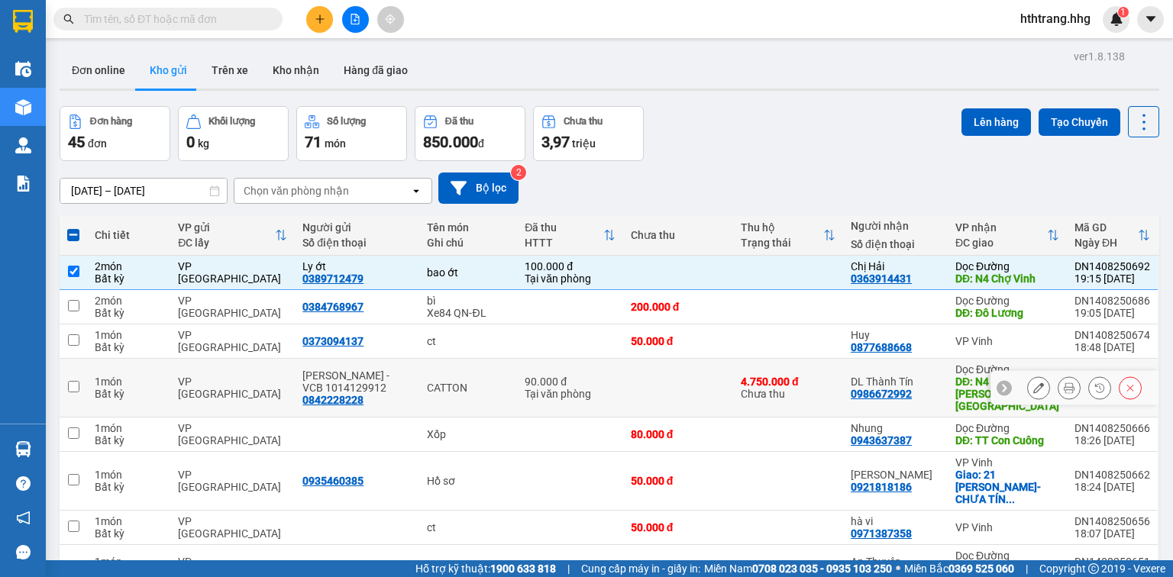
click at [823, 382] on div "4.750.000 đ Chưa thu" at bounding box center [788, 388] width 95 height 24
checkbox input "true"
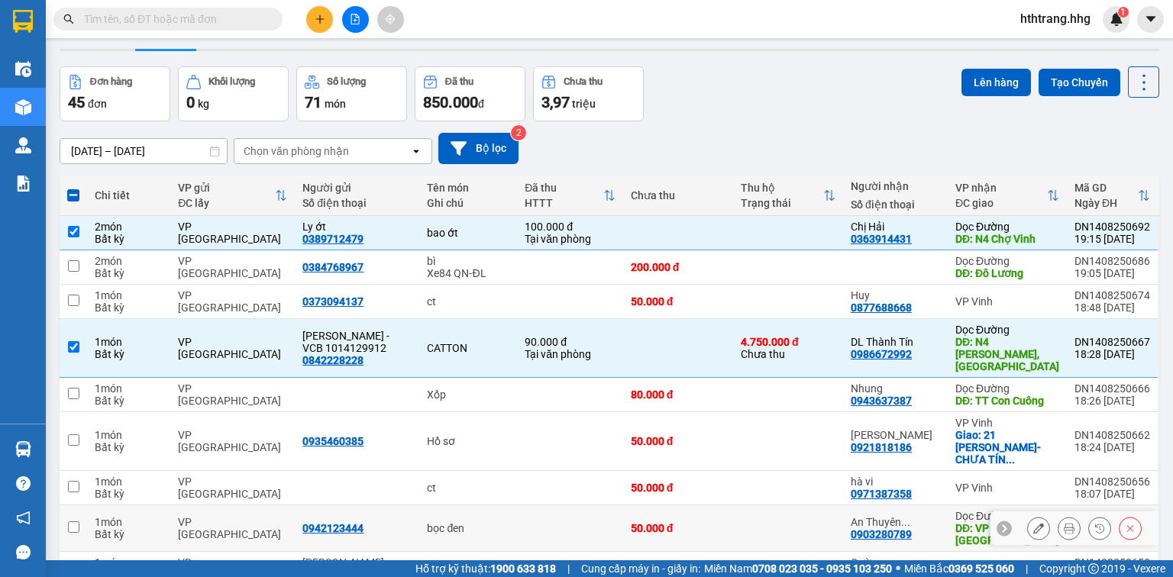
scroll to position [61, 0]
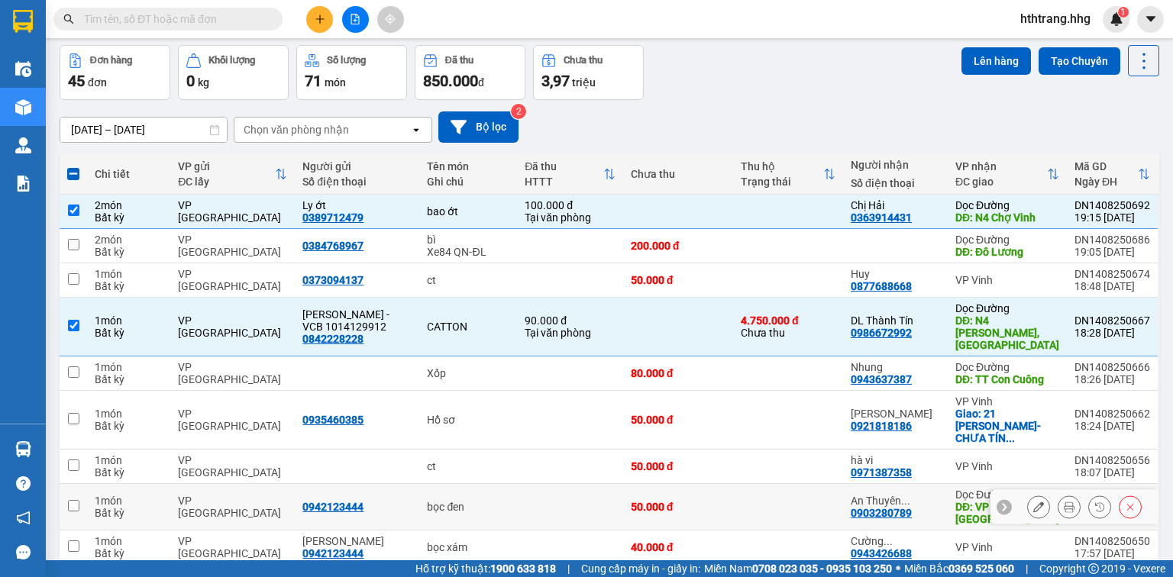
click at [807, 484] on td at bounding box center [788, 507] width 110 height 47
checkbox input "true"
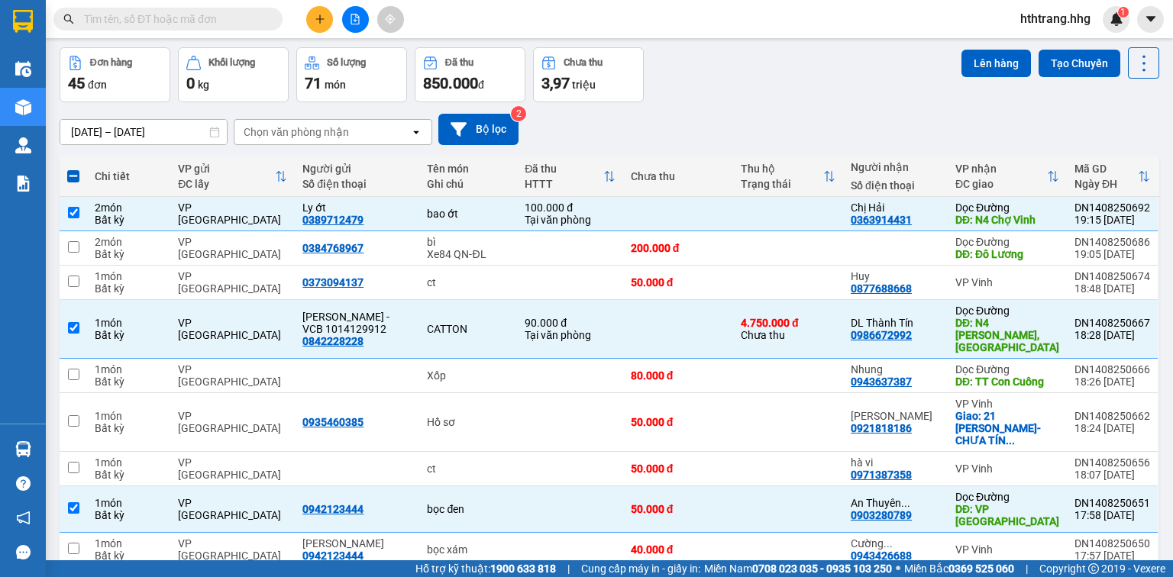
scroll to position [0, 0]
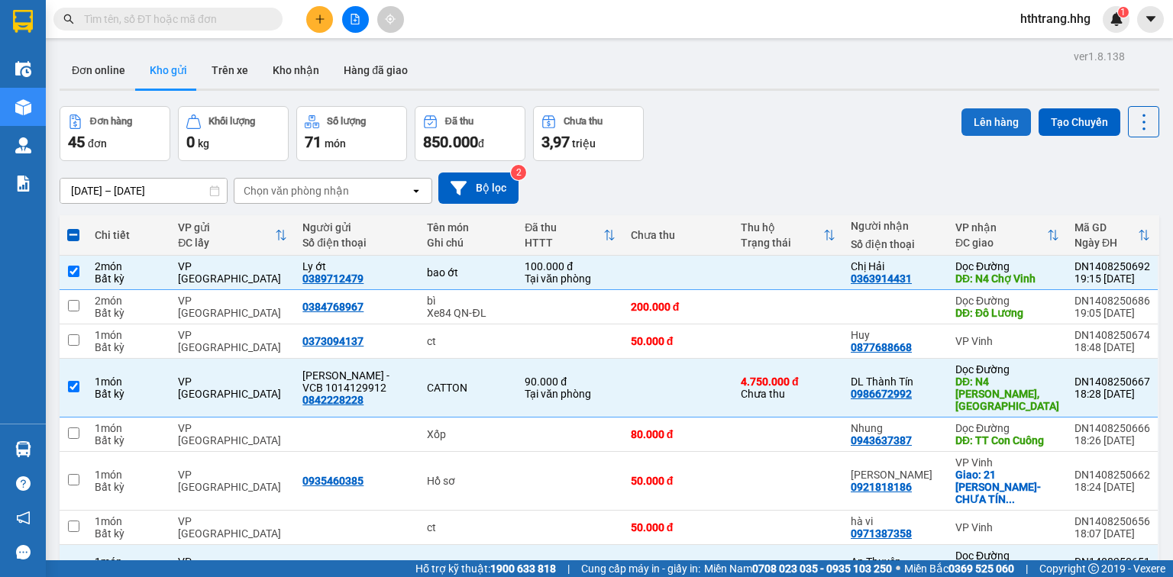
click at [971, 116] on button "Lên hàng" at bounding box center [996, 121] width 69 height 27
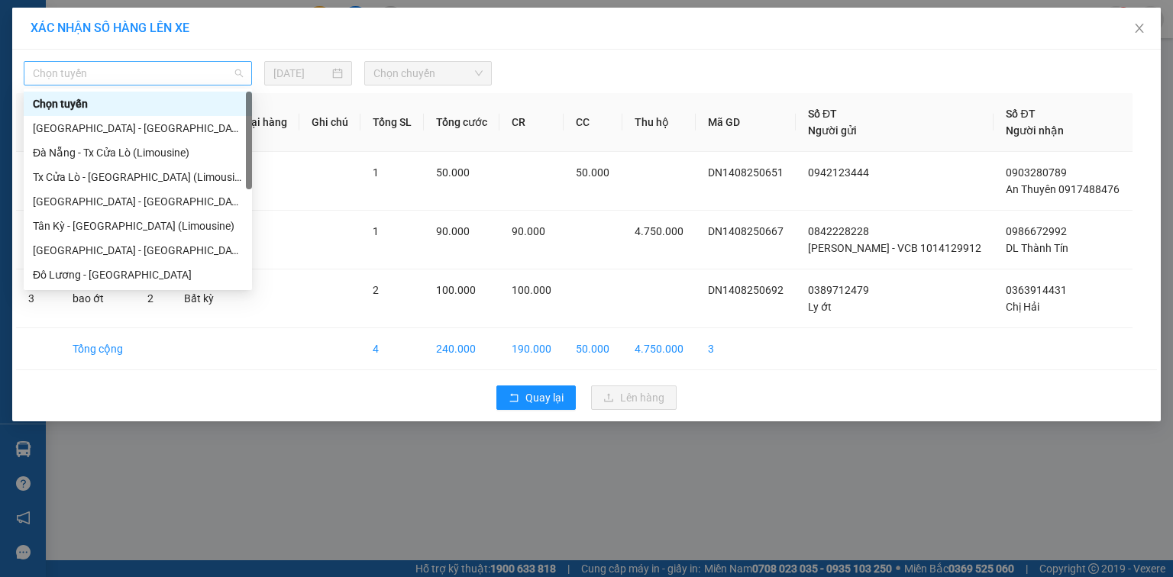
click at [186, 75] on span "Chọn tuyến" at bounding box center [138, 73] width 210 height 23
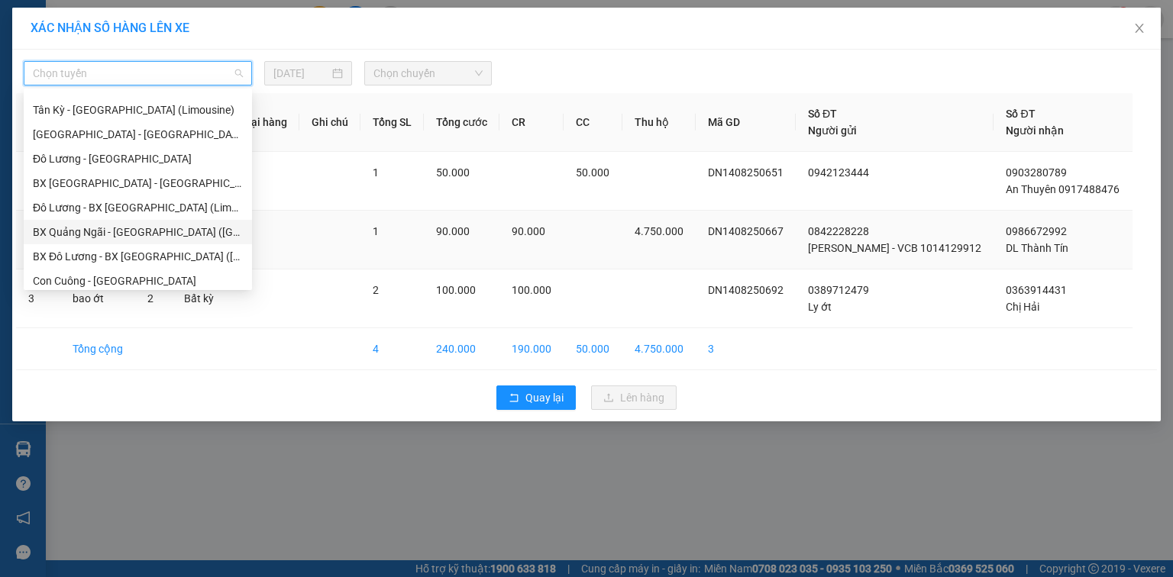
click at [111, 229] on div "BX Quảng Ngãi - [GEOGRAPHIC_DATA] ([GEOGRAPHIC_DATA])" at bounding box center [138, 232] width 210 height 17
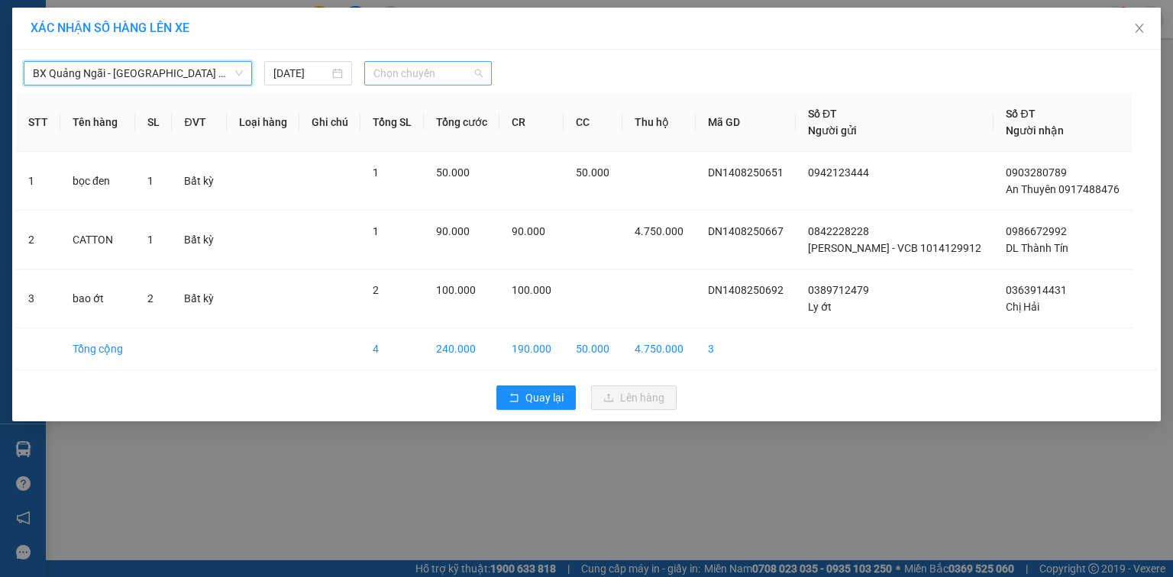
click at [444, 73] on span "Chọn chuyến" at bounding box center [428, 73] width 110 height 23
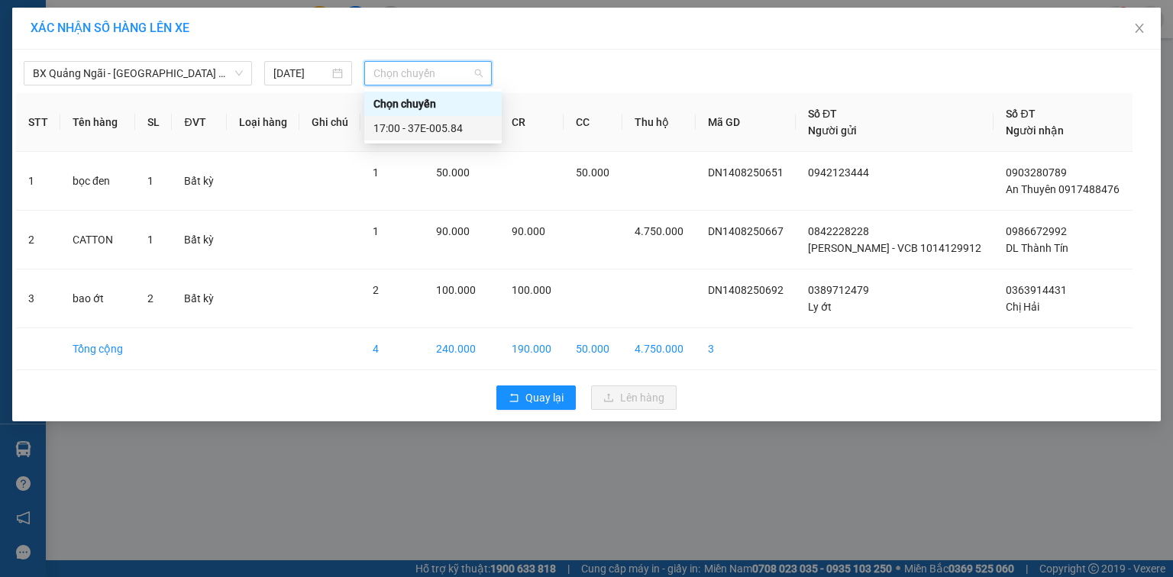
click at [449, 131] on div "17:00 - 37E-005.84" at bounding box center [432, 128] width 119 height 17
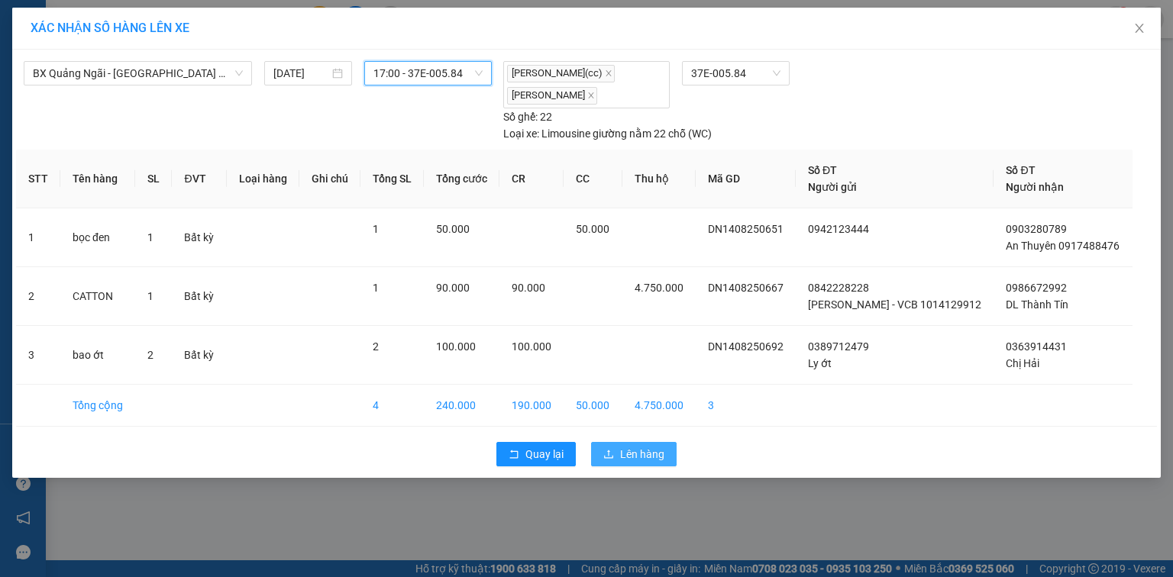
click at [635, 455] on span "Lên hàng" at bounding box center [642, 454] width 44 height 17
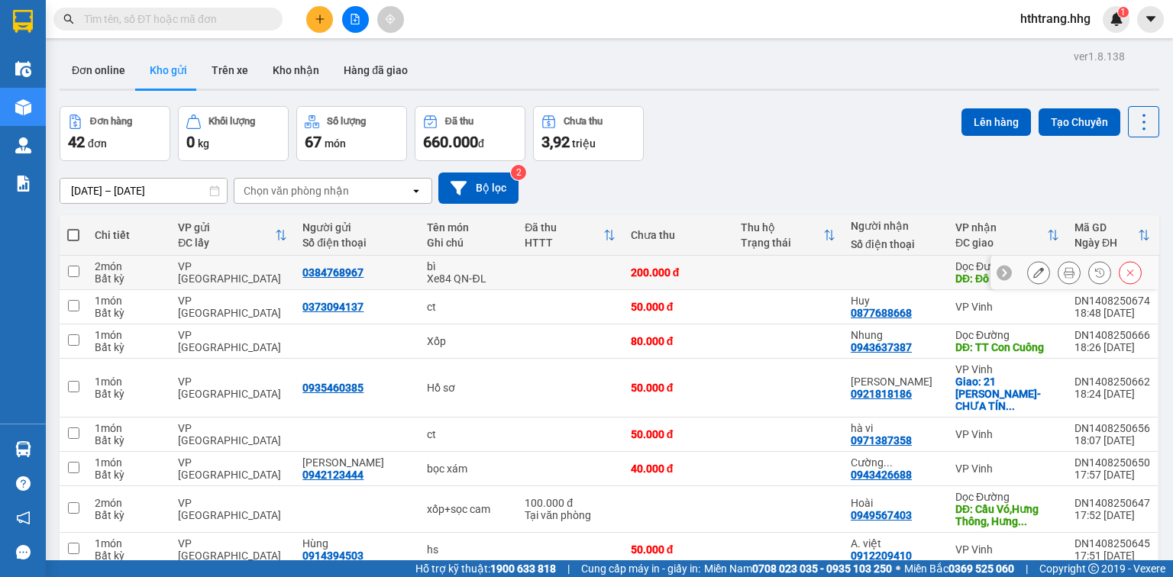
click at [71, 271] on input "checkbox" at bounding box center [73, 271] width 11 height 11
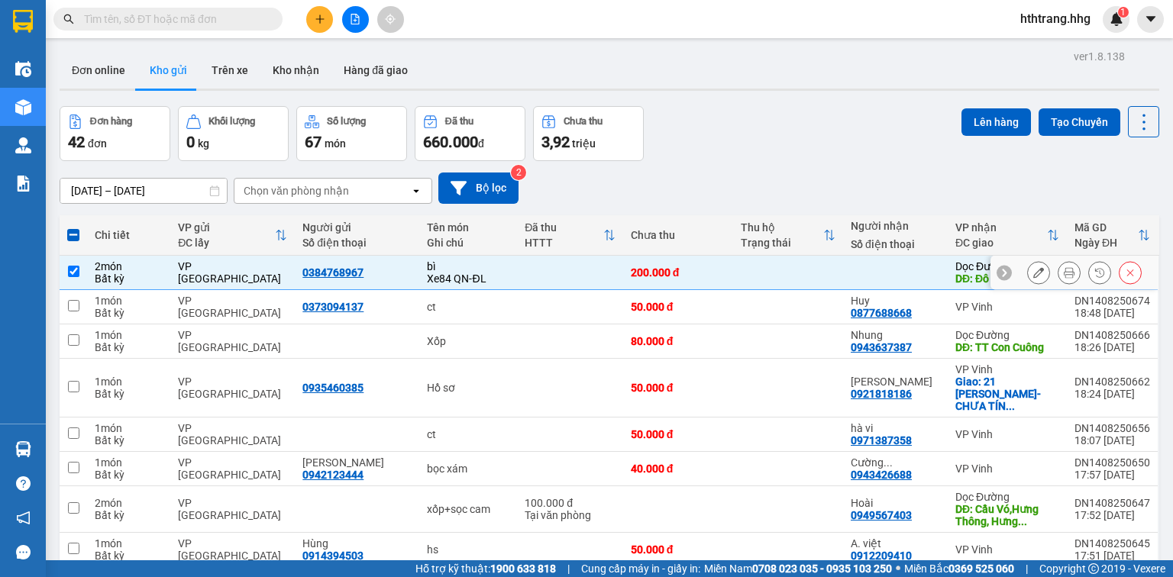
click at [68, 266] on input "checkbox" at bounding box center [73, 271] width 11 height 11
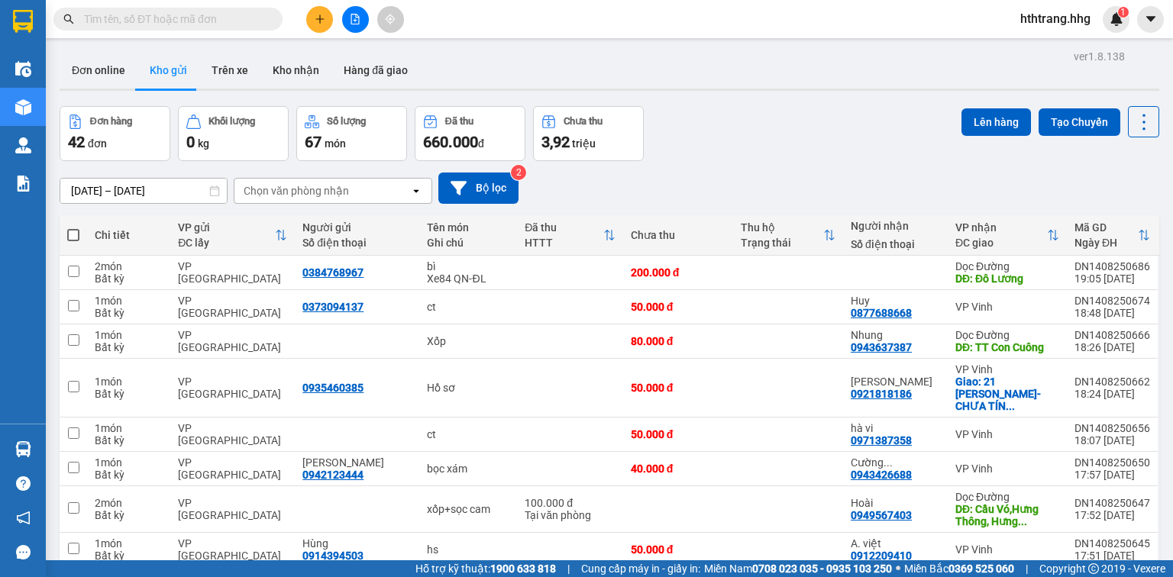
click at [76, 235] on span at bounding box center [73, 235] width 12 height 12
click at [73, 228] on input "checkbox" at bounding box center [73, 228] width 0 height 0
checkbox input "true"
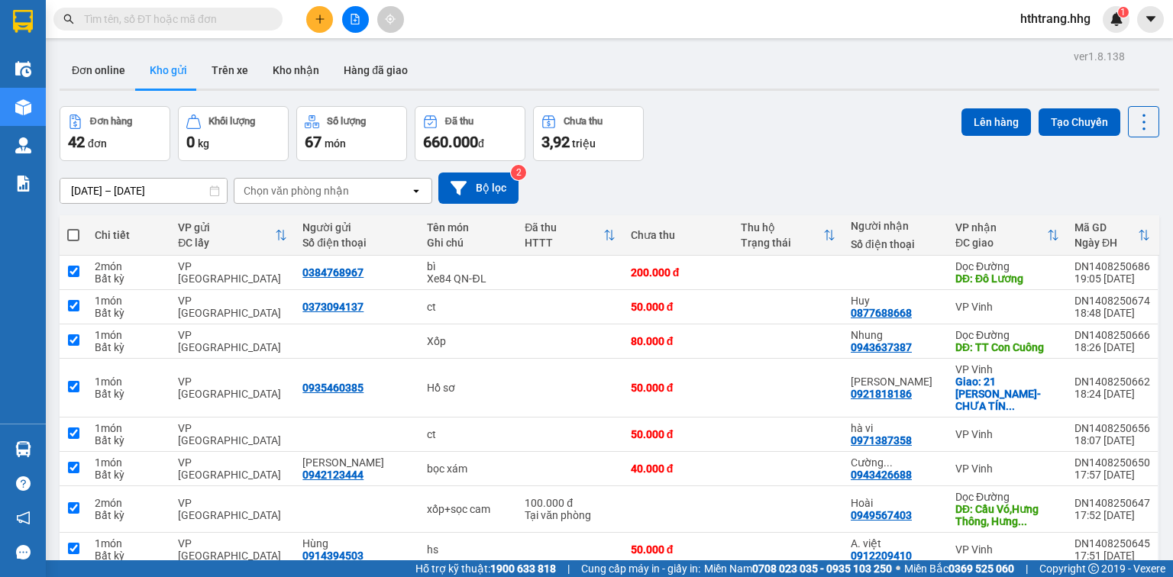
checkbox input "true"
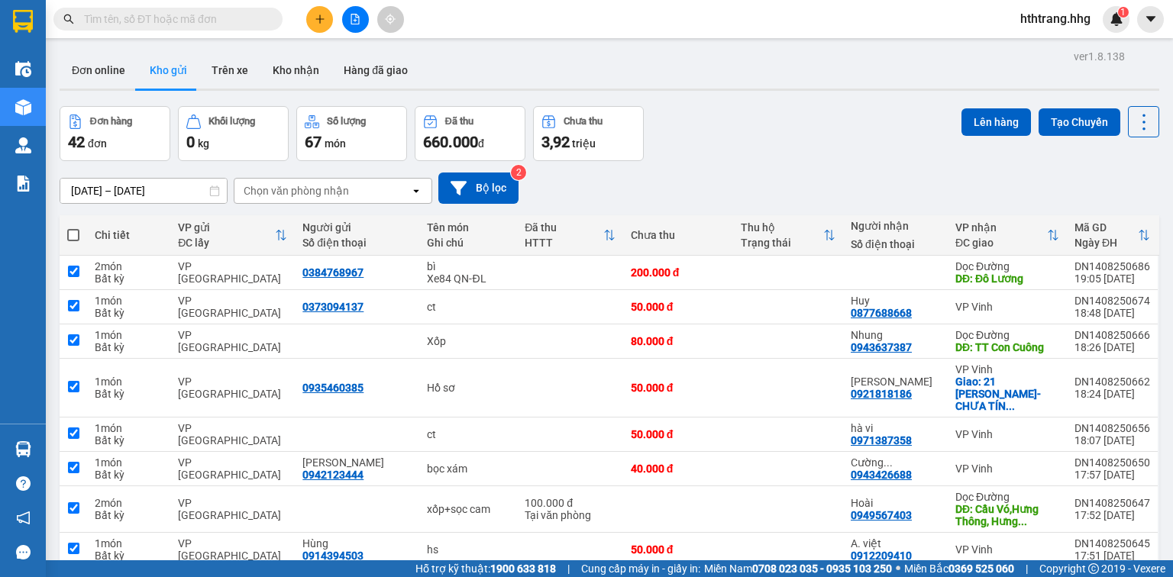
checkbox input "true"
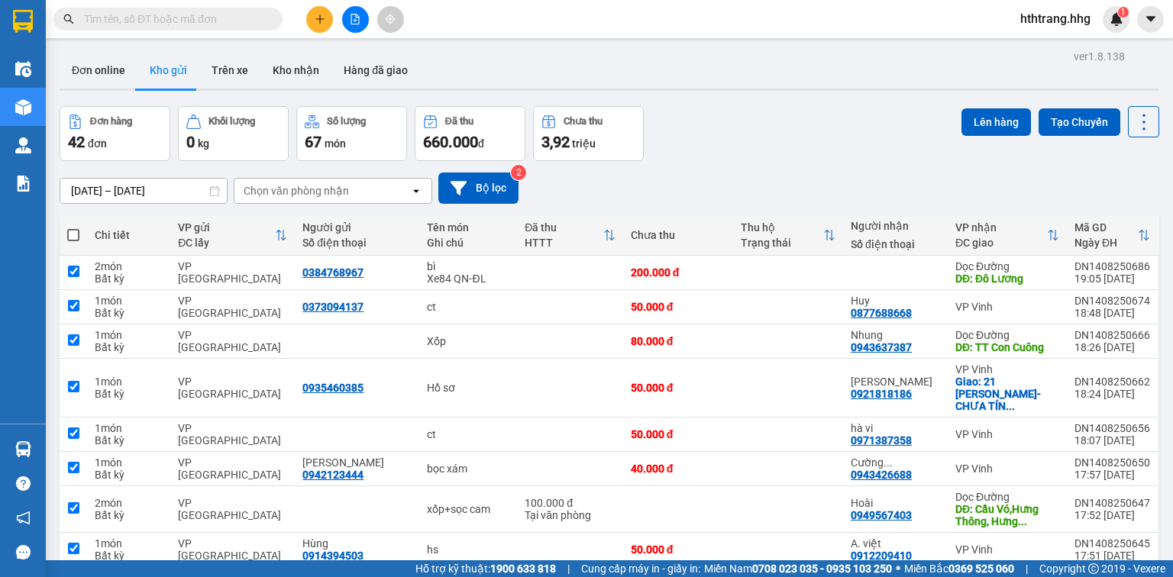
checkbox input "true"
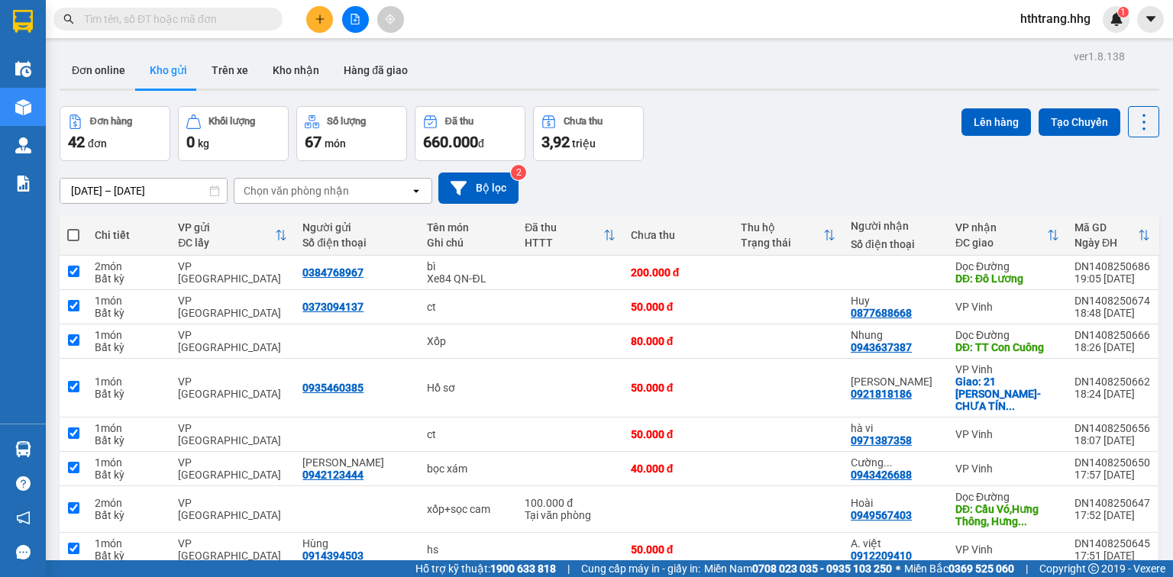
checkbox input "true"
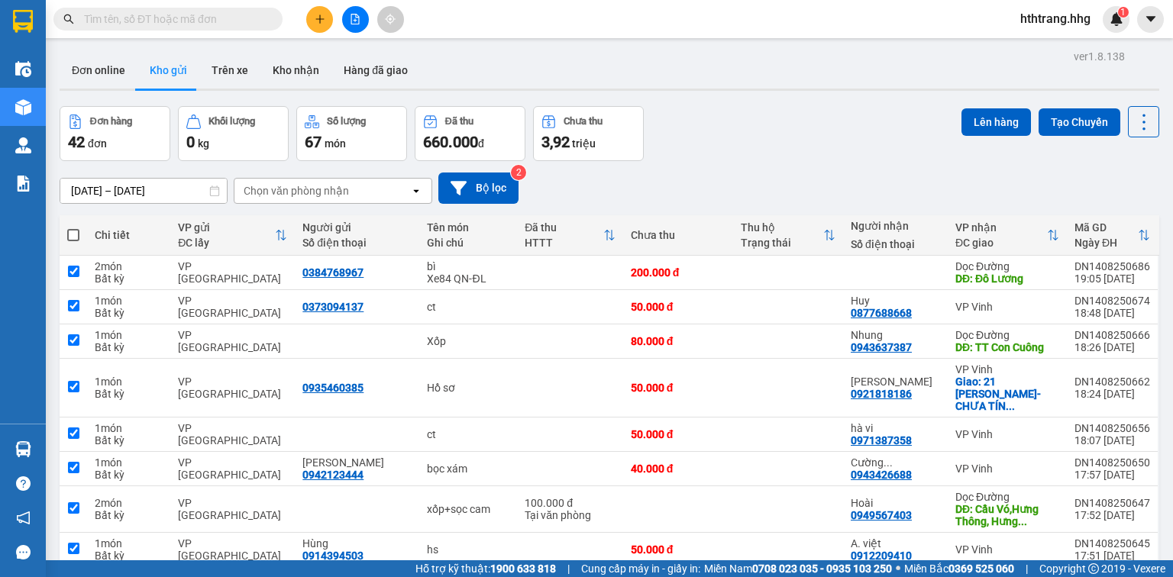
checkbox input "true"
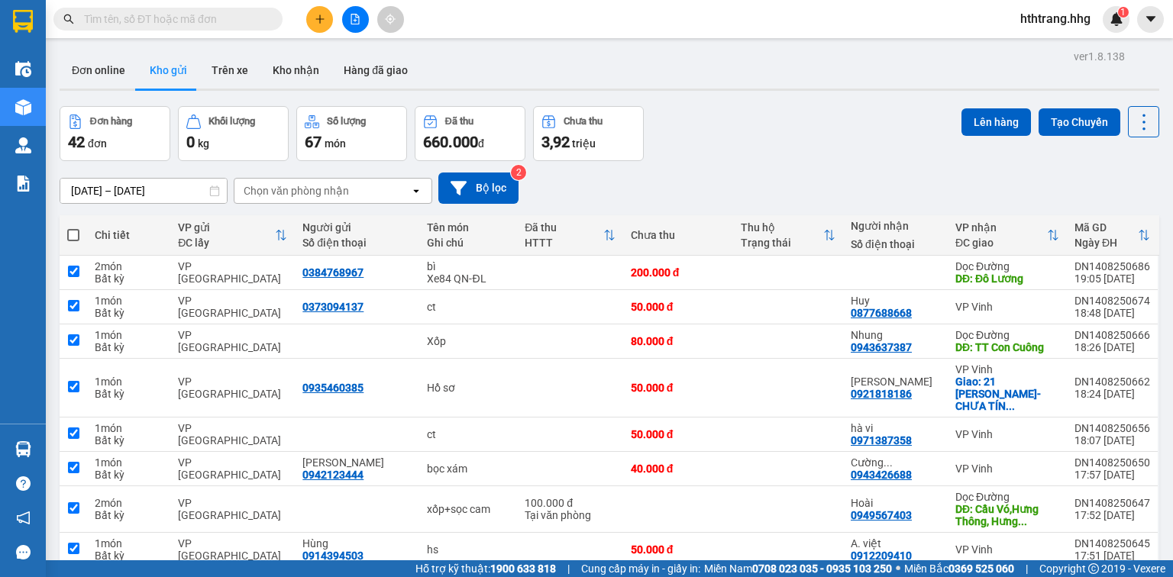
checkbox input "true"
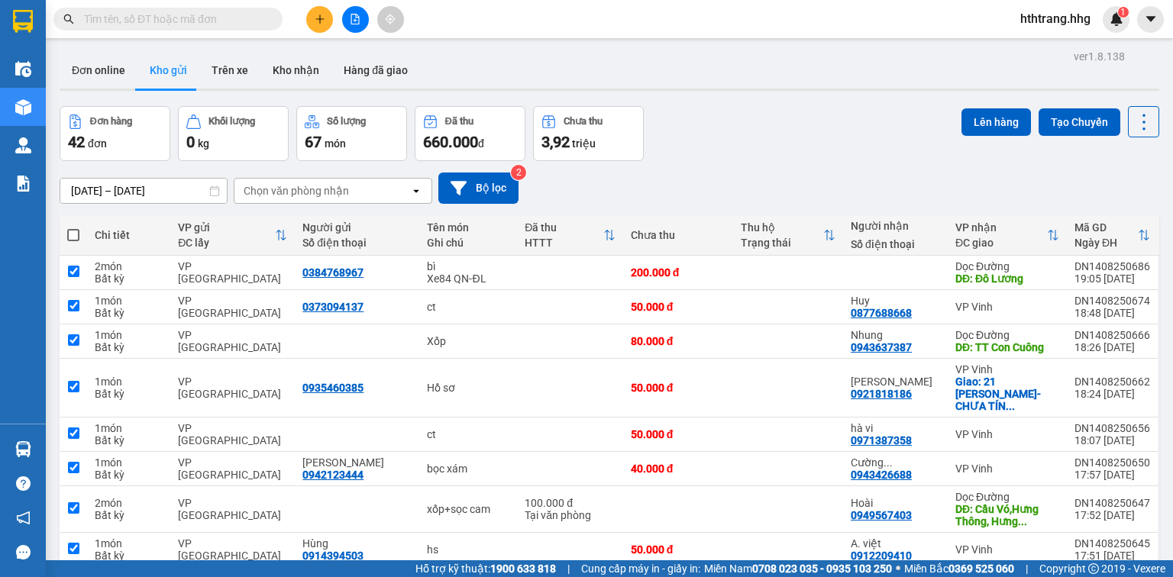
checkbox input "true"
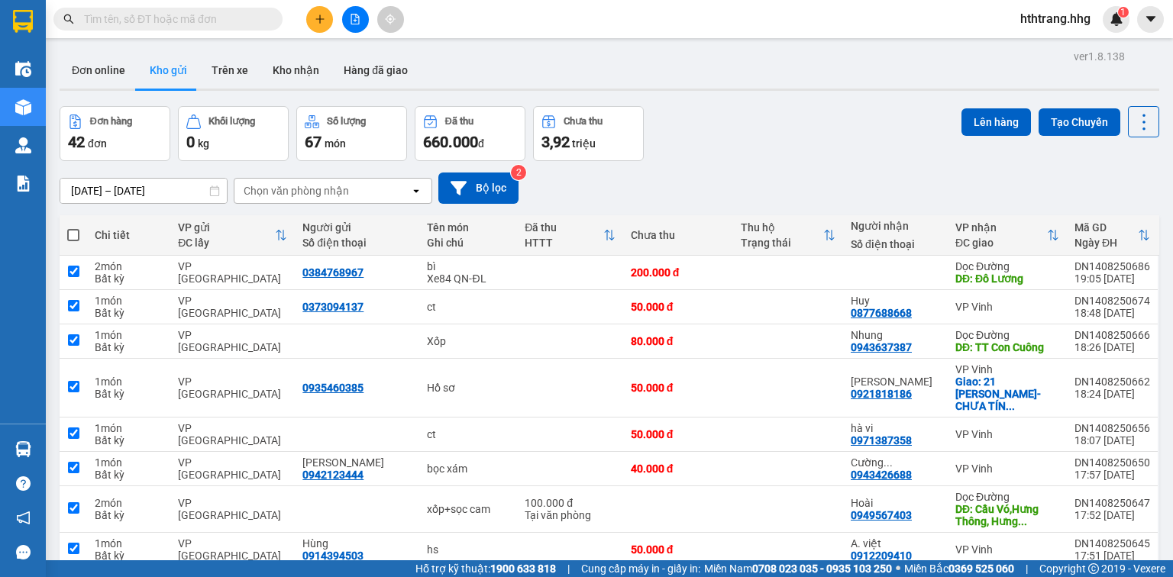
checkbox input "true"
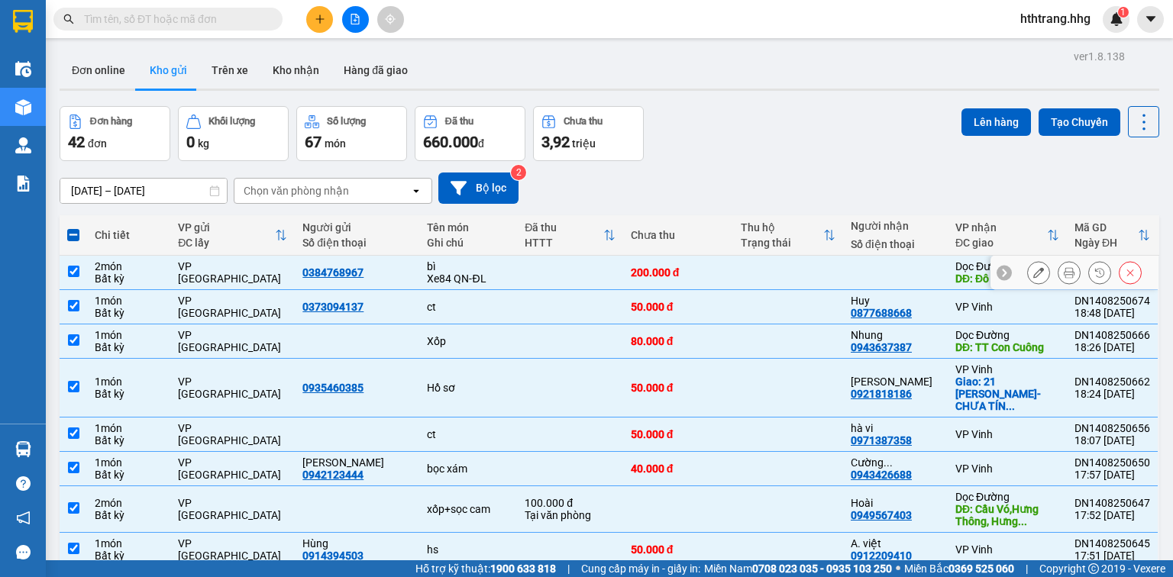
click at [872, 267] on div at bounding box center [895, 273] width 89 height 12
checkbox input "false"
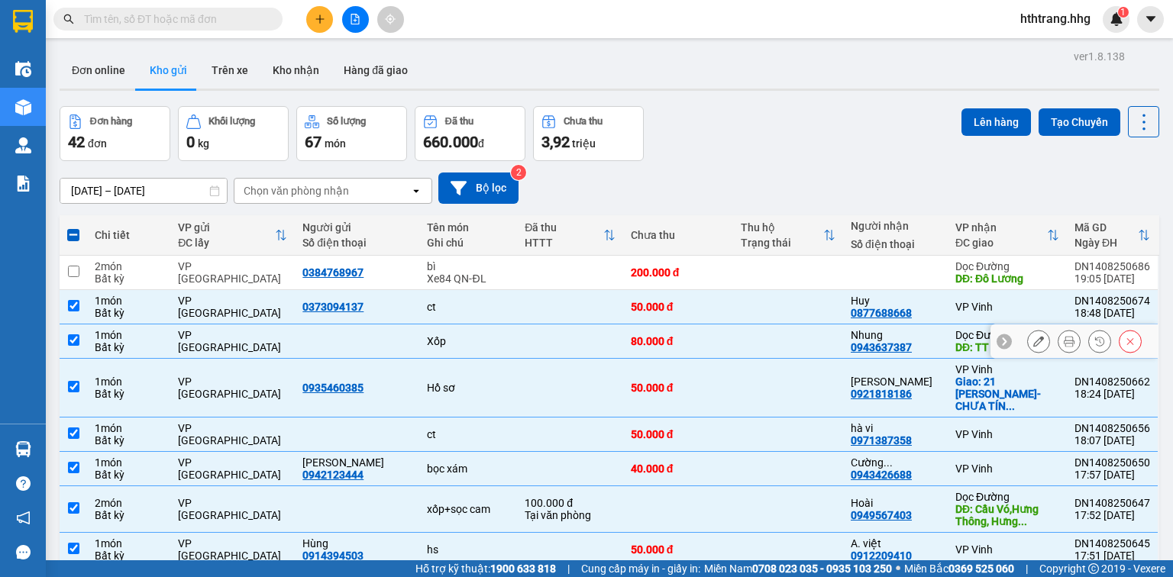
click at [796, 339] on td at bounding box center [788, 342] width 110 height 34
checkbox input "false"
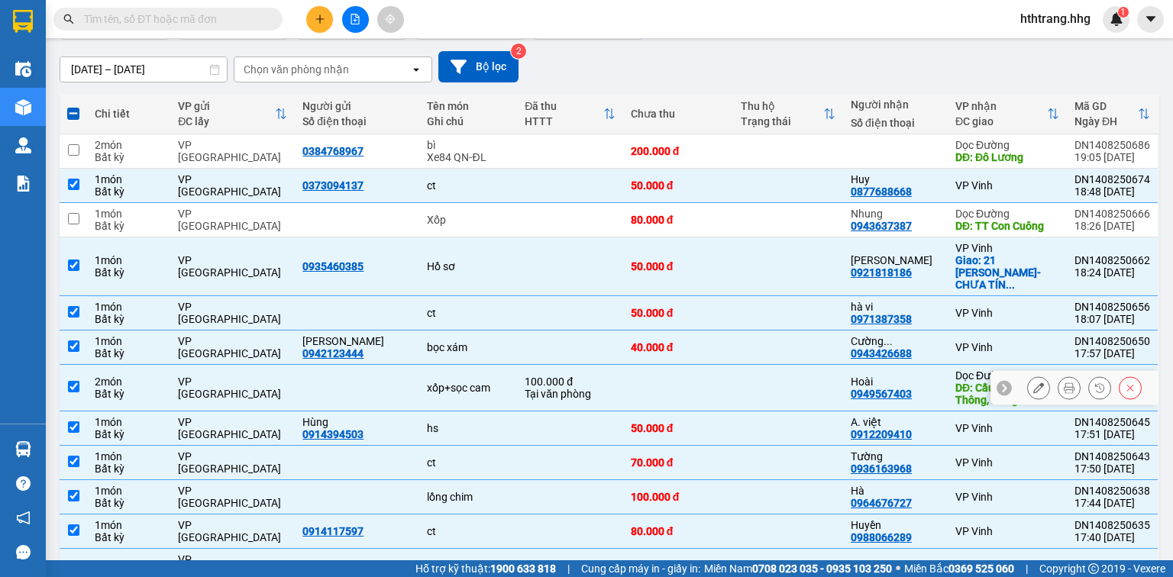
scroll to position [122, 0]
drag, startPoint x: 794, startPoint y: 372, endPoint x: 834, endPoint y: 394, distance: 45.5
click at [794, 372] on td at bounding box center [788, 387] width 110 height 47
checkbox input "false"
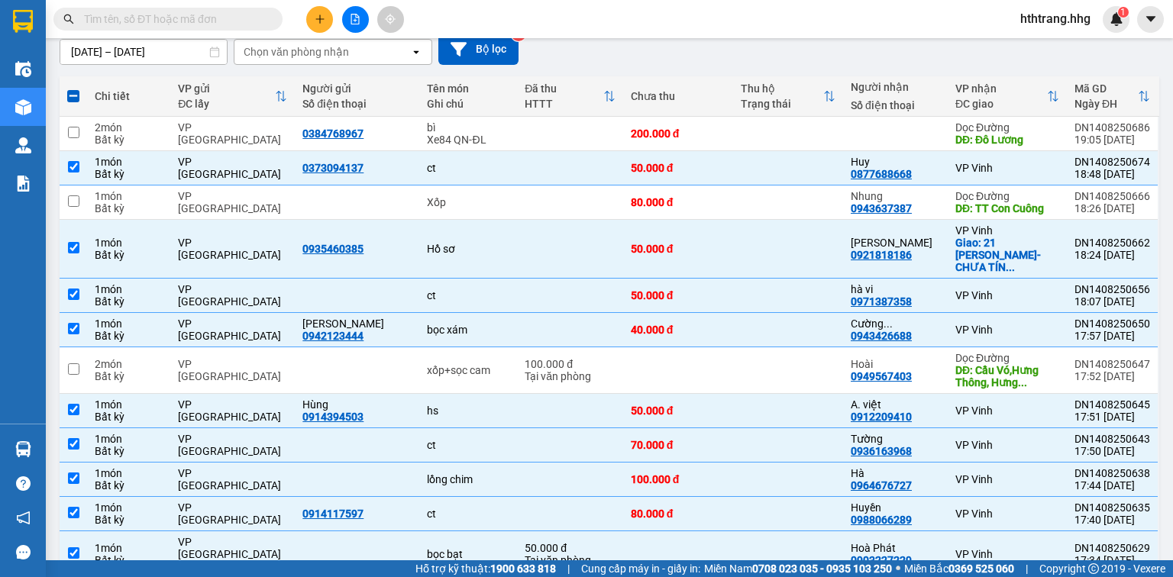
scroll to position [0, 0]
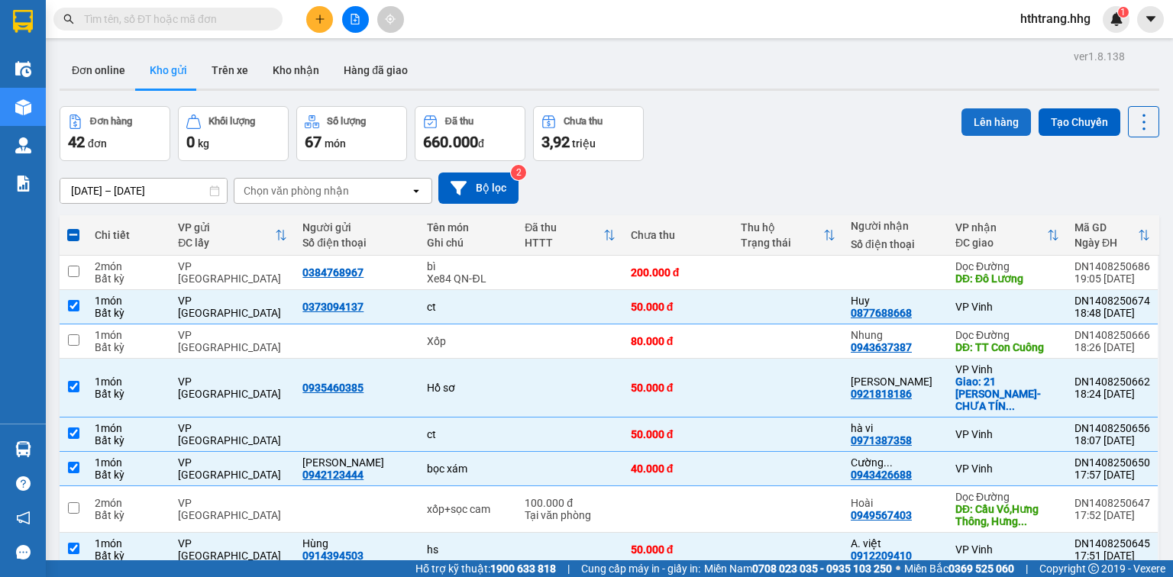
click at [993, 125] on button "Lên hàng" at bounding box center [996, 121] width 69 height 27
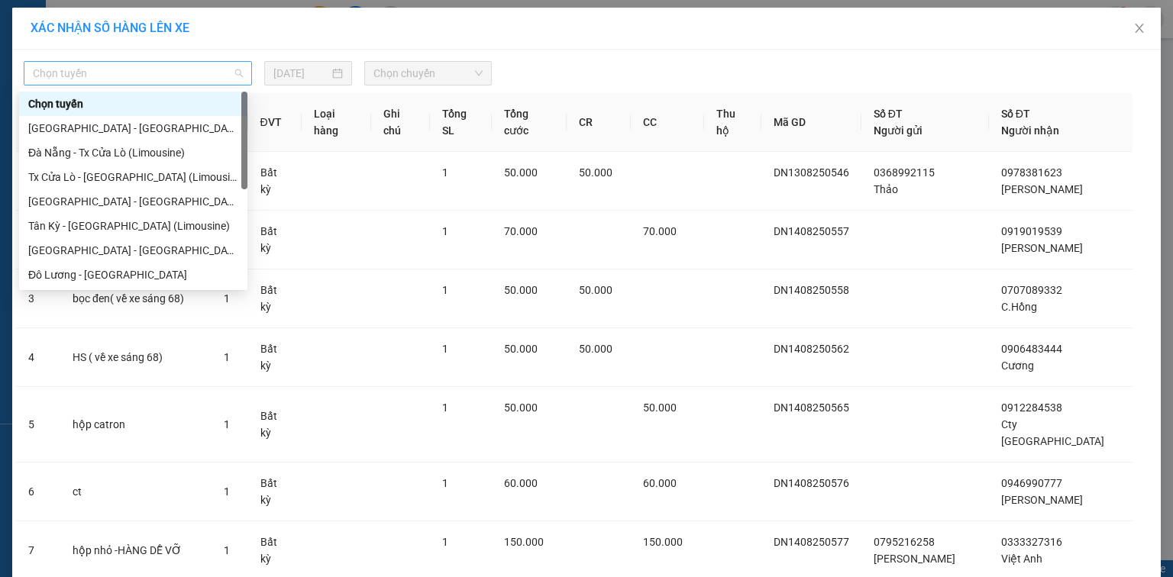
click at [202, 72] on span "Chọn tuyến" at bounding box center [138, 73] width 210 height 23
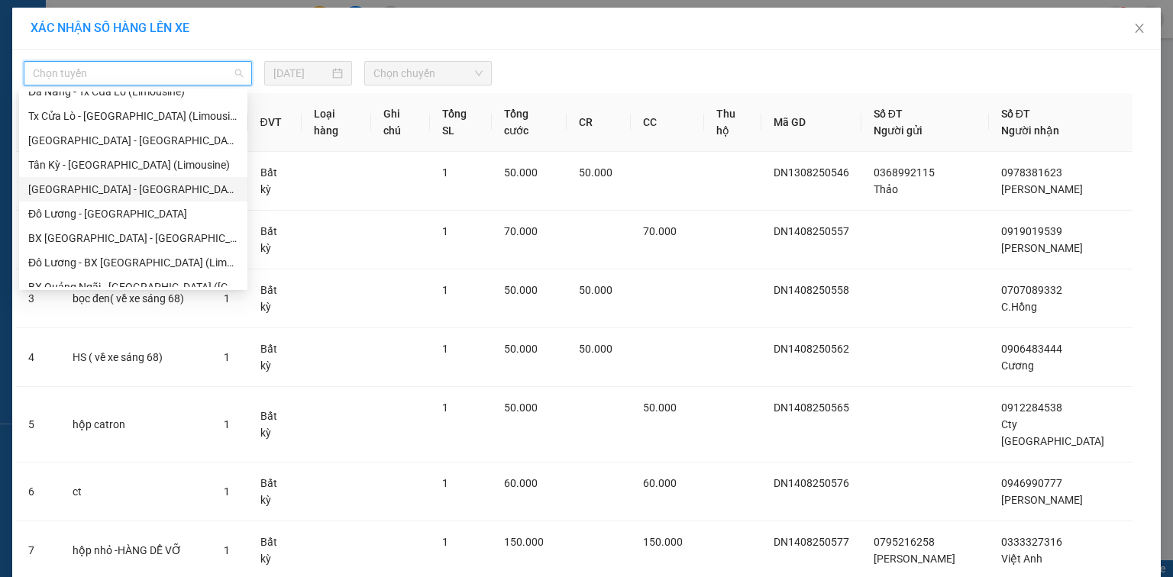
click at [95, 189] on div "[GEOGRAPHIC_DATA] - [GEOGRAPHIC_DATA]" at bounding box center [133, 189] width 210 height 17
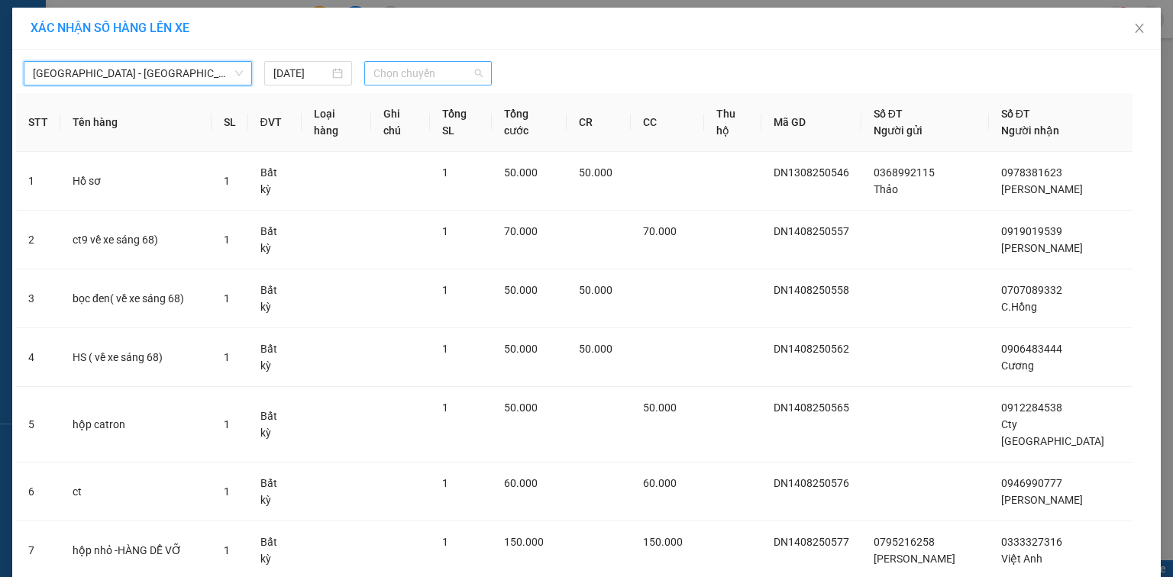
click at [448, 71] on span "Chọn chuyến" at bounding box center [428, 73] width 110 height 23
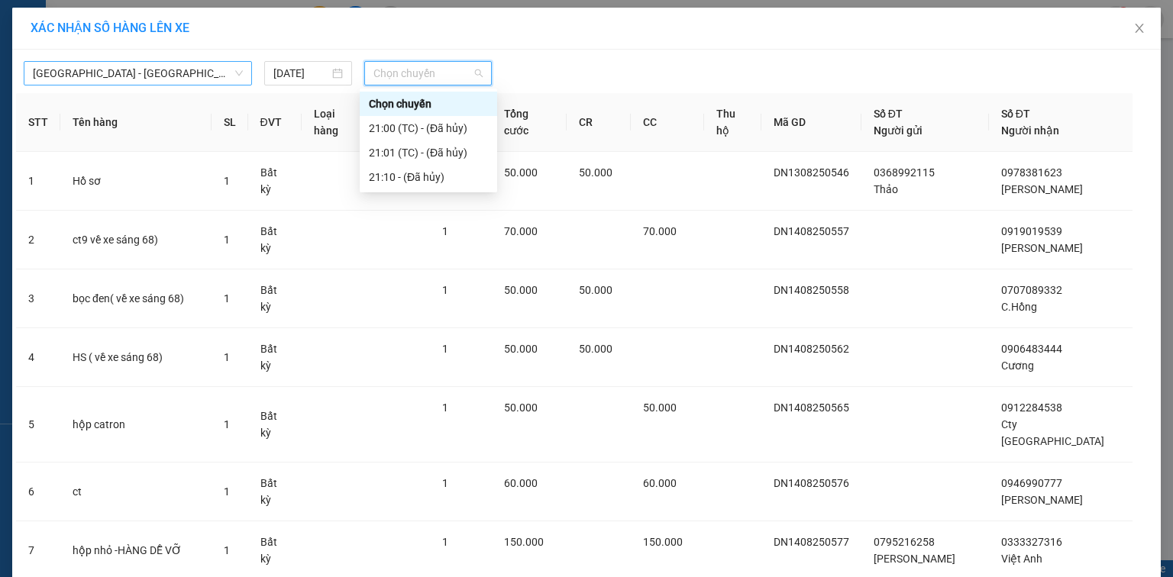
click at [221, 80] on span "[GEOGRAPHIC_DATA] - [GEOGRAPHIC_DATA]" at bounding box center [138, 73] width 210 height 23
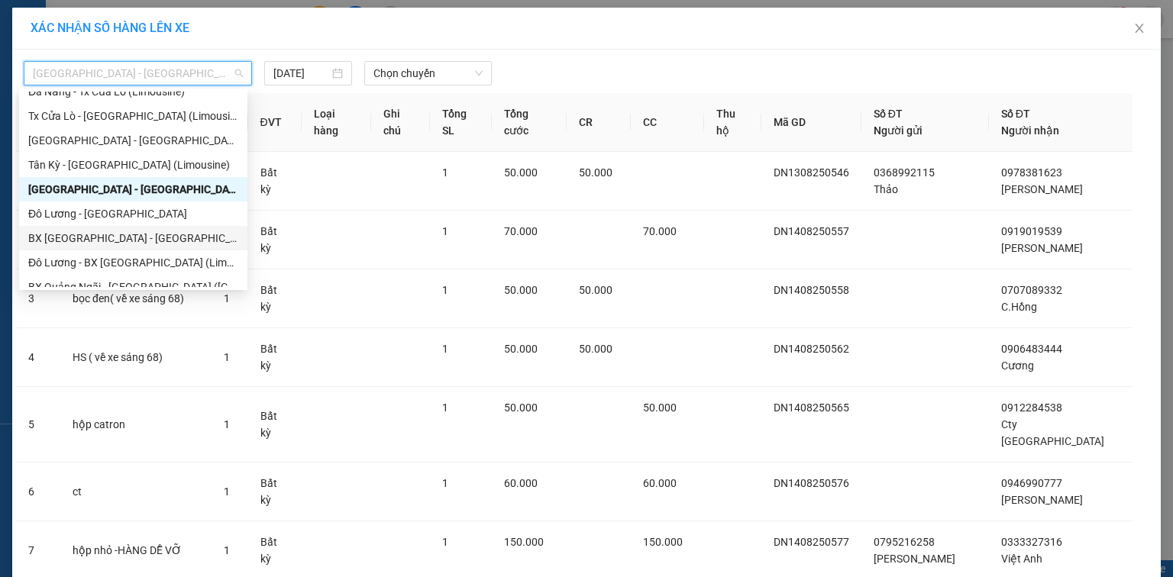
click at [145, 238] on div "BX [GEOGRAPHIC_DATA] - [GEOGRAPHIC_DATA] (Limosine 32 phòng)" at bounding box center [133, 238] width 210 height 17
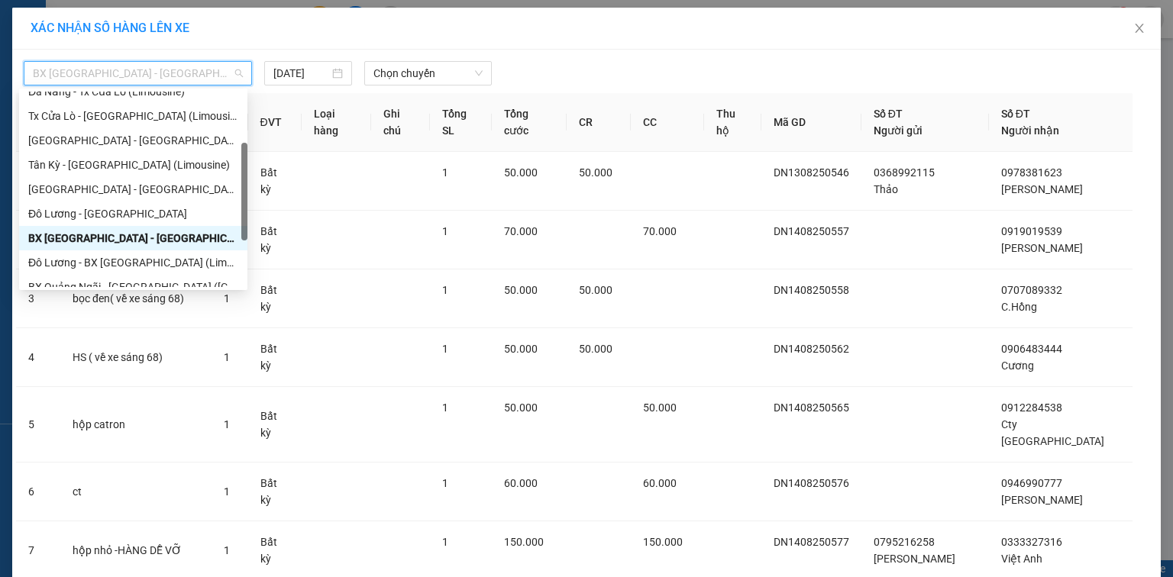
click at [221, 71] on span "BX [GEOGRAPHIC_DATA] - [GEOGRAPHIC_DATA] (Limosine 32 phòng)" at bounding box center [138, 73] width 210 height 23
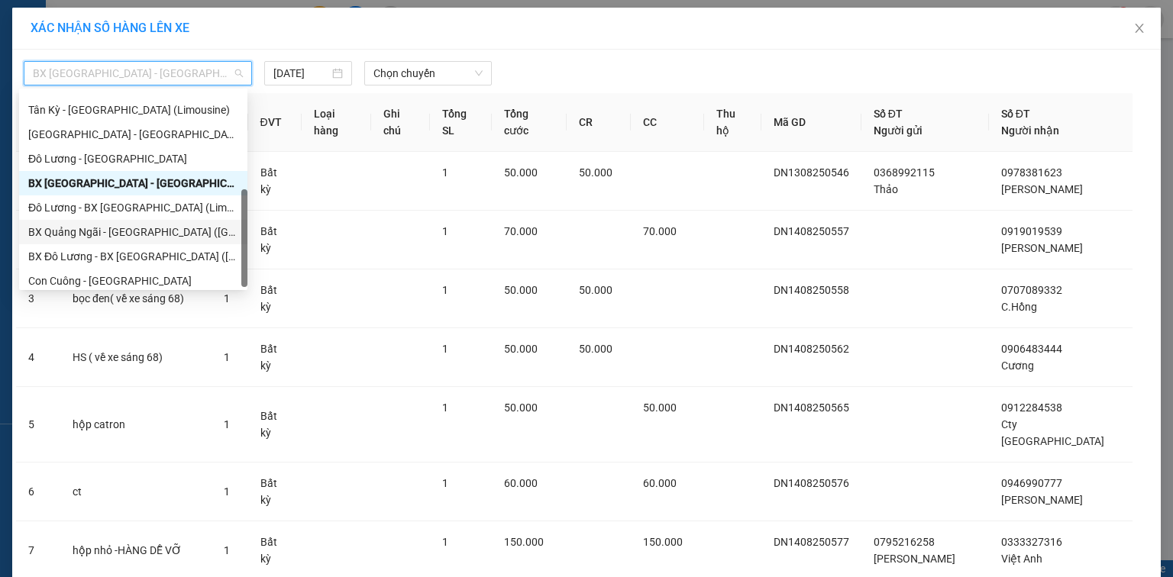
scroll to position [122, 0]
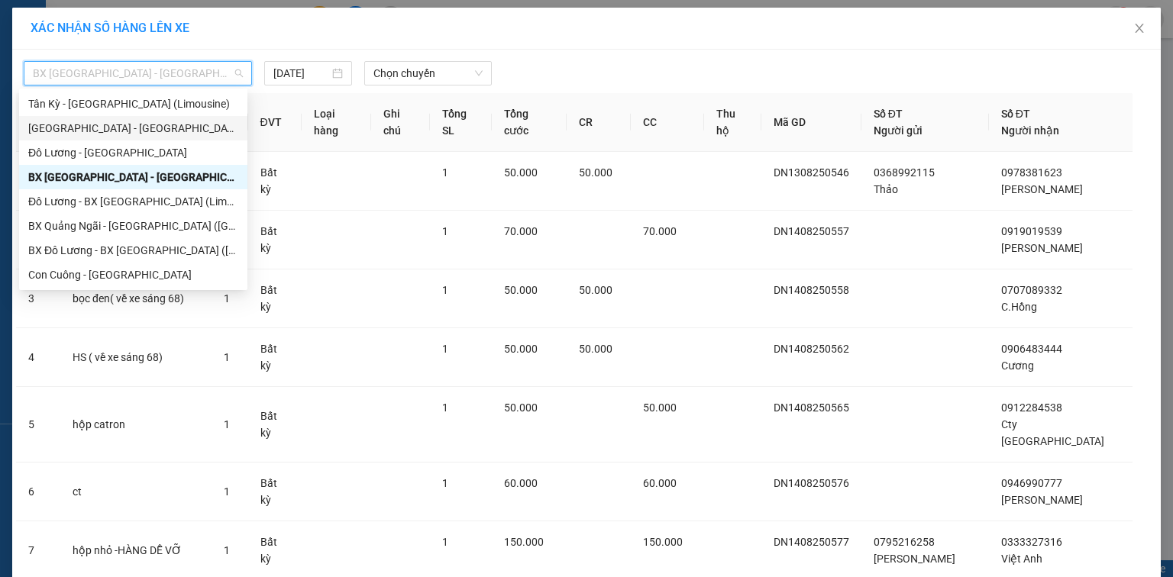
click at [82, 131] on div "[GEOGRAPHIC_DATA] - [GEOGRAPHIC_DATA]" at bounding box center [133, 128] width 210 height 17
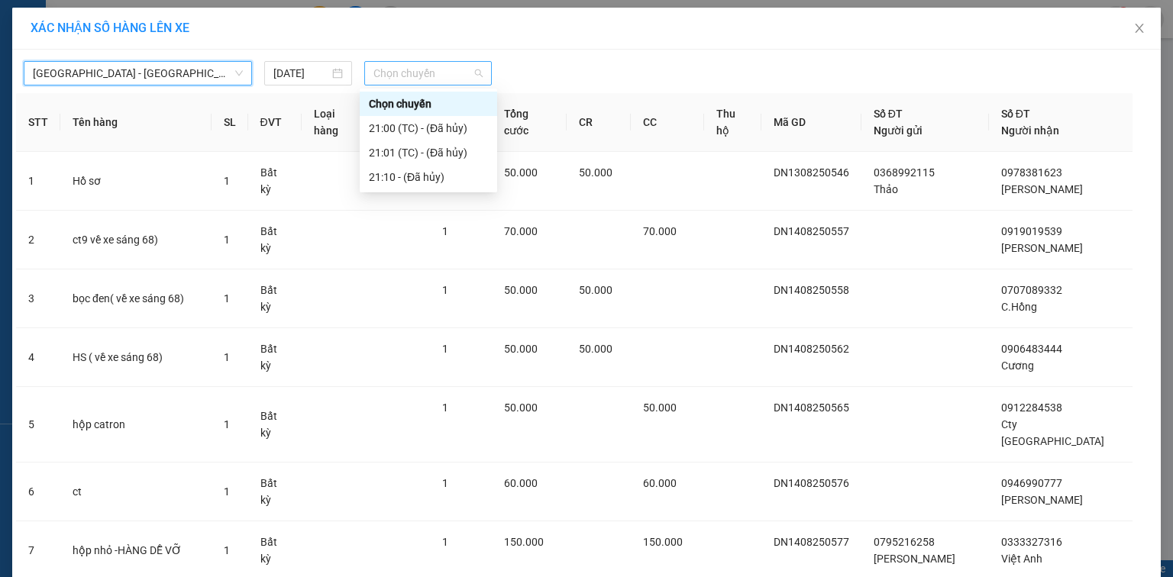
click at [449, 70] on span "Chọn chuyến" at bounding box center [428, 73] width 110 height 23
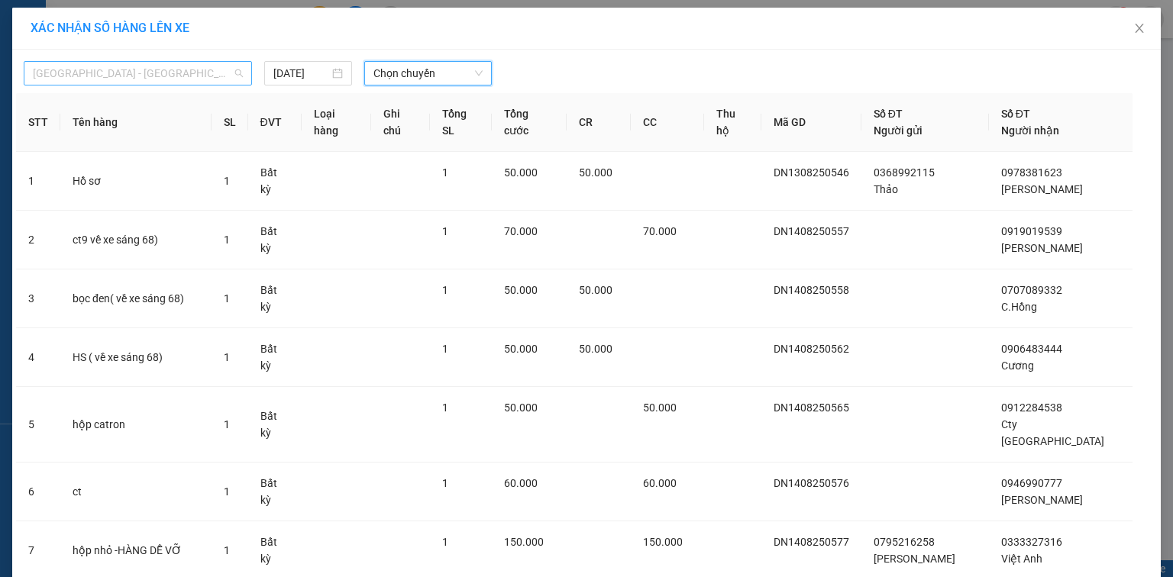
click at [218, 76] on span "[GEOGRAPHIC_DATA] - [GEOGRAPHIC_DATA]" at bounding box center [138, 73] width 210 height 23
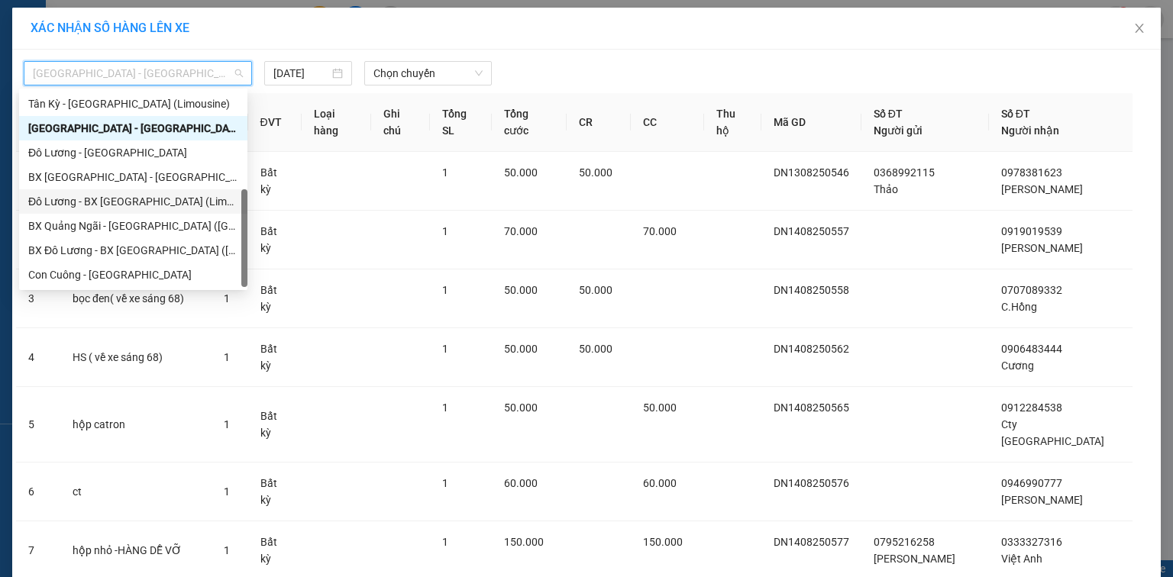
scroll to position [0, 0]
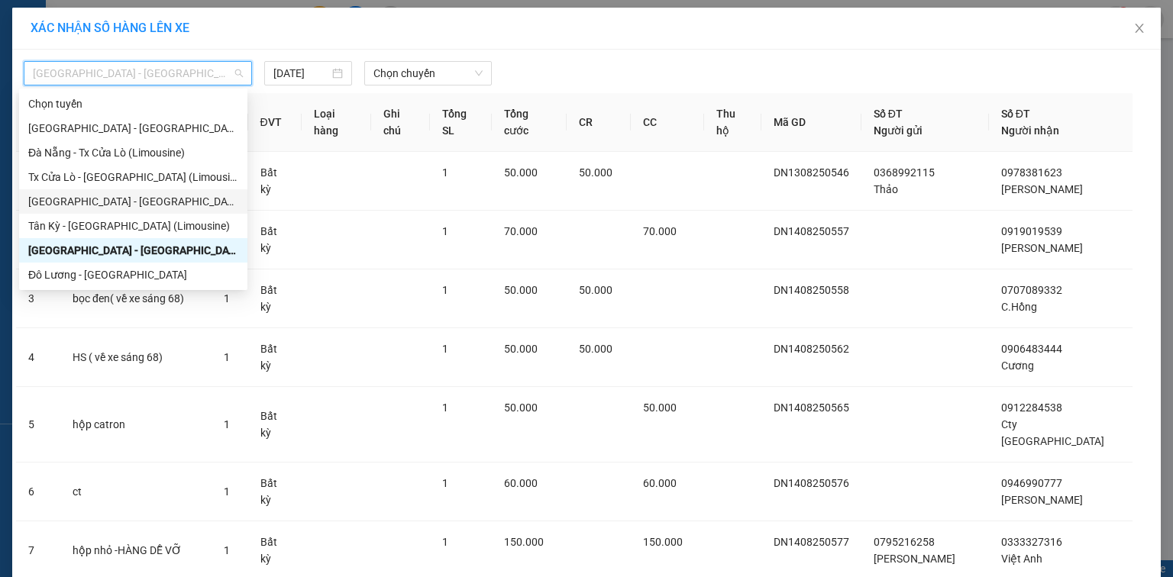
click at [101, 201] on div "[GEOGRAPHIC_DATA] - [GEOGRAPHIC_DATA] (Limousine)" at bounding box center [133, 201] width 210 height 17
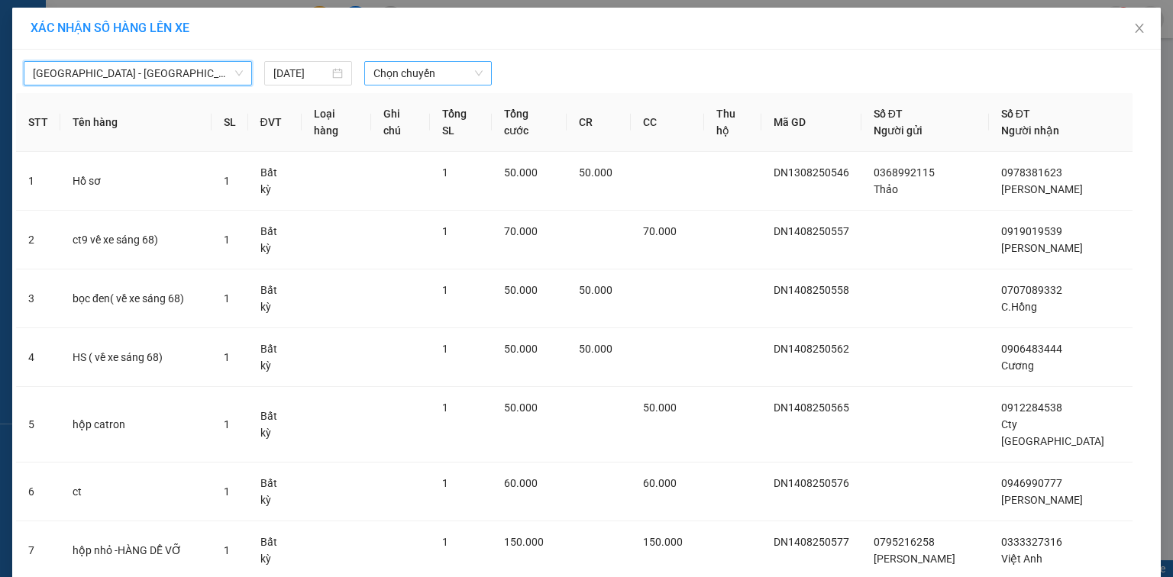
click at [458, 75] on span "Chọn chuyến" at bounding box center [428, 73] width 110 height 23
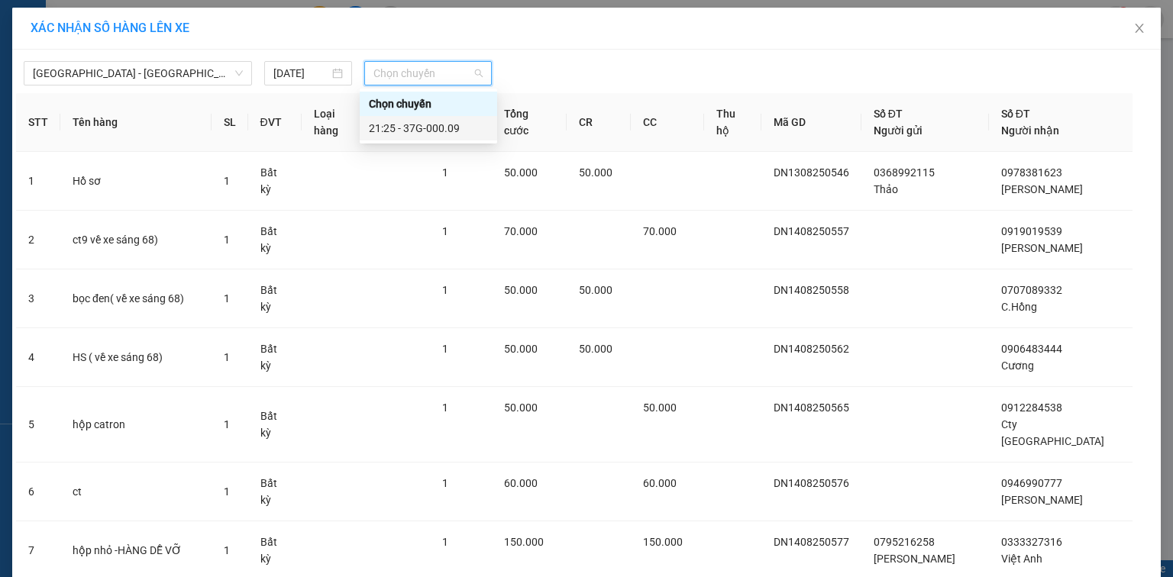
click at [457, 127] on div "21:25 - 37G-000.09" at bounding box center [428, 128] width 119 height 17
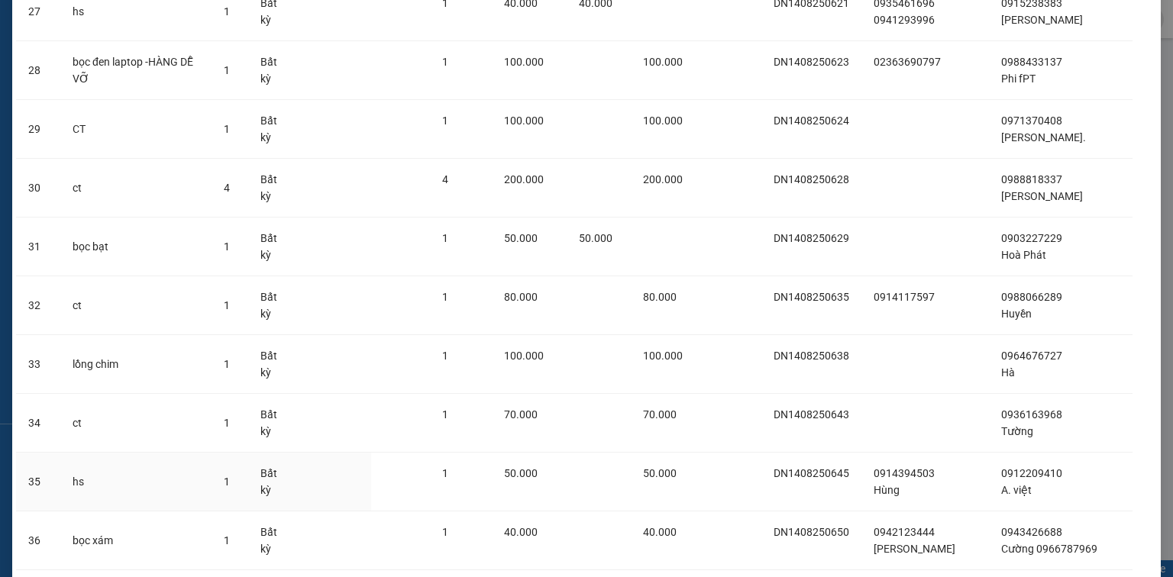
scroll to position [2028, 0]
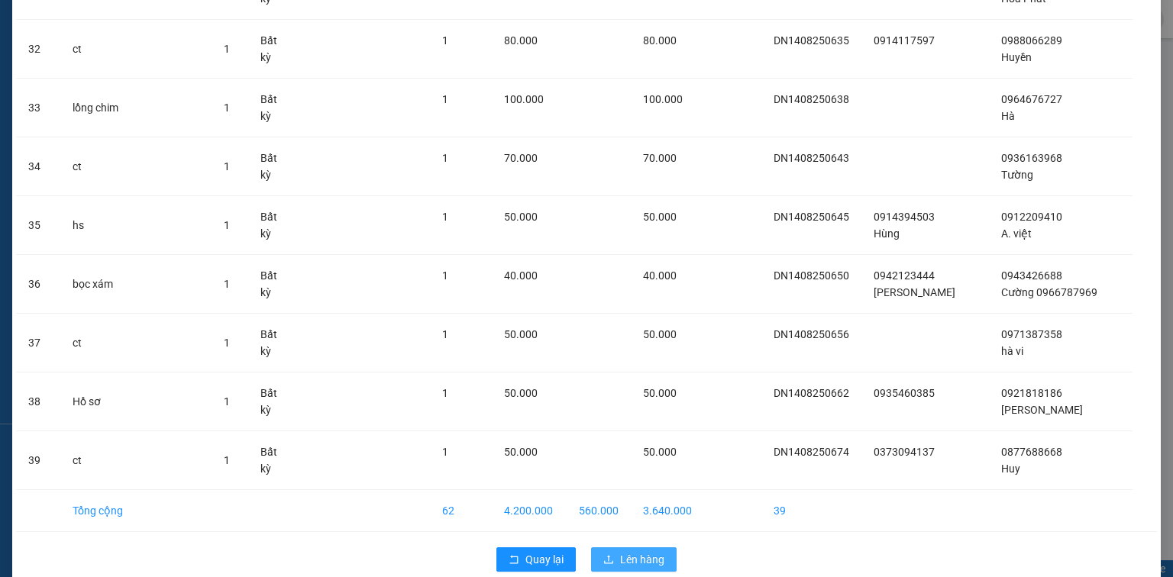
click at [630, 551] on span "Lên hàng" at bounding box center [642, 559] width 44 height 17
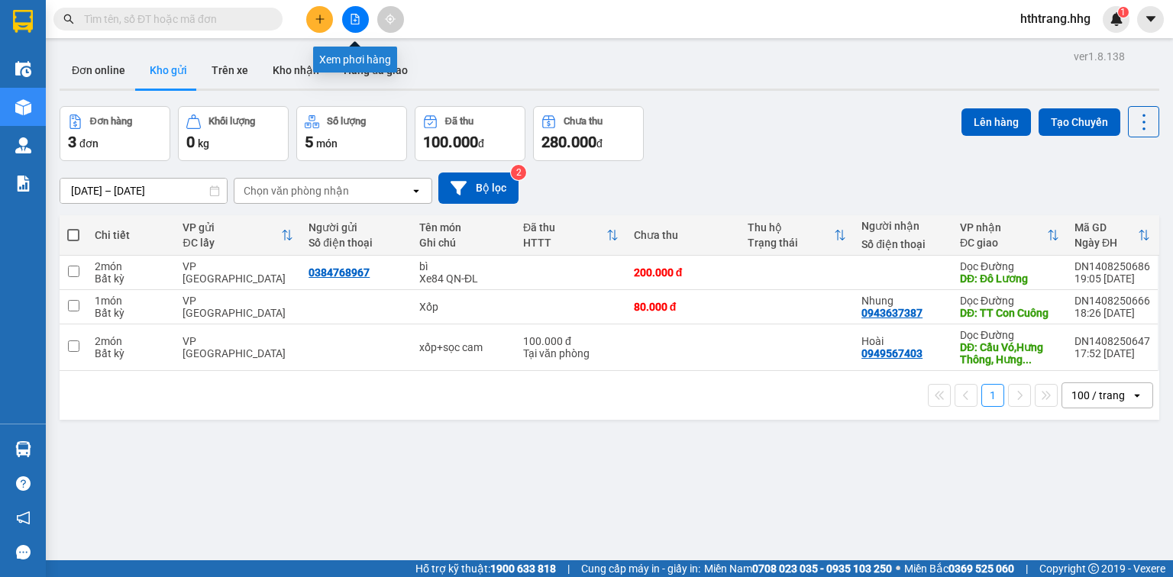
click at [353, 24] on button at bounding box center [355, 19] width 27 height 27
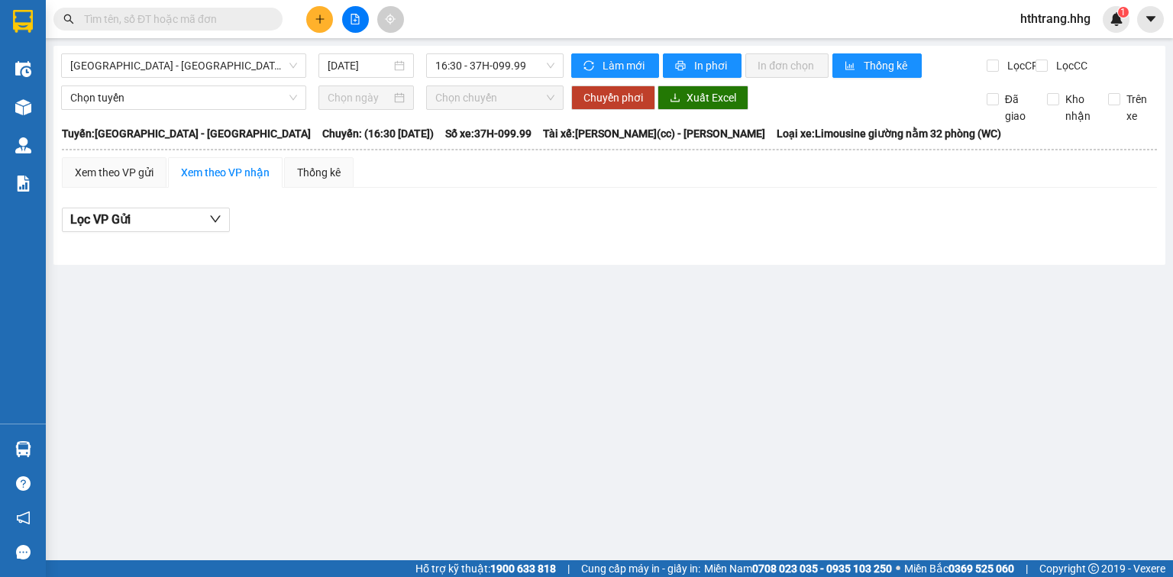
click at [467, 18] on div "Kết quả tìm kiếm ( 16 ) Bộ lọc Mã ĐH Trạng thái Món hàng Thu hộ Tổng cước Chưa …" at bounding box center [586, 19] width 1173 height 38
click at [355, 21] on icon "file-add" at bounding box center [355, 19] width 11 height 11
click at [248, 66] on span "[GEOGRAPHIC_DATA] - [GEOGRAPHIC_DATA]" at bounding box center [183, 65] width 227 height 23
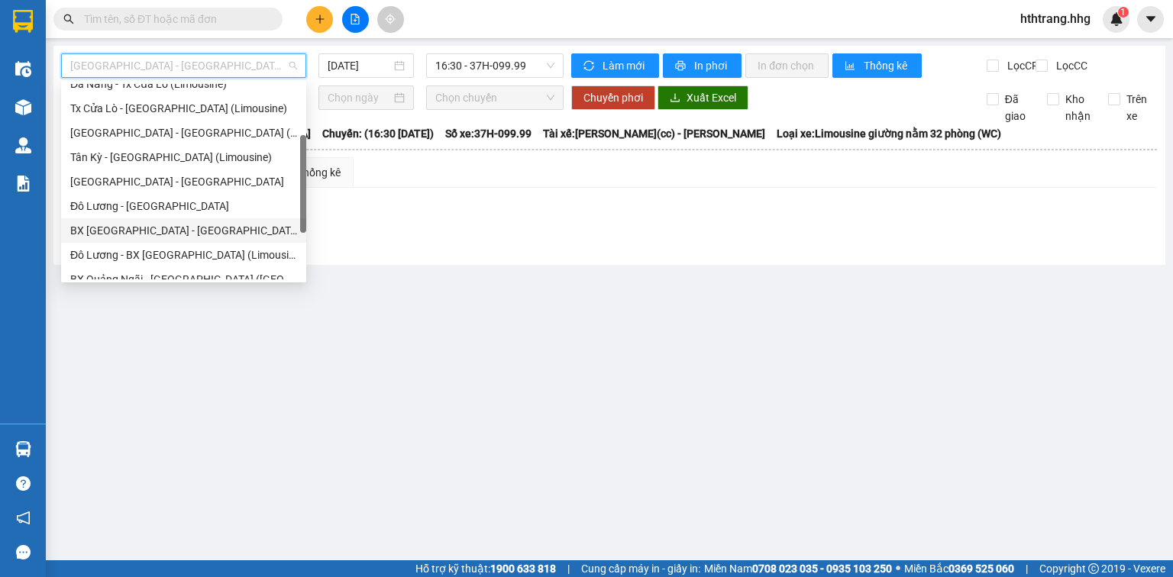
scroll to position [122, 0]
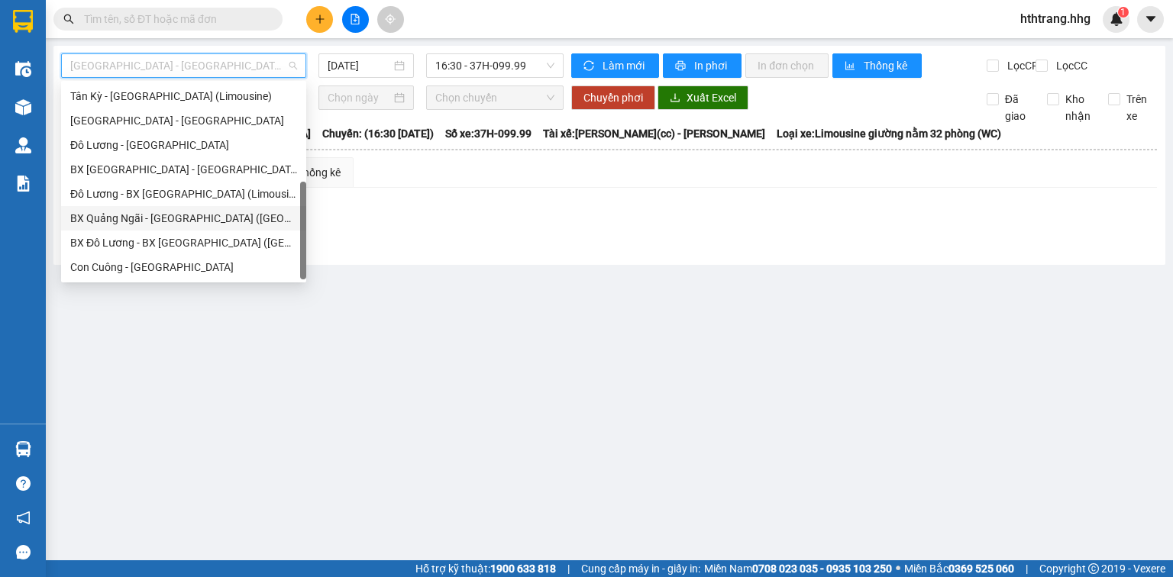
click at [161, 218] on div "BX Quảng Ngãi - [GEOGRAPHIC_DATA] ([GEOGRAPHIC_DATA])" at bounding box center [183, 218] width 227 height 17
type input "[DATE]"
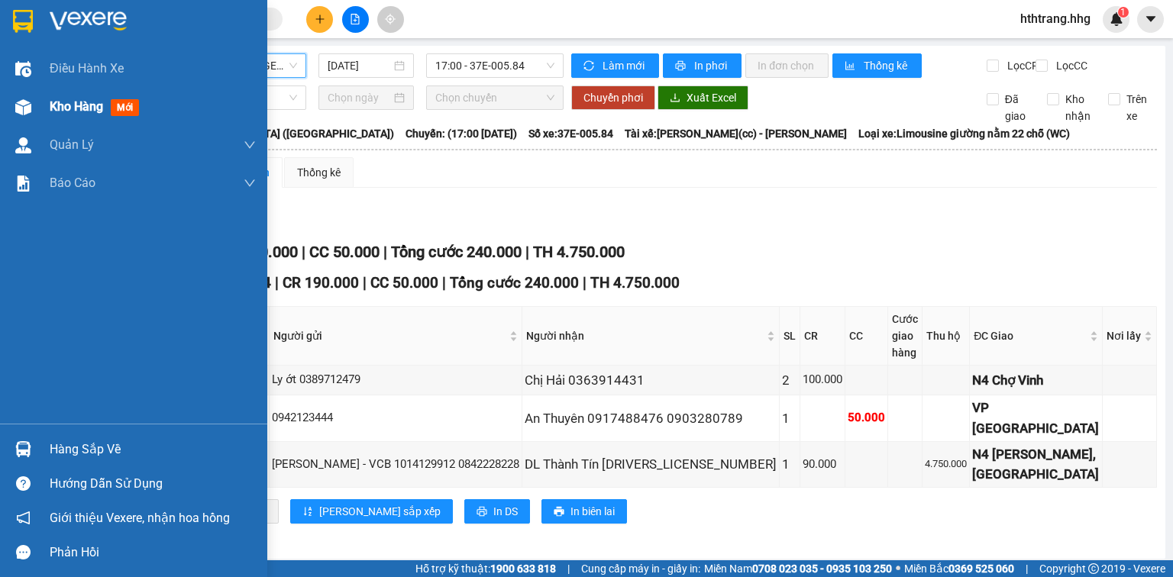
click at [18, 102] on img at bounding box center [23, 107] width 16 height 16
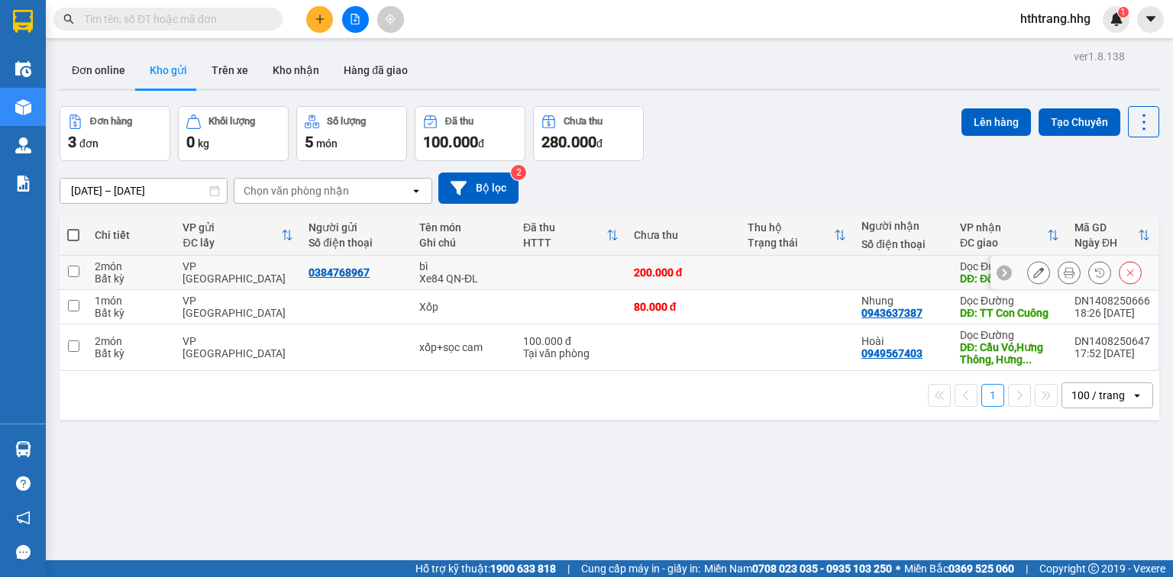
click at [770, 270] on td at bounding box center [797, 273] width 114 height 34
checkbox input "true"
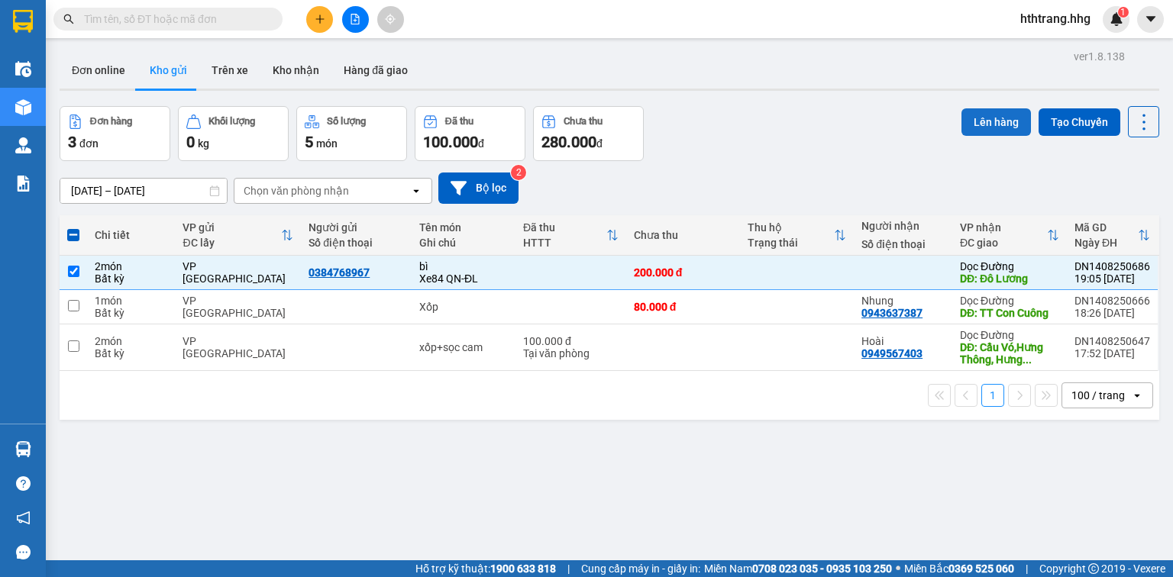
click at [978, 122] on button "Lên hàng" at bounding box center [996, 121] width 69 height 27
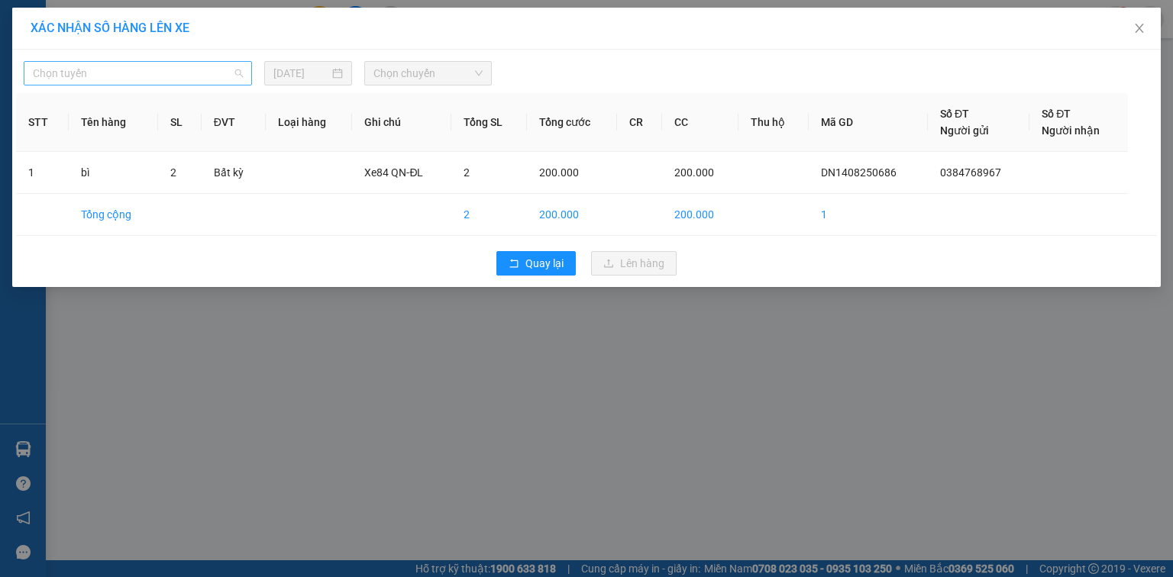
click at [146, 76] on span "Chọn tuyến" at bounding box center [138, 73] width 210 height 23
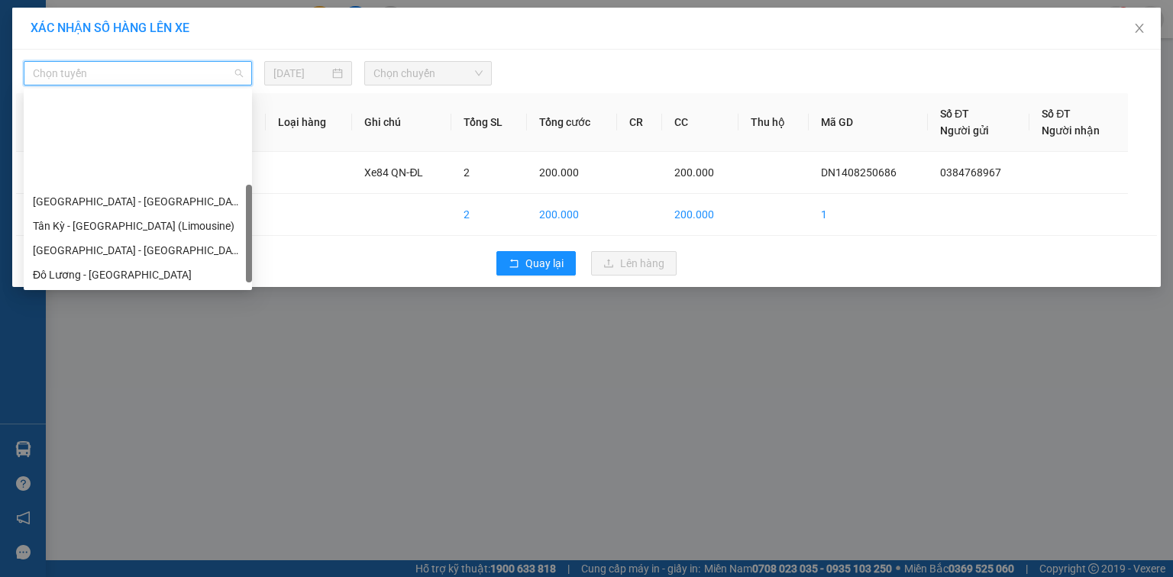
scroll to position [122, 0]
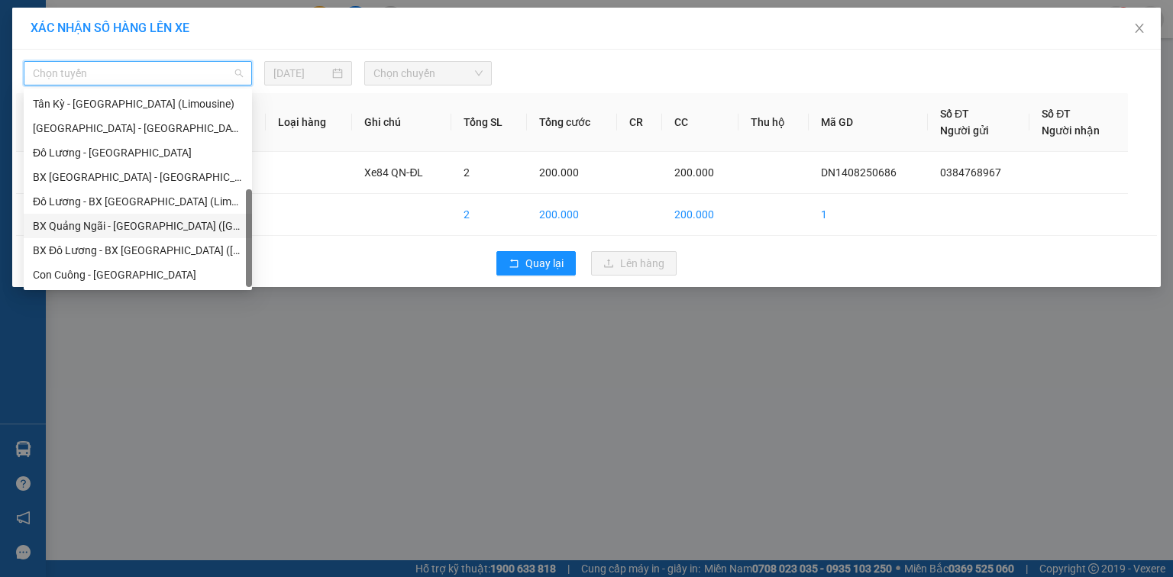
click at [131, 228] on div "BX Quảng Ngãi - [GEOGRAPHIC_DATA] ([GEOGRAPHIC_DATA])" at bounding box center [138, 226] width 210 height 17
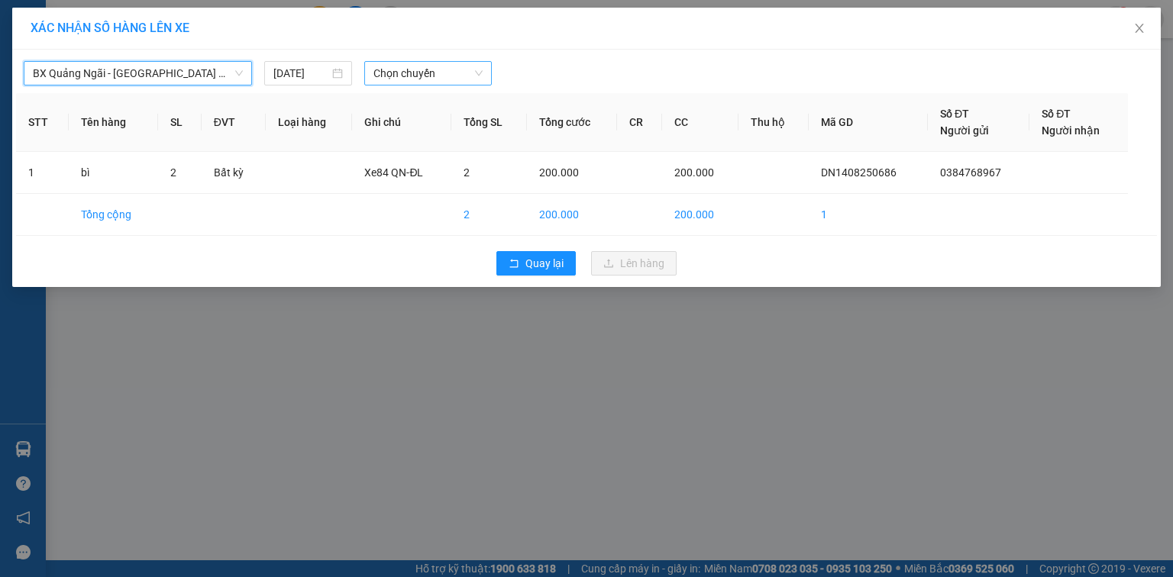
click at [452, 71] on span "Chọn chuyến" at bounding box center [428, 73] width 110 height 23
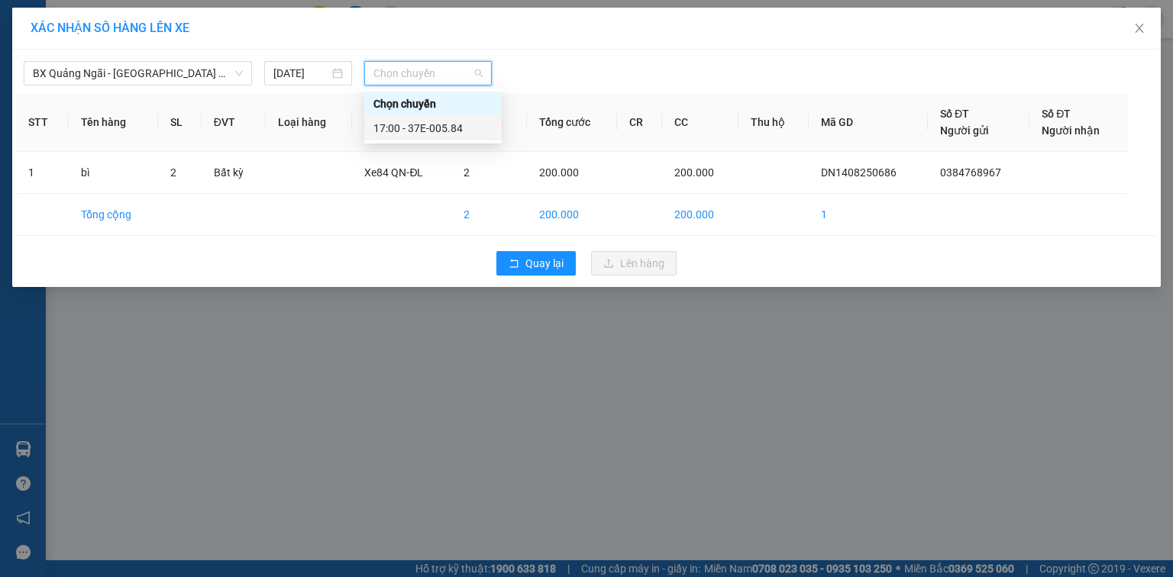
click at [448, 131] on div "17:00 - 37E-005.84" at bounding box center [432, 128] width 119 height 17
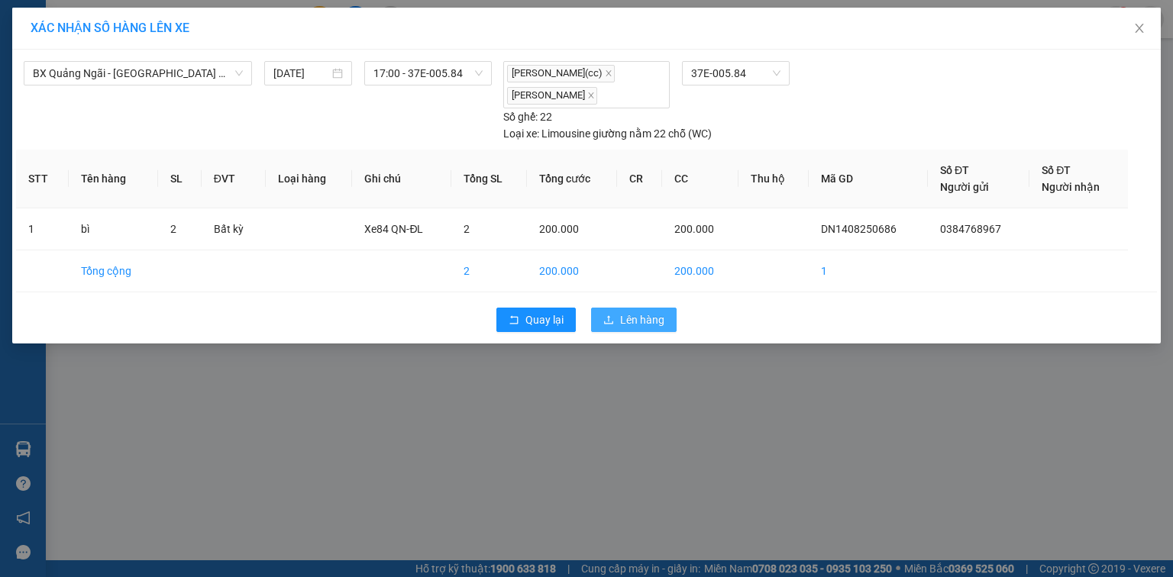
click at [623, 314] on span "Lên hàng" at bounding box center [642, 320] width 44 height 17
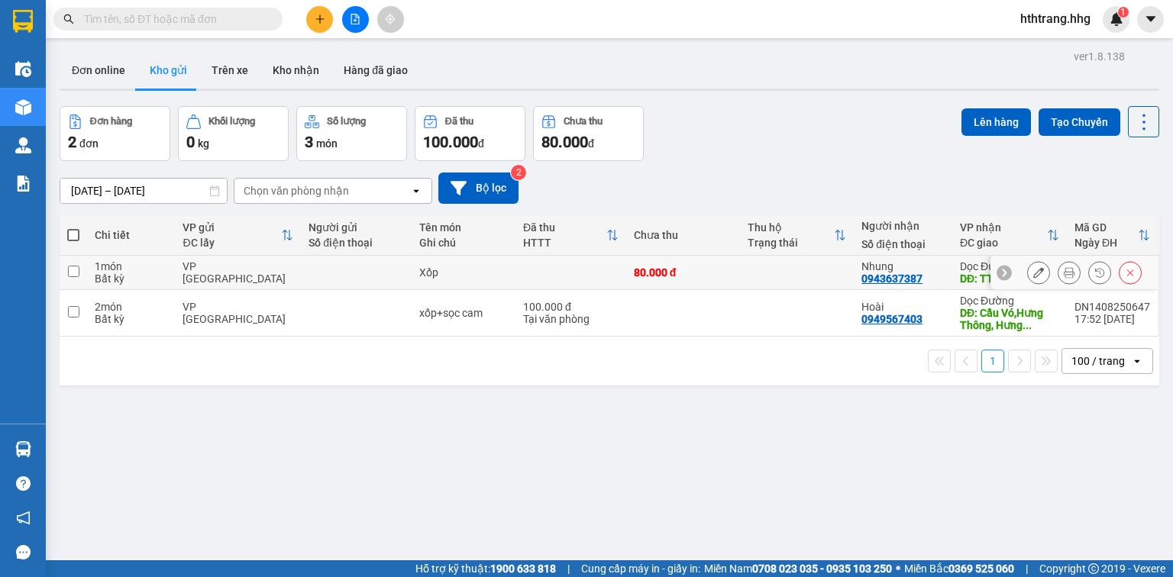
click at [754, 268] on td at bounding box center [797, 273] width 114 height 34
checkbox input "true"
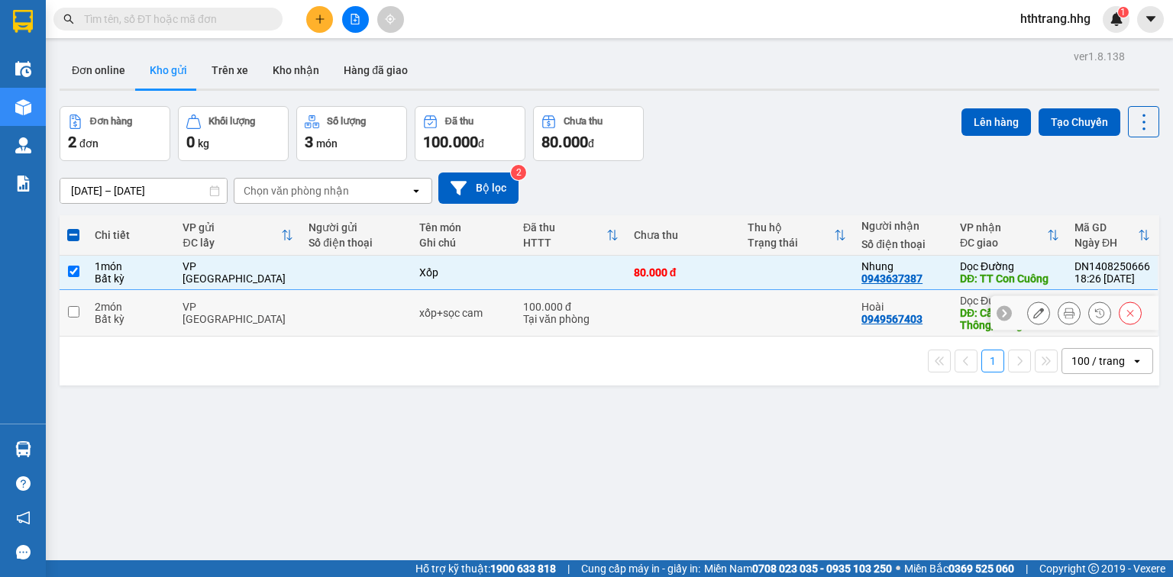
click at [752, 325] on td at bounding box center [797, 313] width 114 height 47
checkbox input "true"
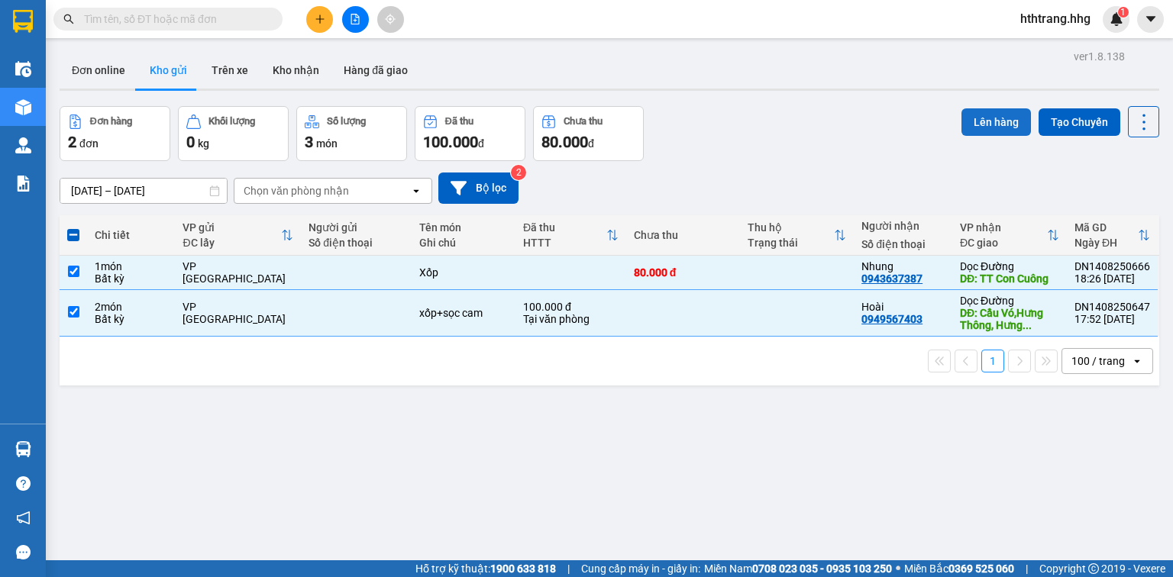
click at [975, 124] on button "Lên hàng" at bounding box center [996, 121] width 69 height 27
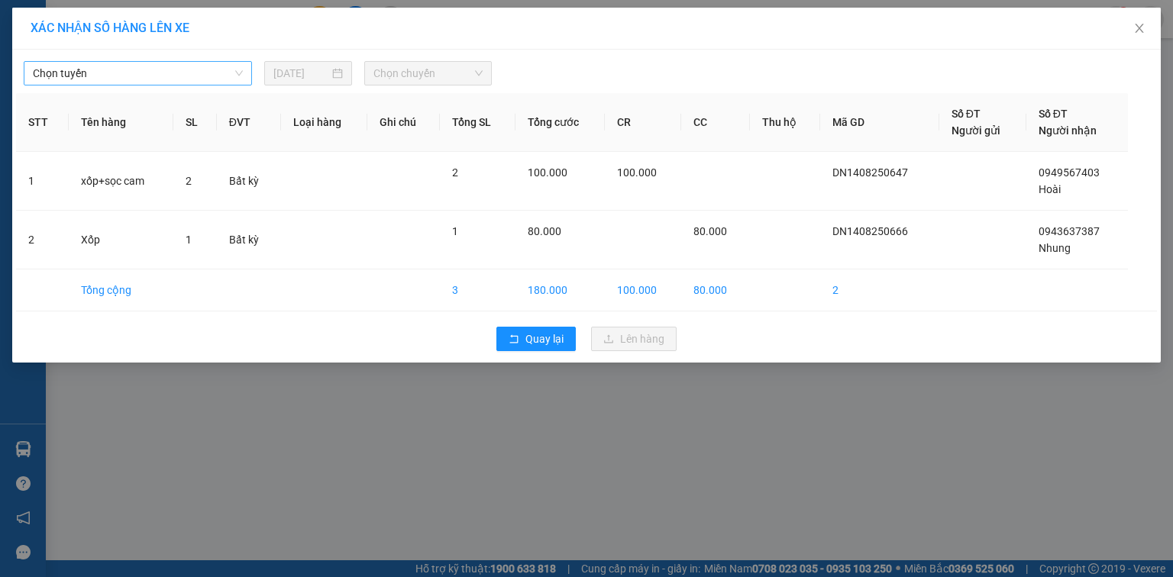
click at [167, 70] on span "Chọn tuyến" at bounding box center [138, 73] width 210 height 23
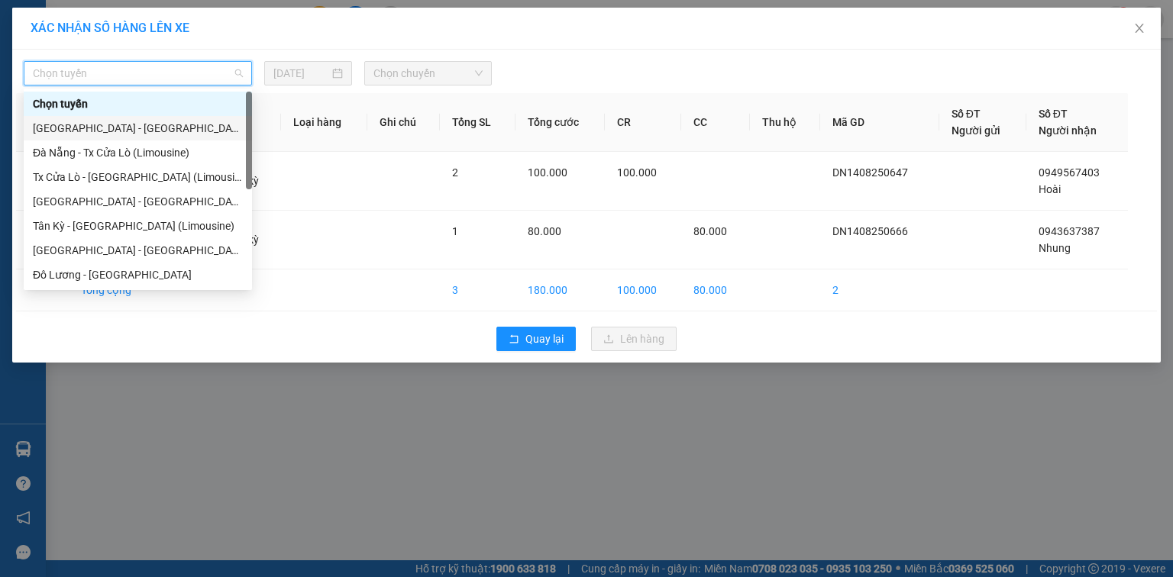
click at [116, 125] on div "[GEOGRAPHIC_DATA] - [GEOGRAPHIC_DATA]" at bounding box center [138, 128] width 210 height 17
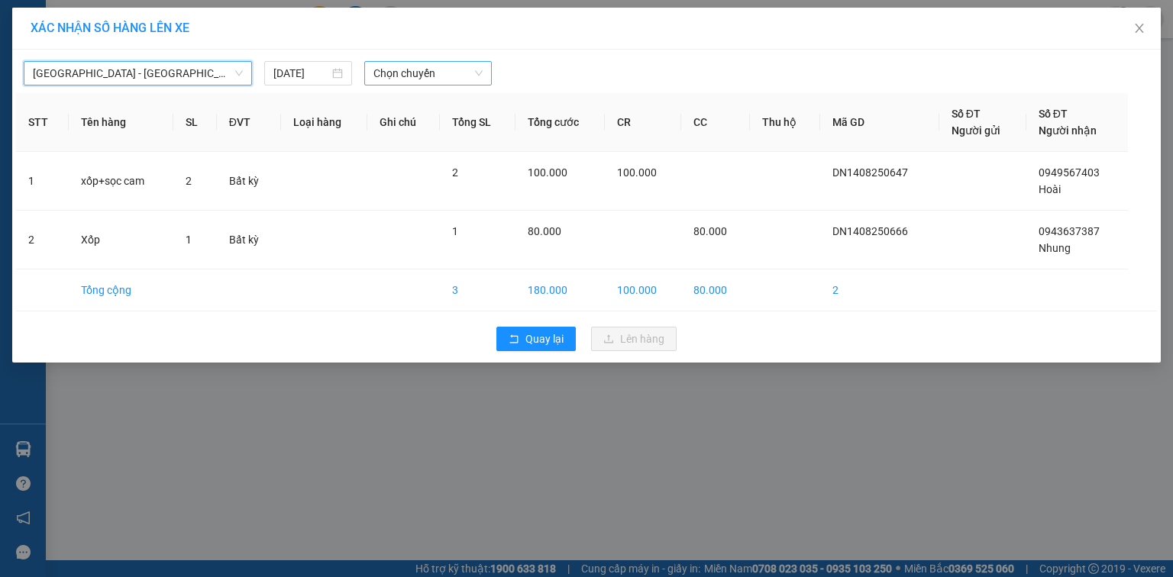
click at [458, 75] on span "Chọn chuyến" at bounding box center [428, 73] width 110 height 23
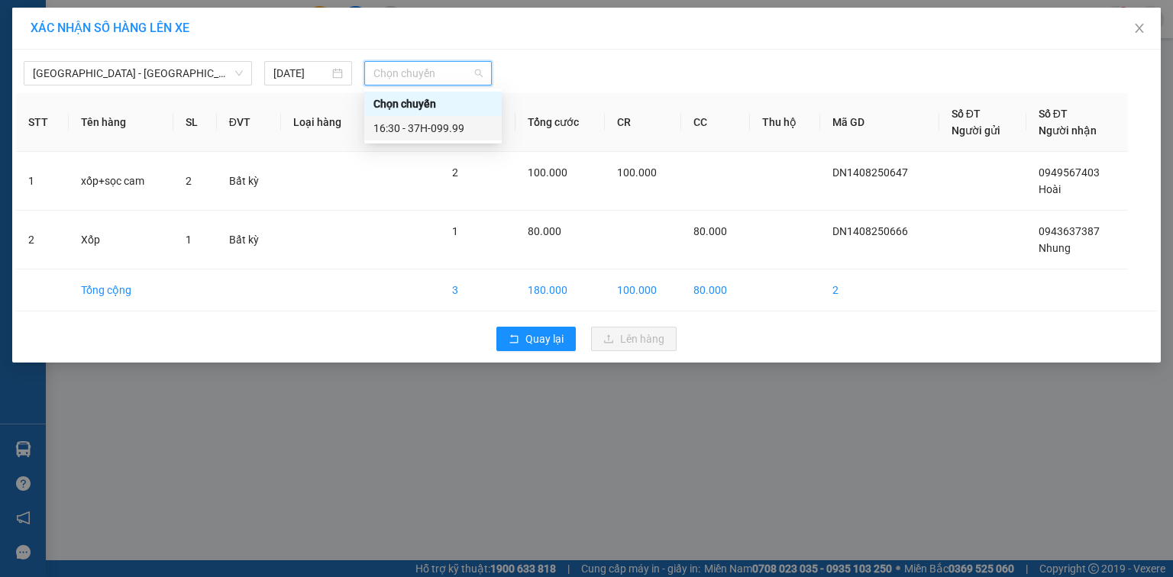
click at [461, 127] on div "16:30 - 37H-099.99" at bounding box center [432, 128] width 119 height 17
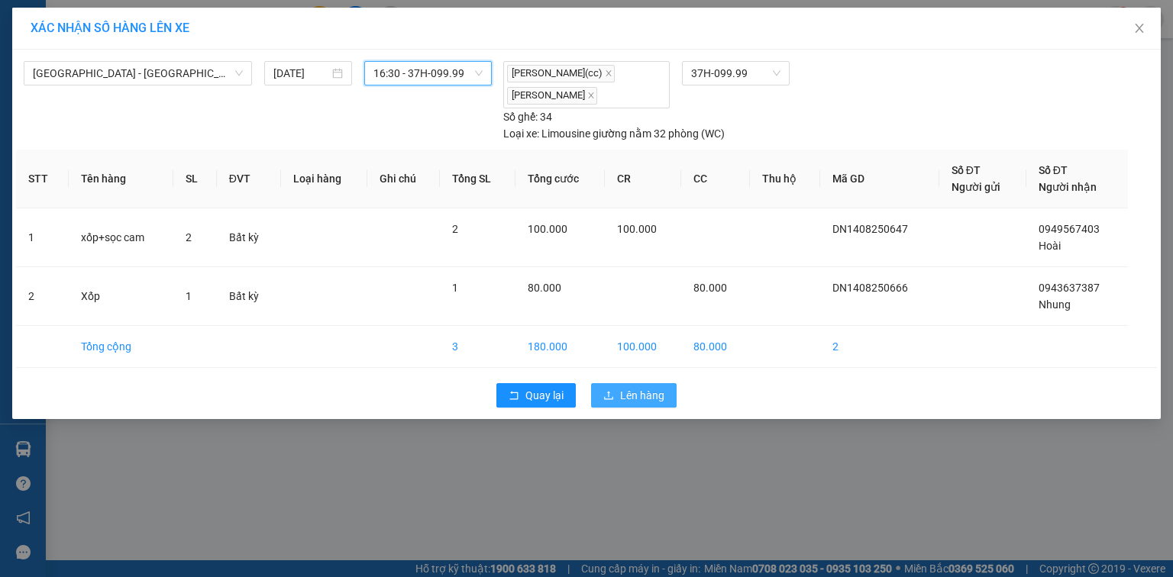
click at [632, 395] on span "Lên hàng" at bounding box center [642, 395] width 44 height 17
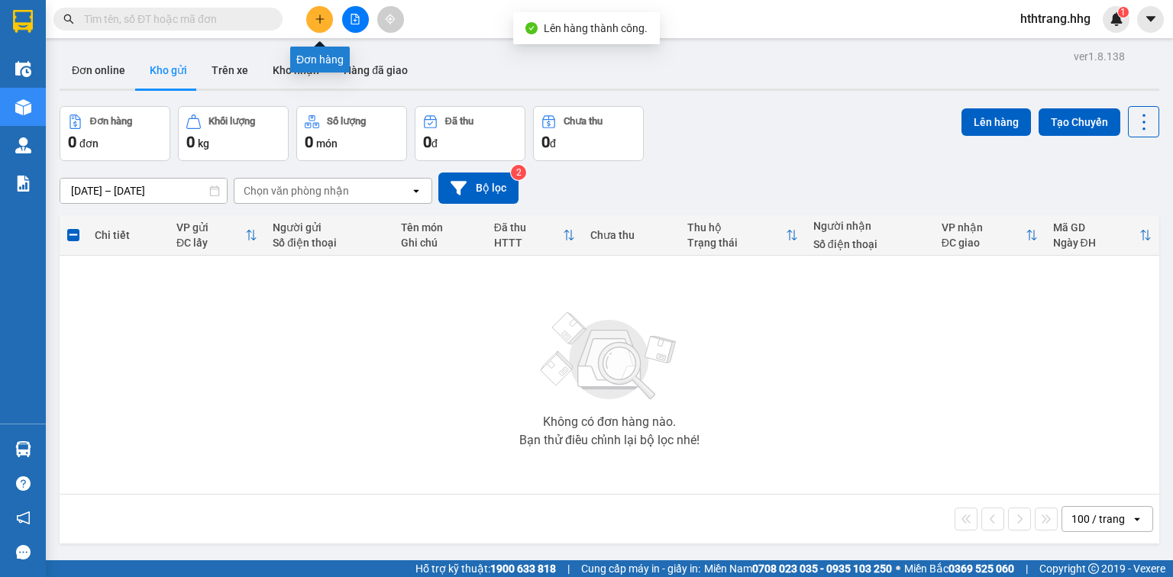
click at [318, 11] on button at bounding box center [319, 19] width 27 height 27
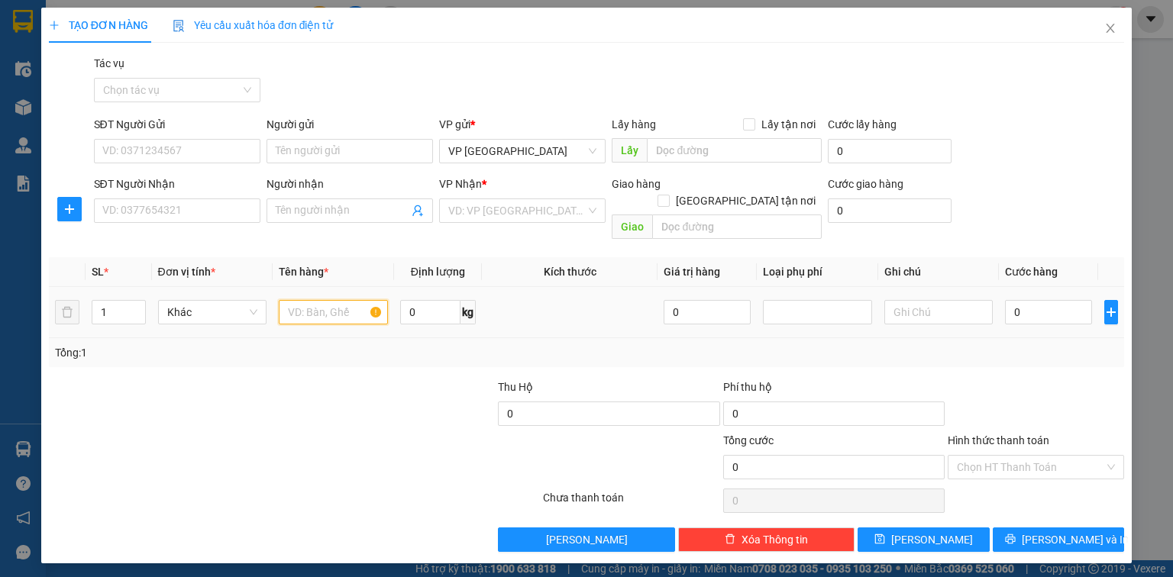
click at [351, 300] on input "text" at bounding box center [333, 312] width 109 height 24
click at [235, 212] on input "SĐT Người Nhận" at bounding box center [177, 211] width 166 height 24
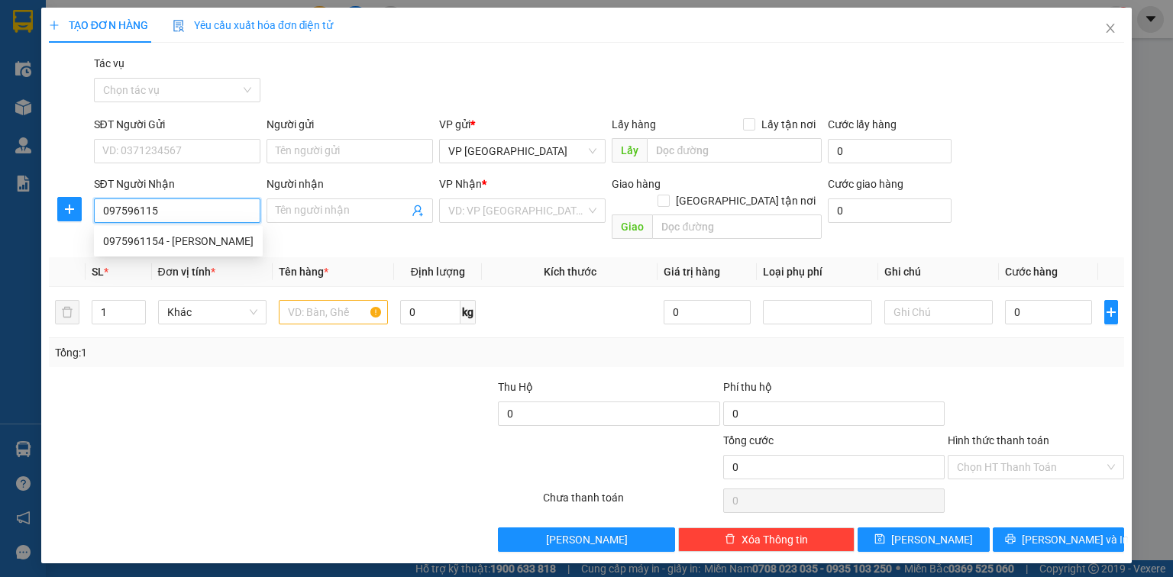
type input "0975961154"
click at [219, 241] on div "0975961154 - Phương Anh" at bounding box center [178, 241] width 150 height 17
type input "Phương Anh"
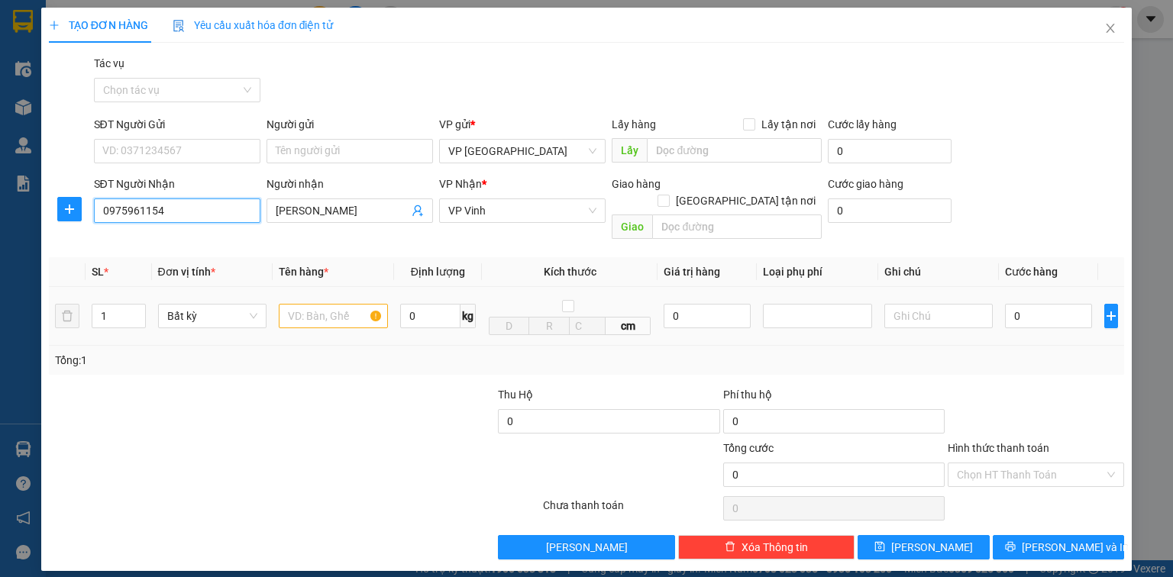
type input "0975961154"
click at [339, 304] on input "text" at bounding box center [333, 316] width 109 height 24
type input "xốp"
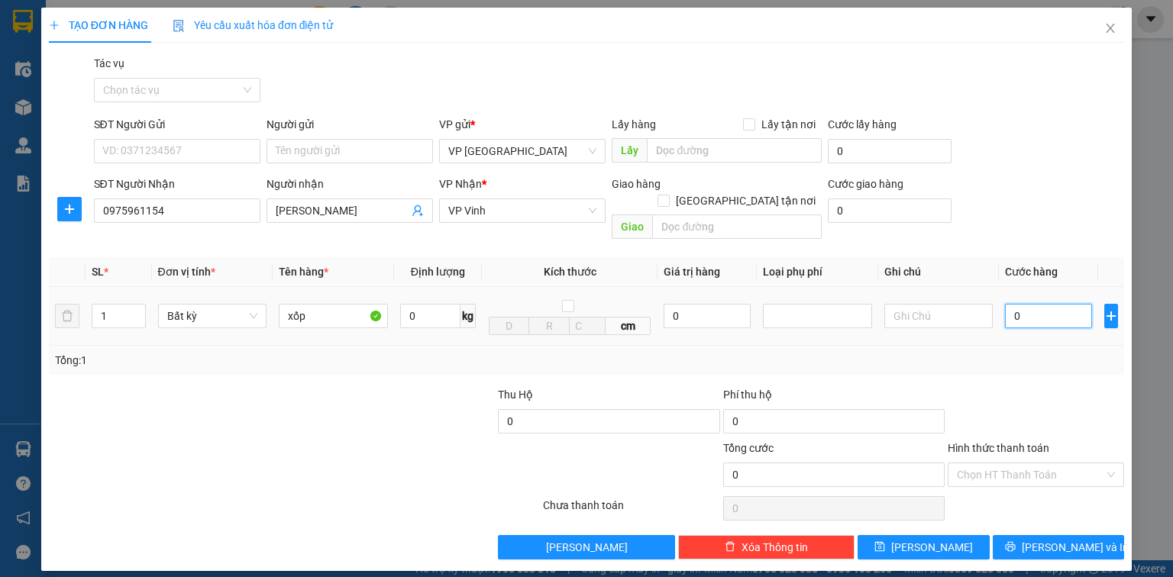
click at [1060, 304] on input "0" at bounding box center [1048, 316] width 87 height 24
type input "1"
type input "10"
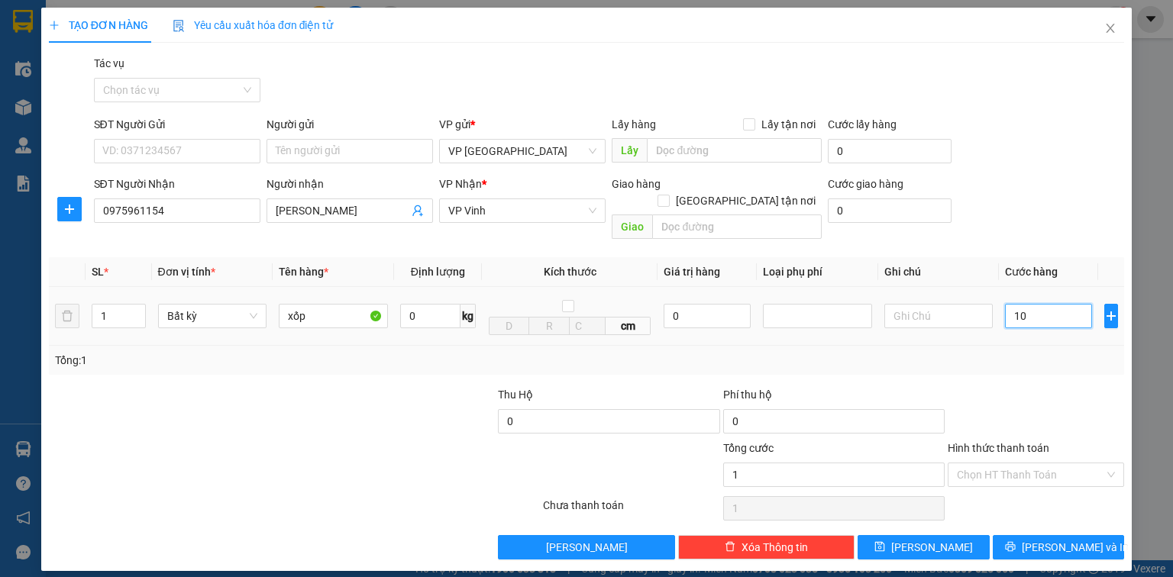
type input "10"
type input "100"
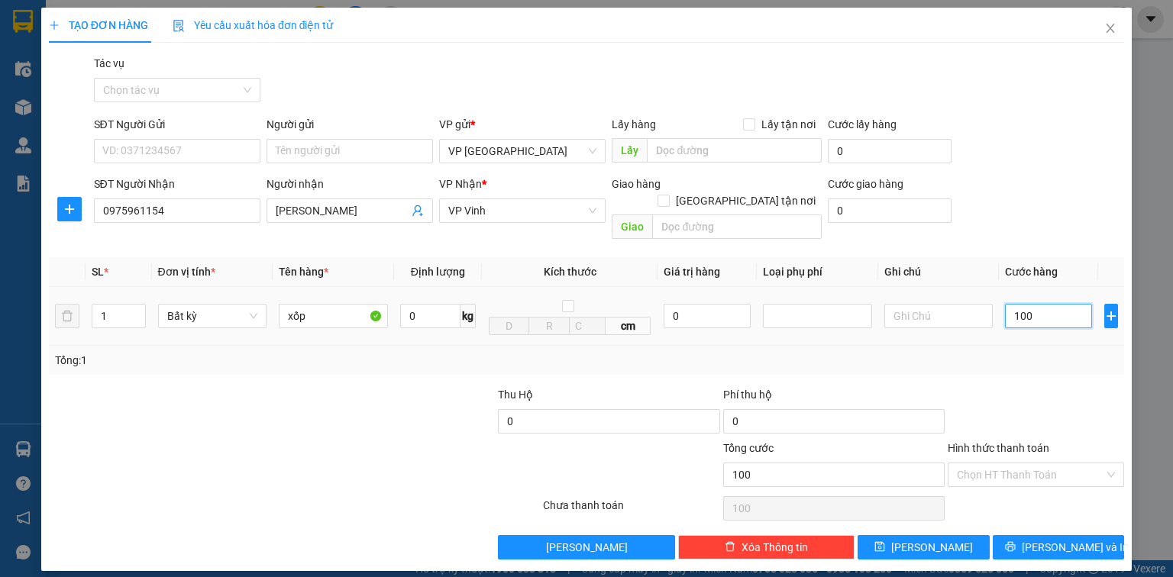
type input "1.000"
type input "10.000"
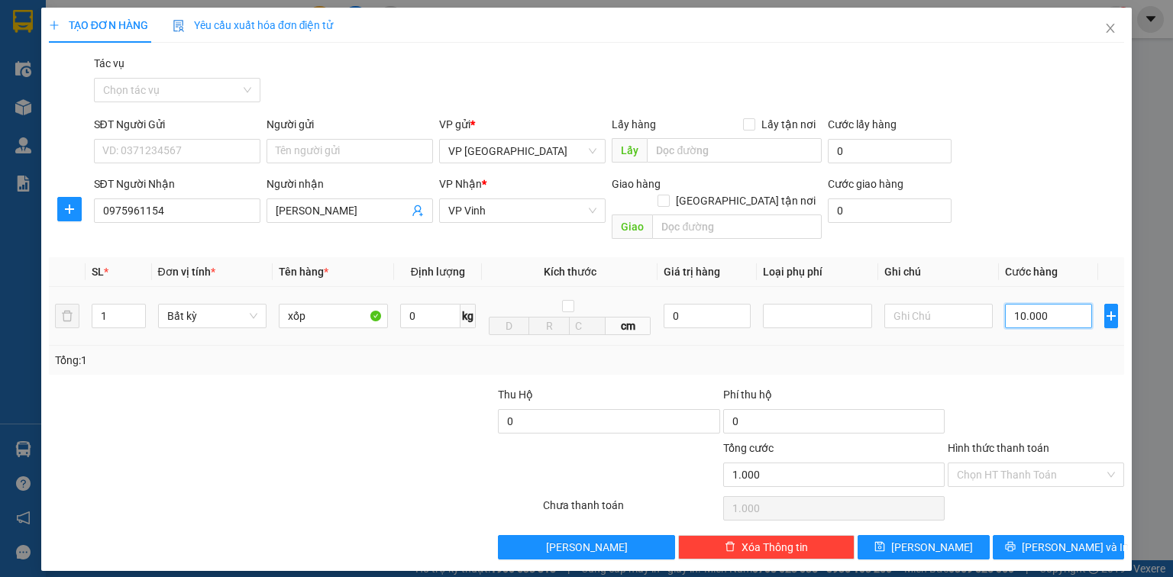
type input "10.000"
type input "100.000"
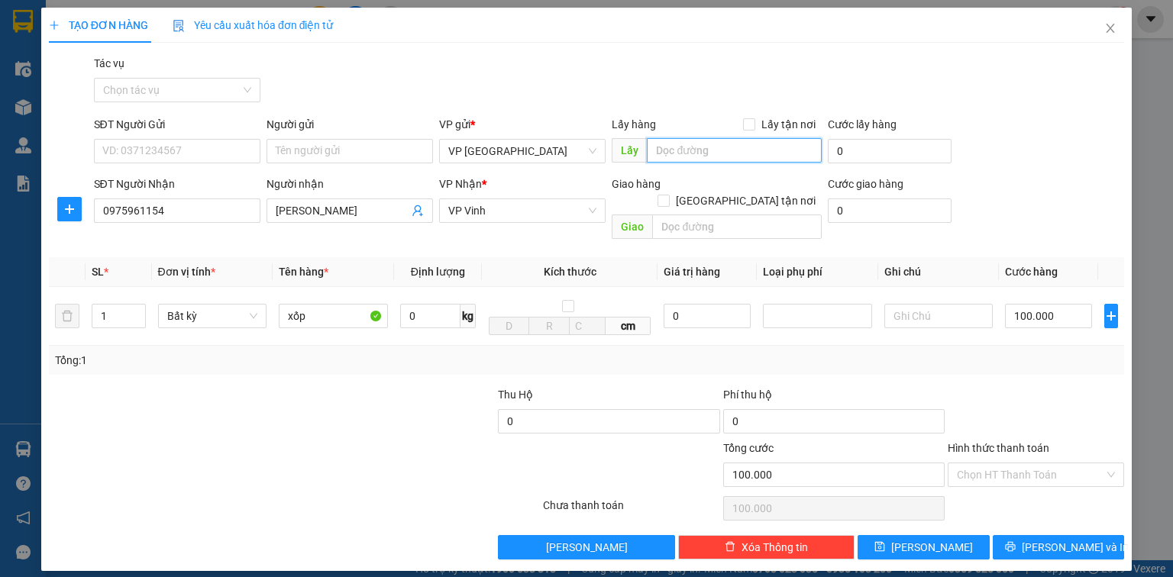
click at [738, 150] on input "text" at bounding box center [734, 150] width 175 height 24
type input "xe 84 QN"
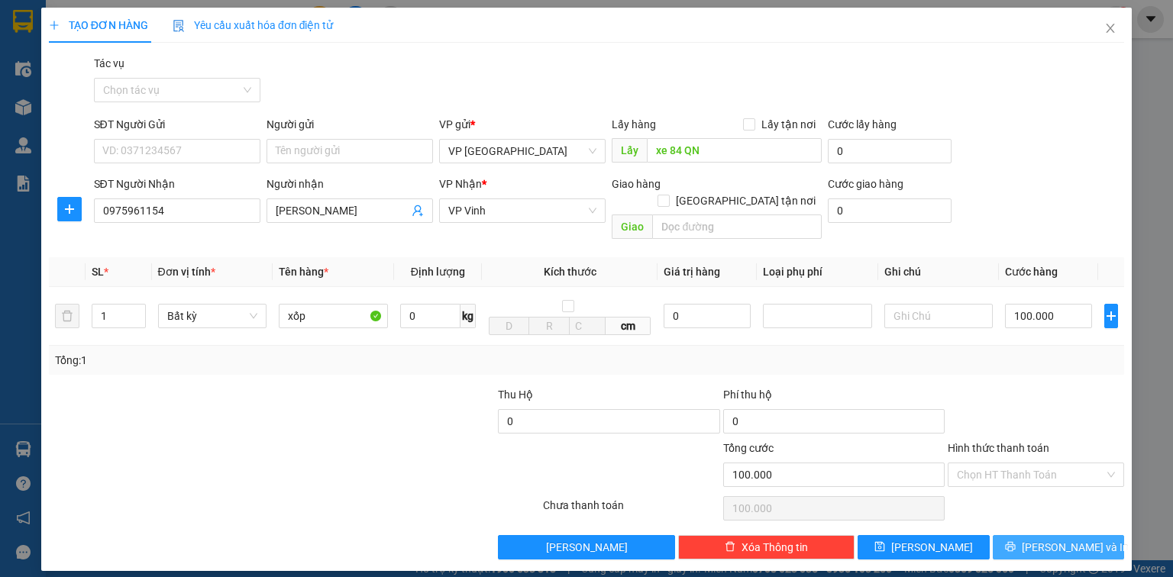
click at [1023, 535] on button "[PERSON_NAME] và In" at bounding box center [1059, 547] width 132 height 24
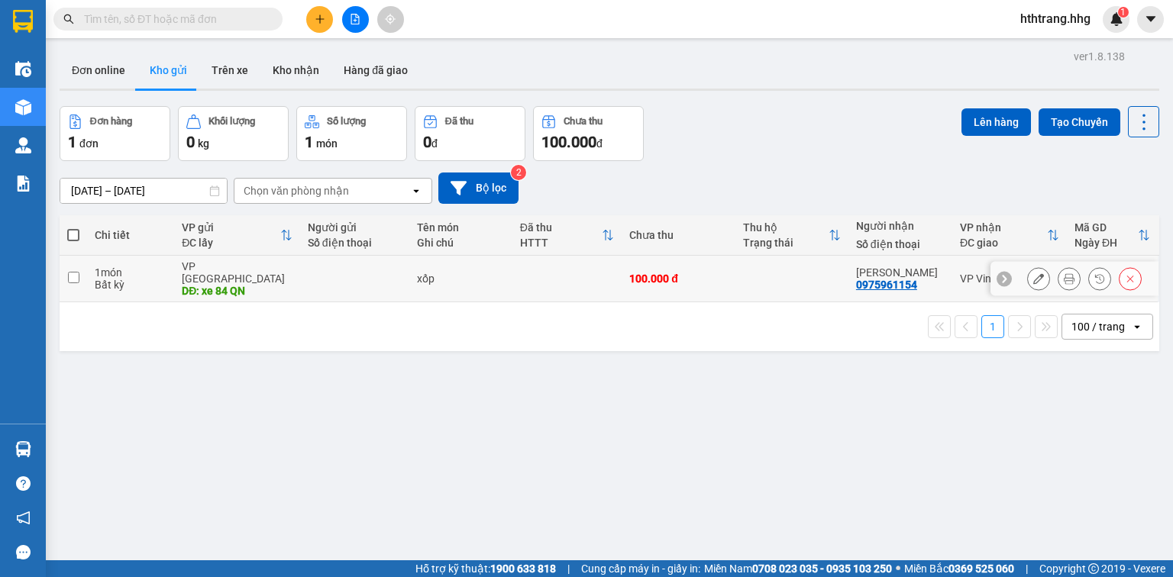
click at [816, 271] on td at bounding box center [791, 279] width 113 height 47
checkbox input "true"
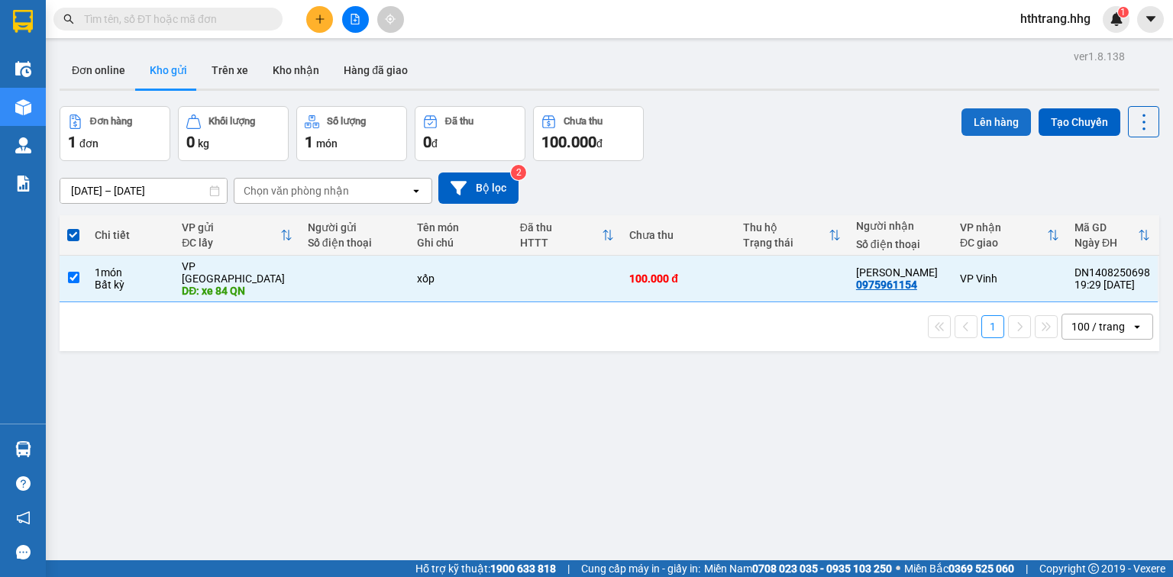
click at [998, 121] on button "Lên hàng" at bounding box center [996, 121] width 69 height 27
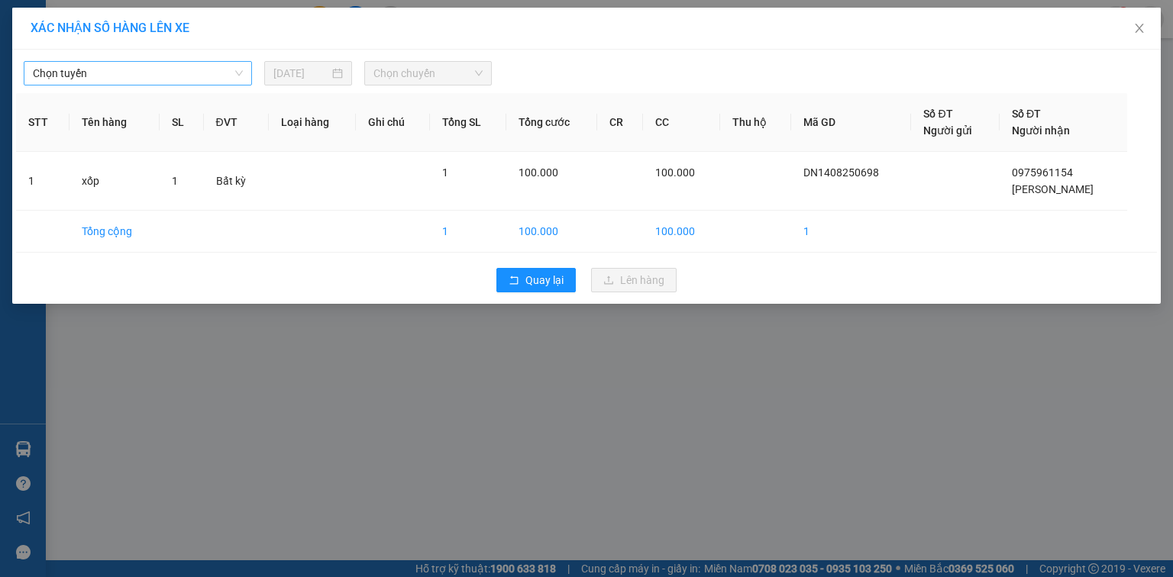
click at [207, 79] on span "Chọn tuyến" at bounding box center [138, 73] width 210 height 23
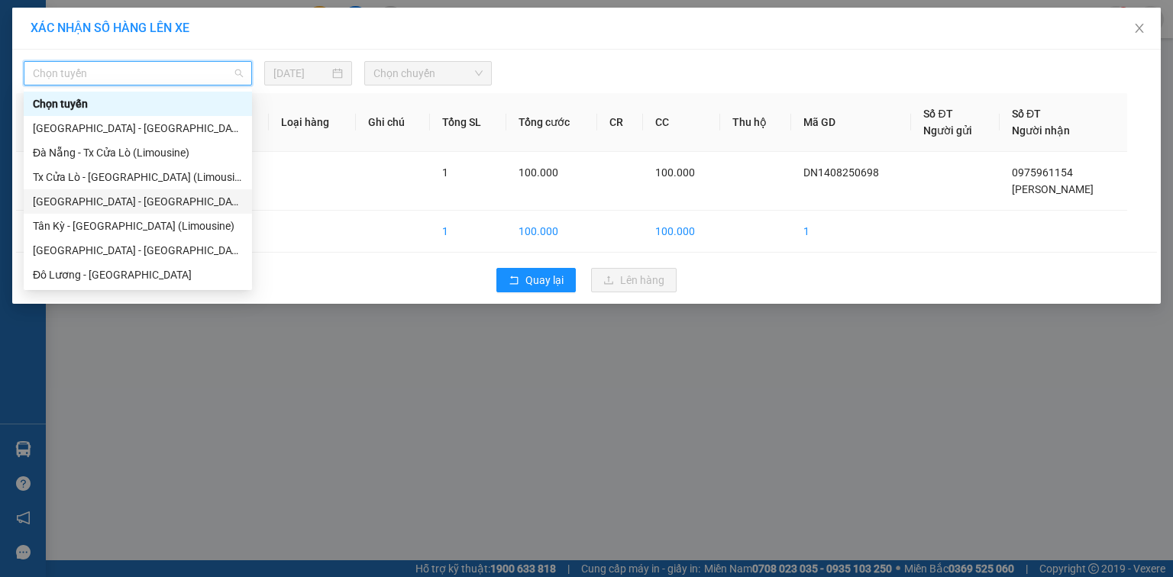
click at [112, 198] on div "[GEOGRAPHIC_DATA] - [GEOGRAPHIC_DATA] (Limousine)" at bounding box center [138, 201] width 210 height 17
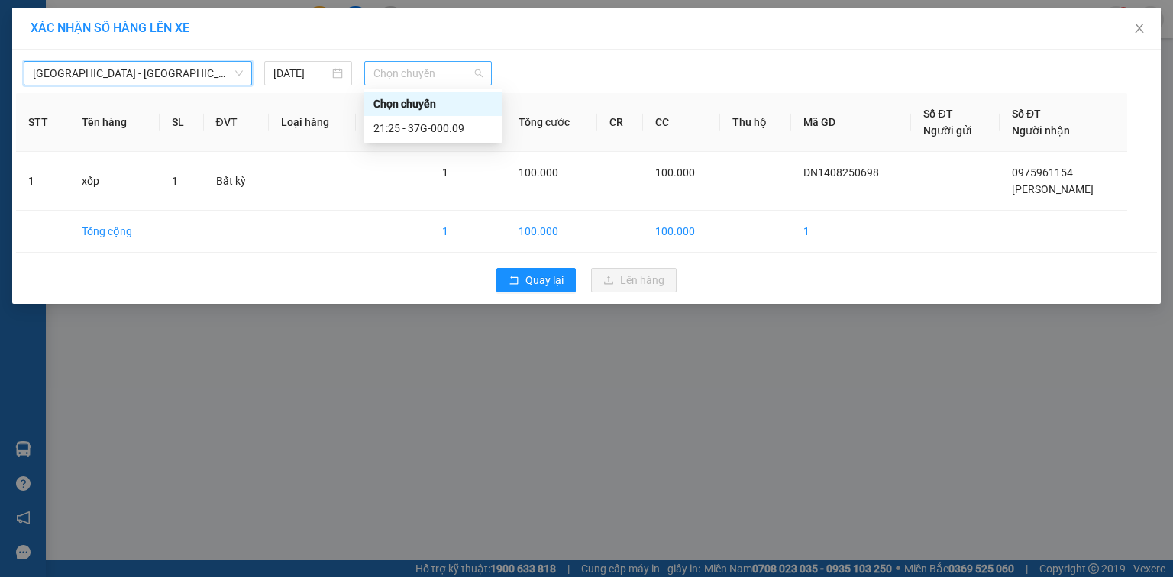
click at [442, 70] on span "Chọn chuyến" at bounding box center [428, 73] width 110 height 23
click at [458, 131] on div "21:25 - 37G-000.09" at bounding box center [432, 128] width 119 height 17
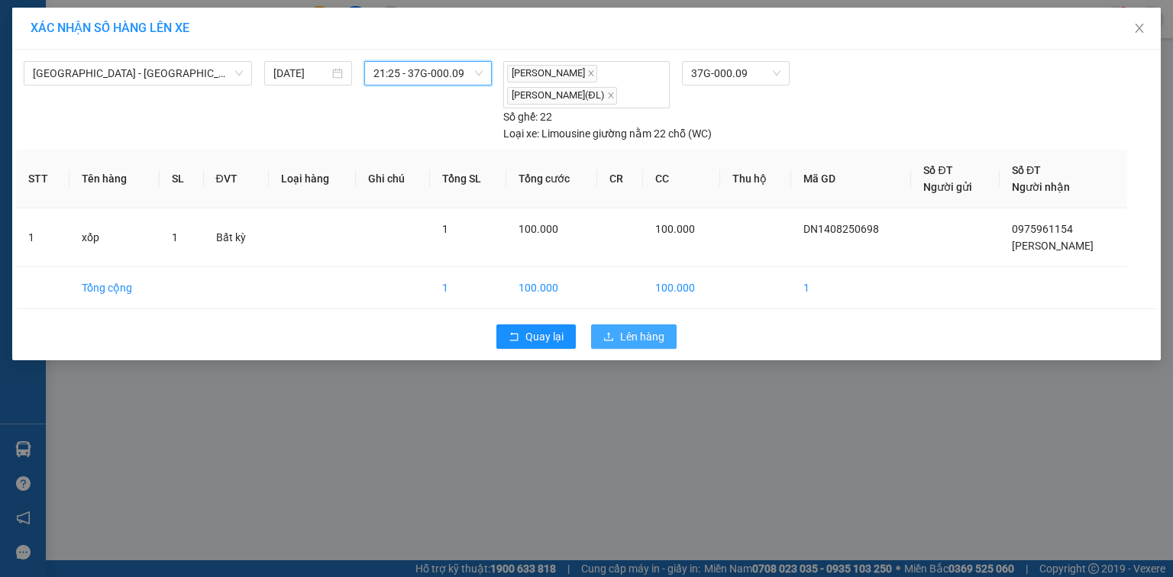
click at [663, 342] on span "Lên hàng" at bounding box center [642, 336] width 44 height 17
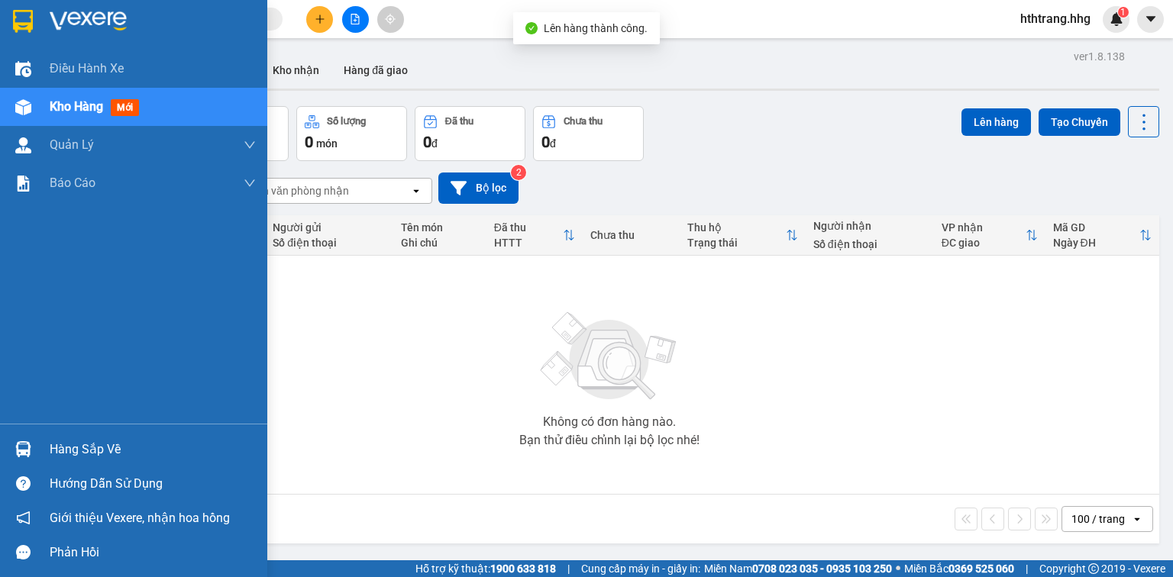
click at [89, 102] on span "Kho hàng" at bounding box center [76, 106] width 53 height 15
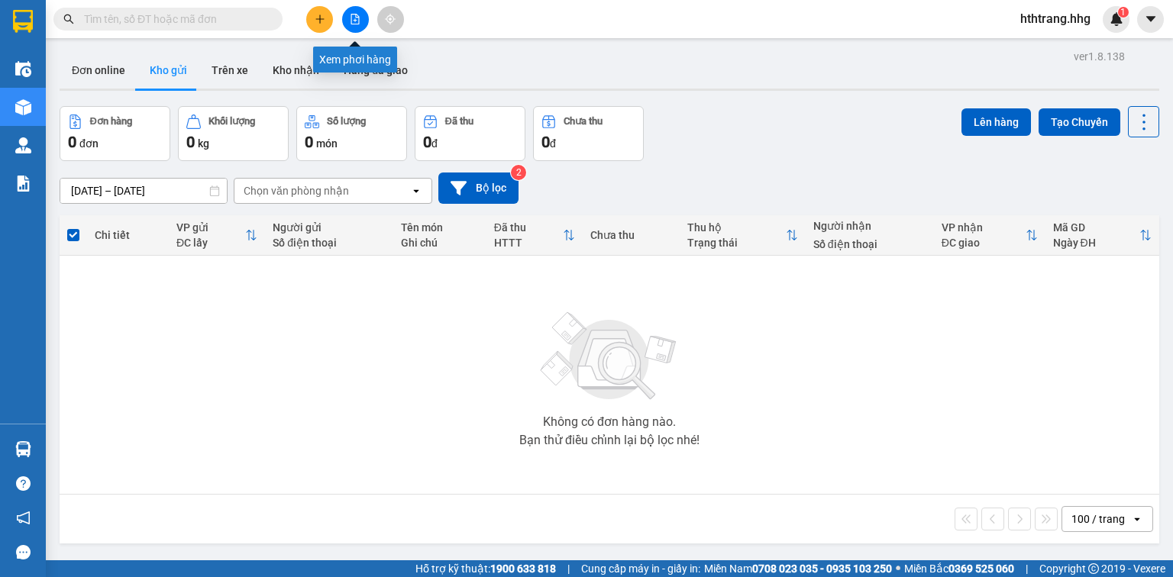
click at [358, 18] on icon "file-add" at bounding box center [355, 19] width 8 height 11
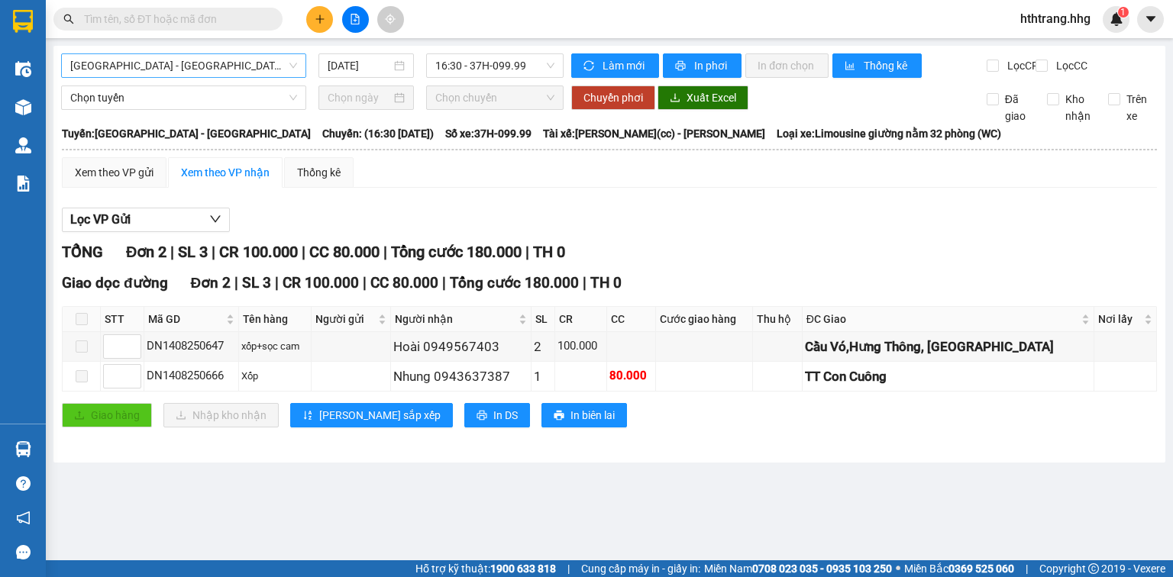
click at [257, 66] on span "[GEOGRAPHIC_DATA] - [GEOGRAPHIC_DATA]" at bounding box center [183, 65] width 227 height 23
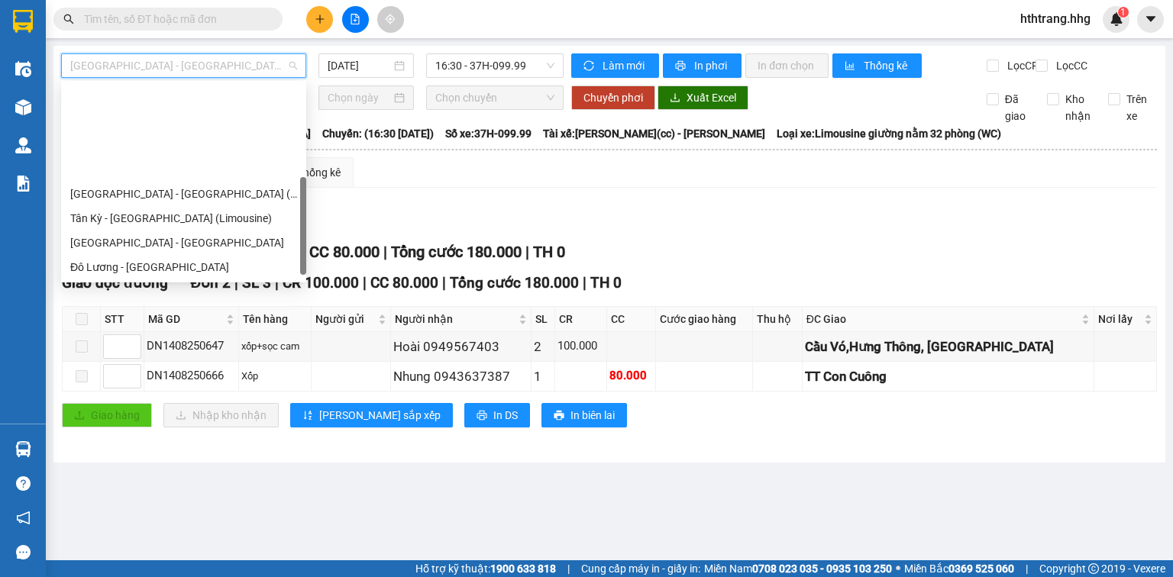
scroll to position [116, 0]
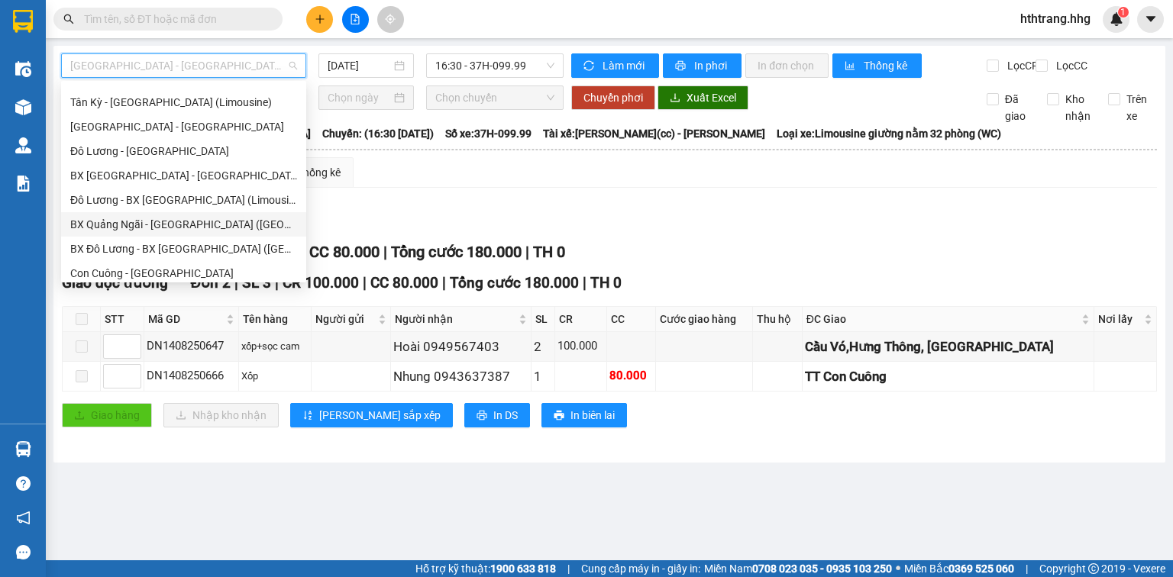
click at [162, 222] on div "BX Quảng Ngãi - [GEOGRAPHIC_DATA] ([GEOGRAPHIC_DATA])" at bounding box center [183, 224] width 227 height 17
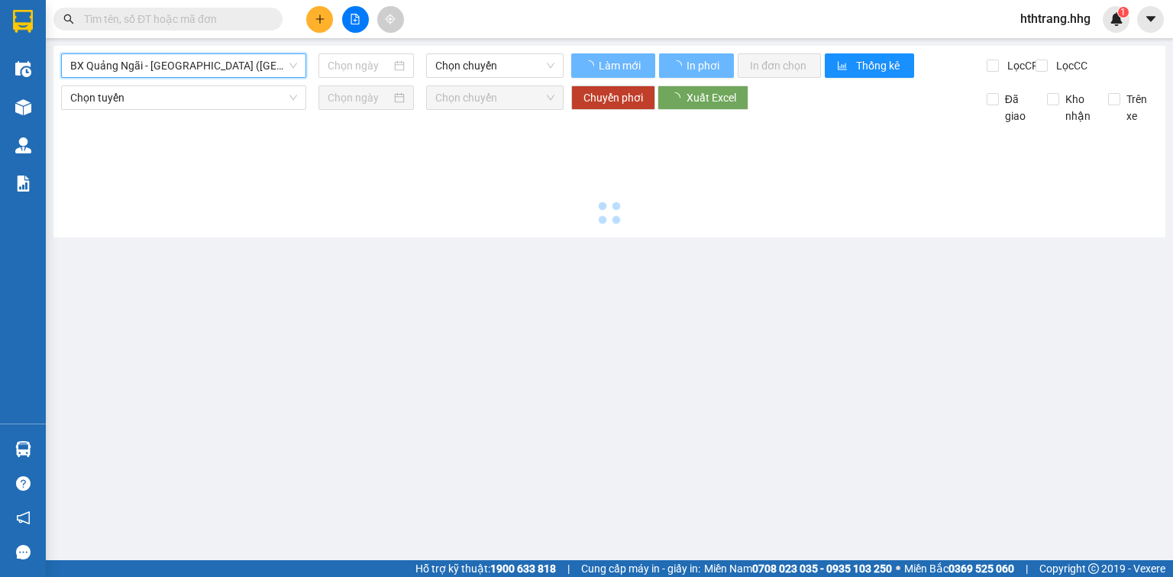
type input "[DATE]"
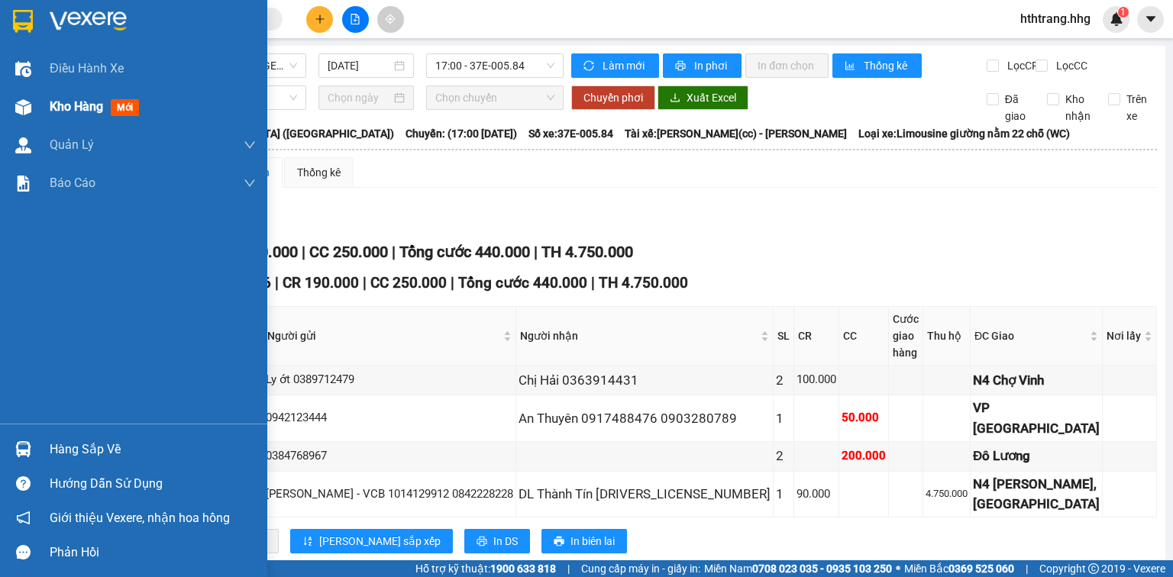
click at [31, 105] on div at bounding box center [23, 107] width 27 height 27
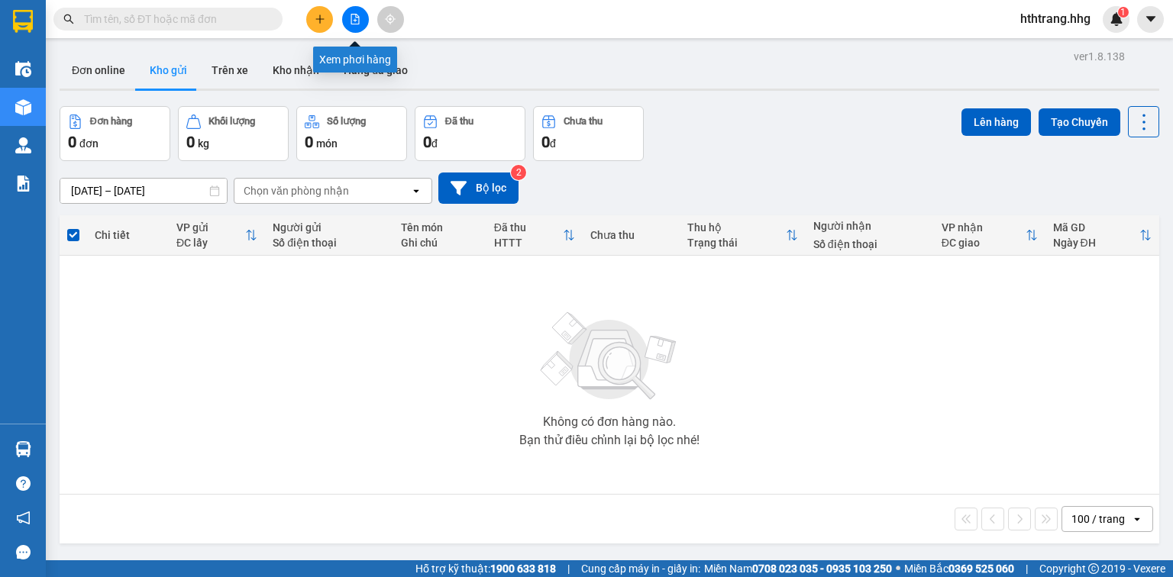
click at [356, 18] on icon "file-add" at bounding box center [355, 19] width 11 height 11
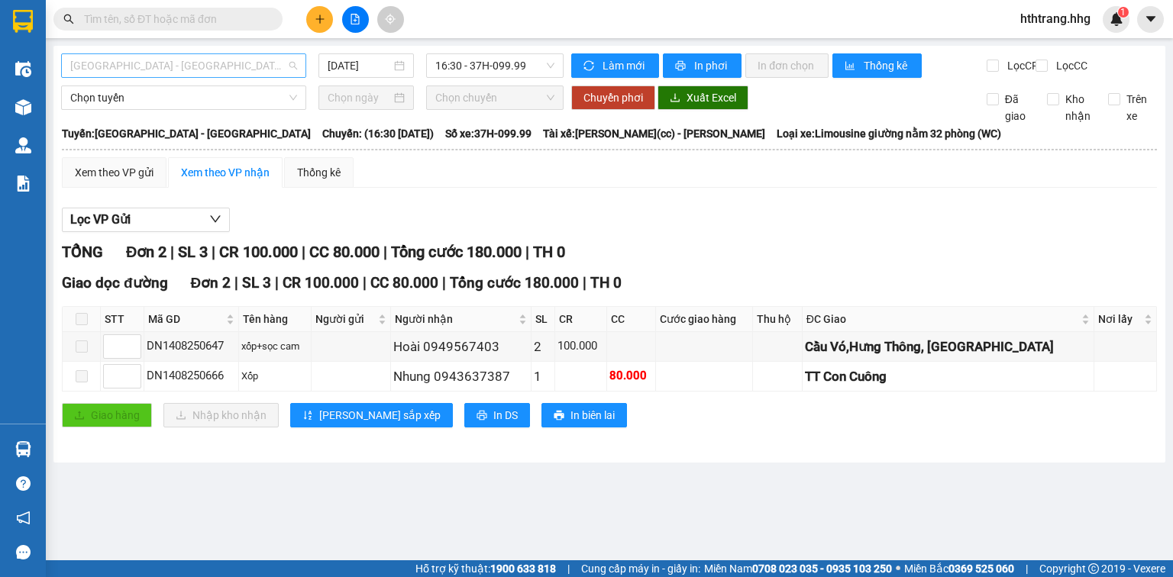
click at [254, 54] on span "[GEOGRAPHIC_DATA] - [GEOGRAPHIC_DATA]" at bounding box center [183, 65] width 227 height 23
drag, startPoint x: 800, startPoint y: 502, endPoint x: 834, endPoint y: 513, distance: 36.2
click at [799, 502] on main "Quảng Ngãi - Con Cuông 14/08/2025 16:30 - 37H-099.99 Làm mới In phơi In đơn chọ…" at bounding box center [586, 280] width 1173 height 561
click at [276, 67] on span "[GEOGRAPHIC_DATA] - [GEOGRAPHIC_DATA]" at bounding box center [183, 65] width 227 height 23
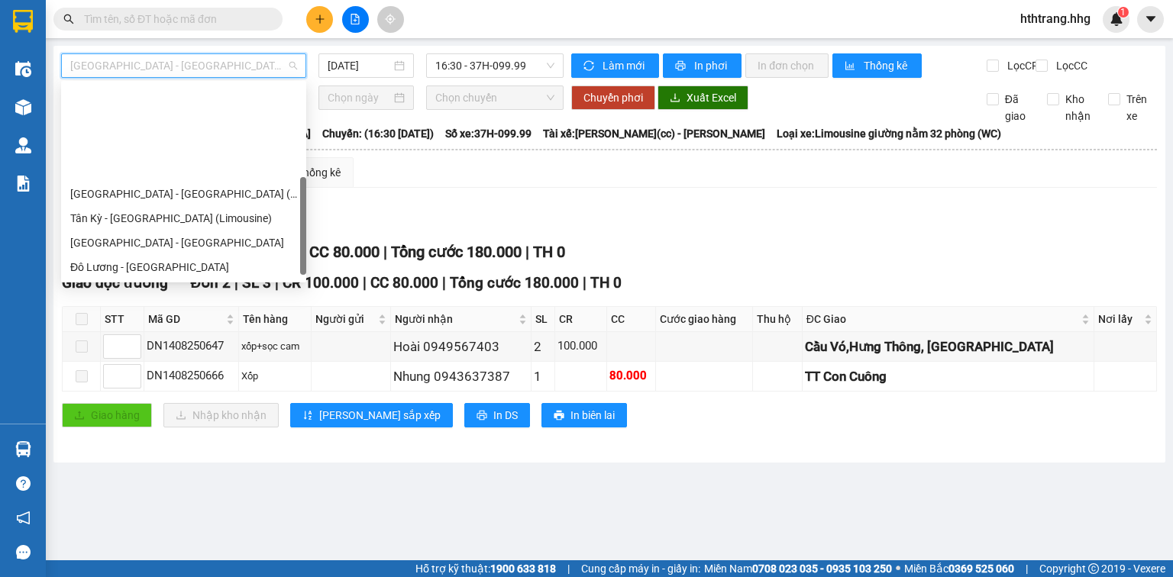
scroll to position [122, 0]
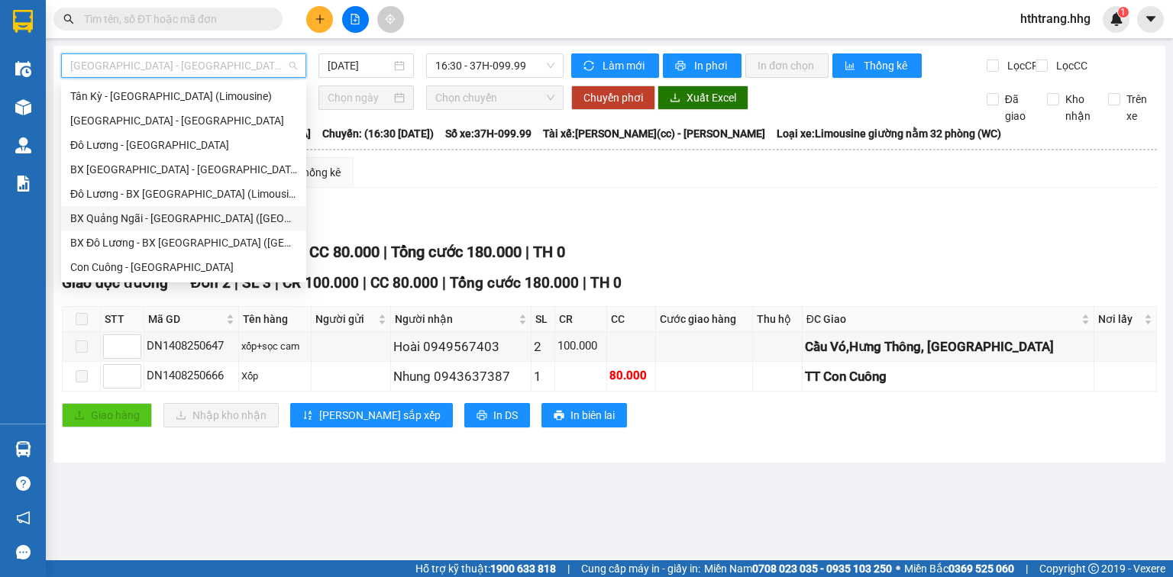
click at [168, 220] on div "BX Quảng Ngãi - [GEOGRAPHIC_DATA] ([GEOGRAPHIC_DATA])" at bounding box center [183, 218] width 227 height 17
type input "[DATE]"
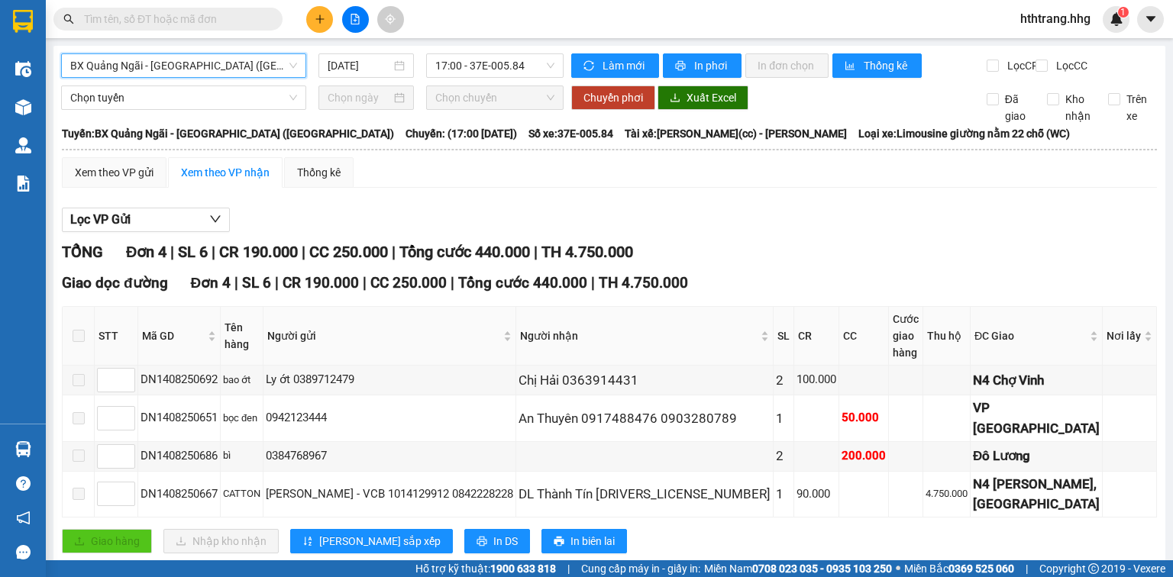
click at [671, 233] on div "Lọc VP Gửi" at bounding box center [609, 220] width 1095 height 25
click at [272, 61] on span "BX Quảng Ngãi - [GEOGRAPHIC_DATA] ([GEOGRAPHIC_DATA])" at bounding box center [183, 65] width 227 height 23
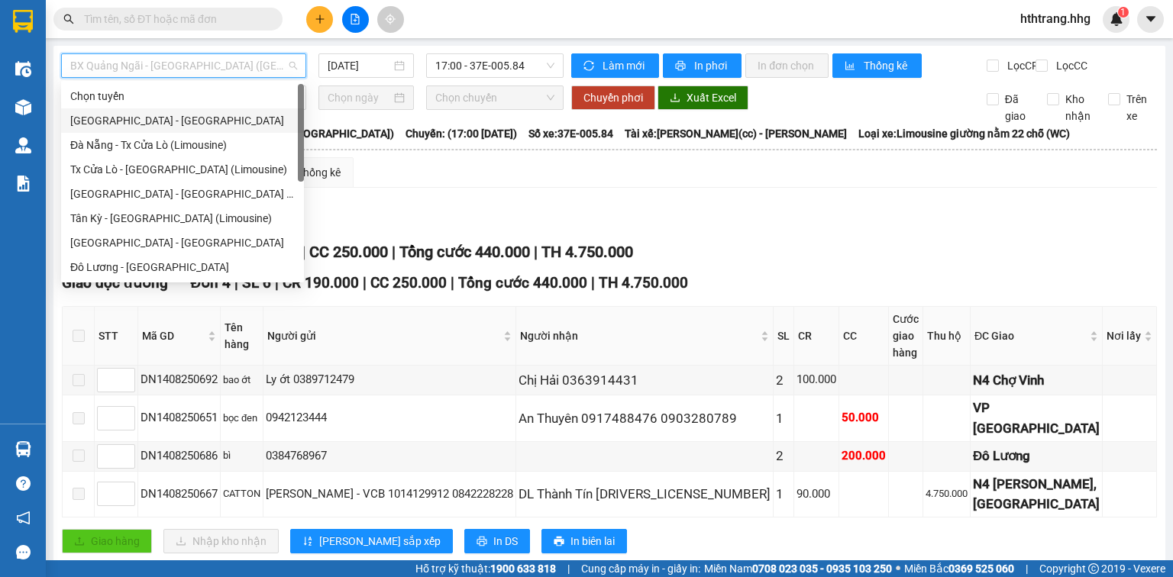
click at [119, 119] on div "[GEOGRAPHIC_DATA] - [GEOGRAPHIC_DATA]" at bounding box center [182, 120] width 225 height 17
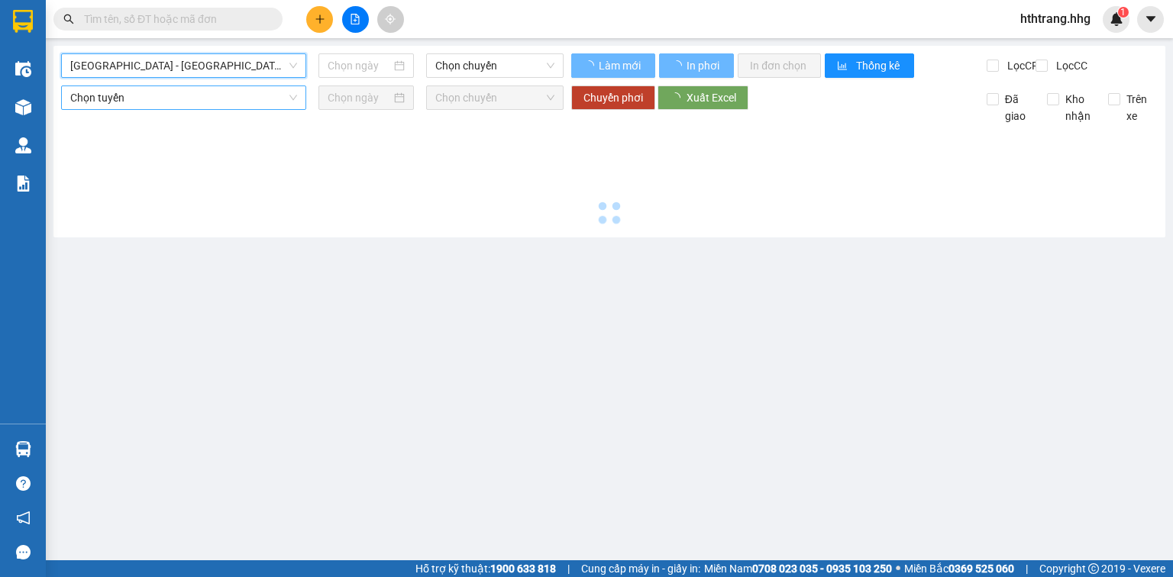
type input "[DATE]"
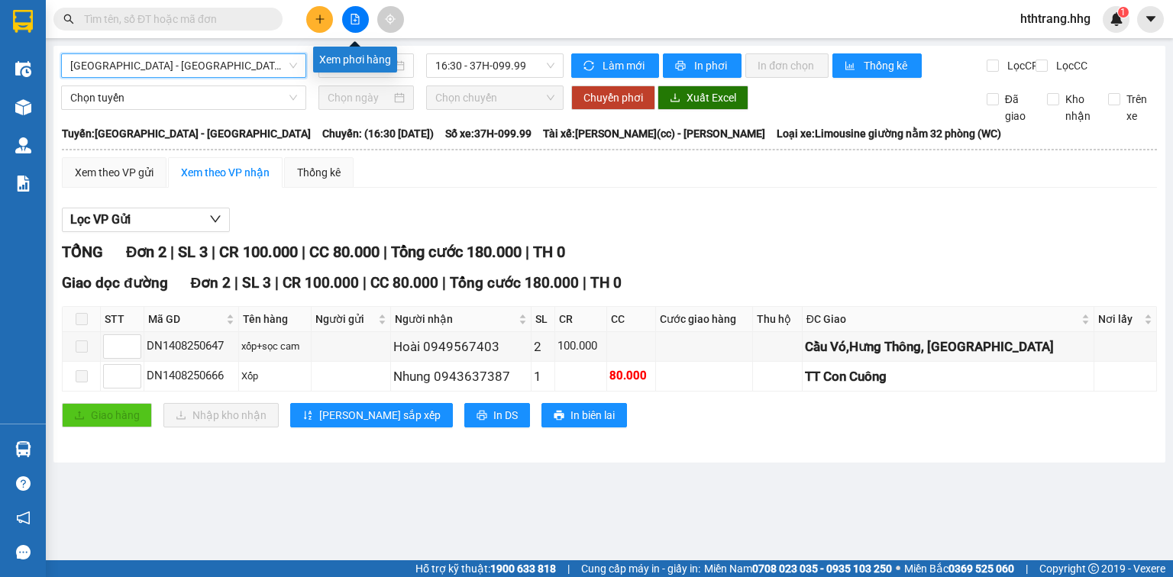
click at [354, 21] on icon "file-add" at bounding box center [355, 19] width 11 height 11
click at [267, 58] on span "[GEOGRAPHIC_DATA] - [GEOGRAPHIC_DATA]" at bounding box center [183, 65] width 227 height 23
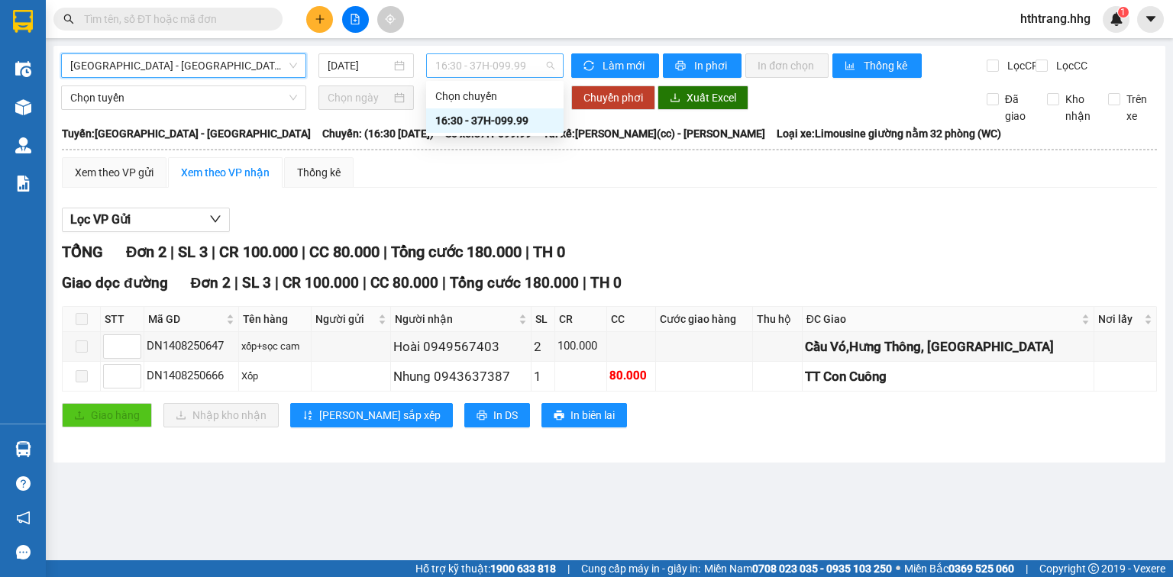
click at [535, 67] on span "16:30 - 37H-099.99" at bounding box center [495, 65] width 120 height 23
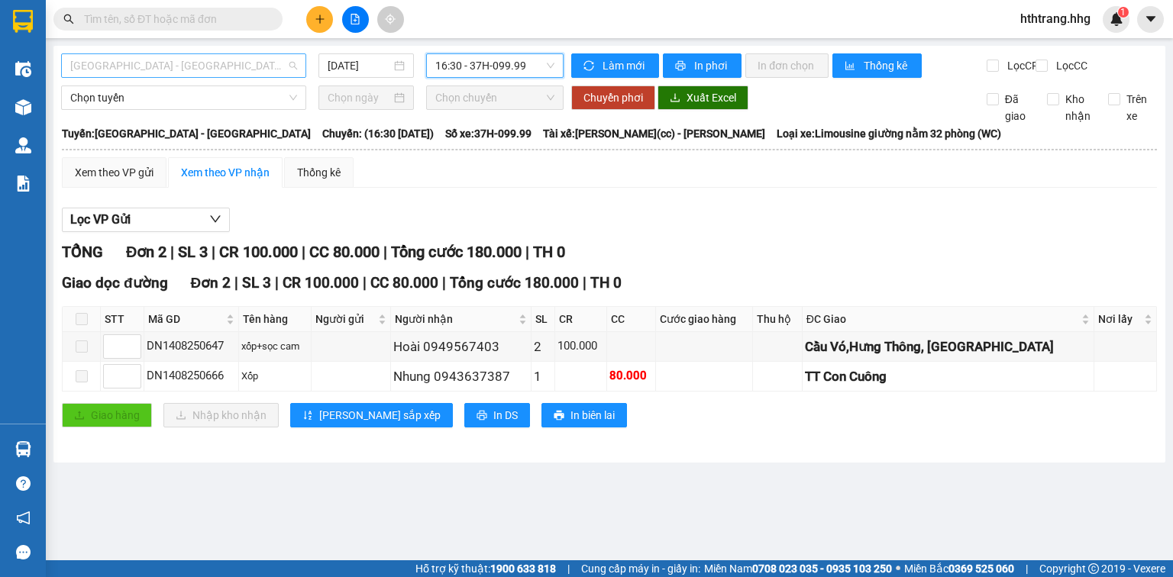
click at [268, 60] on span "[GEOGRAPHIC_DATA] - [GEOGRAPHIC_DATA]" at bounding box center [183, 65] width 227 height 23
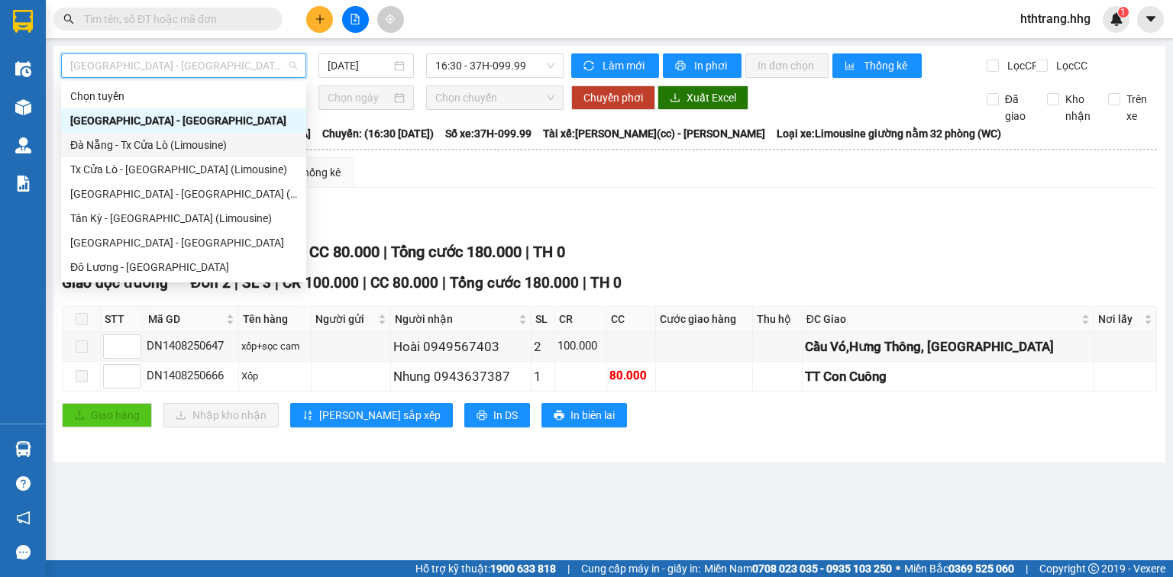
scroll to position [61, 0]
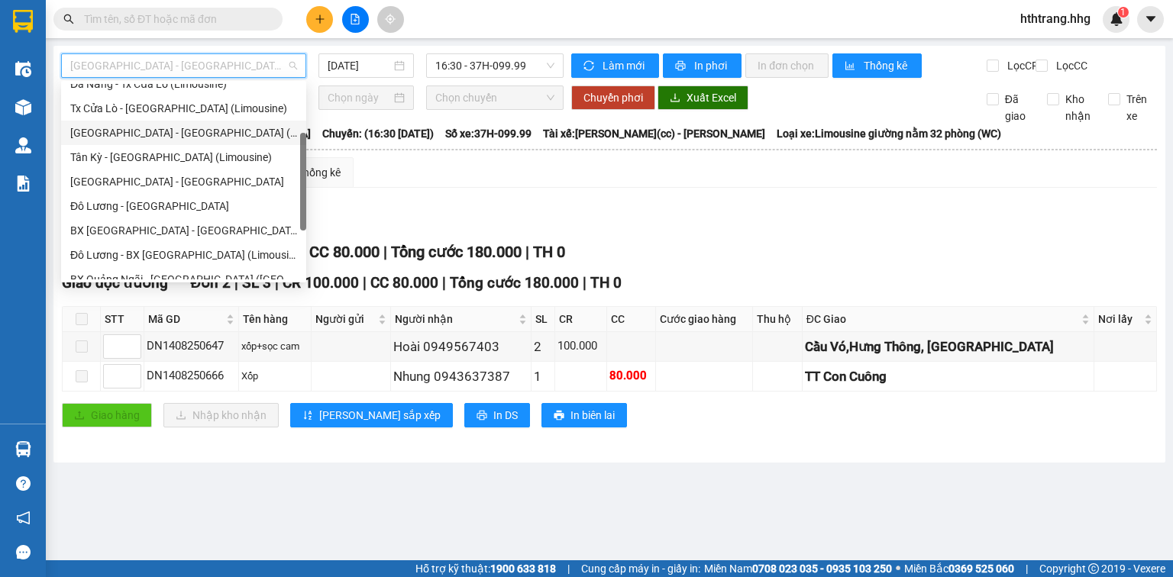
click at [137, 136] on div "[GEOGRAPHIC_DATA] - [GEOGRAPHIC_DATA] (Limousine)" at bounding box center [183, 132] width 227 height 17
type input "[DATE]"
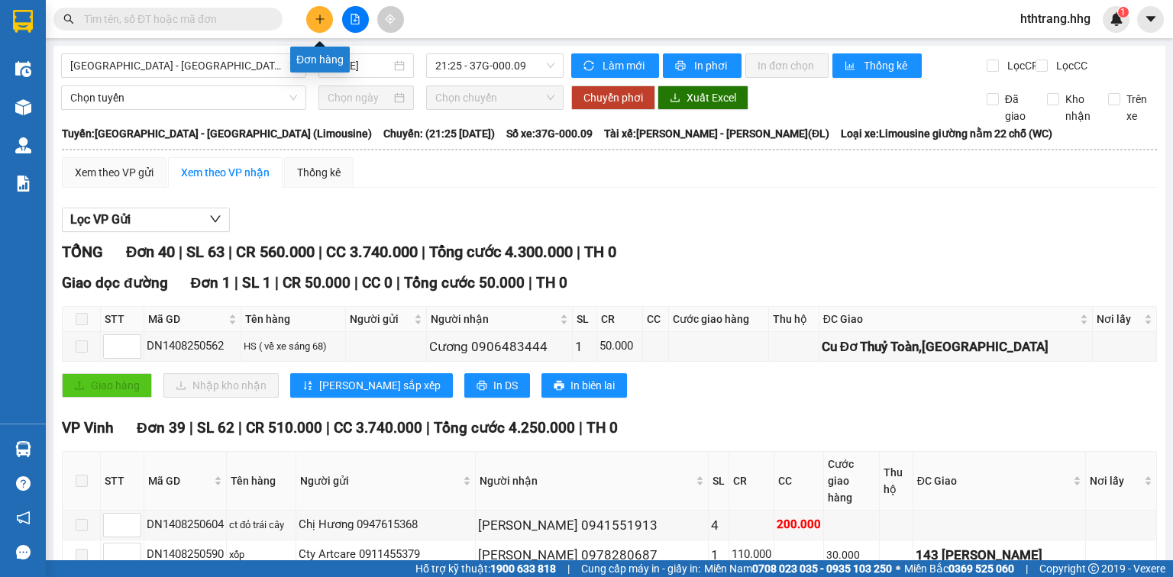
click at [315, 15] on icon "plus" at bounding box center [320, 19] width 11 height 11
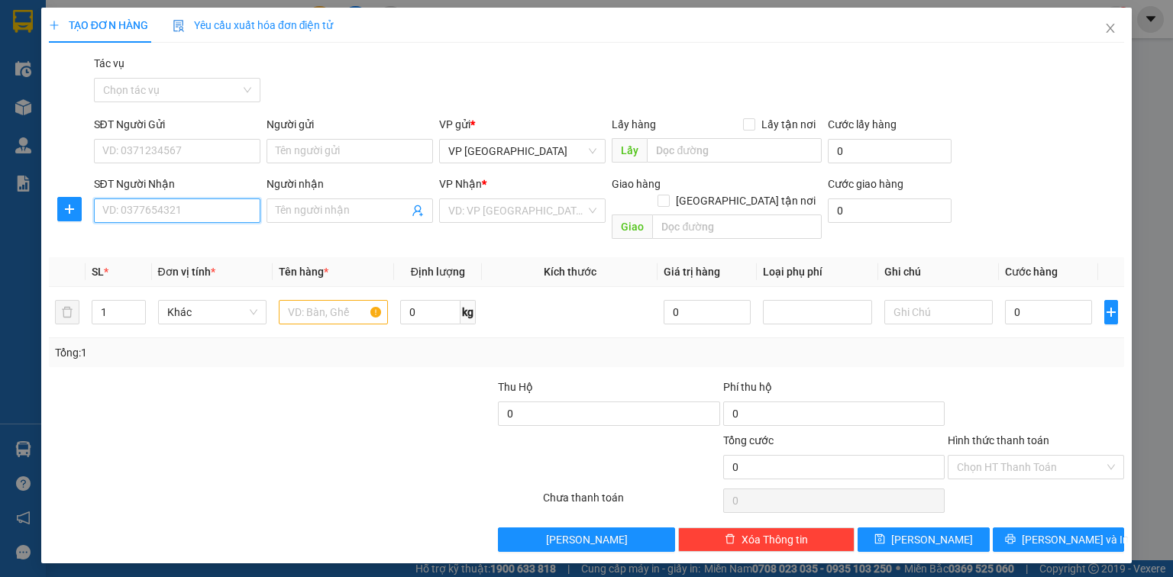
click at [237, 214] on input "SĐT Người Nhận" at bounding box center [177, 211] width 166 height 24
click at [336, 300] on input "text" at bounding box center [333, 312] width 109 height 24
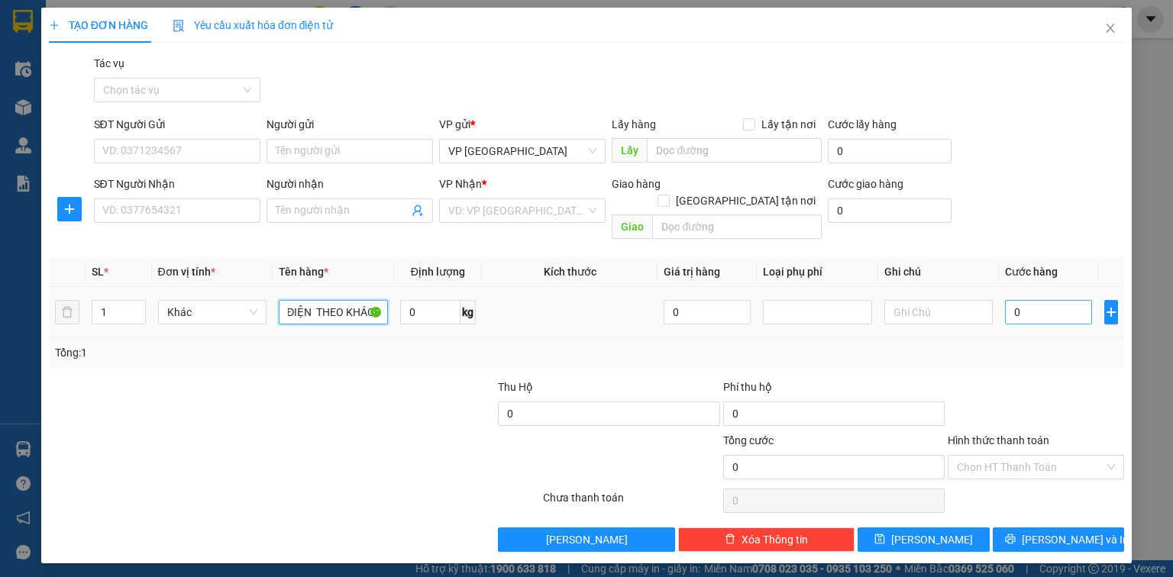
type input "XE ĐẠP ĐIỆN THEO KHÁCH"
click at [1050, 300] on input "0" at bounding box center [1048, 312] width 87 height 24
type input "3"
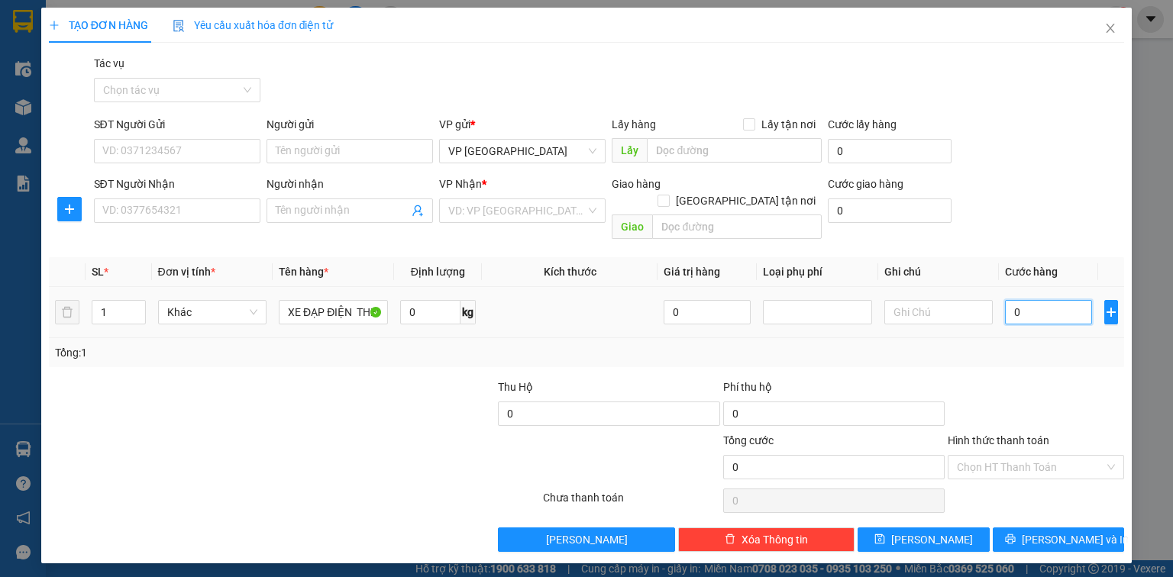
type input "3"
type input "30"
type input "300"
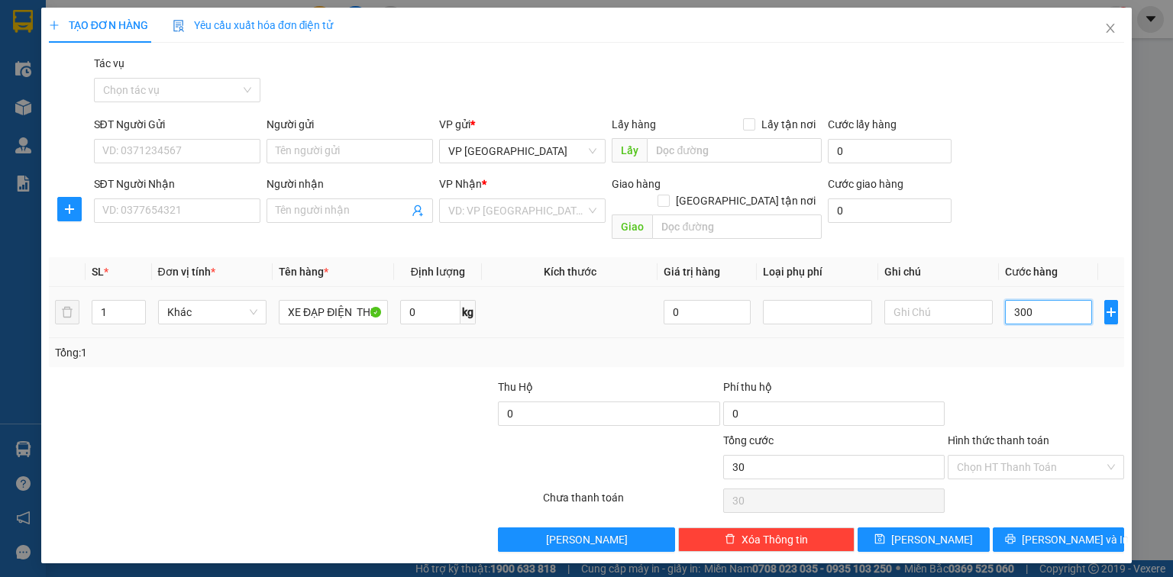
type input "300"
type input "3.000"
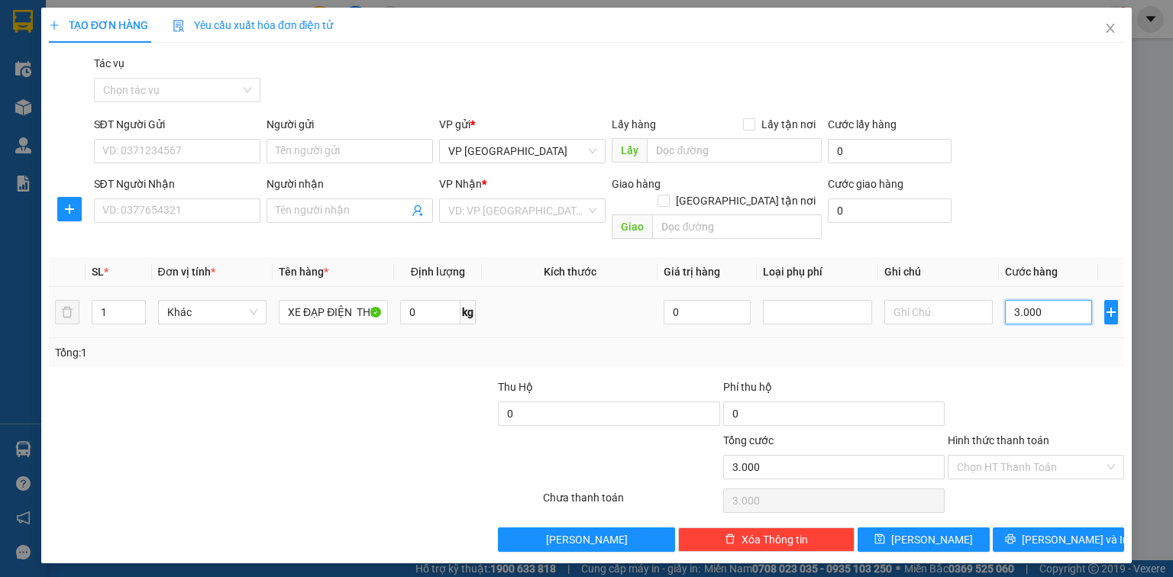
type input "30.000"
type input "300.000"
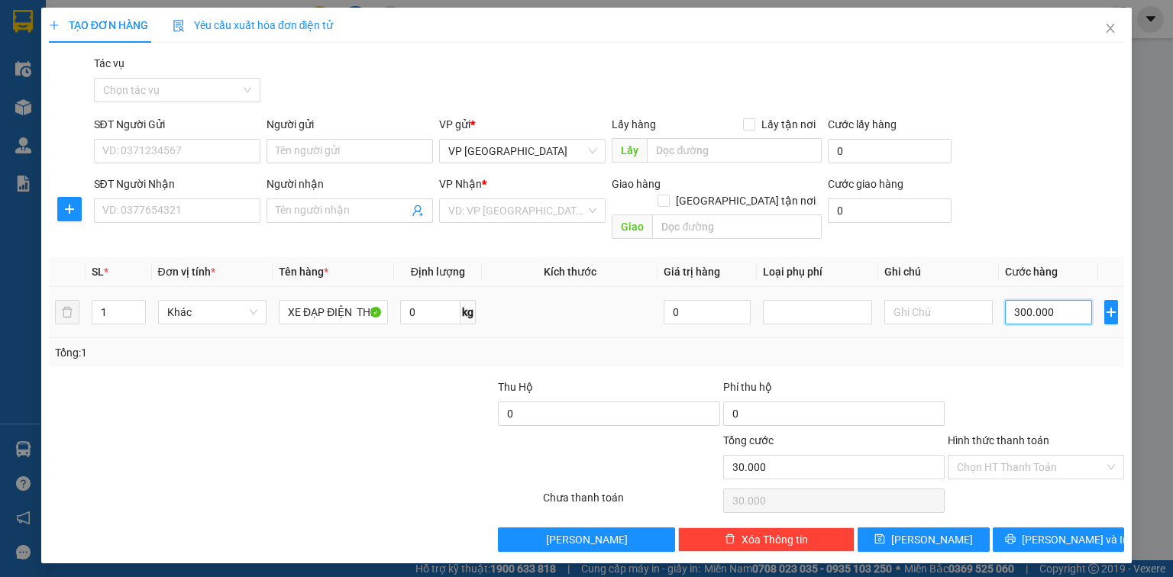
type input "300.000"
click at [530, 208] on input "search" at bounding box center [516, 210] width 137 height 23
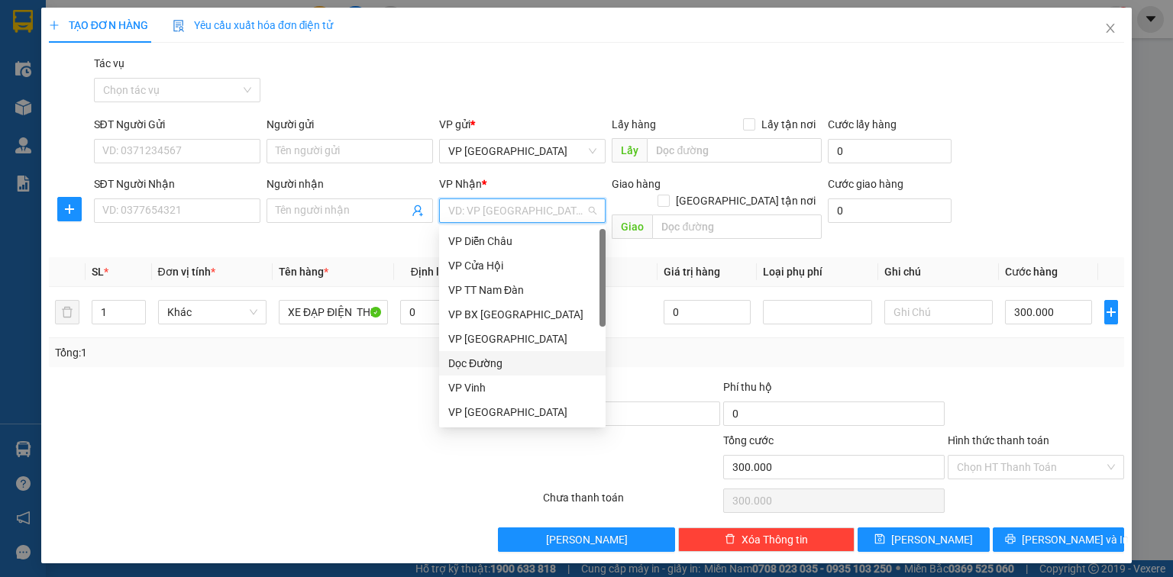
click at [492, 367] on div "Dọc Đường" at bounding box center [522, 363] width 148 height 17
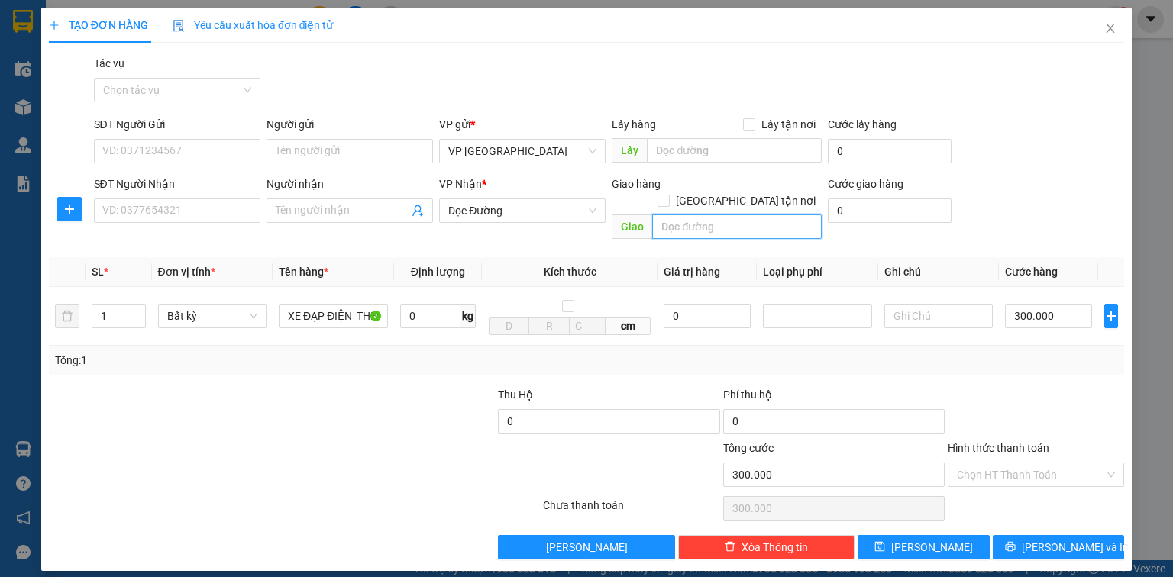
click at [742, 215] on input "text" at bounding box center [737, 227] width 170 height 24
type input "THANH CHƯƠNG"
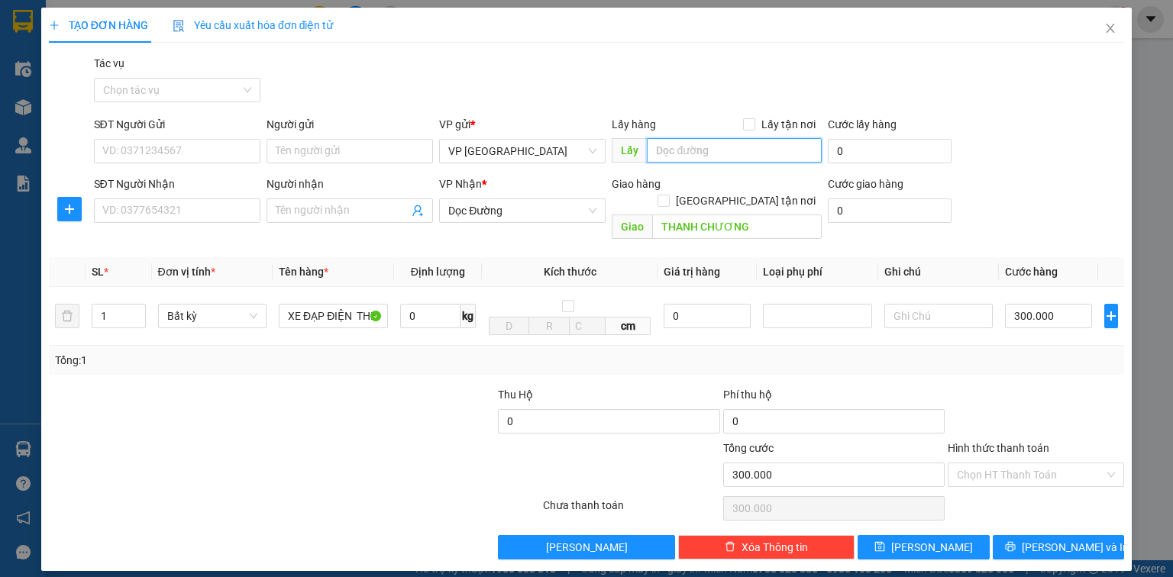
click at [733, 149] on input "text" at bounding box center [734, 150] width 175 height 24
type input "XE 99 QN"
click at [1010, 442] on label "Hình thức thanh toán" at bounding box center [999, 448] width 102 height 12
click at [1010, 464] on input "Hình thức thanh toán" at bounding box center [1030, 475] width 147 height 23
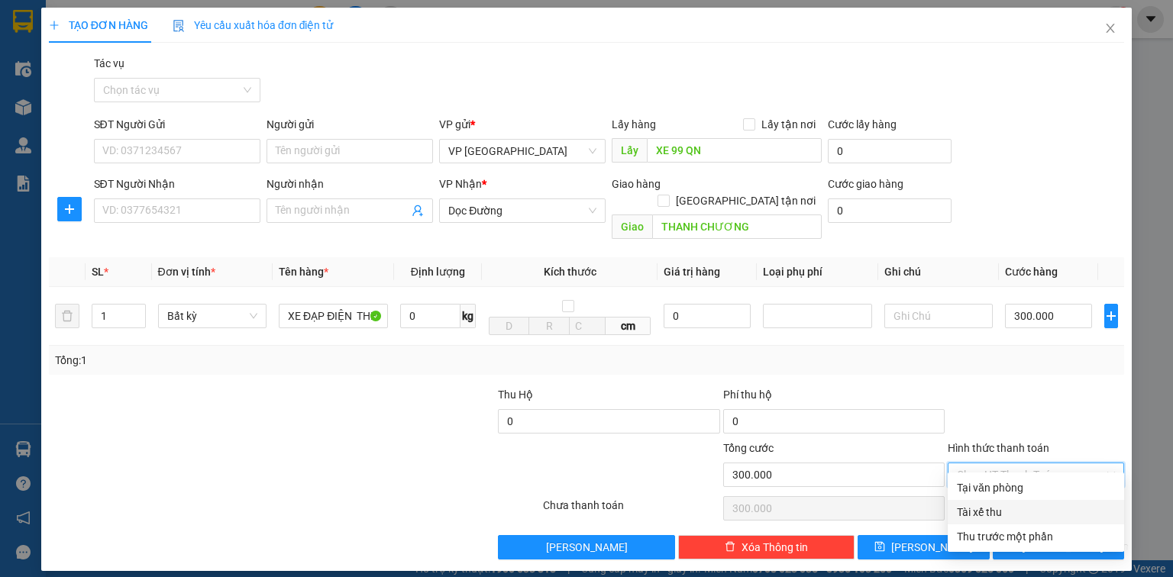
click at [997, 514] on div "Tài xế thu" at bounding box center [1036, 512] width 158 height 17
type input "0"
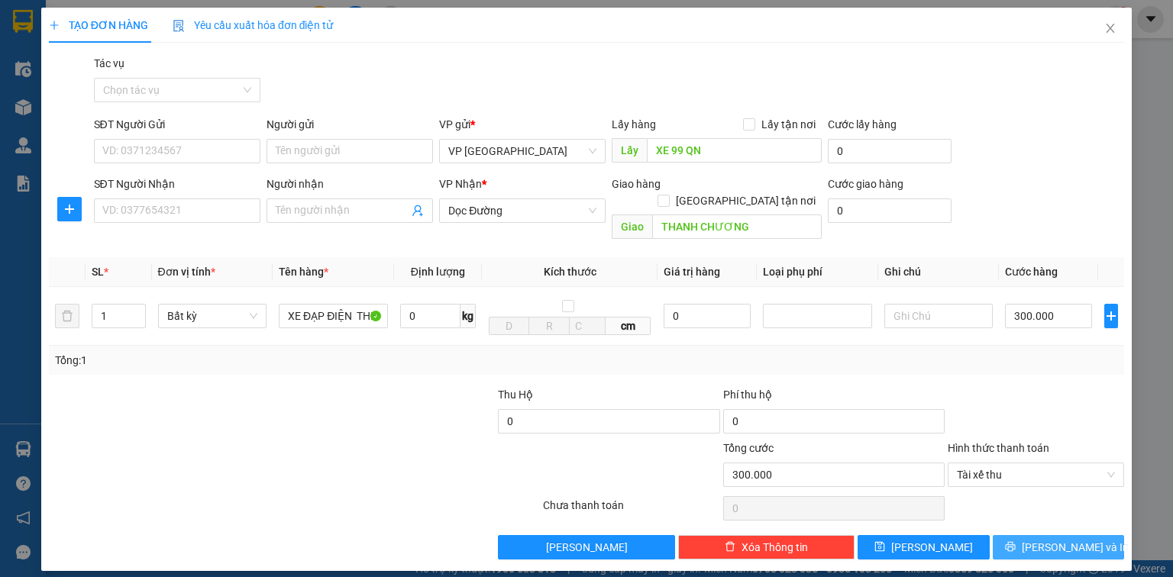
click at [1016, 541] on icon "printer" at bounding box center [1010, 546] width 11 height 11
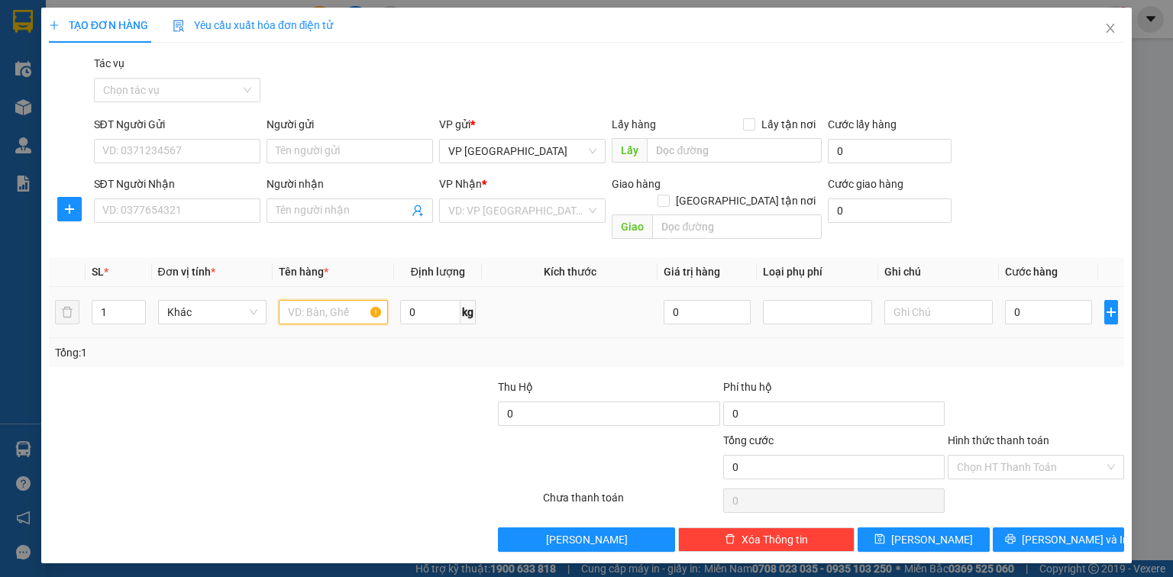
click at [334, 300] on input "text" at bounding box center [333, 312] width 109 height 24
type input "CATTON GÀ"
click at [205, 212] on input "SĐT Người Nhận" at bounding box center [177, 211] width 166 height 24
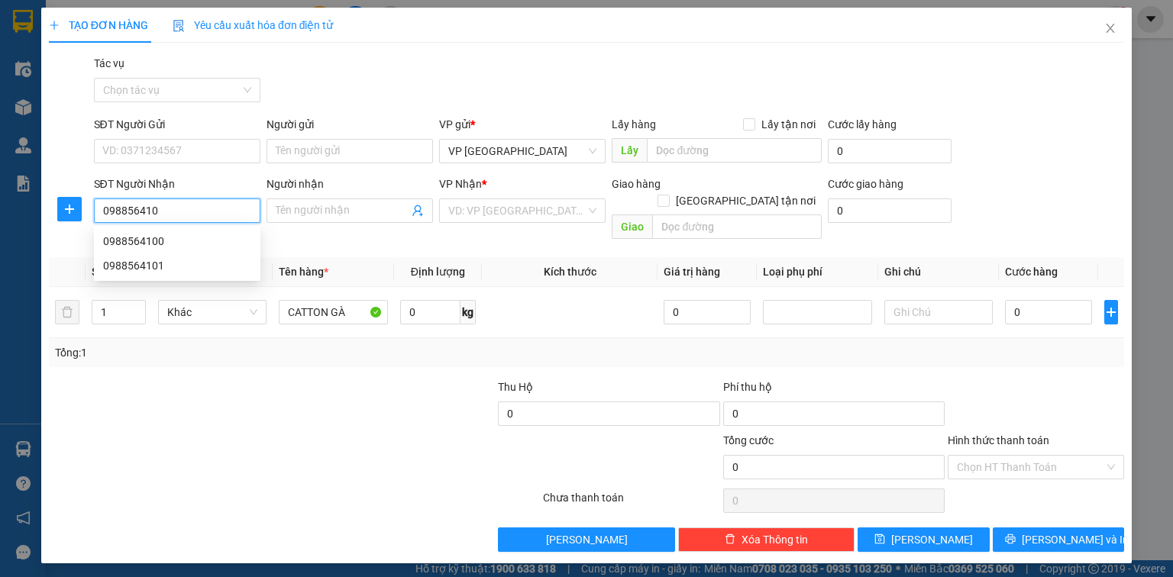
type input "0988564100"
click at [189, 241] on div "0988564100" at bounding box center [177, 241] width 148 height 17
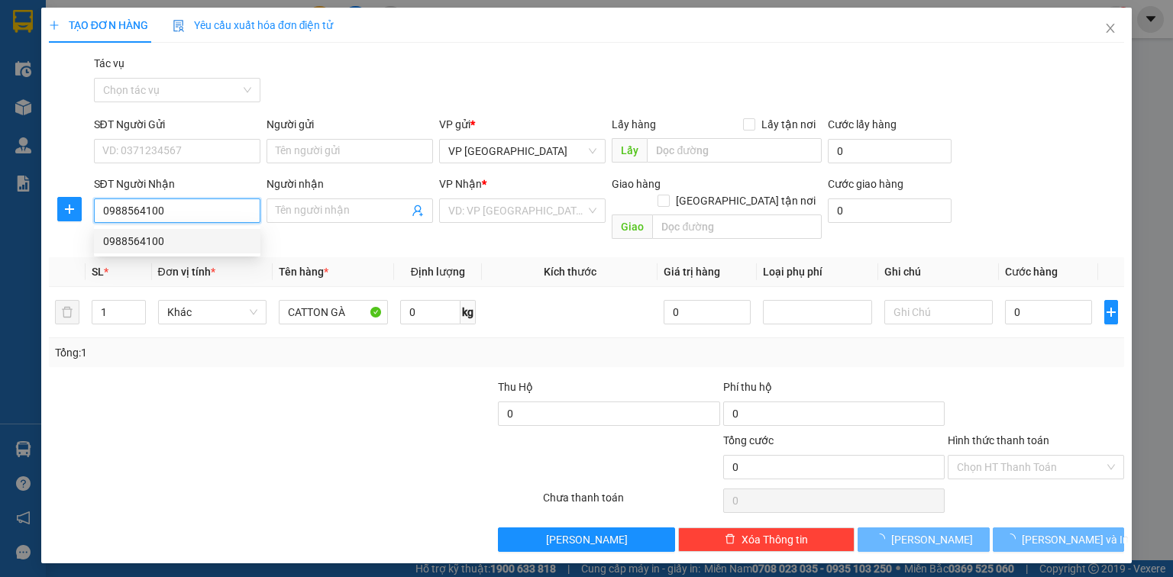
type input "Anh Sơn"
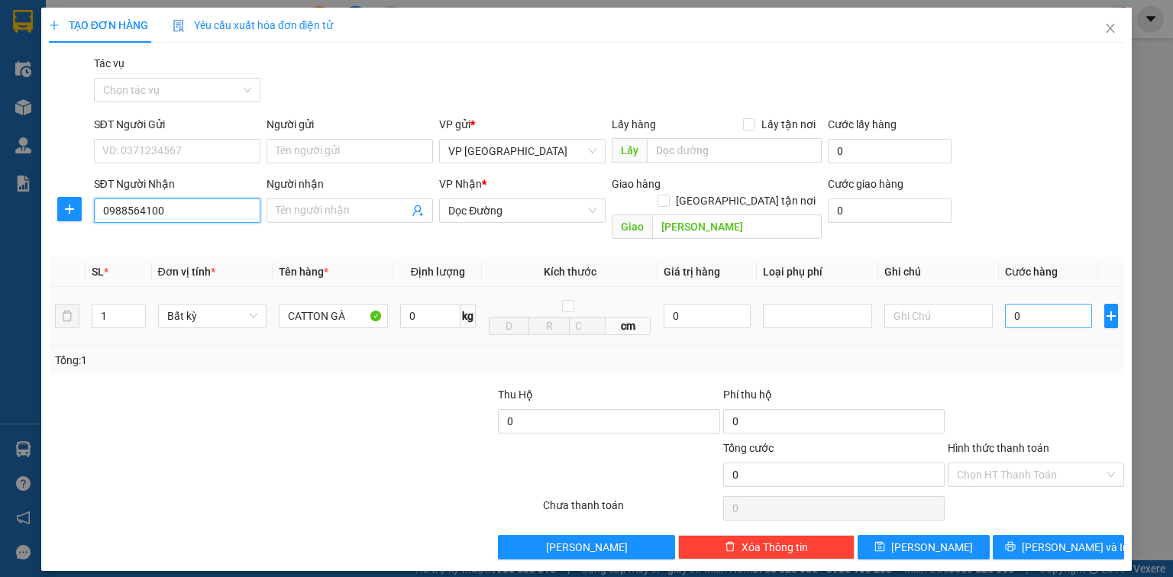
type input "0988564100"
click at [1055, 304] on input "0" at bounding box center [1048, 316] width 87 height 24
type input "1"
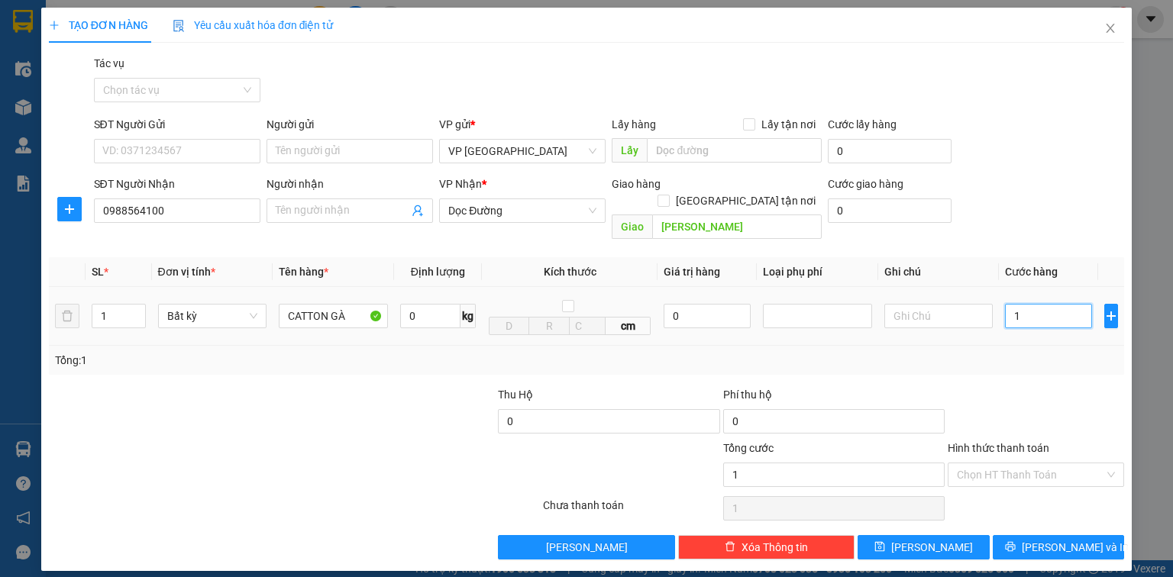
type input "10"
type input "100"
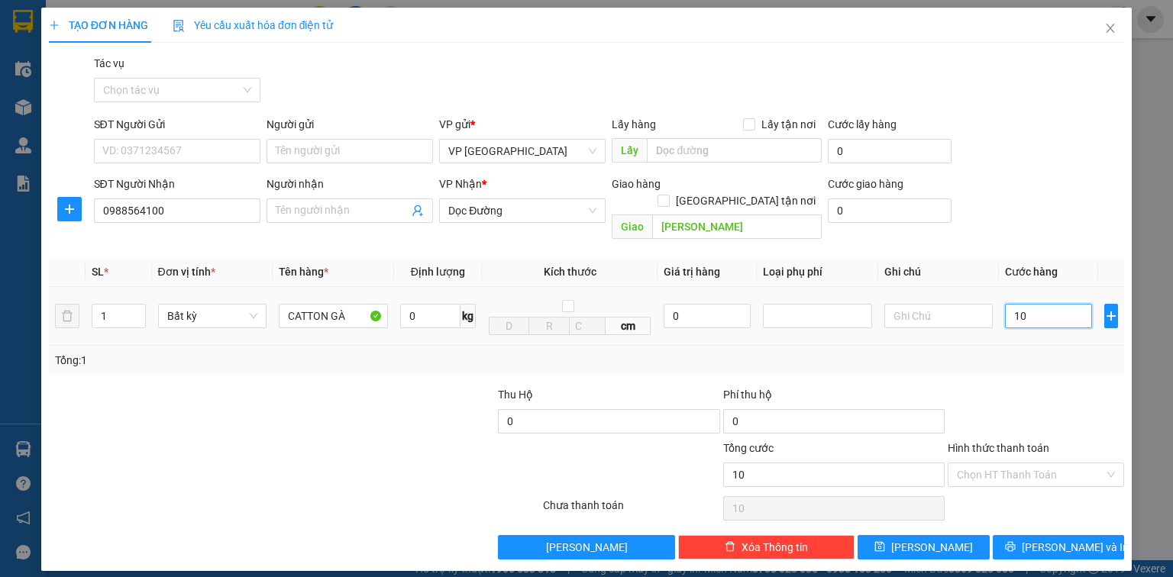
type input "100"
type input "1.000"
type input "10.000"
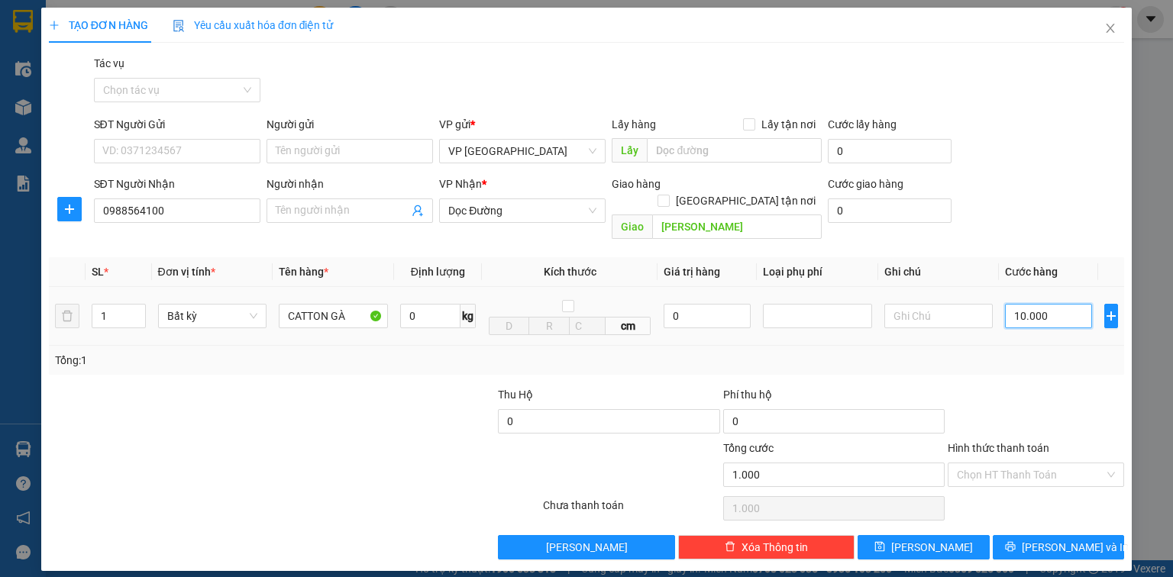
type input "10.000"
type input "100.000"
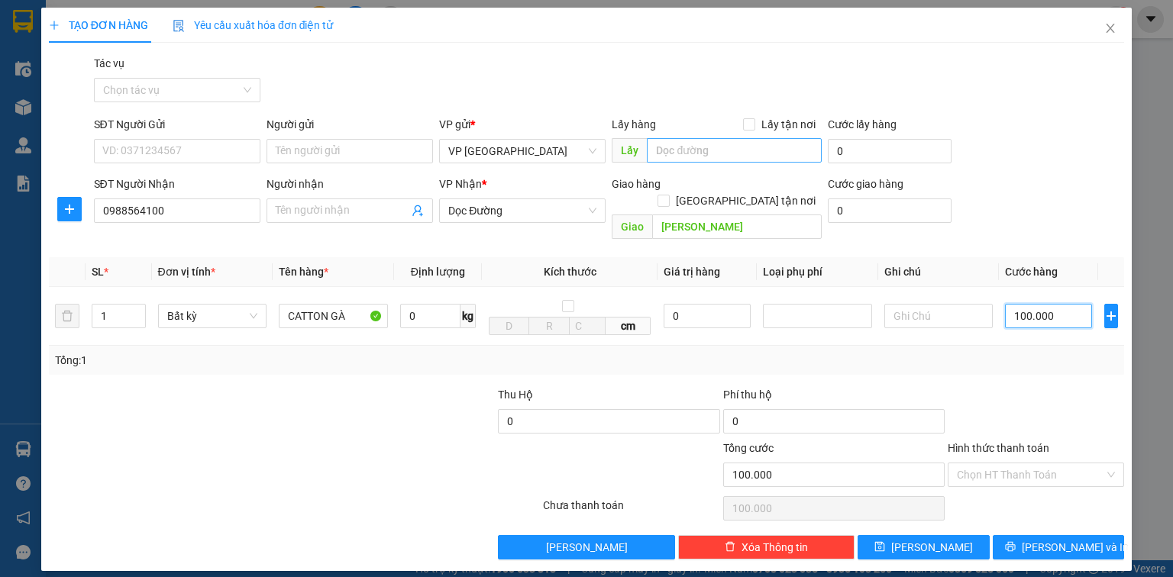
type input "100.000"
click at [714, 153] on input "text" at bounding box center [734, 150] width 175 height 24
type input "XE 99 QN"
click at [1015, 542] on icon "printer" at bounding box center [1010, 547] width 10 height 10
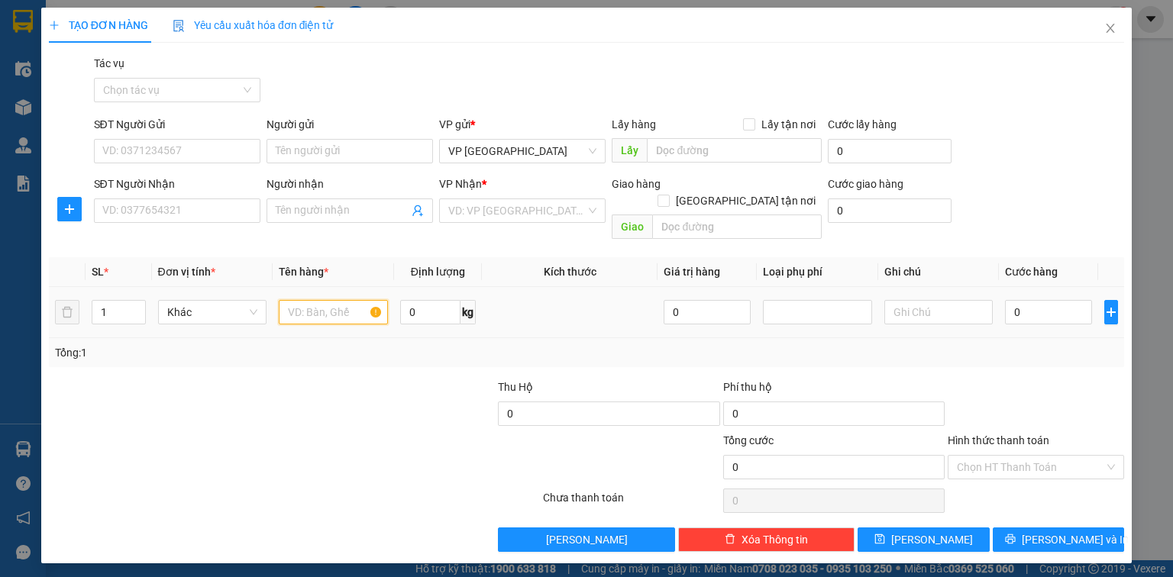
click at [350, 302] on input "text" at bounding box center [333, 312] width 109 height 24
type input "CATTON"
click at [219, 205] on input "SĐT Người Nhận" at bounding box center [177, 211] width 166 height 24
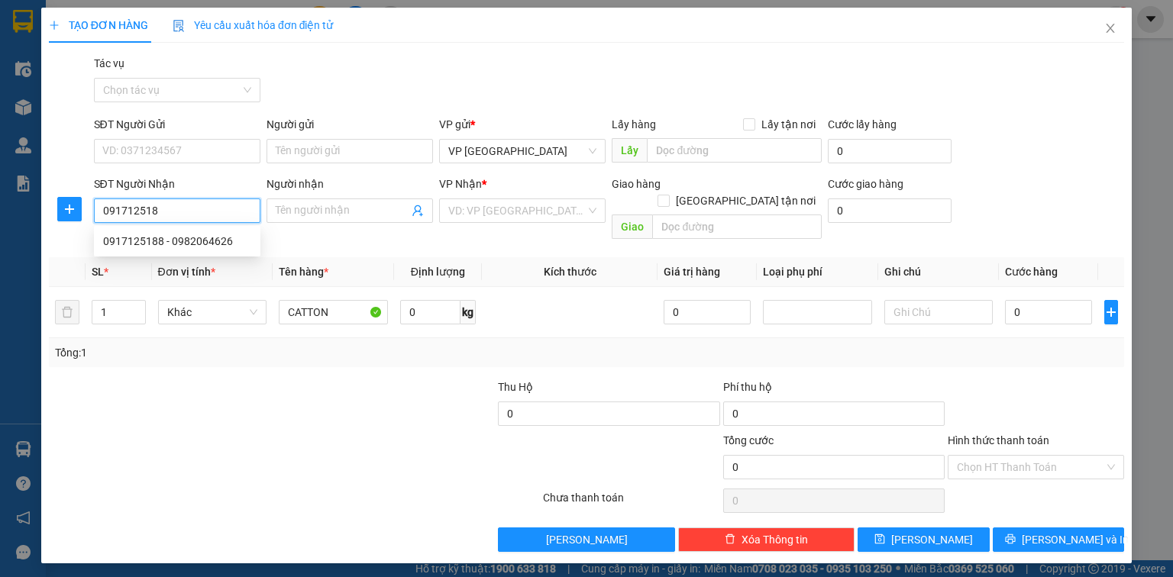
type input "0917125188"
click at [186, 241] on div "0917125188 - 0982064626" at bounding box center [177, 241] width 148 height 17
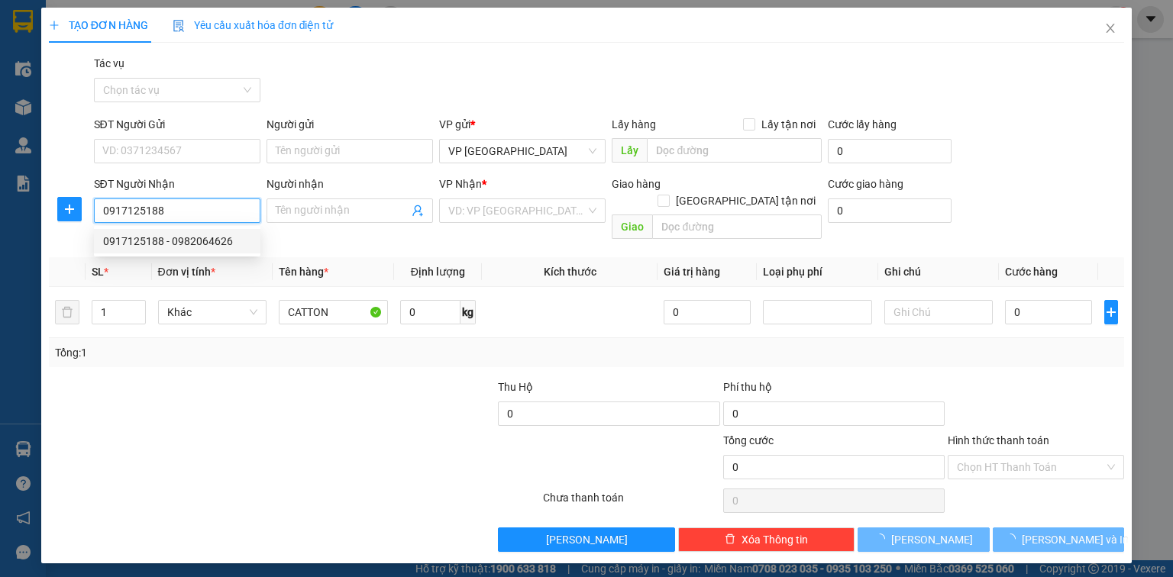
type input "0982064626"
type input "núi thành Q NAM"
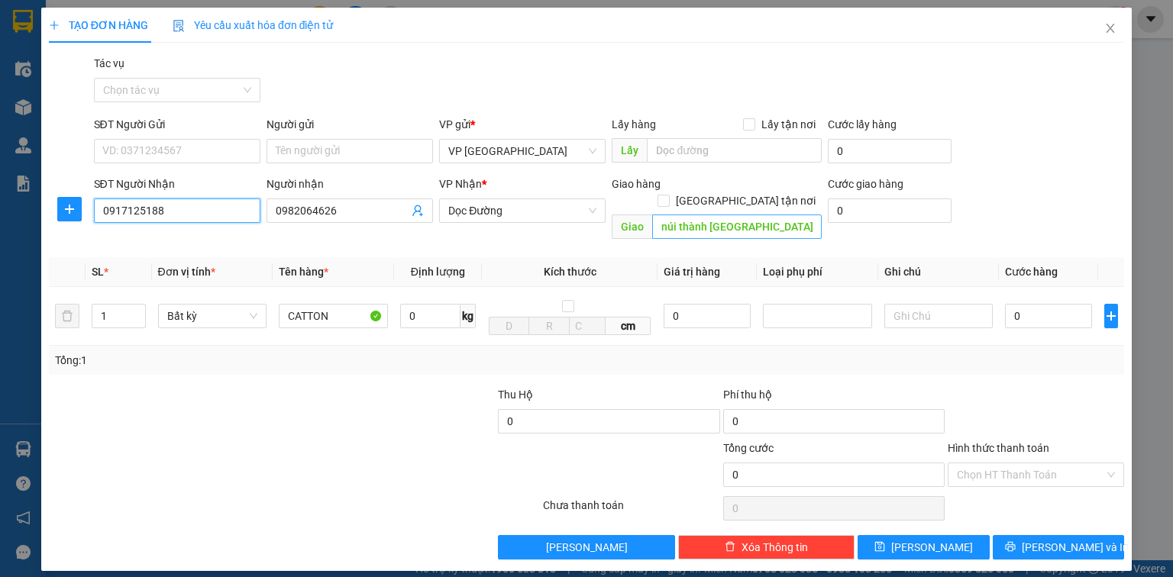
type input "0917125188"
click at [761, 215] on input "núi thành Q NAM" at bounding box center [737, 227] width 170 height 24
type input "ANH SƠN"
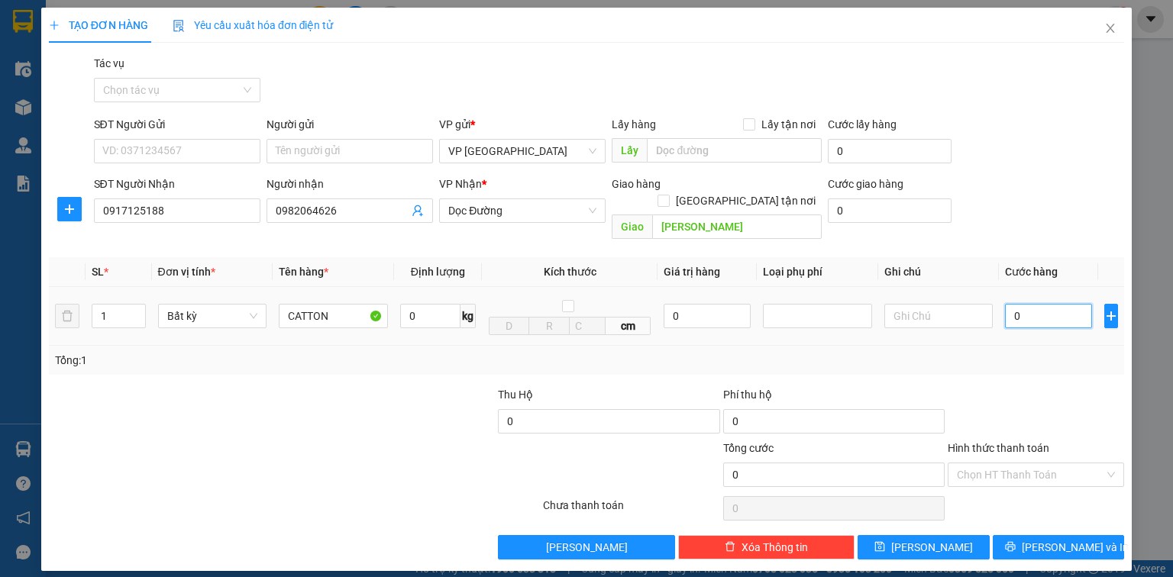
click at [1056, 310] on input "0" at bounding box center [1048, 316] width 87 height 24
type input "1"
type input "15"
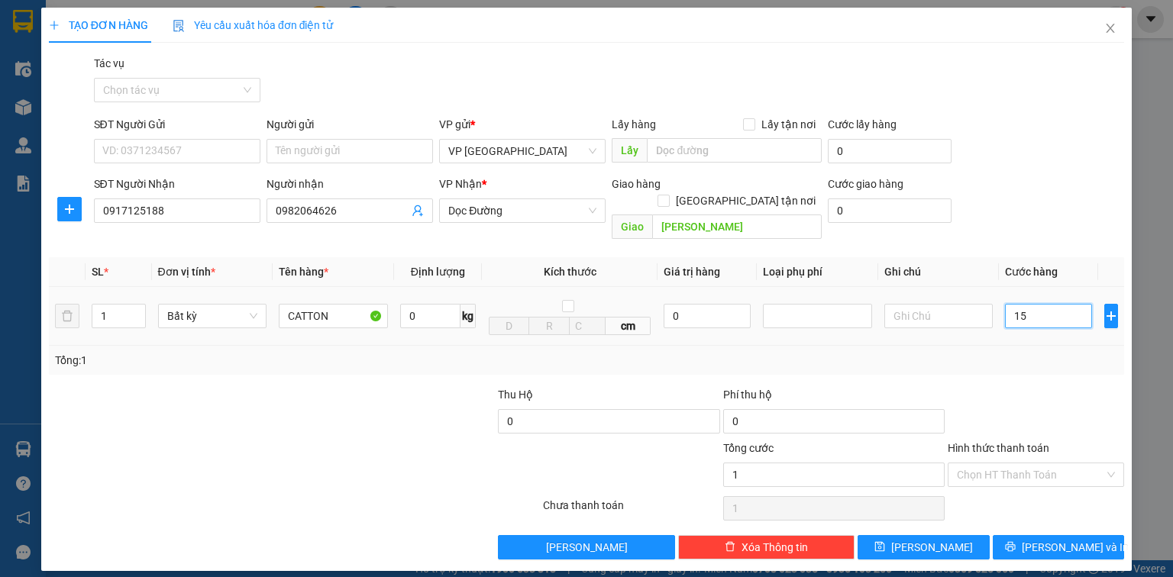
type input "15"
type input "150"
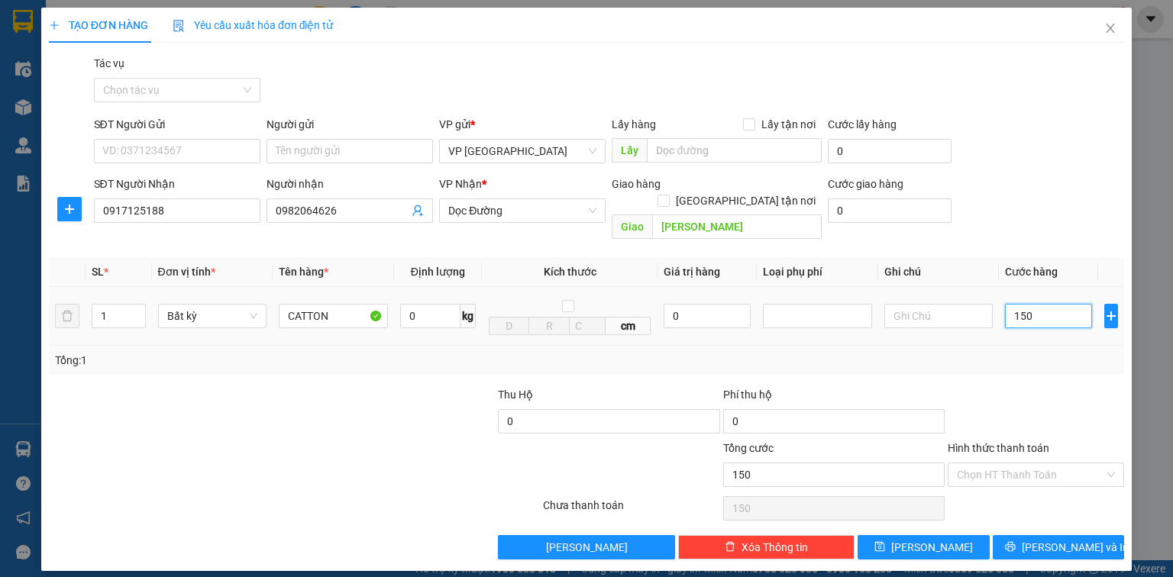
type input "1.500"
type input "15.000"
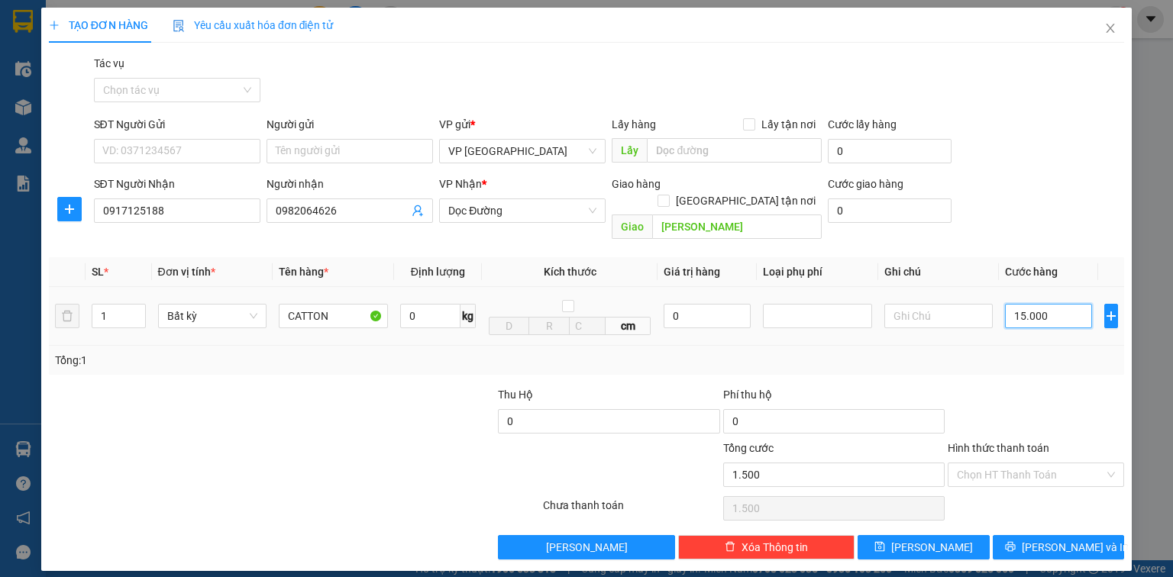
type input "15.000"
type input "150.000"
type input "15.000"
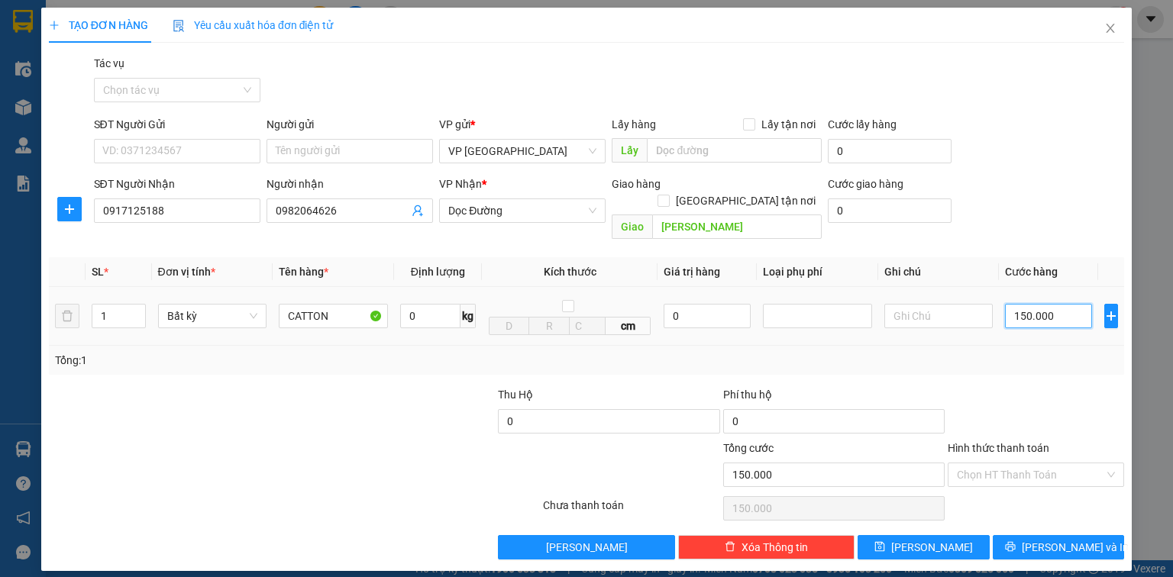
type input "15.000"
type input "1"
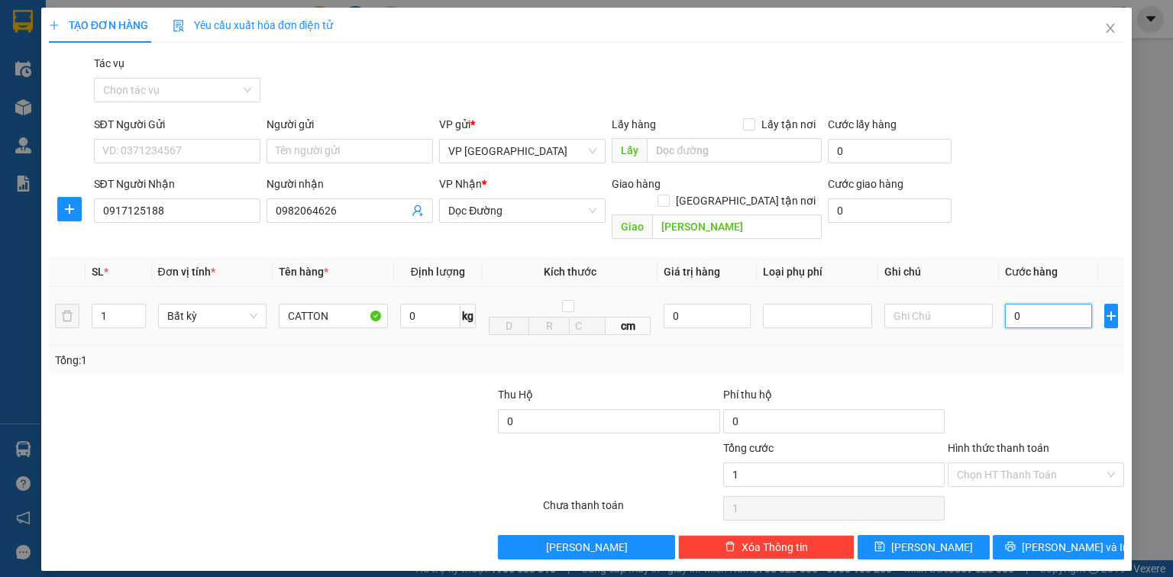
type input "0"
type input "05"
type input "5"
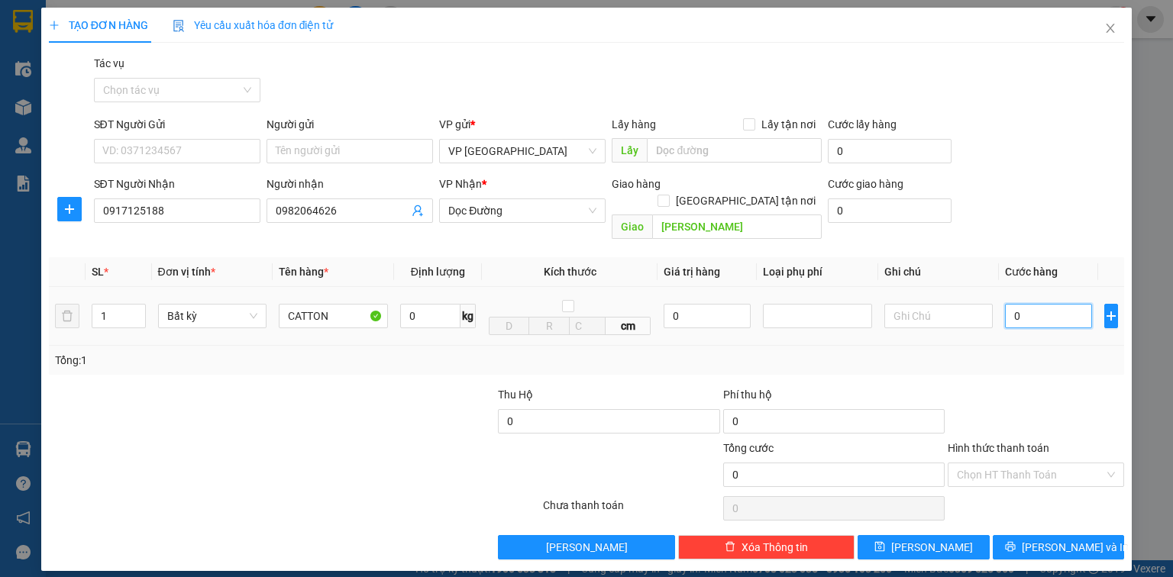
type input "5"
type input "050"
type input "50"
type input "0.500"
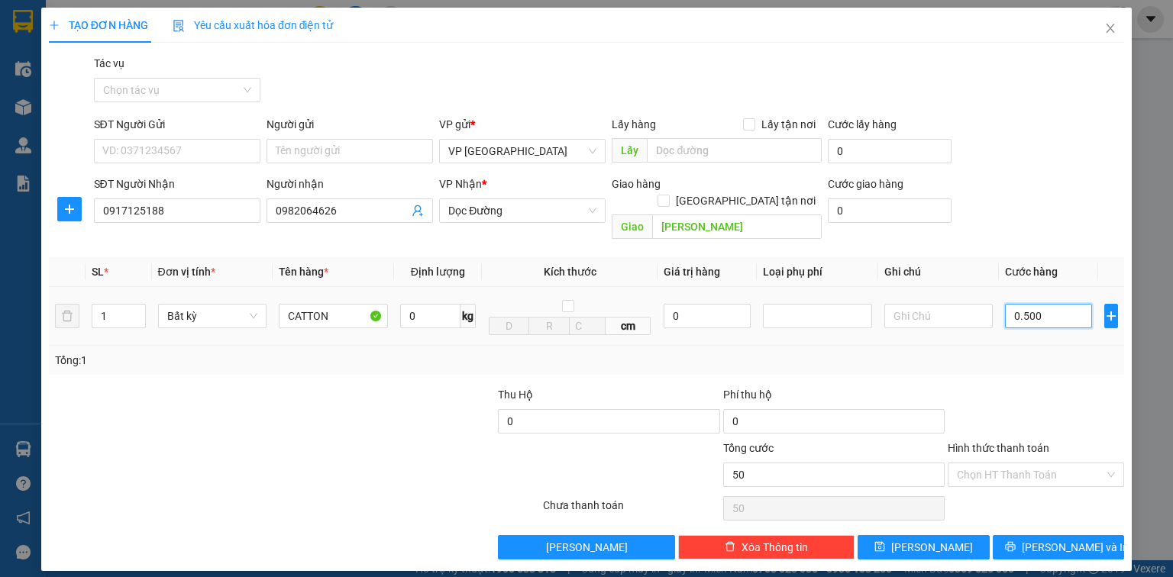
type input "500"
type input "05.000"
type input "5.000"
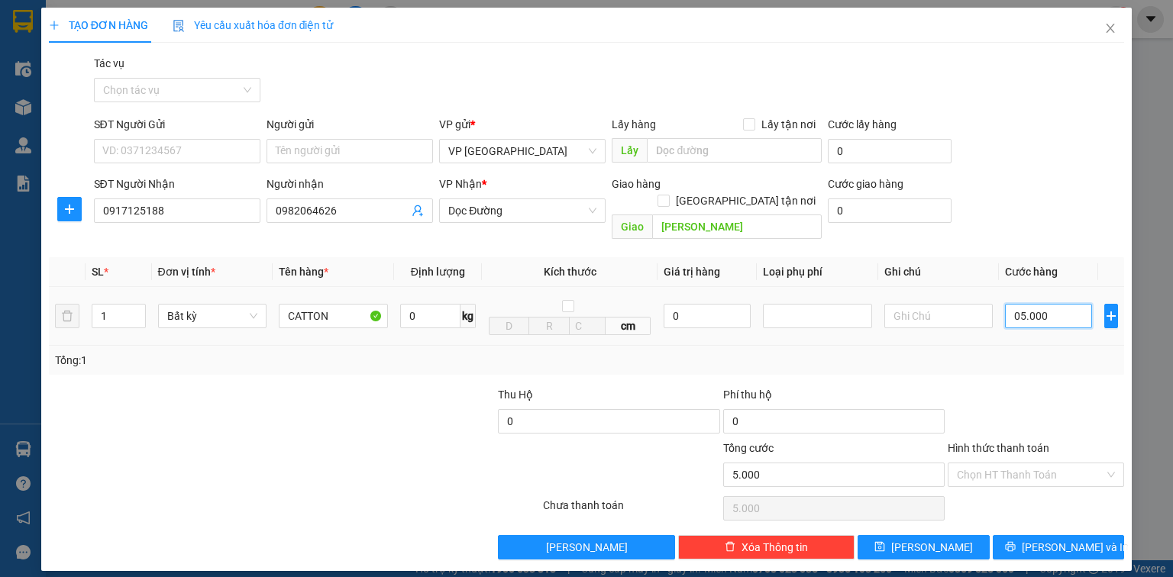
type input "050.000"
type input "50.000"
click at [1020, 304] on input "050.000" at bounding box center [1048, 316] width 87 height 24
type input "50.000"
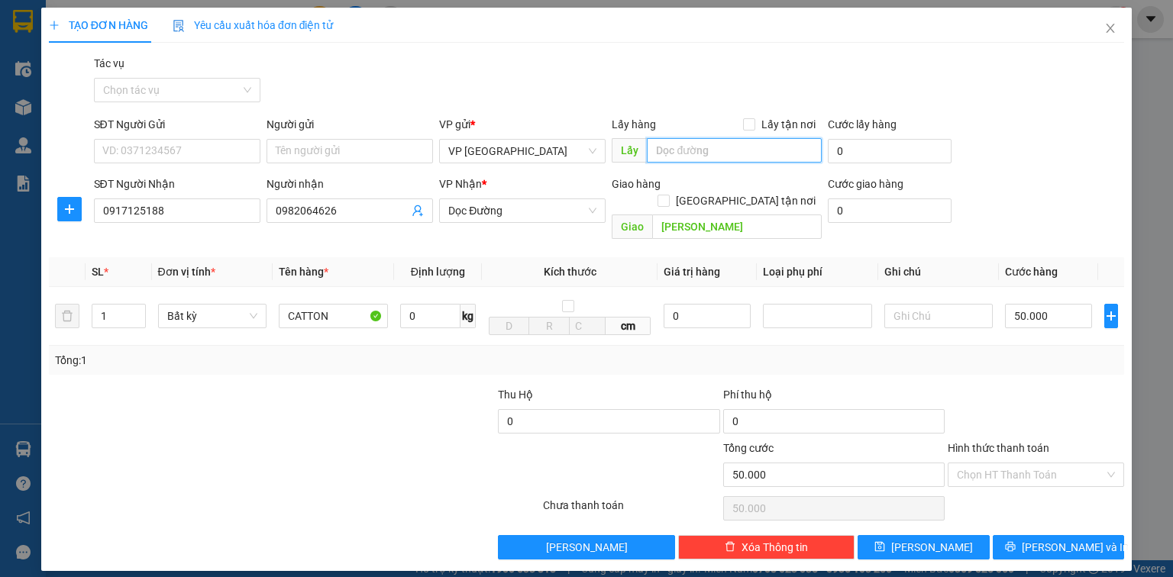
click at [706, 153] on input "text" at bounding box center [734, 150] width 175 height 24
type input "XE 99 QN"
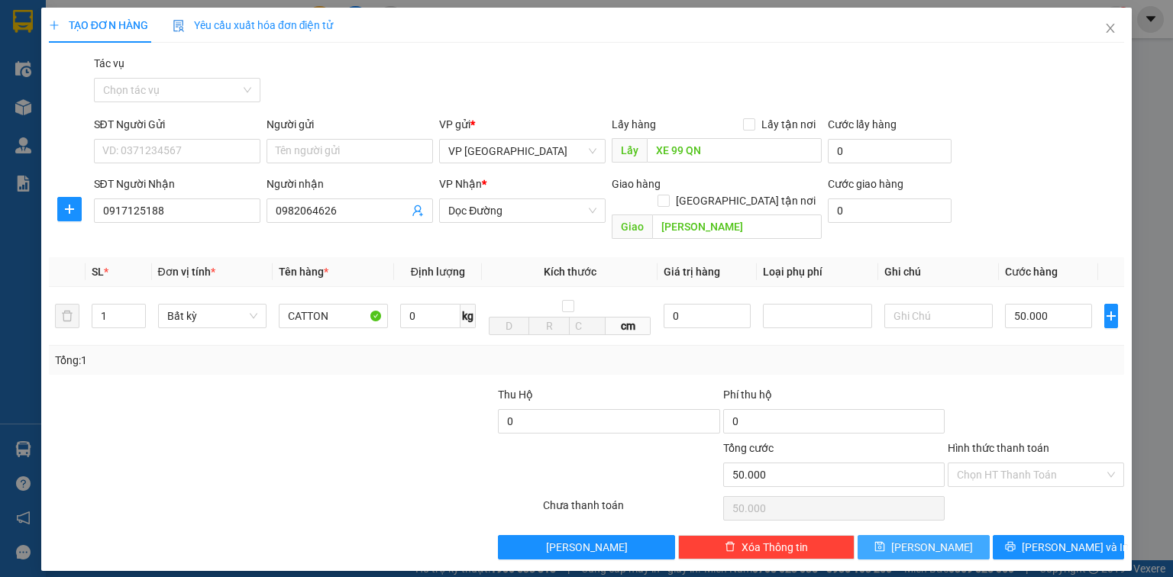
click at [936, 539] on span "[PERSON_NAME]" at bounding box center [932, 547] width 82 height 17
type input "0"
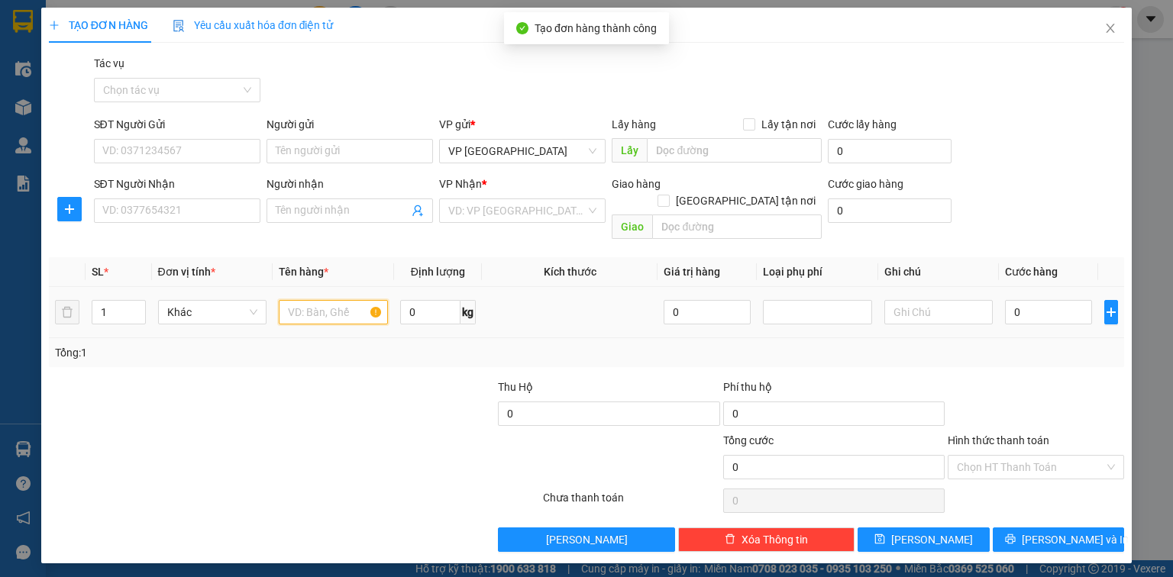
click at [335, 300] on input "text" at bounding box center [333, 312] width 109 height 24
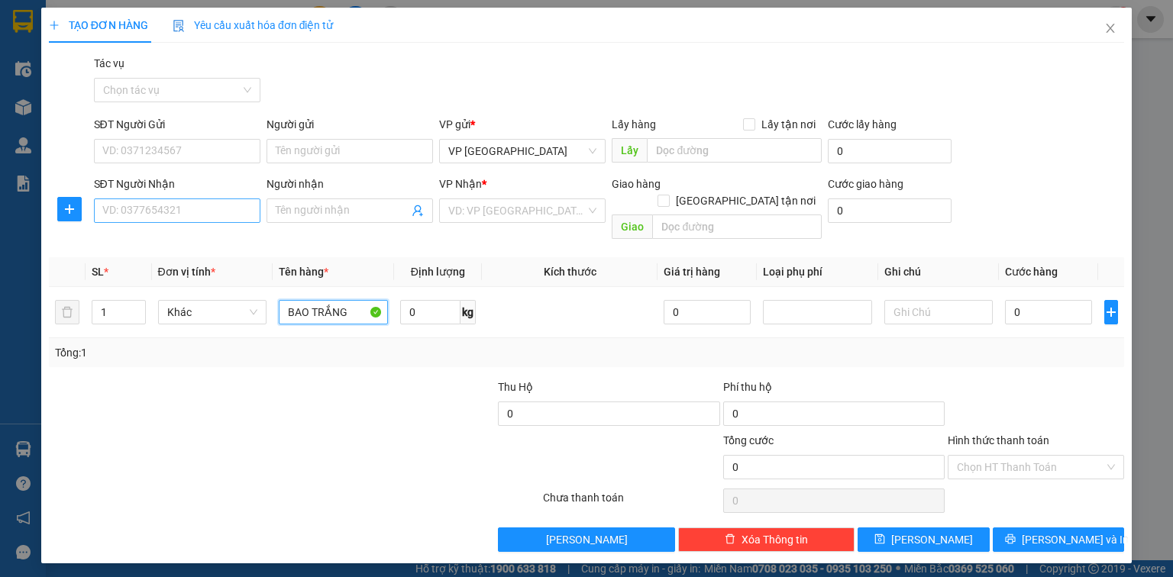
type input "BAO TRẮNG"
click at [245, 216] on input "SĐT Người Nhận" at bounding box center [177, 211] width 166 height 24
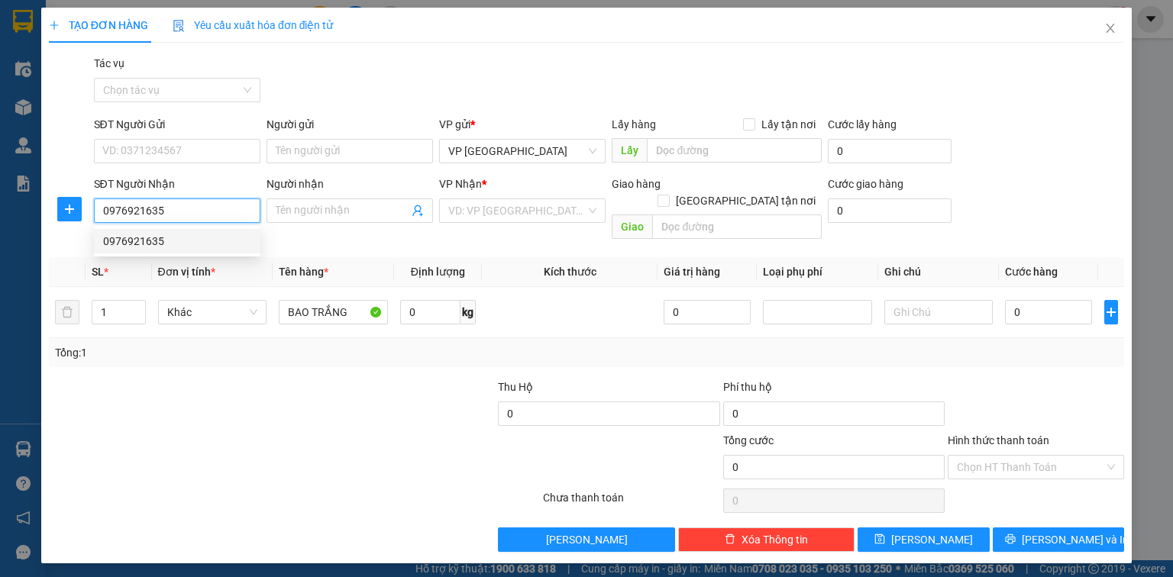
type input "0976921635"
click at [212, 254] on div "0976921635 0976921635" at bounding box center [177, 241] width 166 height 31
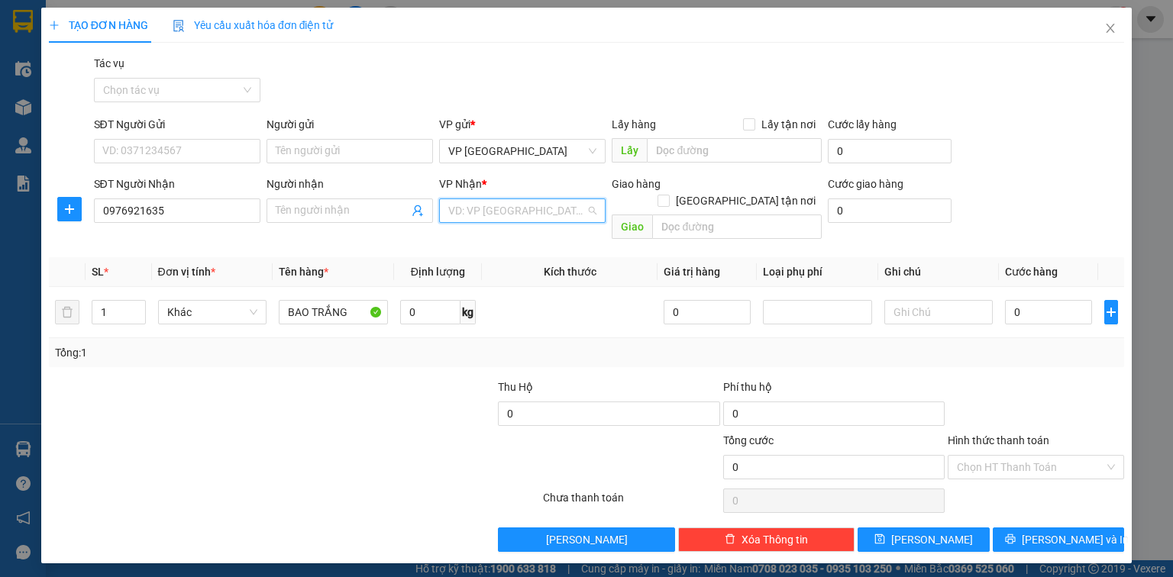
click at [541, 211] on input "search" at bounding box center [516, 210] width 137 height 23
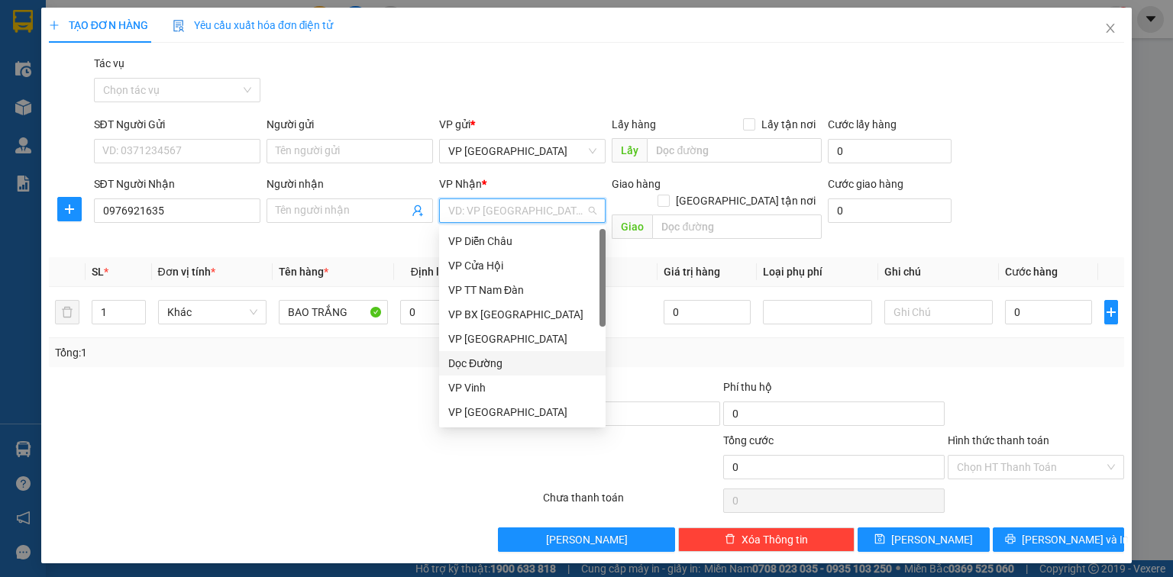
click at [480, 362] on div "Dọc Đường" at bounding box center [522, 363] width 148 height 17
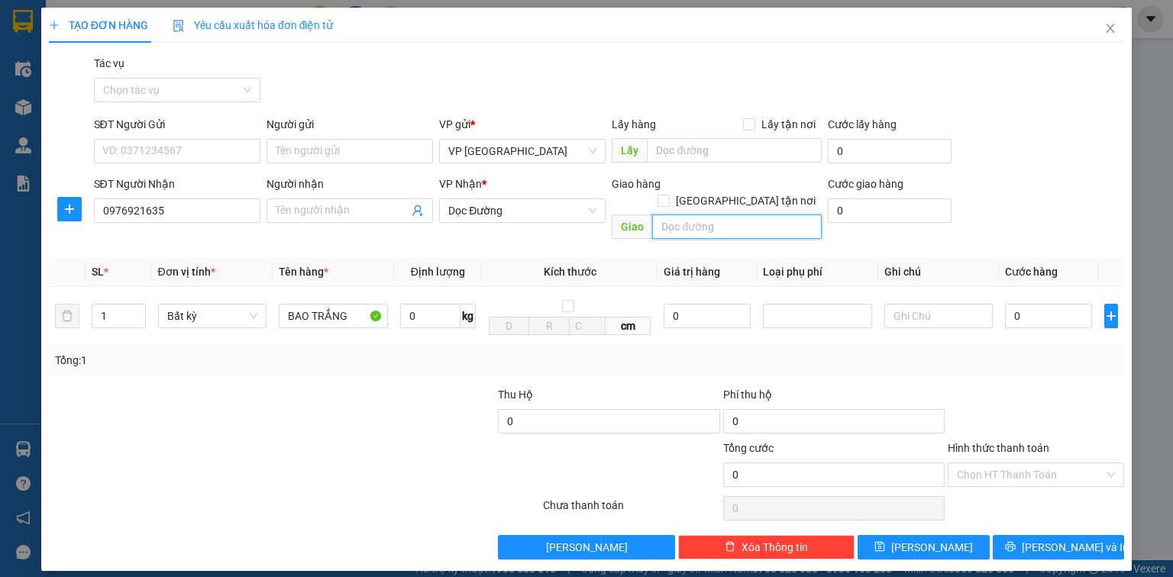
click at [740, 215] on input "text" at bounding box center [737, 227] width 170 height 24
type input "THANH CHƯƠNG"
click at [1066, 304] on input "0" at bounding box center [1048, 316] width 87 height 24
type input "5"
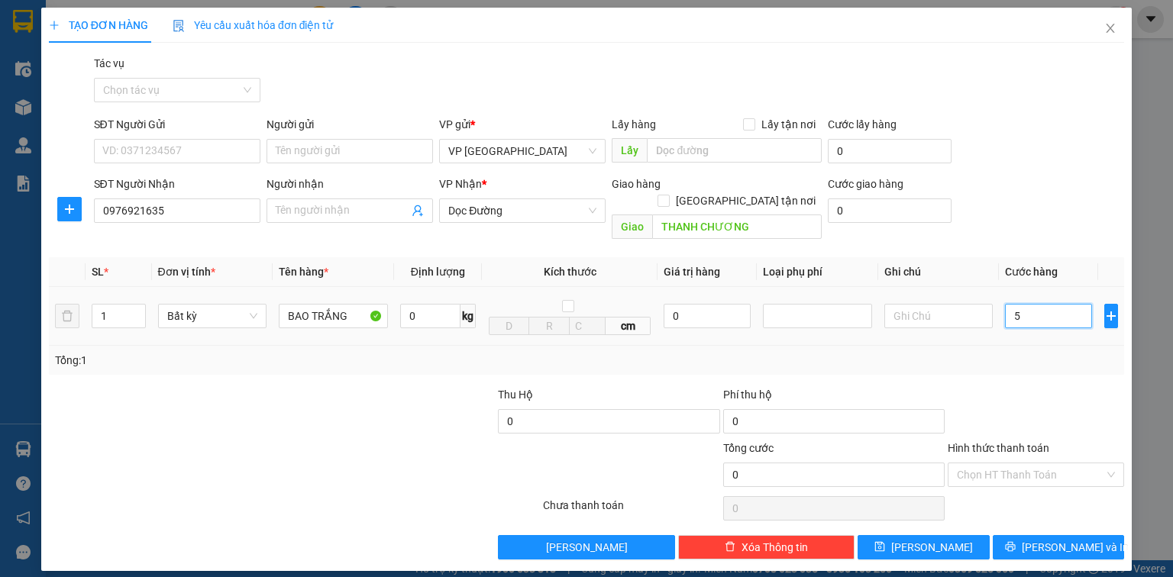
type input "5"
type input "50"
type input "500"
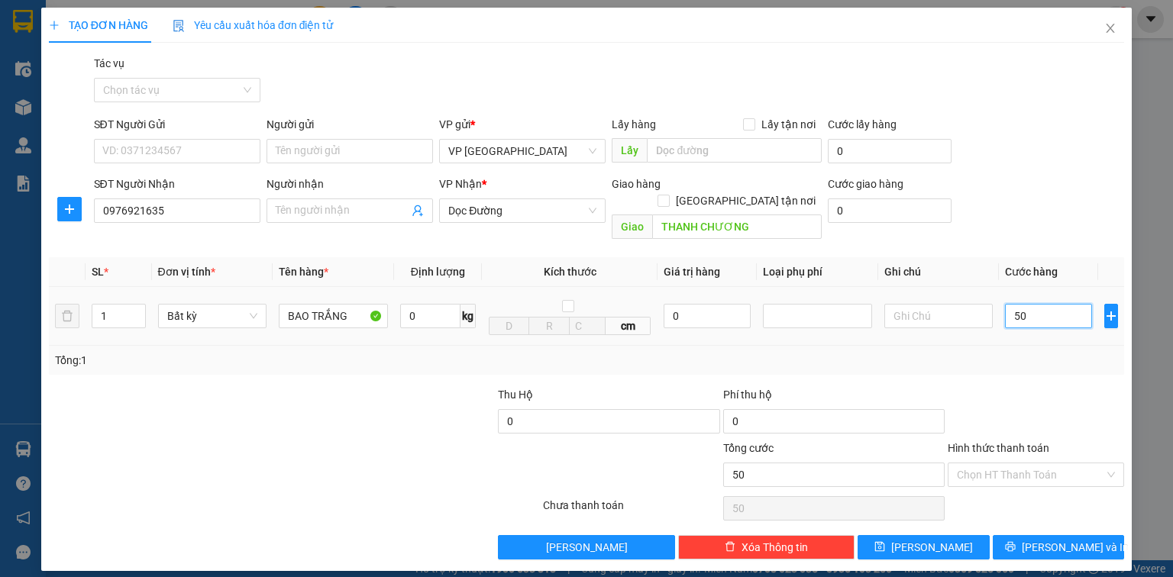
type input "500"
type input "5.000"
click at [1006, 442] on label "Hình thức thanh toán" at bounding box center [999, 448] width 102 height 12
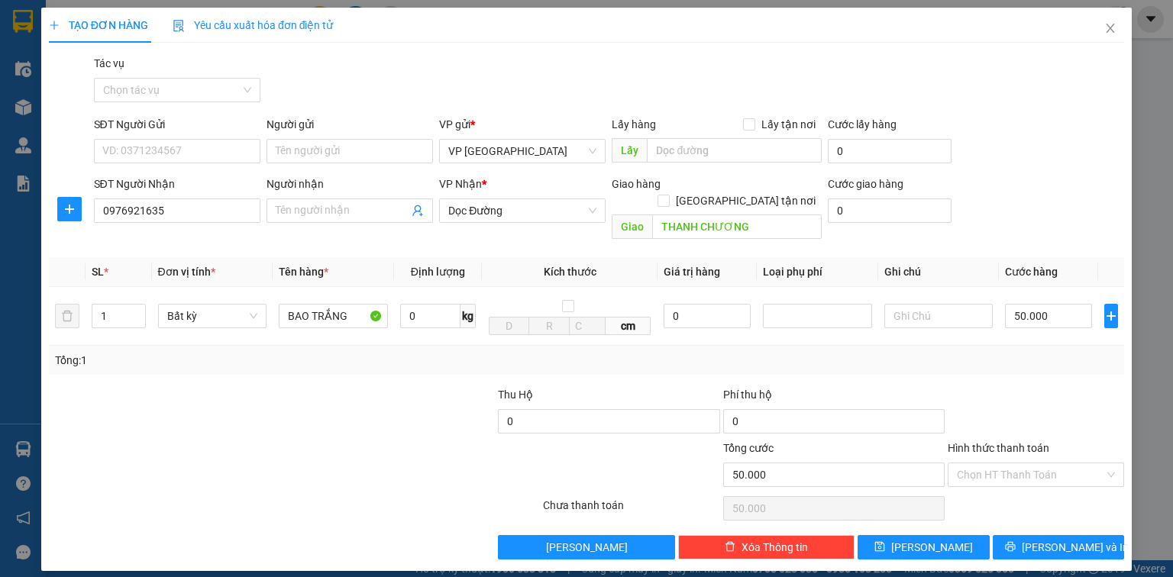
click at [1006, 464] on input "Hình thức thanh toán" at bounding box center [1030, 475] width 147 height 23
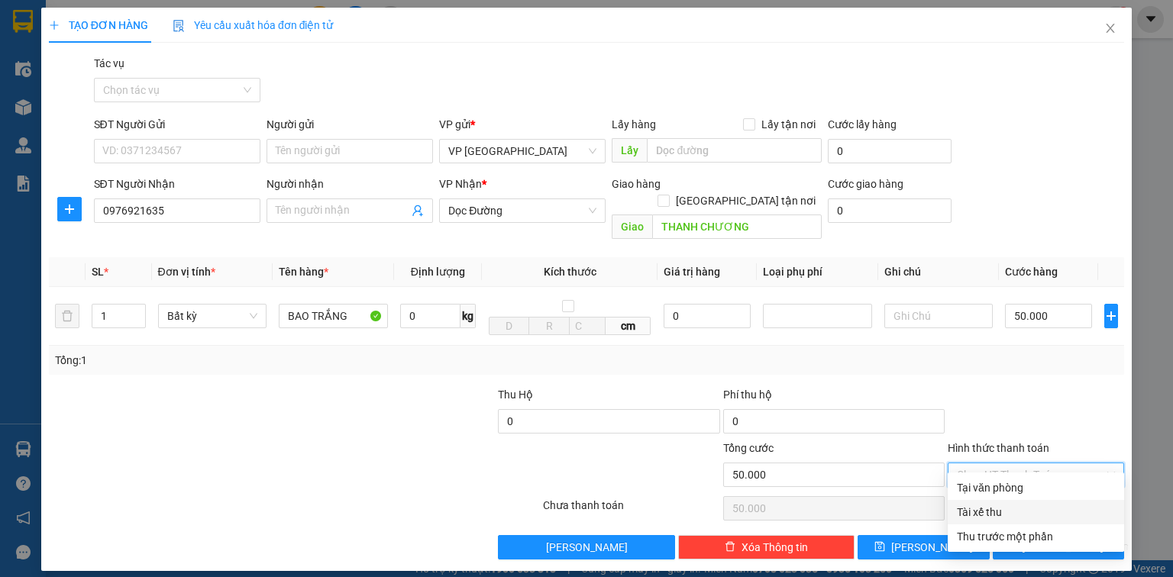
click at [991, 513] on div "Tài xế thu" at bounding box center [1036, 512] width 158 height 17
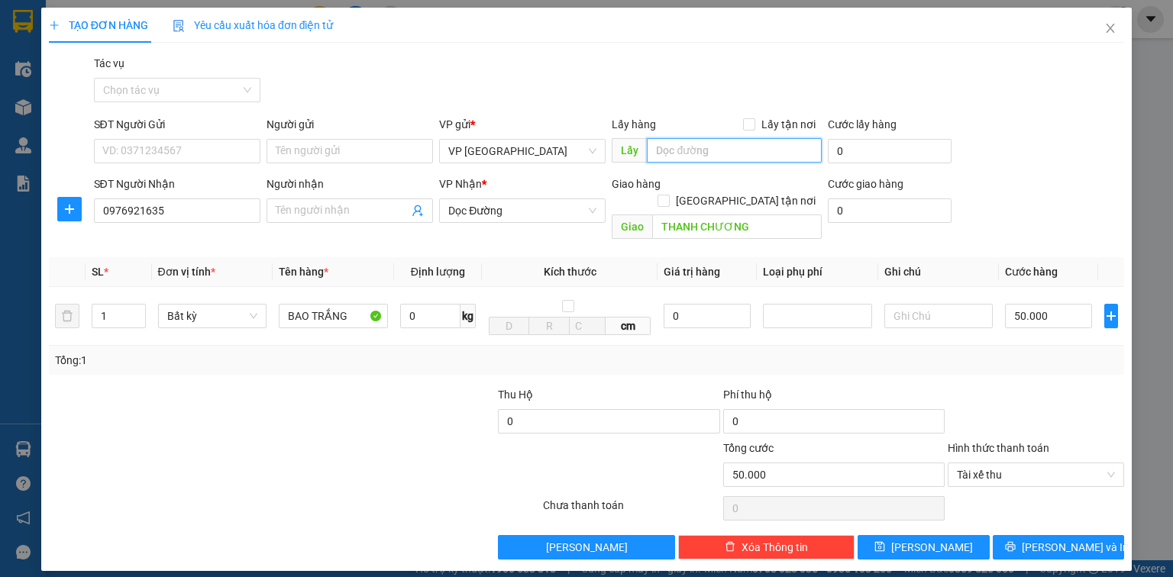
click at [721, 147] on input "text" at bounding box center [734, 150] width 175 height 24
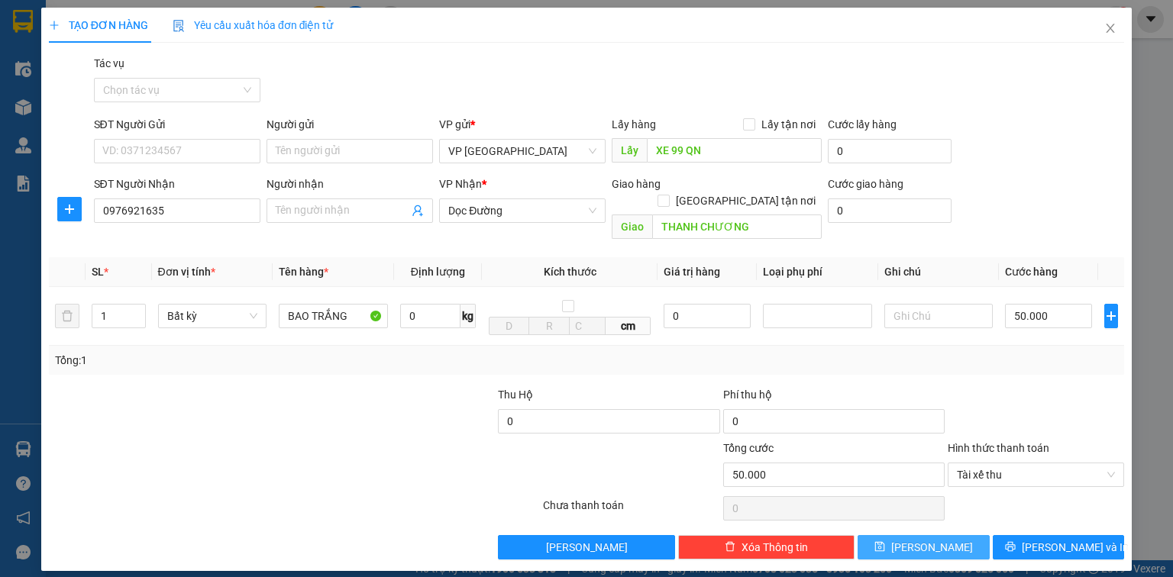
click at [933, 539] on span "[PERSON_NAME]" at bounding box center [932, 547] width 82 height 17
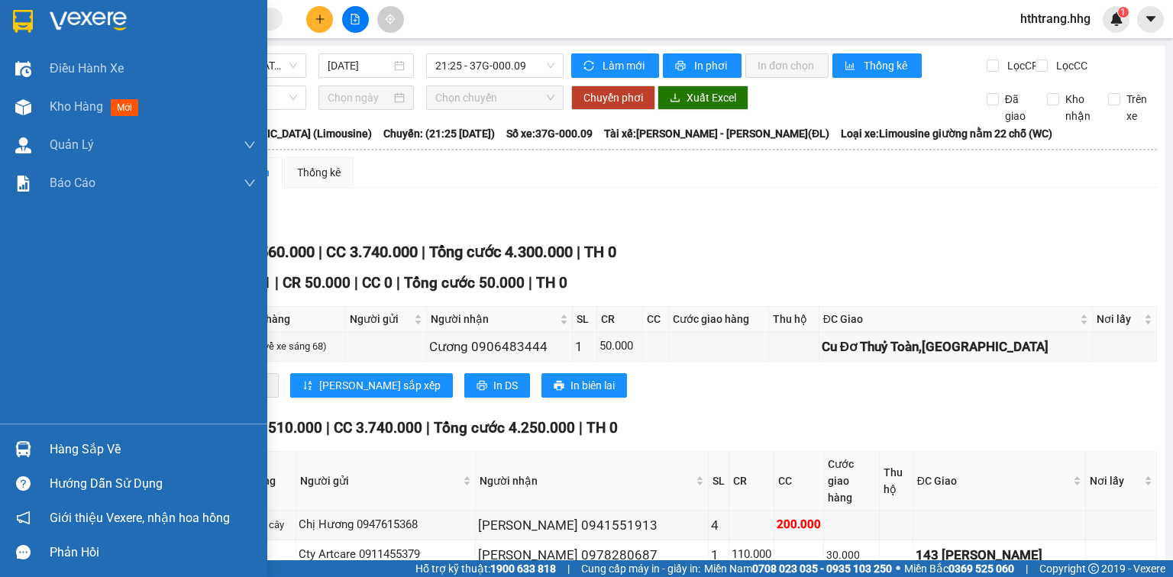
click at [24, 24] on img at bounding box center [23, 21] width 20 height 23
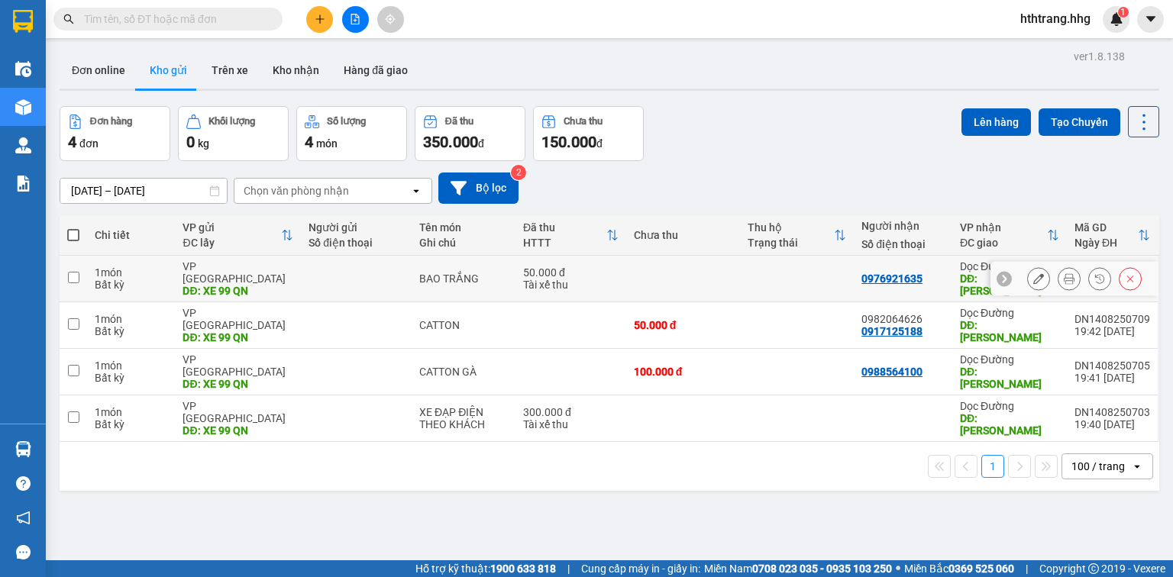
click at [769, 278] on td at bounding box center [797, 279] width 114 height 47
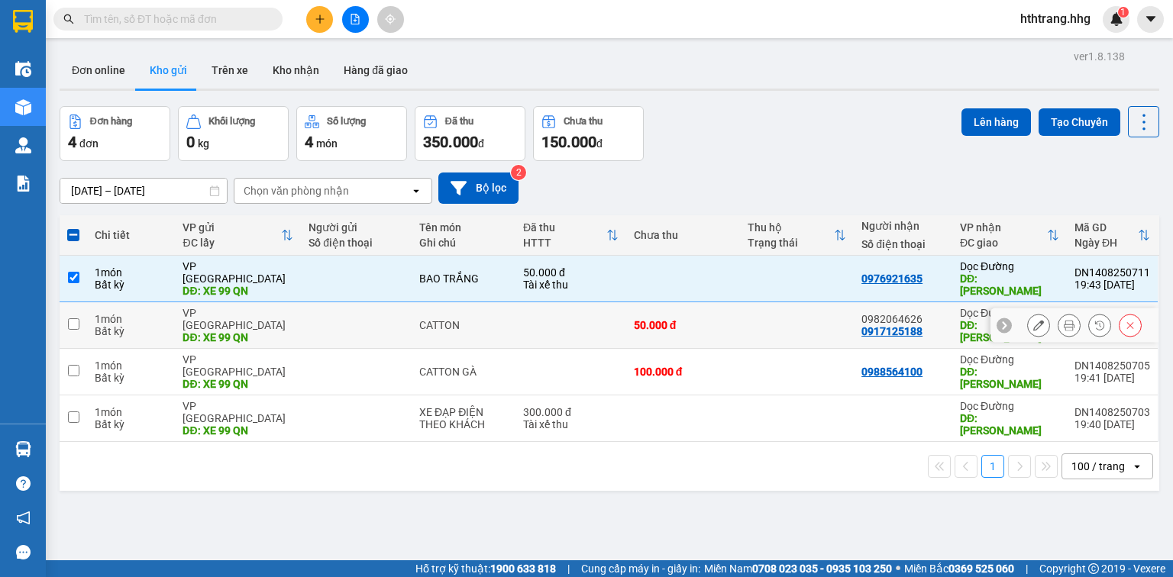
click at [755, 322] on td at bounding box center [797, 325] width 114 height 47
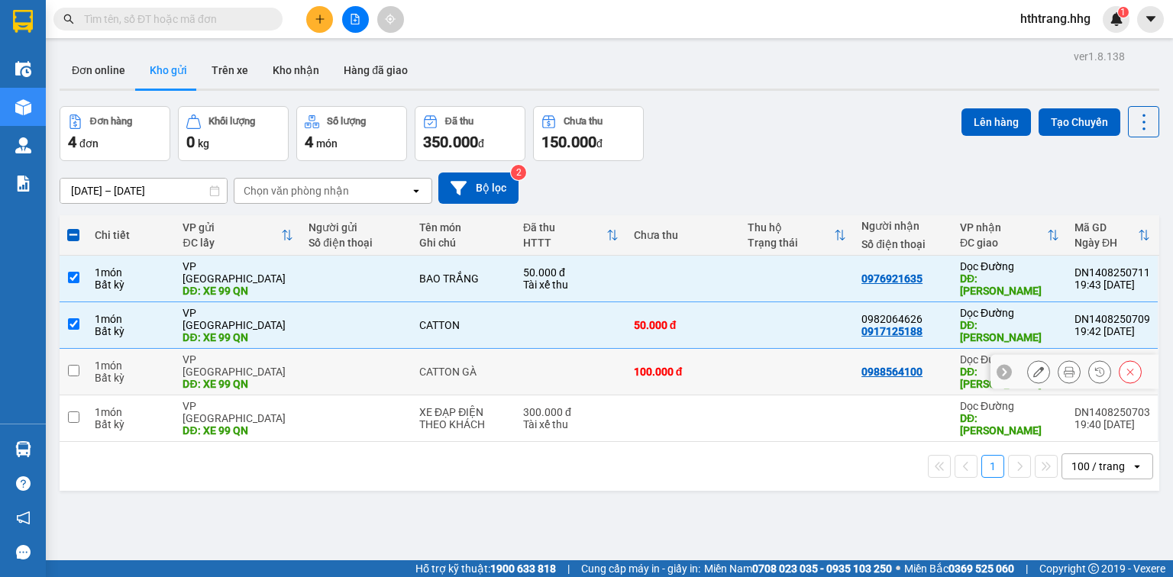
click at [761, 350] on td at bounding box center [797, 372] width 114 height 47
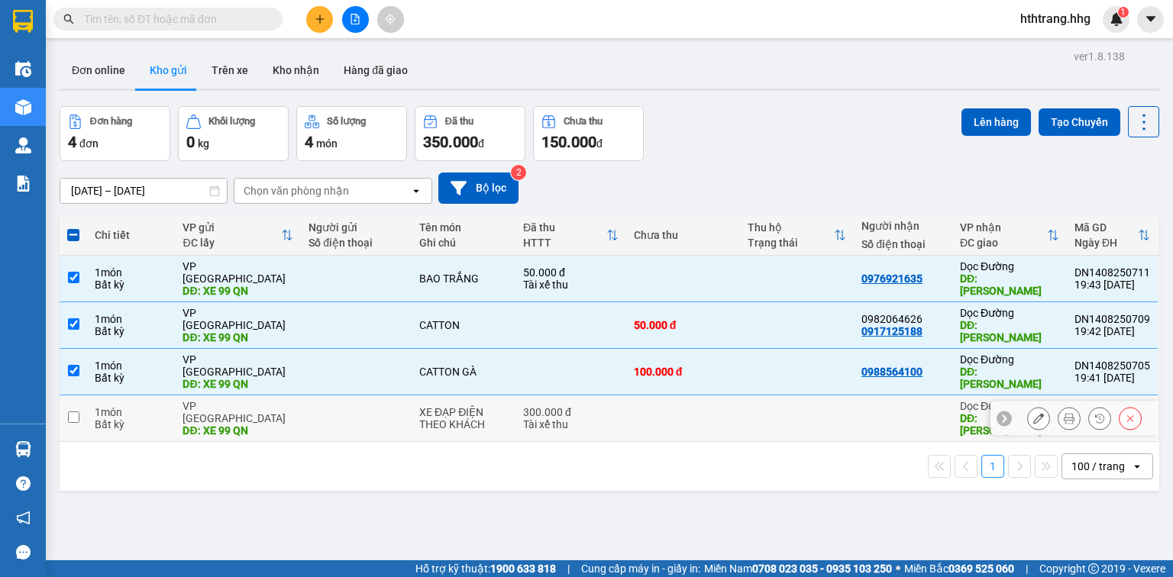
click at [760, 397] on td at bounding box center [797, 419] width 114 height 47
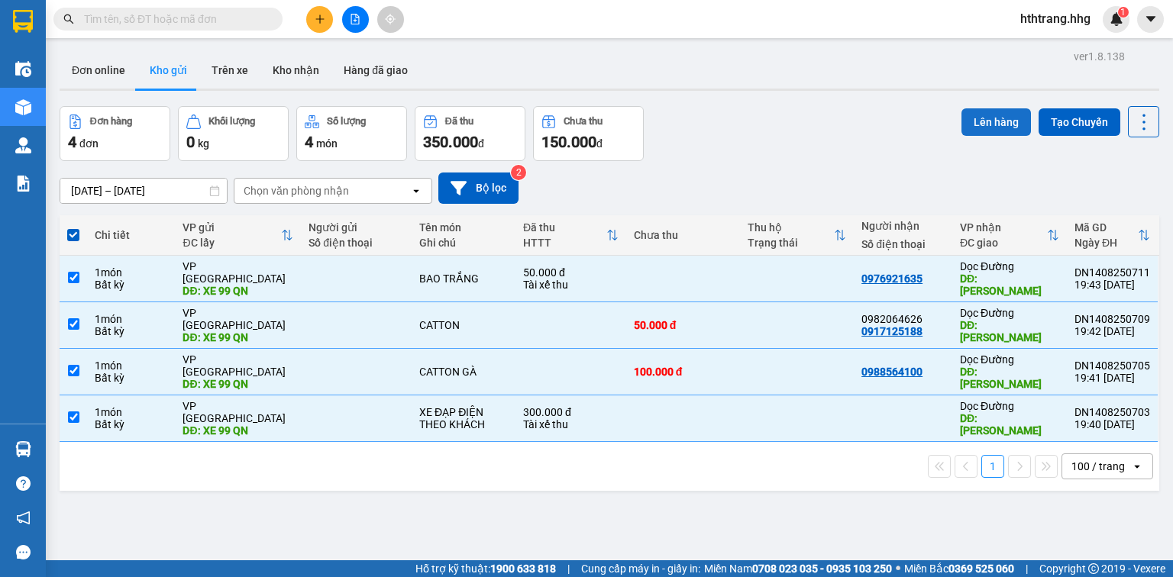
click at [978, 124] on button "Lên hàng" at bounding box center [996, 121] width 69 height 27
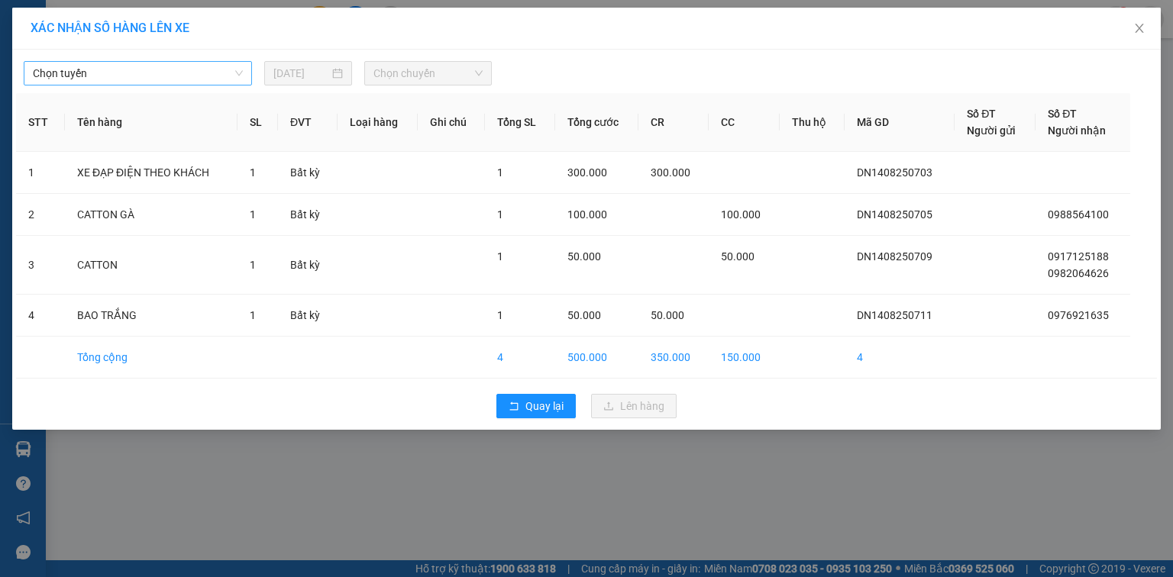
click at [199, 73] on span "Chọn tuyến" at bounding box center [138, 73] width 210 height 23
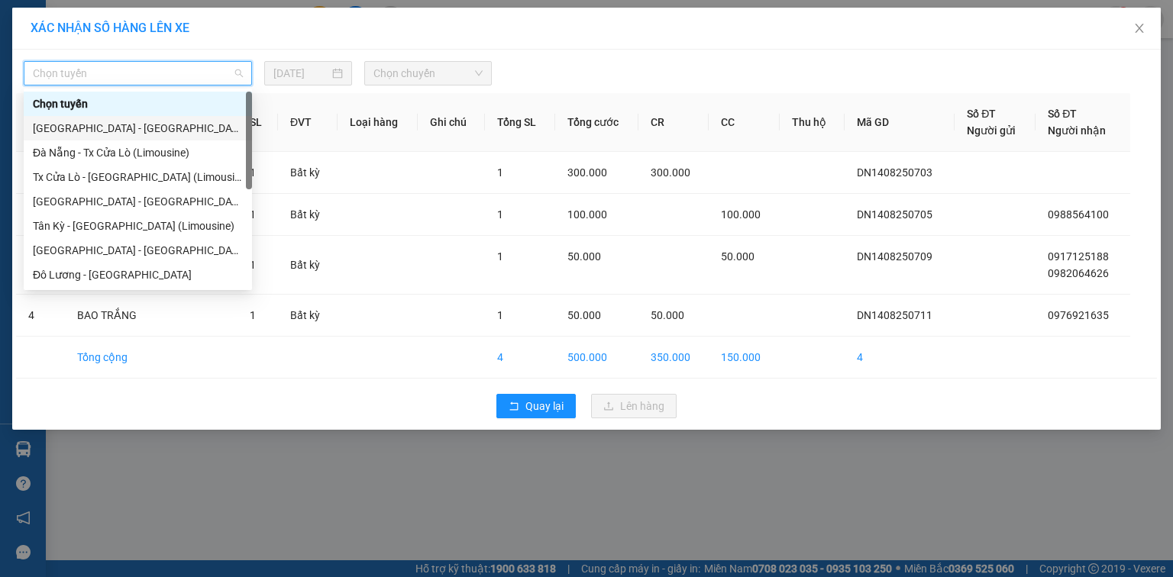
click at [117, 131] on div "[GEOGRAPHIC_DATA] - [GEOGRAPHIC_DATA]" at bounding box center [138, 128] width 210 height 17
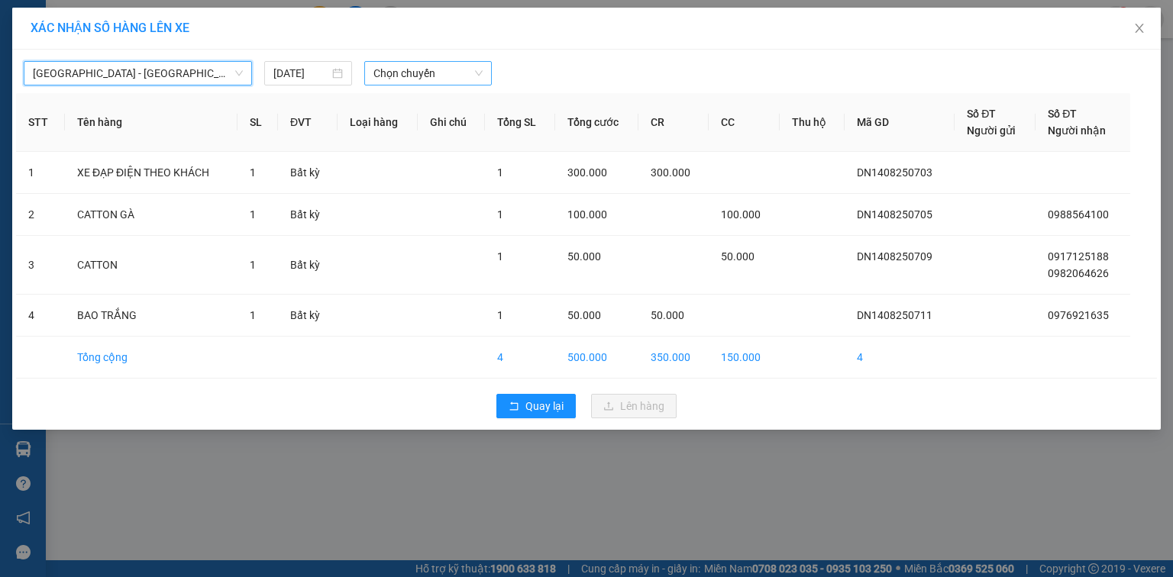
click at [451, 74] on span "Chọn chuyến" at bounding box center [428, 73] width 110 height 23
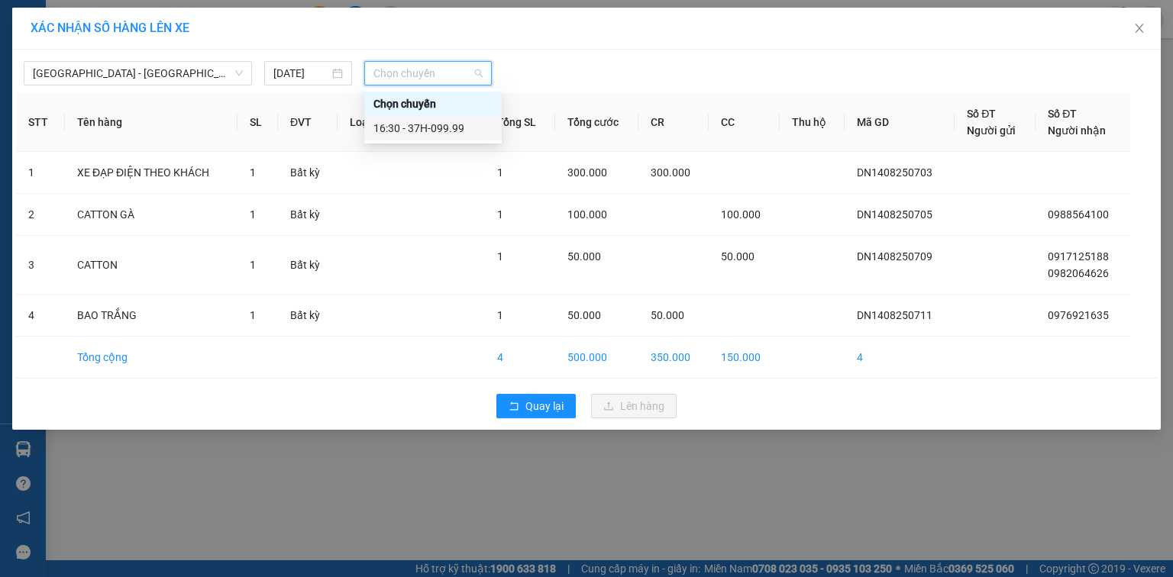
click at [466, 126] on div "16:30 - 37H-099.99" at bounding box center [432, 128] width 119 height 17
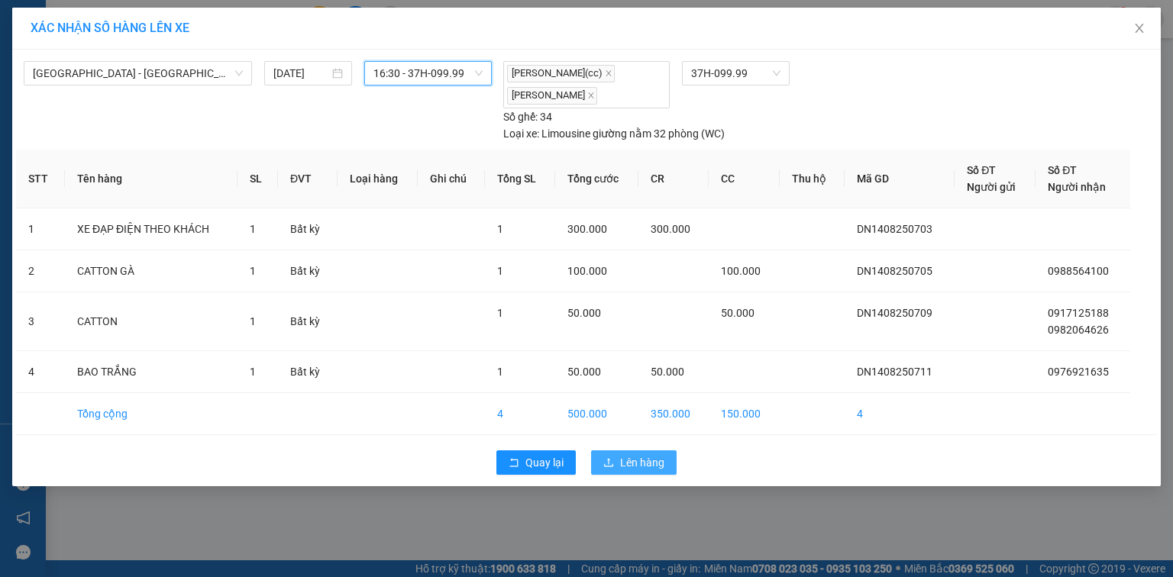
click at [648, 461] on span "Lên hàng" at bounding box center [642, 462] width 44 height 17
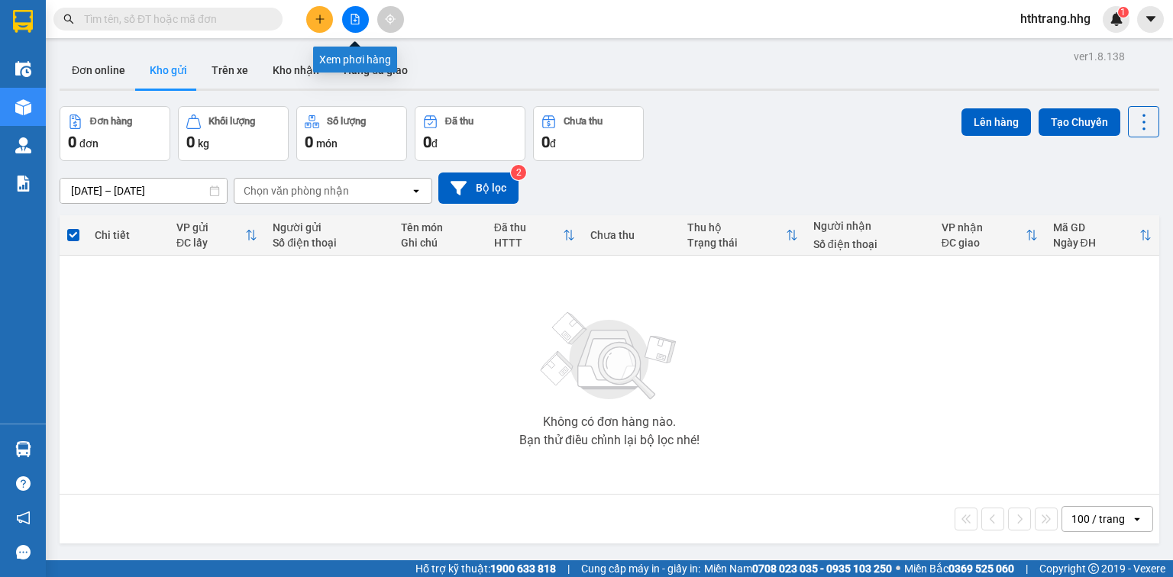
click at [360, 16] on icon "file-add" at bounding box center [355, 19] width 11 height 11
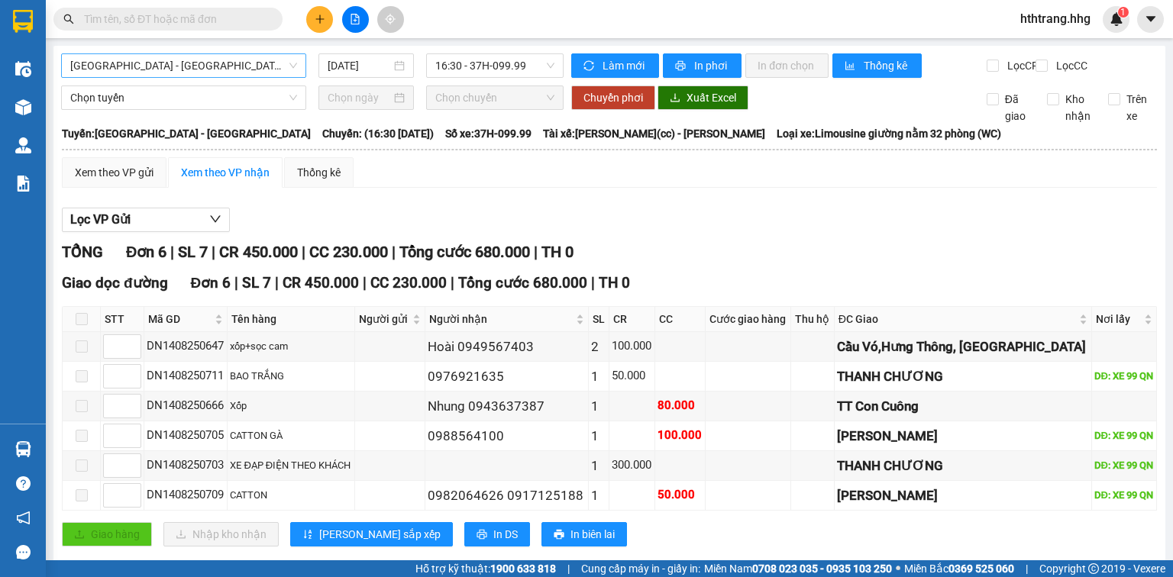
click at [247, 65] on span "[GEOGRAPHIC_DATA] - [GEOGRAPHIC_DATA]" at bounding box center [183, 65] width 227 height 23
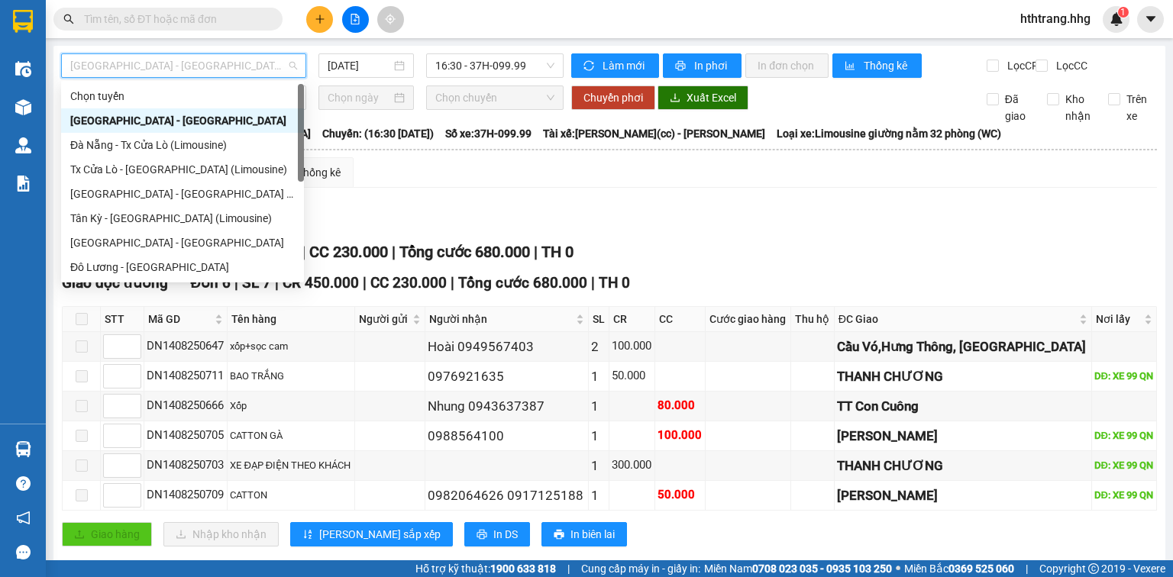
click at [901, 257] on div "TỔNG Đơn 6 | SL 7 | CR 450.000 | CC 230.000 | Tổng cước 680.000 | TH 0" at bounding box center [609, 253] width 1095 height 24
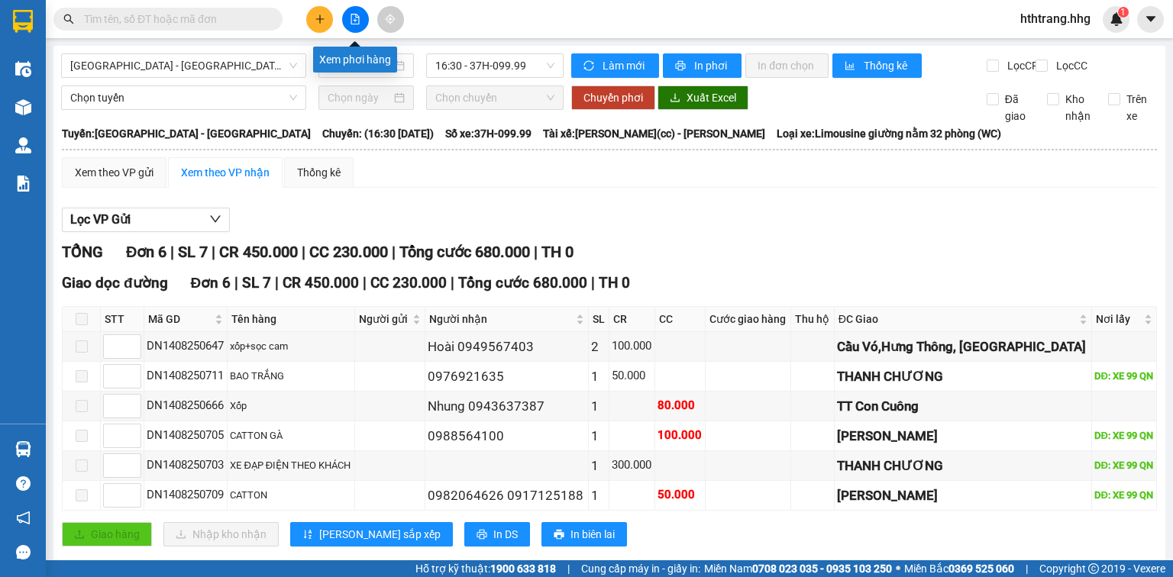
click at [357, 18] on icon "file-add" at bounding box center [355, 19] width 11 height 11
click at [260, 64] on span "[GEOGRAPHIC_DATA] - [GEOGRAPHIC_DATA]" at bounding box center [183, 65] width 227 height 23
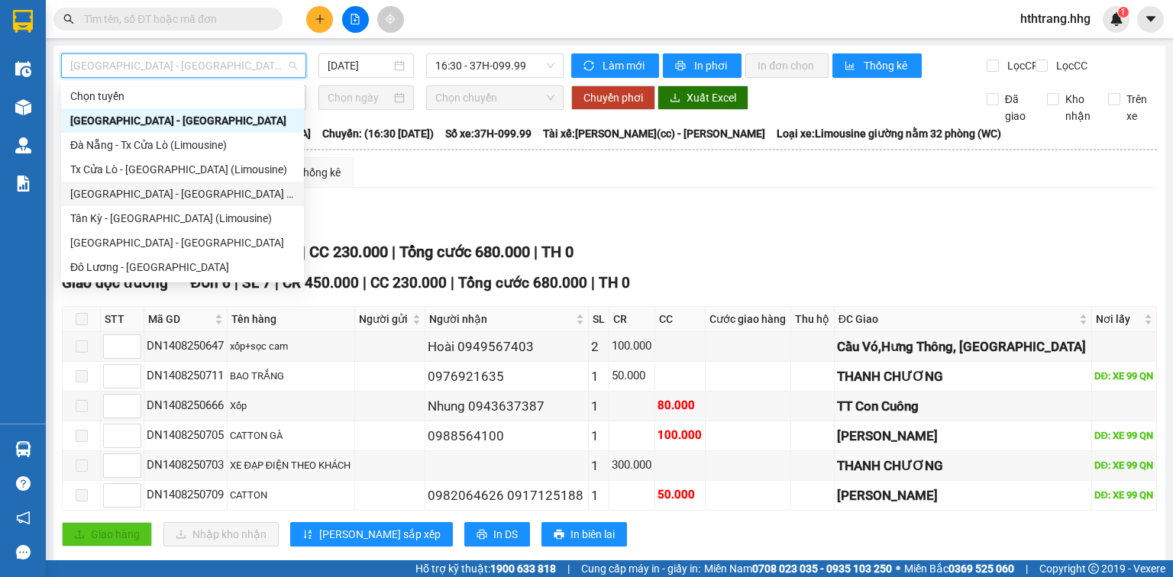
click at [150, 197] on div "[GEOGRAPHIC_DATA] - [GEOGRAPHIC_DATA] (Limousine)" at bounding box center [182, 194] width 225 height 17
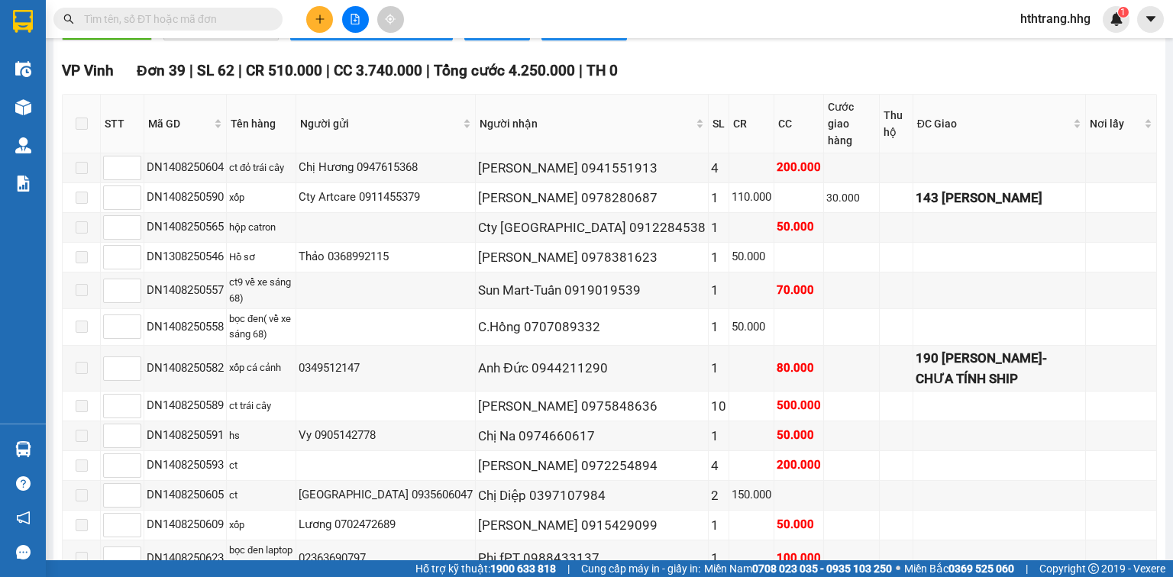
scroll to position [237, 0]
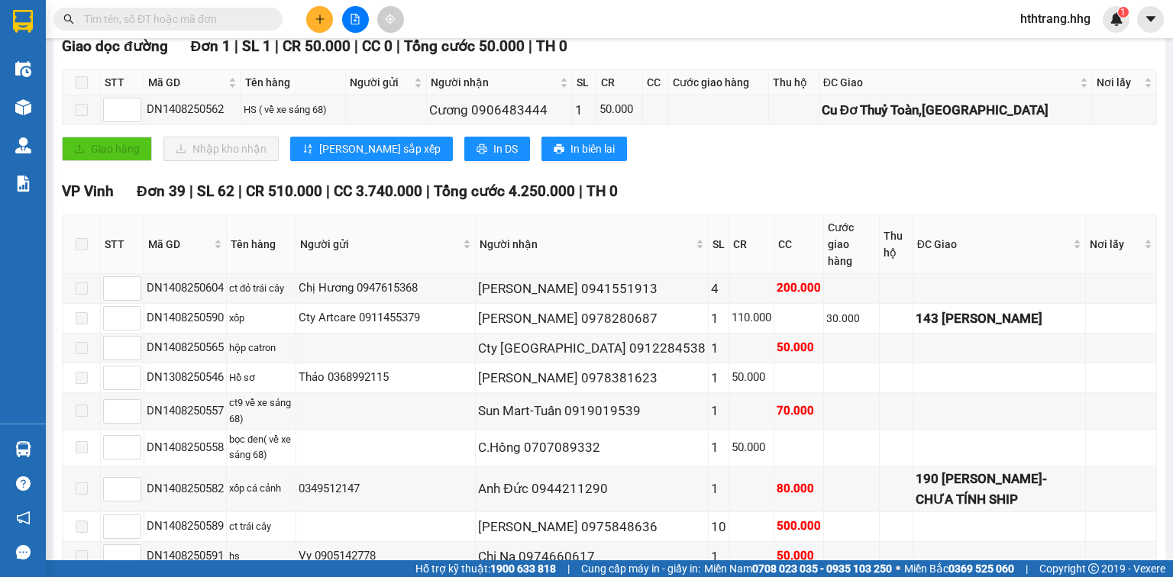
click at [251, 18] on input "text" at bounding box center [174, 19] width 180 height 17
click at [352, 14] on icon "file-add" at bounding box center [355, 19] width 8 height 11
click at [347, 18] on button at bounding box center [355, 19] width 27 height 27
click at [235, 12] on input "text" at bounding box center [174, 19] width 180 height 17
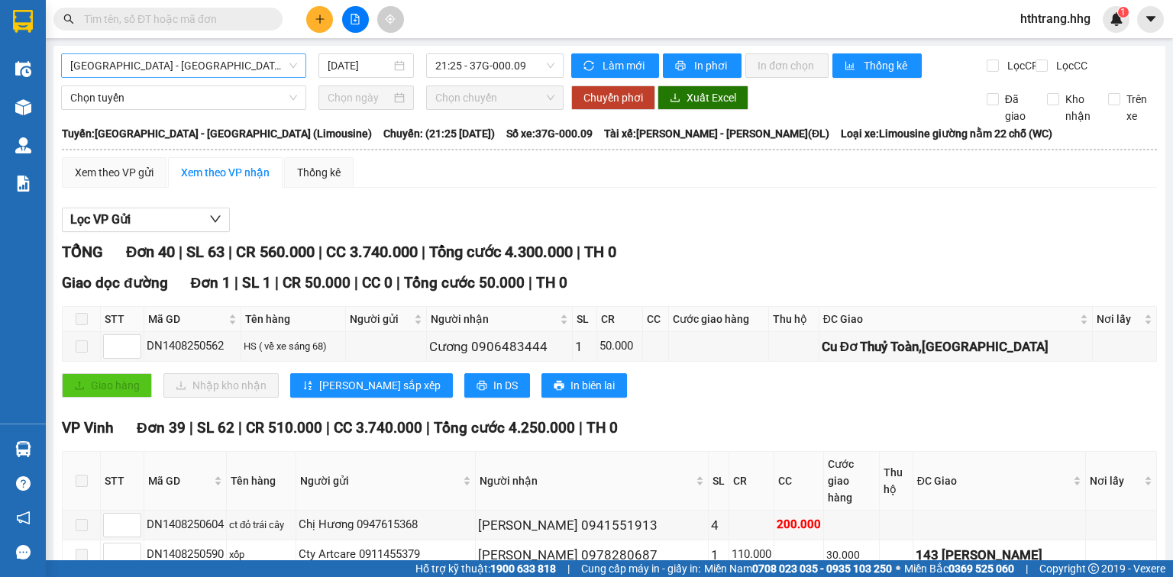
click at [244, 67] on span "[GEOGRAPHIC_DATA] - [GEOGRAPHIC_DATA] (Limousine)" at bounding box center [183, 65] width 227 height 23
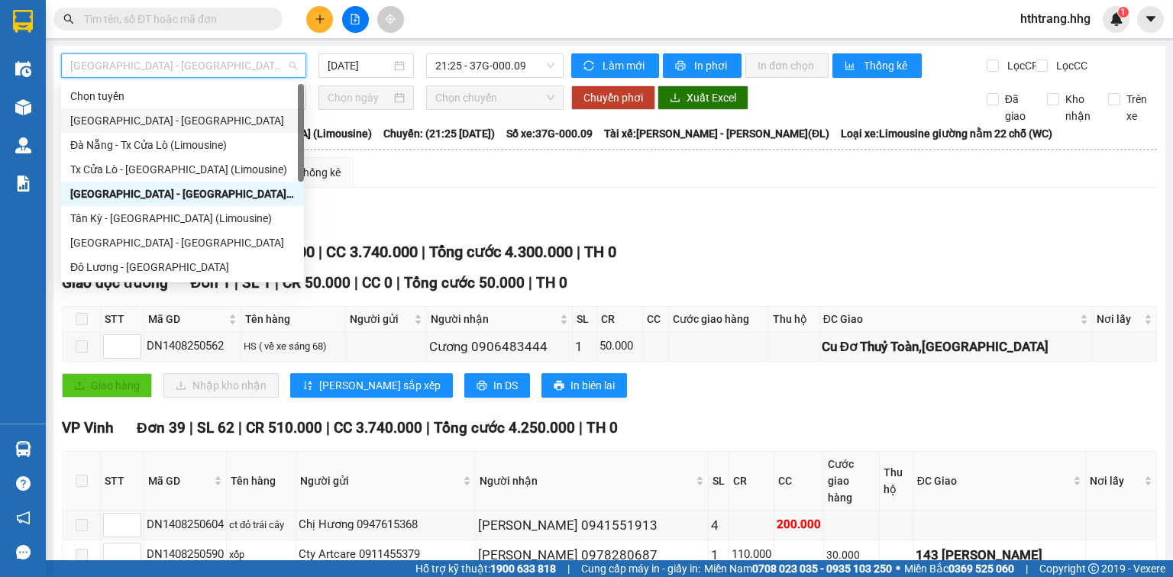
click at [169, 117] on div "[GEOGRAPHIC_DATA] - [GEOGRAPHIC_DATA]" at bounding box center [182, 120] width 225 height 17
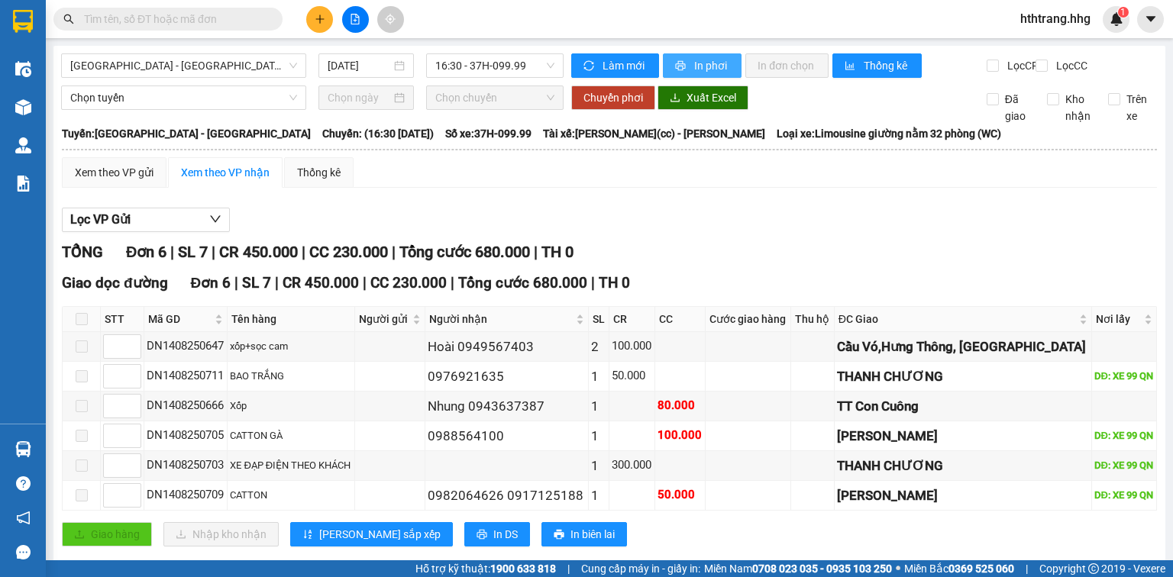
click at [700, 66] on span "In phơi" at bounding box center [711, 65] width 35 height 17
click at [920, 252] on div "Lọc VP Gửi TỔNG Đơn 6 | SL 7 | CR 450.000 | CC 230.000 | Tổng cước 680.000 | T…" at bounding box center [609, 383] width 1095 height 366
click at [714, 70] on span "In phơi" at bounding box center [711, 65] width 35 height 17
click at [242, 63] on span "[GEOGRAPHIC_DATA] - [GEOGRAPHIC_DATA]" at bounding box center [183, 65] width 227 height 23
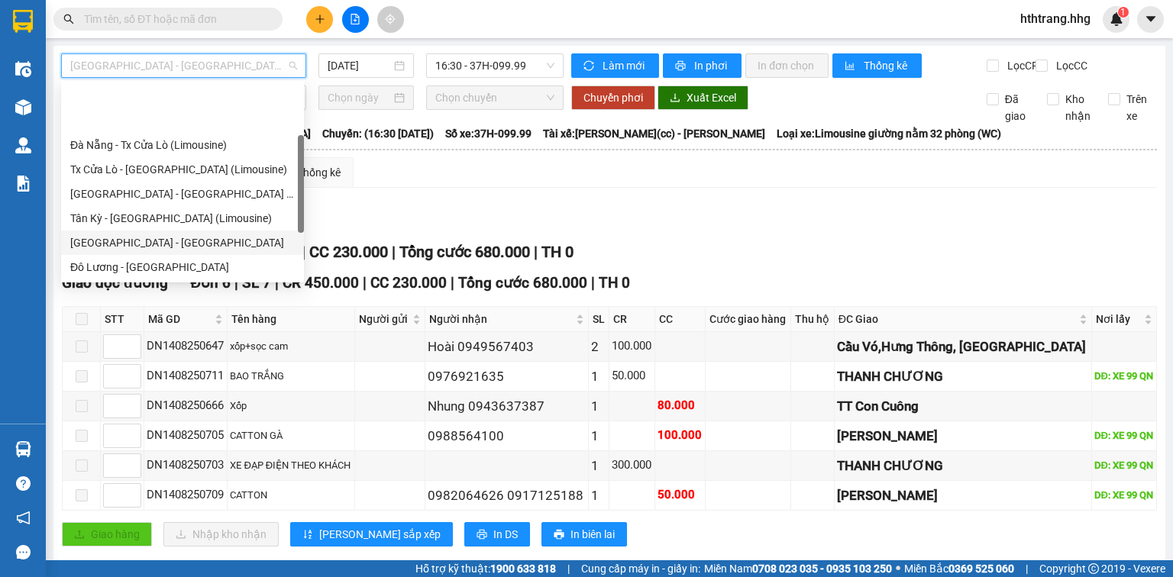
scroll to position [122, 0]
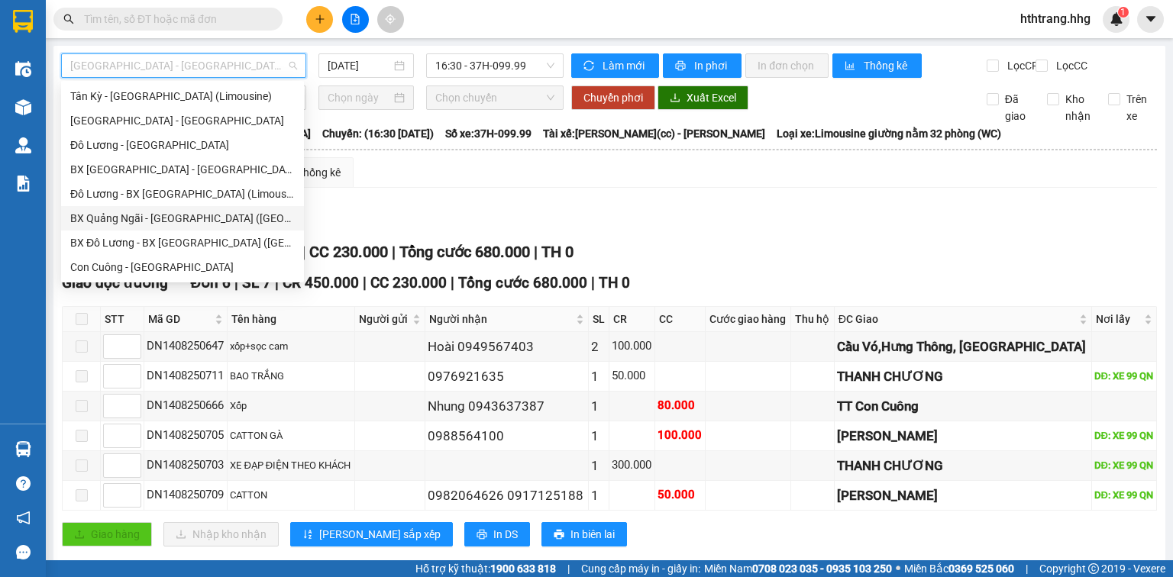
click at [170, 220] on div "BX Quảng Ngãi - [GEOGRAPHIC_DATA] ([GEOGRAPHIC_DATA])" at bounding box center [182, 218] width 225 height 17
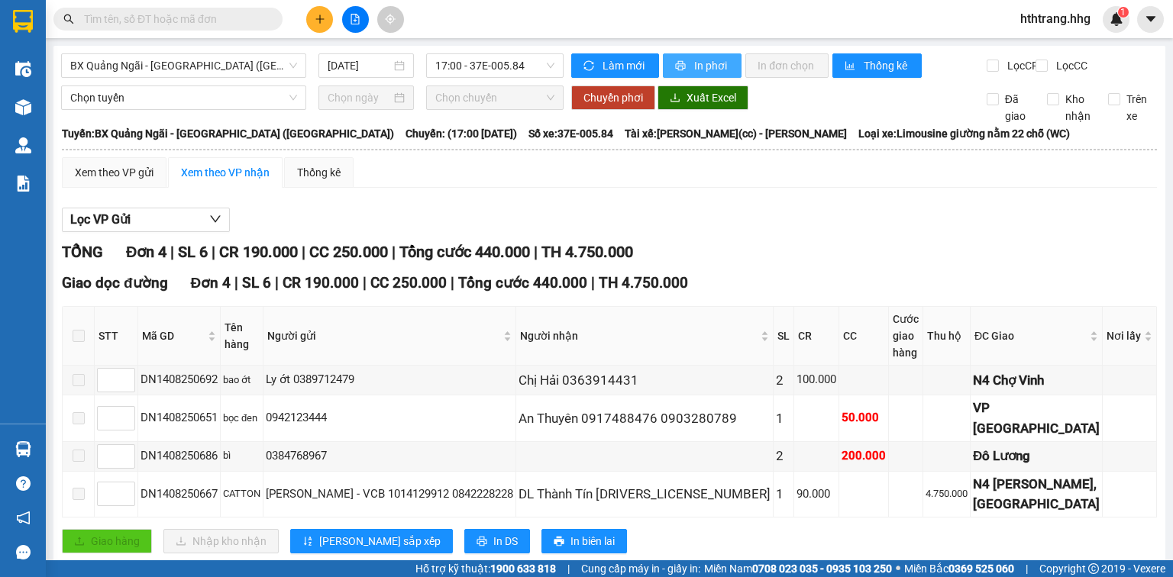
click at [706, 69] on span "In phơi" at bounding box center [711, 65] width 35 height 17
click at [288, 63] on span "BX Quảng Ngãi - [GEOGRAPHIC_DATA] ([GEOGRAPHIC_DATA])" at bounding box center [183, 65] width 227 height 23
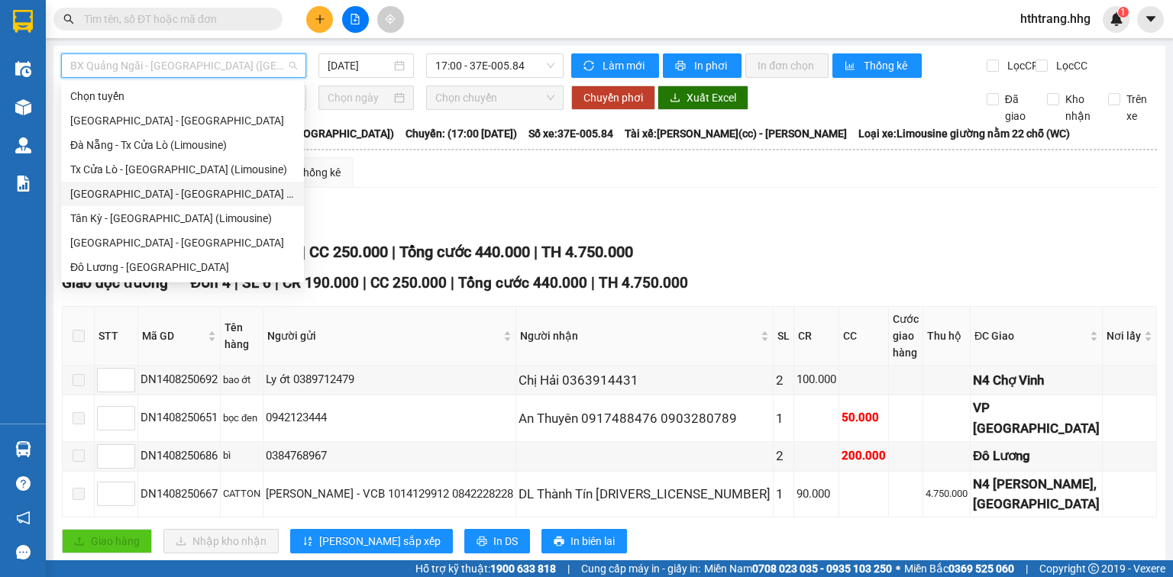
click at [144, 192] on div "[GEOGRAPHIC_DATA] - [GEOGRAPHIC_DATA] (Limousine)" at bounding box center [182, 194] width 225 height 17
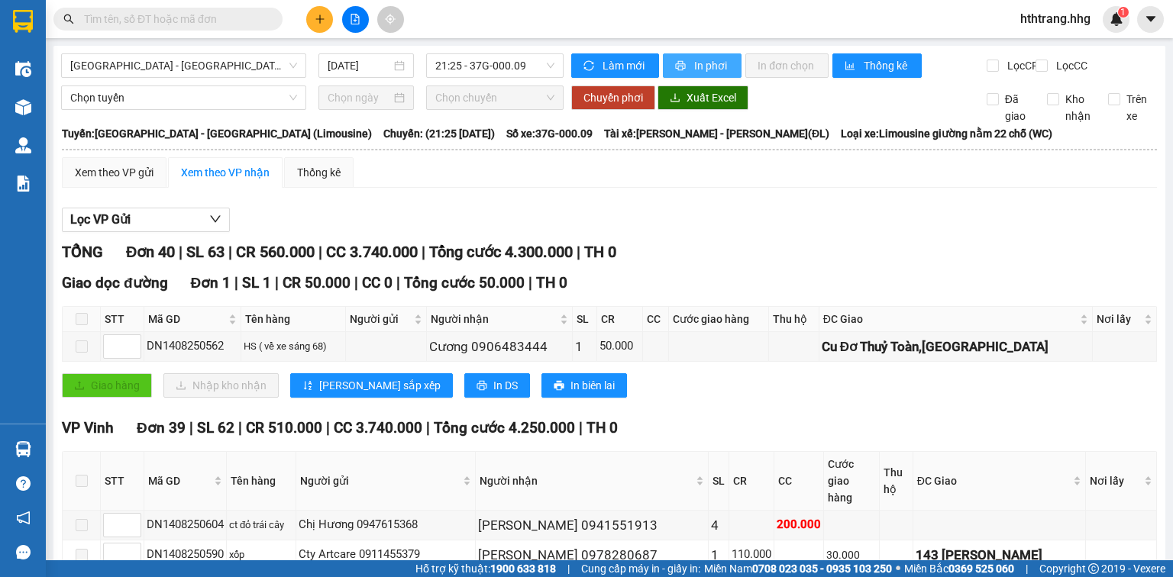
click at [703, 68] on span "In phơi" at bounding box center [711, 65] width 35 height 17
click at [1058, 21] on span "hthtrang.hhg" at bounding box center [1055, 18] width 95 height 19
click at [1059, 51] on span "Đăng xuất" at bounding box center [1062, 47] width 64 height 17
